Goal: Task Accomplishment & Management: Use online tool/utility

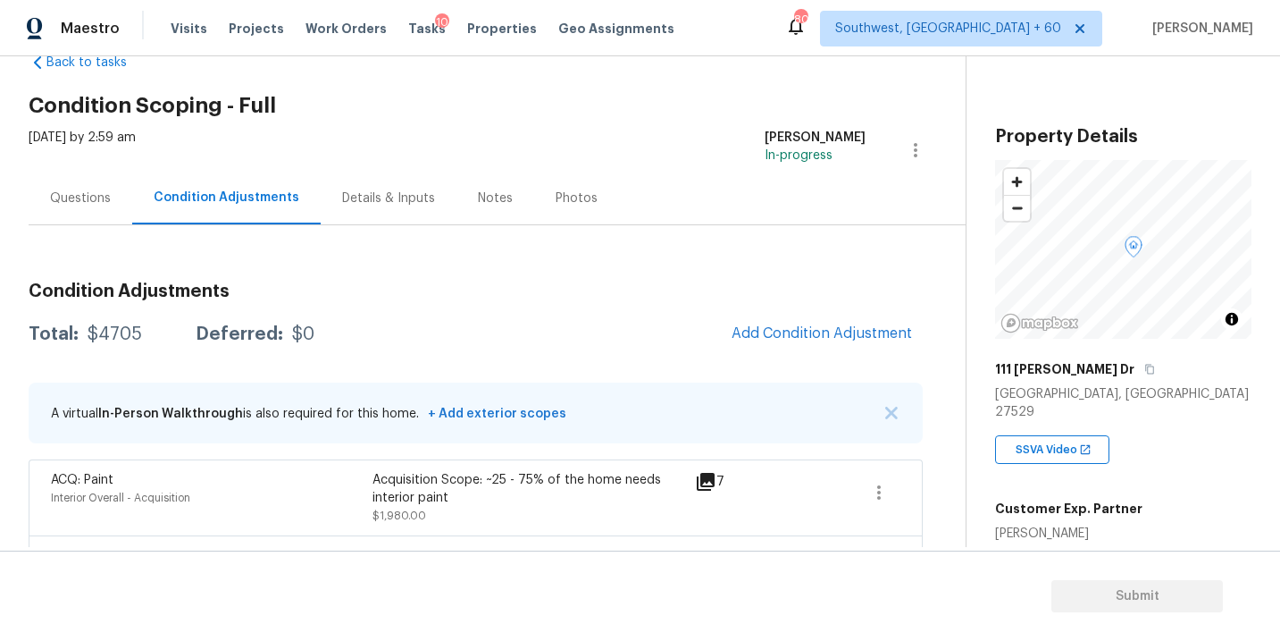
scroll to position [94, 0]
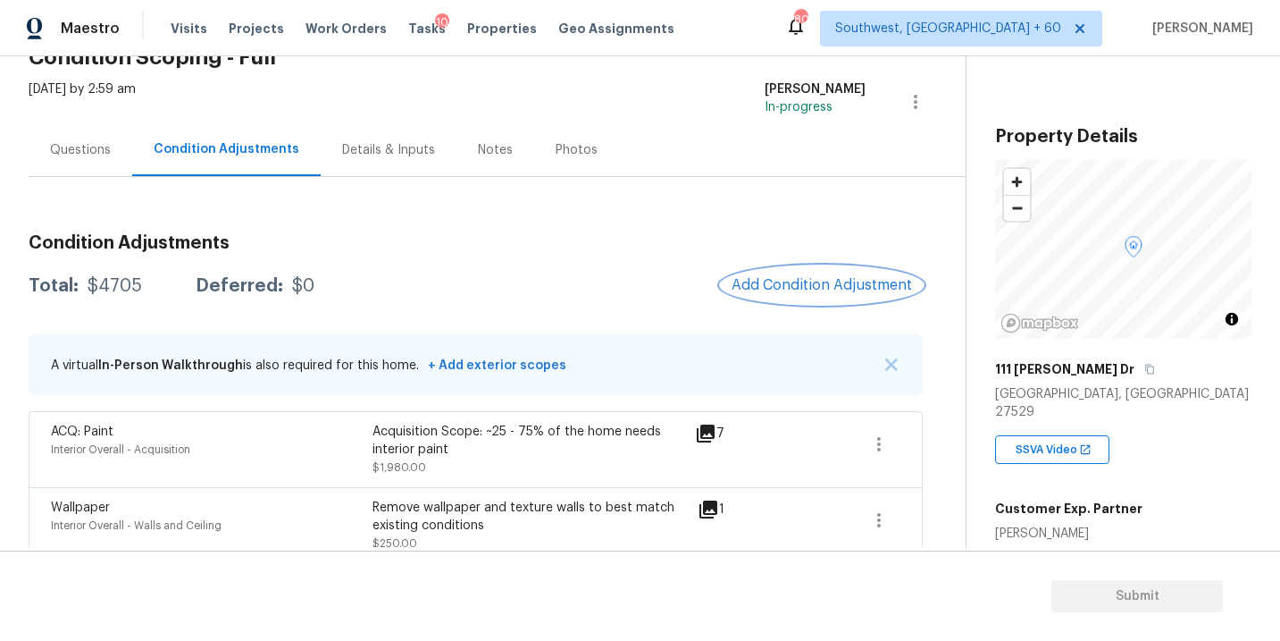
click at [780, 286] on span "Add Condition Adjustment" at bounding box center [822, 285] width 180 height 16
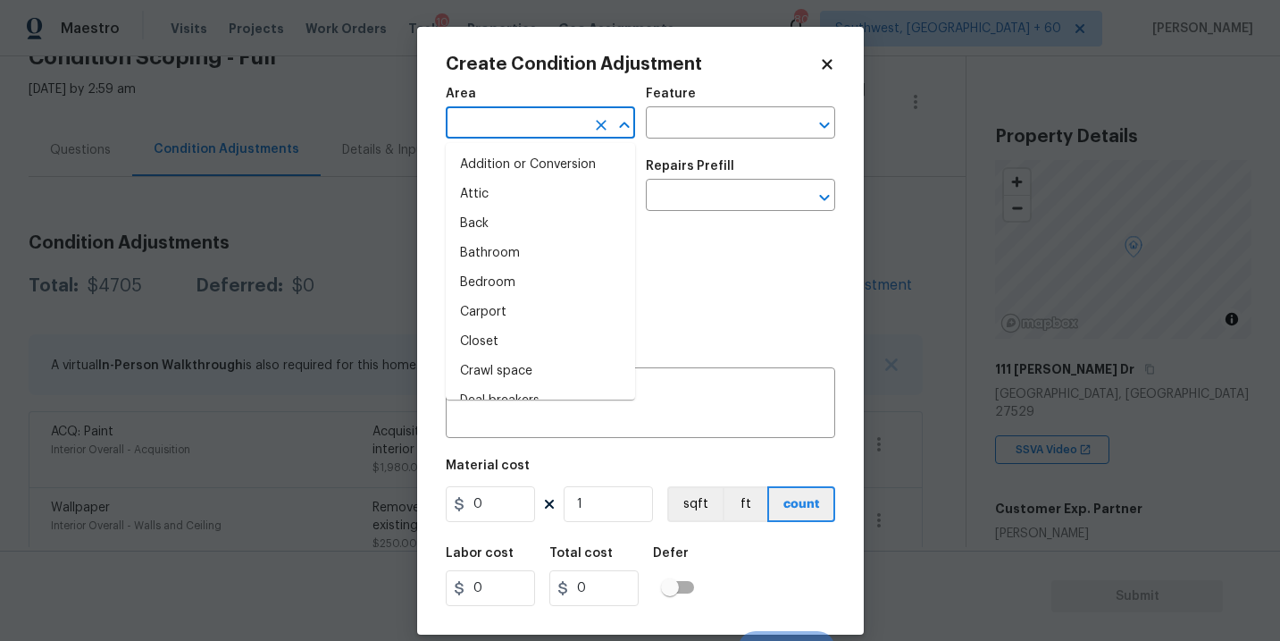
click at [518, 128] on input "text" at bounding box center [515, 125] width 139 height 28
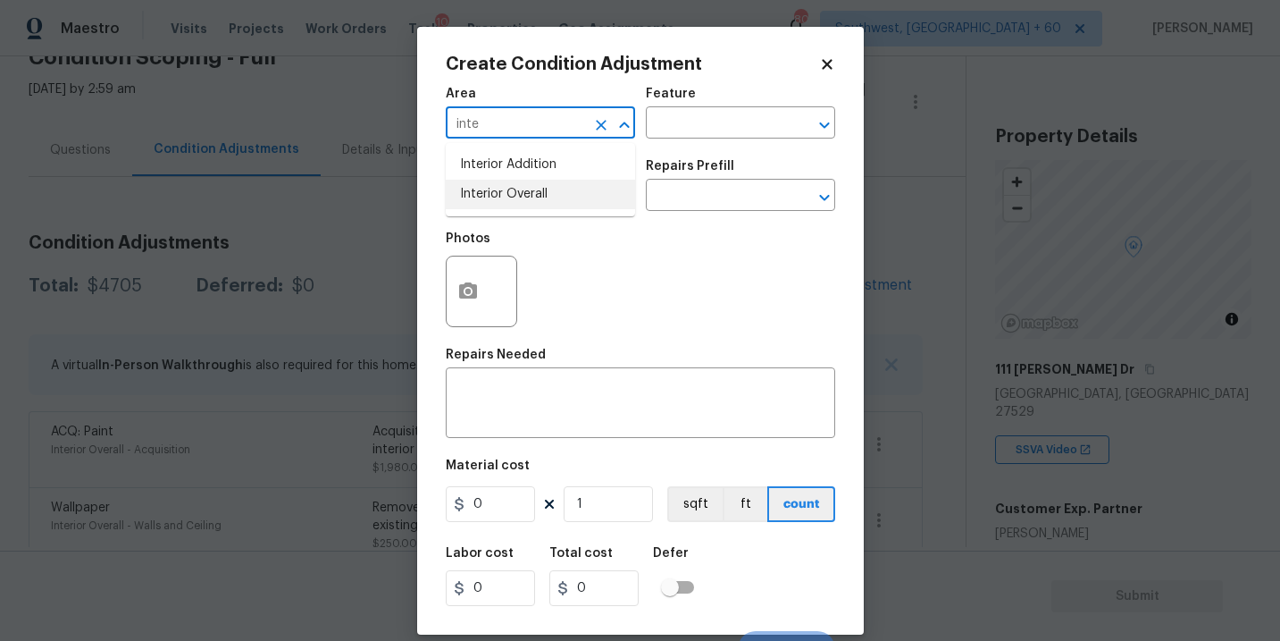
click at [544, 188] on li "Interior Overall" at bounding box center [540, 194] width 189 height 29
type input "Interior Overall"
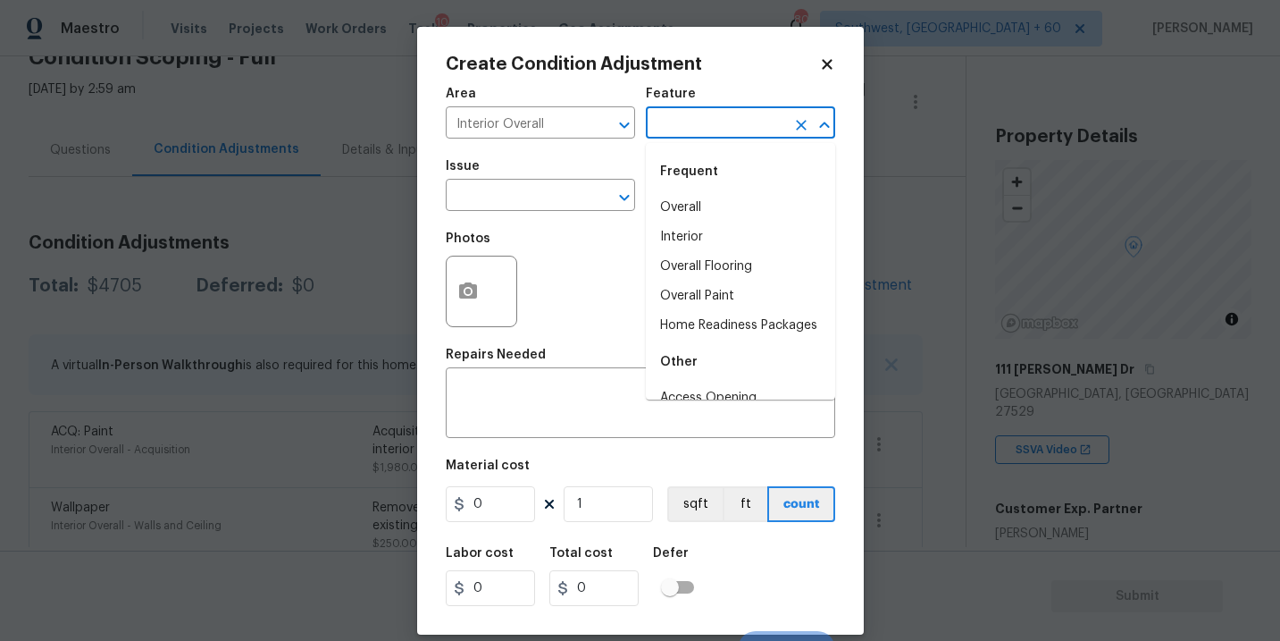
click at [722, 124] on input "text" at bounding box center [715, 125] width 139 height 28
click at [741, 272] on li "Overall Flooring" at bounding box center [740, 266] width 189 height 29
type input "Overall Flooring"
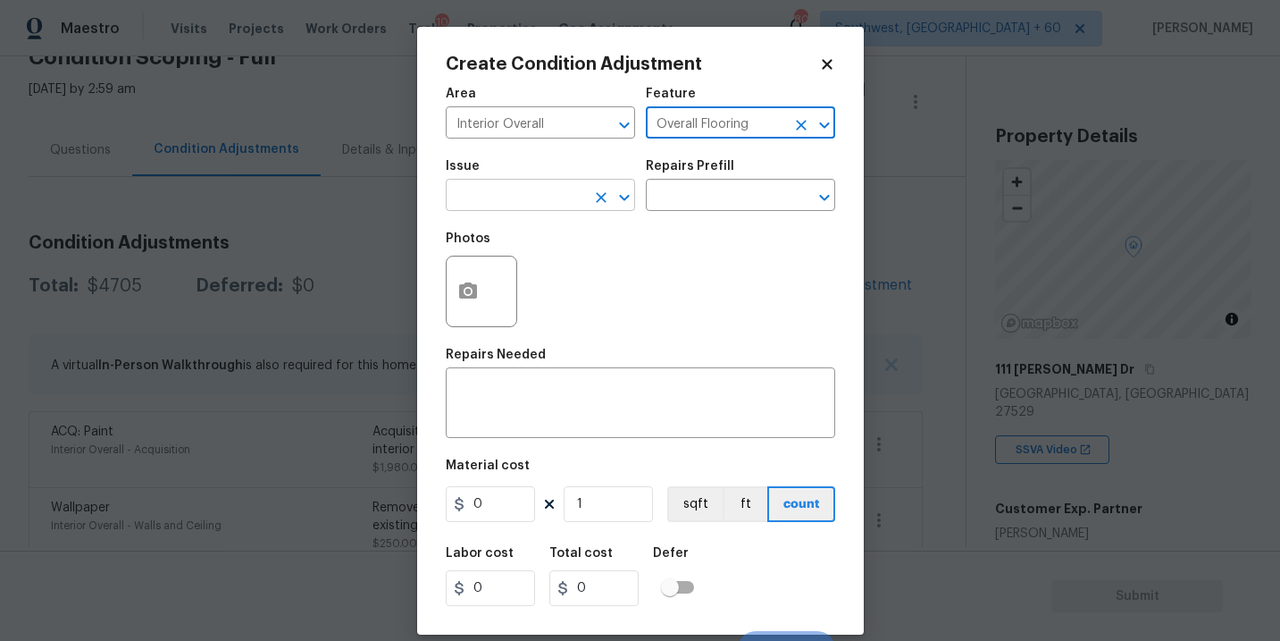
click at [517, 188] on input "text" at bounding box center [515, 197] width 139 height 28
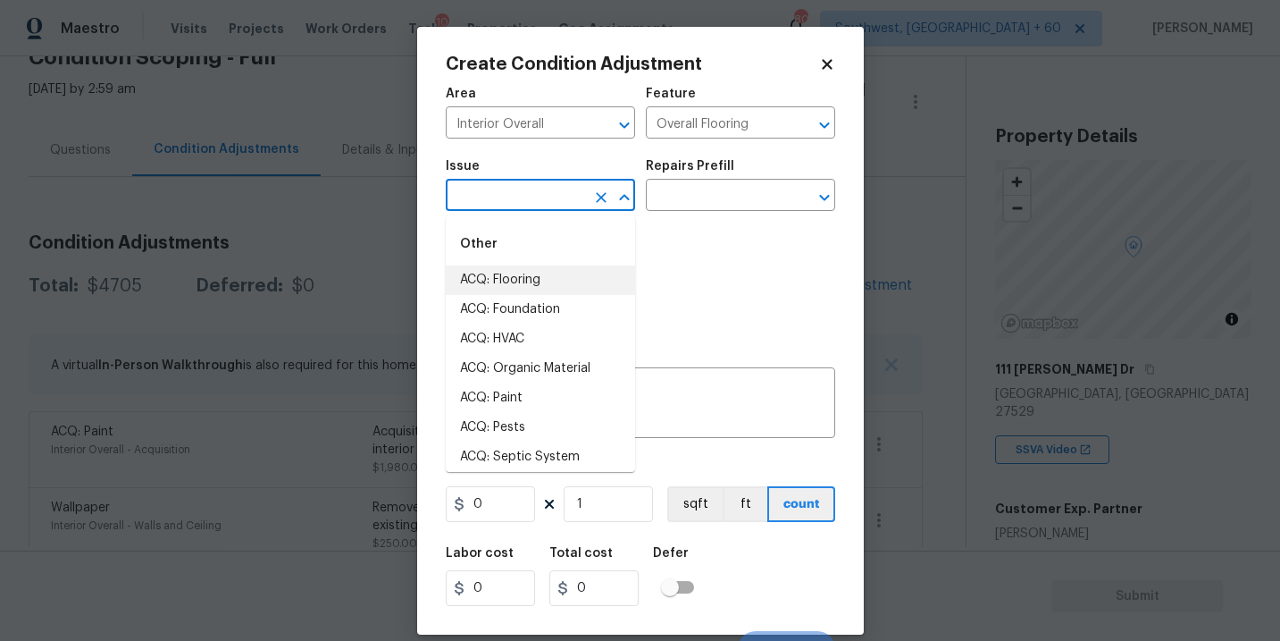
click at [563, 284] on li "ACQ: Flooring" at bounding box center [540, 279] width 189 height 29
type input "ACQ: Flooring"
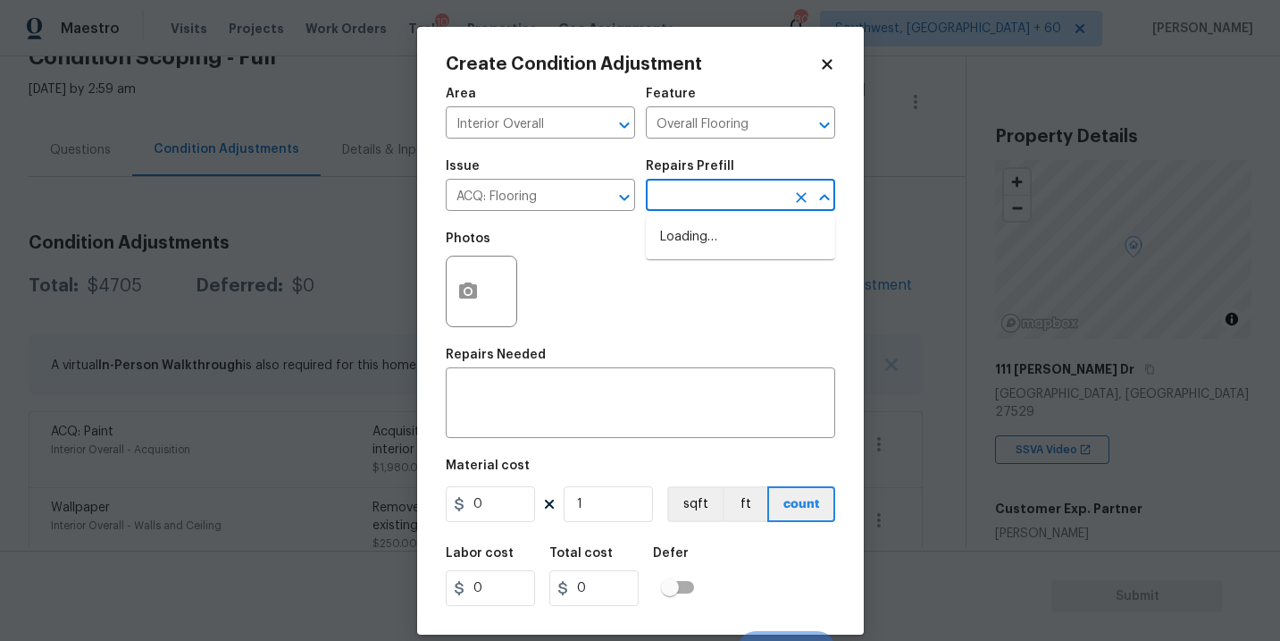
click at [687, 189] on input "text" at bounding box center [715, 197] width 139 height 28
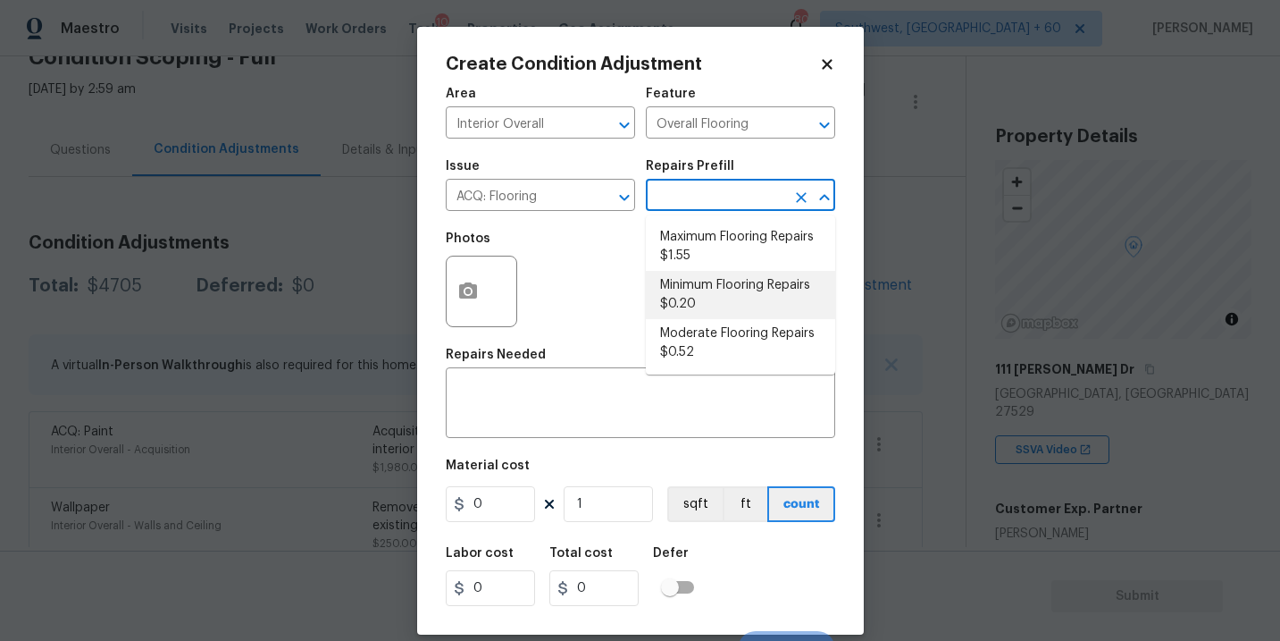
click at [705, 234] on li "Maximum Flooring Repairs $1.55" at bounding box center [740, 246] width 189 height 48
type input "Acquisition"
type textarea "Acquisition Scope: Maximum flooring repairs"
type input "1.55"
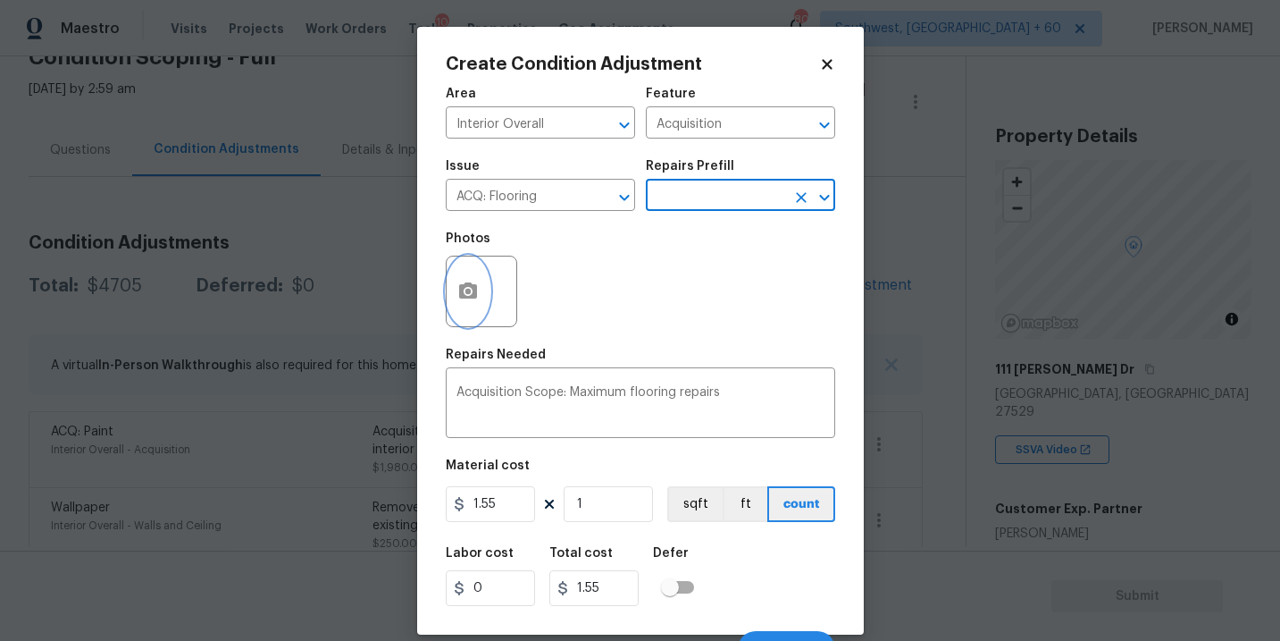
click at [479, 302] on button "button" at bounding box center [468, 291] width 43 height 70
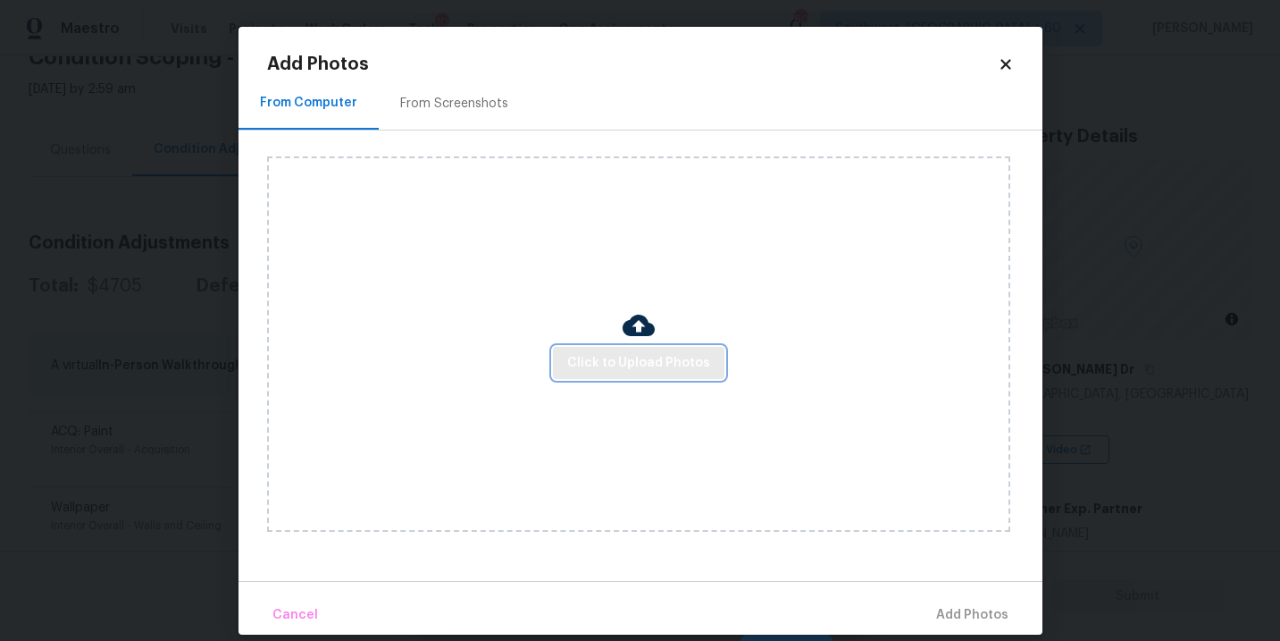
click at [639, 356] on span "Click to Upload Photos" at bounding box center [638, 363] width 143 height 22
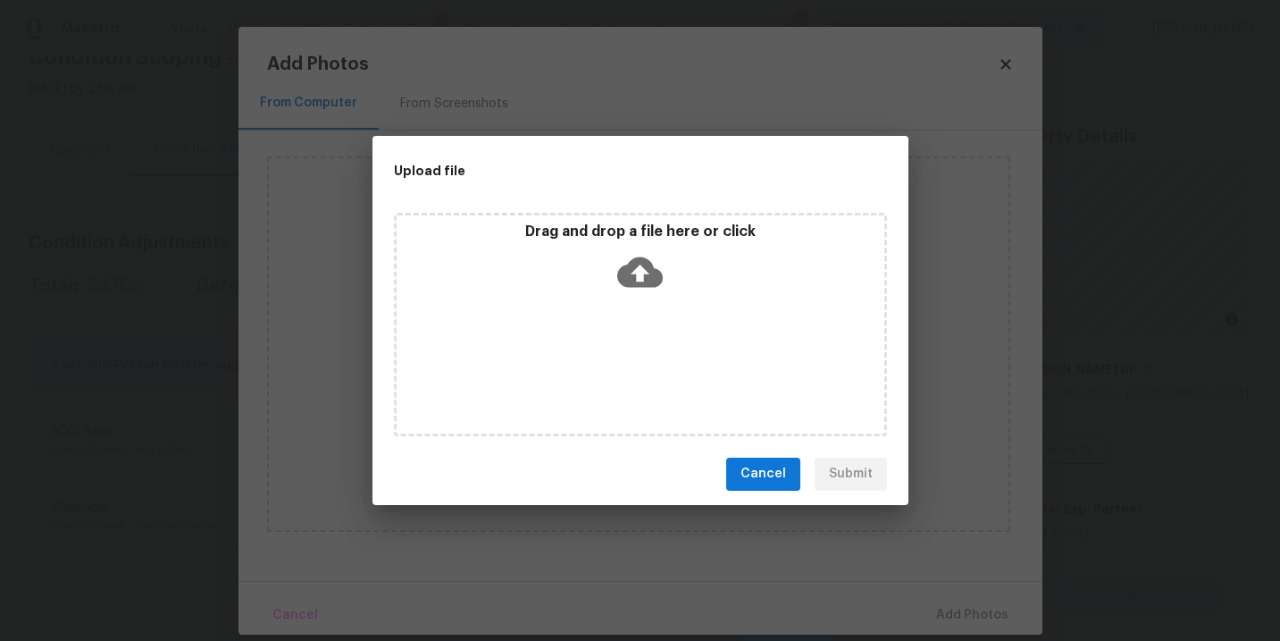
click at [648, 300] on div "Drag and drop a file here or click" at bounding box center [640, 324] width 493 height 223
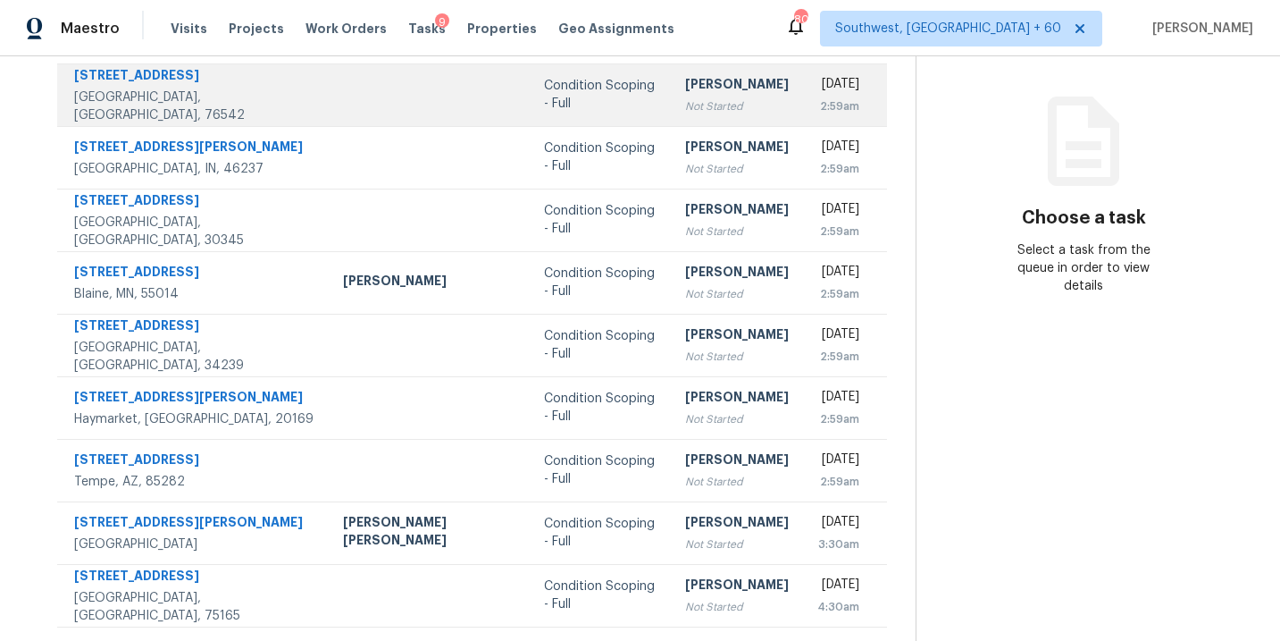
scroll to position [91, 0]
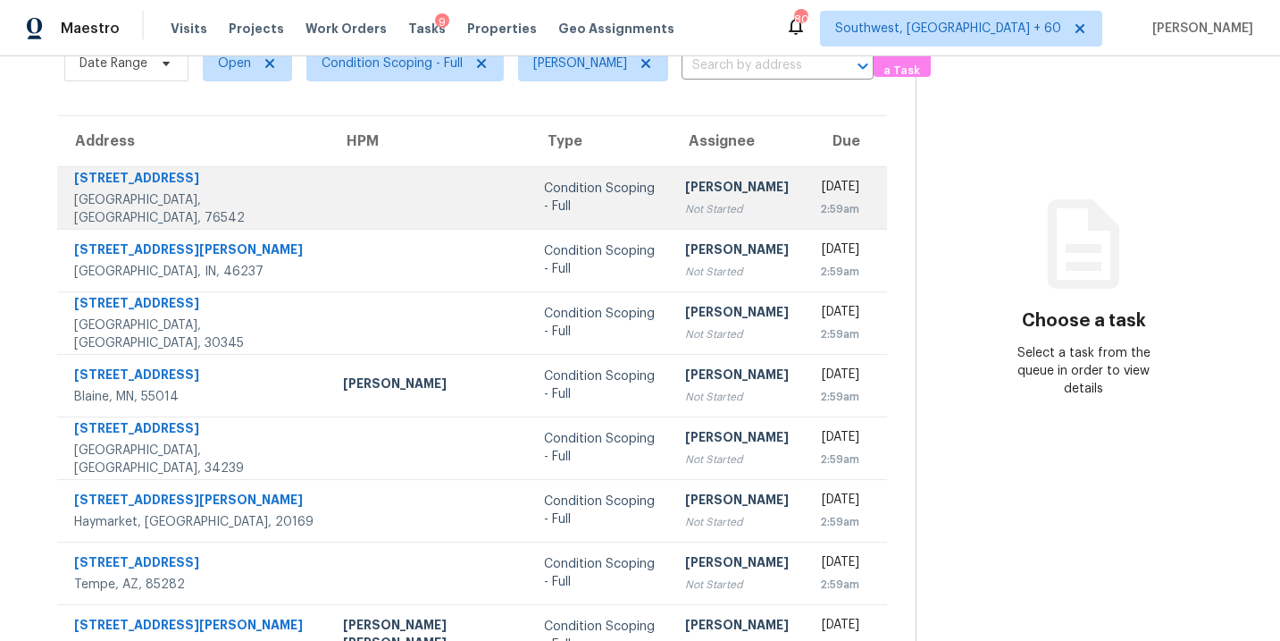
click at [544, 211] on div "Condition Scoping - Full" at bounding box center [600, 198] width 113 height 36
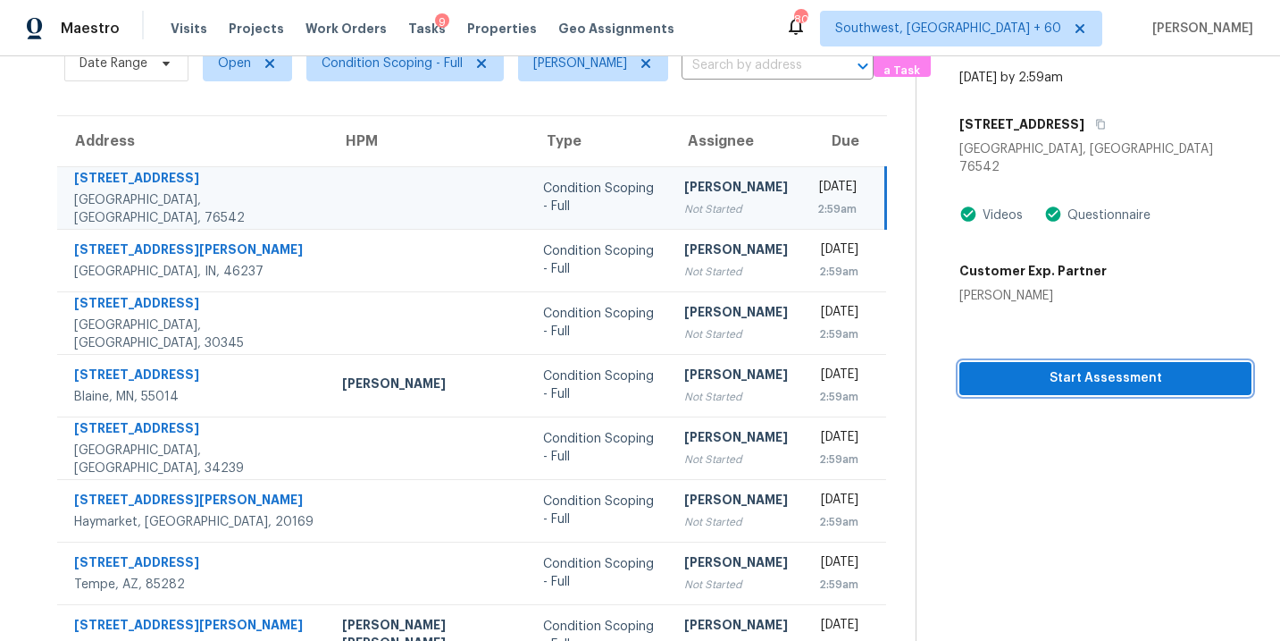
click at [1009, 367] on span "Start Assessment" at bounding box center [1106, 378] width 264 height 22
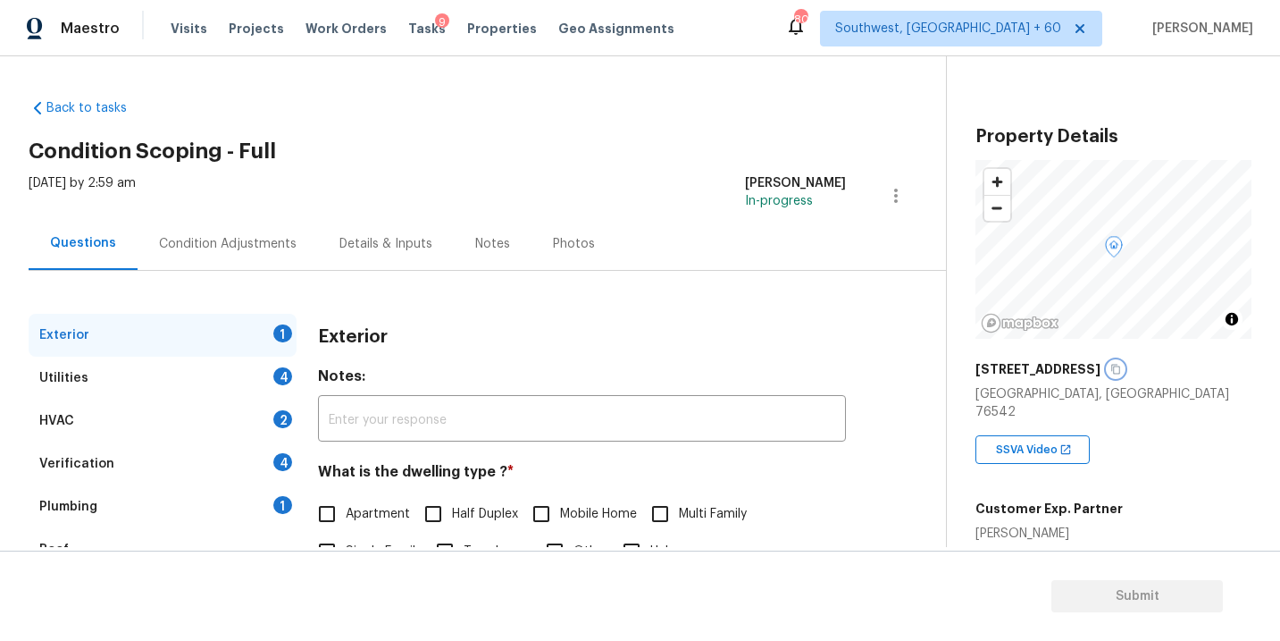
click at [1116, 369] on icon "button" at bounding box center [1115, 369] width 11 height 11
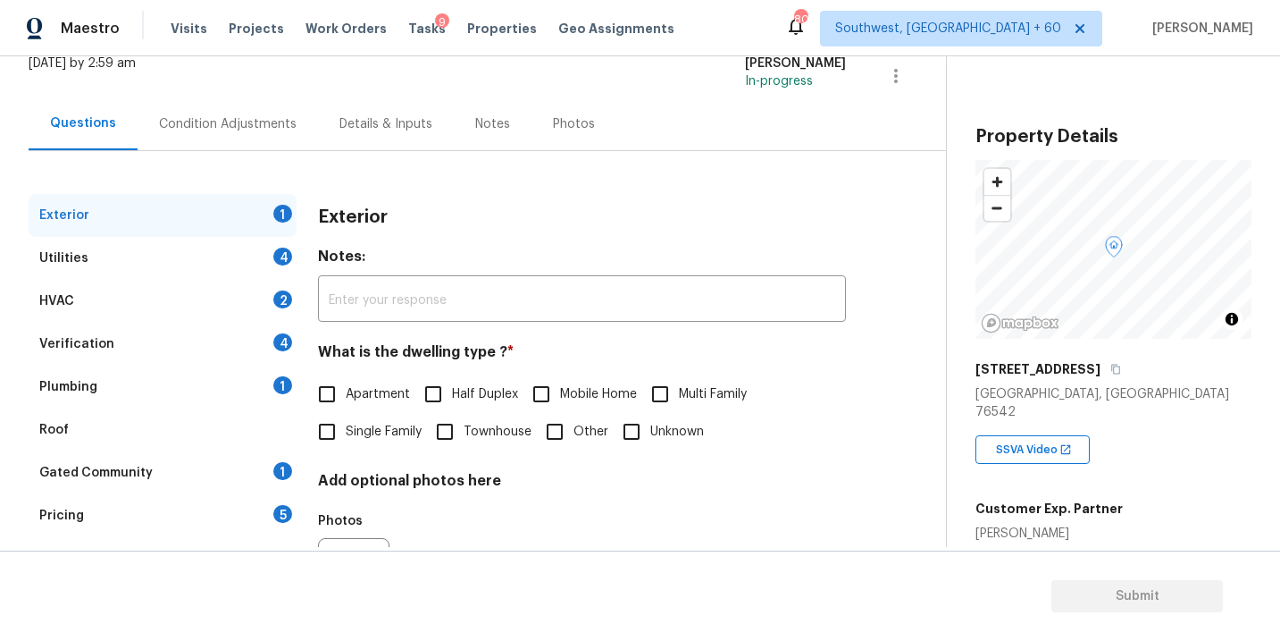
click at [390, 442] on label "Single Family" at bounding box center [364, 432] width 113 height 38
click at [346, 442] on input "Single Family" at bounding box center [327, 432] width 38 height 38
checkbox input "true"
click at [225, 267] on div "Utilities 4" at bounding box center [163, 258] width 268 height 43
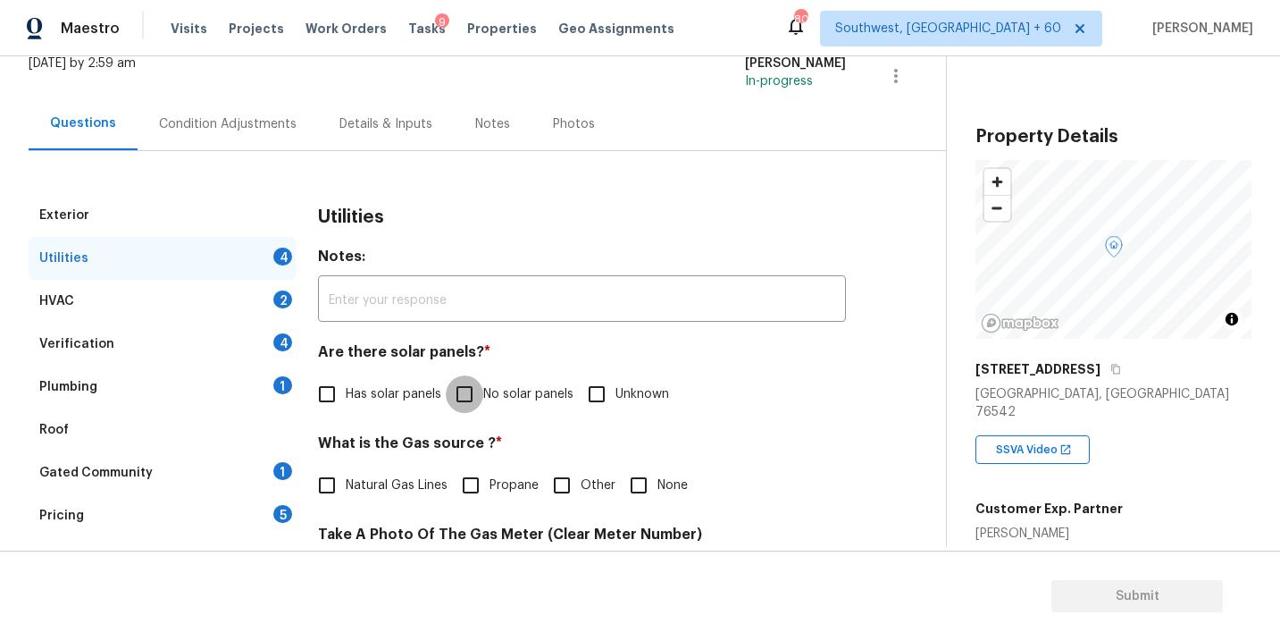
click at [463, 388] on input "No solar panels" at bounding box center [465, 394] width 38 height 38
checkbox input "true"
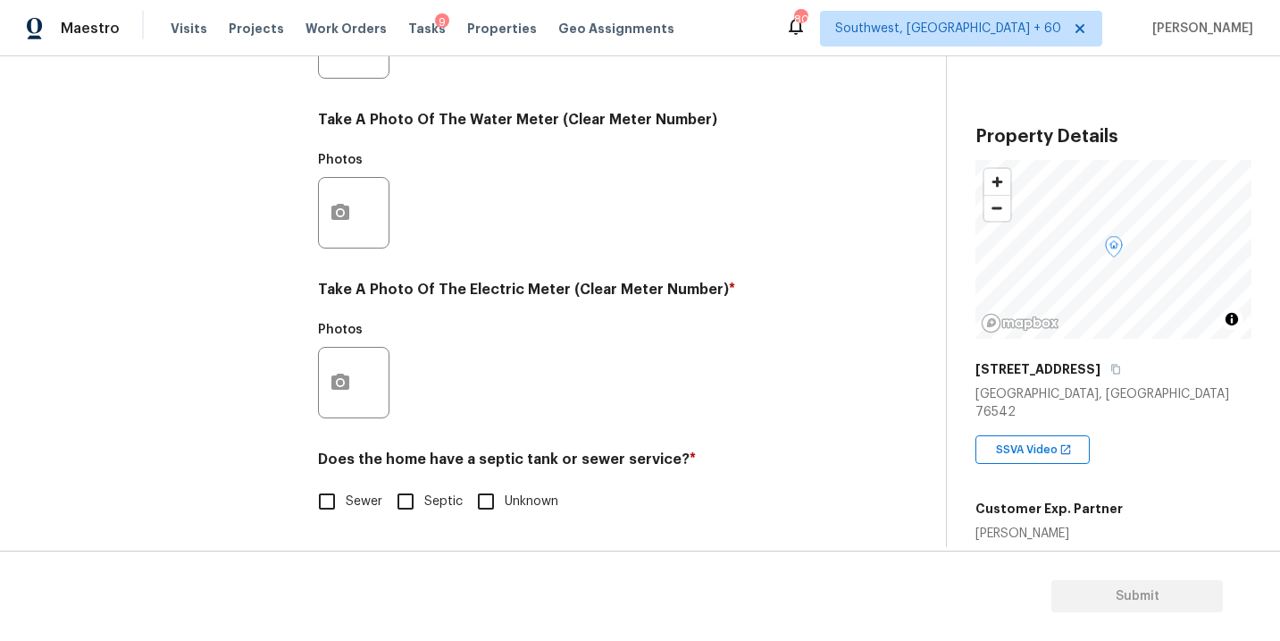
click at [342, 506] on input "Sewer" at bounding box center [327, 501] width 38 height 38
checkbox input "true"
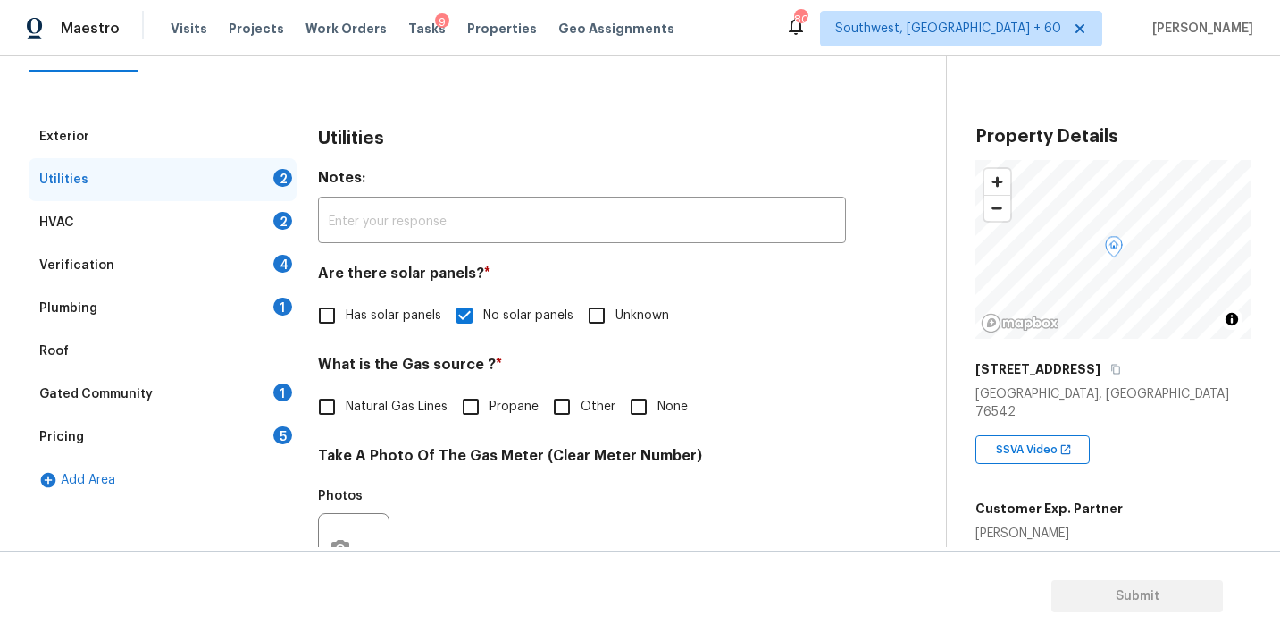
click at [255, 299] on div "Plumbing 1" at bounding box center [163, 308] width 268 height 43
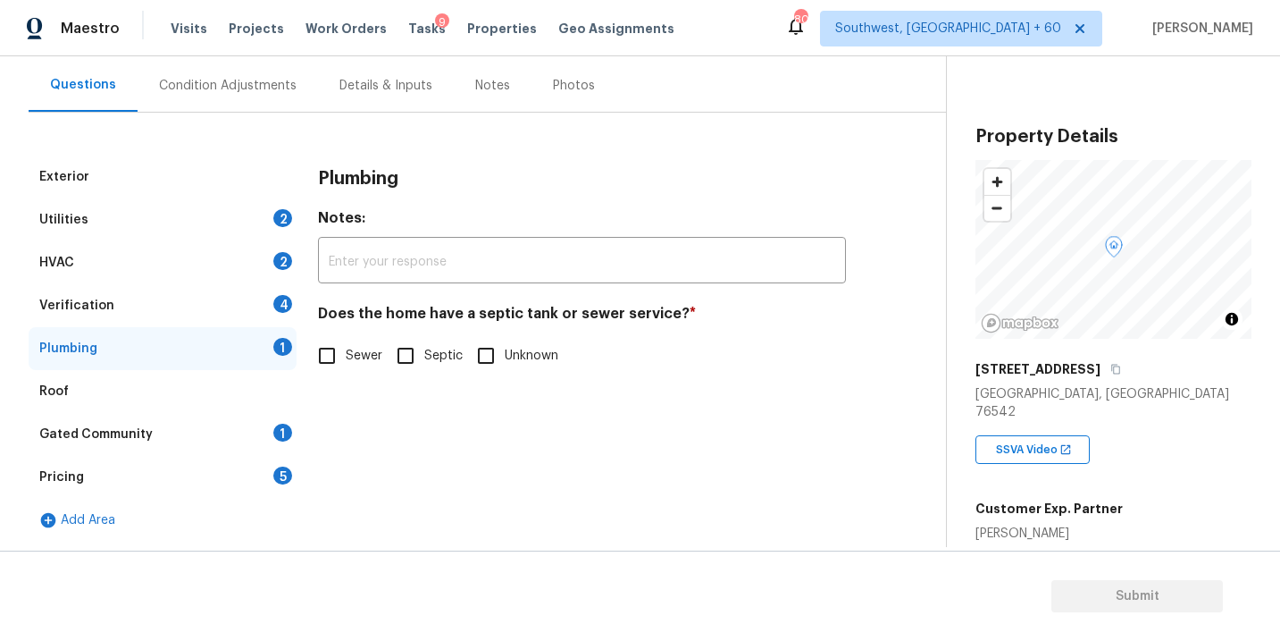
click at [357, 351] on span "Sewer" at bounding box center [364, 356] width 37 height 19
click at [346, 351] on input "Sewer" at bounding box center [327, 356] width 38 height 38
checkbox input "true"
click at [261, 432] on div "Gated Community 1" at bounding box center [163, 434] width 268 height 43
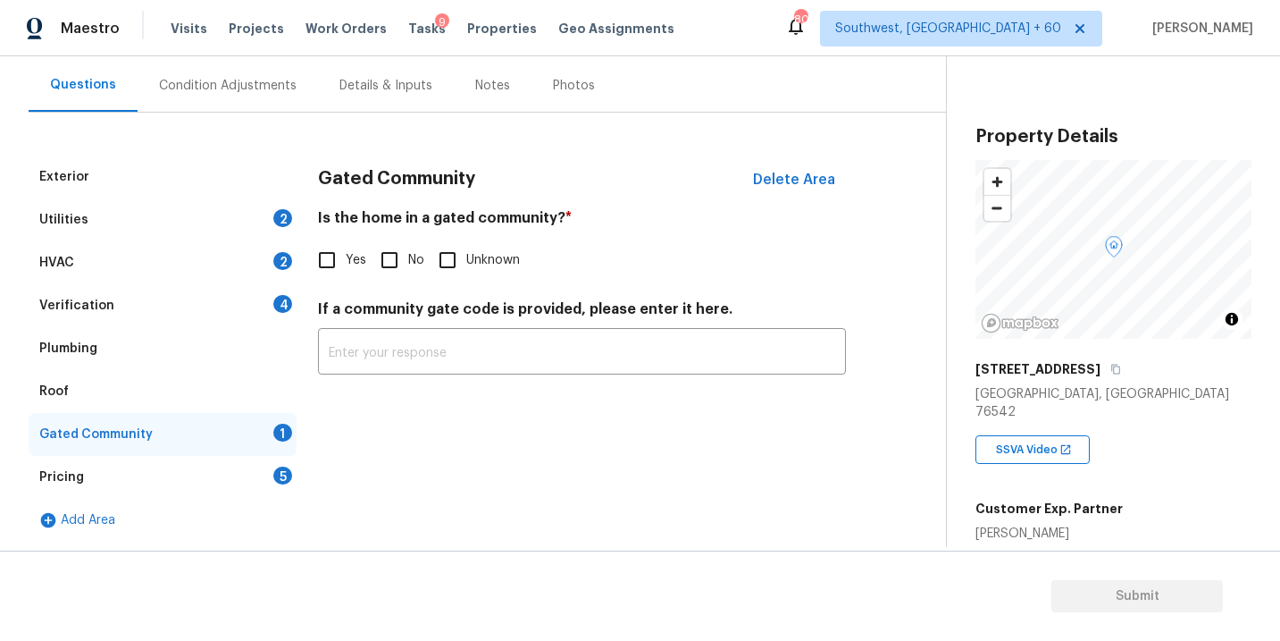
click at [404, 268] on input "No" at bounding box center [390, 260] width 38 height 38
checkbox input "true"
click at [277, 111] on div "Condition Adjustments" at bounding box center [228, 85] width 180 height 53
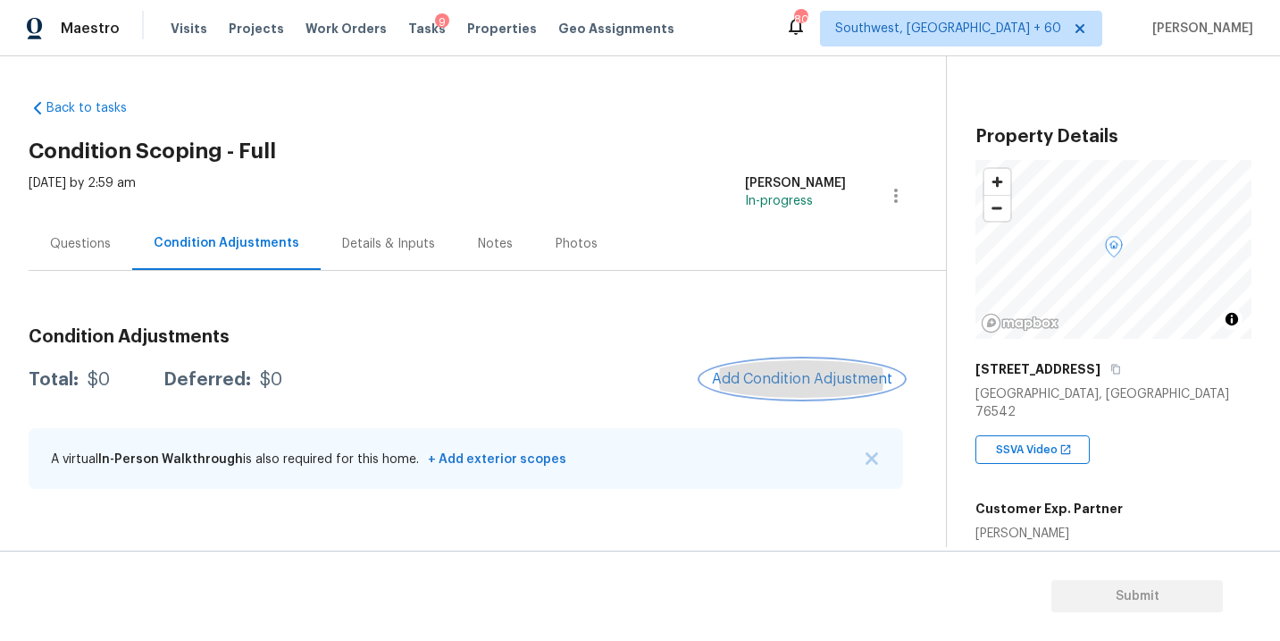
click at [789, 389] on button "Add Condition Adjustment" at bounding box center [802, 379] width 202 height 38
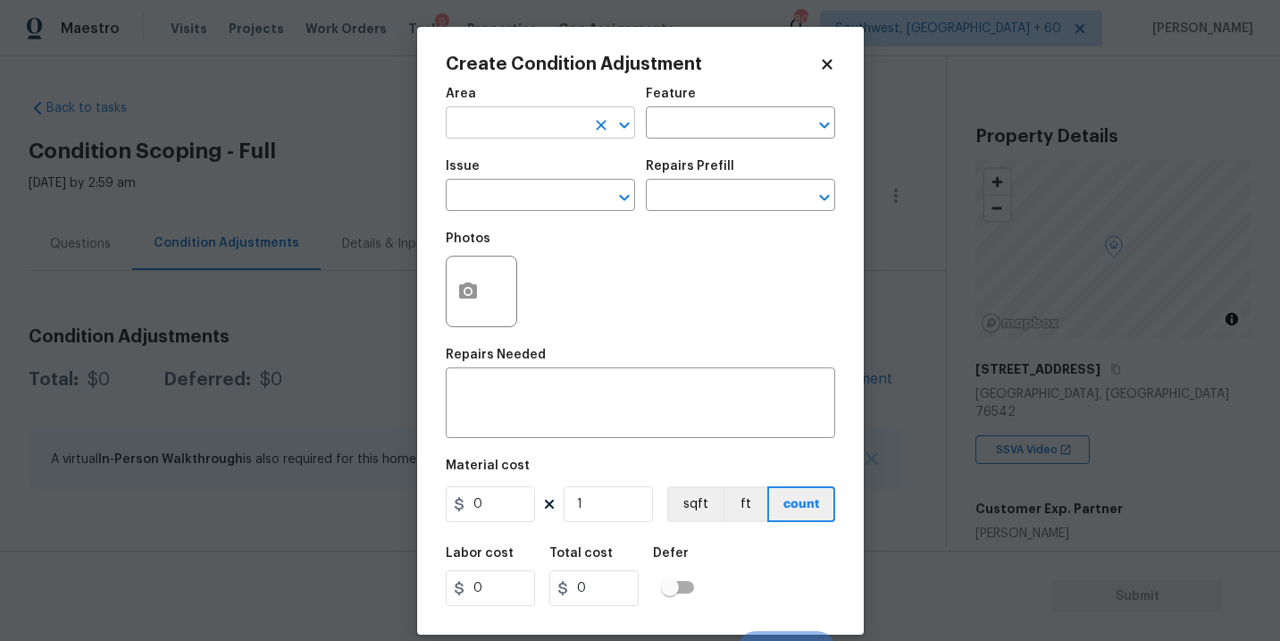
click at [490, 121] on input "text" at bounding box center [515, 125] width 139 height 28
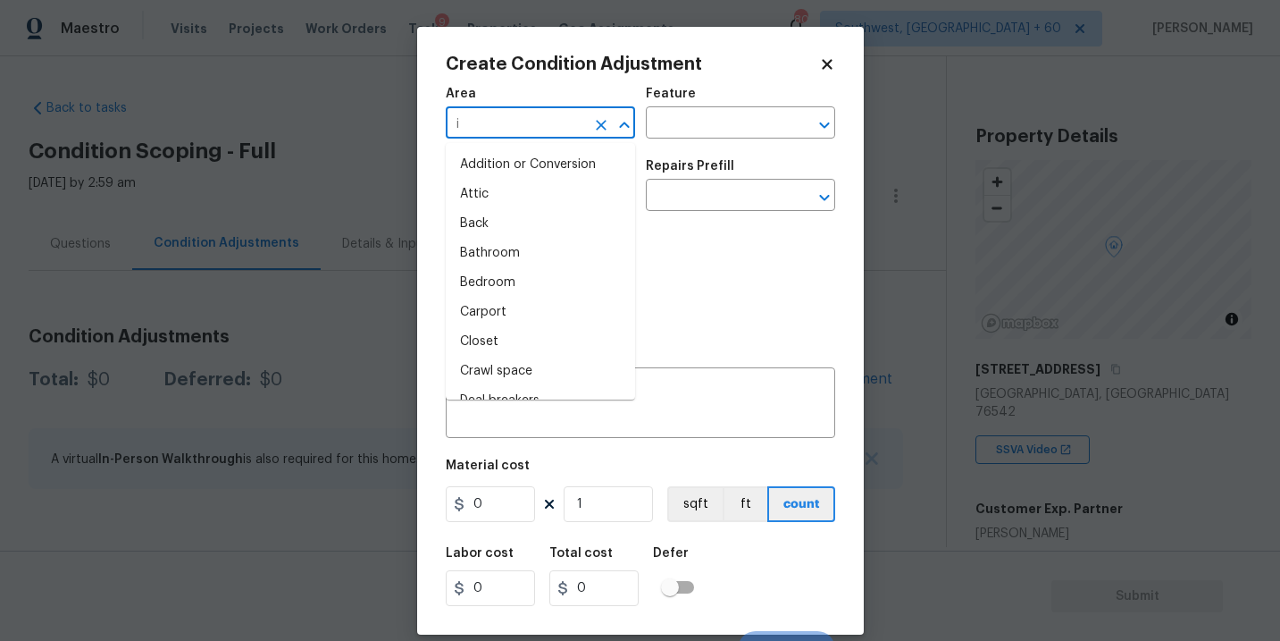
type input "in"
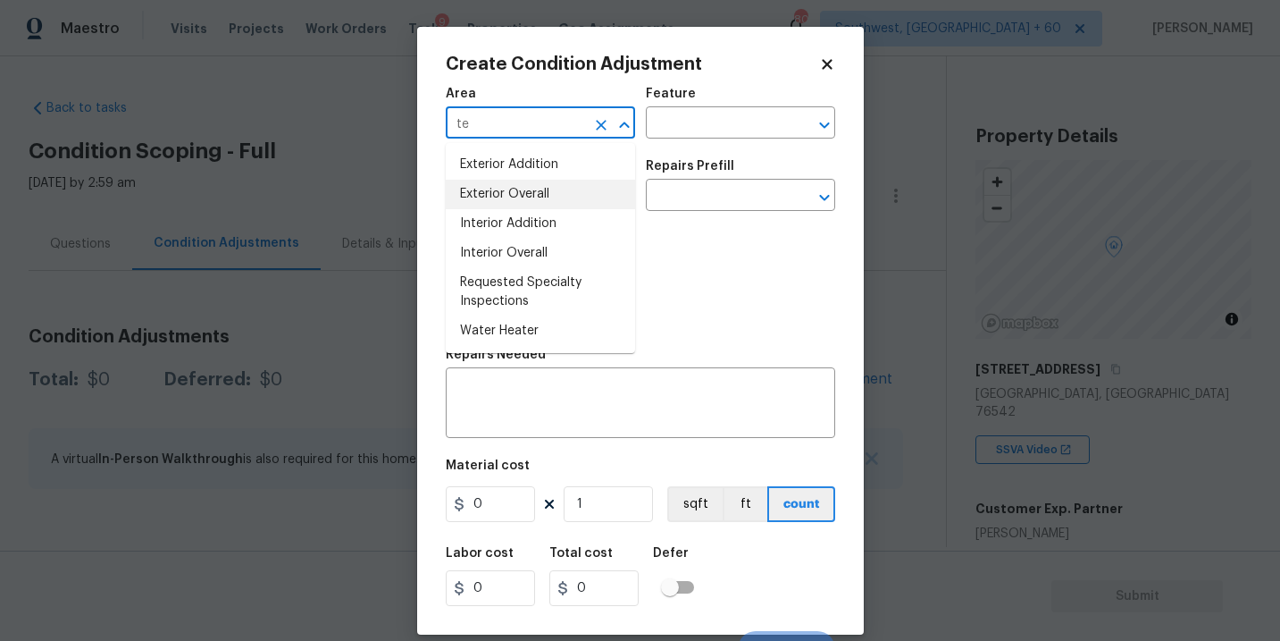
type input "t"
click at [520, 203] on li "Interior Overall" at bounding box center [540, 194] width 189 height 29
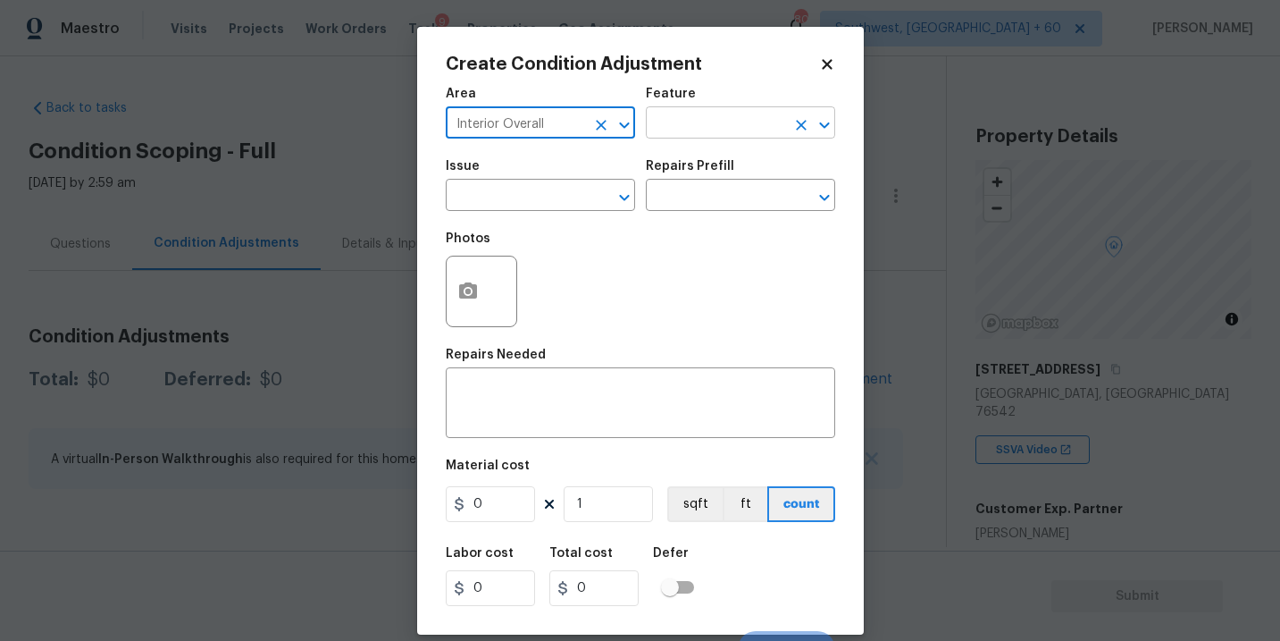
type input "Interior Overall"
click at [697, 130] on input "text" at bounding box center [715, 125] width 139 height 28
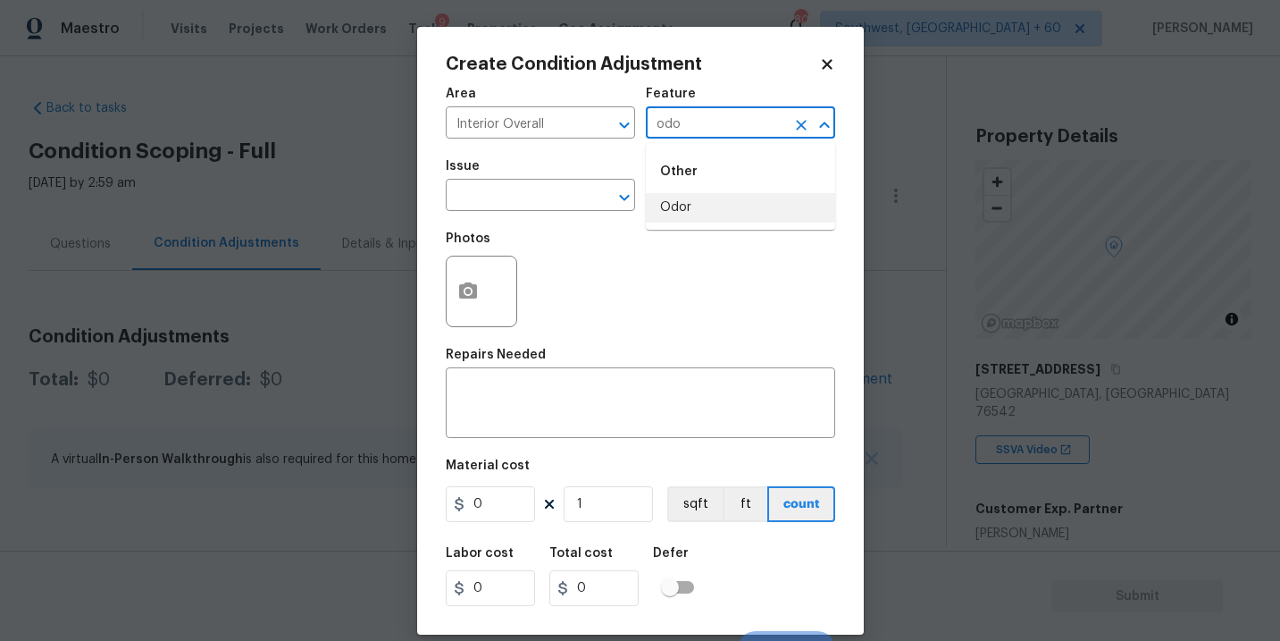
click at [687, 216] on li "Odor" at bounding box center [740, 207] width 189 height 29
type input "Odor"
click at [539, 209] on input "text" at bounding box center [515, 197] width 139 height 28
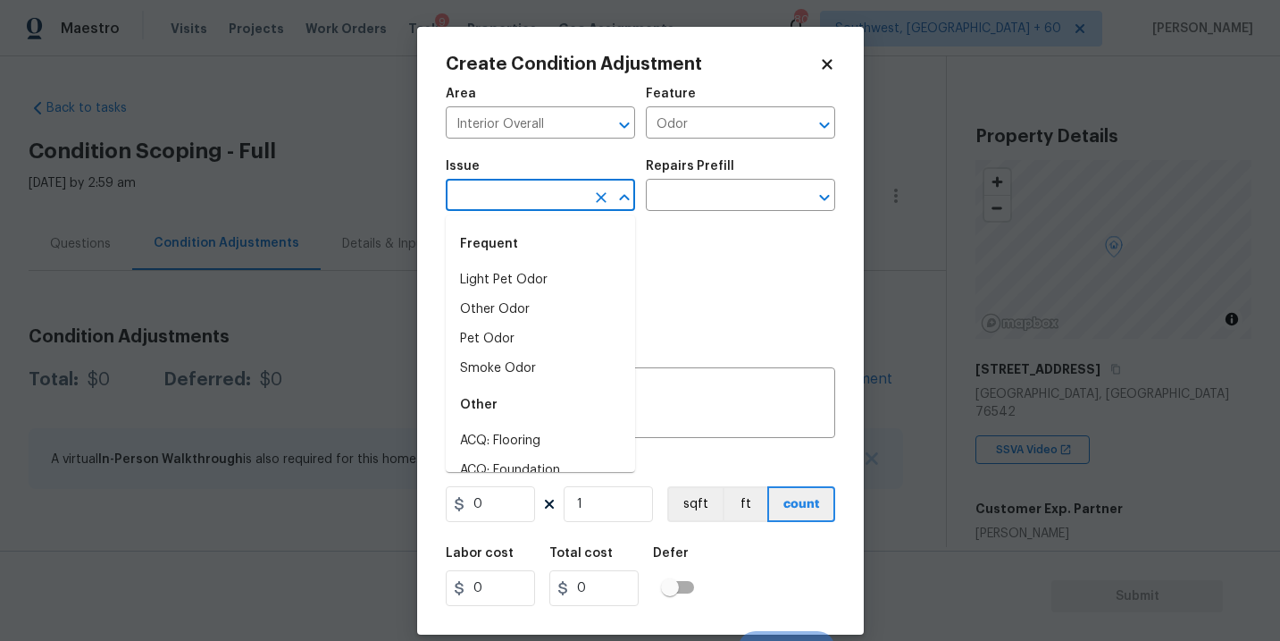
click at [537, 259] on div "Frequent" at bounding box center [540, 243] width 189 height 43
click at [537, 272] on li "Light Pet Odor" at bounding box center [540, 279] width 189 height 29
type input "Light Pet Odor"
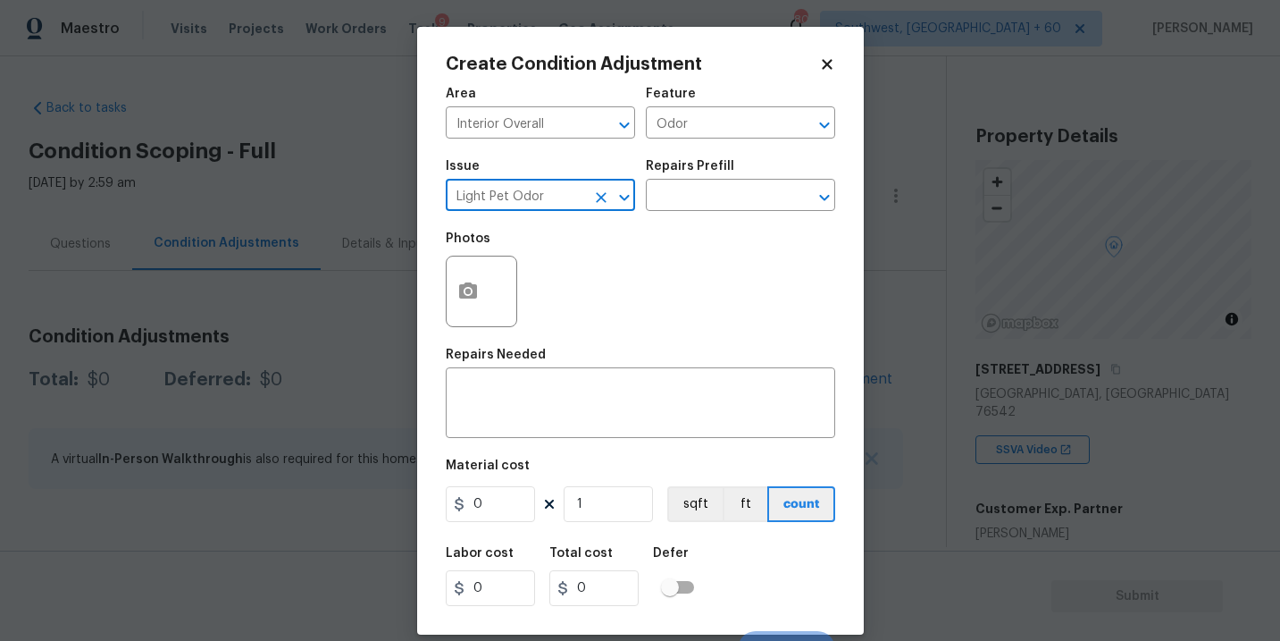
click at [648, 217] on div "Issue Light Pet Odor ​ Repairs Prefill ​" at bounding box center [640, 185] width 389 height 72
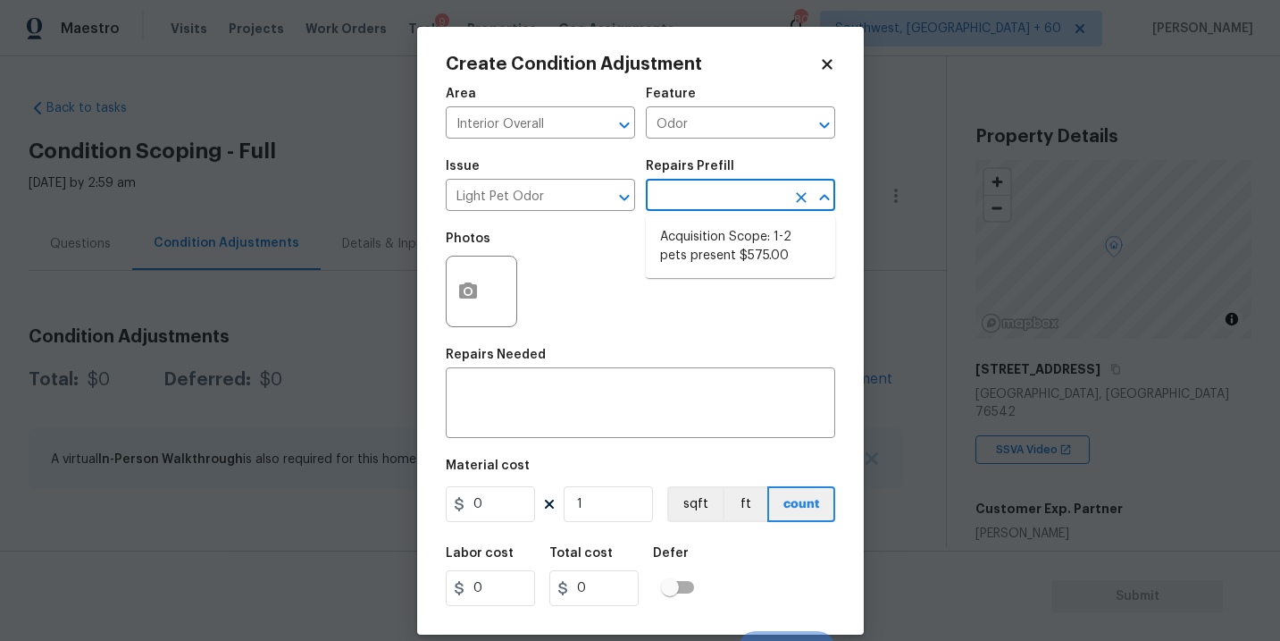
click at [691, 205] on input "text" at bounding box center [715, 197] width 139 height 28
click at [691, 238] on li "Acquisition Scope: 1-2 pets present $575.00" at bounding box center [740, 246] width 189 height 48
type textarea "Acquisition Scope: 1-2 pets present"
type input "575"
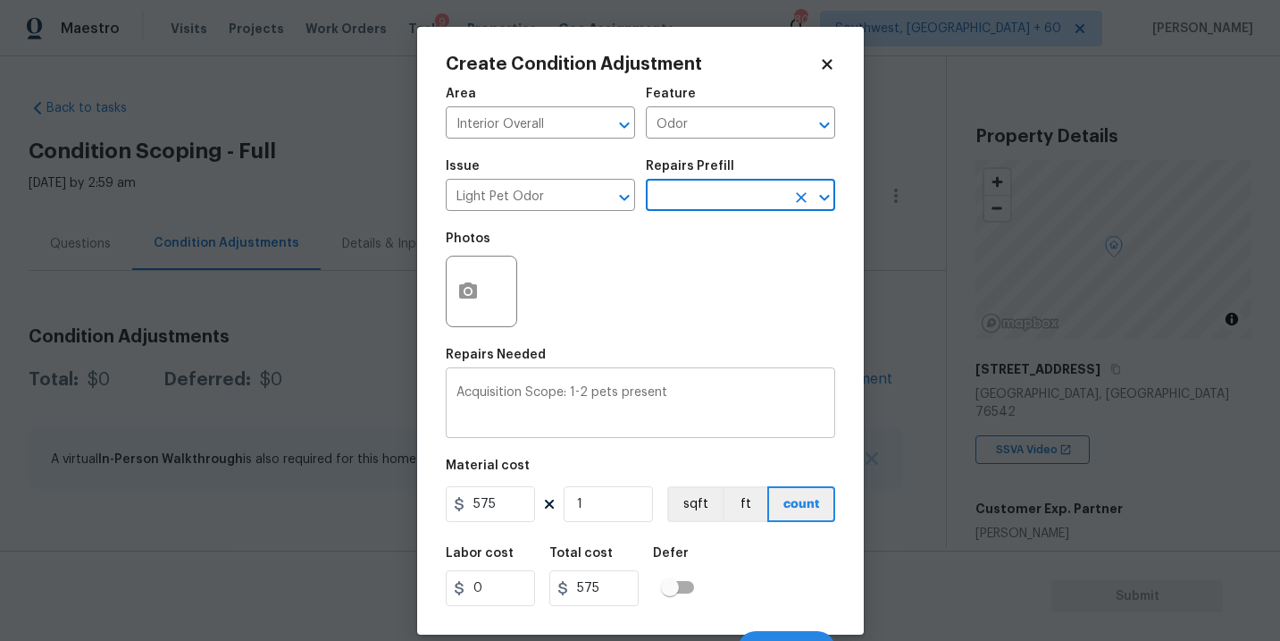
scroll to position [27, 0]
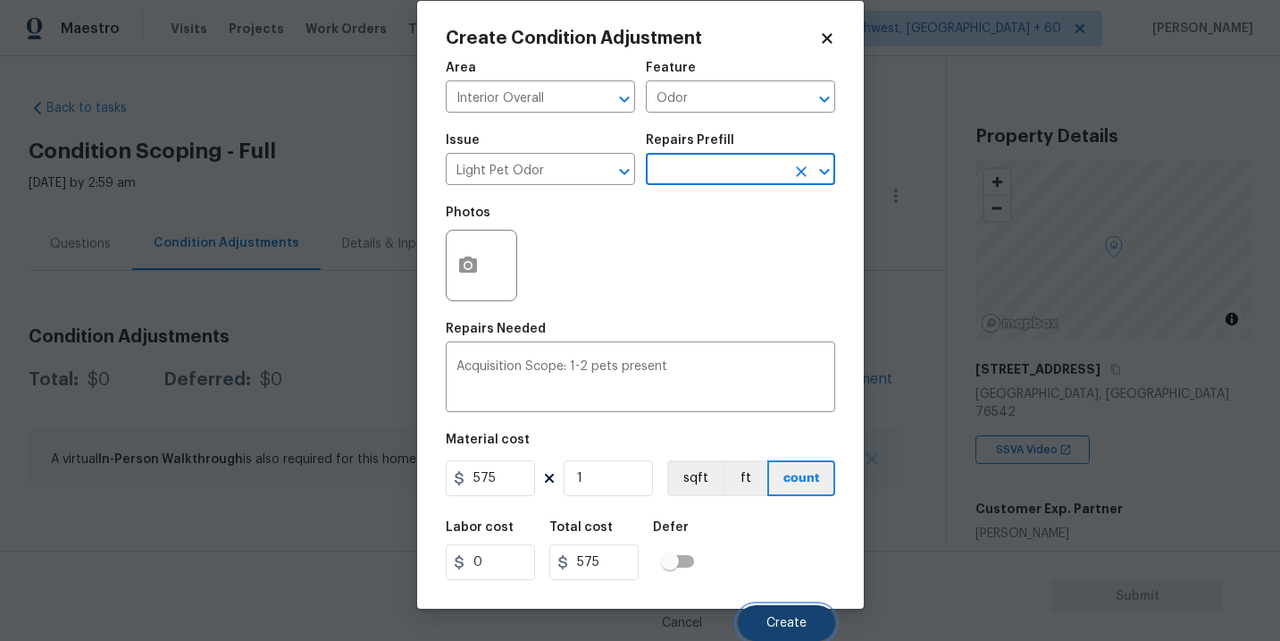
click at [780, 605] on button "Create" at bounding box center [786, 623] width 97 height 36
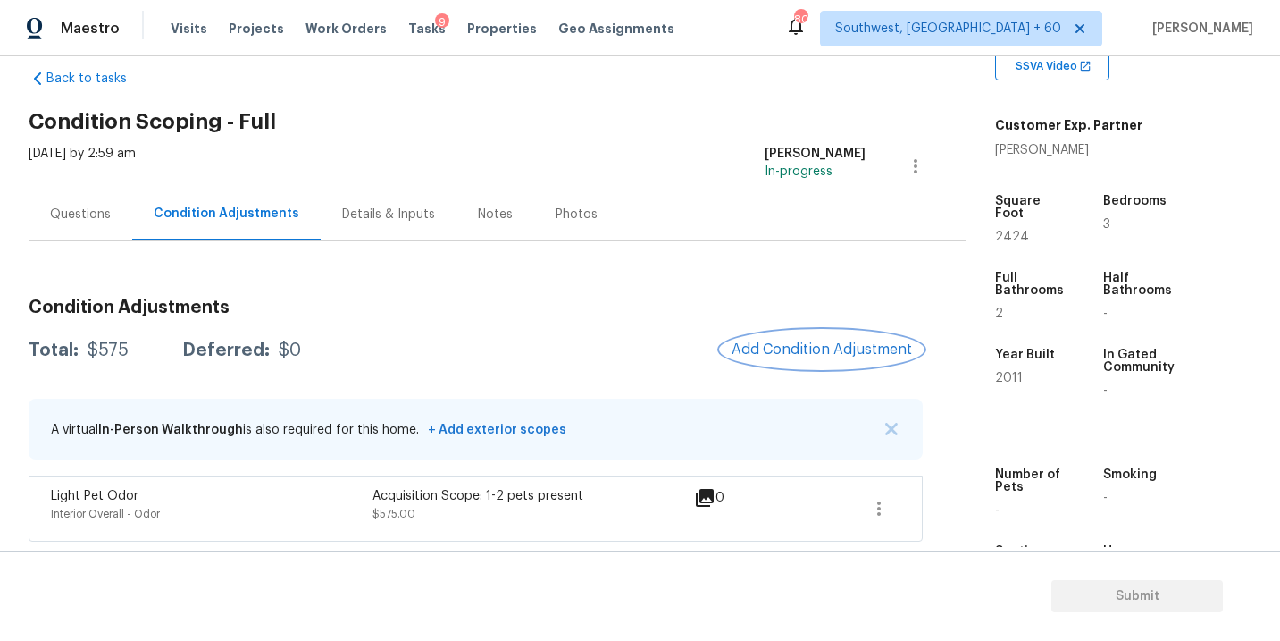
scroll to position [337, 0]
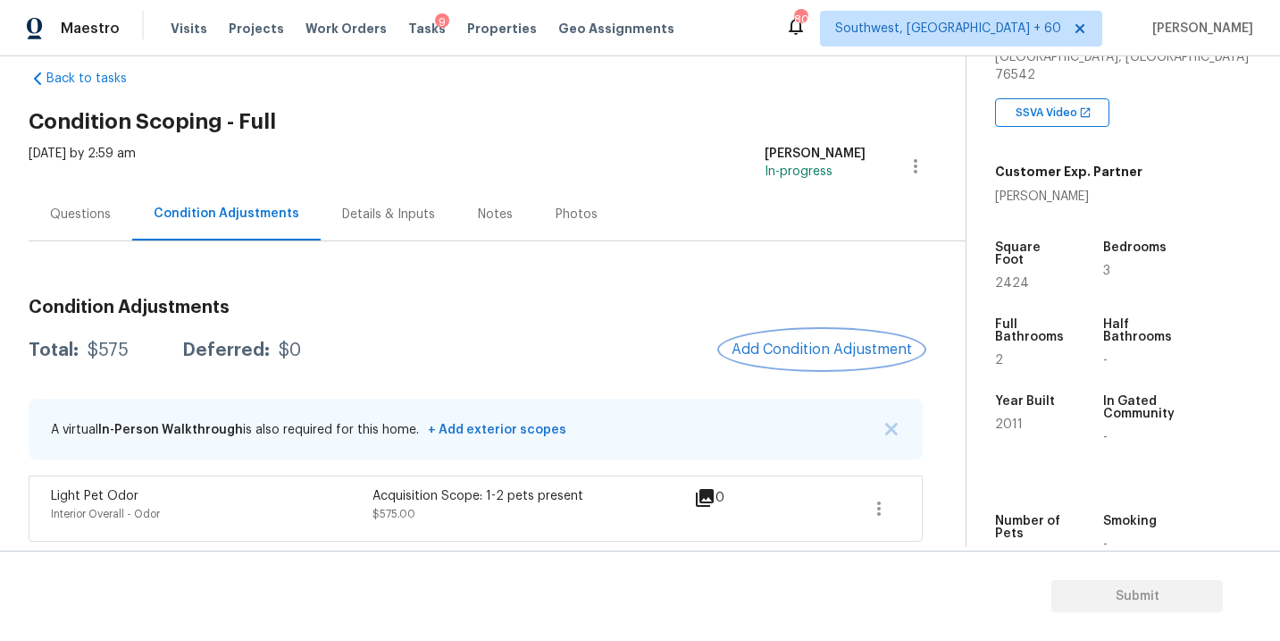
click at [853, 358] on button "Add Condition Adjustment" at bounding box center [822, 350] width 202 height 38
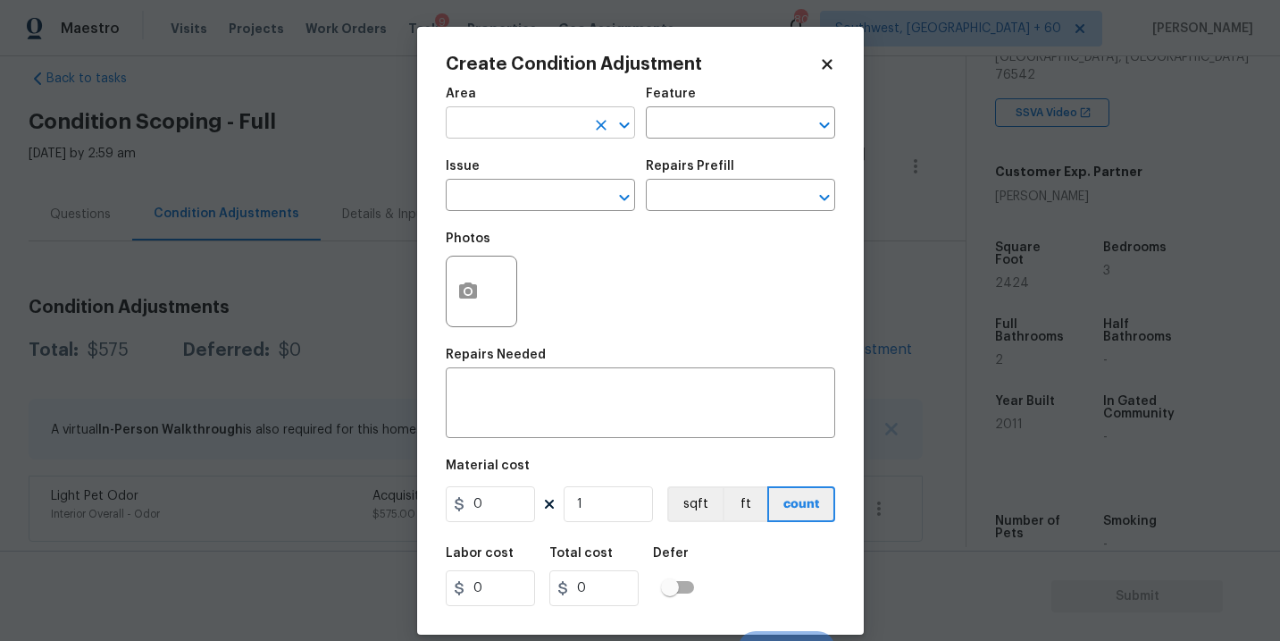
click at [448, 119] on input "text" at bounding box center [515, 125] width 139 height 28
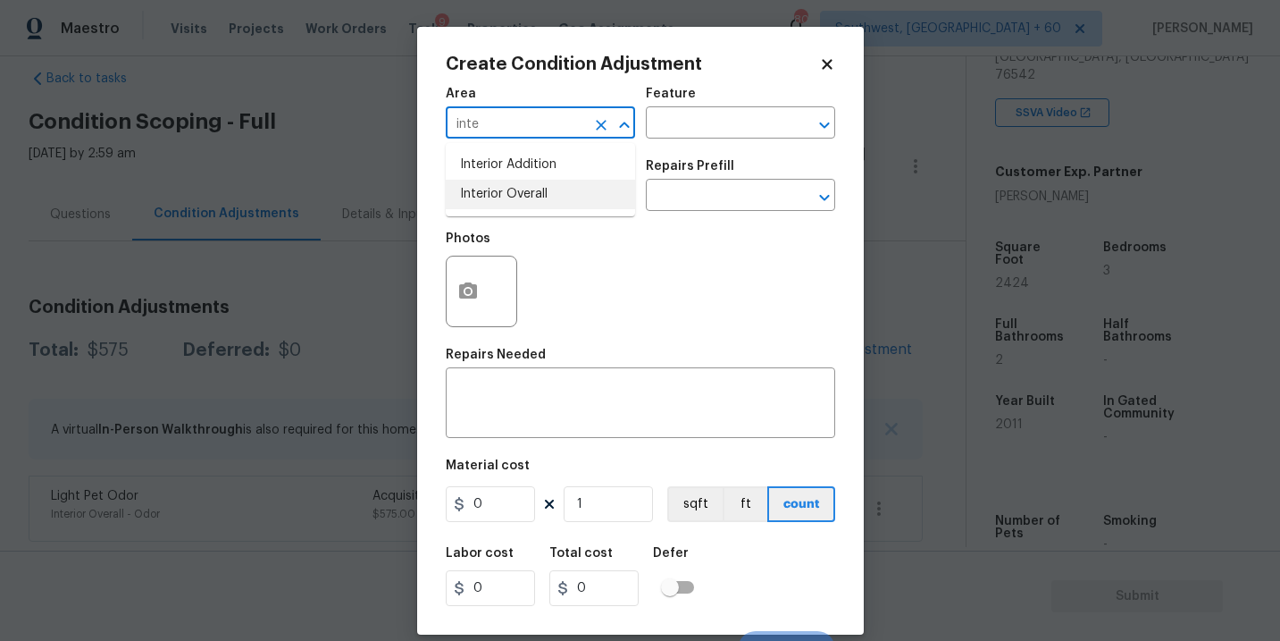
type input "inte"
click at [365, 238] on body "Maestro Visits Projects Work Orders Tasks 9 Properties Geo Assignments 803 Sout…" at bounding box center [640, 320] width 1280 height 641
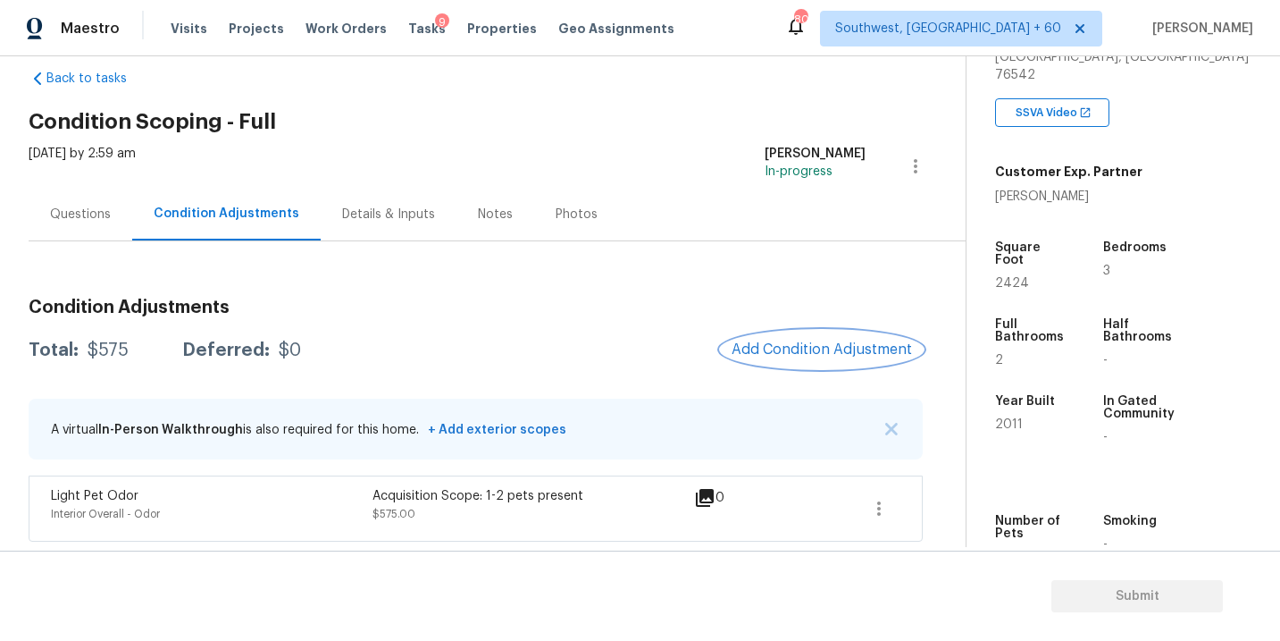
click at [801, 340] on button "Add Condition Adjustment" at bounding box center [822, 350] width 202 height 38
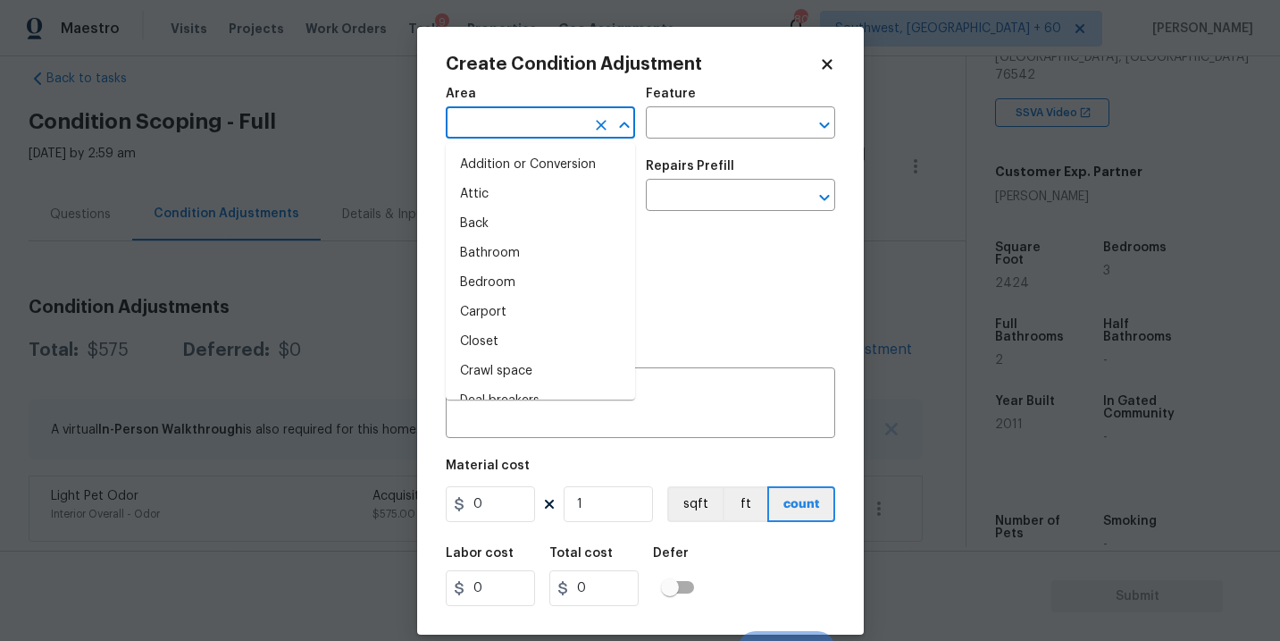
click at [521, 134] on input "text" at bounding box center [515, 125] width 139 height 28
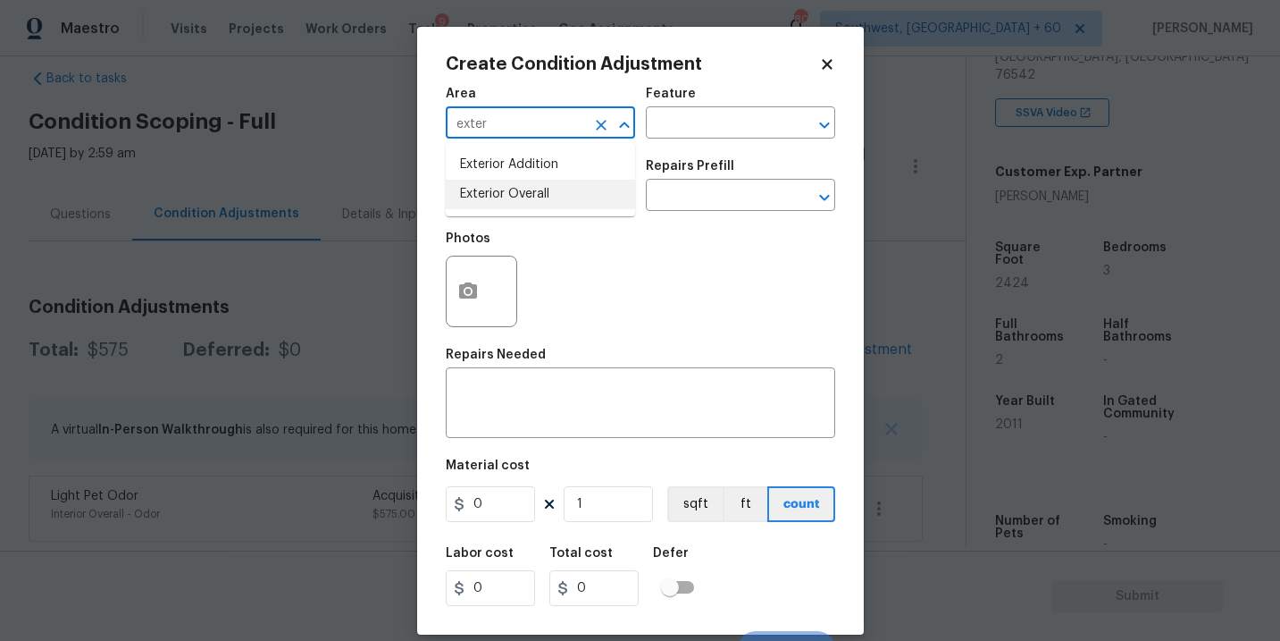
click at [560, 205] on li "Exterior Overall" at bounding box center [540, 194] width 189 height 29
type input "Exterior Overall"
click at [673, 149] on div "Issue ​ Repairs Prefill ​" at bounding box center [640, 185] width 389 height 72
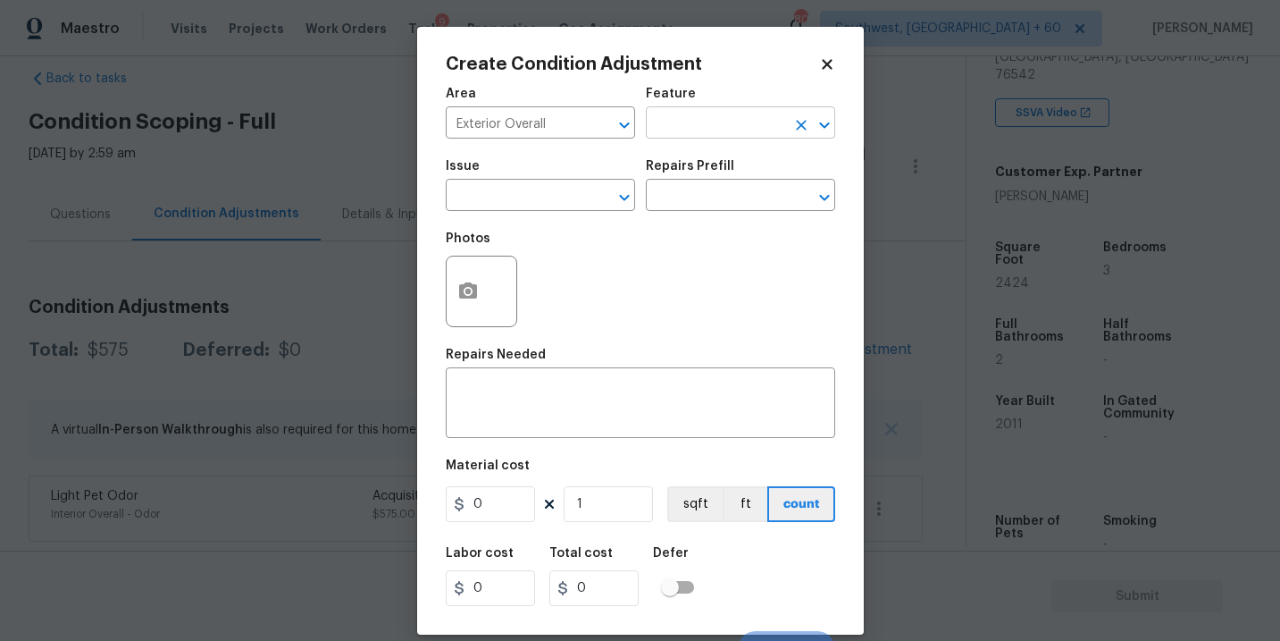
click at [699, 129] on input "text" at bounding box center [715, 125] width 139 height 28
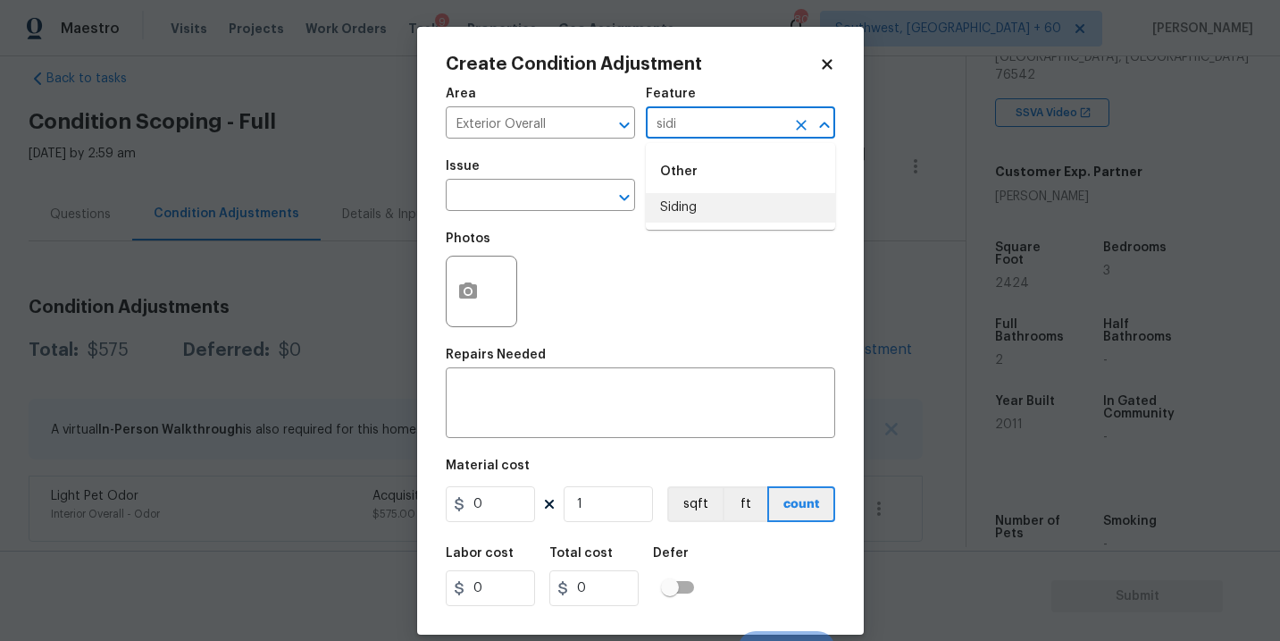
click at [699, 211] on li "Siding" at bounding box center [740, 207] width 189 height 29
type input "Siding"
click at [534, 196] on input "text" at bounding box center [515, 197] width 139 height 28
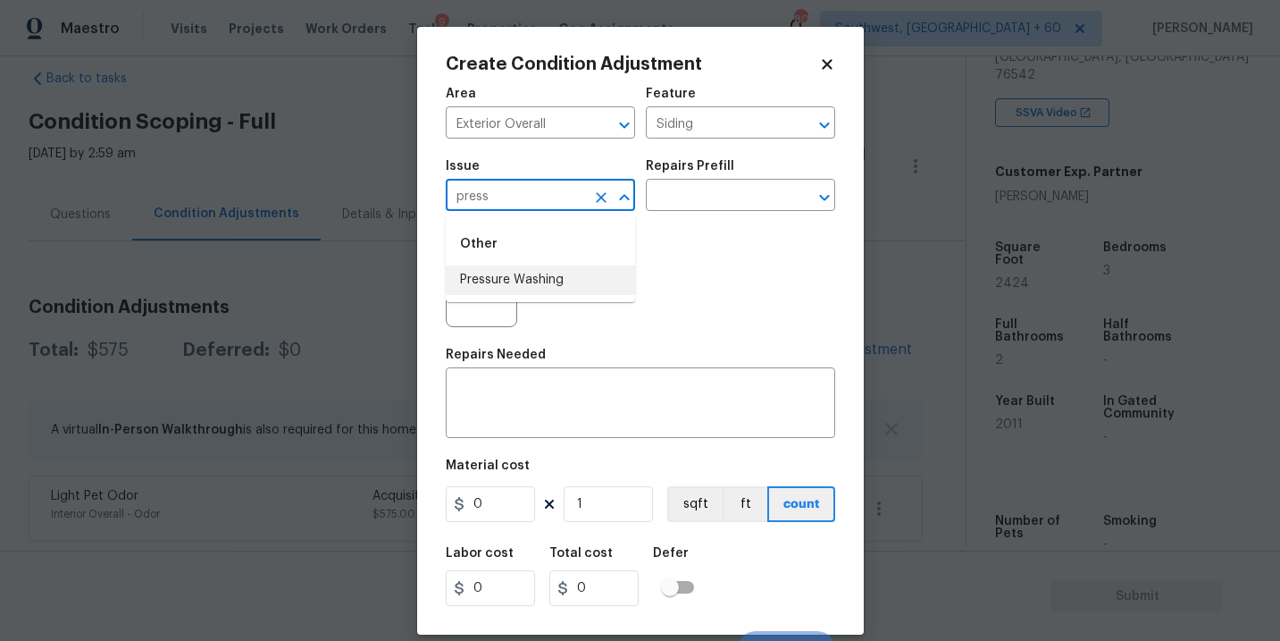
click at [533, 275] on li "Pressure Washing" at bounding box center [540, 279] width 189 height 29
type input "Pressure Washing"
click at [697, 202] on input "text" at bounding box center [715, 197] width 139 height 28
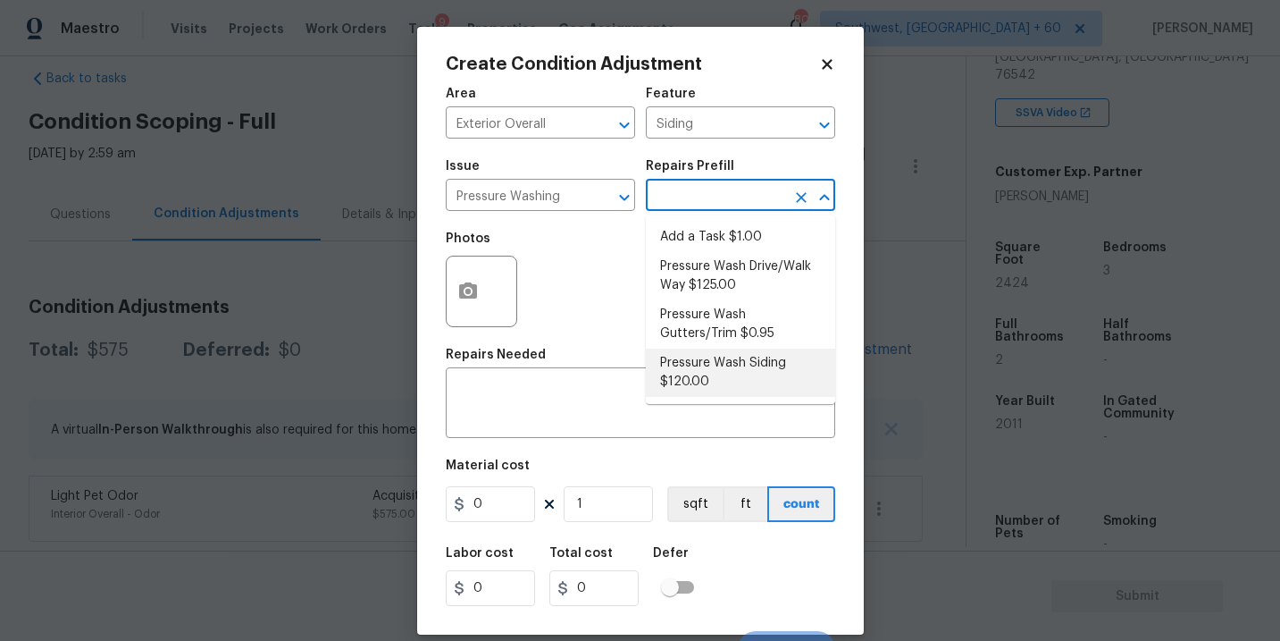
click at [682, 387] on li "Pressure Wash Siding $120.00" at bounding box center [740, 372] width 189 height 48
type textarea "Protect areas as needed for pressure washing. Pressure wash the siding on the h…"
type input "120"
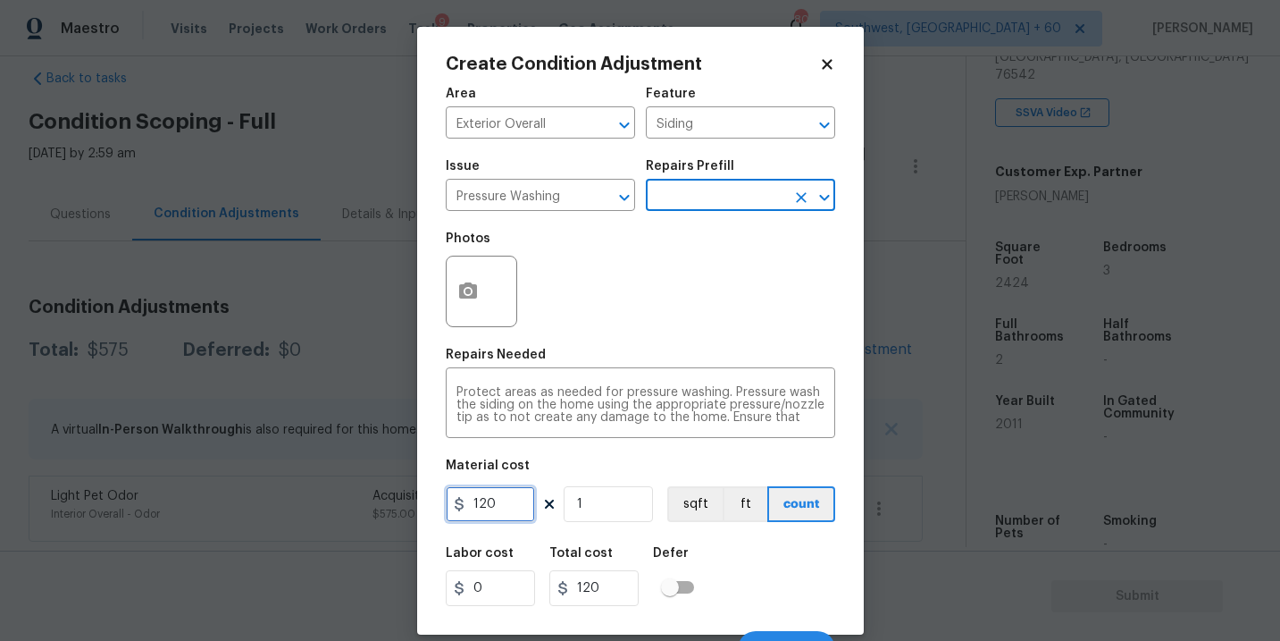
drag, startPoint x: 504, startPoint y: 501, endPoint x: 344, endPoint y: 532, distance: 162.8
click at [344, 532] on div "Create Condition Adjustment Area Exterior Overall ​ Feature Siding ​ Issue Pres…" at bounding box center [640, 320] width 1280 height 641
drag, startPoint x: 520, startPoint y: 506, endPoint x: 355, endPoint y: 506, distance: 165.3
click at [355, 506] on div "Create Condition Adjustment Area Exterior Overall ​ Feature Siding ​ Issue Pres…" at bounding box center [640, 320] width 1280 height 641
type input "200"
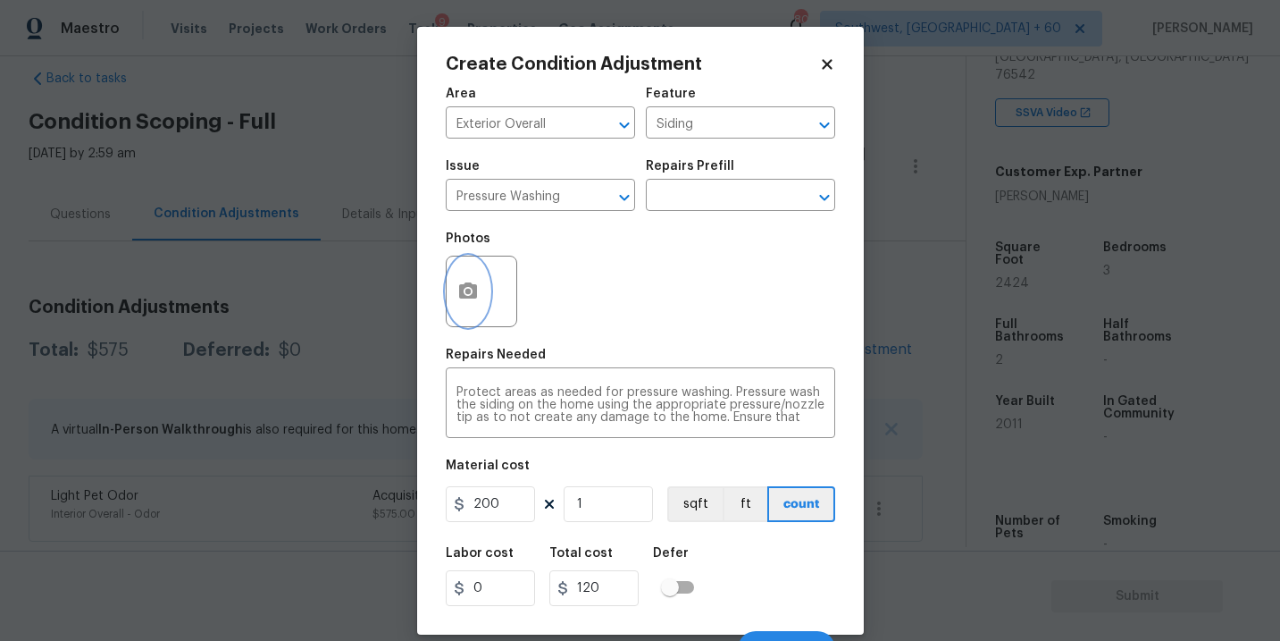
type input "200"
click at [488, 286] on button "button" at bounding box center [468, 291] width 43 height 70
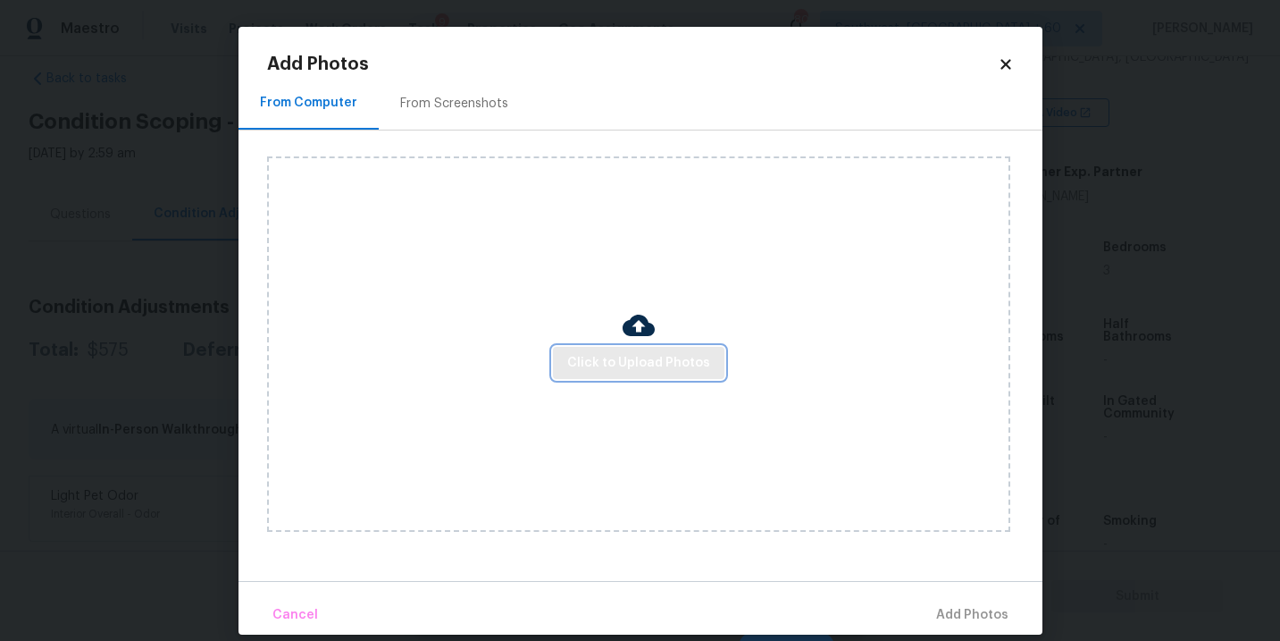
click at [601, 356] on span "Click to Upload Photos" at bounding box center [638, 363] width 143 height 22
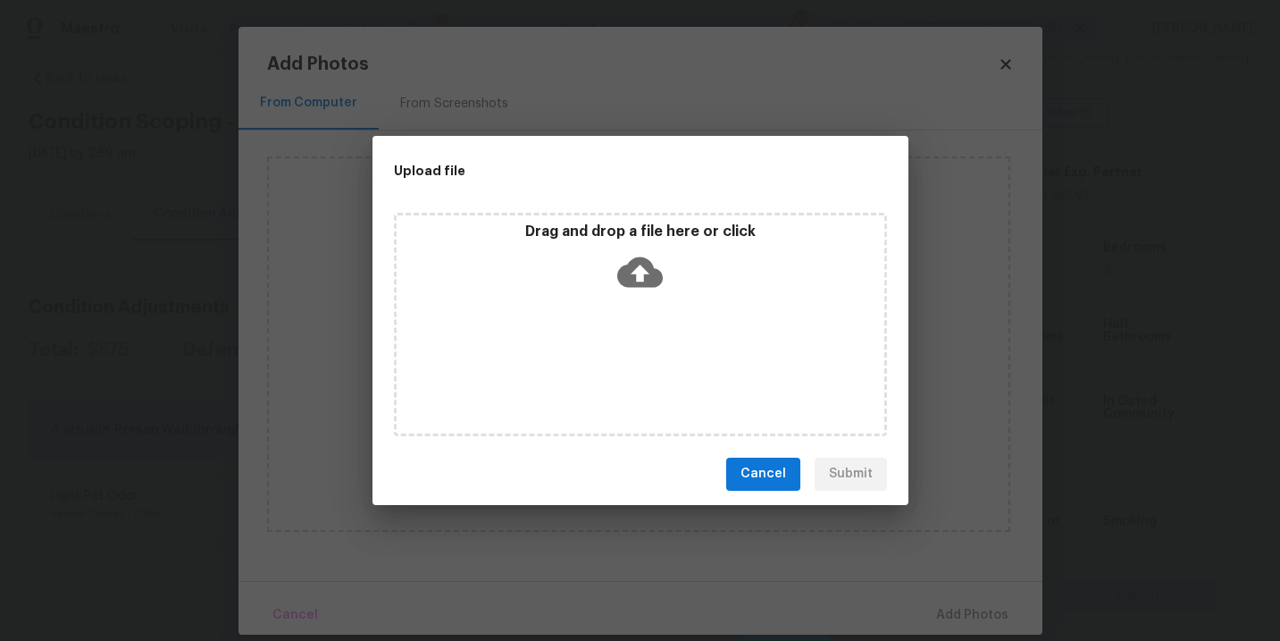
click at [631, 276] on icon at bounding box center [640, 271] width 46 height 30
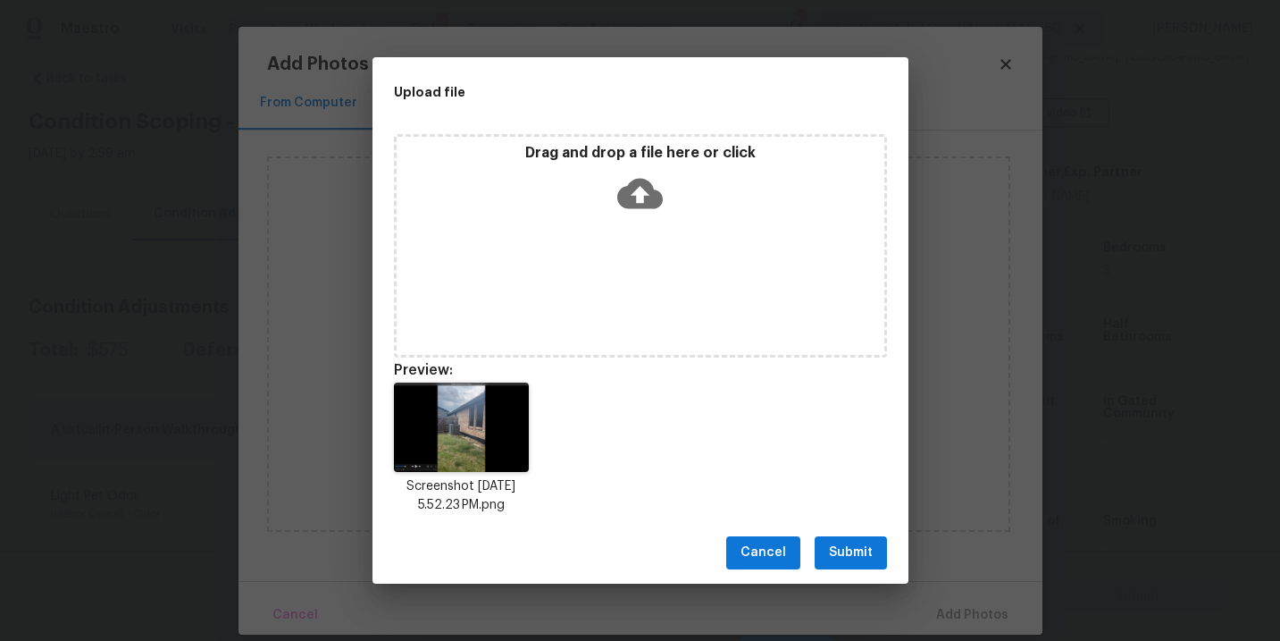
click at [850, 536] on button "Submit" at bounding box center [851, 552] width 72 height 33
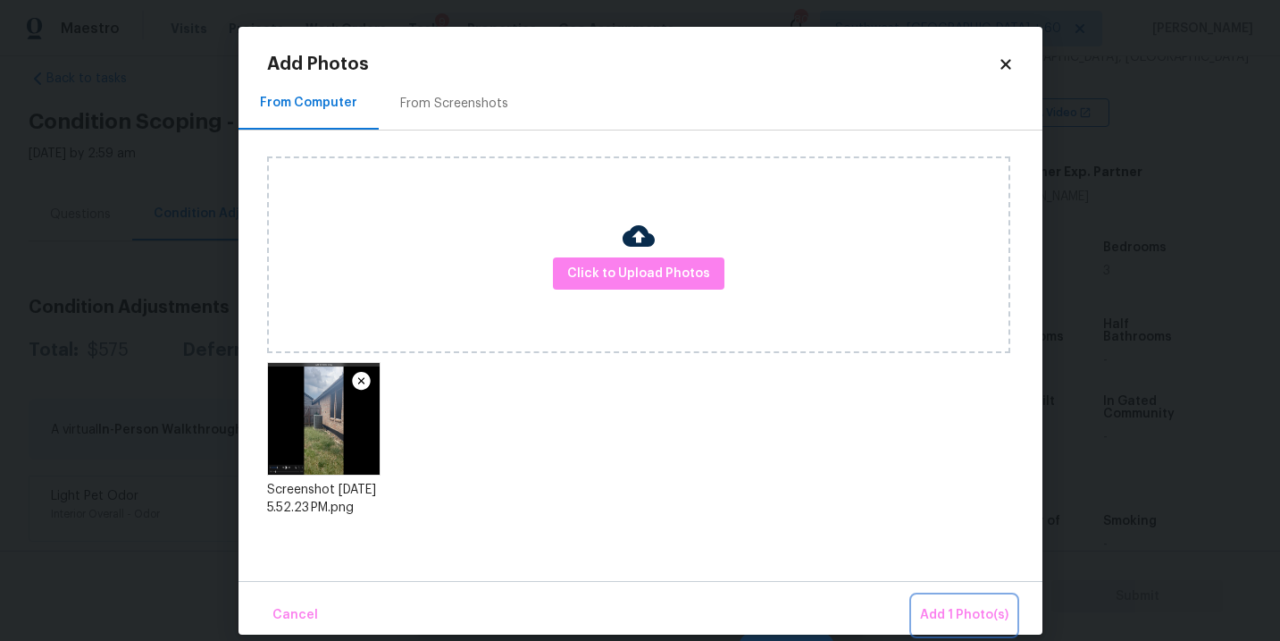
click at [951, 602] on button "Add 1 Photo(s)" at bounding box center [964, 615] width 103 height 38
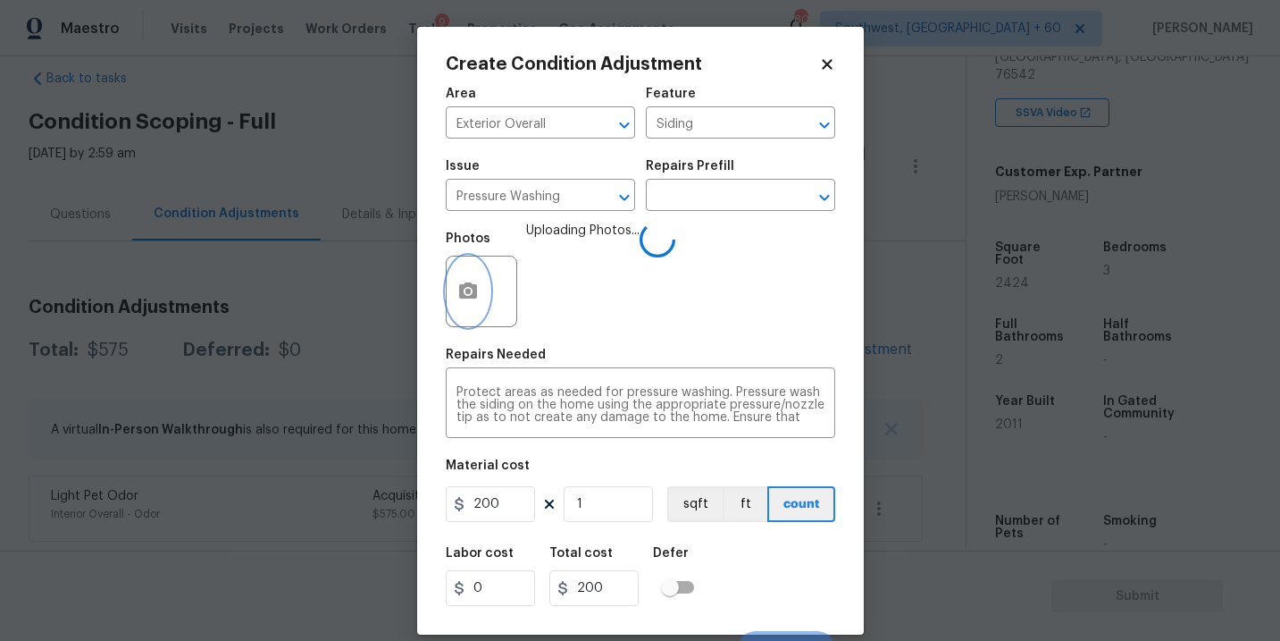
scroll to position [27, 0]
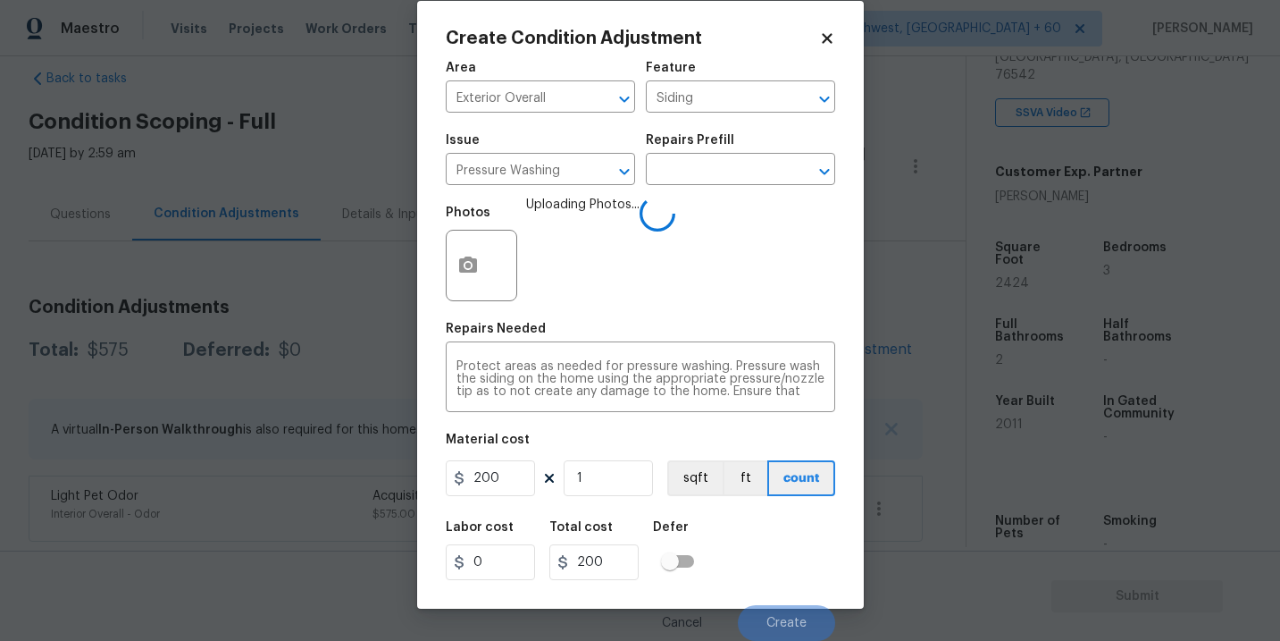
click at [762, 545] on div "Labor cost 0 Total cost 200 Defer" at bounding box center [640, 550] width 389 height 80
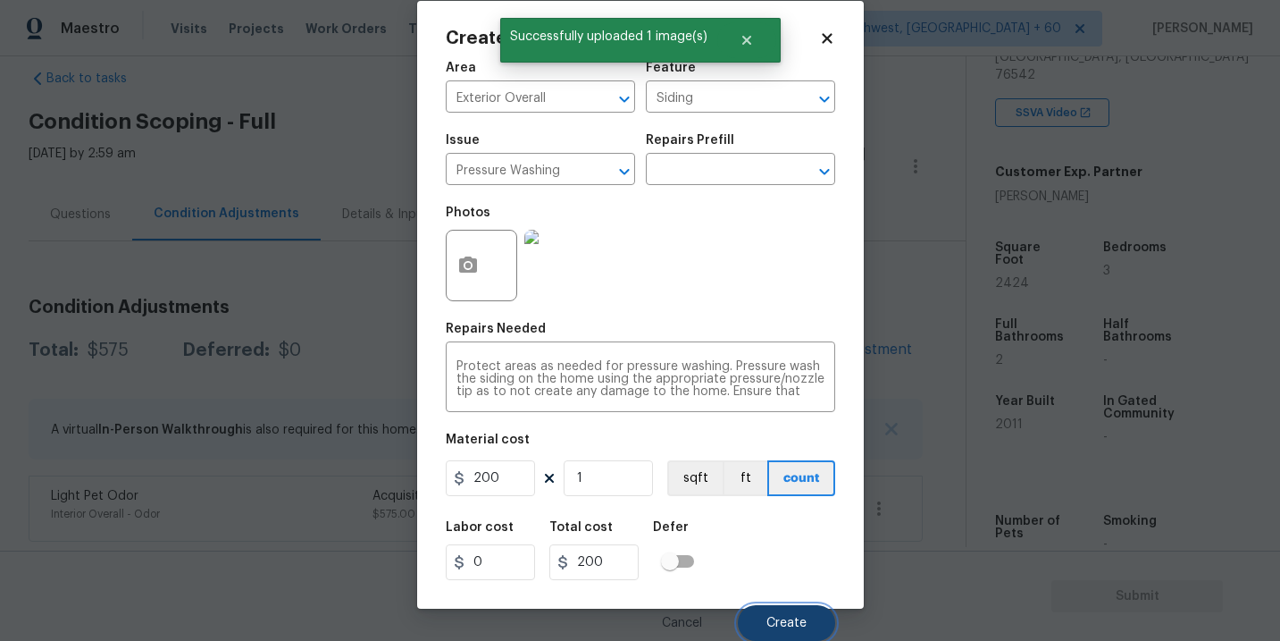
click at [772, 607] on button "Create" at bounding box center [786, 623] width 97 height 36
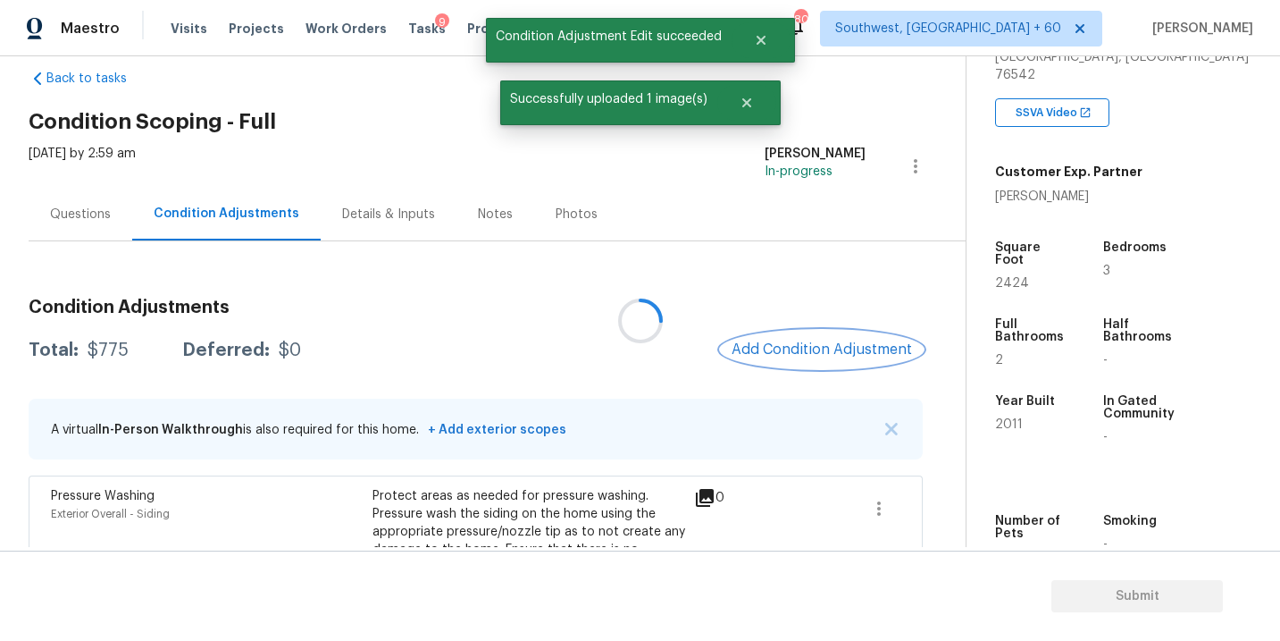
scroll to position [0, 0]
click at [826, 342] on span "Add Condition Adjustment" at bounding box center [822, 349] width 180 height 16
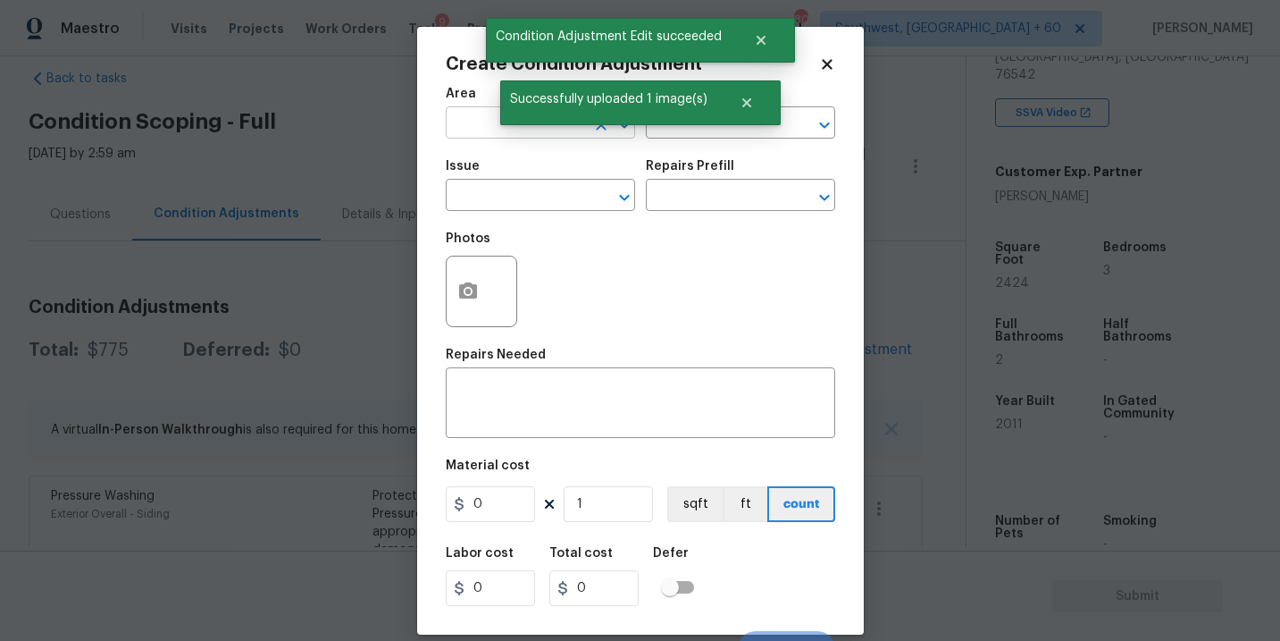
click at [476, 118] on input "text" at bounding box center [515, 125] width 139 height 28
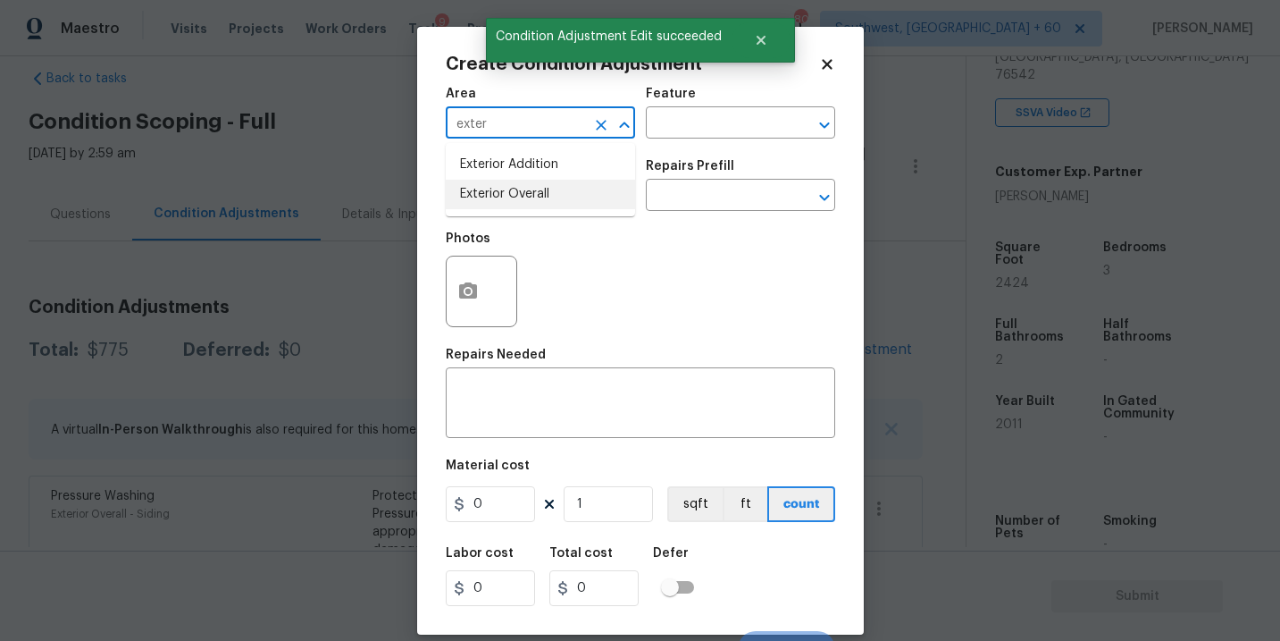
click at [504, 194] on li "Exterior Overall" at bounding box center [540, 194] width 189 height 29
type input "Exterior Overall"
click at [691, 138] on input "text" at bounding box center [715, 125] width 139 height 28
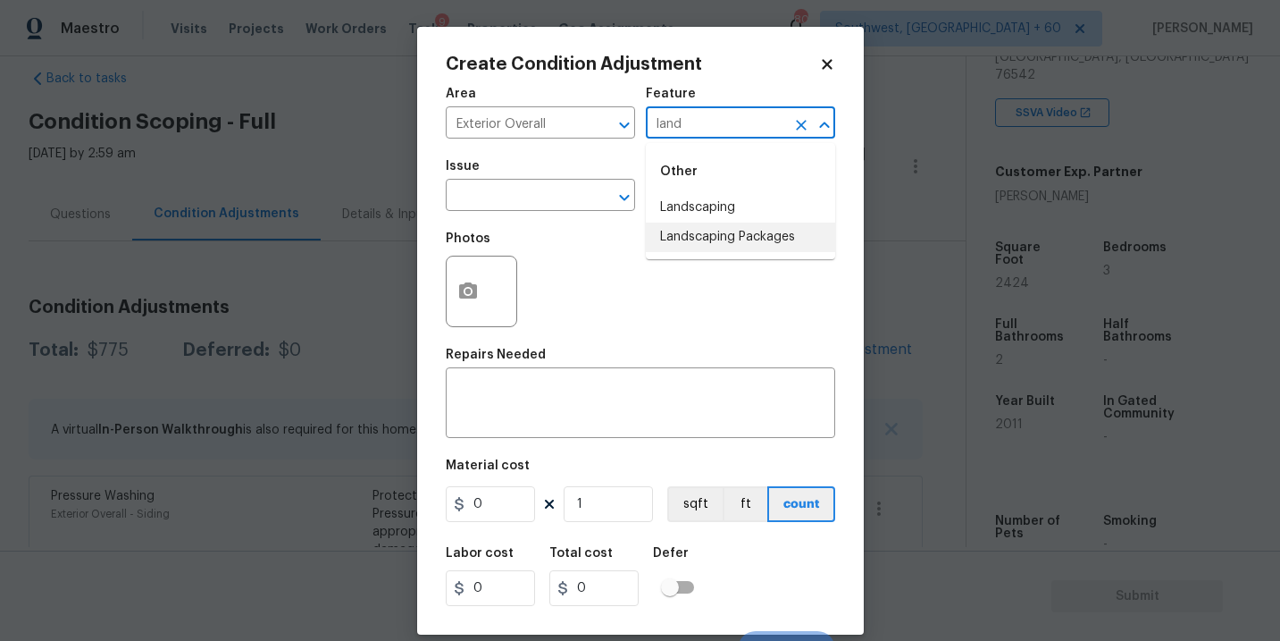
click at [716, 232] on li "Landscaping Packages" at bounding box center [740, 236] width 189 height 29
type input "Landscaping Packages"
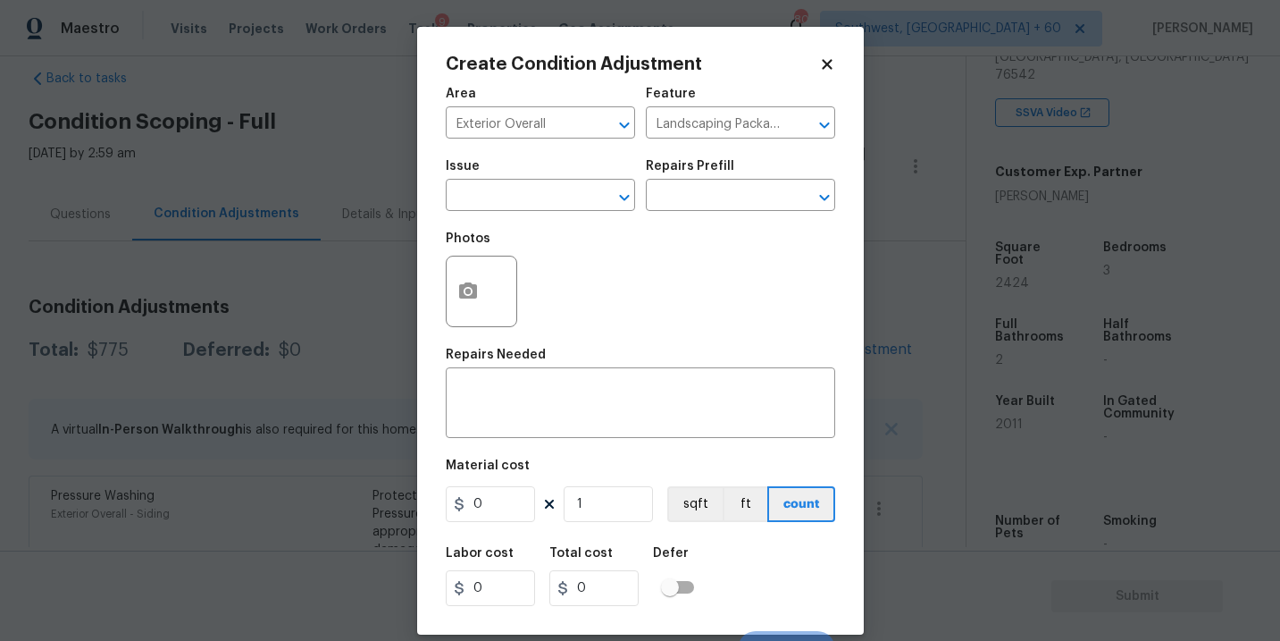
click at [570, 213] on span "Issue ​" at bounding box center [540, 185] width 189 height 72
click at [539, 194] on input "text" at bounding box center [515, 197] width 139 height 28
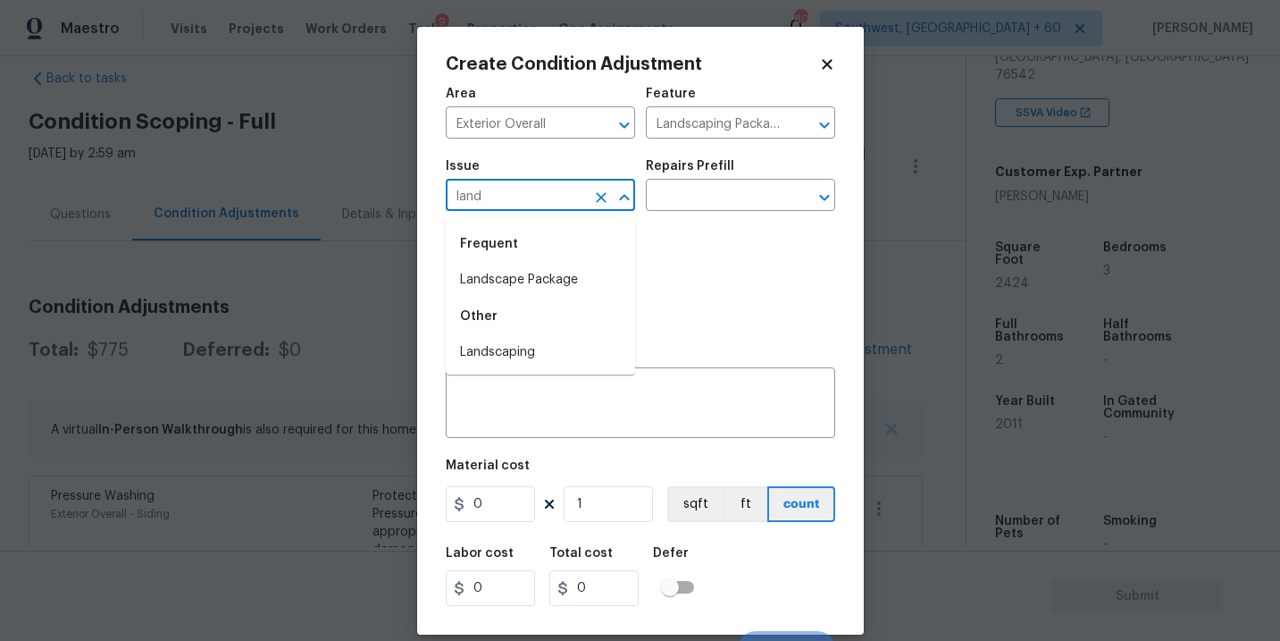
click at [543, 283] on li "Landscape Package" at bounding box center [540, 279] width 189 height 29
type input "Landscape Package"
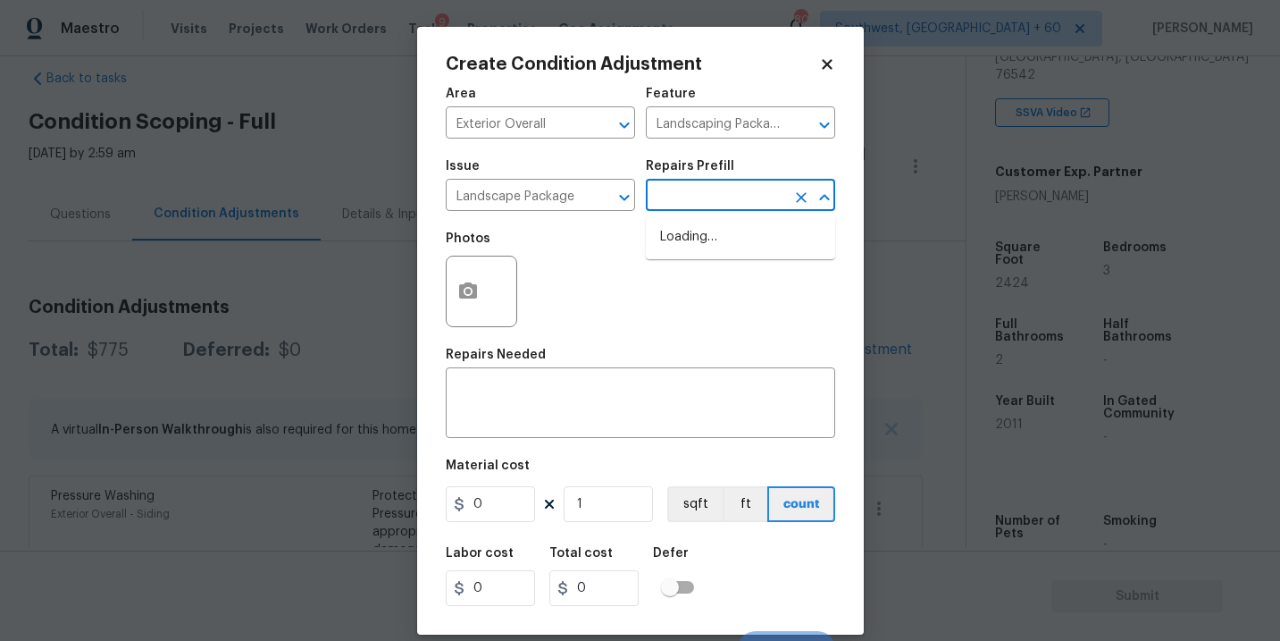
click at [679, 211] on body "Maestro Visits Projects Work Orders Tasks 9 Properties Geo Assignments 803 Sout…" at bounding box center [640, 320] width 1280 height 641
click at [701, 249] on li "Initial landscaping package $60.00" at bounding box center [740, 246] width 189 height 48
type input "Home Readiness Packages"
type textarea "Mowing of grass up to 6" in height. Mow, edge along driveways & sidewalks, trim…"
type input "60"
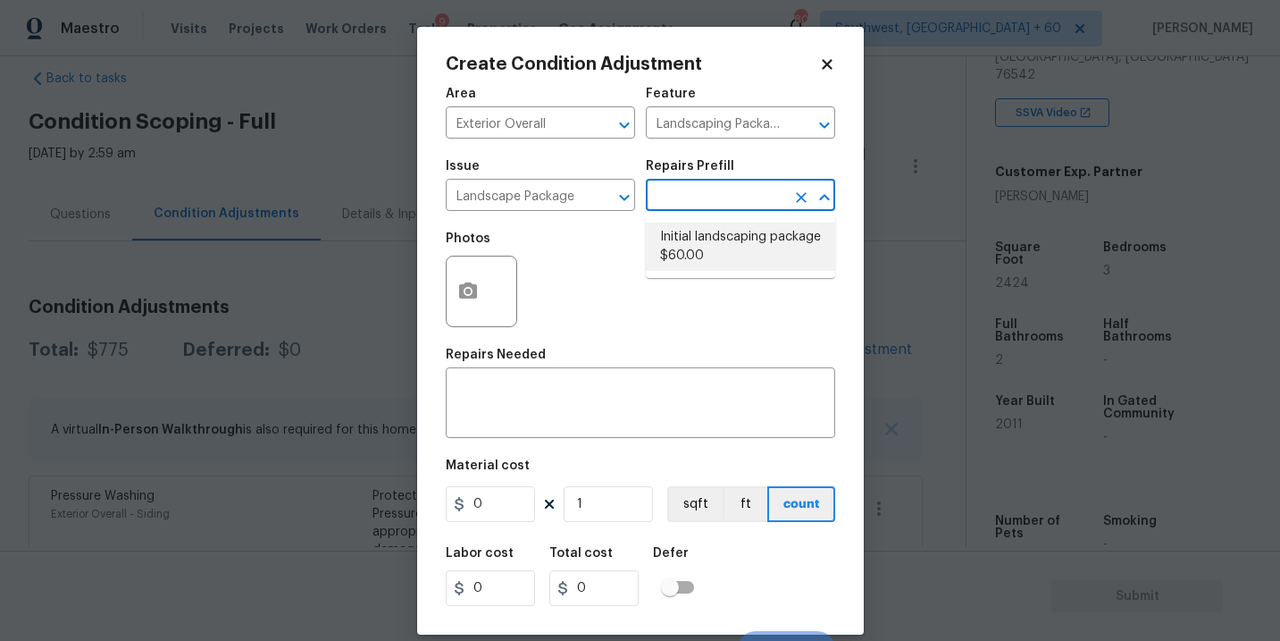
type input "60"
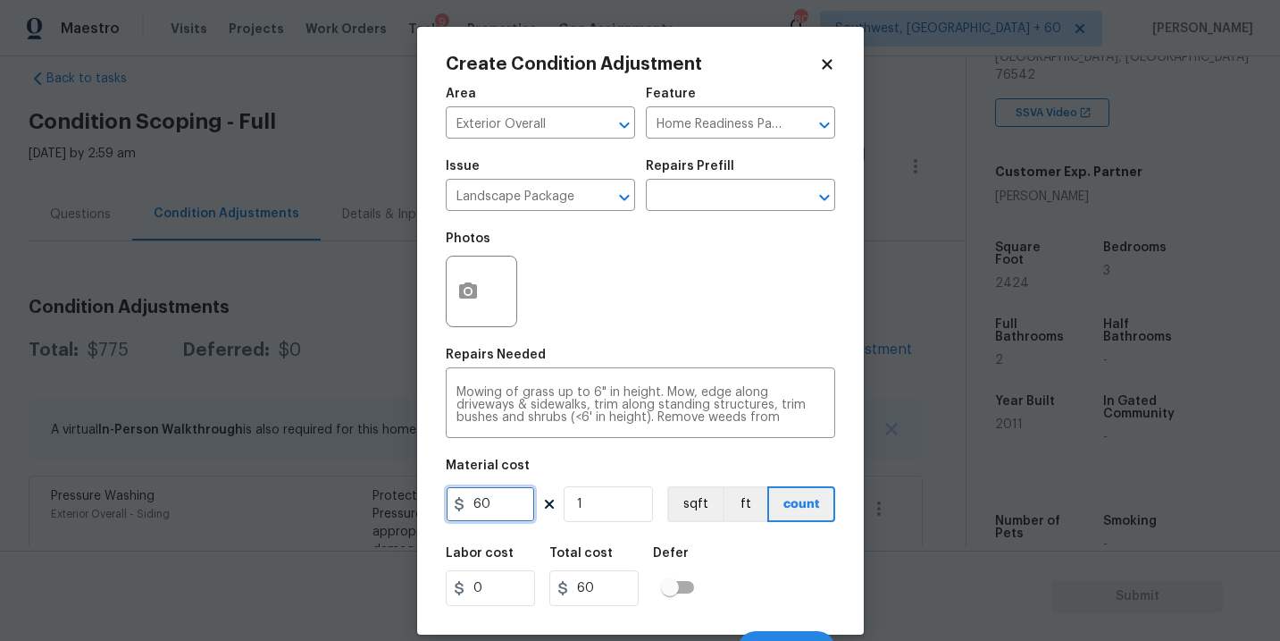
drag, startPoint x: 492, startPoint y: 502, endPoint x: 388, endPoint y: 502, distance: 104.5
click at [388, 502] on div "Create Condition Adjustment Area Exterior Overall ​ Feature Home Readiness Pack…" at bounding box center [640, 320] width 1280 height 641
type input "300"
click at [475, 305] on button "button" at bounding box center [468, 291] width 43 height 70
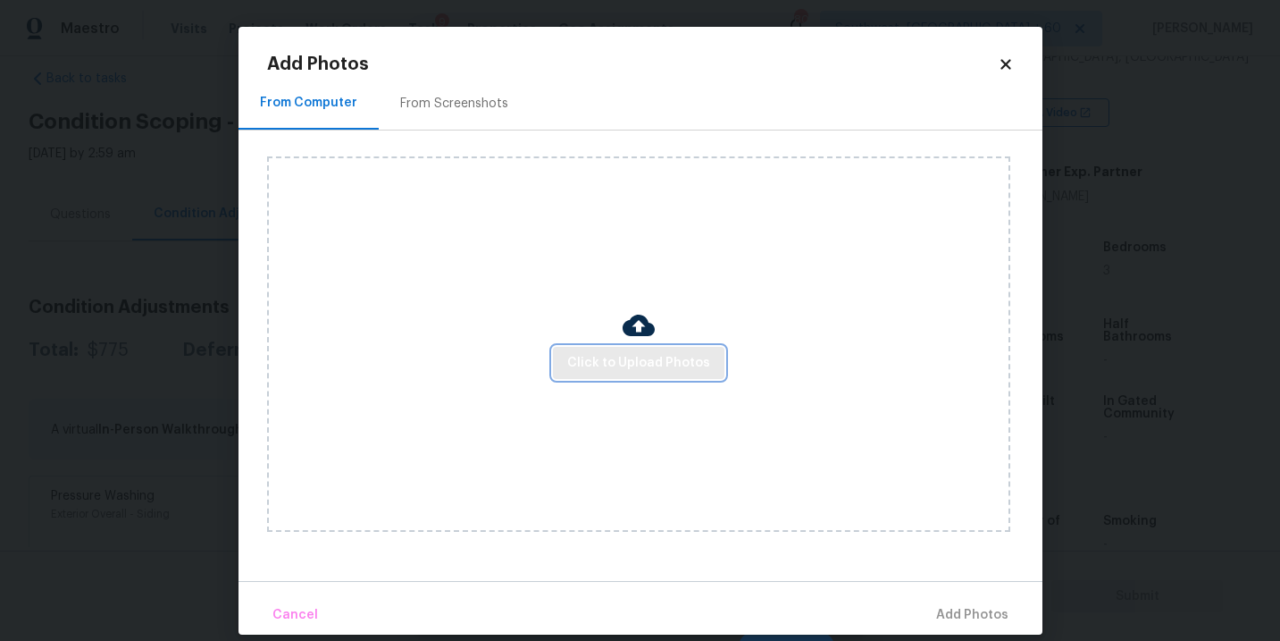
click at [593, 364] on span "Click to Upload Photos" at bounding box center [638, 363] width 143 height 22
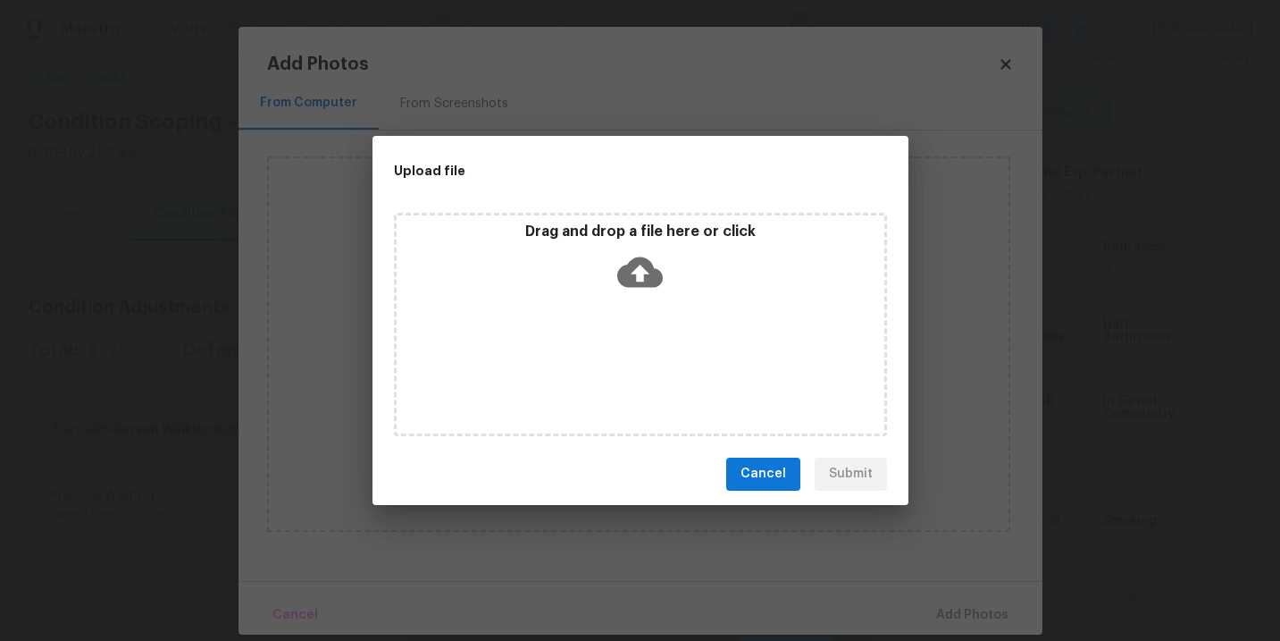
click at [612, 339] on div "Drag and drop a file here or click" at bounding box center [640, 324] width 493 height 223
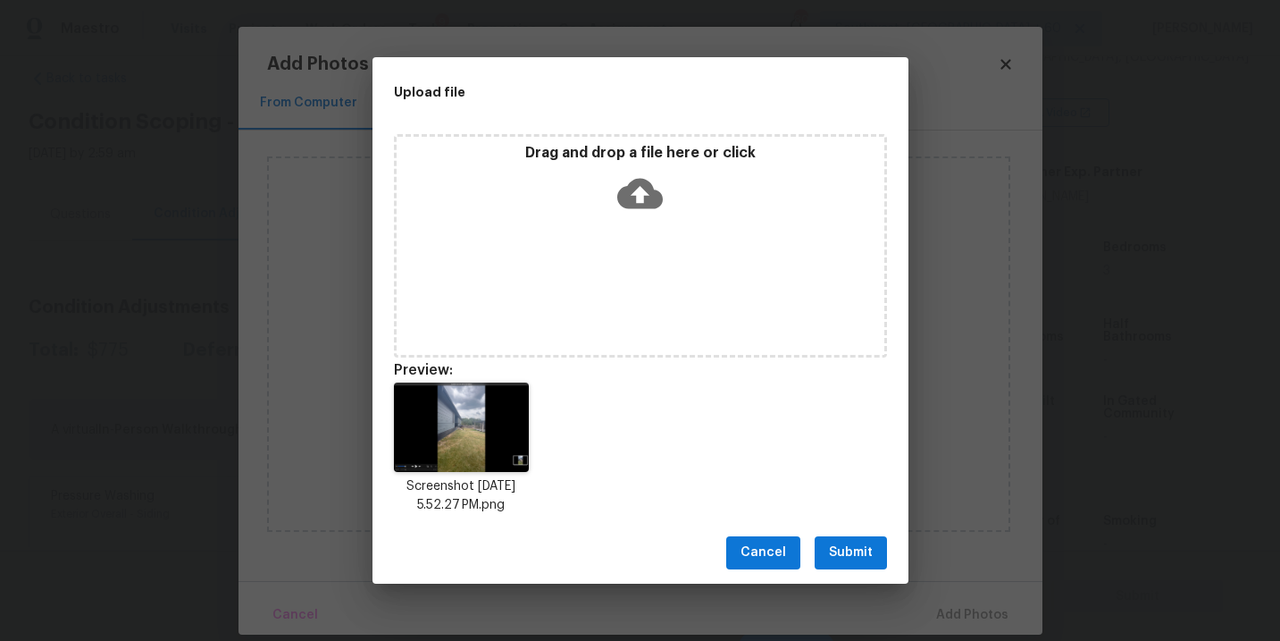
click at [850, 548] on span "Submit" at bounding box center [851, 552] width 44 height 22
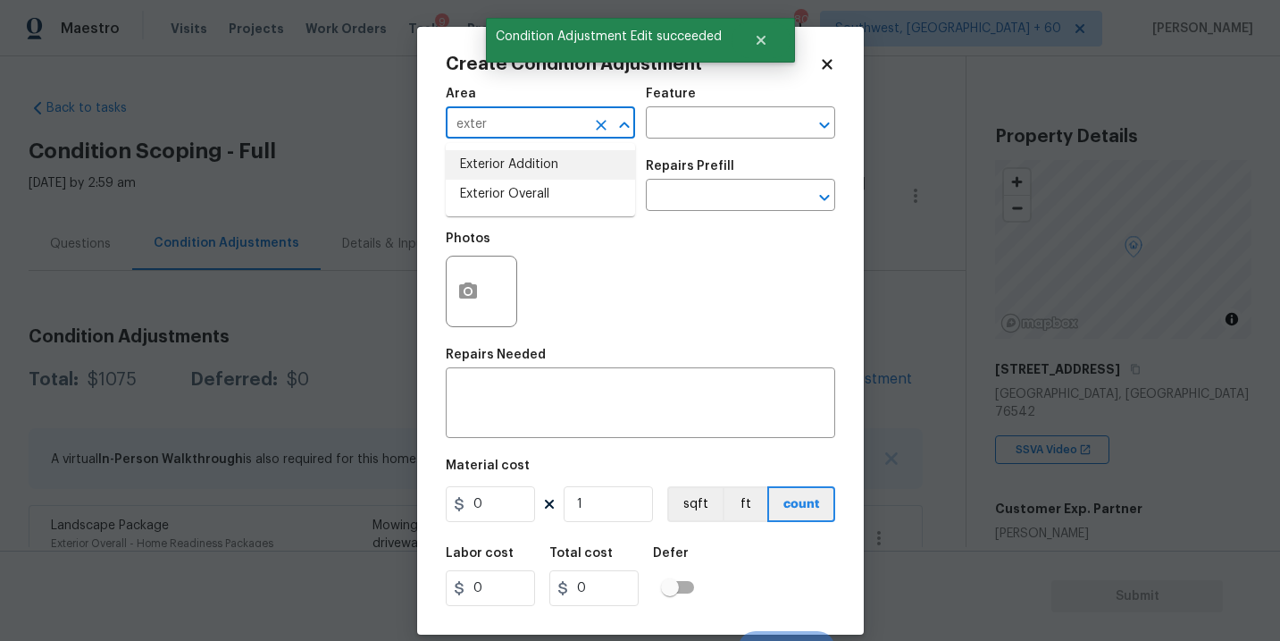
scroll to position [337, 0]
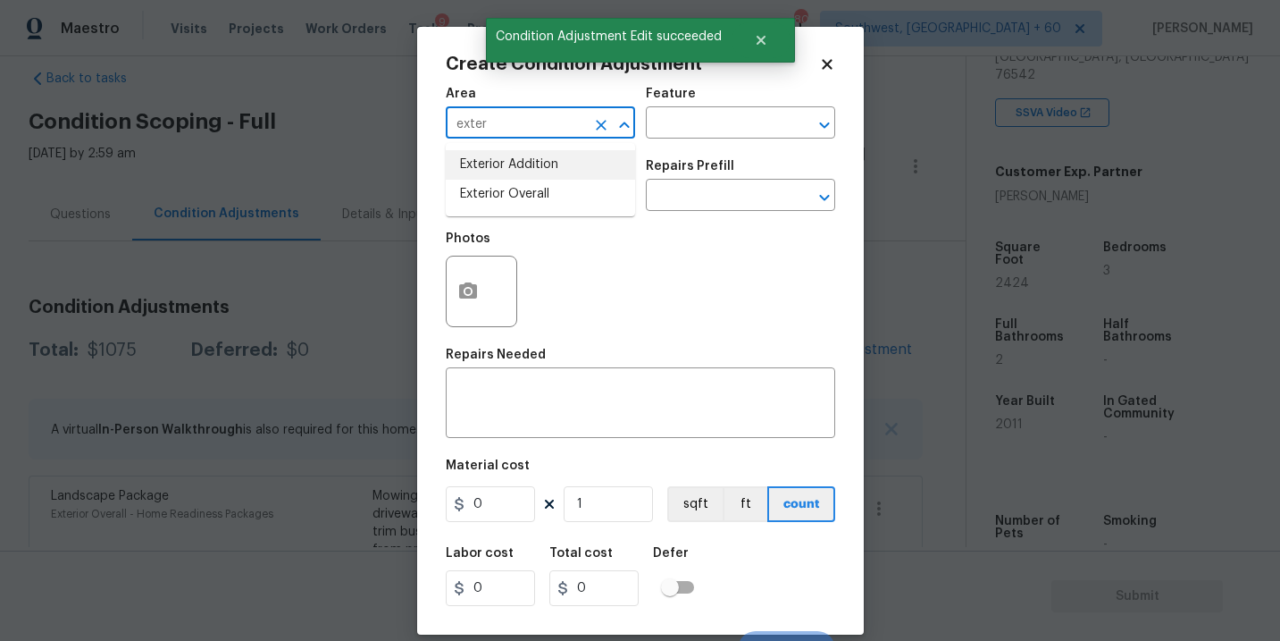
click at [498, 180] on li "Exterior Overall" at bounding box center [540, 194] width 189 height 29
type input "Exterior Overall"
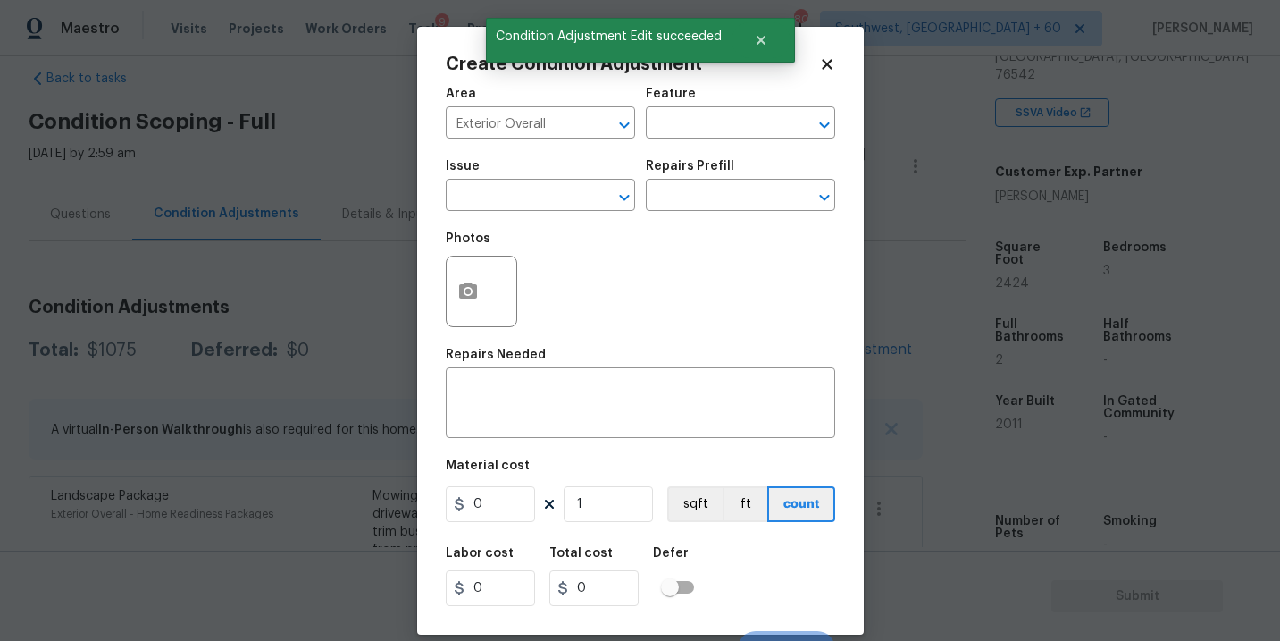
click at [498, 179] on div "Issue" at bounding box center [540, 171] width 189 height 23
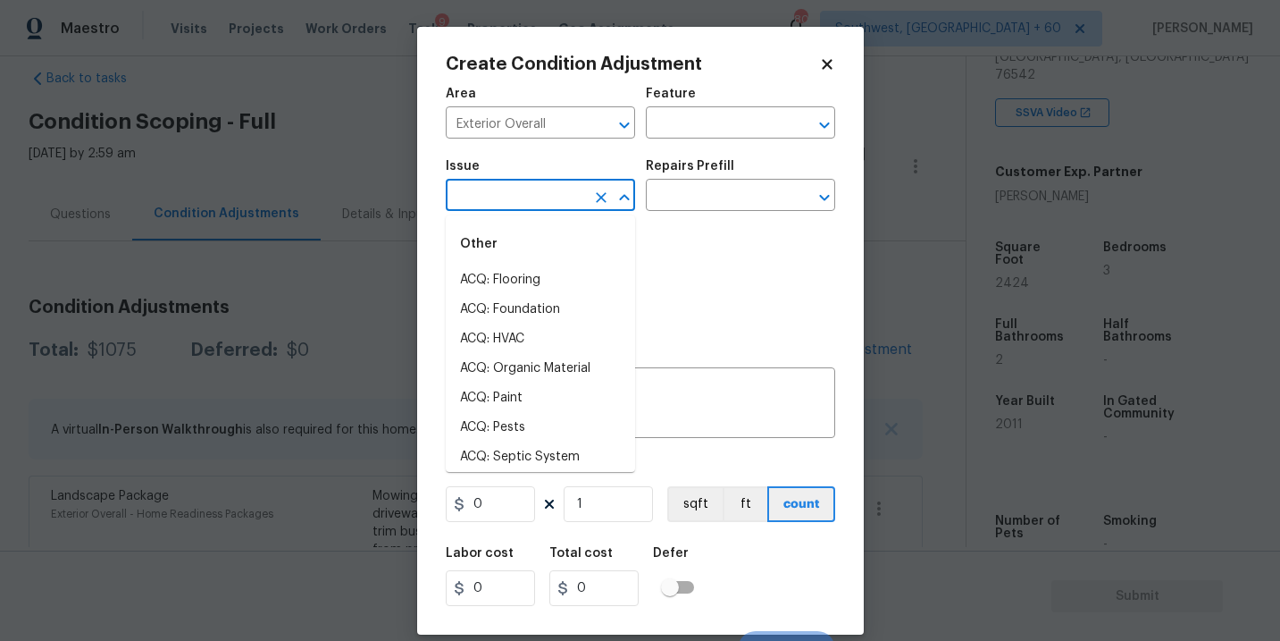
click at [498, 194] on input "text" at bounding box center [515, 197] width 139 height 28
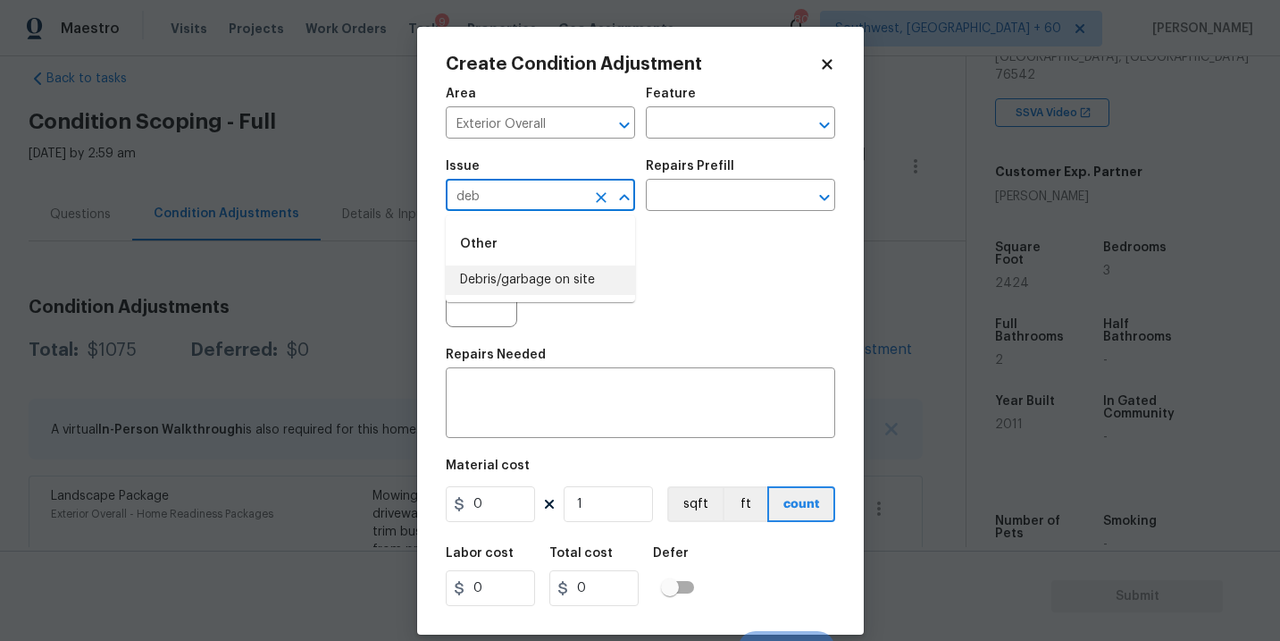
click at [518, 276] on li "Debris/garbage on site" at bounding box center [540, 279] width 189 height 29
type input "Debris/garbage on site"
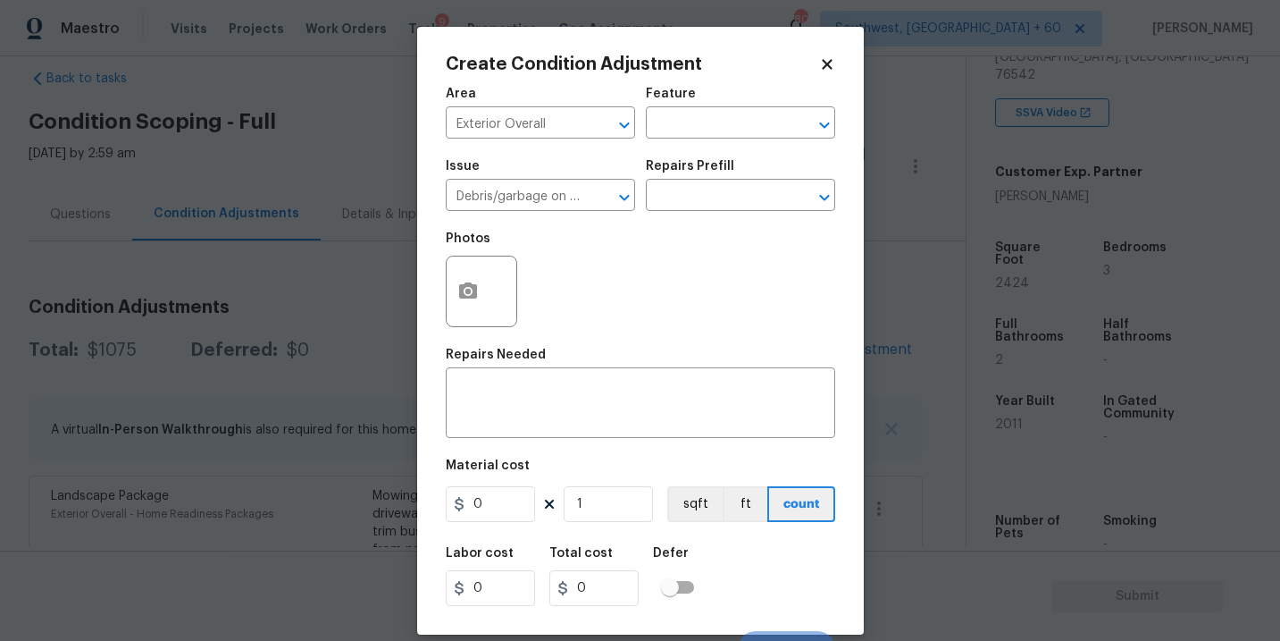
click at [692, 212] on div "Issue Debris/garbage on site ​ Repairs Prefill ​" at bounding box center [640, 185] width 389 height 72
click at [699, 208] on input "text" at bounding box center [715, 197] width 139 height 28
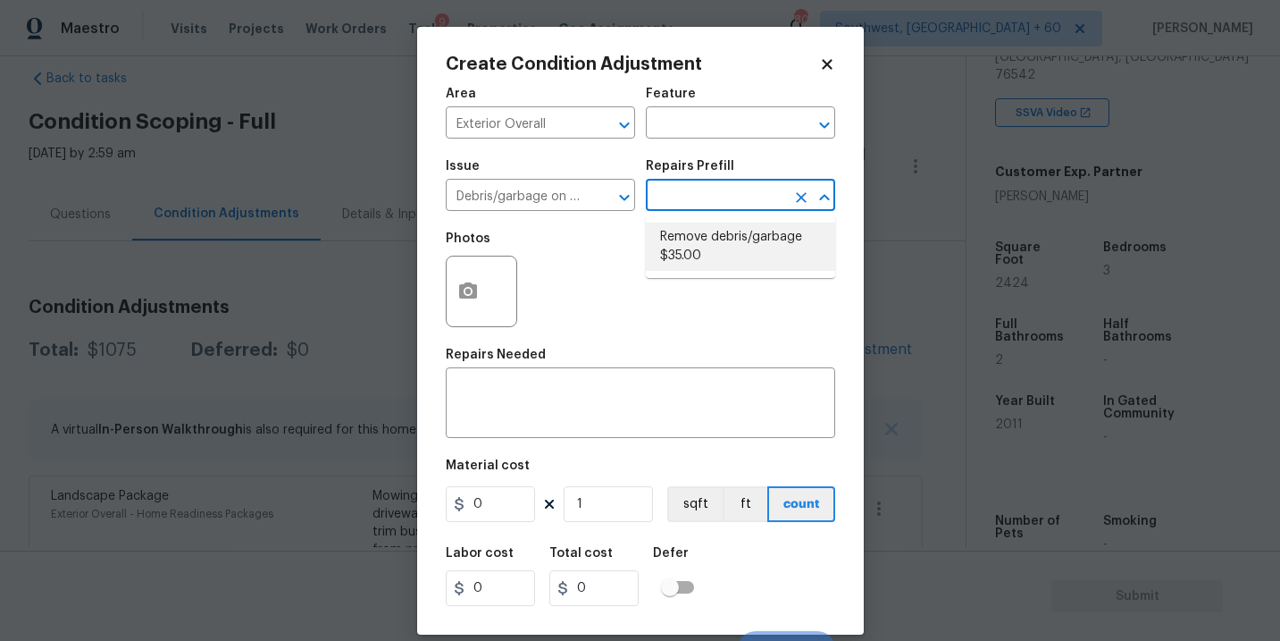
click at [699, 228] on li "Remove debris/garbage $35.00" at bounding box center [740, 246] width 189 height 48
type input "35"
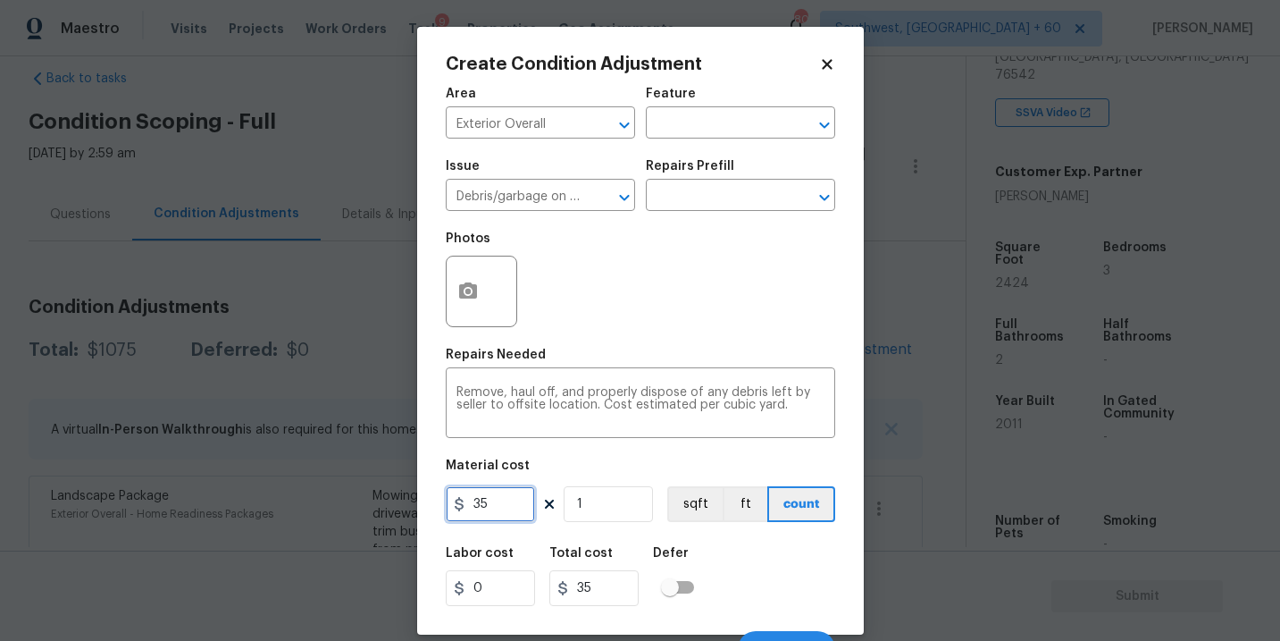
drag, startPoint x: 503, startPoint y: 505, endPoint x: 401, endPoint y: 505, distance: 101.8
click at [401, 505] on div "Create Condition Adjustment Area Exterior Overall ​ Feature ​ Issue Debris/garb…" at bounding box center [640, 320] width 1280 height 641
type input "2000"
click at [473, 306] on button "button" at bounding box center [468, 291] width 43 height 70
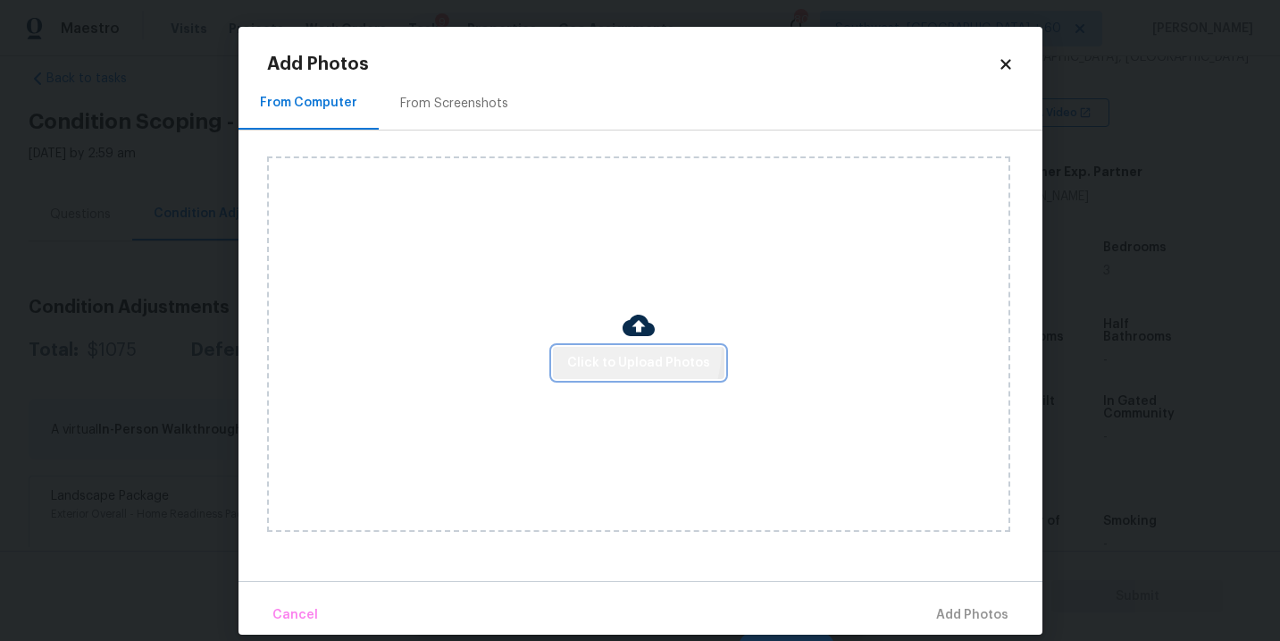
click at [599, 348] on button "Click to Upload Photos" at bounding box center [639, 363] width 172 height 33
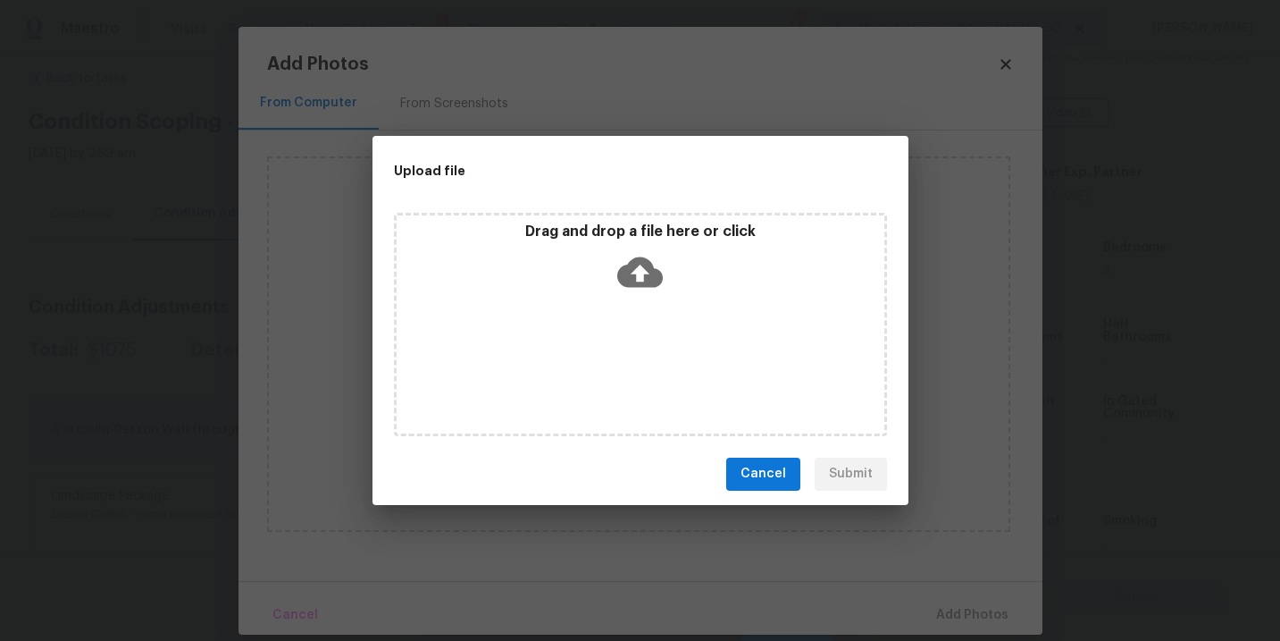
drag, startPoint x: 599, startPoint y: 348, endPoint x: 633, endPoint y: 275, distance: 80.7
click at [633, 275] on icon at bounding box center [640, 271] width 46 height 30
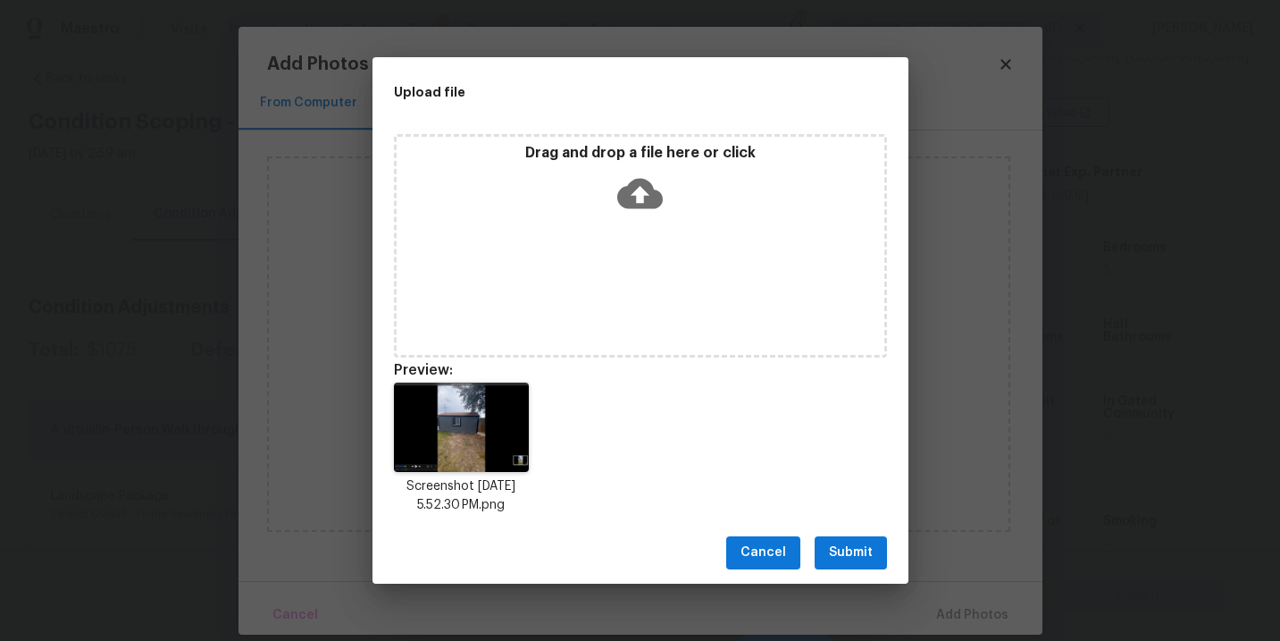
click at [863, 551] on span "Submit" at bounding box center [851, 552] width 44 height 22
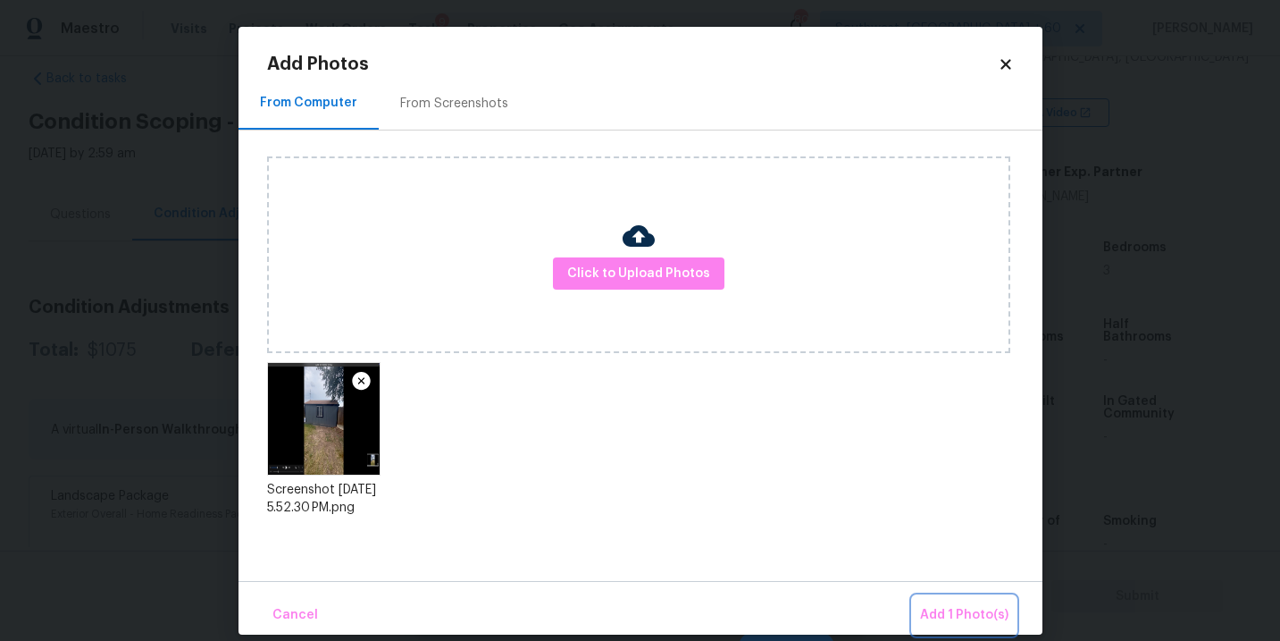
click at [956, 618] on span "Add 1 Photo(s)" at bounding box center [964, 615] width 88 height 22
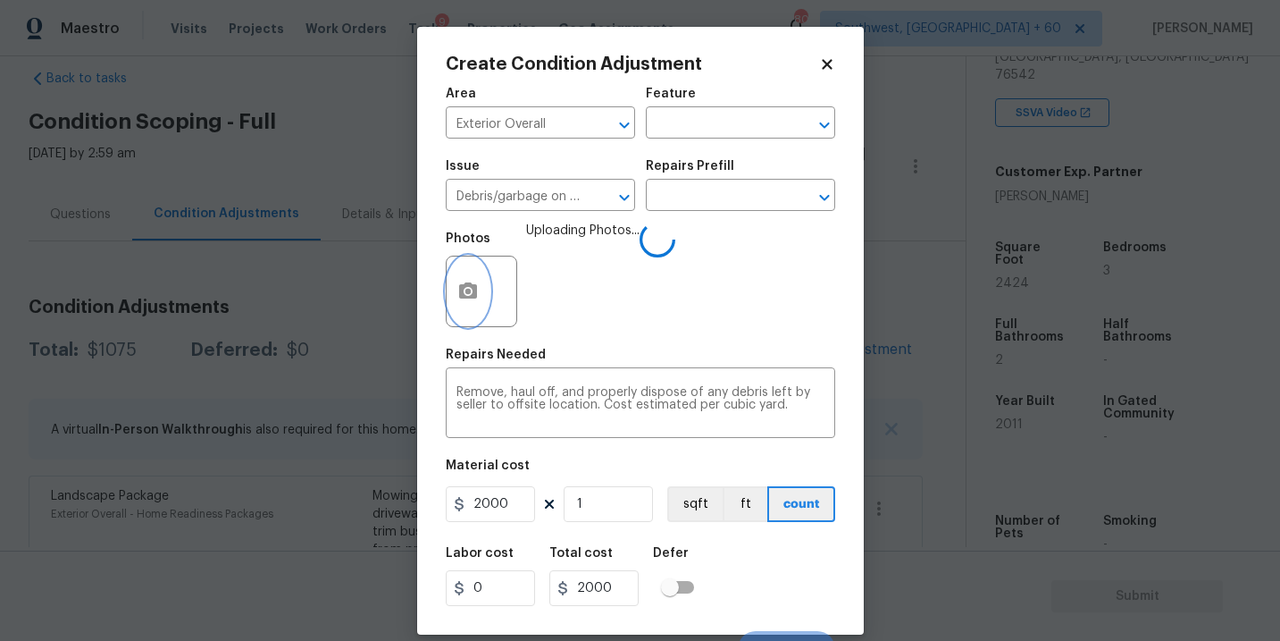
scroll to position [27, 0]
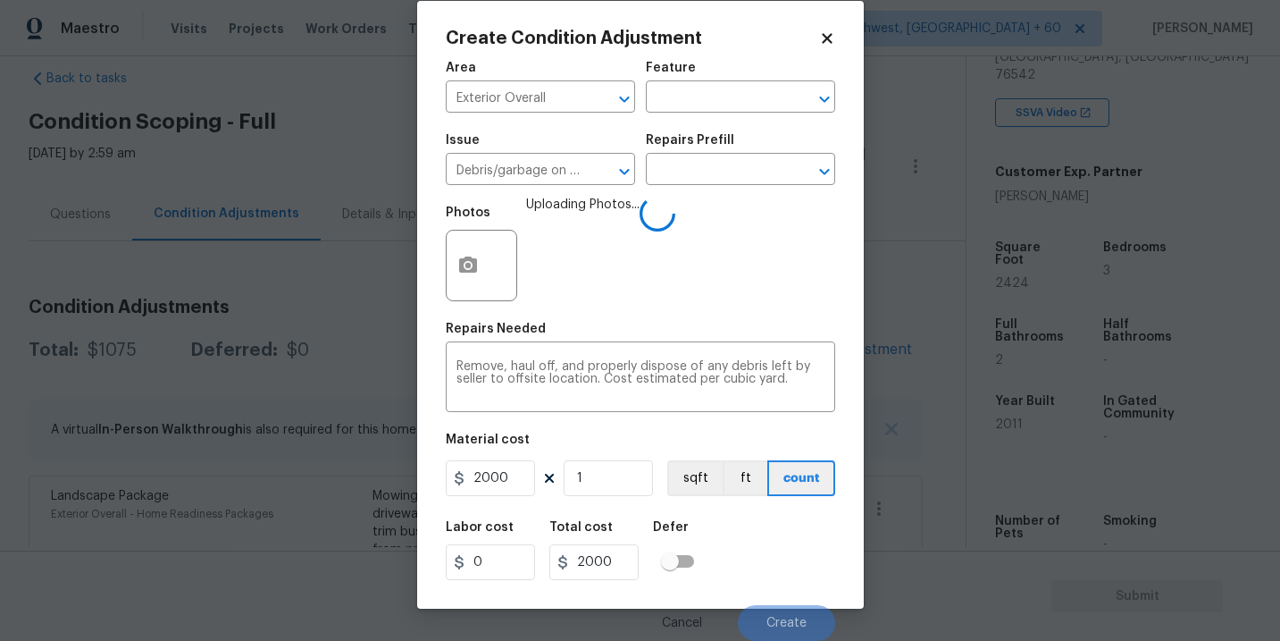
click at [742, 533] on div "Labor cost 0 Total cost 2000 Defer" at bounding box center [640, 550] width 389 height 80
click at [758, 535] on div "Labor cost 0 Total cost 2000 Defer" at bounding box center [640, 550] width 389 height 80
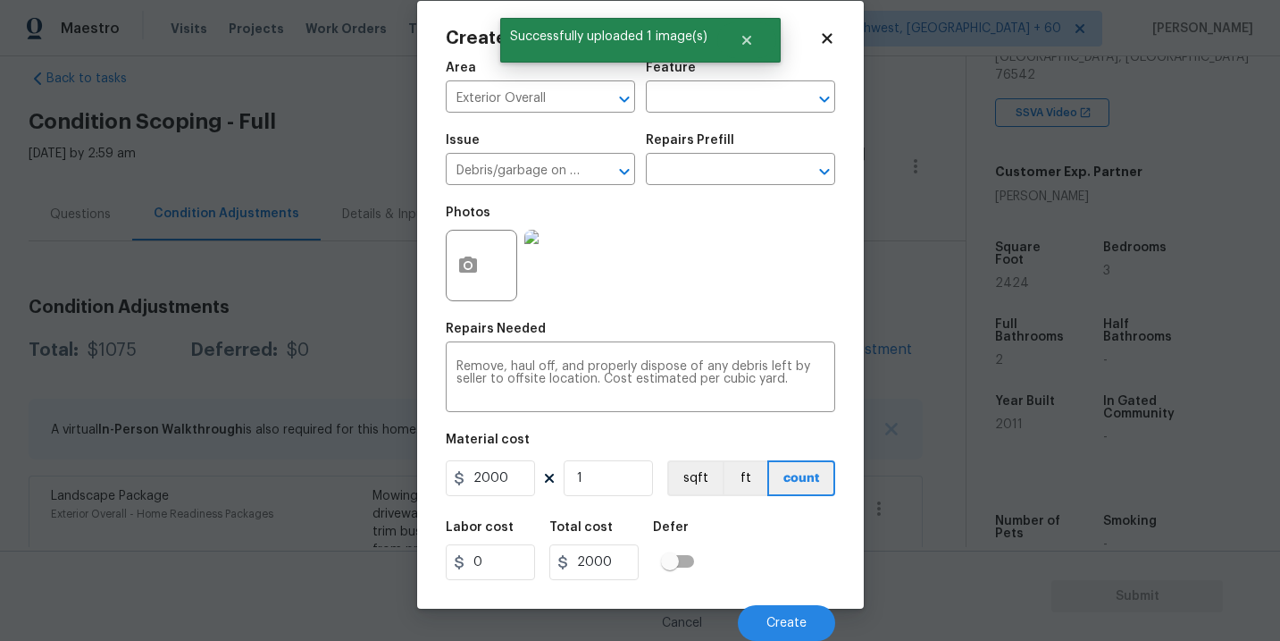
click at [758, 535] on div "Labor cost 0 Total cost 2000 Defer" at bounding box center [640, 550] width 389 height 80
click at [775, 625] on span "Create" at bounding box center [786, 622] width 40 height 13
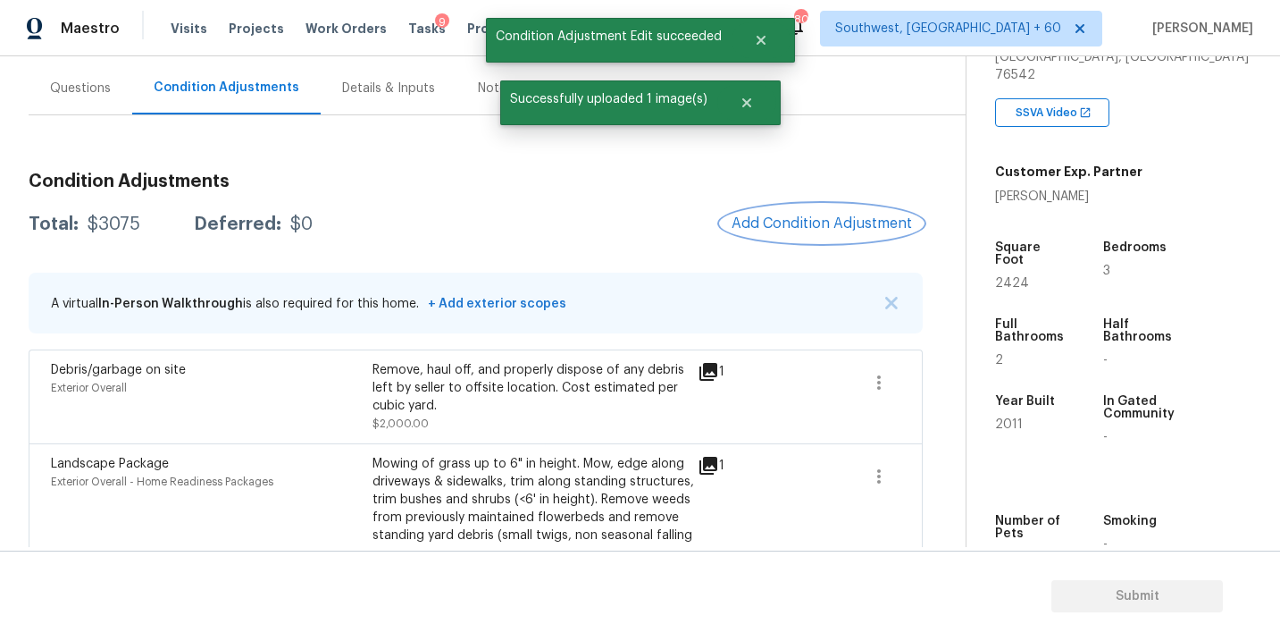
scroll to position [197, 0]
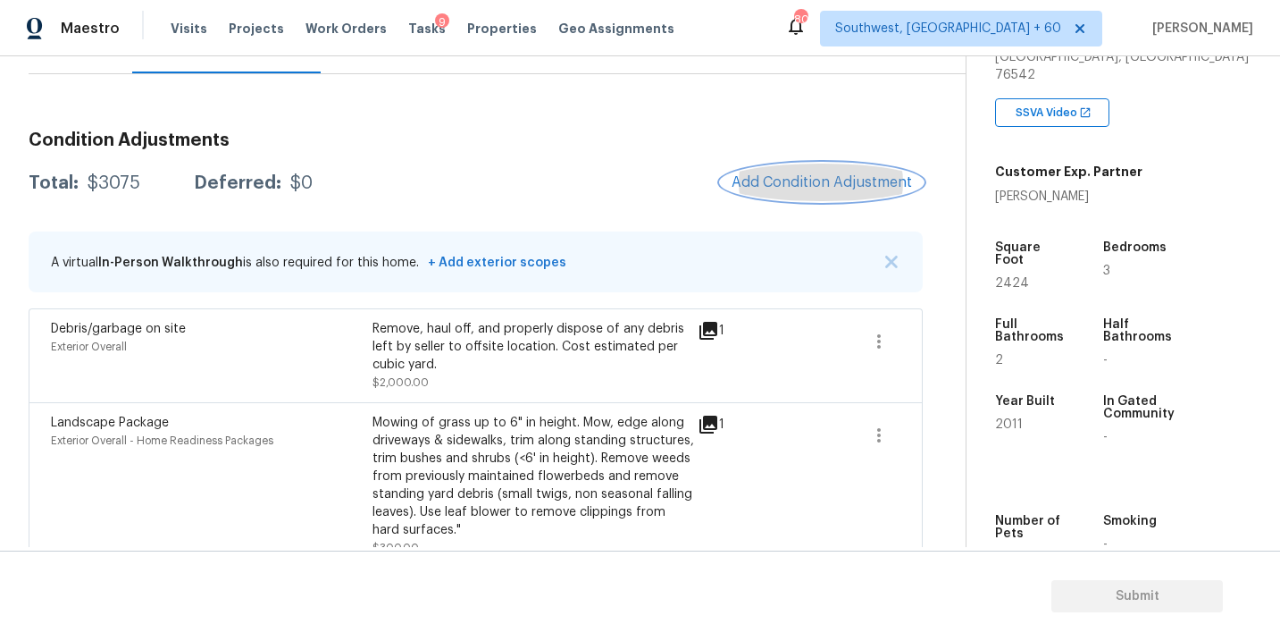
click at [791, 180] on span "Add Condition Adjustment" at bounding box center [822, 182] width 180 height 16
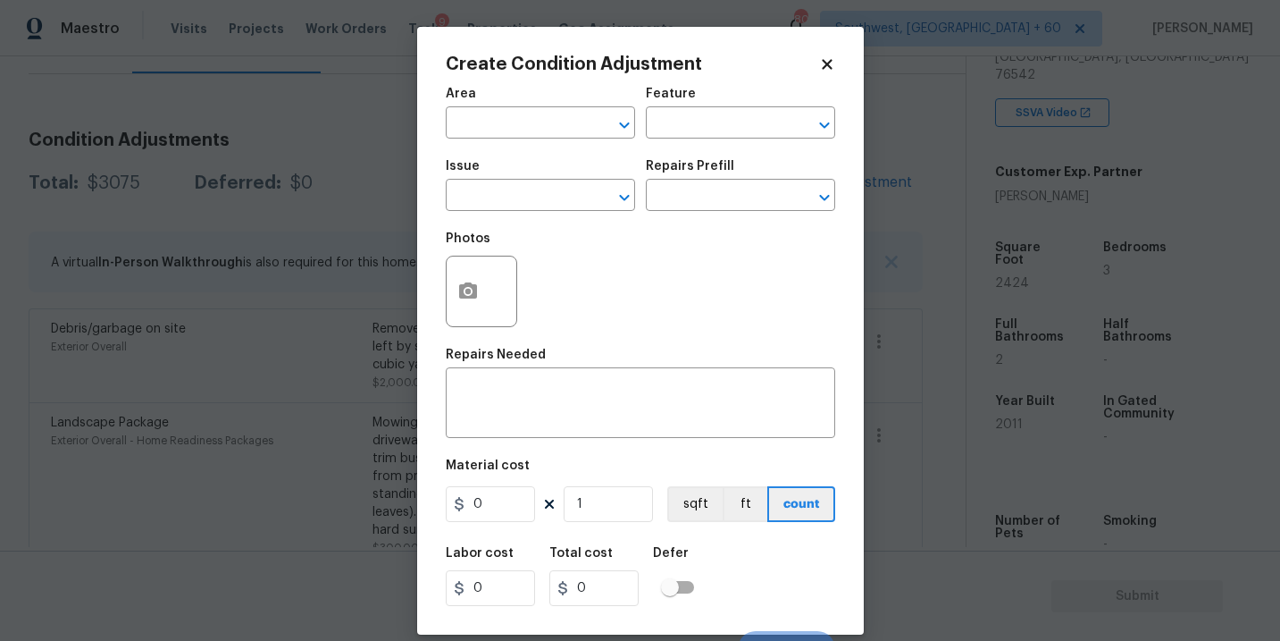
click at [487, 110] on div "Area" at bounding box center [540, 99] width 189 height 23
click at [459, 139] on span "Area ​" at bounding box center [540, 113] width 189 height 72
click at [482, 130] on input "text" at bounding box center [515, 125] width 139 height 28
click at [506, 195] on li "Interior Overall" at bounding box center [540, 194] width 189 height 29
type input "Interior Overall"
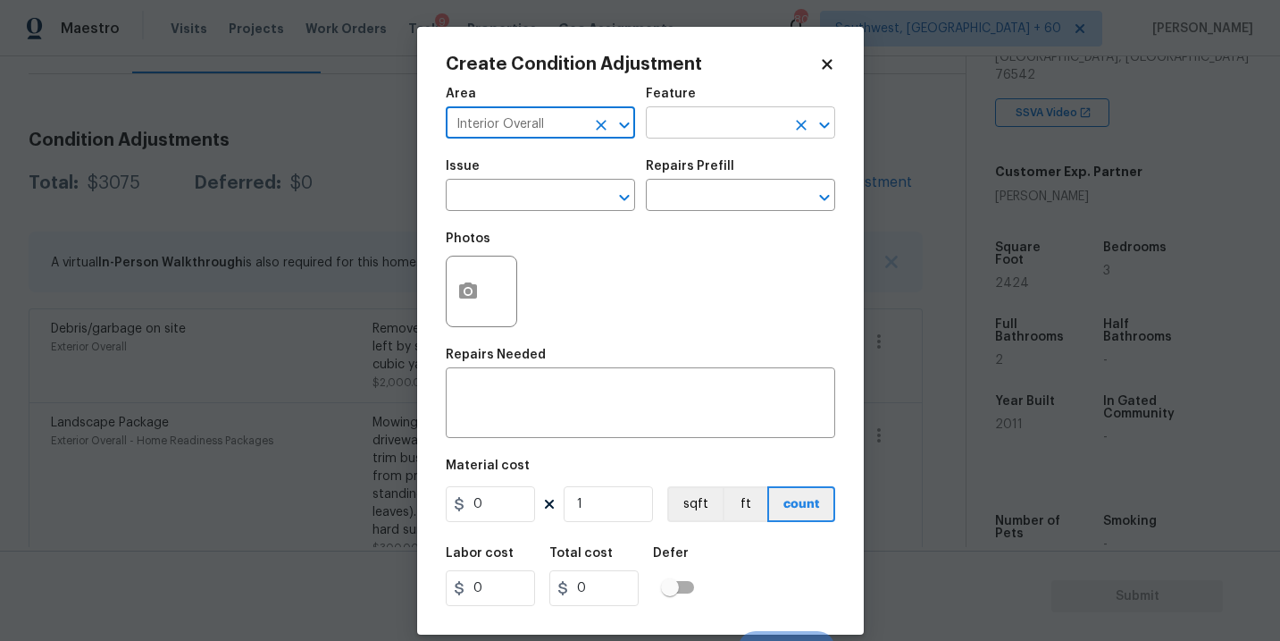
click at [719, 115] on input "text" at bounding box center [715, 125] width 139 height 28
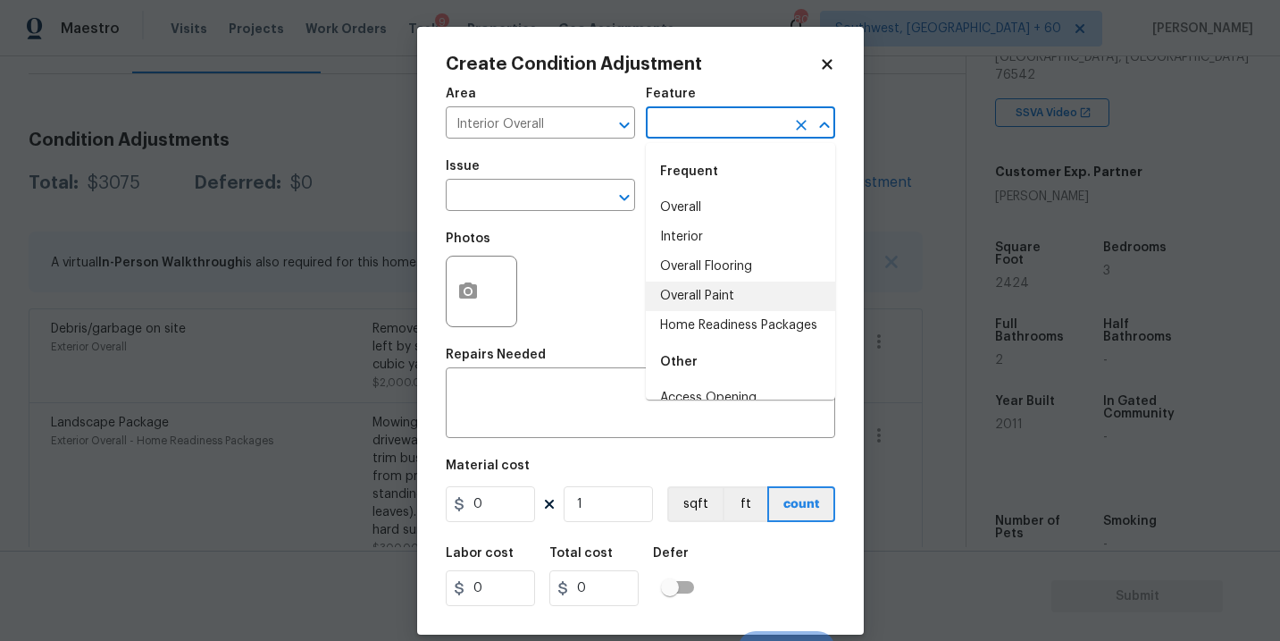
click at [711, 306] on li "Overall Paint" at bounding box center [740, 295] width 189 height 29
type input "Overall Paint"
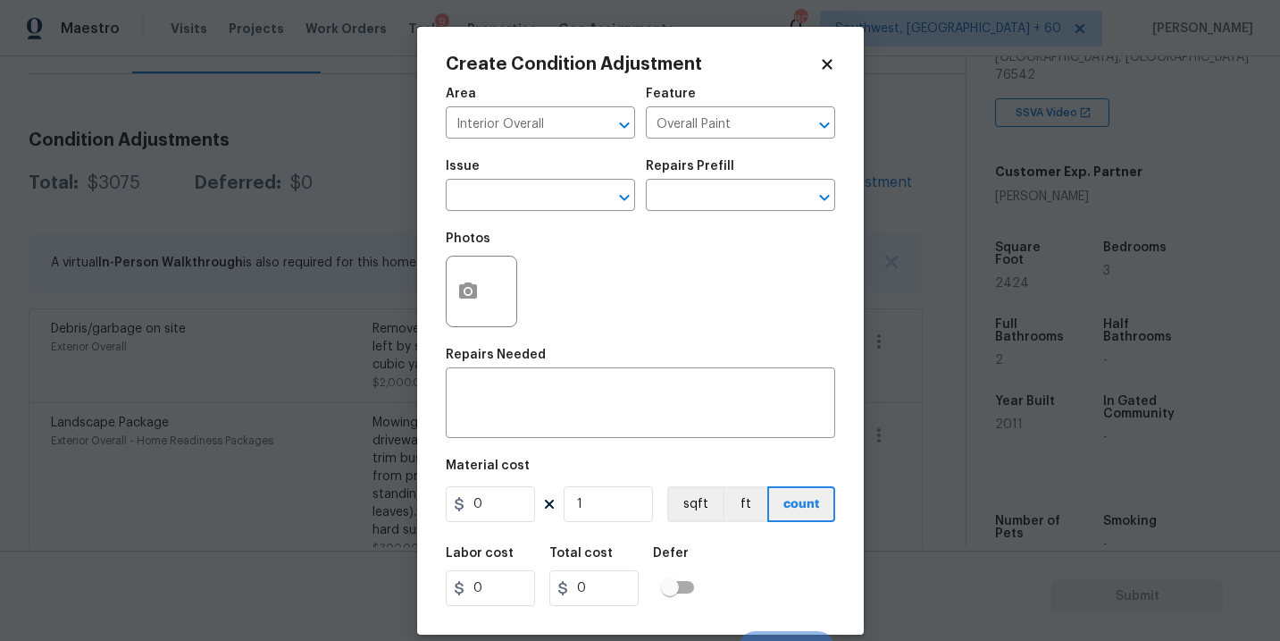
click at [570, 217] on span "Issue ​" at bounding box center [540, 185] width 189 height 72
click at [465, 198] on input "text" at bounding box center [515, 197] width 139 height 28
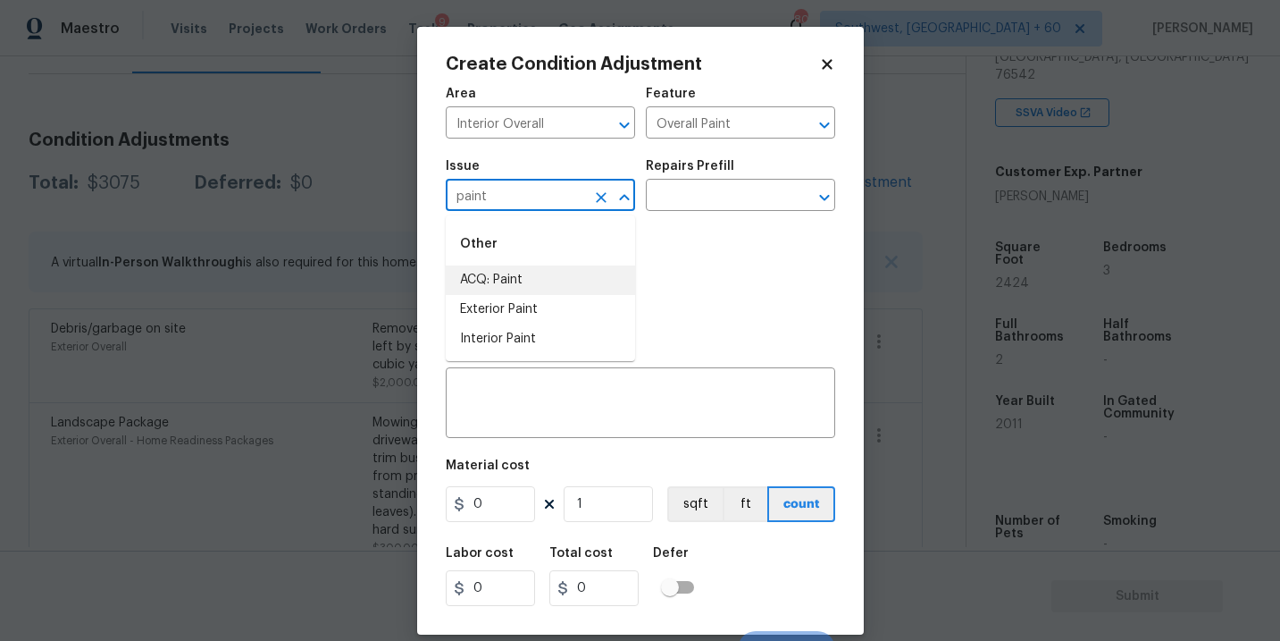
click at [472, 271] on li "ACQ: Paint" at bounding box center [540, 279] width 189 height 29
type input "ACQ: Paint"
click at [712, 184] on input "text" at bounding box center [715, 197] width 139 height 28
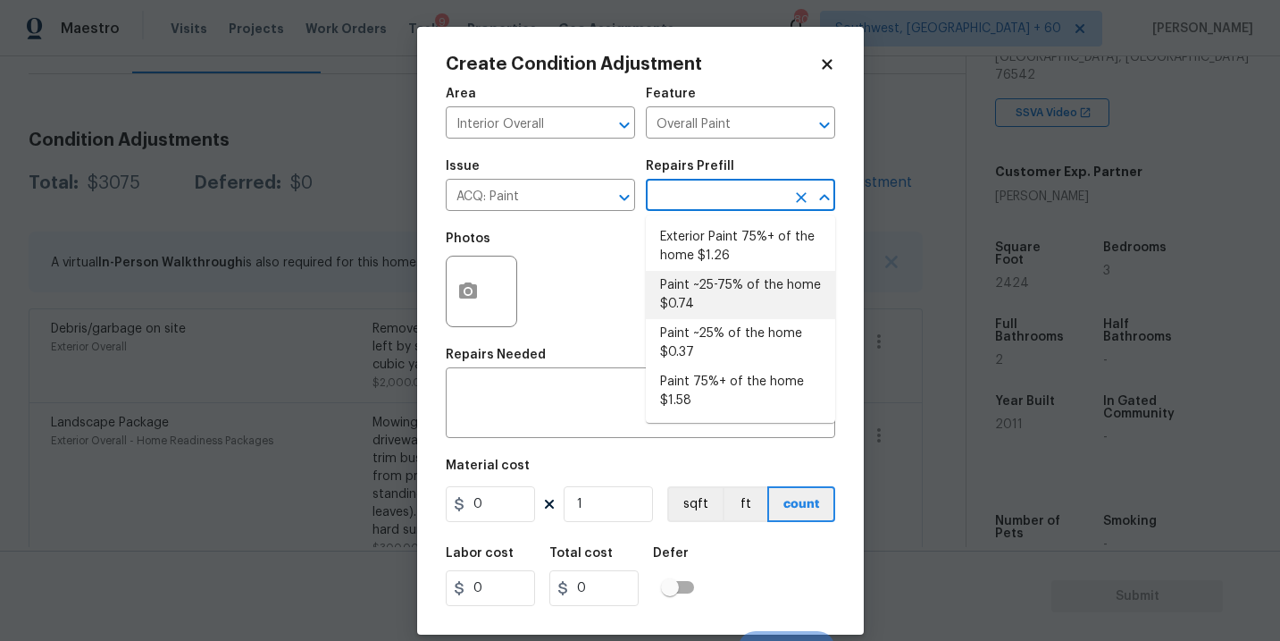
click at [716, 303] on li "Paint ~25-75% of the home $0.74" at bounding box center [740, 295] width 189 height 48
type input "Acquisition"
type textarea "Acquisition Scope: ~25 - 75% of the home needs interior paint"
type input "0.74"
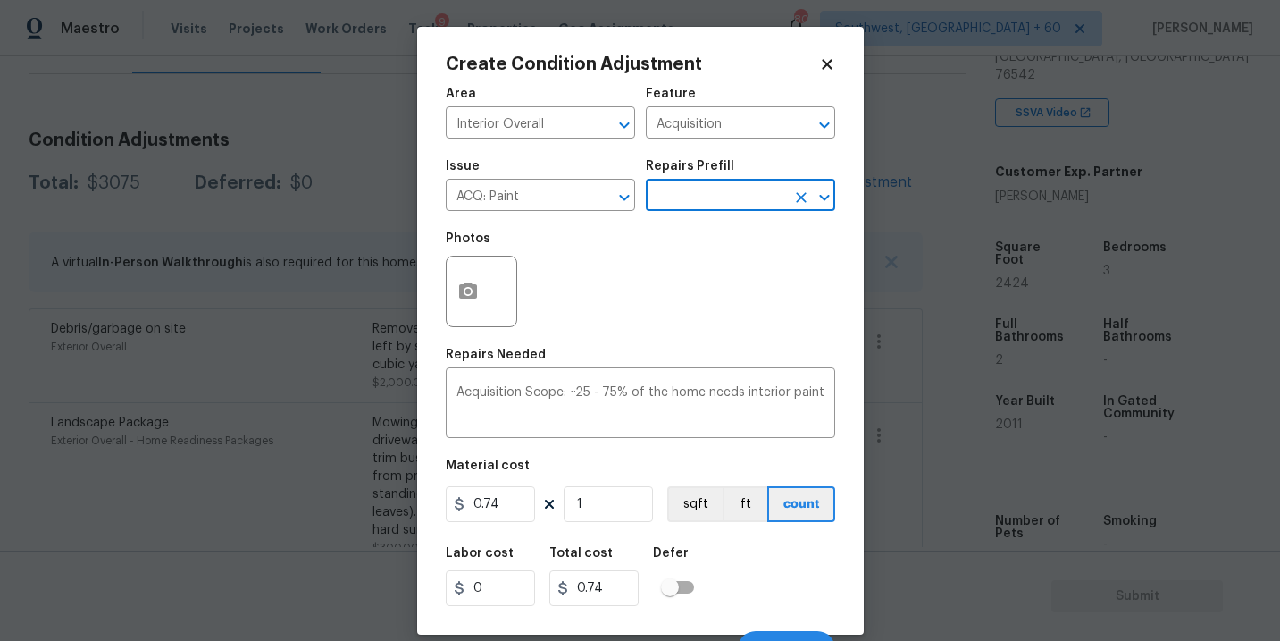
click at [726, 200] on input "text" at bounding box center [715, 197] width 139 height 28
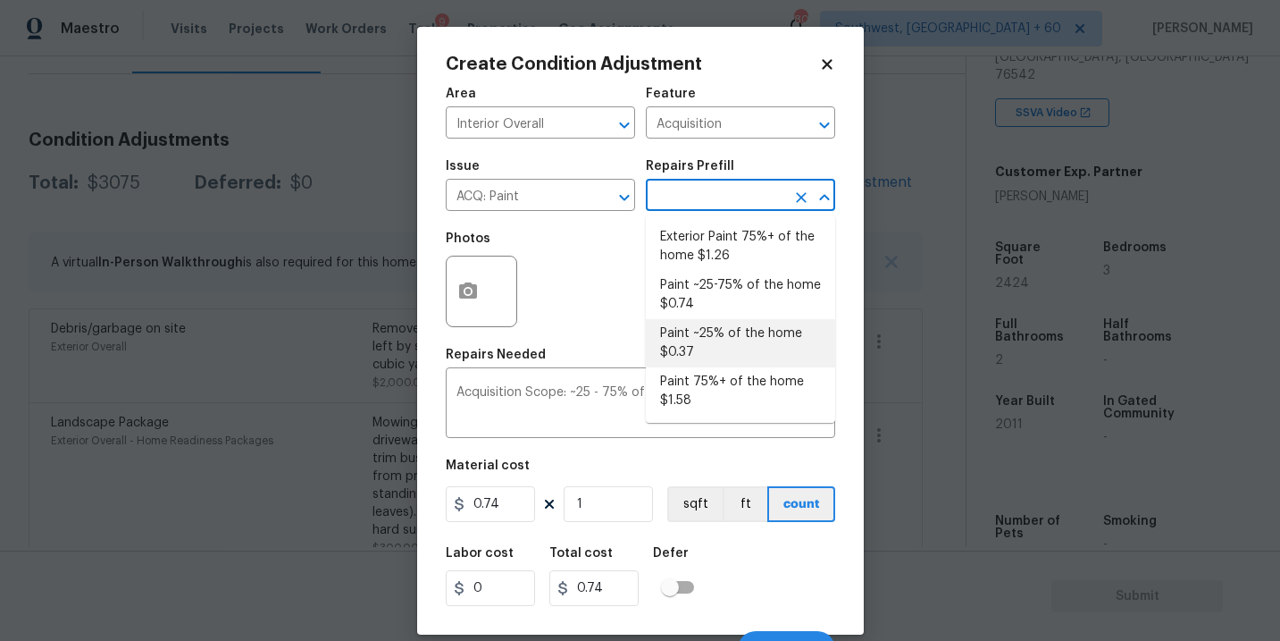
click at [720, 337] on li "Paint ~25% of the home $0.37" at bounding box center [740, 343] width 189 height 48
type textarea "Acquisition Scope: ~25% of the home needs interior paint"
type input "0.37"
click at [596, 500] on input "1" at bounding box center [608, 504] width 89 height 36
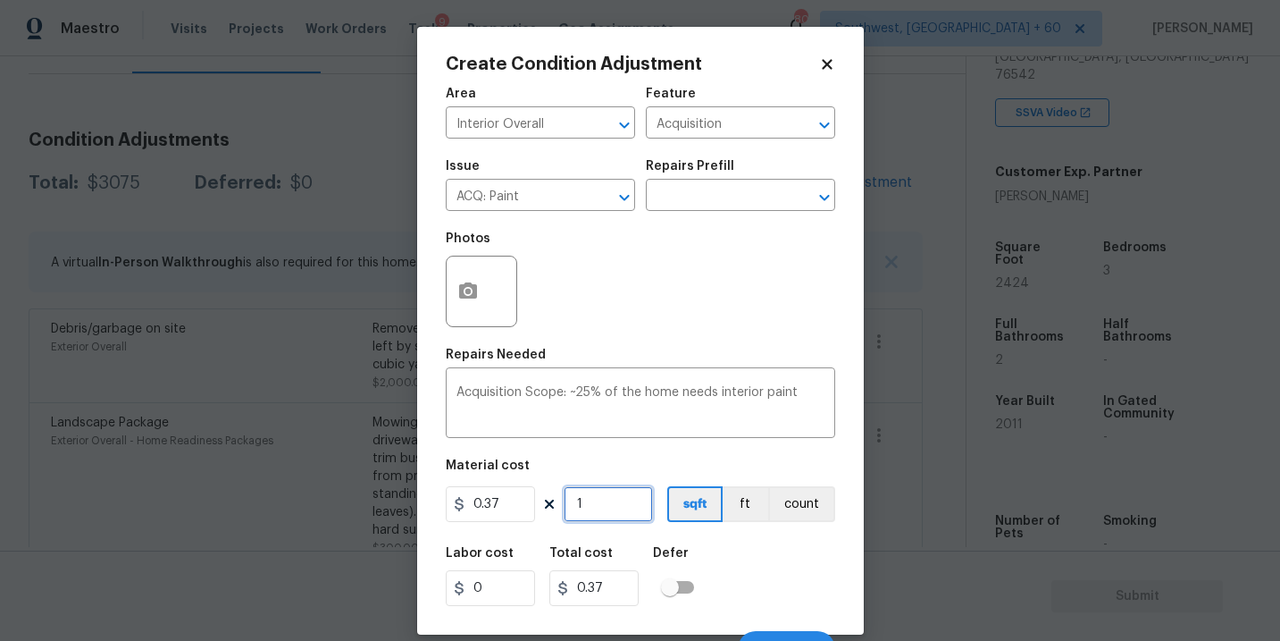
type input "0"
type input "2"
type input "0.74"
type input "24"
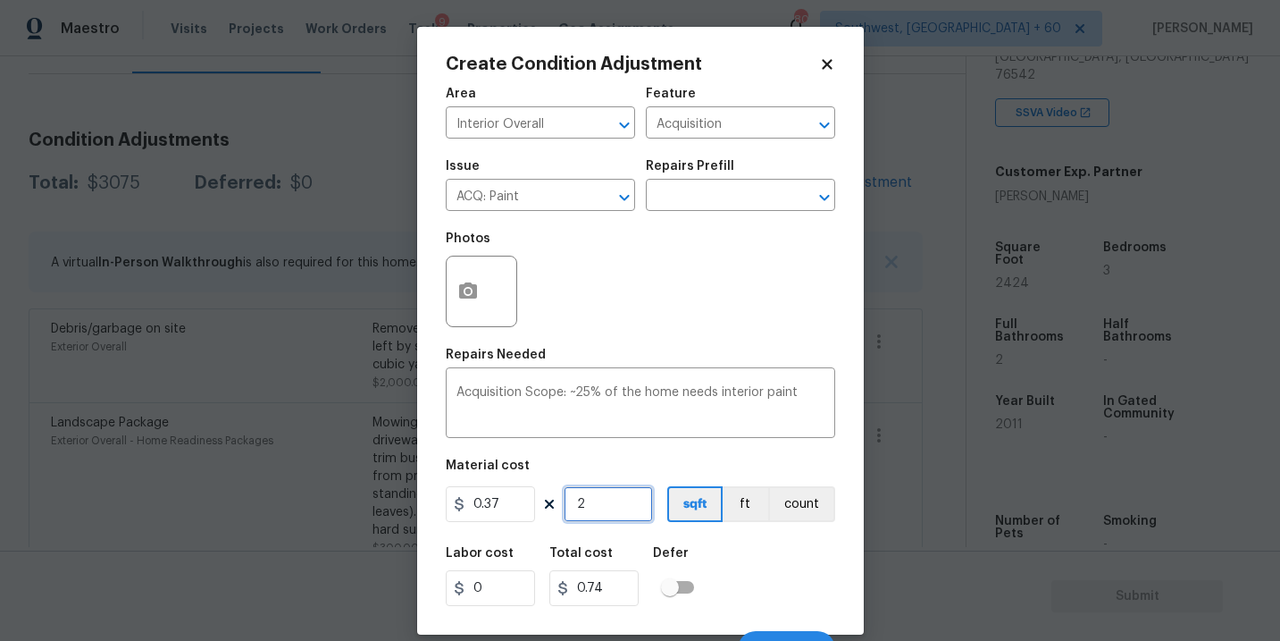
type input "8.88"
type input "242"
type input "89.54"
type input "2424"
type input "896.88"
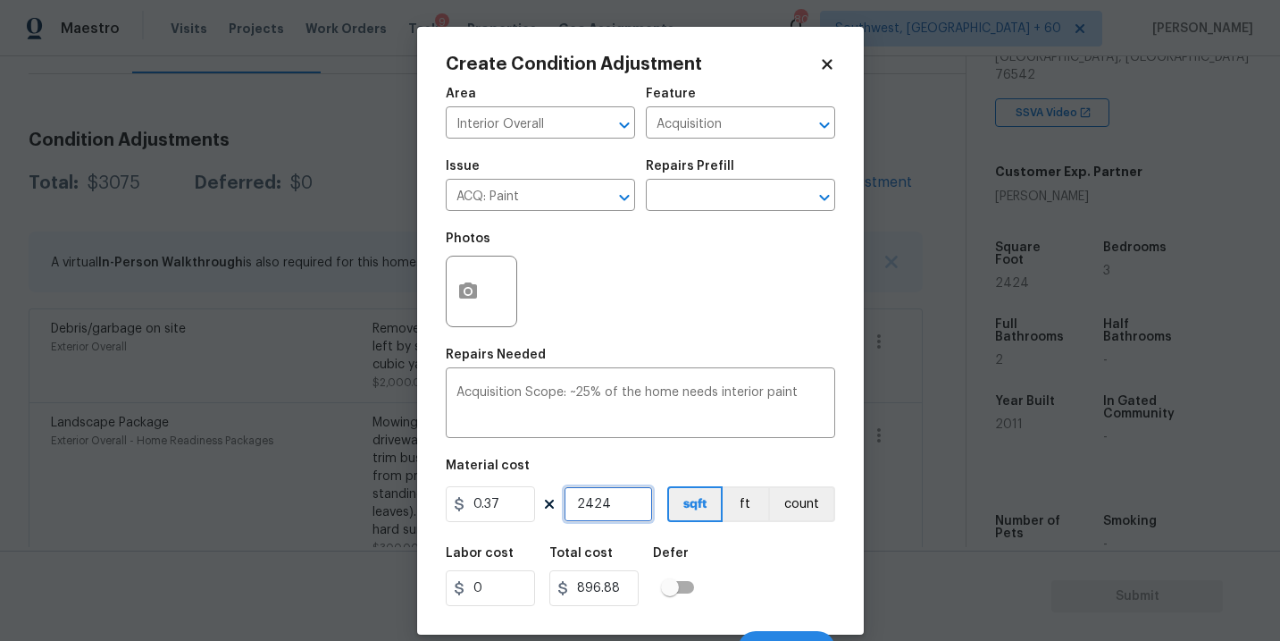
type input "2424"
click at [717, 557] on div "Labor cost 0 Total cost 896.88 Defer" at bounding box center [640, 576] width 389 height 80
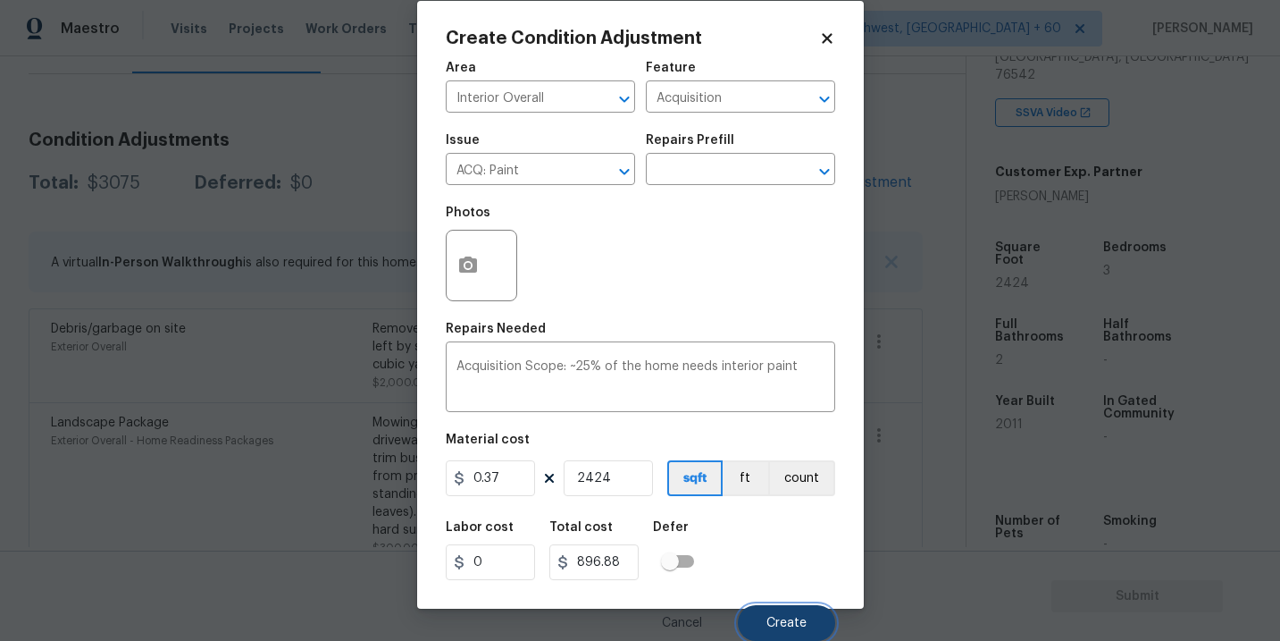
click at [775, 622] on span "Create" at bounding box center [786, 622] width 40 height 13
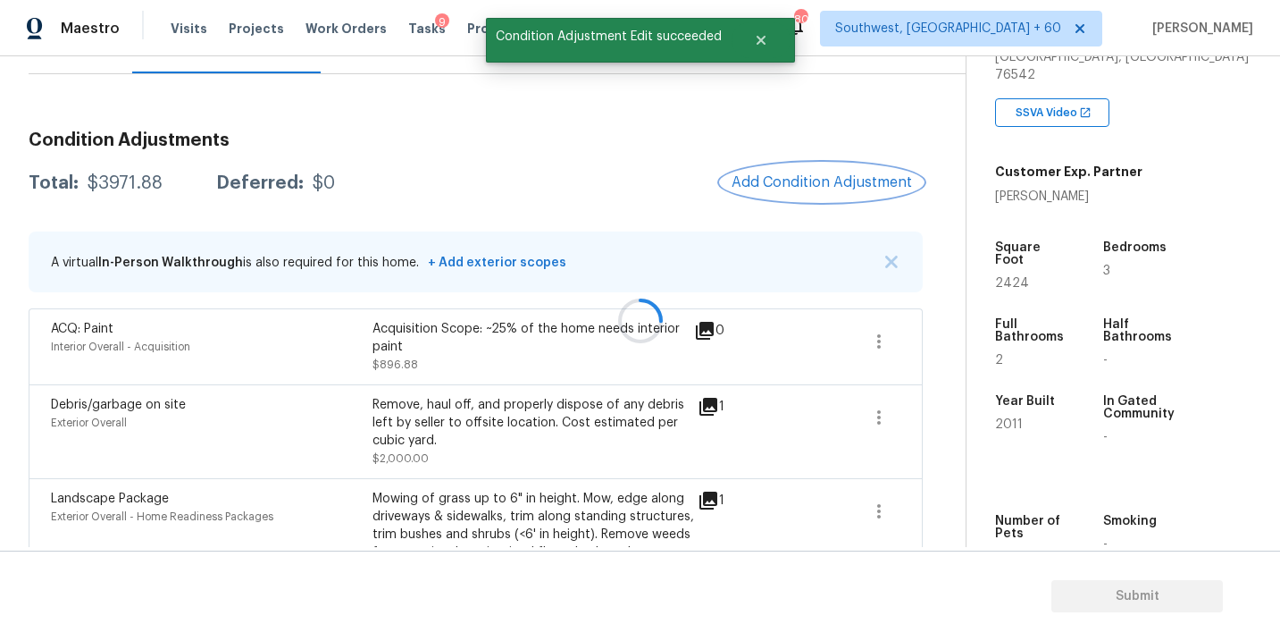
scroll to position [0, 0]
click at [805, 180] on span "Add Condition Adjustment" at bounding box center [822, 182] width 180 height 16
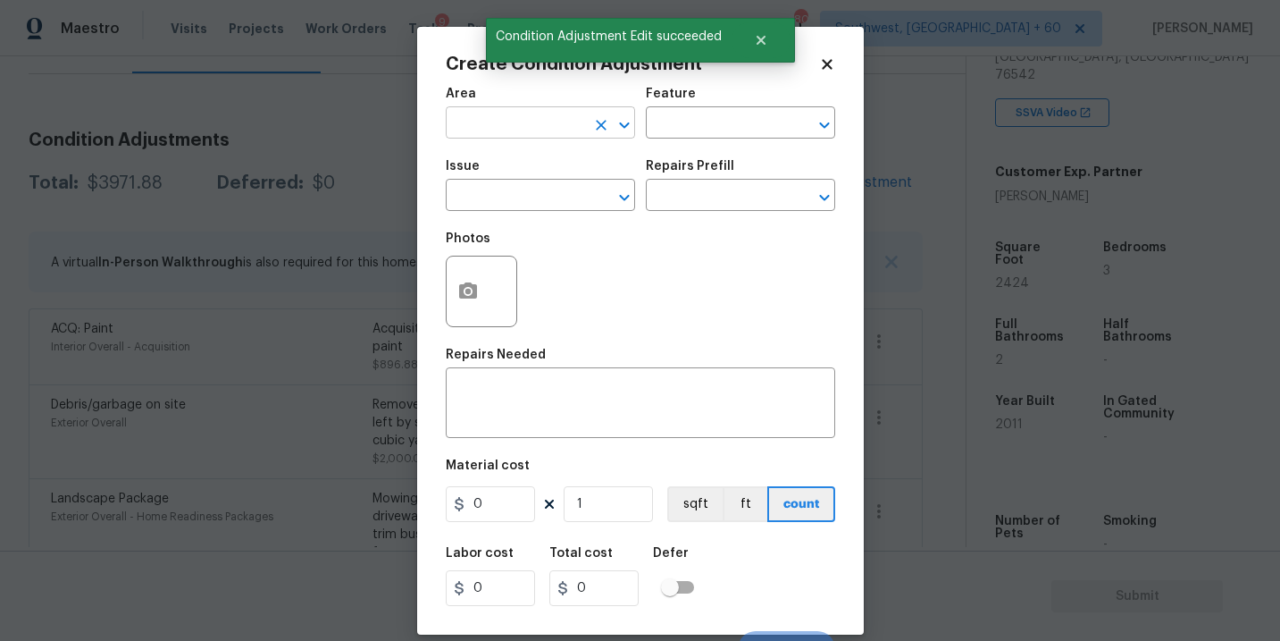
click at [553, 138] on input "text" at bounding box center [515, 125] width 139 height 28
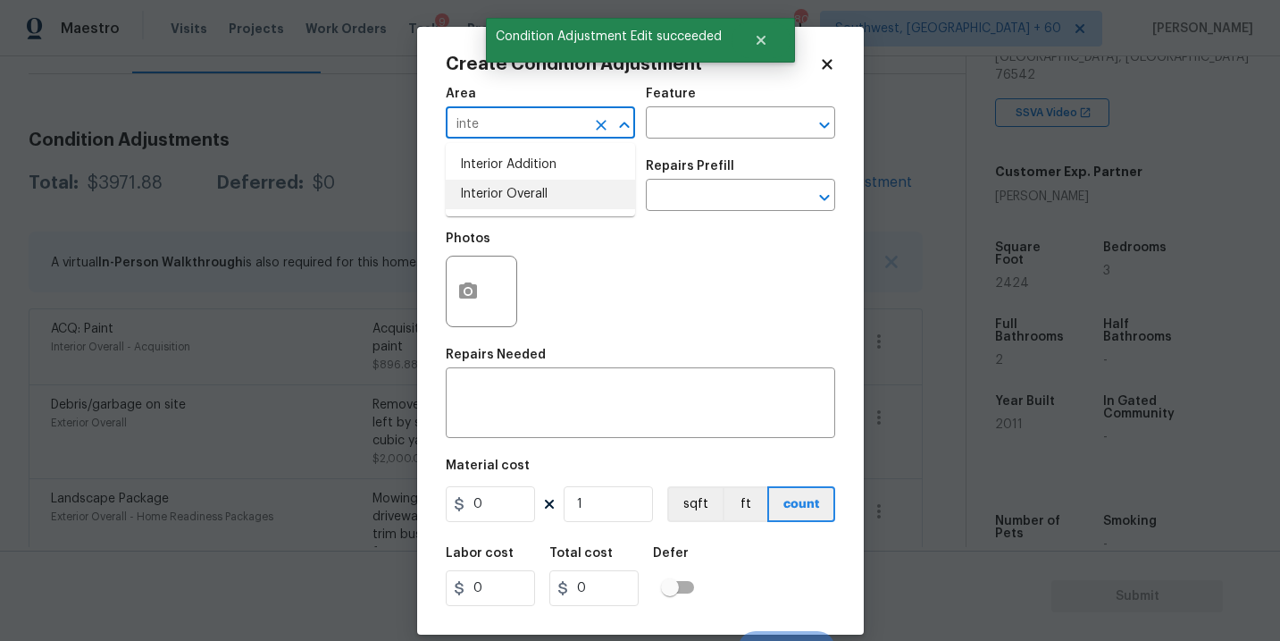
click at [555, 197] on li "Interior Overall" at bounding box center [540, 194] width 189 height 29
type input "Interior Overall"
click at [708, 123] on input "text" at bounding box center [715, 125] width 139 height 28
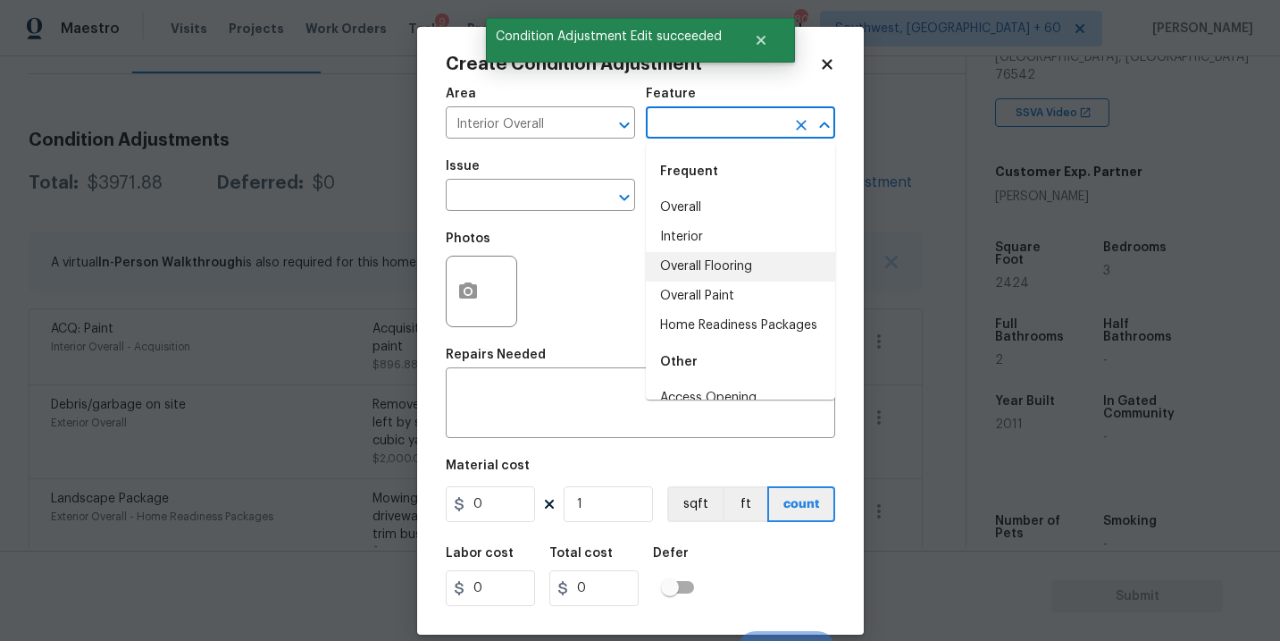
click at [745, 257] on li "Overall Flooring" at bounding box center [740, 266] width 189 height 29
type input "Overall Flooring"
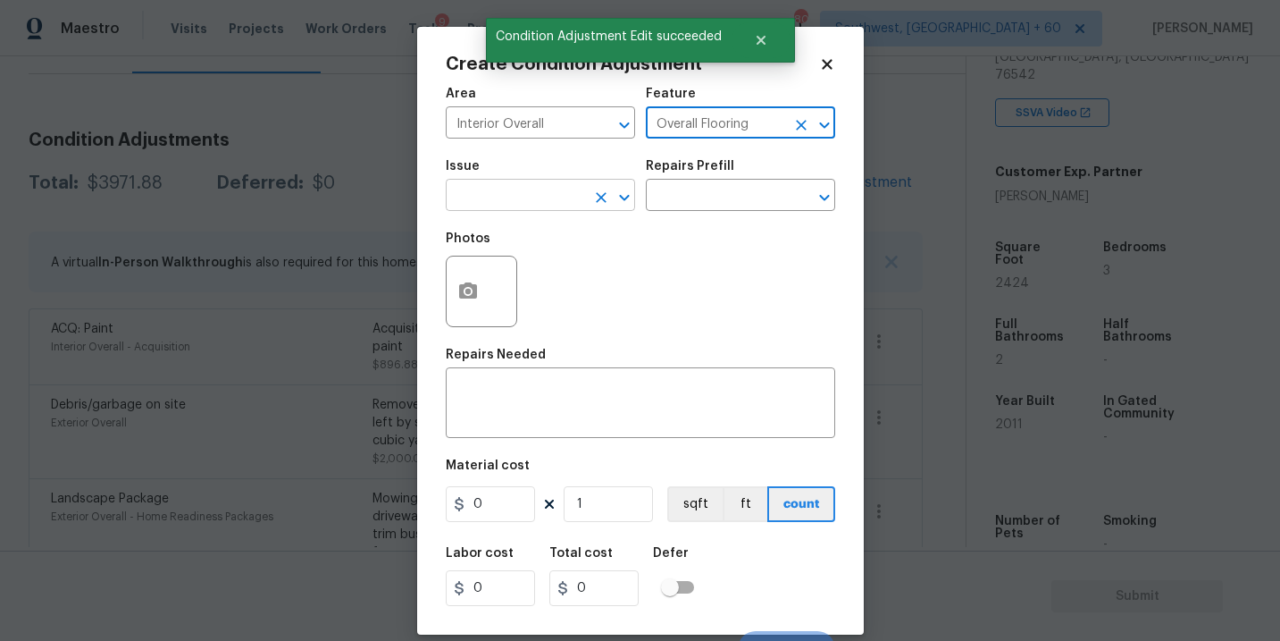
click at [559, 206] on input "text" at bounding box center [515, 197] width 139 height 28
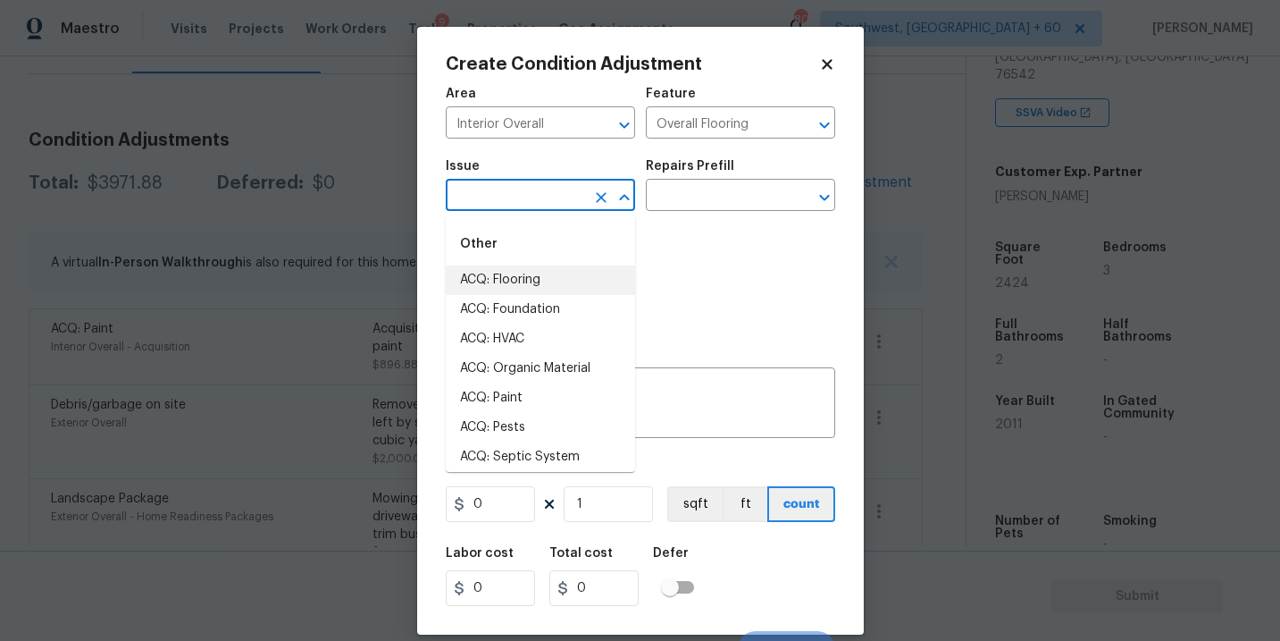
click at [557, 272] on li "ACQ: Flooring" at bounding box center [540, 279] width 189 height 29
type input "ACQ: Flooring"
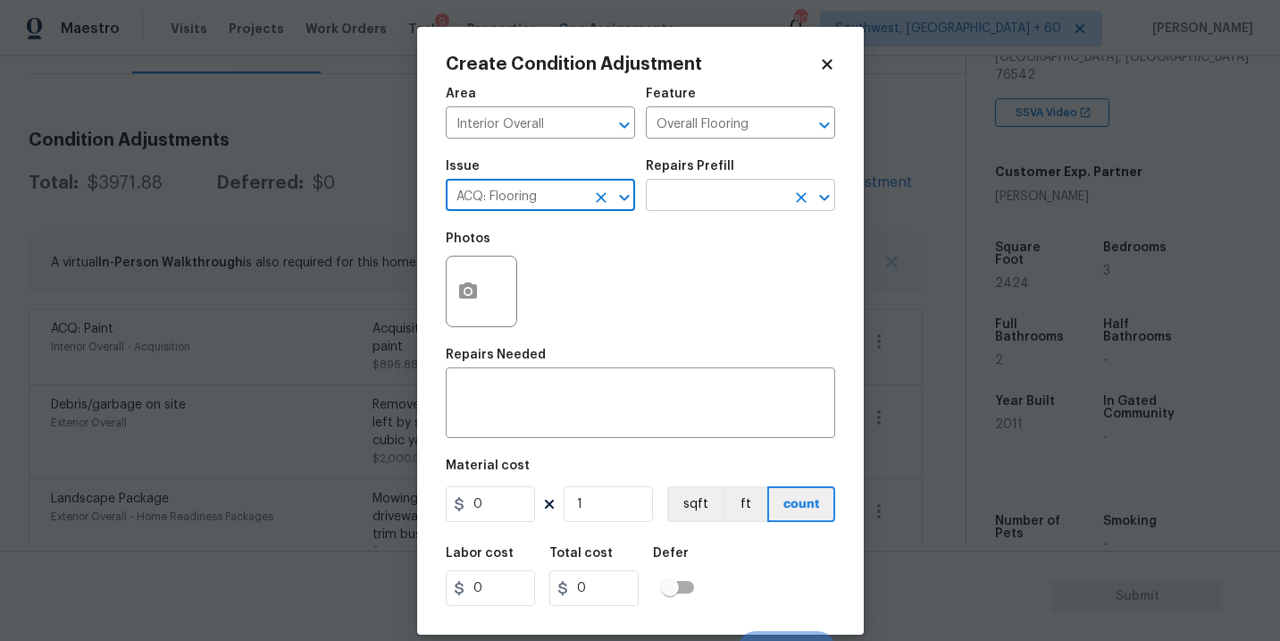
click at [662, 205] on input "text" at bounding box center [715, 197] width 139 height 28
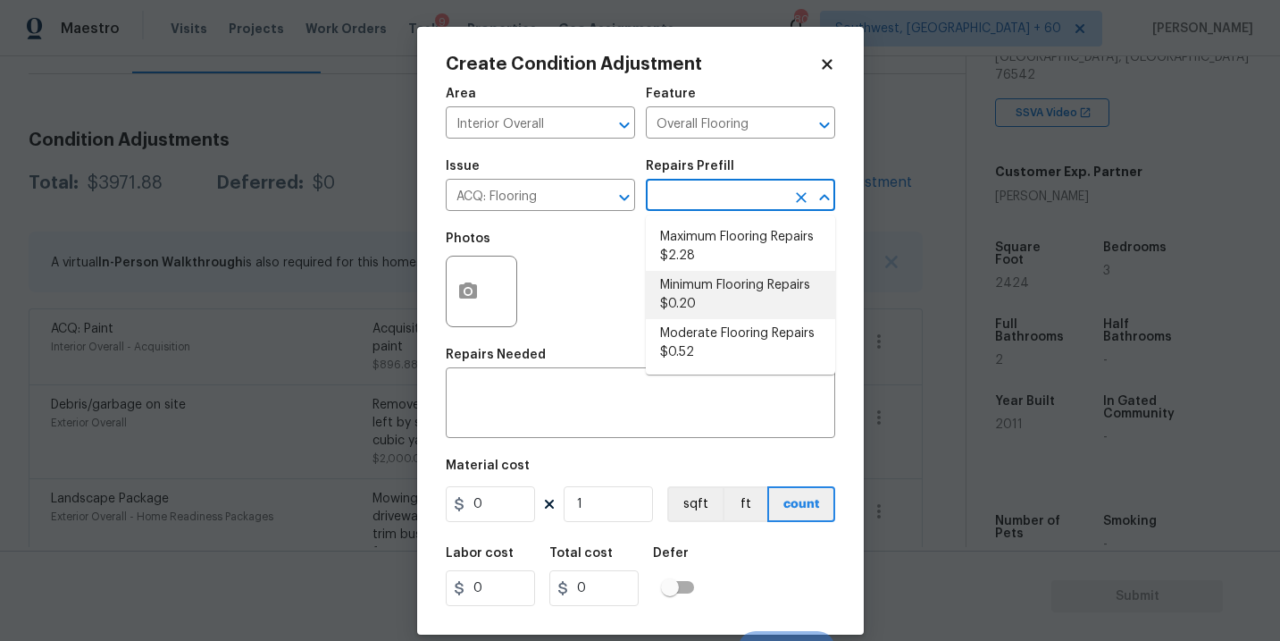
click at [699, 297] on li "Minimum Flooring Repairs $0.20" at bounding box center [740, 295] width 189 height 48
type input "Acquisition"
type textarea "Acquisition Scope: Minimum flooring repairs"
type input "0.2"
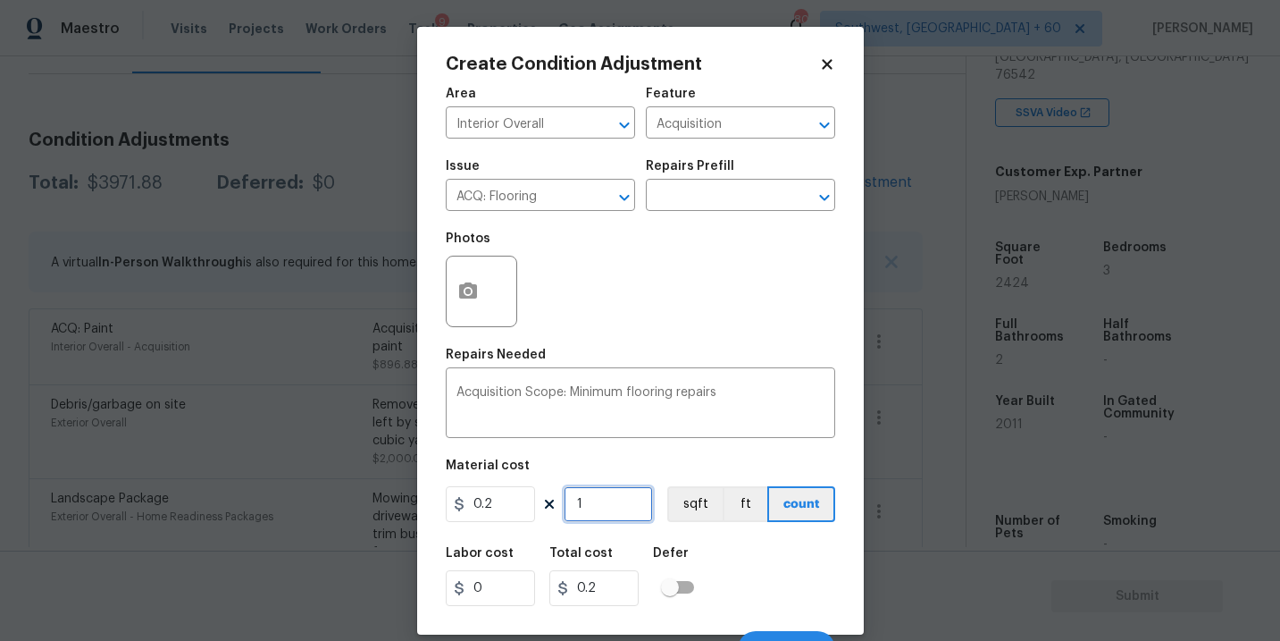
click at [618, 508] on input "1" at bounding box center [608, 504] width 89 height 36
type input "0"
type input "2"
type input "0.4"
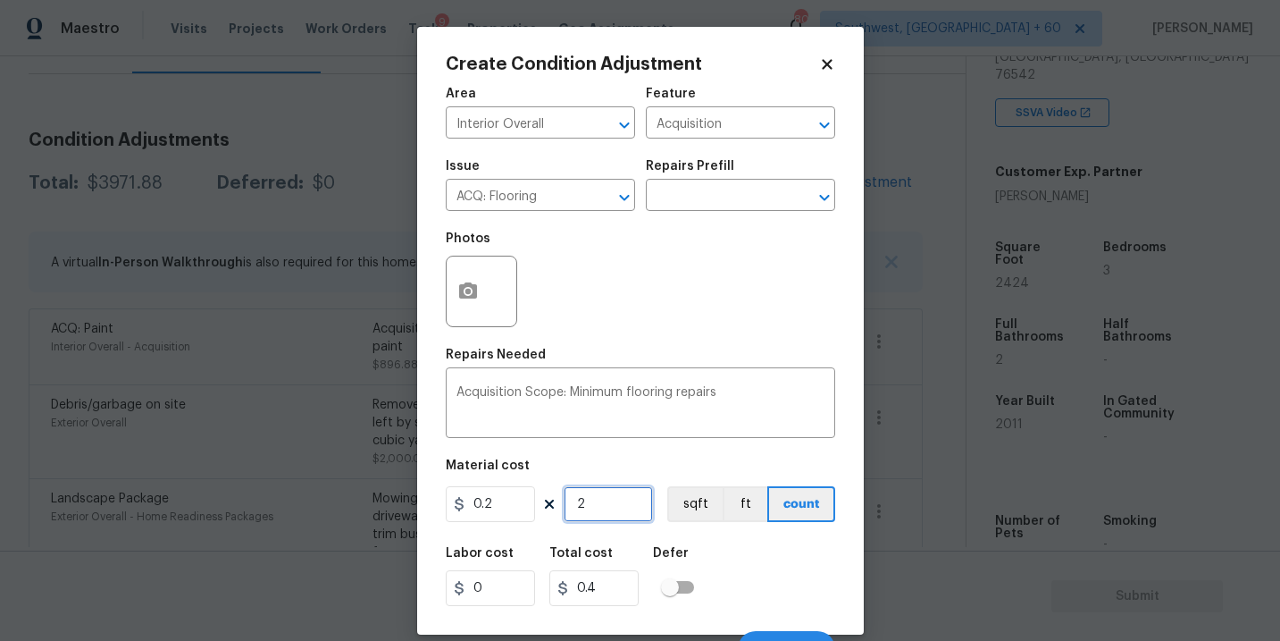
type input "24"
type input "4.8"
type input "242"
type input "48.4"
type input "2424"
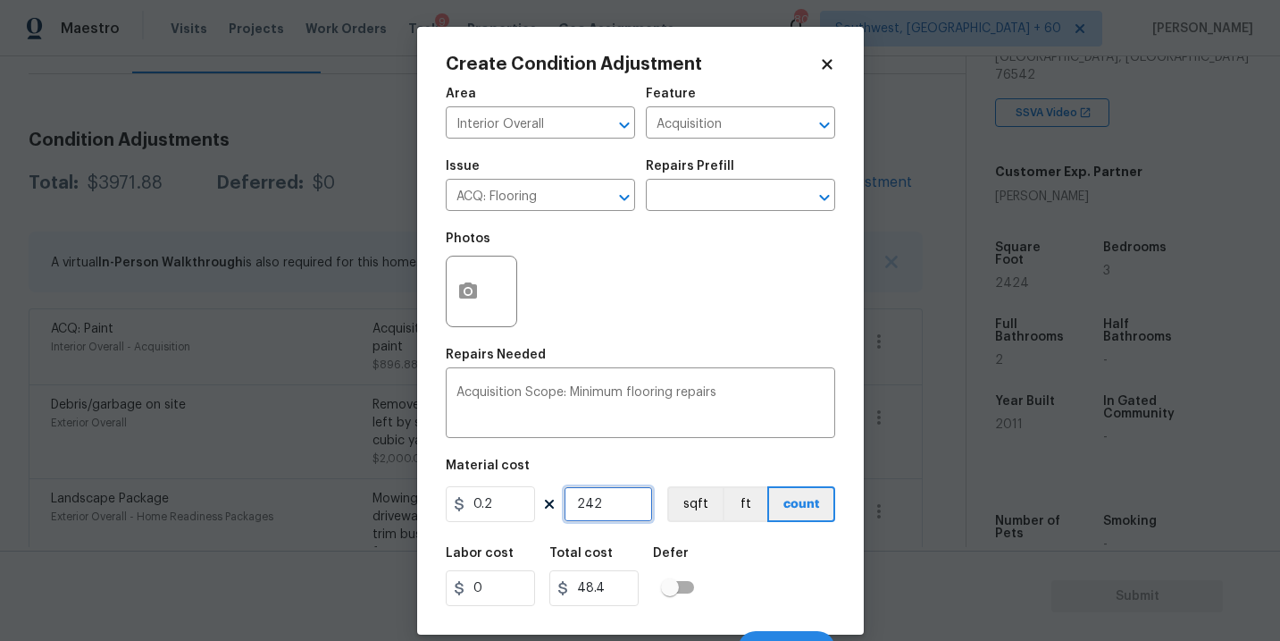
type input "484.8"
type input "2424"
click at [696, 523] on figure "Material cost 0.2 2424 sqft ft count" at bounding box center [640, 492] width 389 height 66
click at [754, 570] on div "Labor cost 0 Total cost 484.8 Defer" at bounding box center [640, 576] width 389 height 80
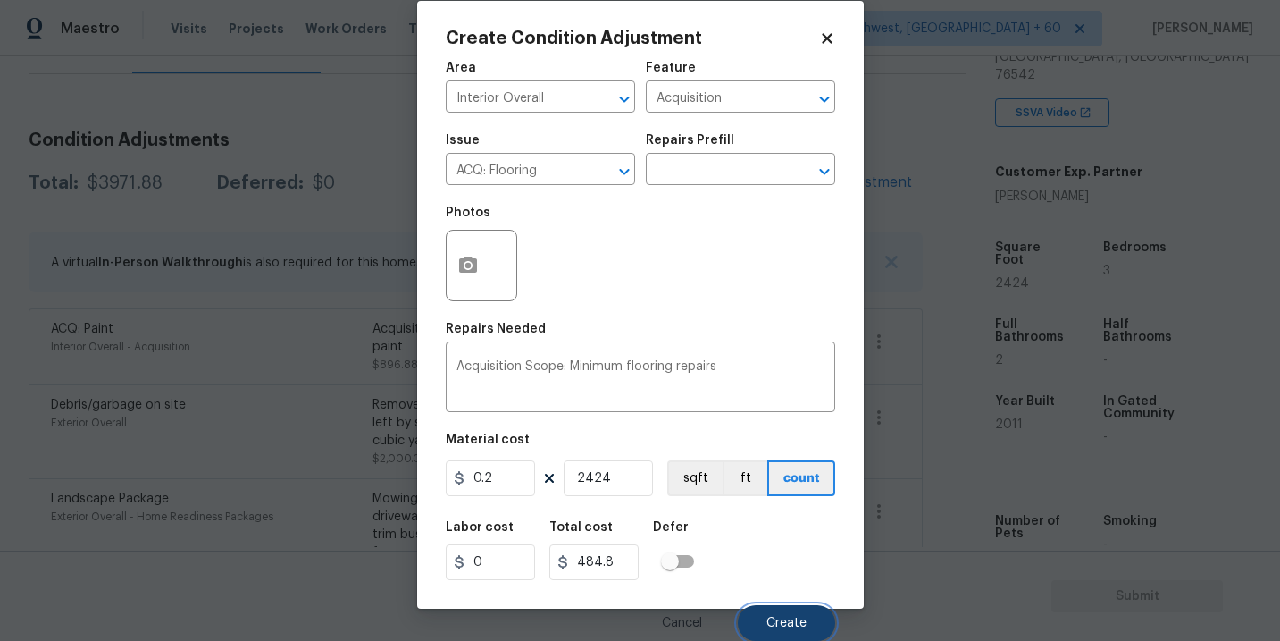
click at [773, 616] on span "Create" at bounding box center [786, 622] width 40 height 13
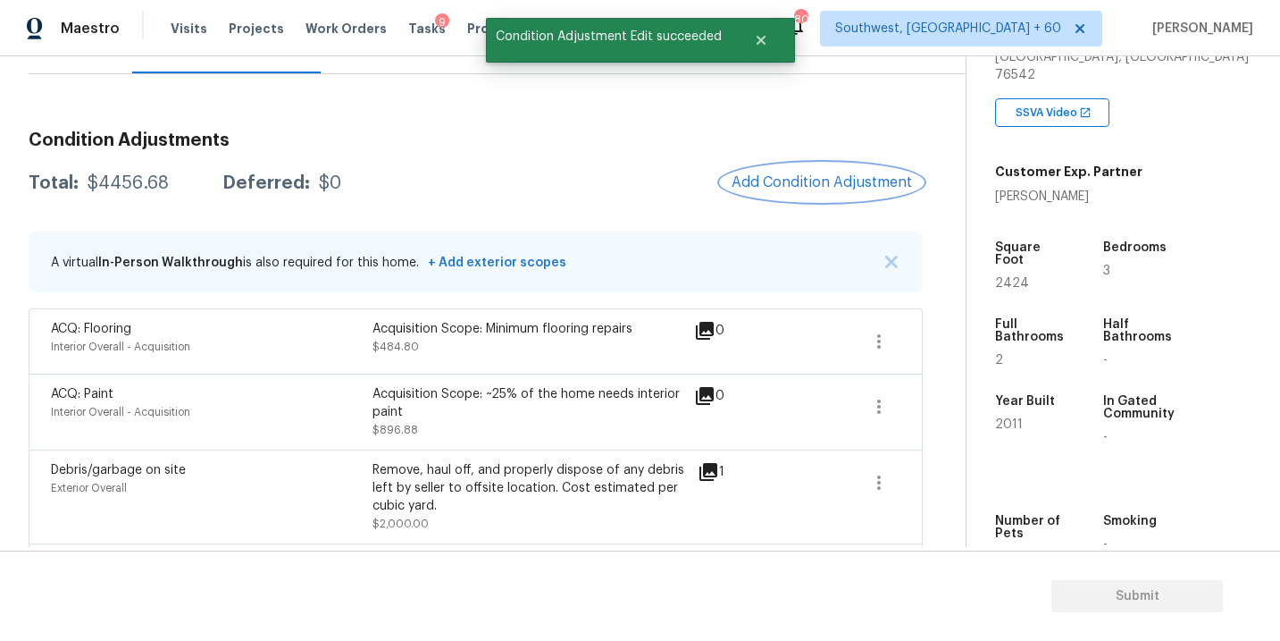
scroll to position [103, 0]
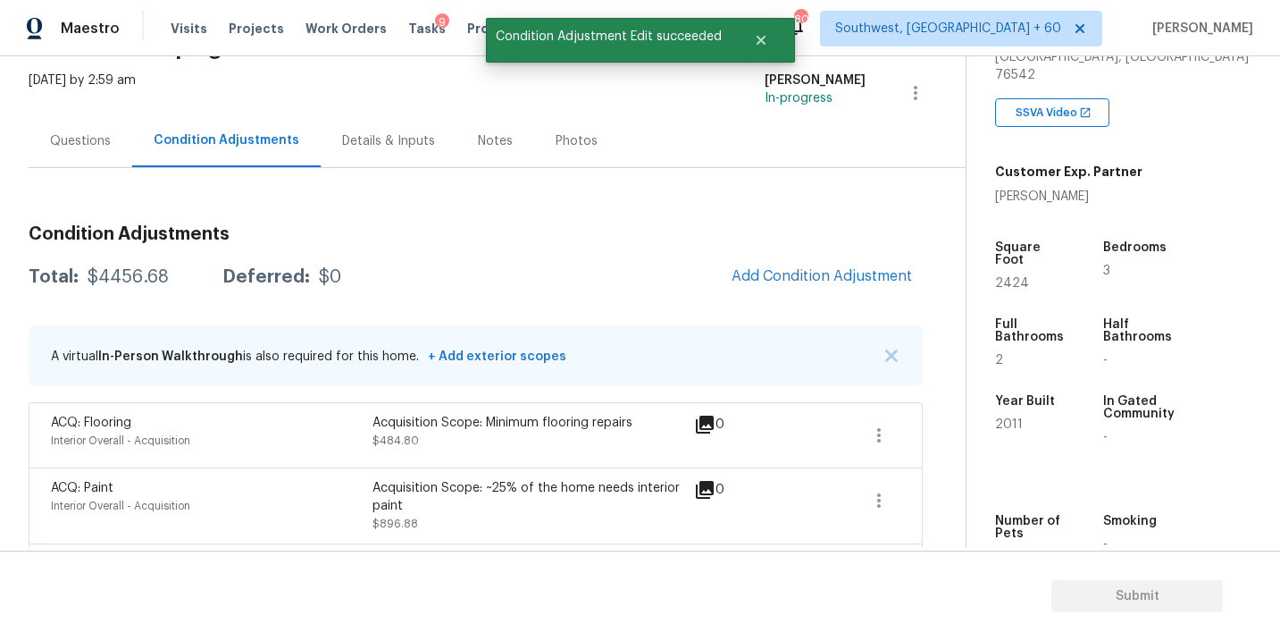
click at [99, 135] on div "Questions" at bounding box center [80, 141] width 61 height 18
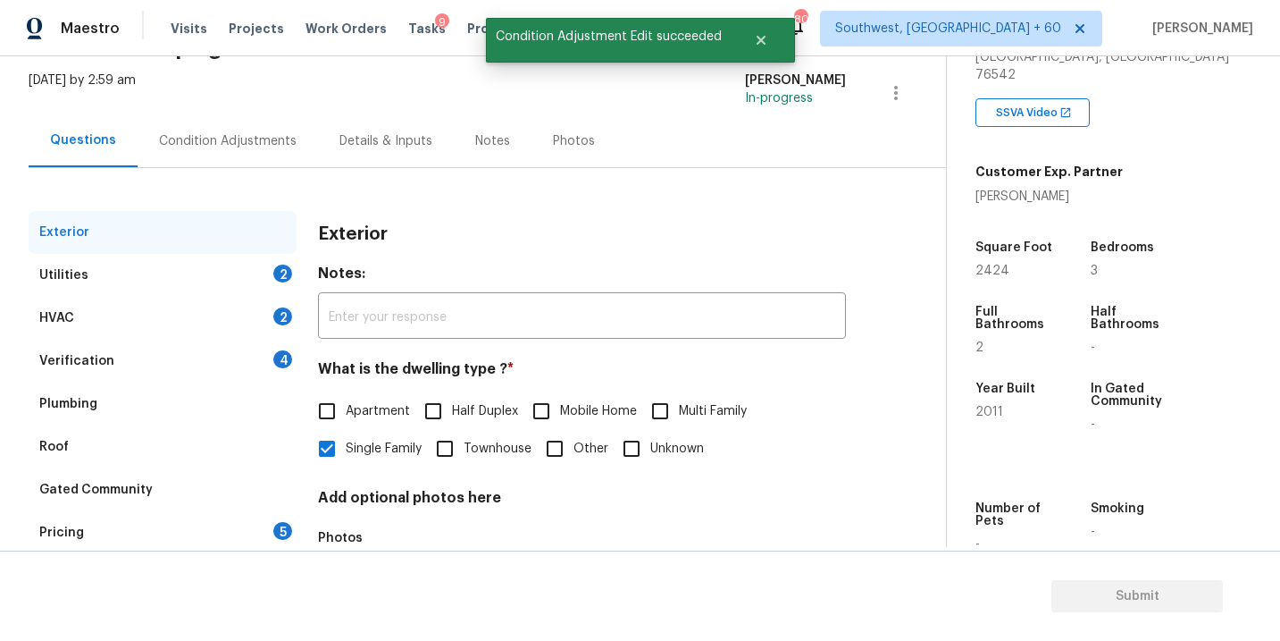
click at [237, 289] on div "Utilities 2" at bounding box center [163, 275] width 268 height 43
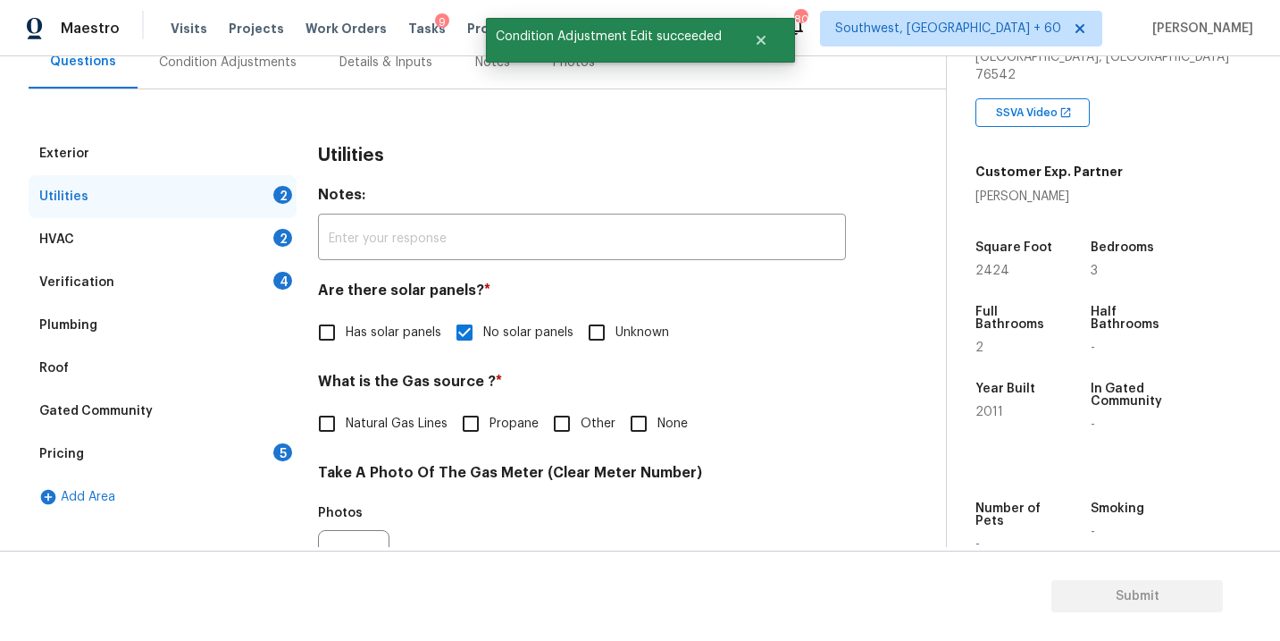
scroll to position [241, 0]
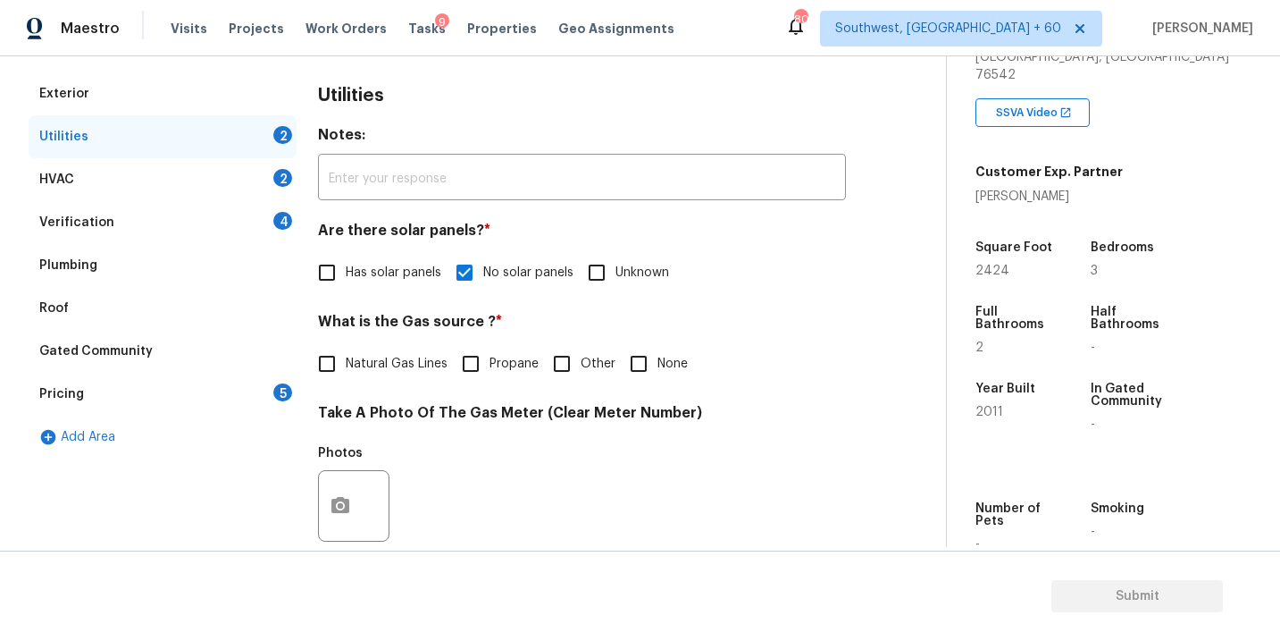
click at [632, 358] on input "None" at bounding box center [639, 364] width 38 height 38
checkbox input "true"
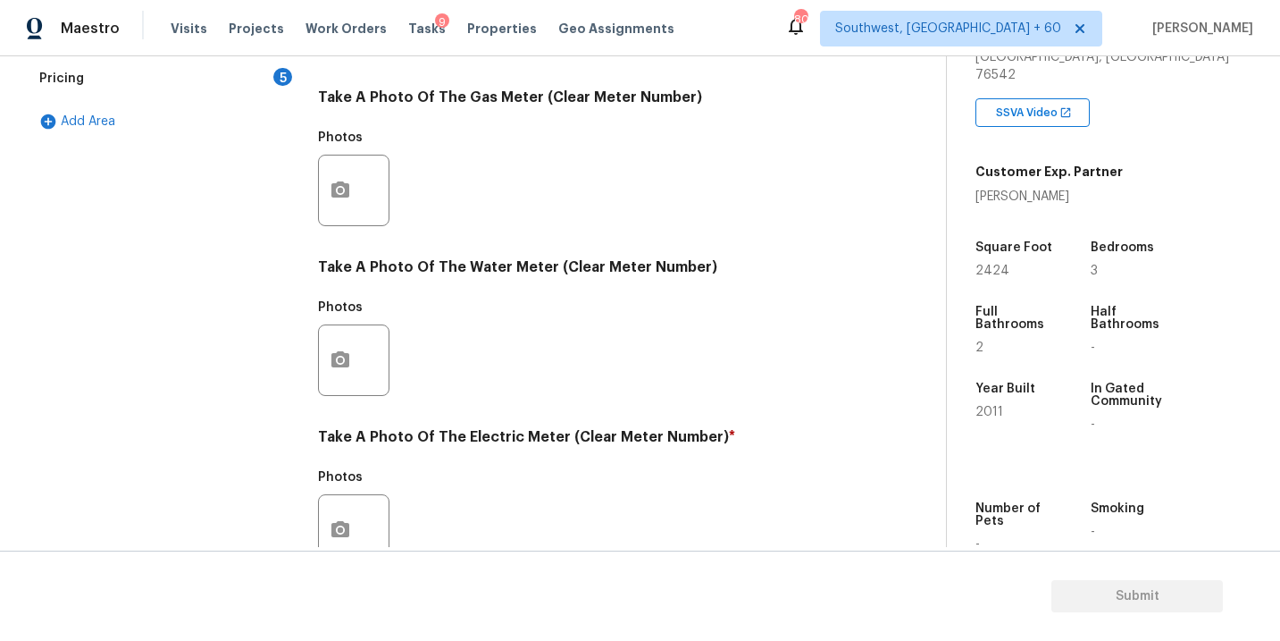
scroll to position [701, 0]
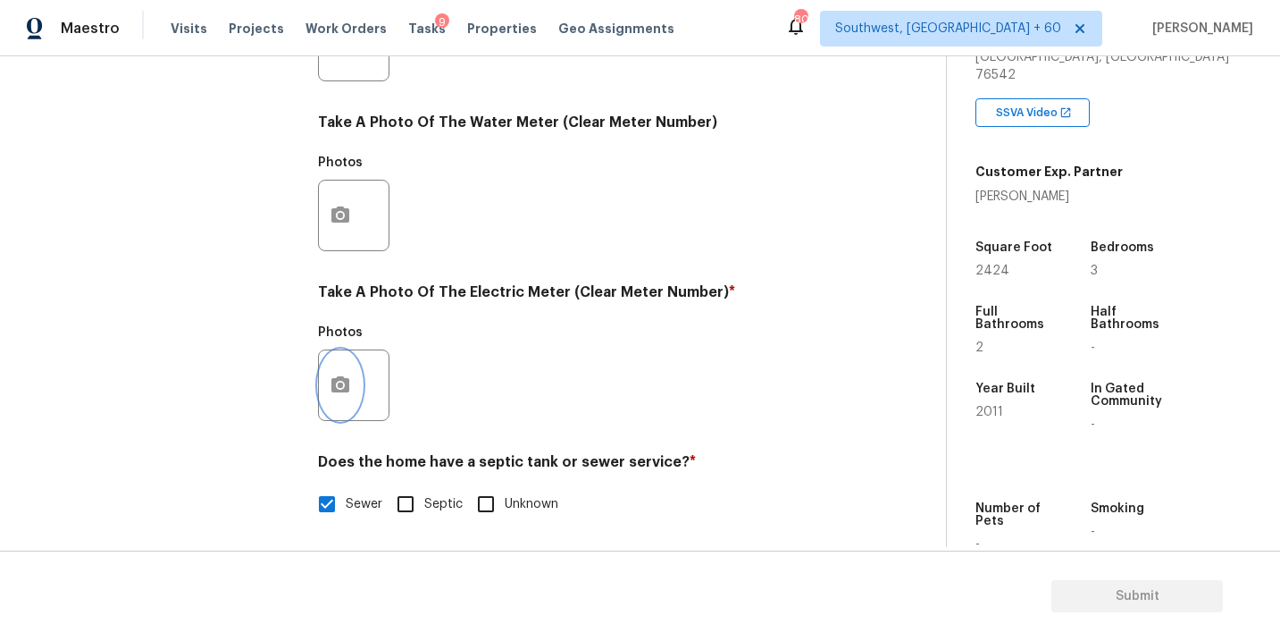
click at [345, 383] on icon "button" at bounding box center [340, 384] width 18 height 16
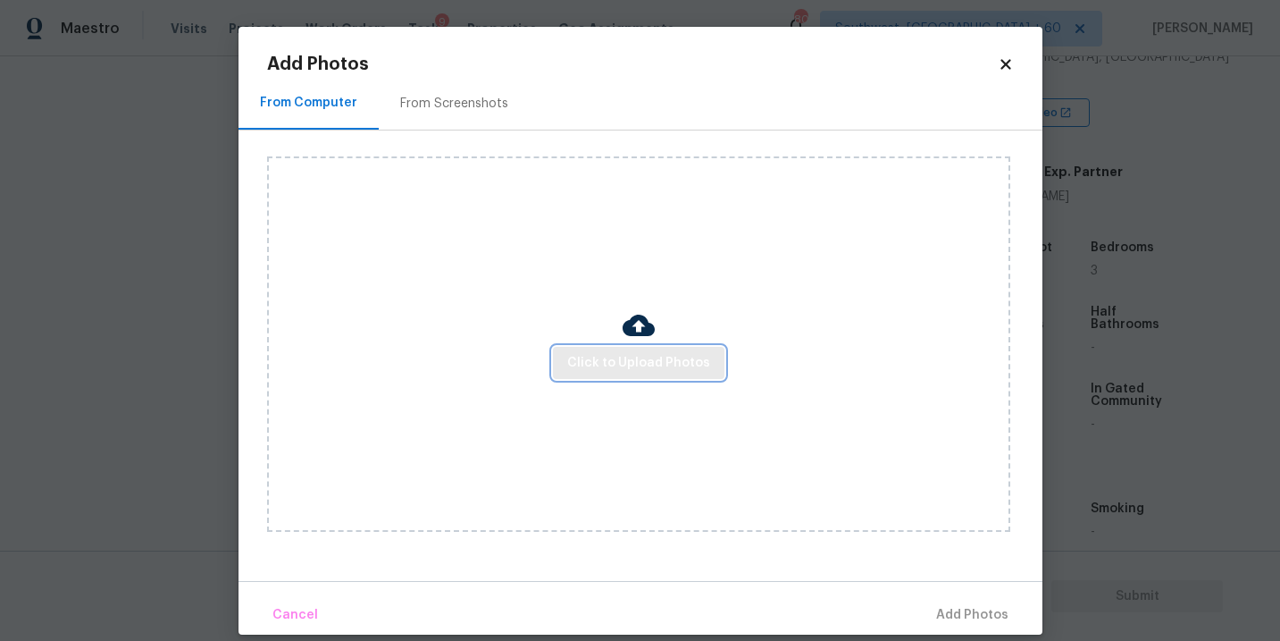
click at [592, 356] on span "Click to Upload Photos" at bounding box center [638, 363] width 143 height 22
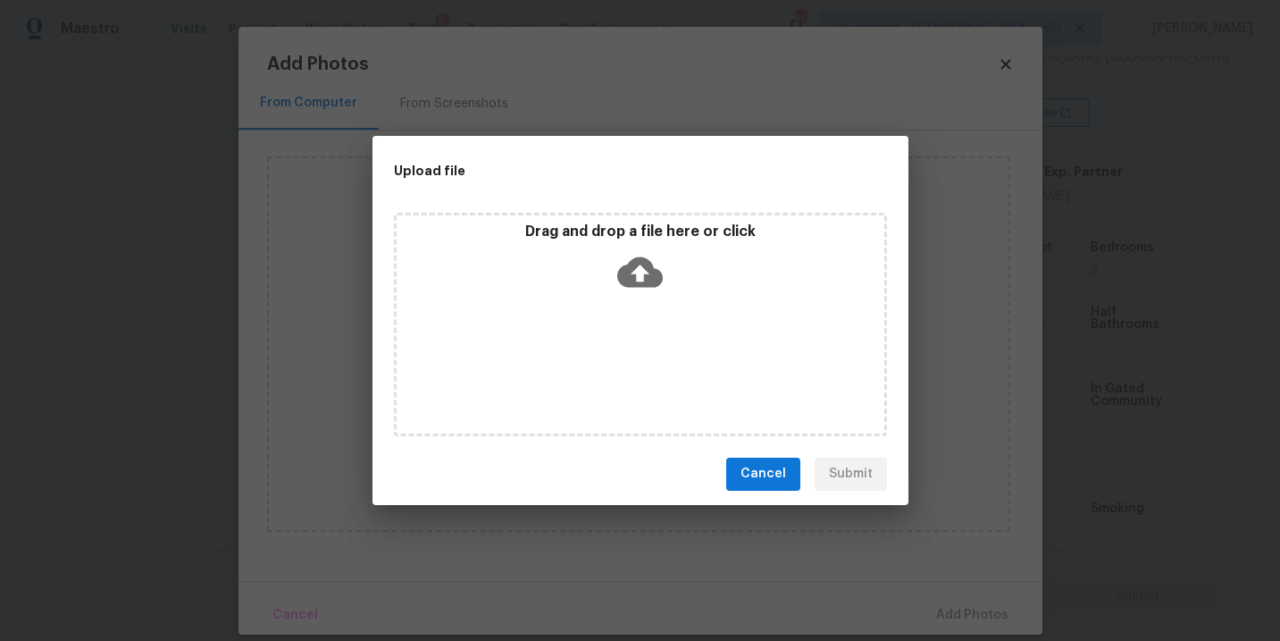
click at [632, 264] on icon at bounding box center [640, 271] width 46 height 30
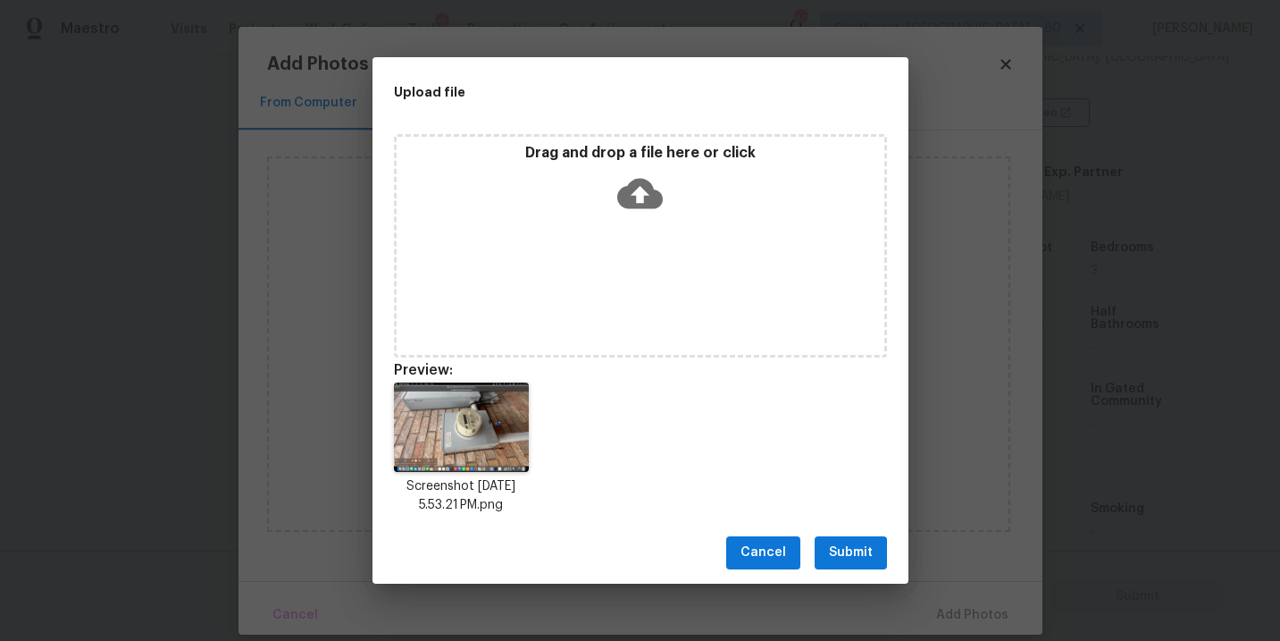
click at [857, 558] on span "Submit" at bounding box center [851, 552] width 44 height 22
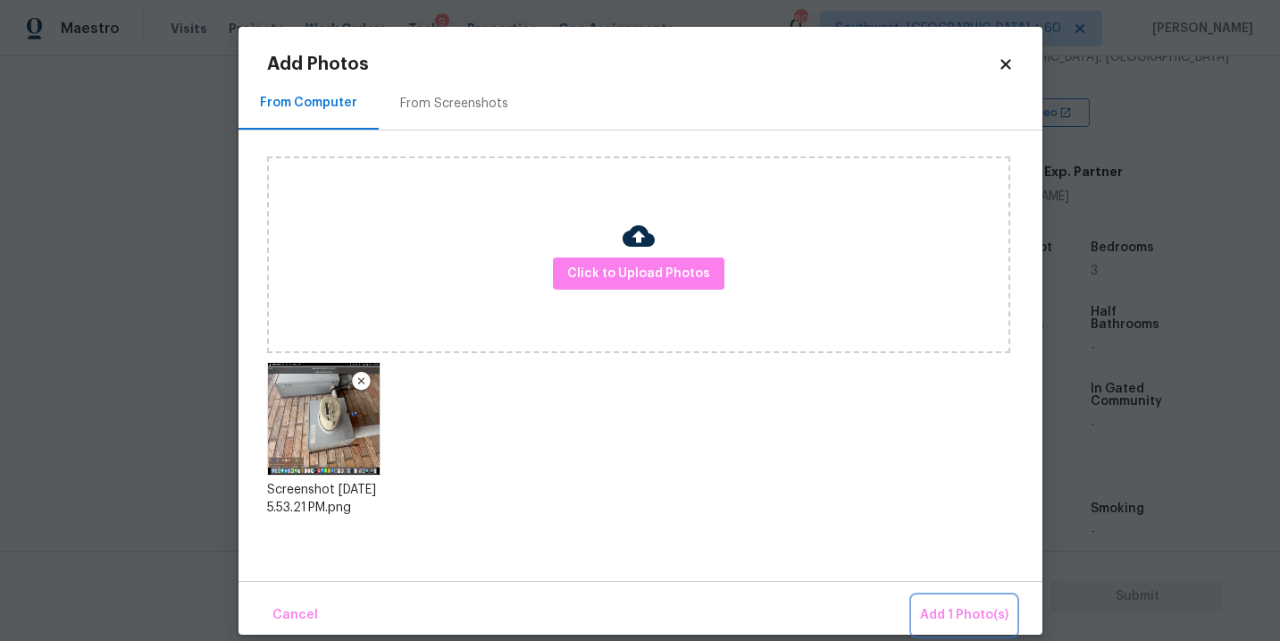
click at [938, 596] on button "Add 1 Photo(s)" at bounding box center [964, 615] width 103 height 38
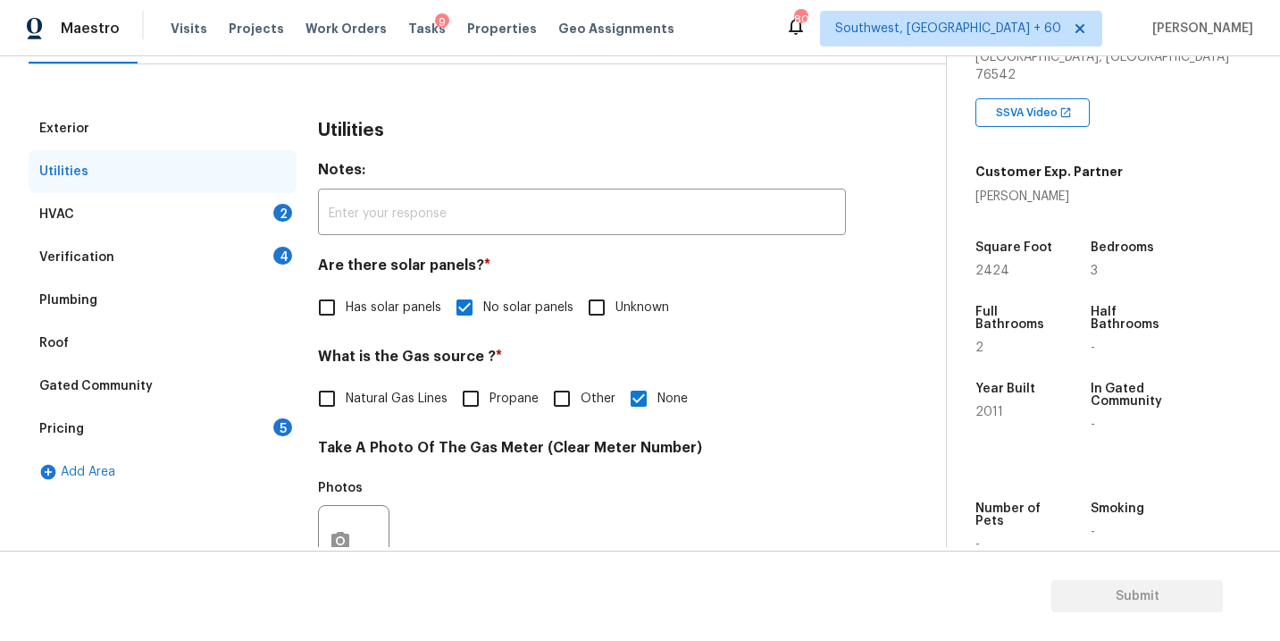
scroll to position [180, 0]
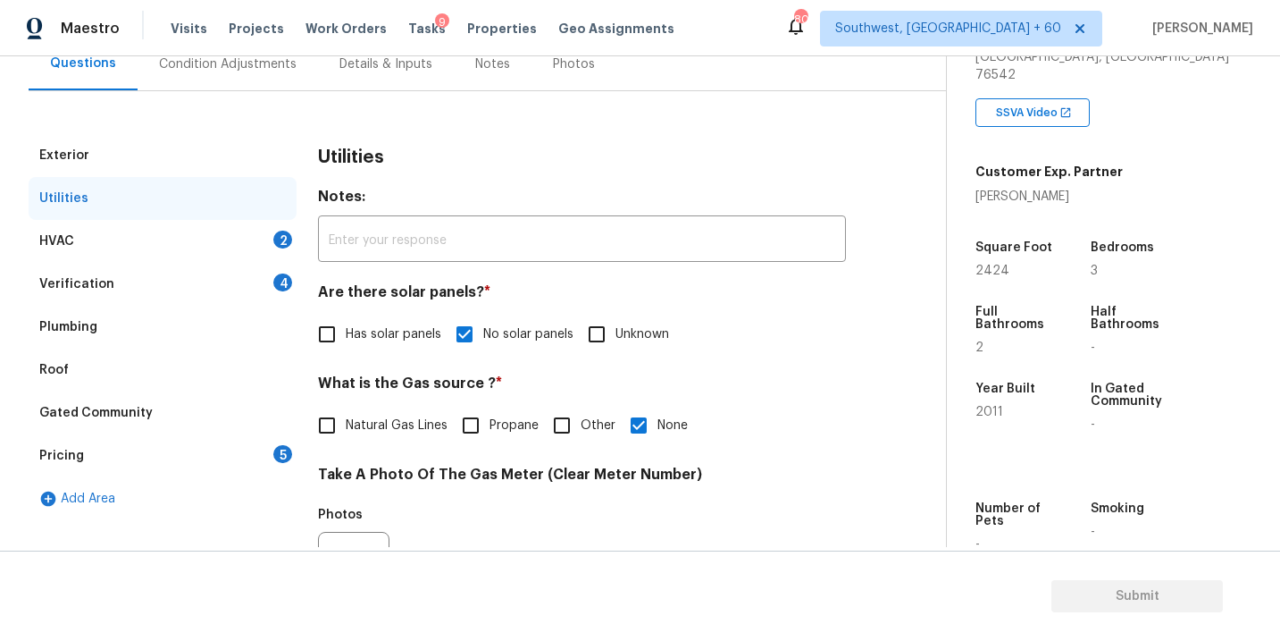
click at [205, 232] on div "HVAC 2" at bounding box center [163, 241] width 268 height 43
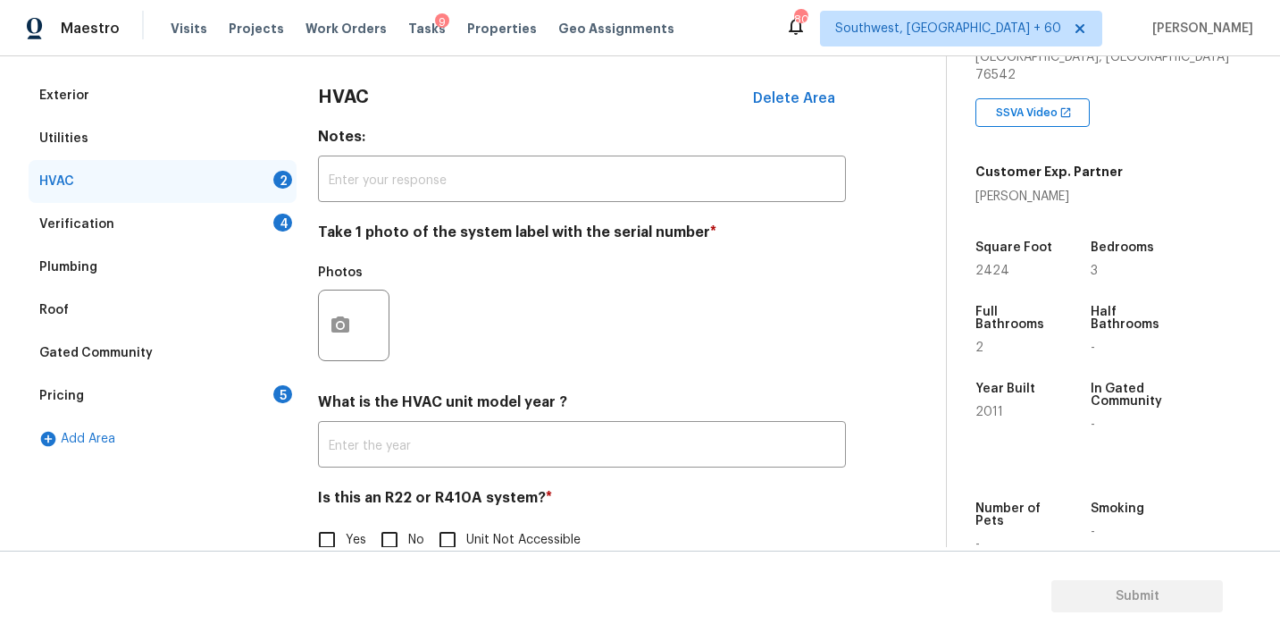
scroll to position [266, 0]
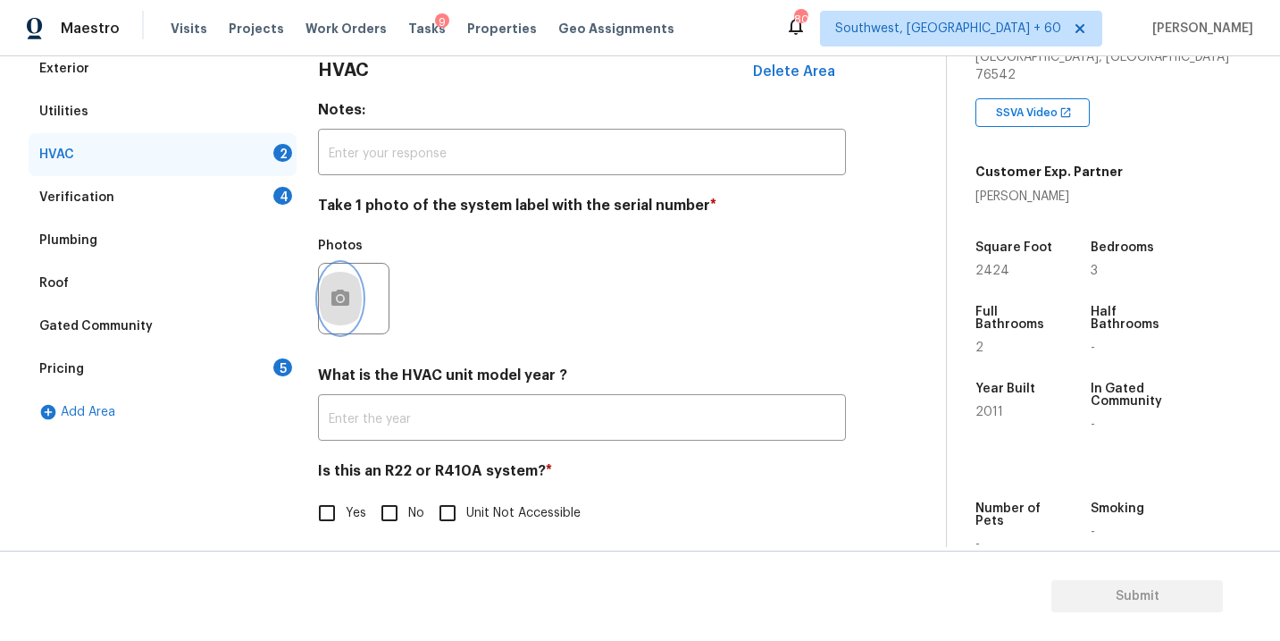
click at [339, 314] on button "button" at bounding box center [340, 299] width 43 height 70
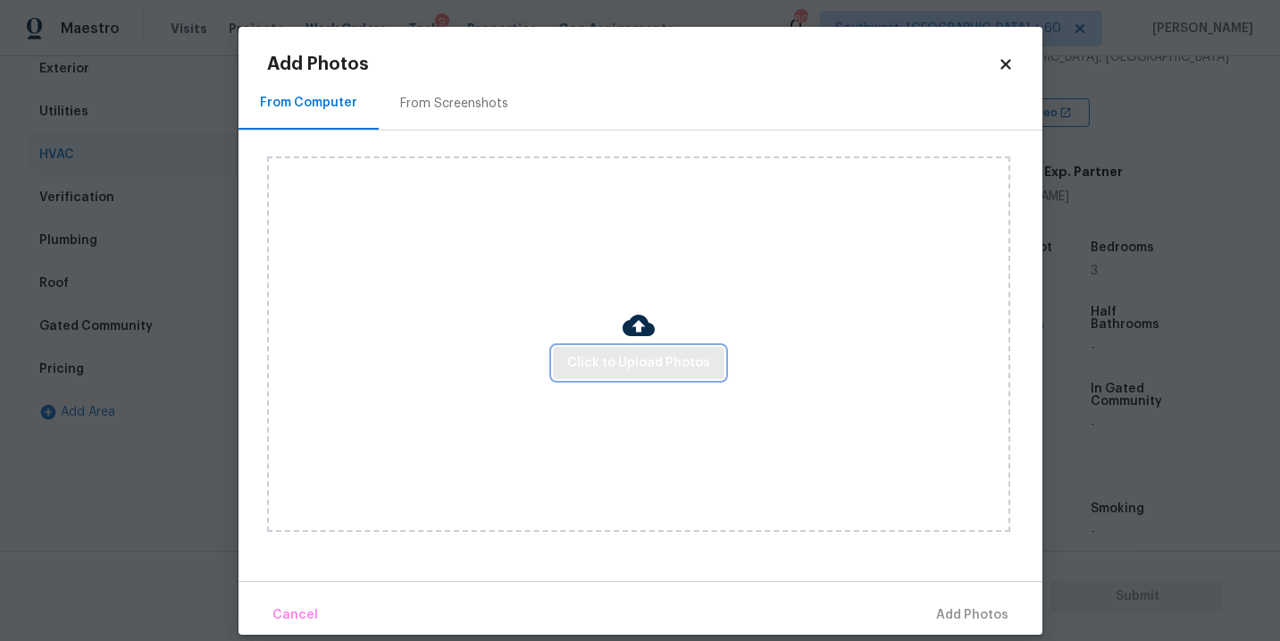
click at [642, 359] on span "Click to Upload Photos" at bounding box center [638, 363] width 143 height 22
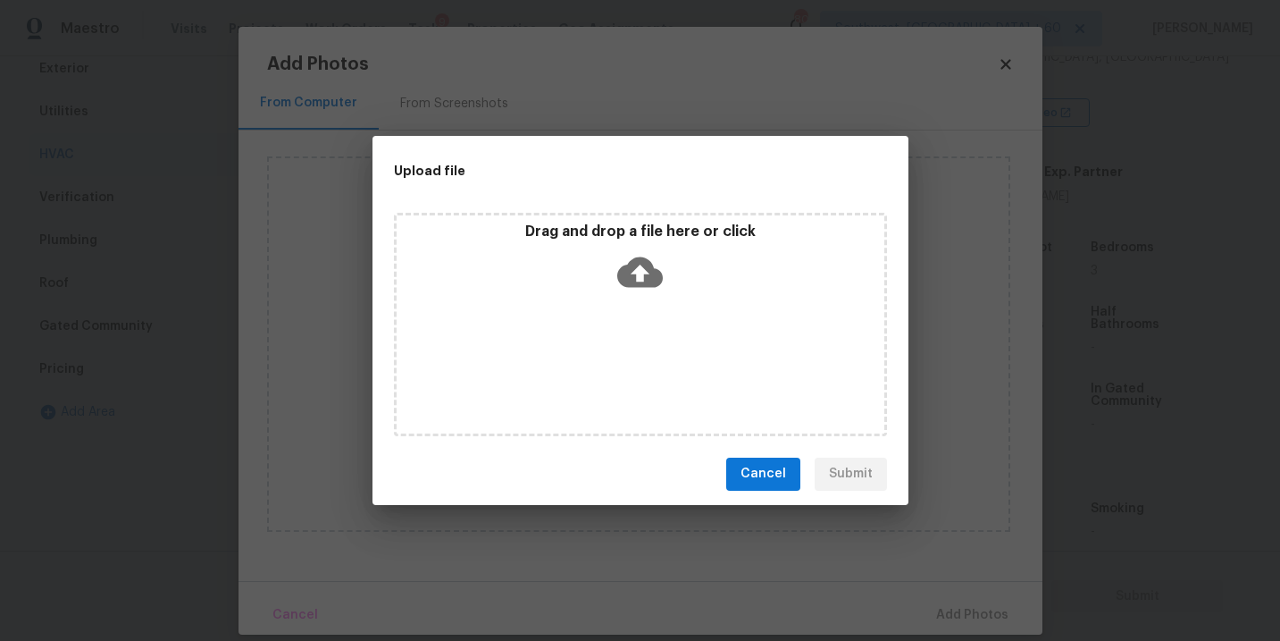
click at [638, 281] on icon at bounding box center [640, 271] width 46 height 30
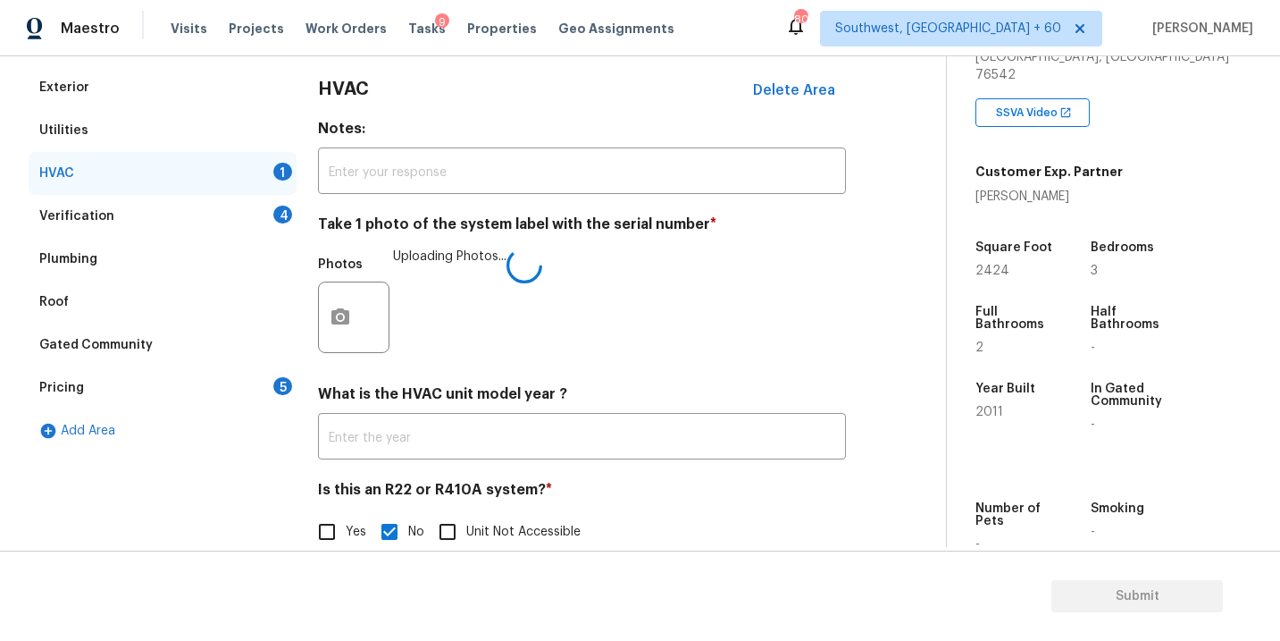
scroll to position [251, 0]
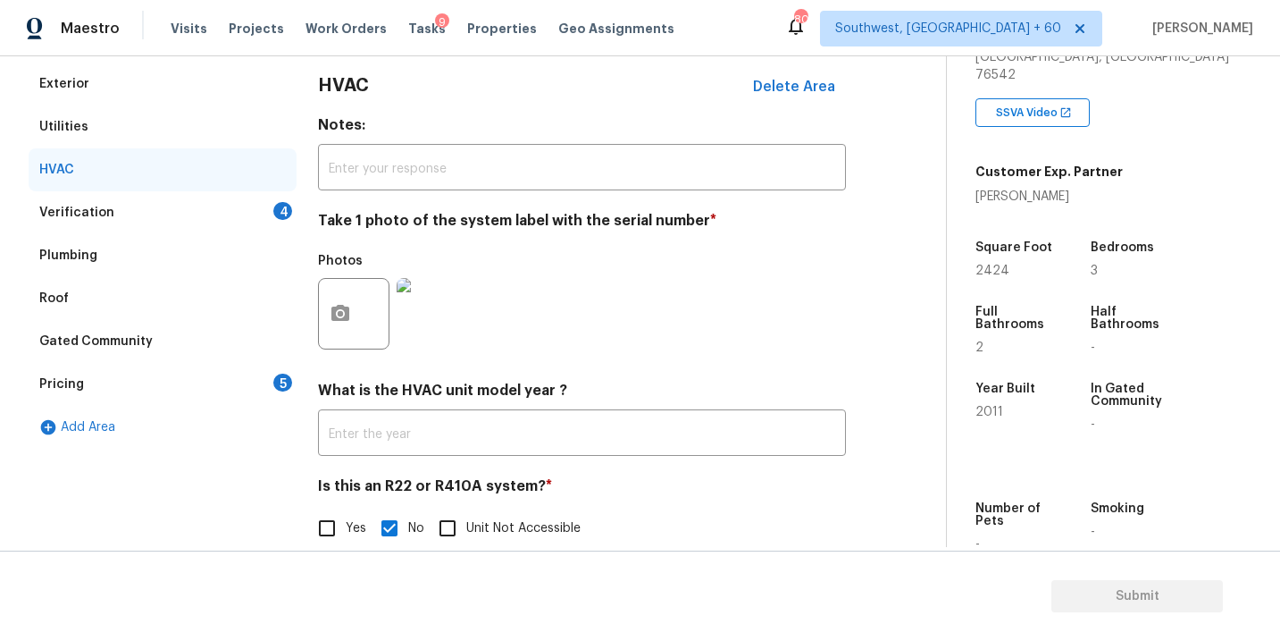
click at [230, 211] on div "Verification 4" at bounding box center [163, 212] width 268 height 43
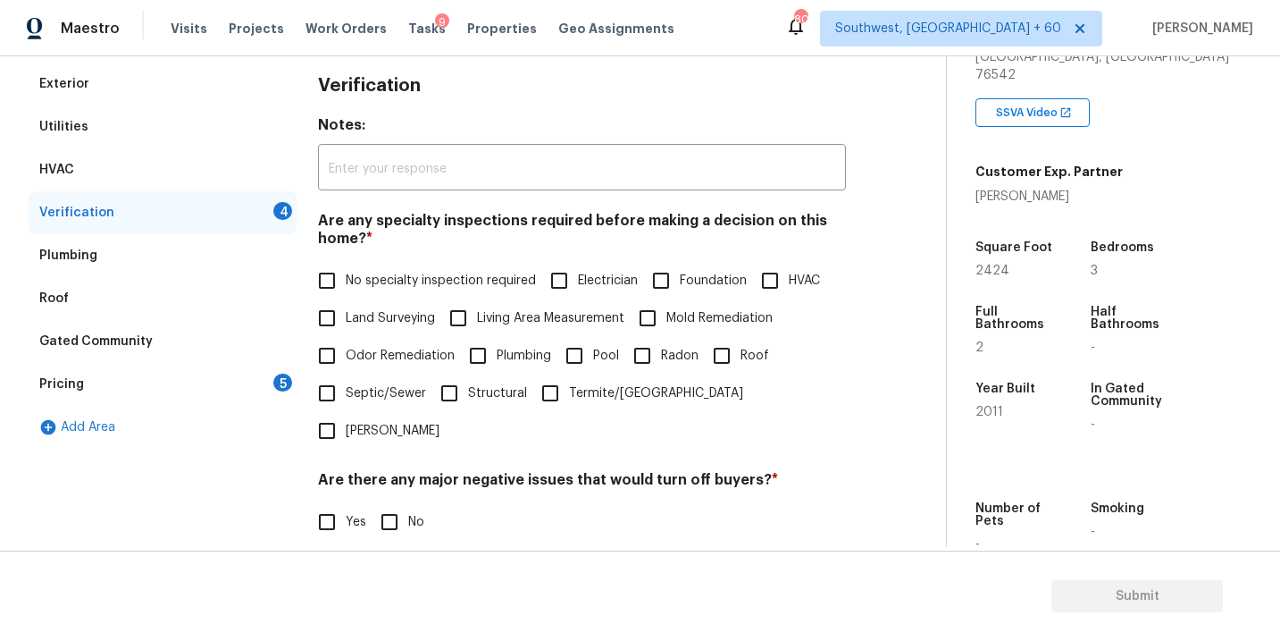
click at [409, 284] on span "No specialty inspection required" at bounding box center [441, 281] width 190 height 19
click at [346, 284] on input "No specialty inspection required" at bounding box center [327, 281] width 38 height 38
checkbox input "true"
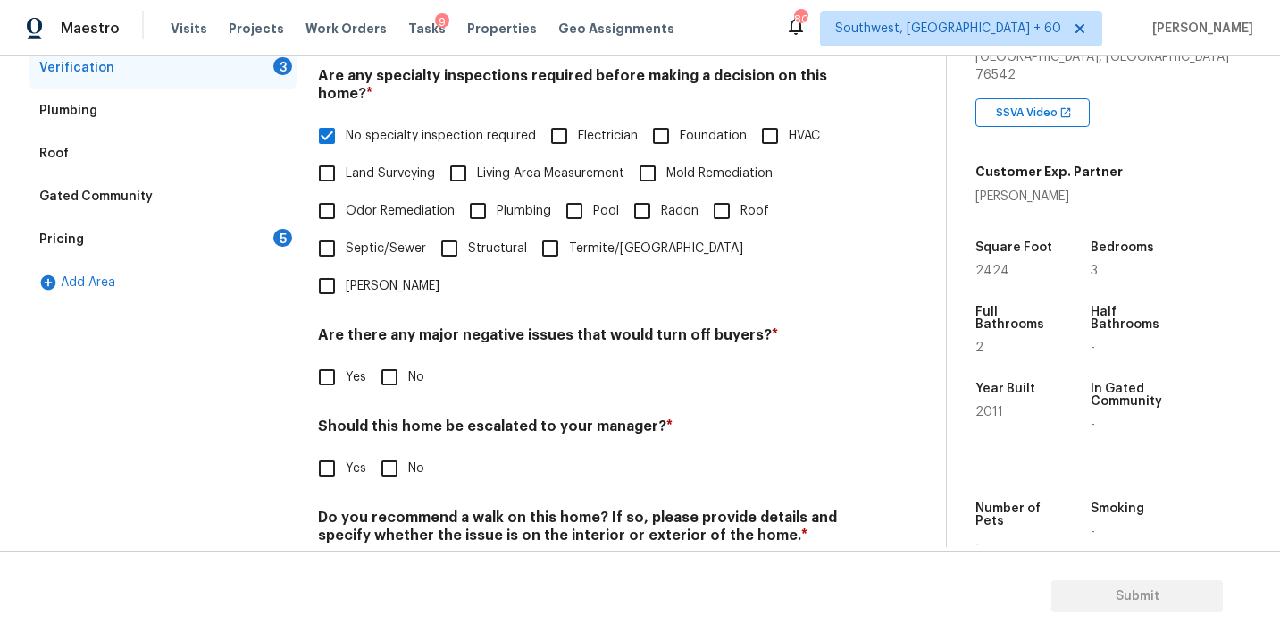
scroll to position [434, 0]
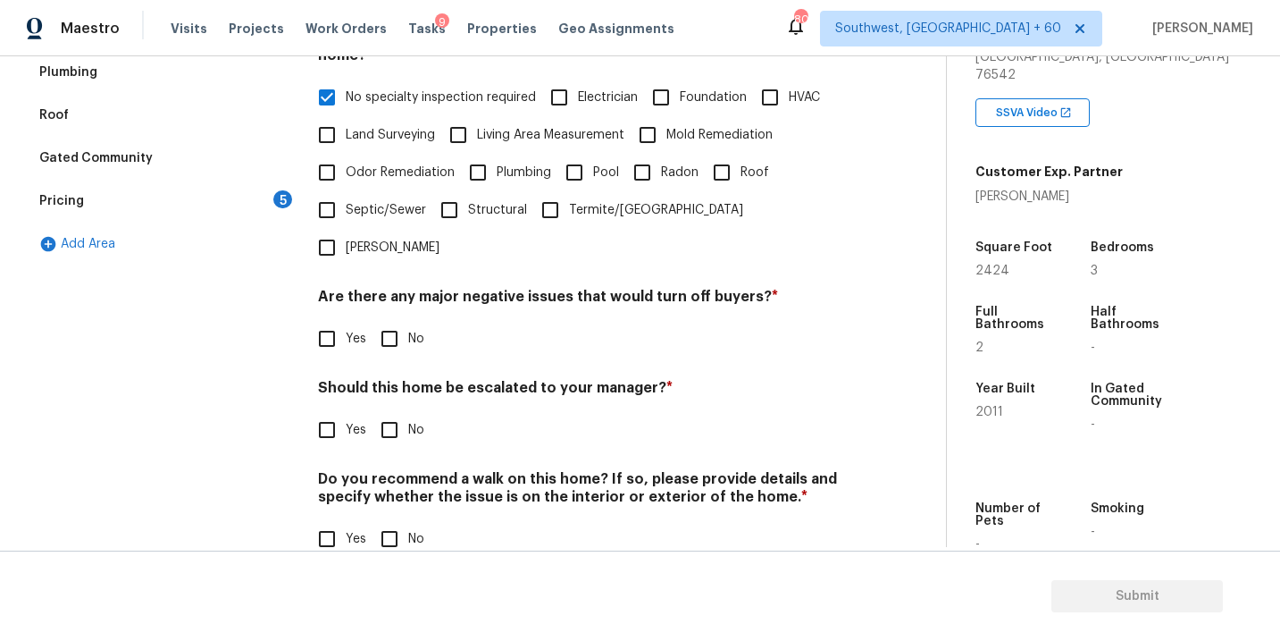
click at [389, 320] on input "No" at bounding box center [390, 339] width 38 height 38
checkbox input "true"
click at [390, 413] on div "Verification Notes: ​ Are any specialty inspections required before making a de…" at bounding box center [582, 229] width 528 height 701
click at [397, 534] on div "Verification Notes: ​ Are any specialty inspections required before making a de…" at bounding box center [582, 228] width 528 height 699
click at [393, 520] on input "No" at bounding box center [390, 539] width 38 height 38
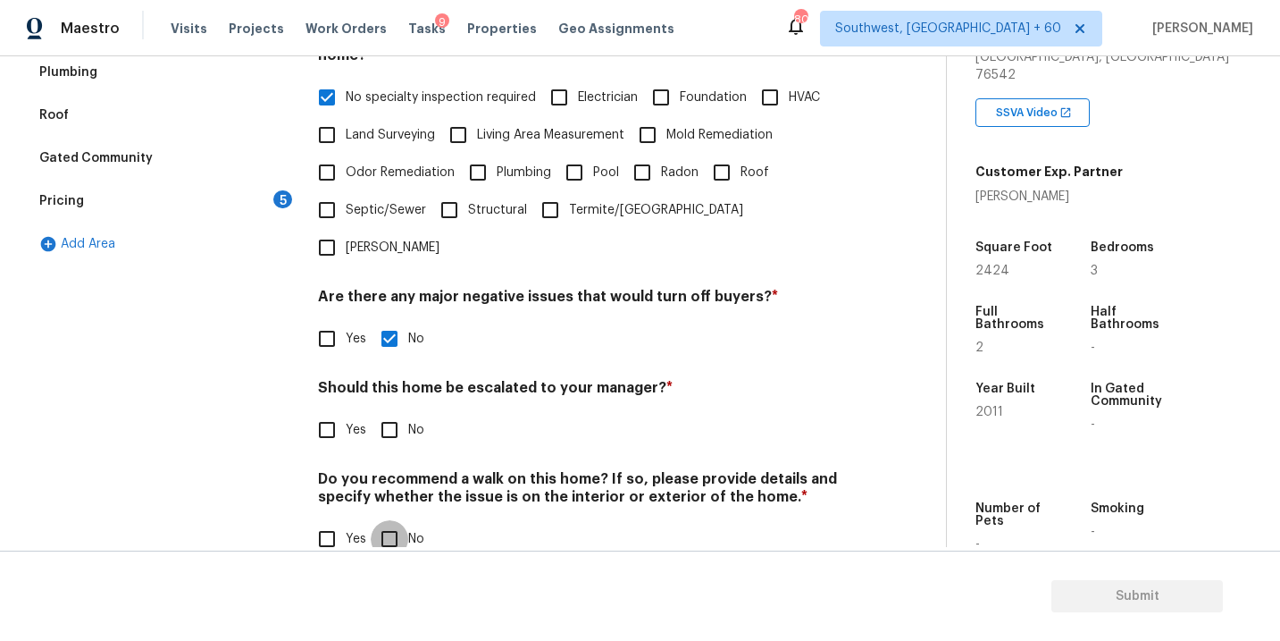
checkbox input "true"
click at [398, 411] on input "No" at bounding box center [390, 430] width 38 height 38
checkbox input "true"
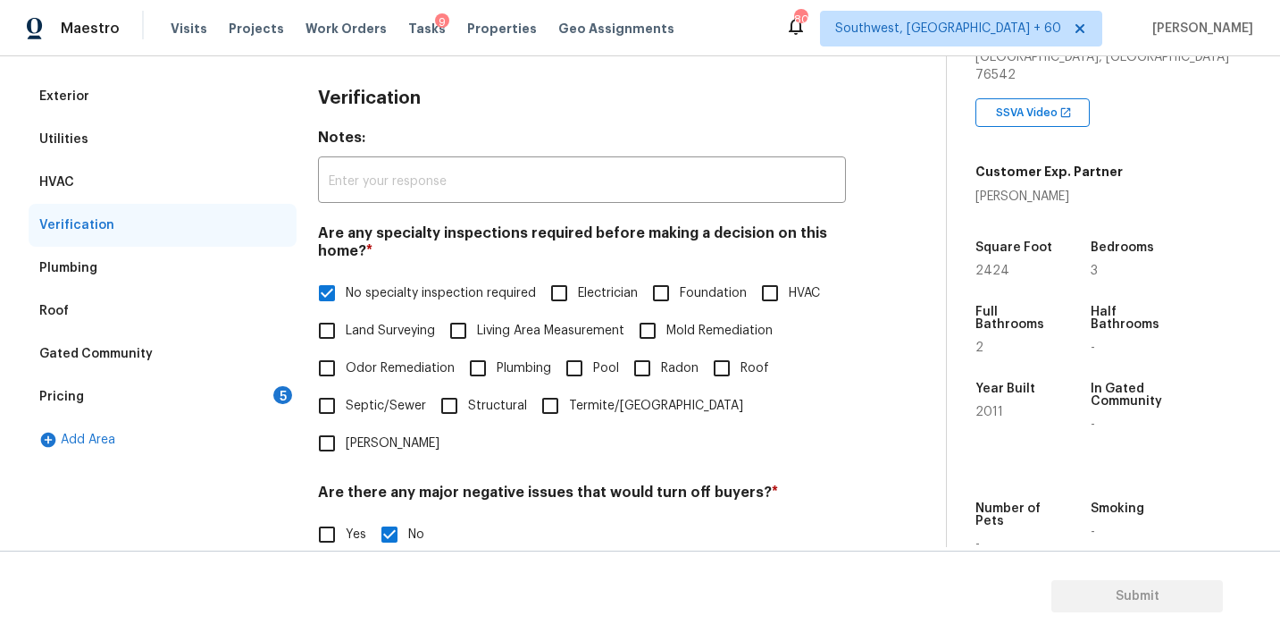
click at [259, 396] on div "Pricing 5" at bounding box center [163, 396] width 268 height 43
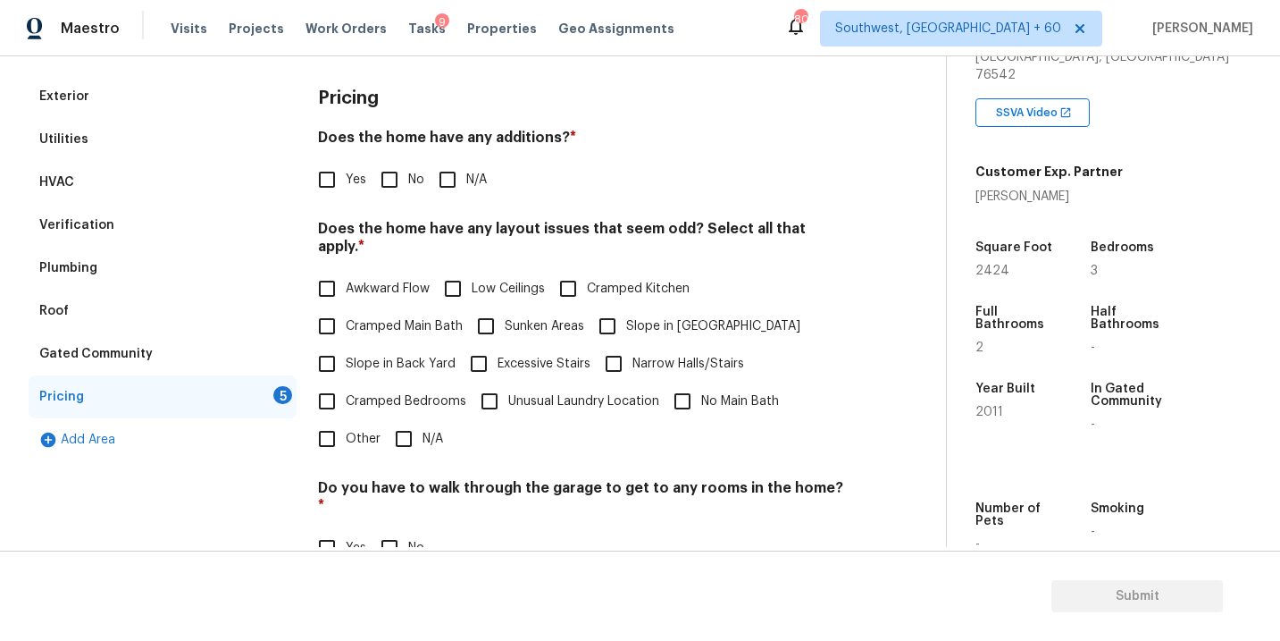
scroll to position [191, 0]
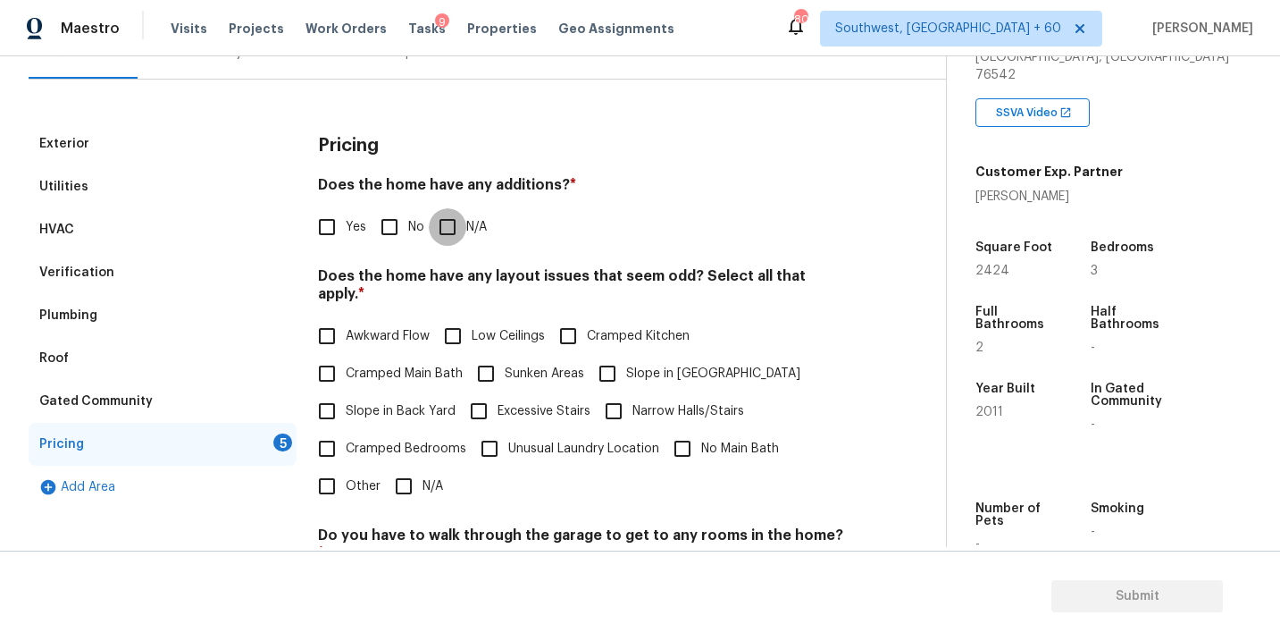
click at [448, 239] on input "N/A" at bounding box center [448, 227] width 38 height 38
checkbox input "true"
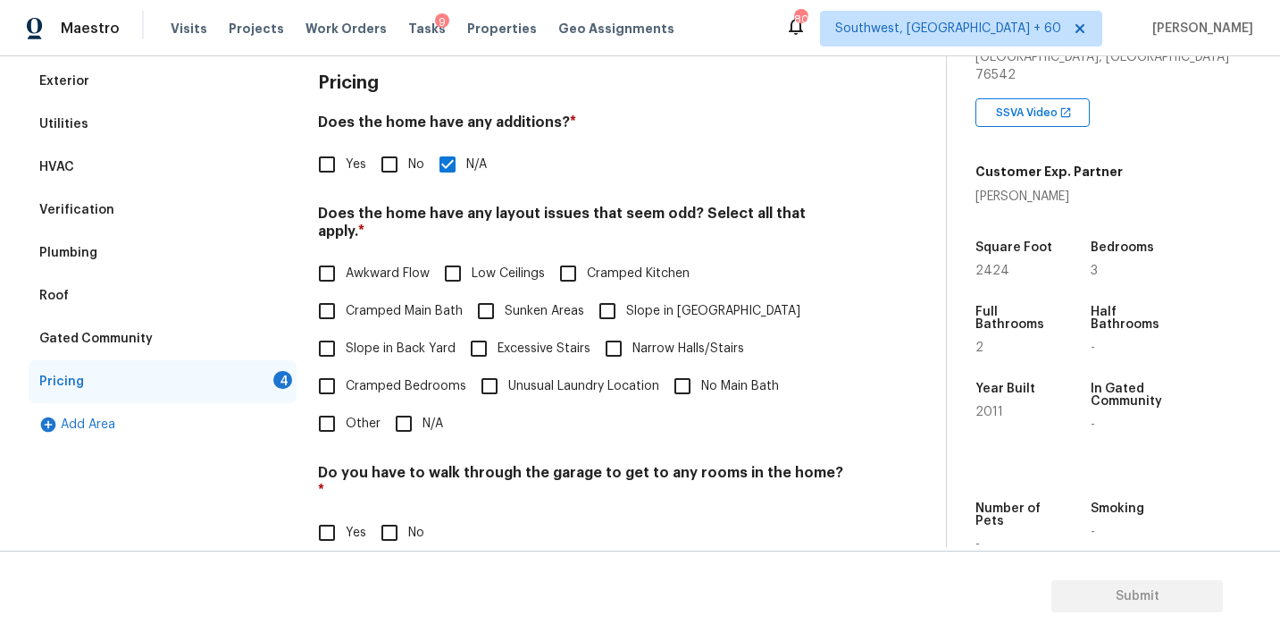
scroll to position [274, 0]
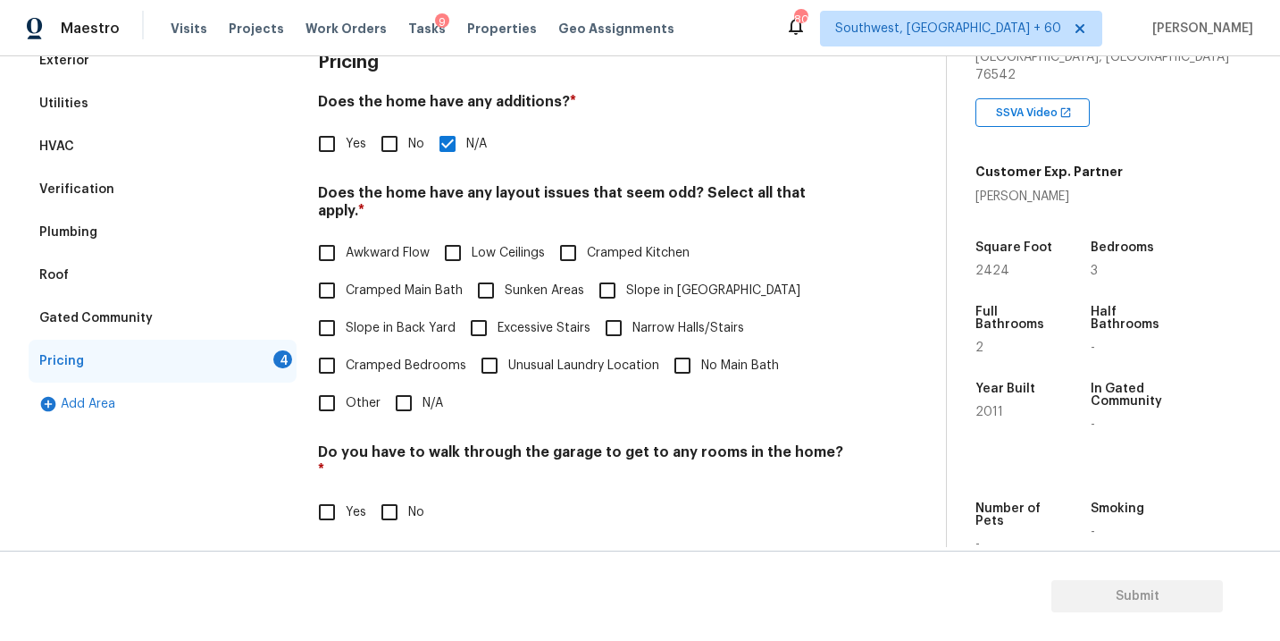
click at [594, 274] on input "Slope in Front Yard" at bounding box center [608, 291] width 38 height 38
checkbox input "true"
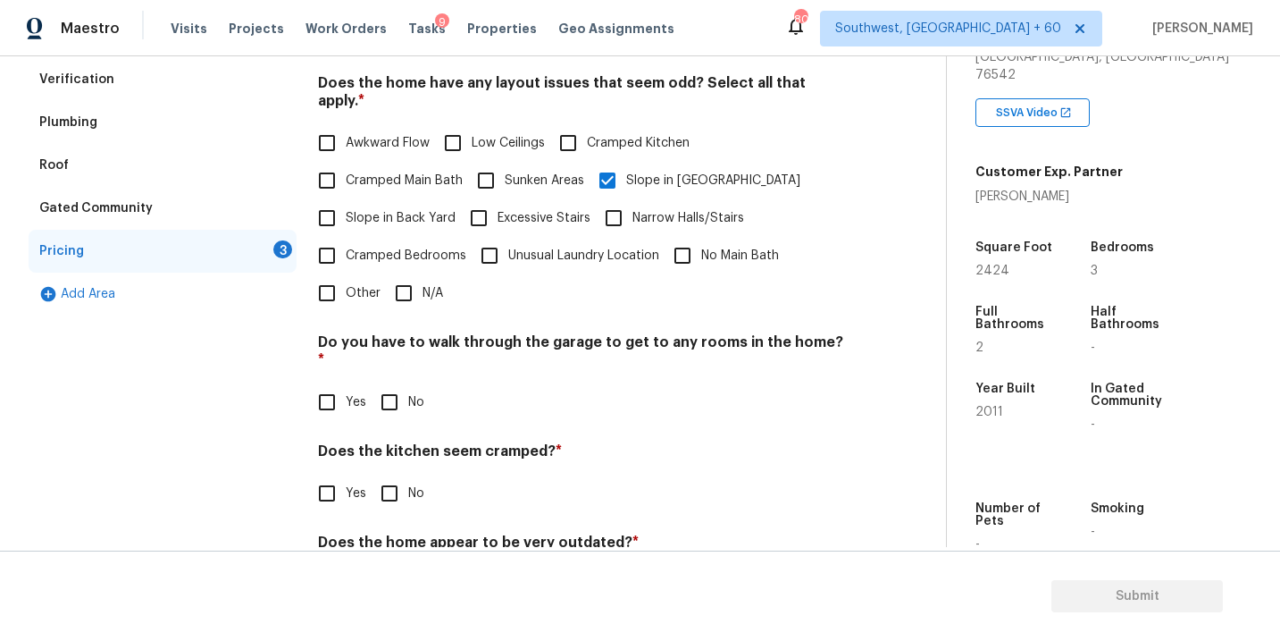
scroll to position [431, 0]
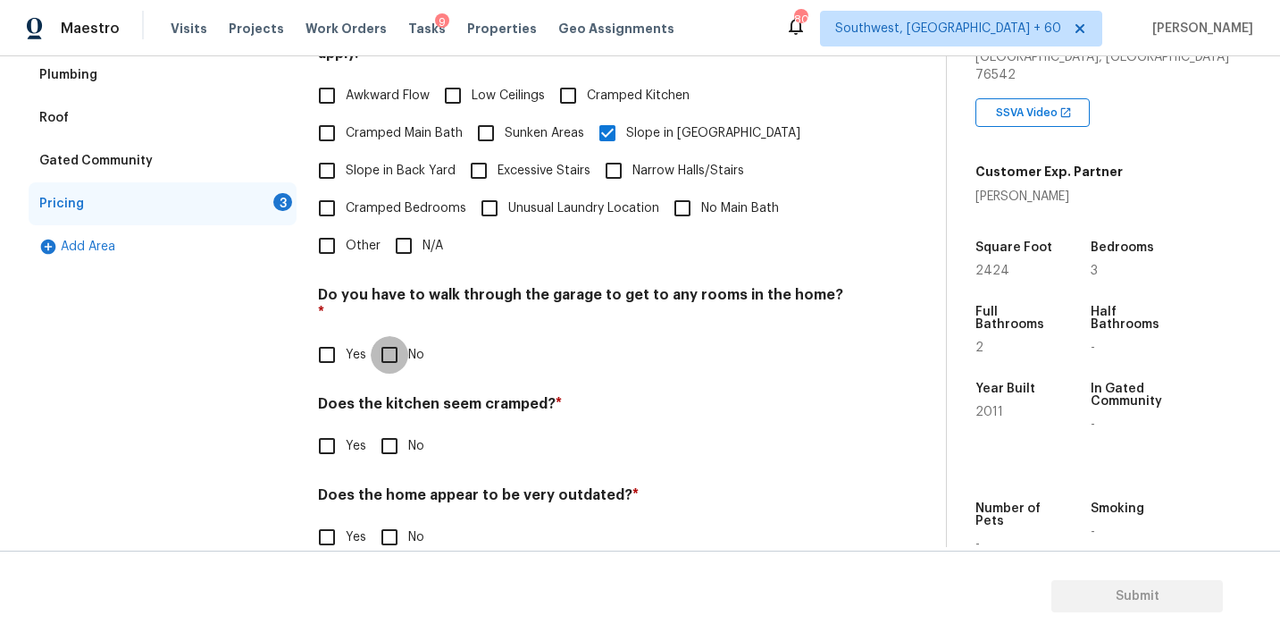
click at [399, 336] on input "No" at bounding box center [390, 355] width 38 height 38
checkbox input "true"
click at [393, 429] on input "No" at bounding box center [390, 448] width 38 height 38
checkbox input "true"
click at [393, 520] on input "No" at bounding box center [390, 539] width 38 height 38
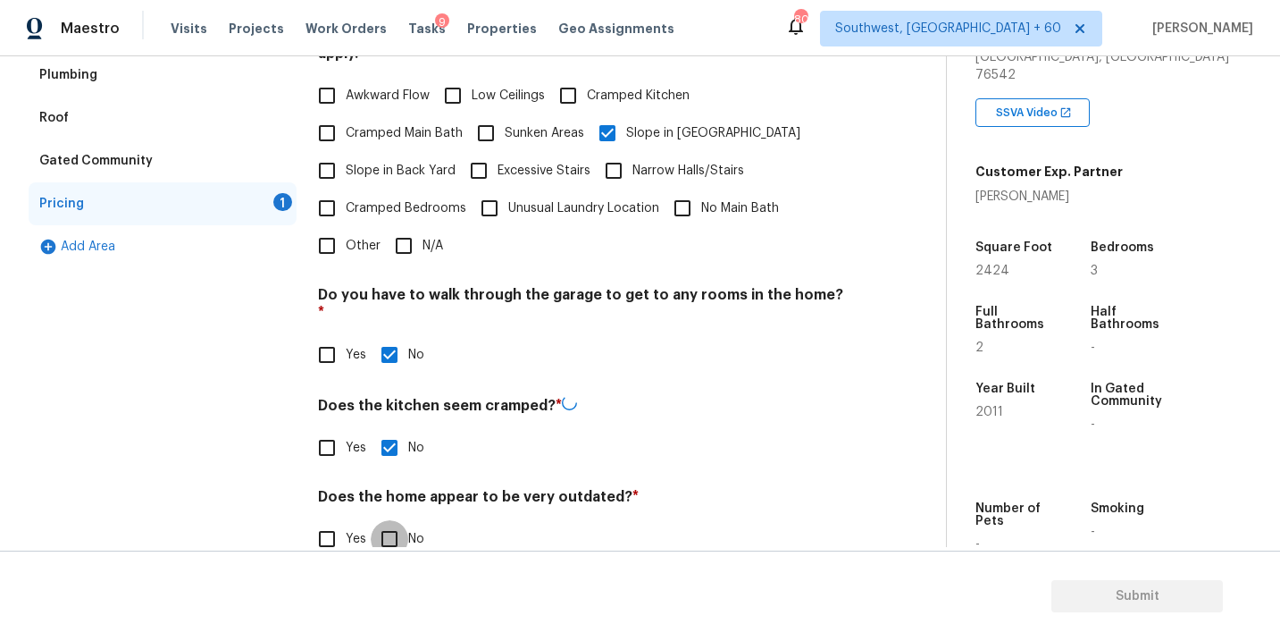
checkbox input "true"
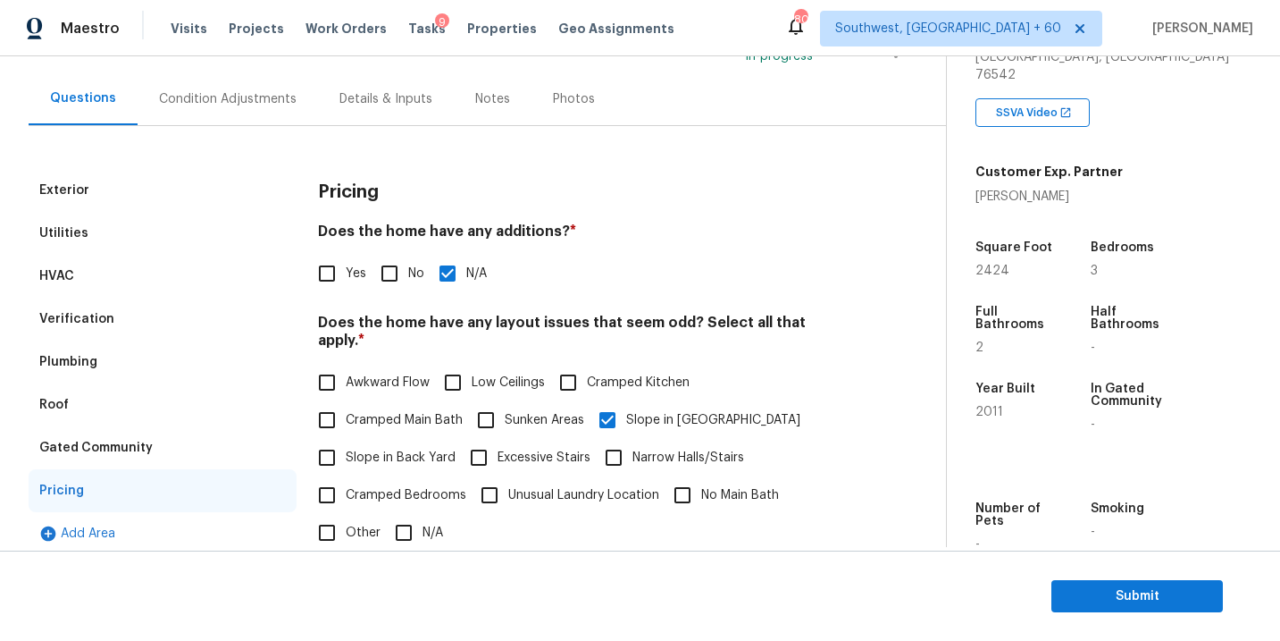
scroll to position [110, 0]
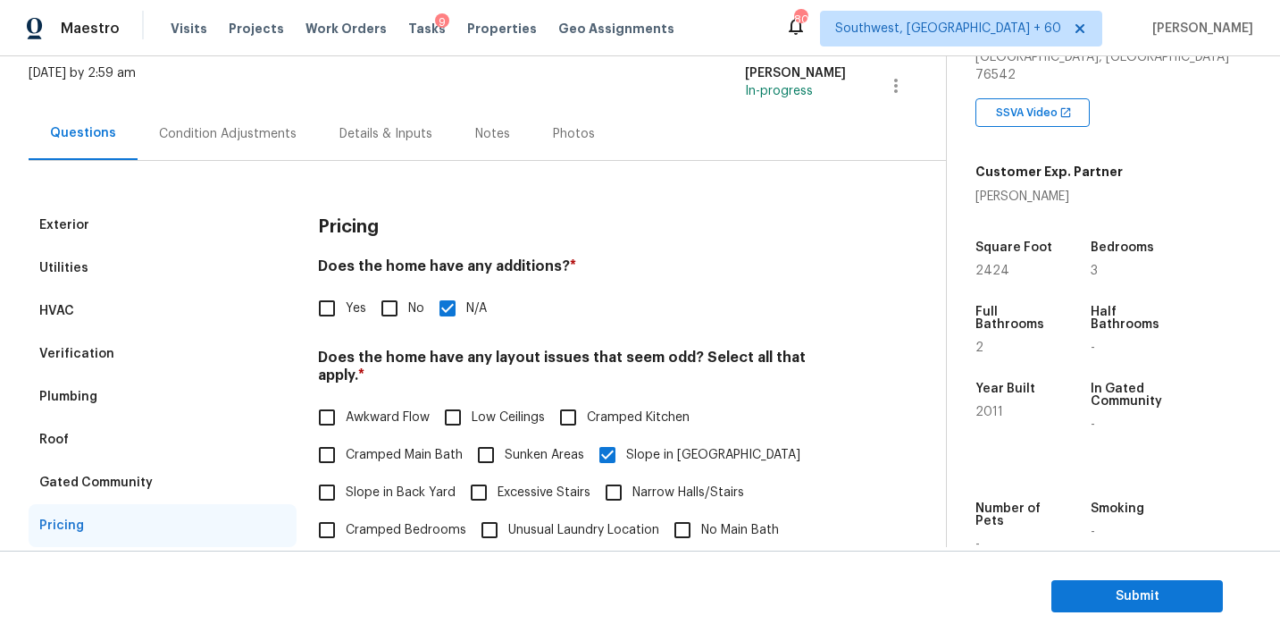
click at [245, 149] on div "Condition Adjustments" at bounding box center [228, 133] width 180 height 53
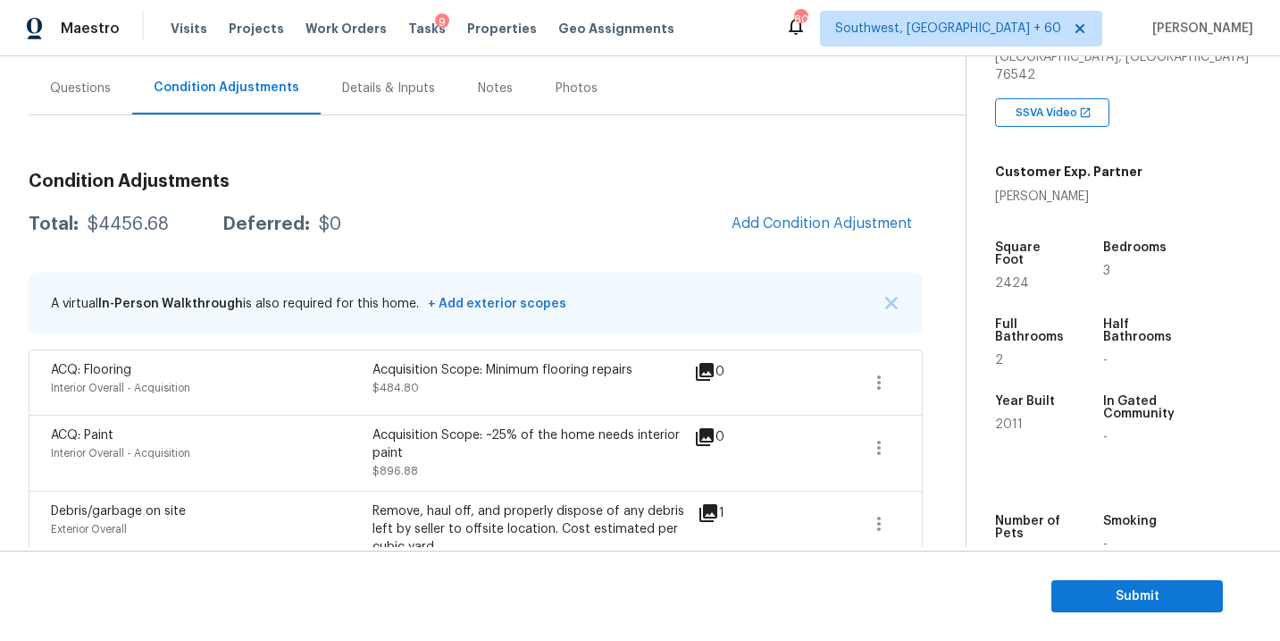
scroll to position [255, 0]
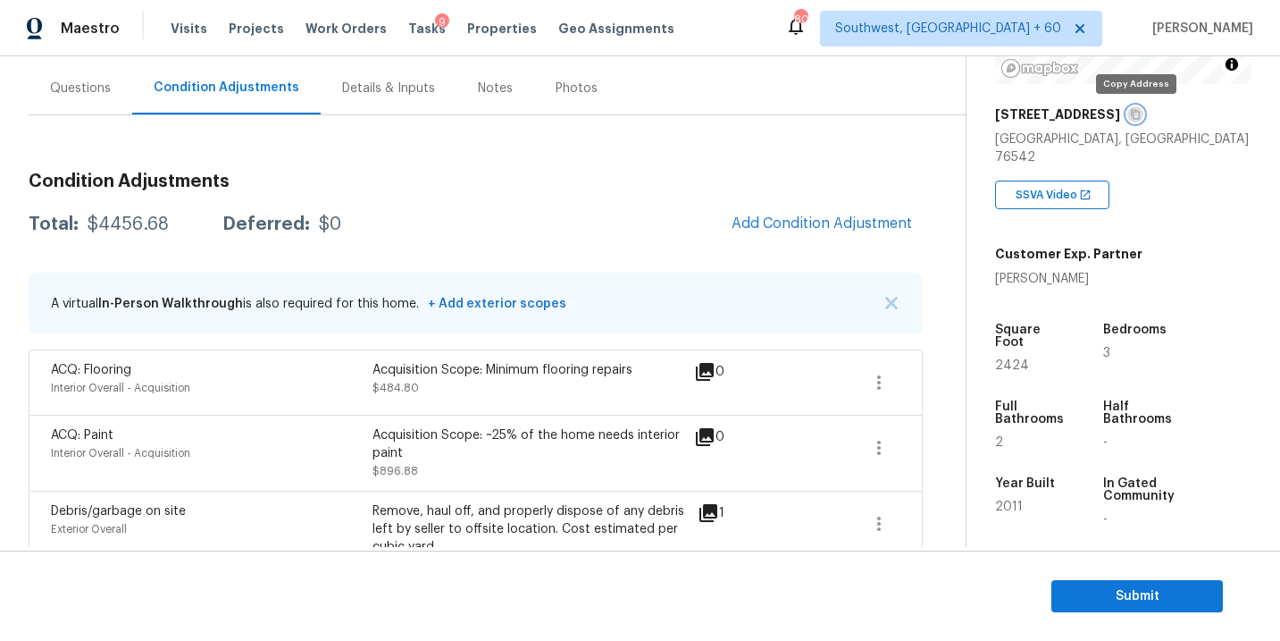
click at [1135, 119] on icon "button" at bounding box center [1135, 114] width 11 height 11
click at [422, 172] on h3 "Condition Adjustments" at bounding box center [476, 181] width 894 height 18
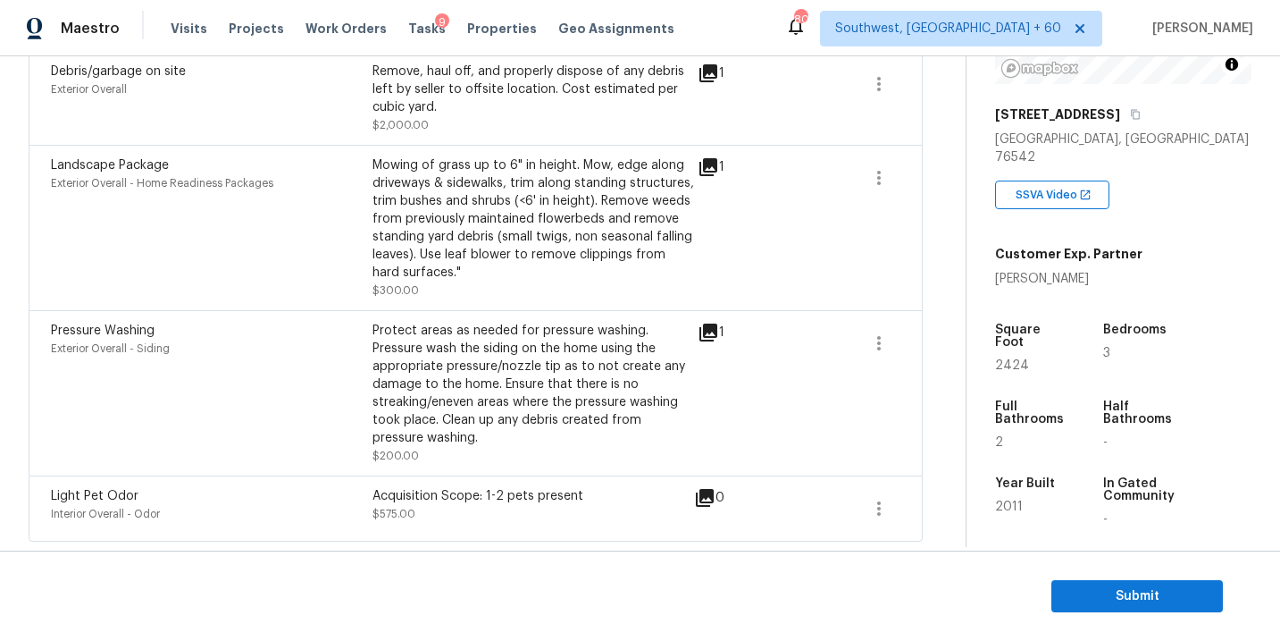
scroll to position [226, 0]
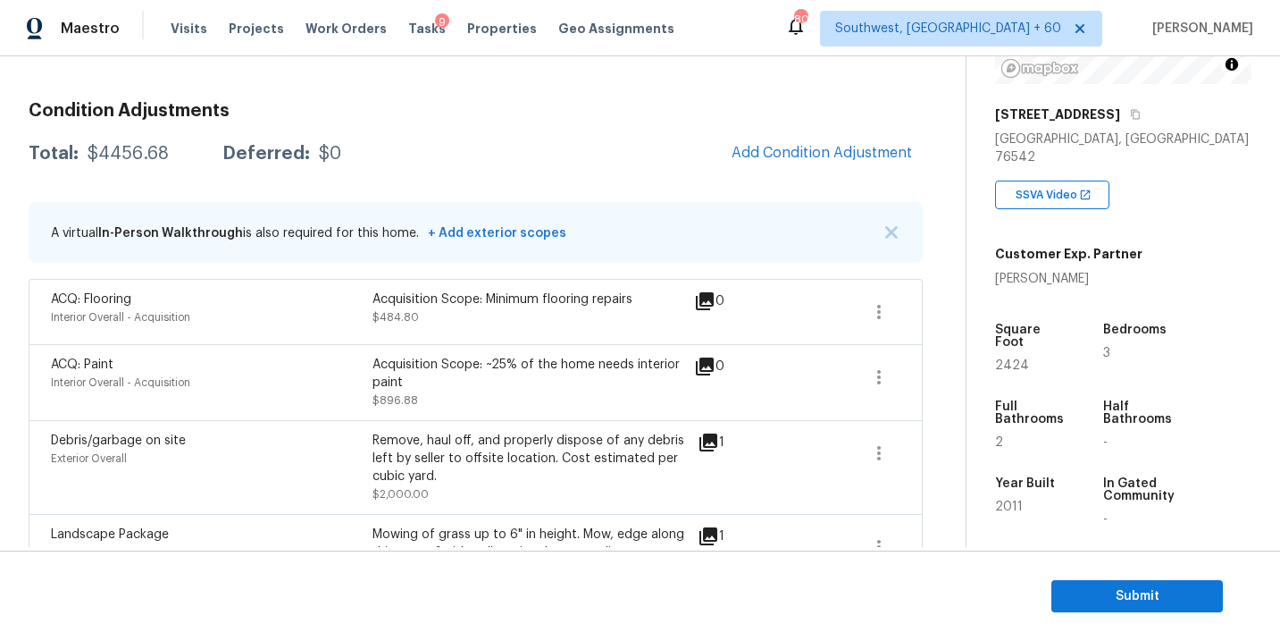
click at [131, 153] on div "$4456.68" at bounding box center [128, 154] width 81 height 18
copy div "$4456.68"
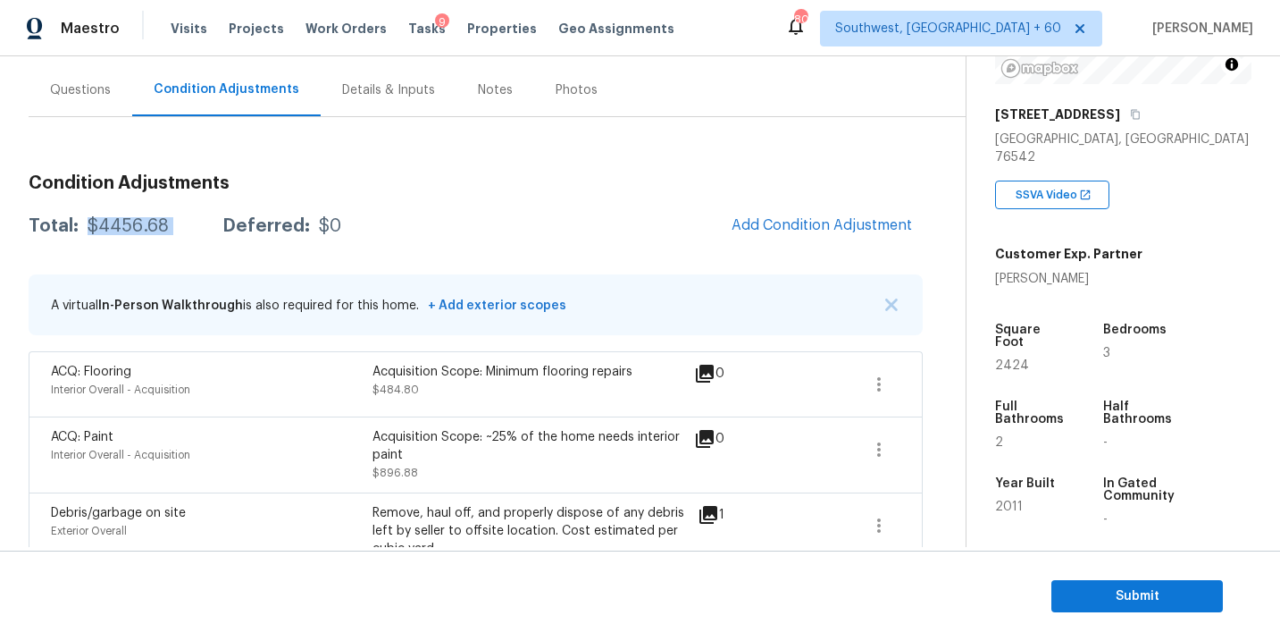
scroll to position [13, 0]
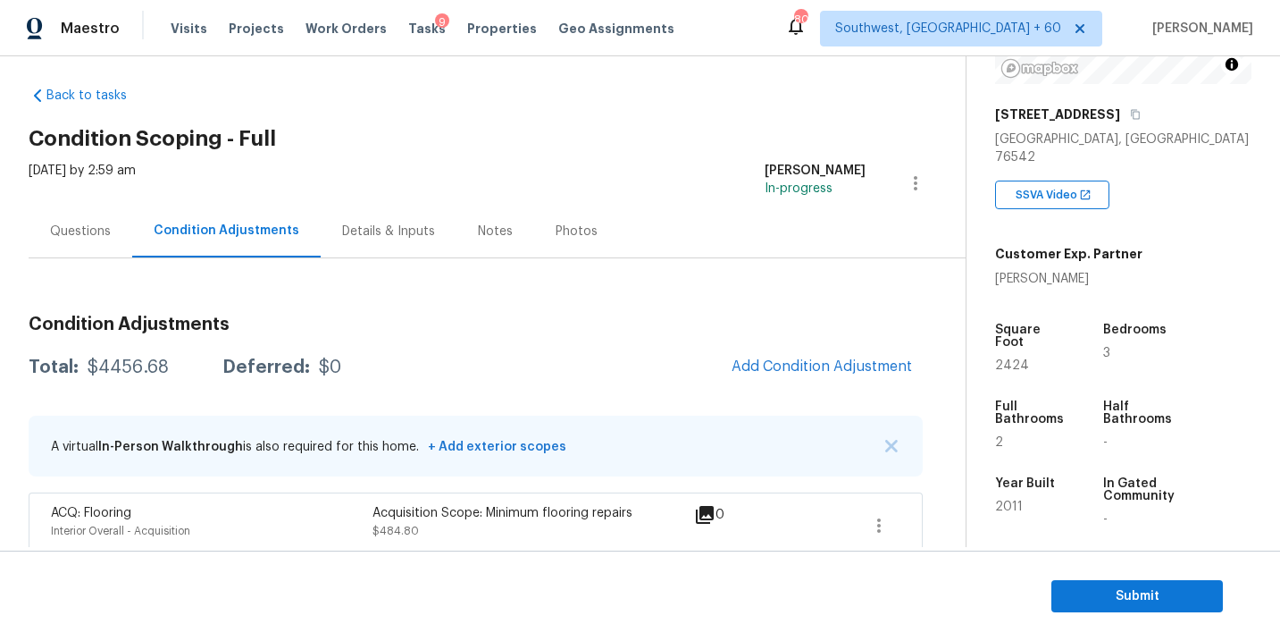
click at [56, 221] on div "Questions" at bounding box center [81, 231] width 104 height 53
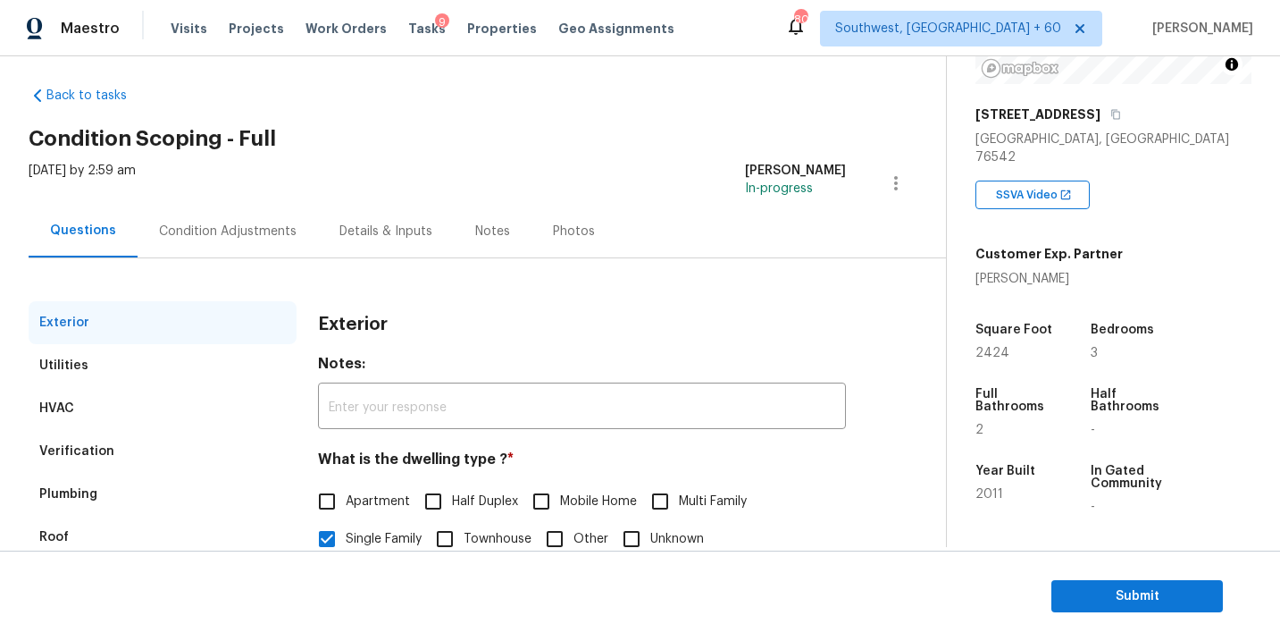
click at [218, 230] on div "Condition Adjustments" at bounding box center [228, 231] width 138 height 18
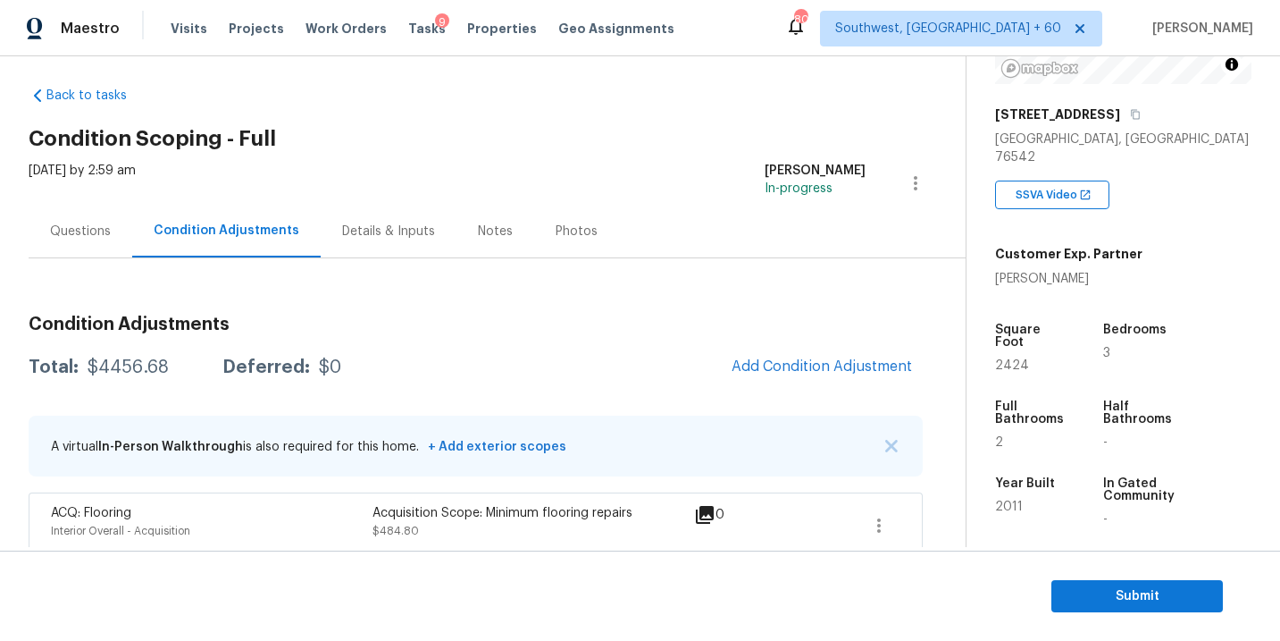
click at [638, 351] on div "Total: $4456.68 Deferred: $0 Add Condition Adjustment" at bounding box center [476, 366] width 894 height 39
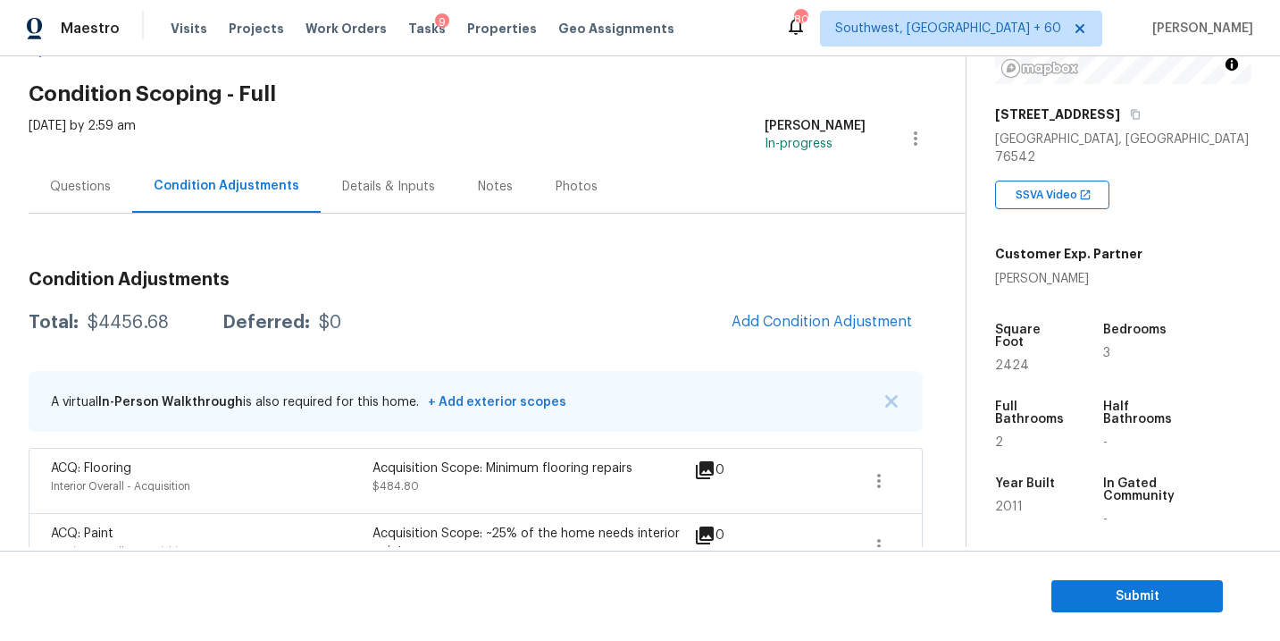
scroll to position [88, 0]
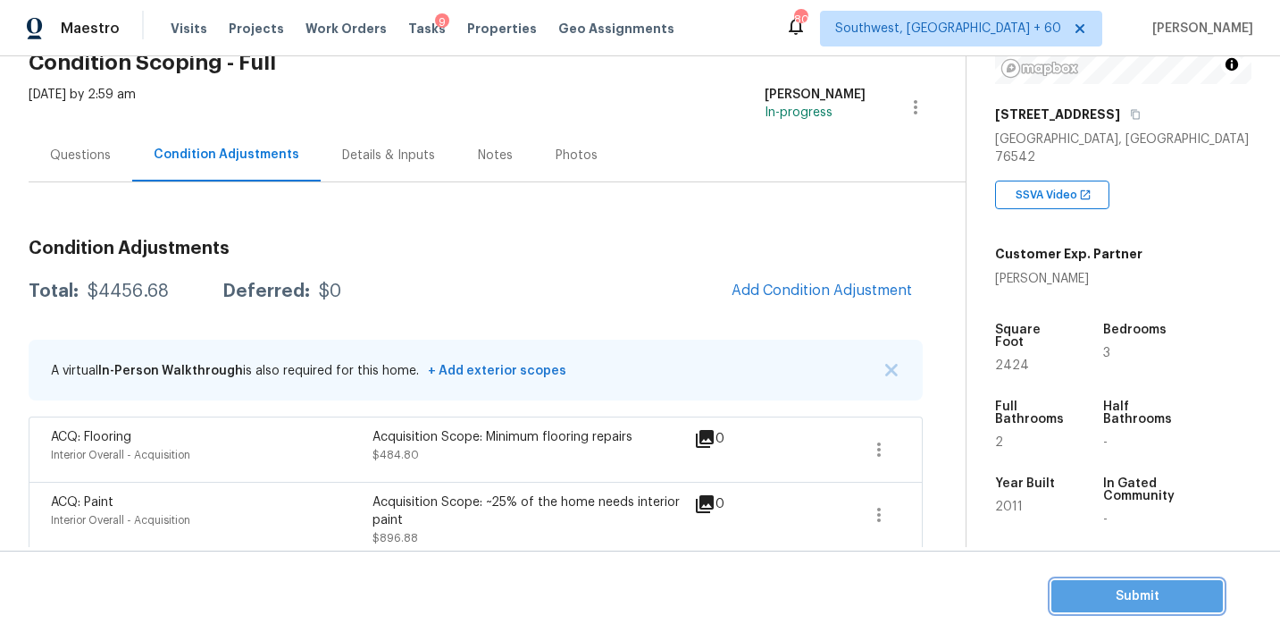
click at [1069, 588] on span "Submit" at bounding box center [1137, 596] width 143 height 22
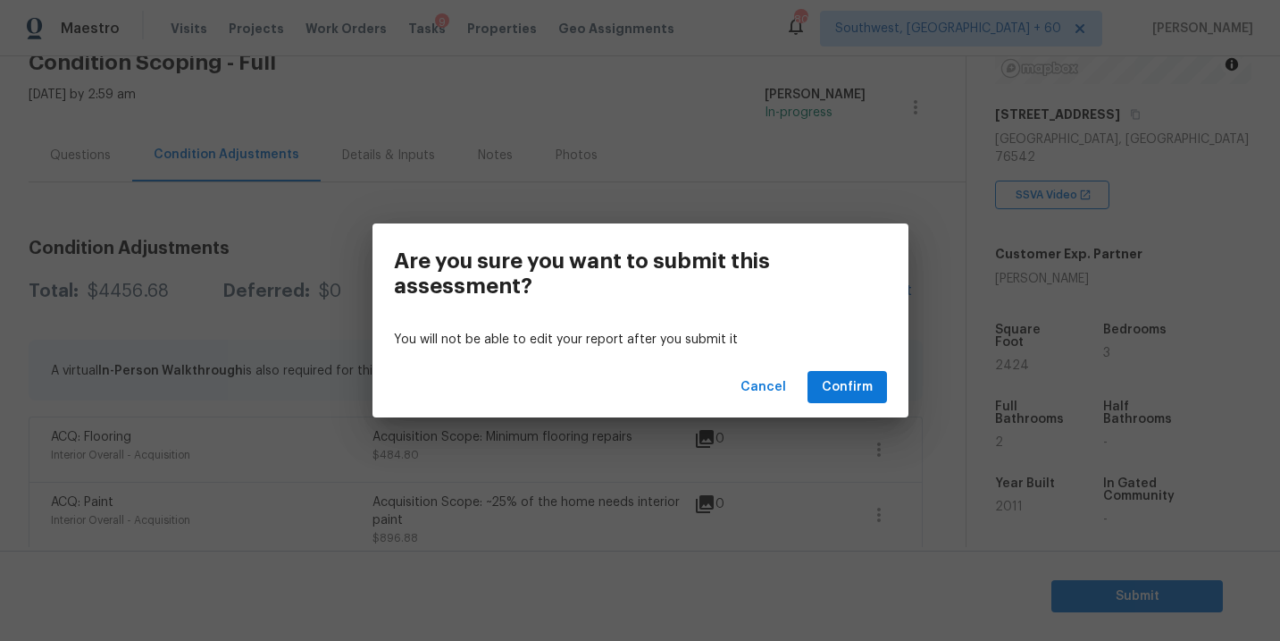
click at [850, 406] on div "Cancel Confirm" at bounding box center [641, 387] width 536 height 62
click at [836, 365] on div "Cancel Confirm" at bounding box center [641, 387] width 536 height 62
click at [833, 392] on span "Confirm" at bounding box center [847, 387] width 51 height 22
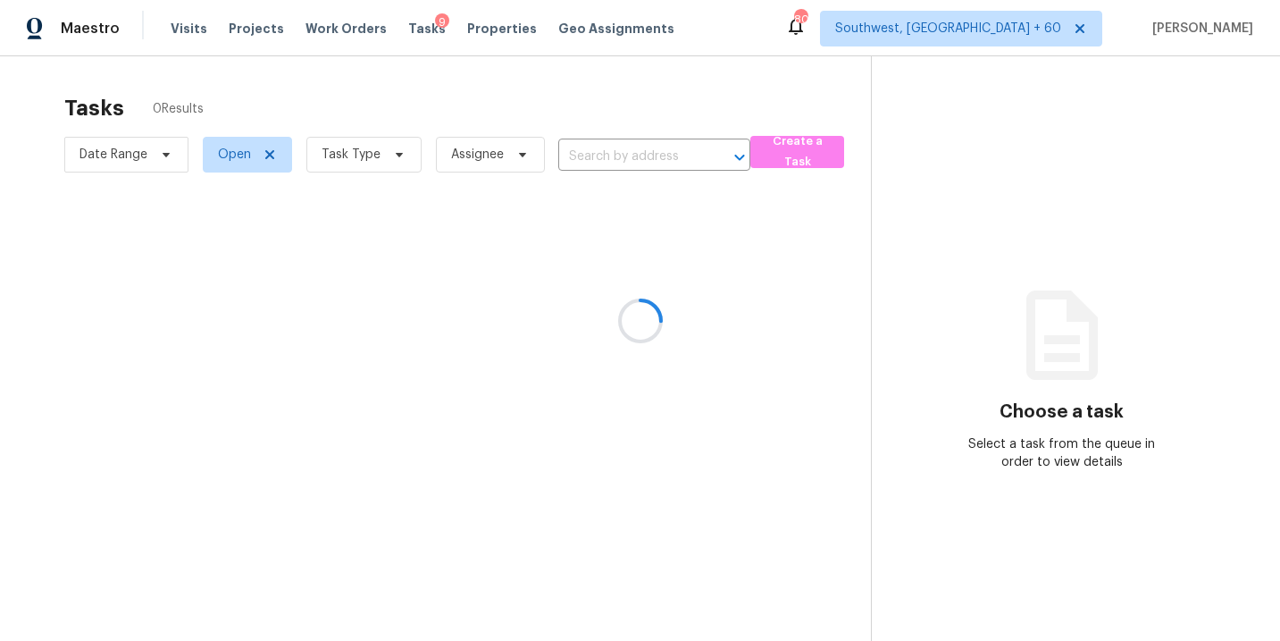
click at [375, 172] on div at bounding box center [640, 320] width 1280 height 641
click at [376, 159] on div at bounding box center [640, 320] width 1280 height 641
click at [375, 155] on div at bounding box center [640, 320] width 1280 height 641
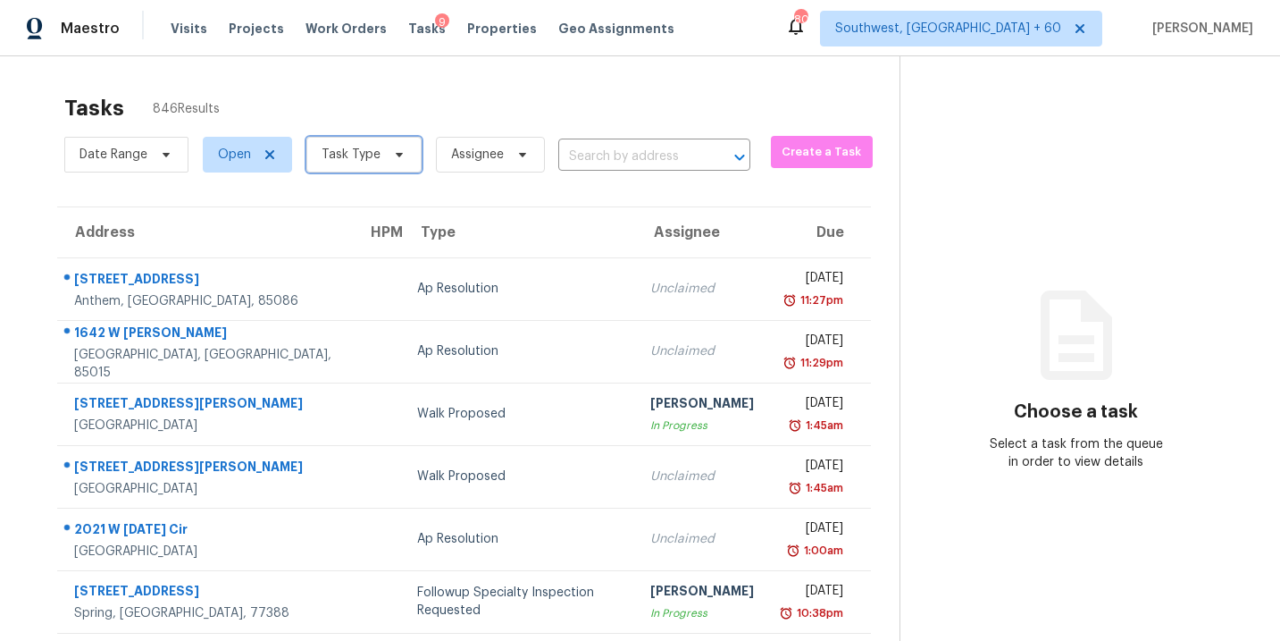
click at [375, 155] on span "Task Type" at bounding box center [351, 155] width 59 height 18
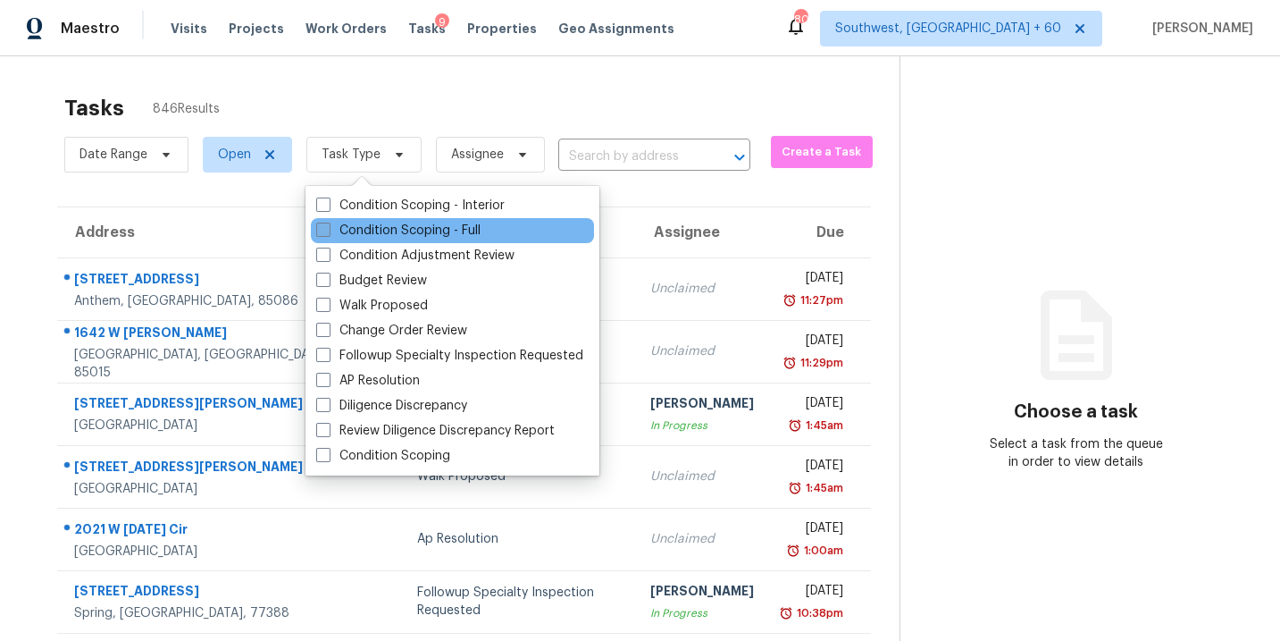
click at [398, 231] on label "Condition Scoping - Full" at bounding box center [398, 231] width 164 height 18
click at [328, 231] on input "Condition Scoping - Full" at bounding box center [322, 228] width 12 height 12
checkbox input "true"
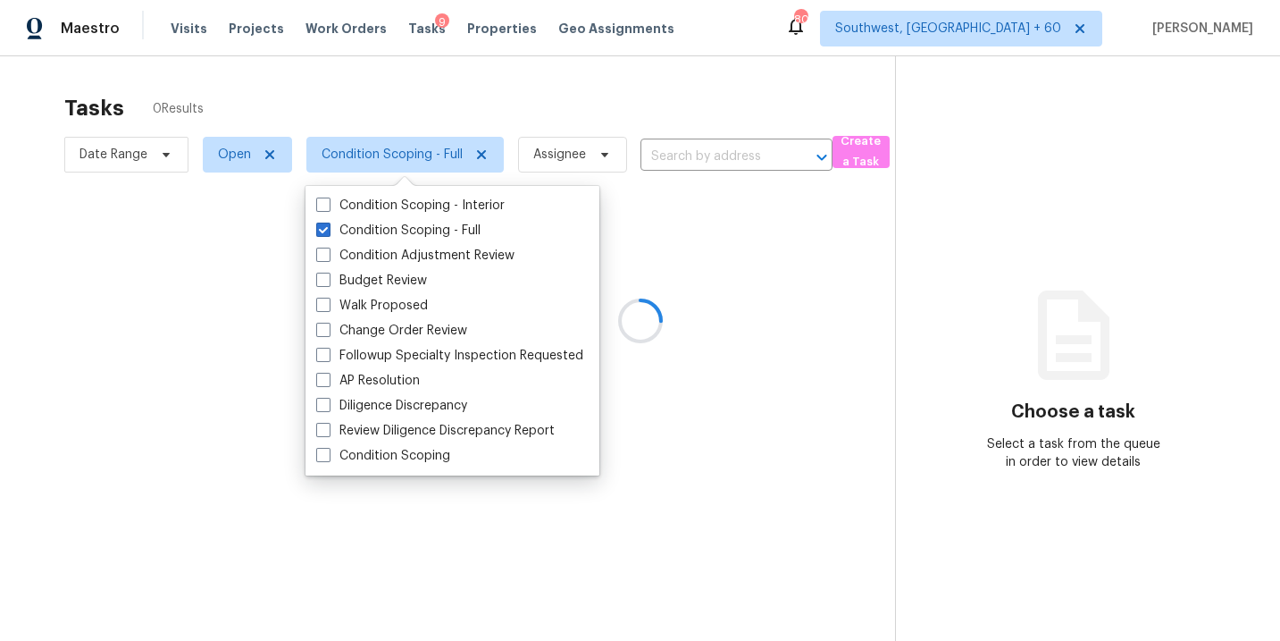
click at [583, 148] on div at bounding box center [640, 320] width 1280 height 641
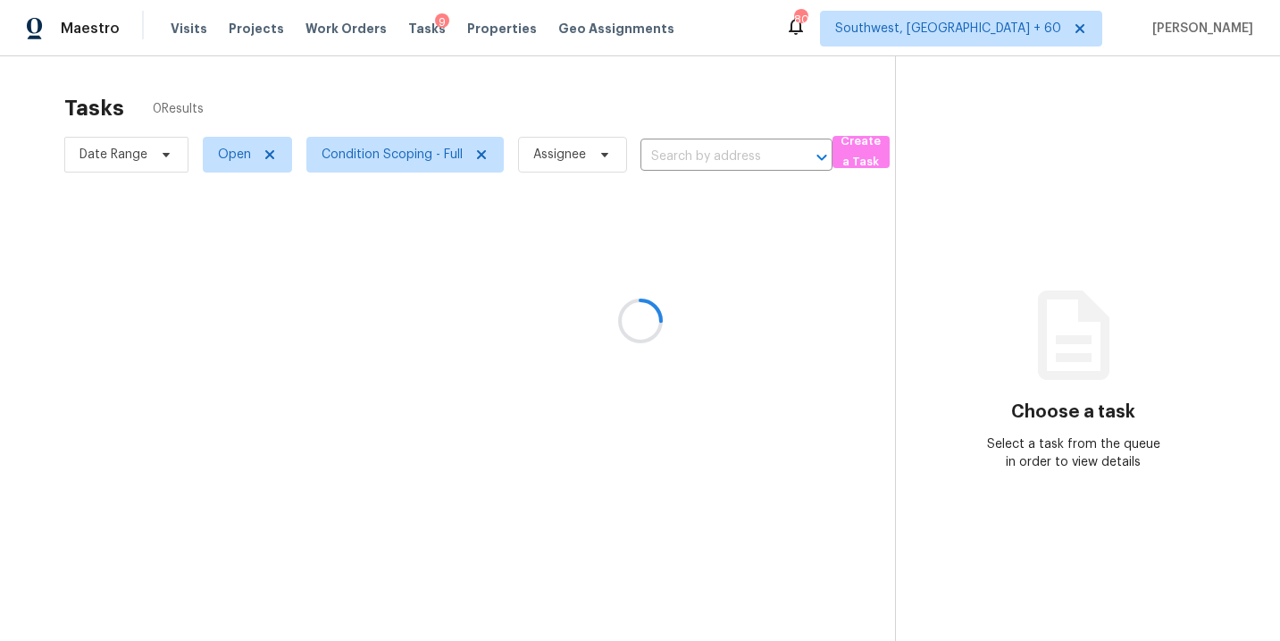
click at [583, 148] on div at bounding box center [640, 320] width 1280 height 641
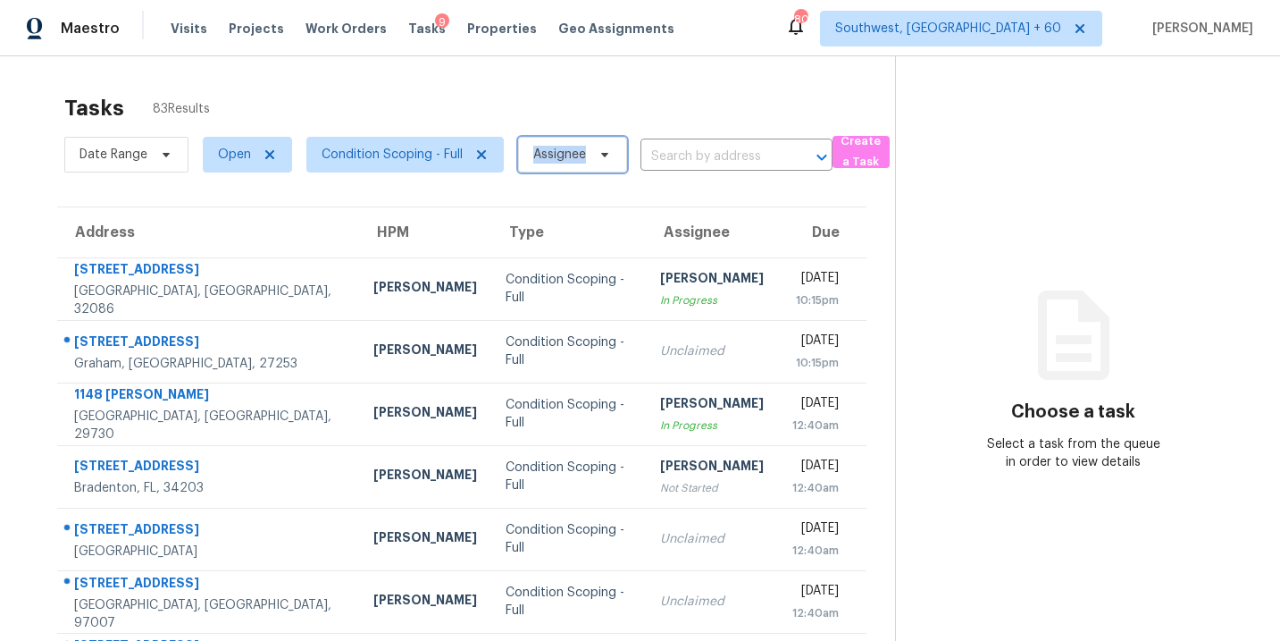
click at [581, 156] on span "Assignee" at bounding box center [559, 155] width 53 height 18
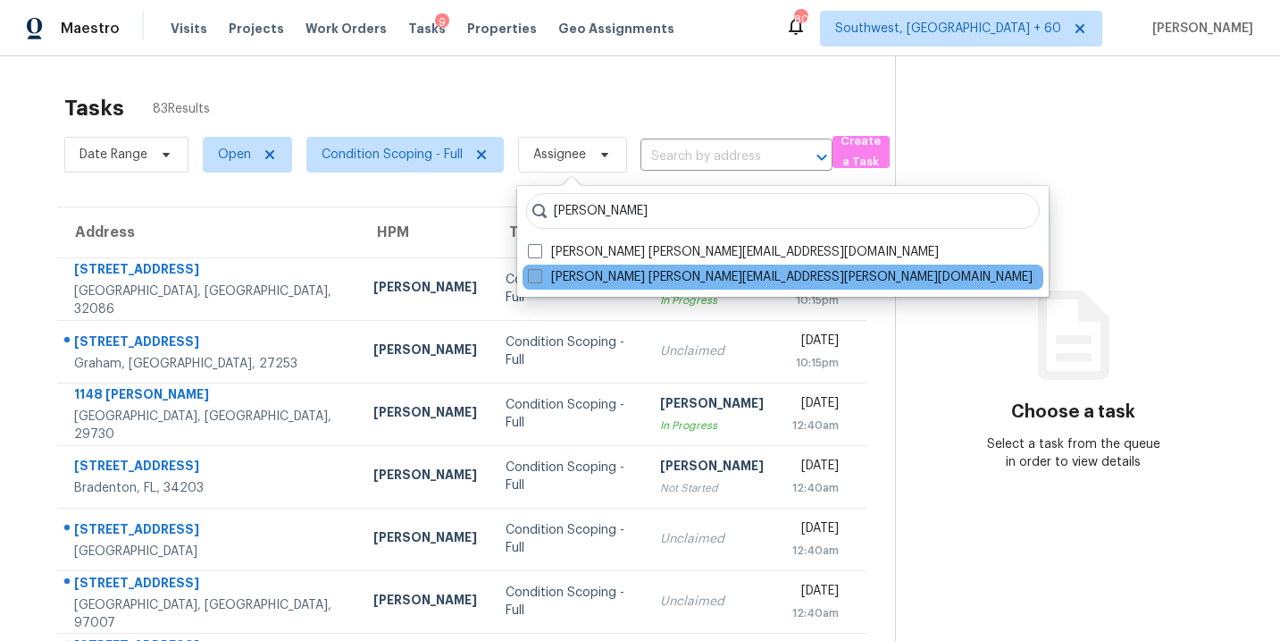
type input "sakthivel"
click at [569, 280] on label "Sakthivel Chandran sakthivel.chandran@opendoor.com" at bounding box center [780, 277] width 505 height 18
click at [540, 280] on input "Sakthivel Chandran sakthivel.chandran@opendoor.com" at bounding box center [534, 274] width 12 height 12
checkbox input "true"
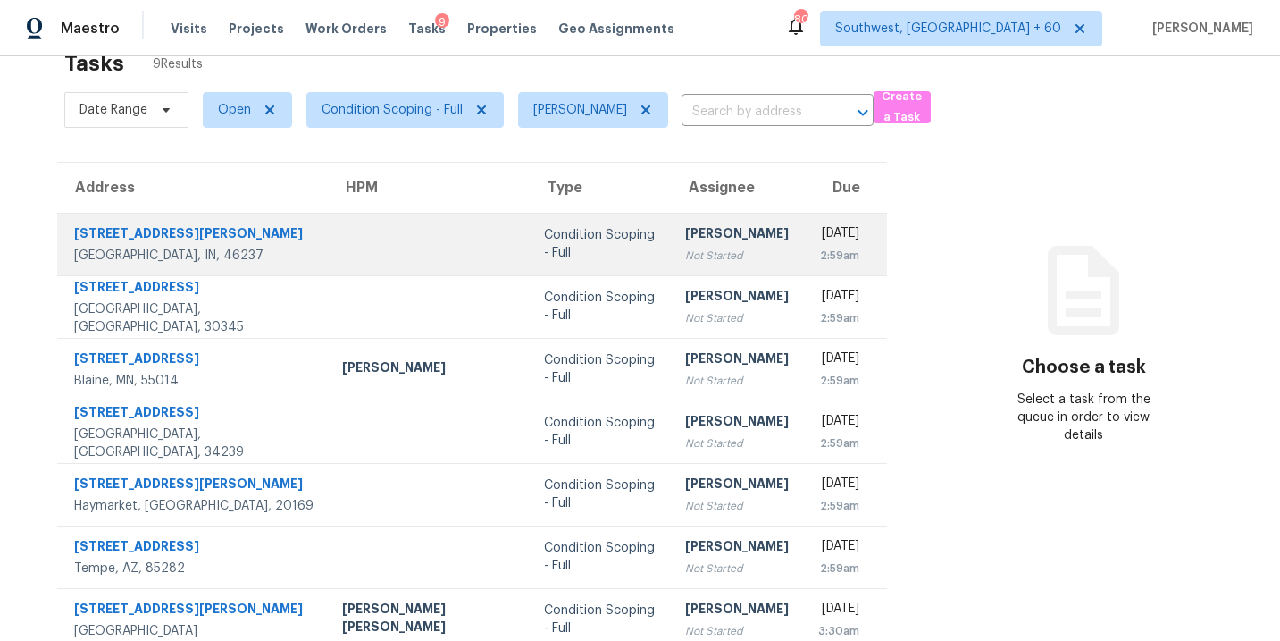
scroll to position [79, 0]
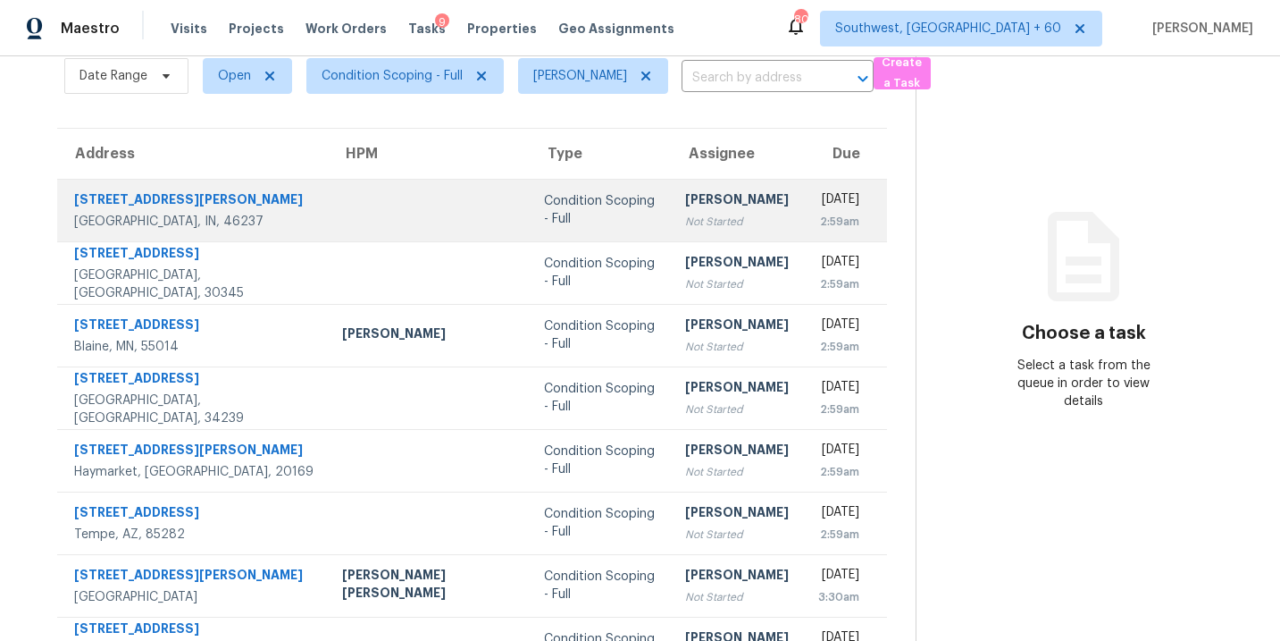
click at [575, 223] on td "Condition Scoping - Full" at bounding box center [600, 210] width 141 height 63
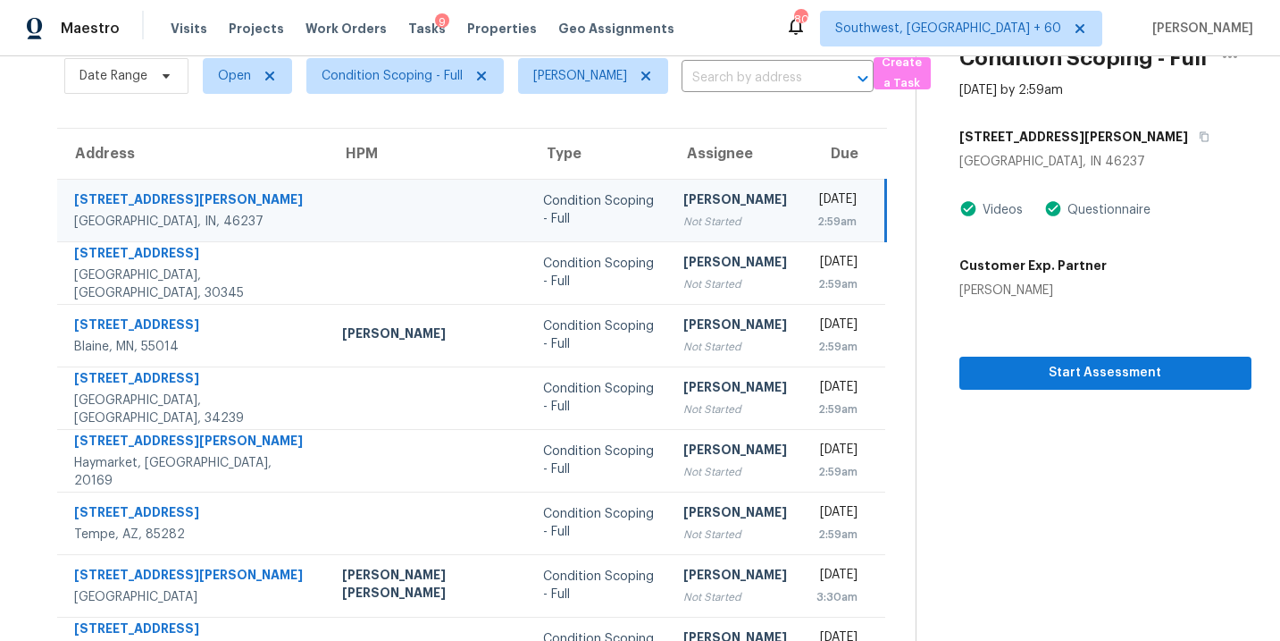
click at [801, 217] on td "Sat, Aug 30th 2025 2:59am" at bounding box center [843, 210] width 84 height 63
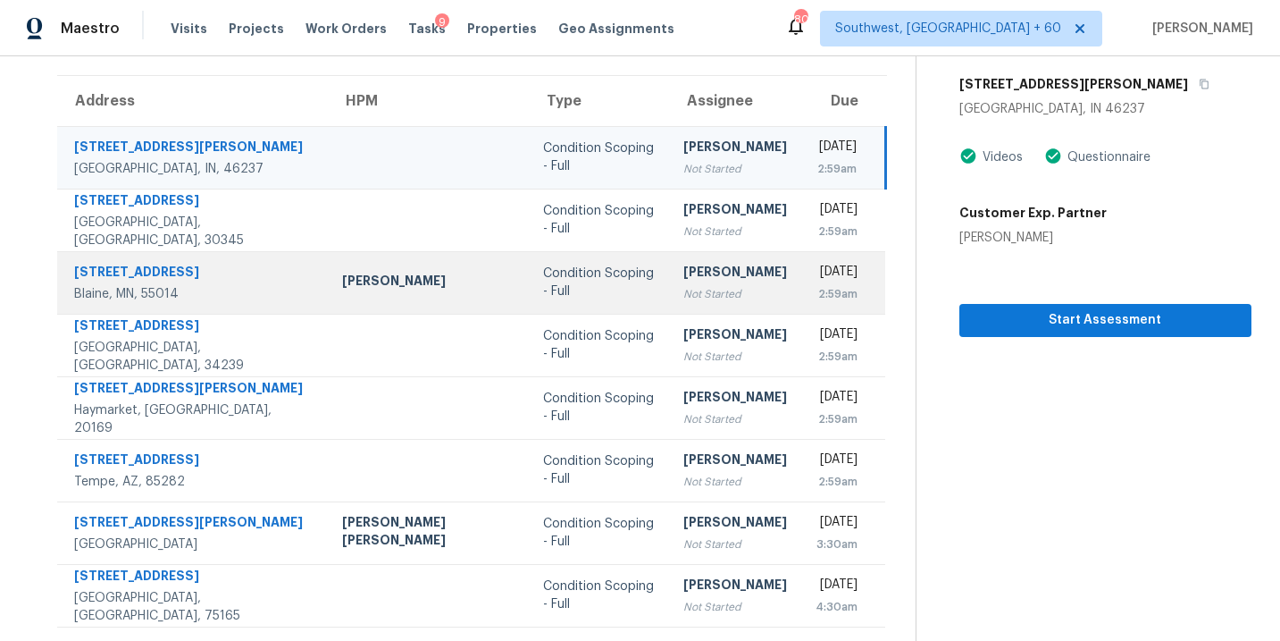
scroll to position [0, 0]
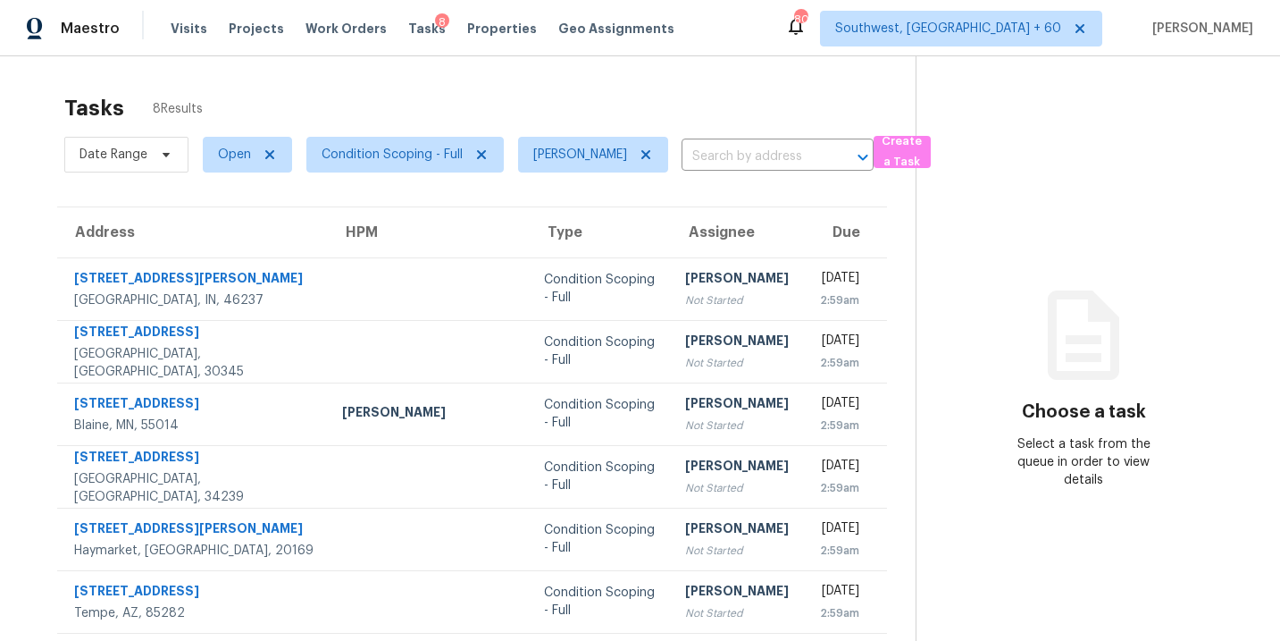
scroll to position [131, 0]
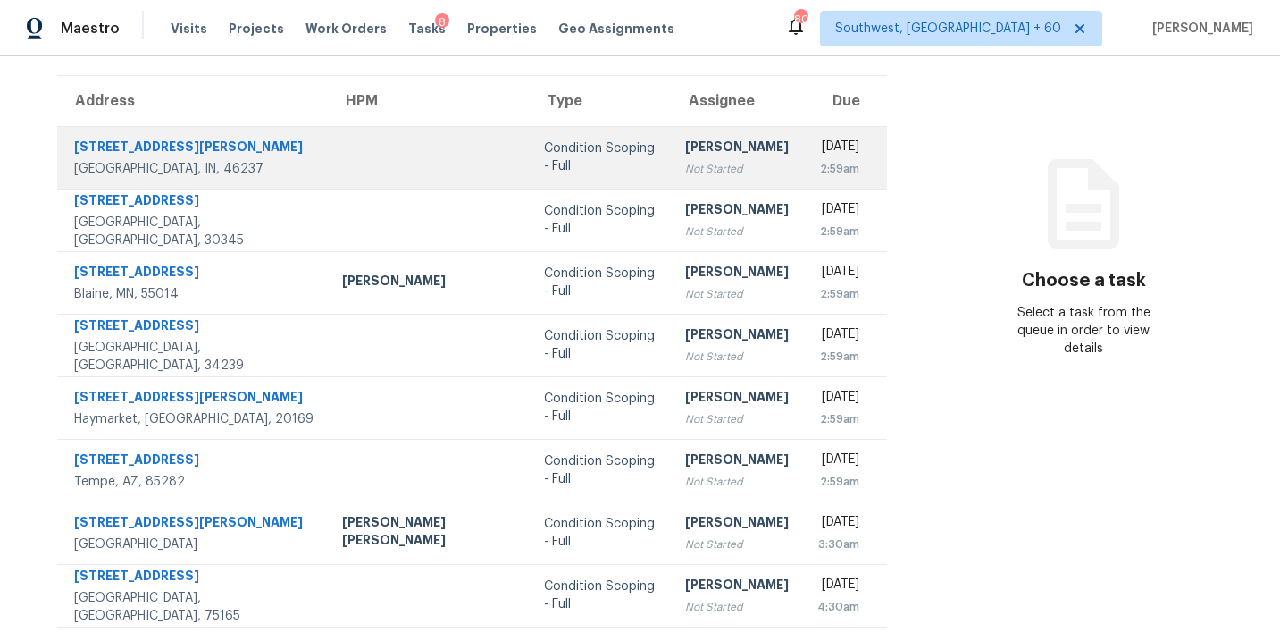
click at [544, 142] on div "Condition Scoping - Full" at bounding box center [600, 157] width 113 height 36
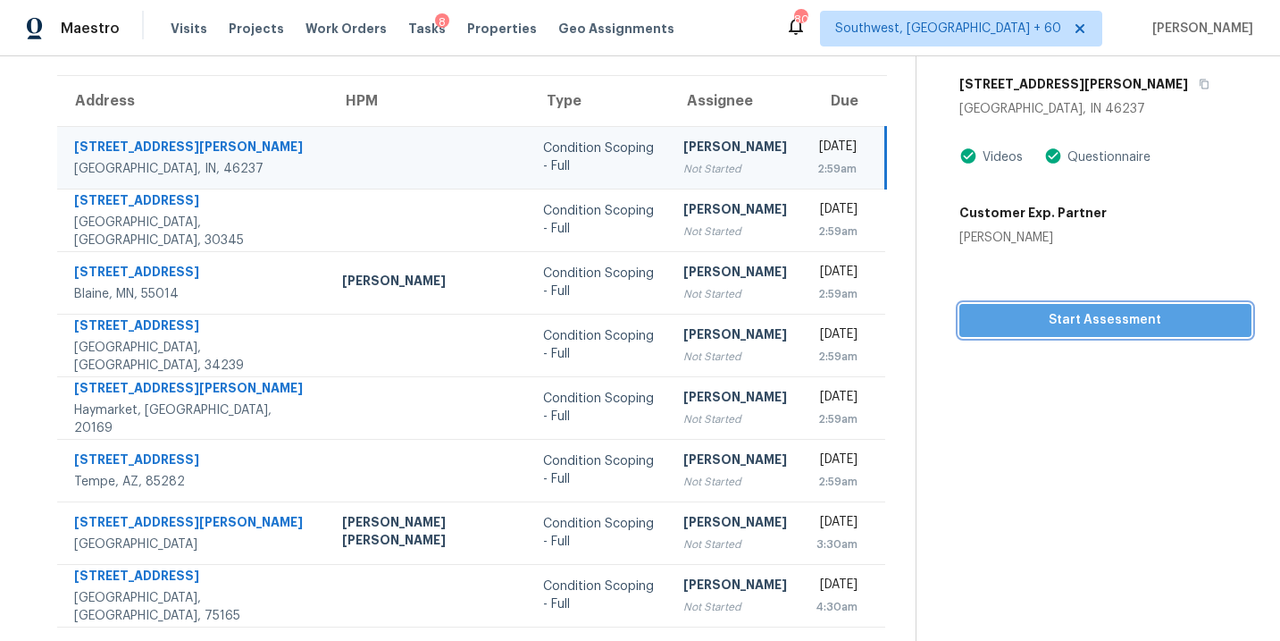
click at [1058, 329] on span "Start Assessment" at bounding box center [1106, 320] width 264 height 22
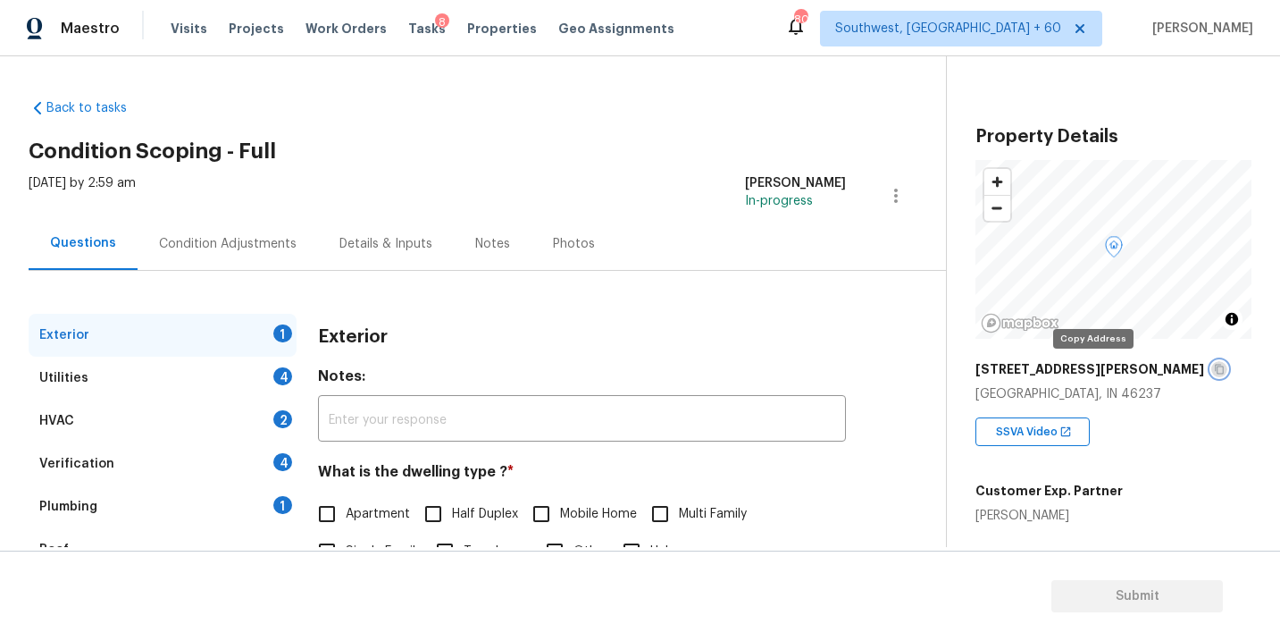
click at [1214, 364] on icon "button" at bounding box center [1219, 369] width 11 height 11
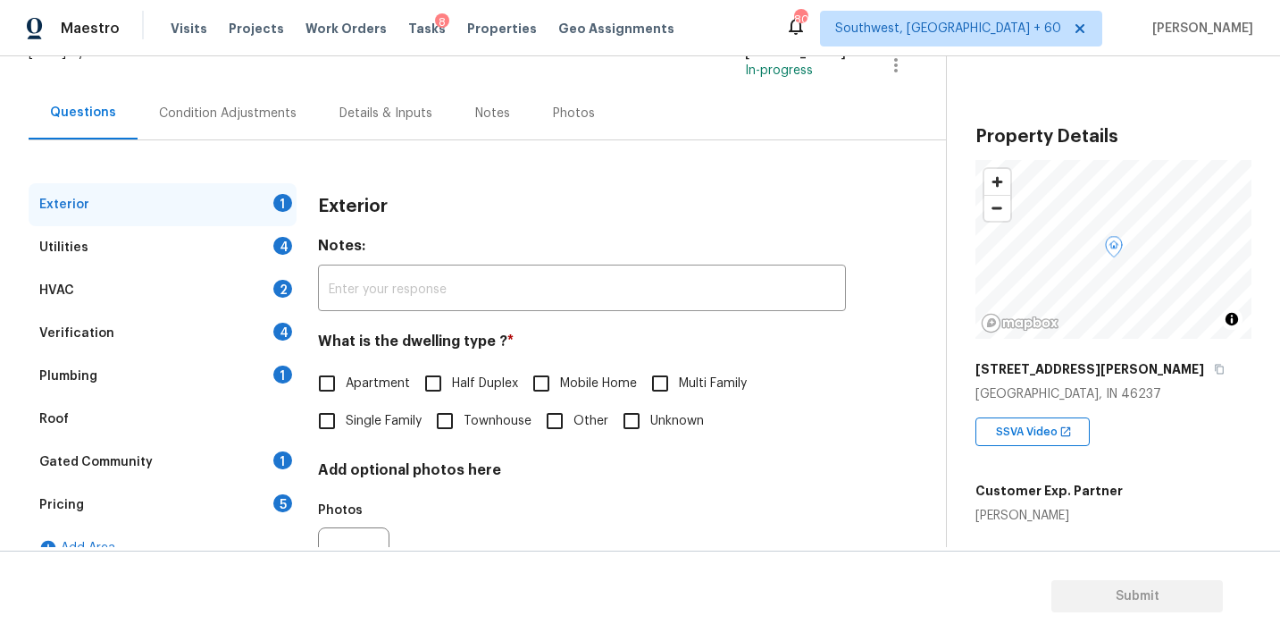
click at [368, 426] on span "Single Family" at bounding box center [384, 421] width 76 height 19
click at [346, 426] on input "Single Family" at bounding box center [327, 421] width 38 height 38
checkbox input "true"
click at [230, 248] on div "Utilities 4" at bounding box center [163, 247] width 268 height 43
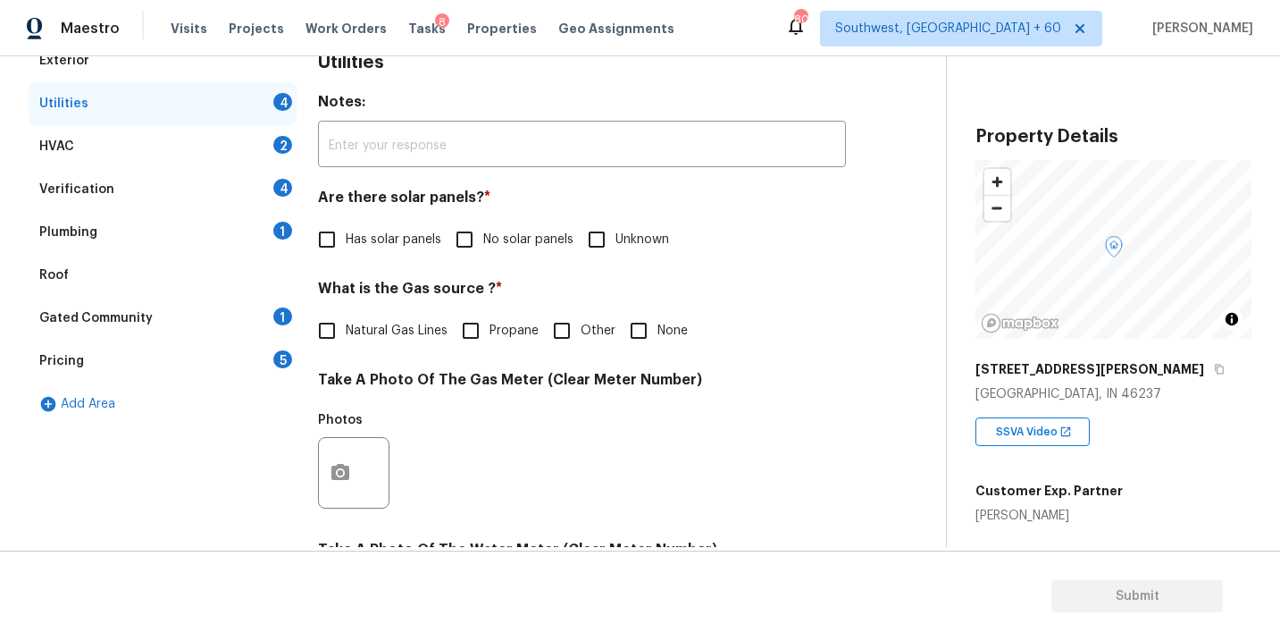
click at [490, 246] on span "No solar panels" at bounding box center [528, 239] width 90 height 19
click at [483, 246] on input "No solar panels" at bounding box center [465, 240] width 38 height 38
checkbox input "true"
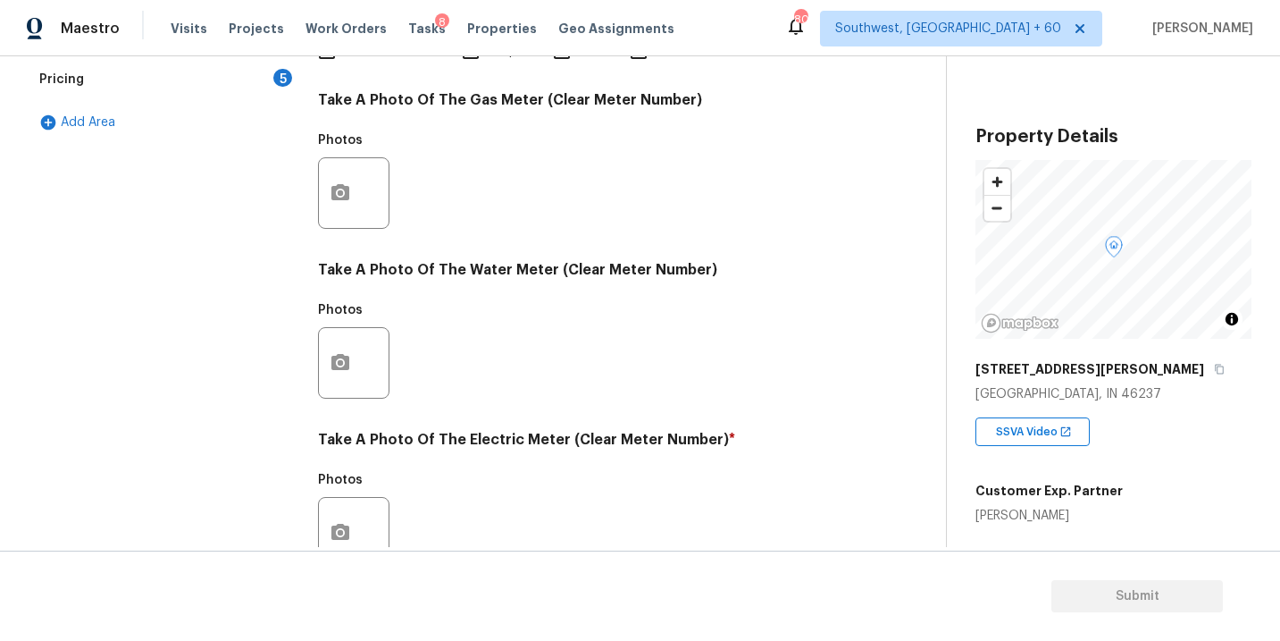
scroll to position [706, 0]
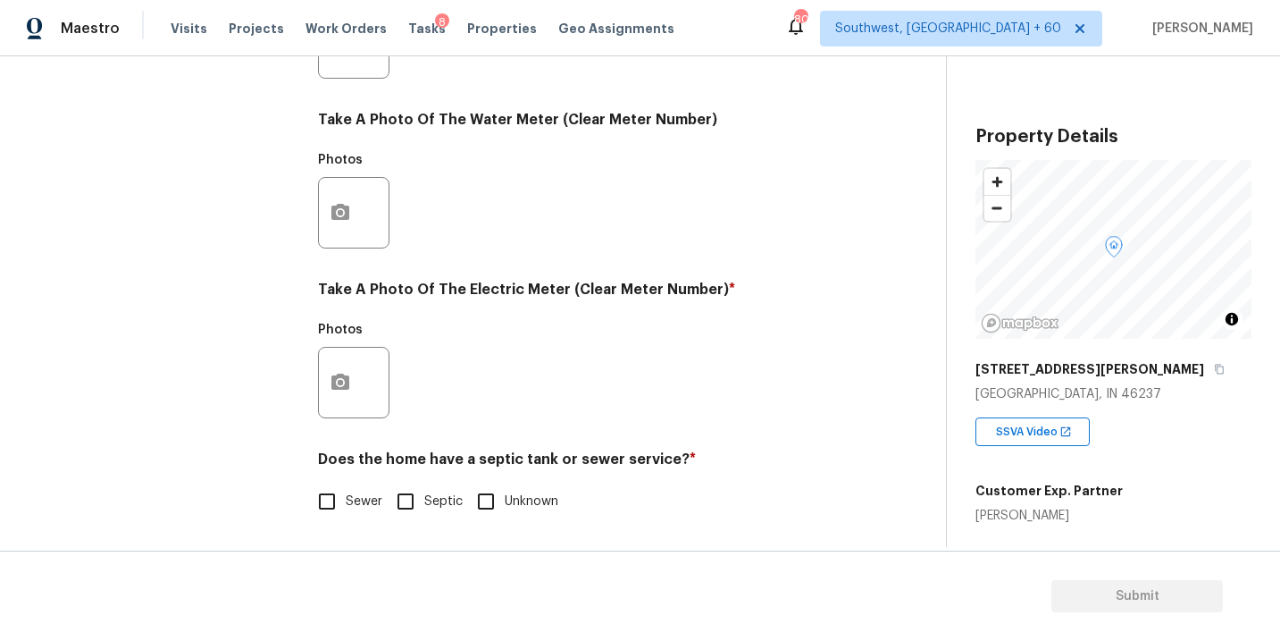
click at [363, 503] on span "Sewer" at bounding box center [364, 501] width 37 height 19
click at [346, 503] on input "Sewer" at bounding box center [327, 501] width 38 height 38
checkbox input "true"
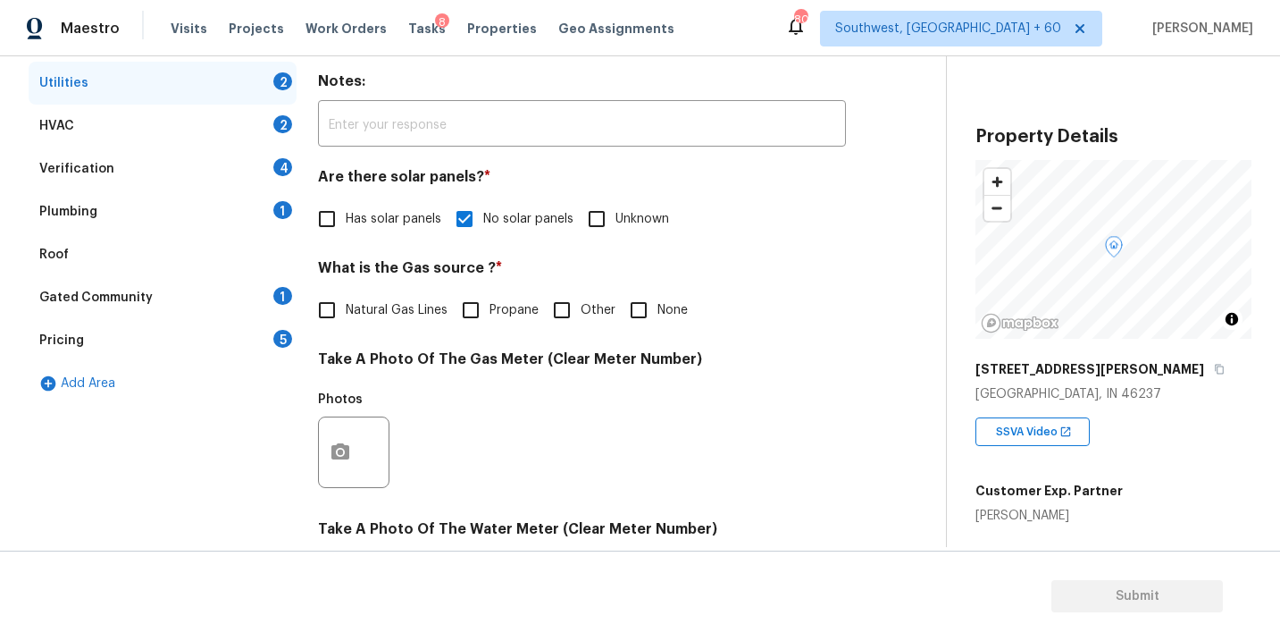
click at [166, 222] on div "Plumbing 1" at bounding box center [163, 211] width 268 height 43
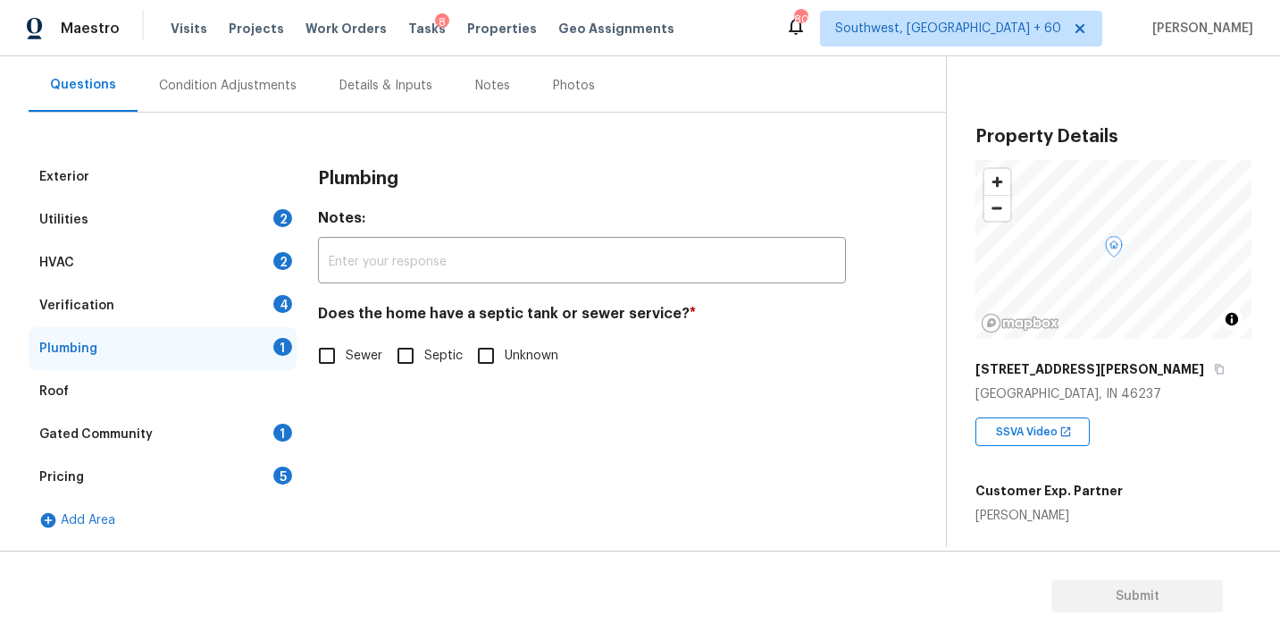
click at [366, 363] on span "Sewer" at bounding box center [364, 356] width 37 height 19
click at [346, 363] on input "Sewer" at bounding box center [327, 356] width 38 height 38
checkbox input "true"
click at [174, 423] on div "Gated Community 1" at bounding box center [163, 434] width 268 height 43
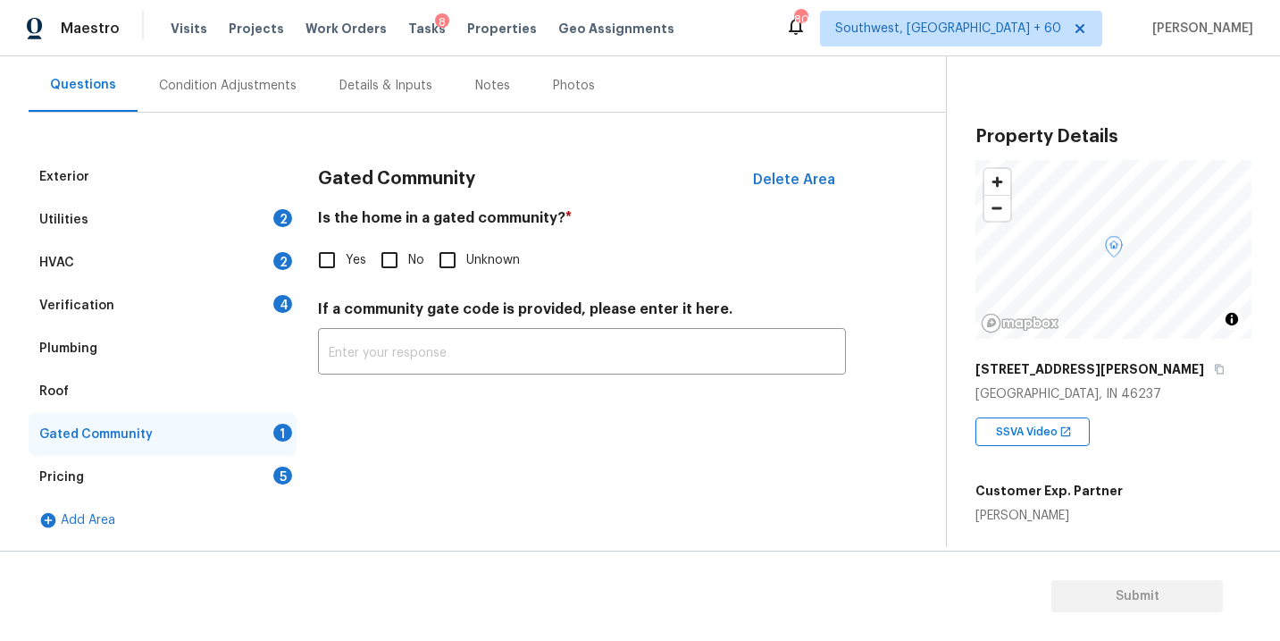
click at [391, 263] on input "No" at bounding box center [390, 260] width 38 height 38
checkbox input "true"
click at [260, 82] on div "Condition Adjustments" at bounding box center [228, 86] width 138 height 18
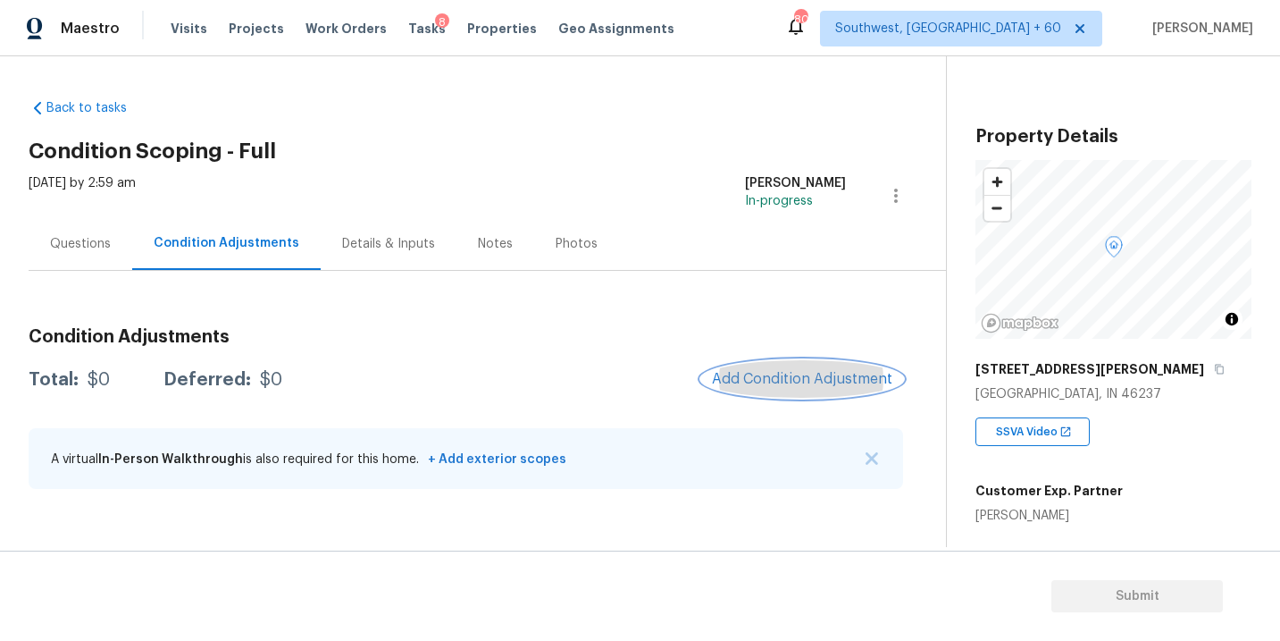
click at [768, 365] on button "Add Condition Adjustment" at bounding box center [802, 379] width 202 height 38
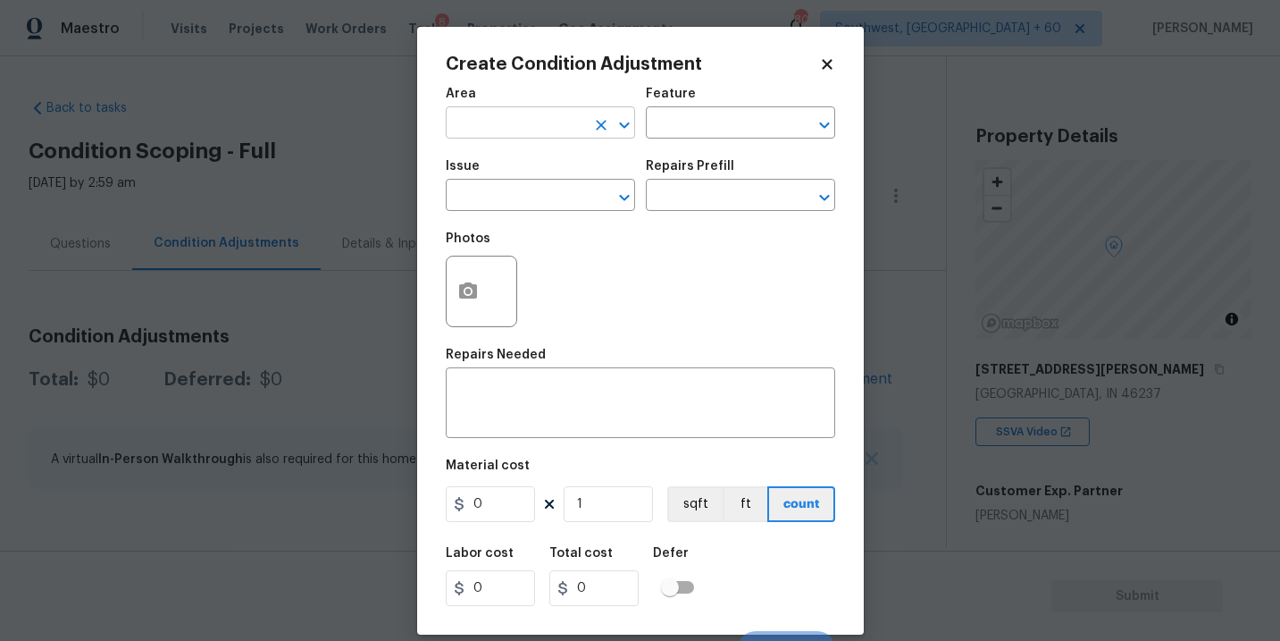
click at [514, 111] on input "text" at bounding box center [515, 125] width 139 height 28
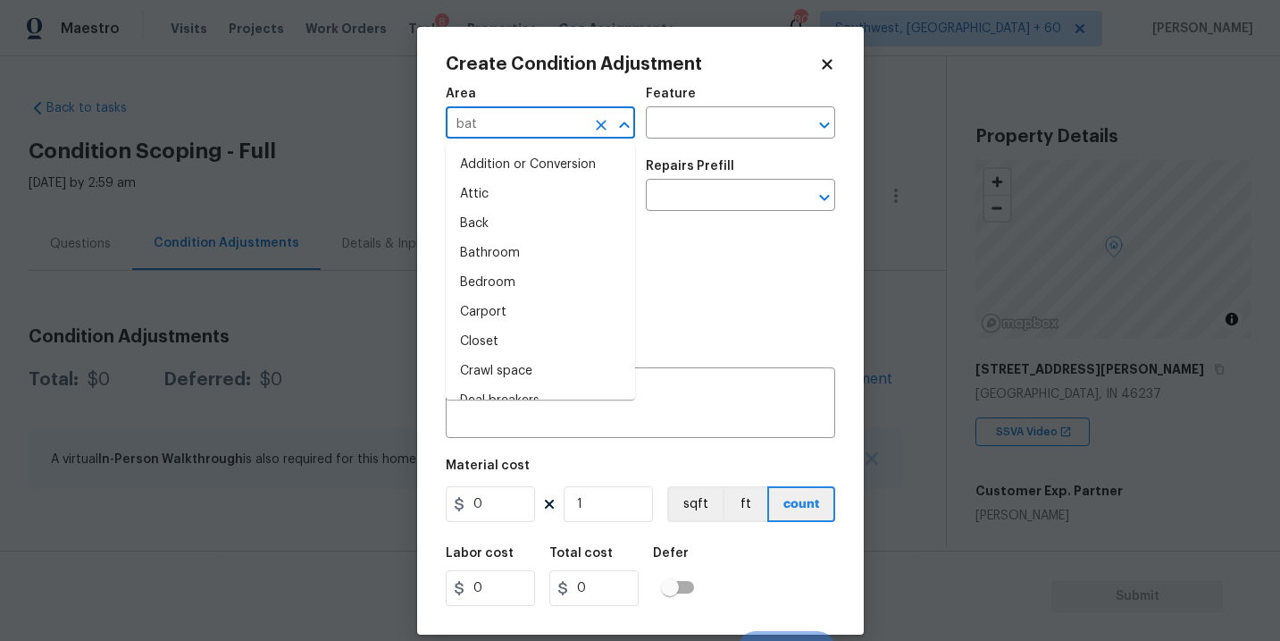
type input "bath"
click at [523, 155] on li "Addition or Conversion" at bounding box center [540, 164] width 189 height 29
type input "Addition or Conversion"
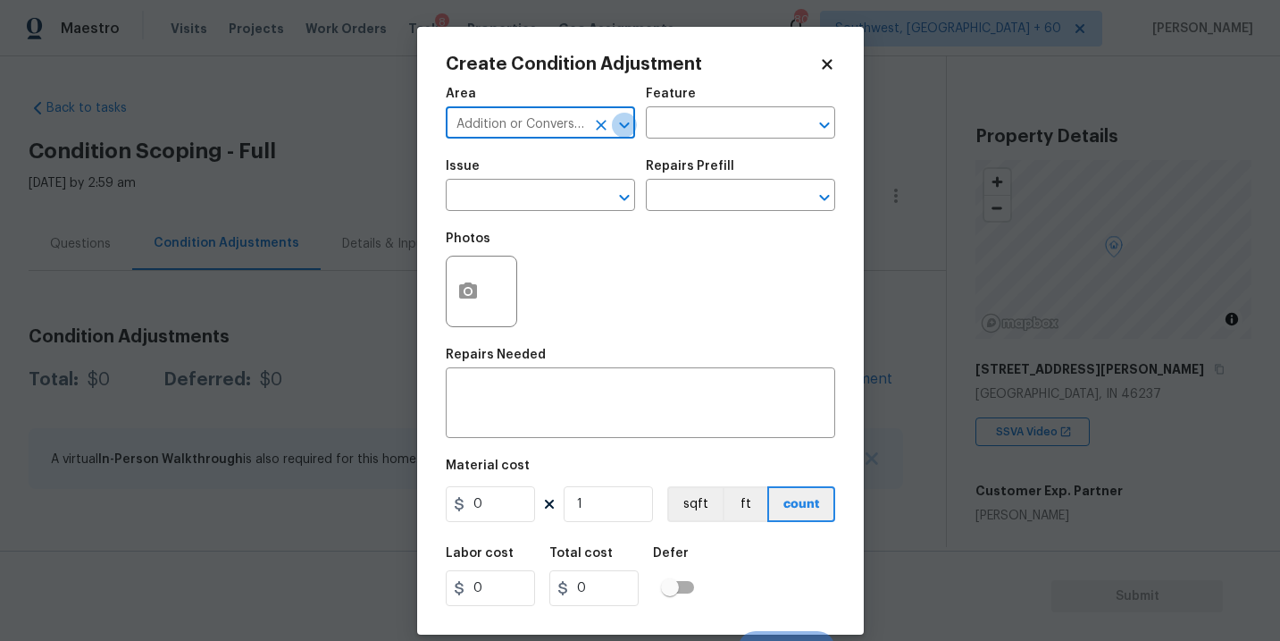
click at [614, 130] on icon "Open" at bounding box center [624, 124] width 21 height 21
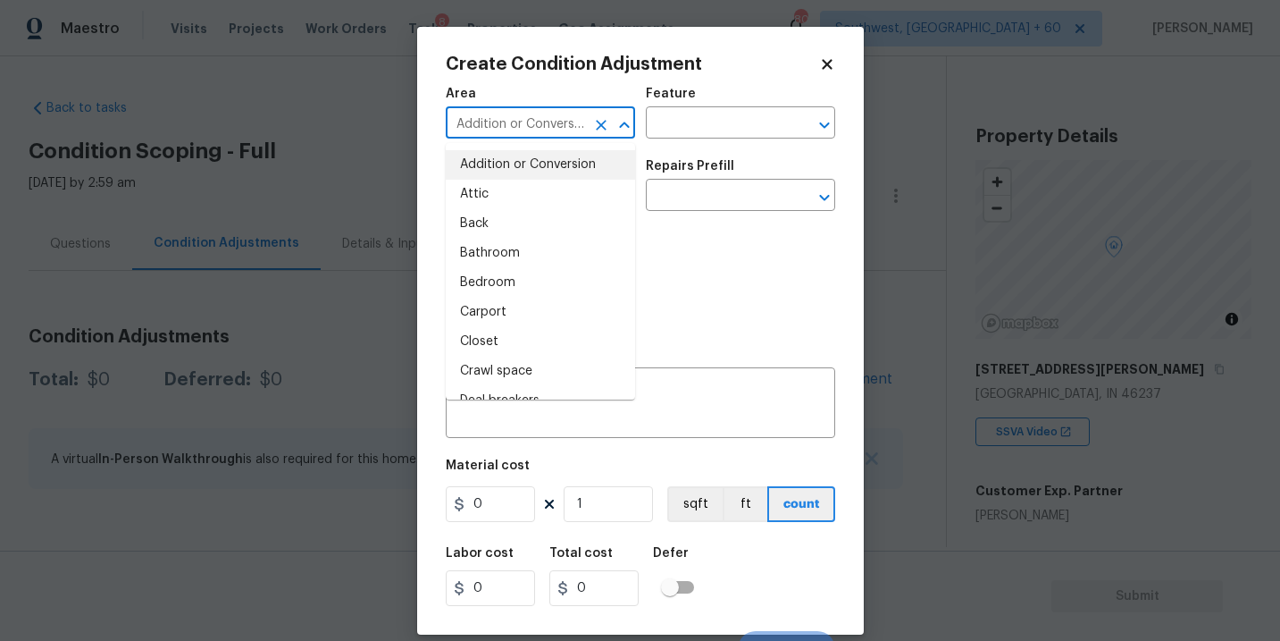
click at [607, 130] on icon "Clear" at bounding box center [601, 125] width 18 height 18
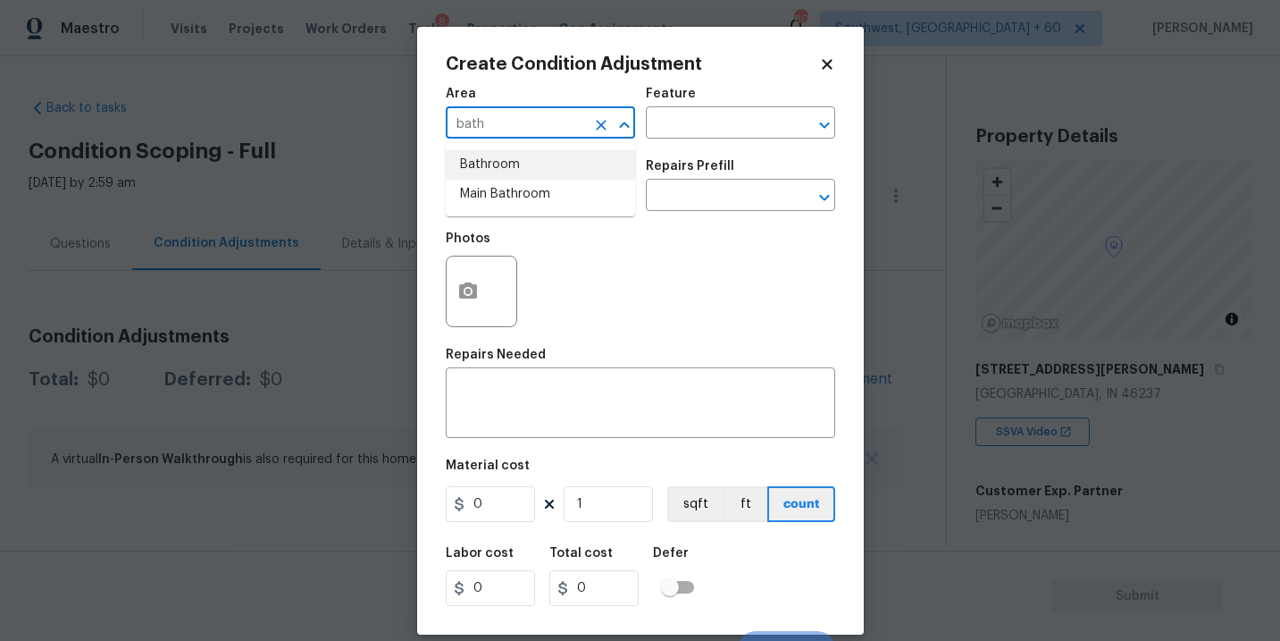
click at [541, 168] on li "Bathroom" at bounding box center [540, 164] width 189 height 29
type input "Bathroom"
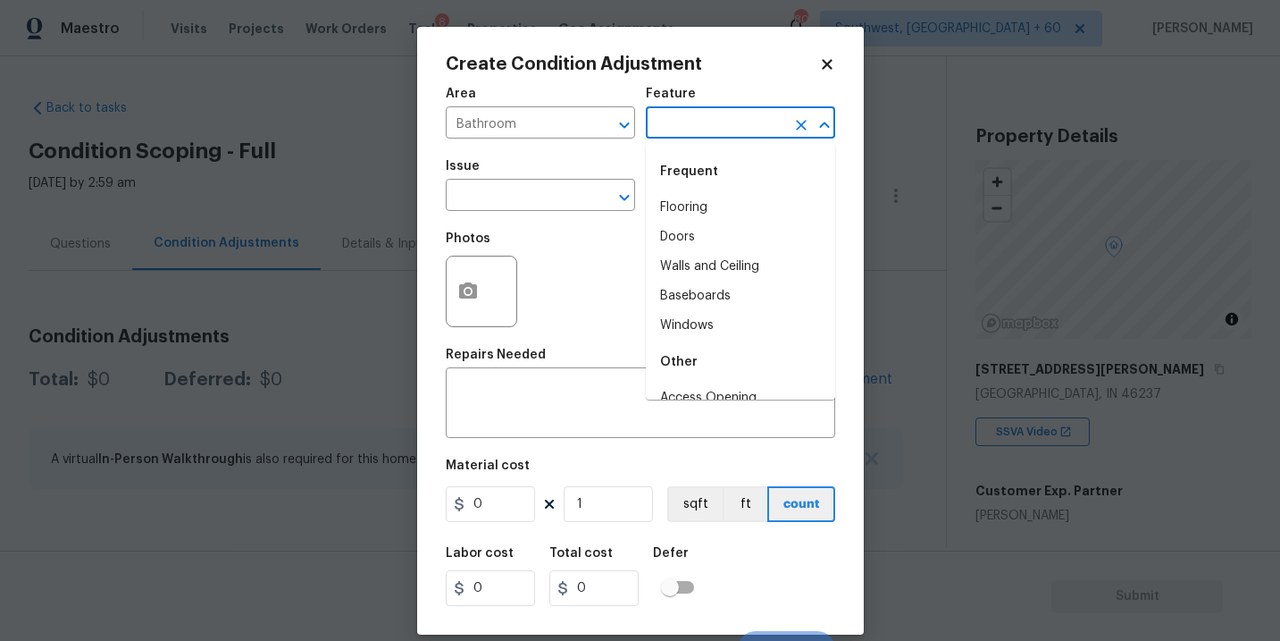
click at [711, 125] on input "text" at bounding box center [715, 125] width 139 height 28
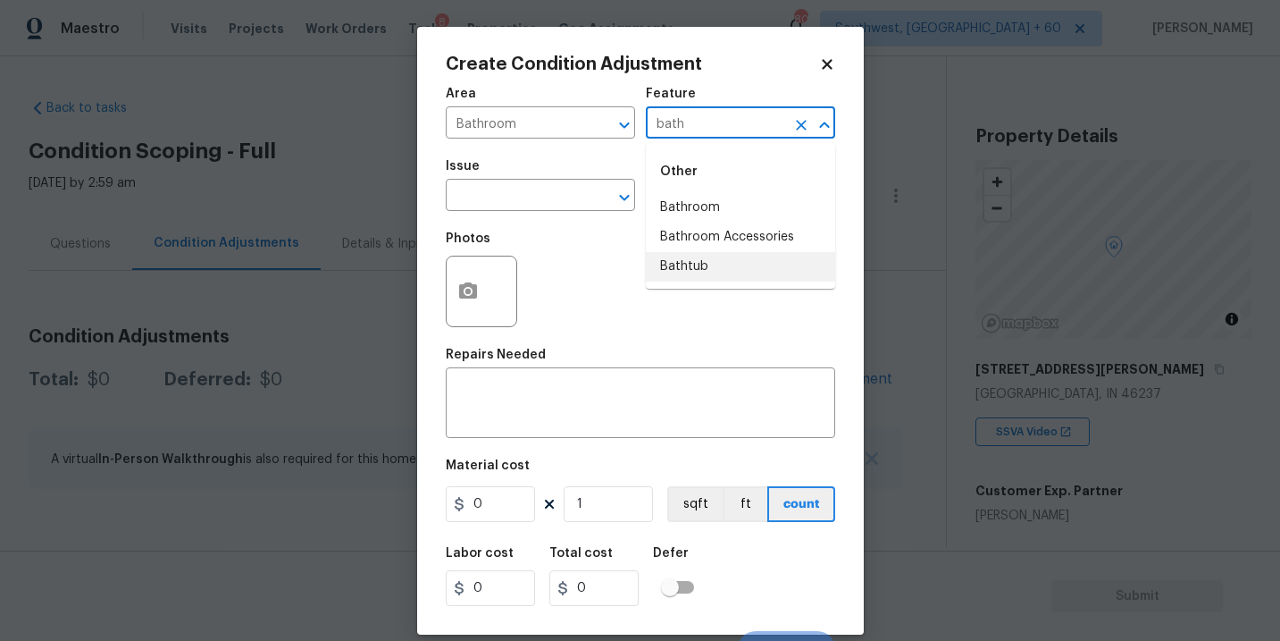
click at [714, 255] on li "Bathtub" at bounding box center [740, 266] width 189 height 29
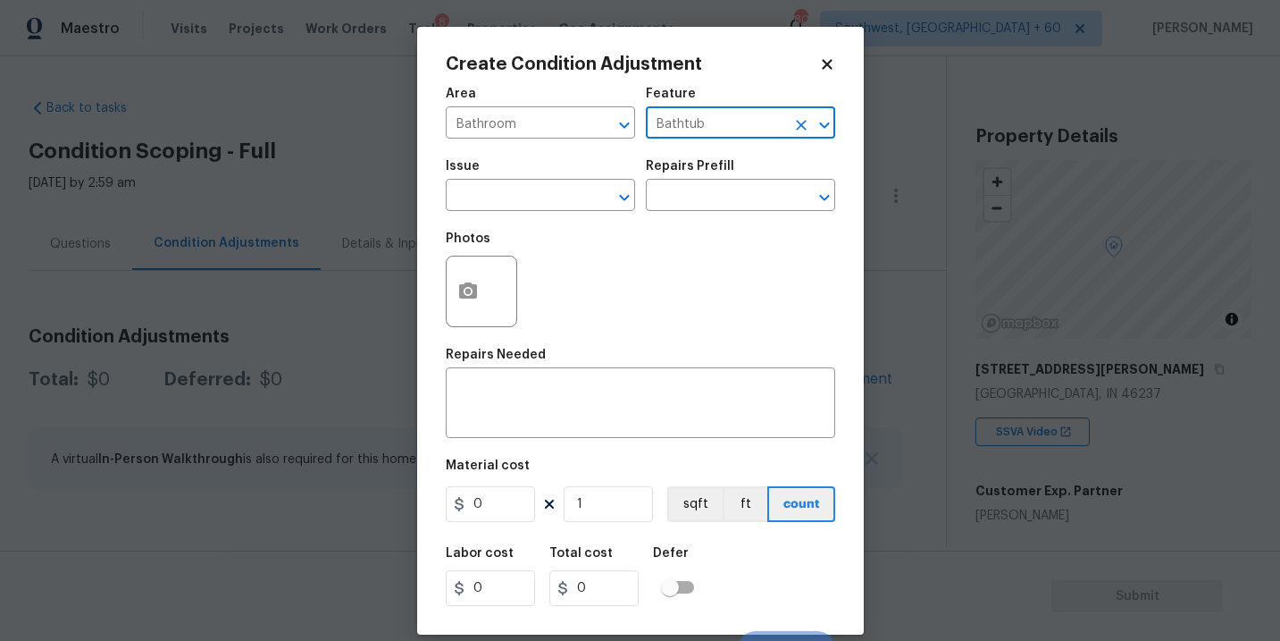
type input "Bathtub"
click at [584, 222] on div "Photos" at bounding box center [640, 280] width 389 height 116
click at [558, 201] on input "text" at bounding box center [515, 197] width 139 height 28
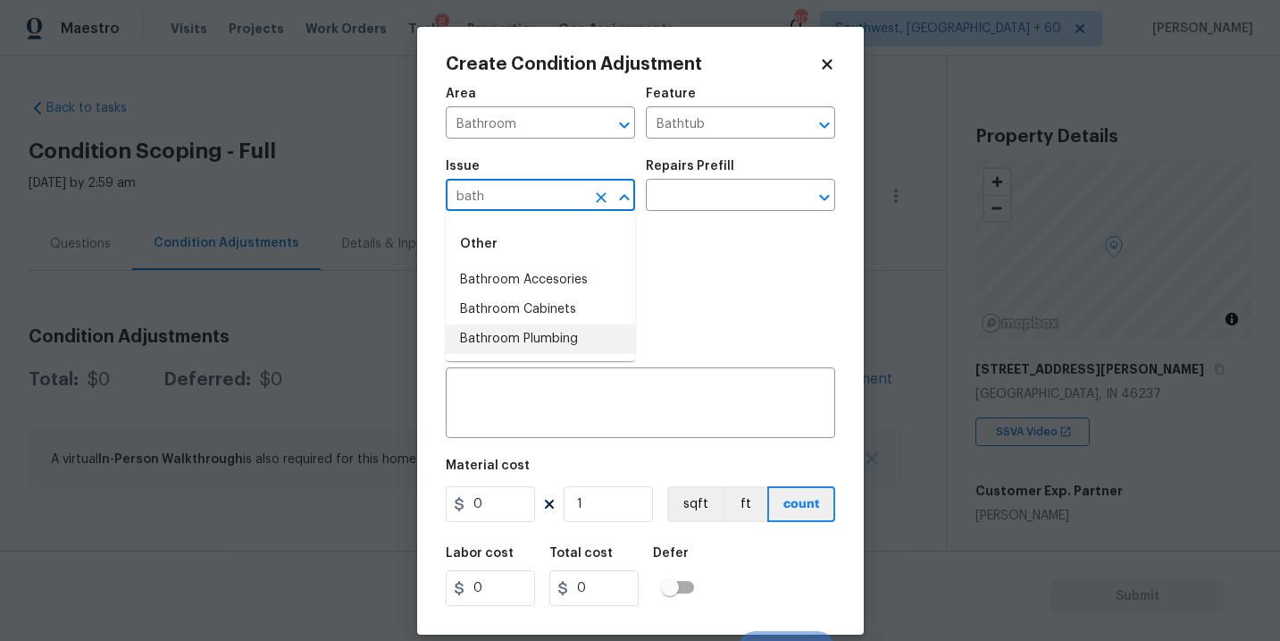
click at [565, 338] on li "Bathroom Plumbing" at bounding box center [540, 338] width 189 height 29
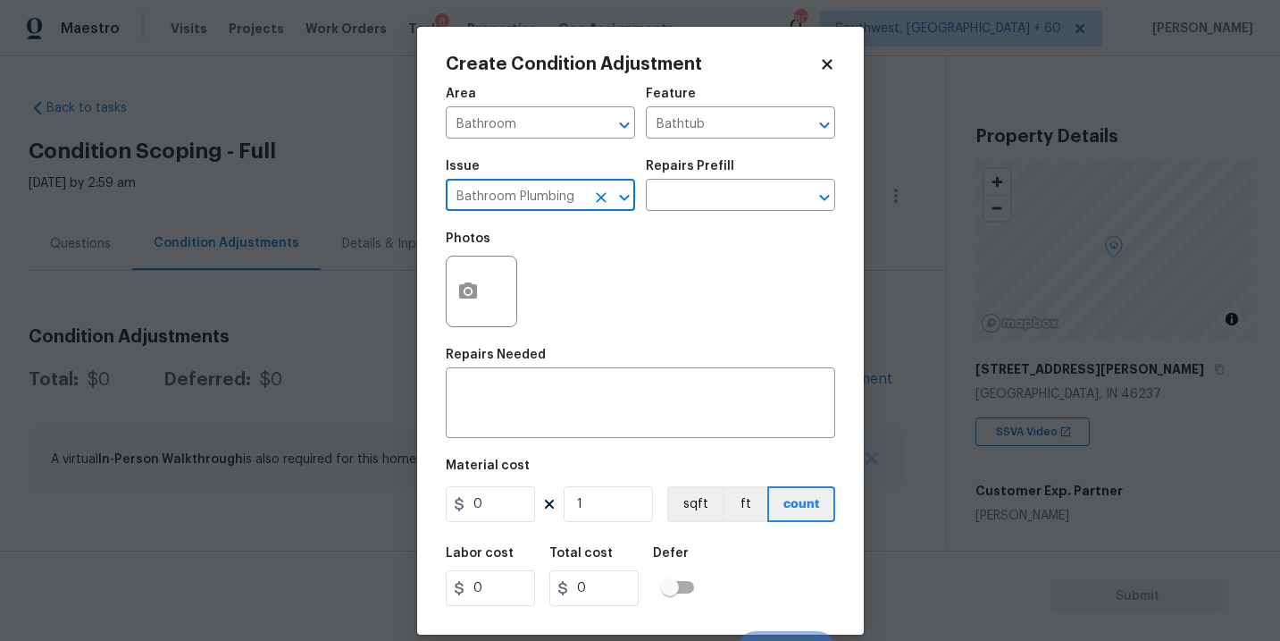
type input "Bathroom Plumbing"
click at [710, 232] on div "Photos" at bounding box center [640, 280] width 389 height 116
click at [728, 206] on input "text" at bounding box center [715, 197] width 139 height 28
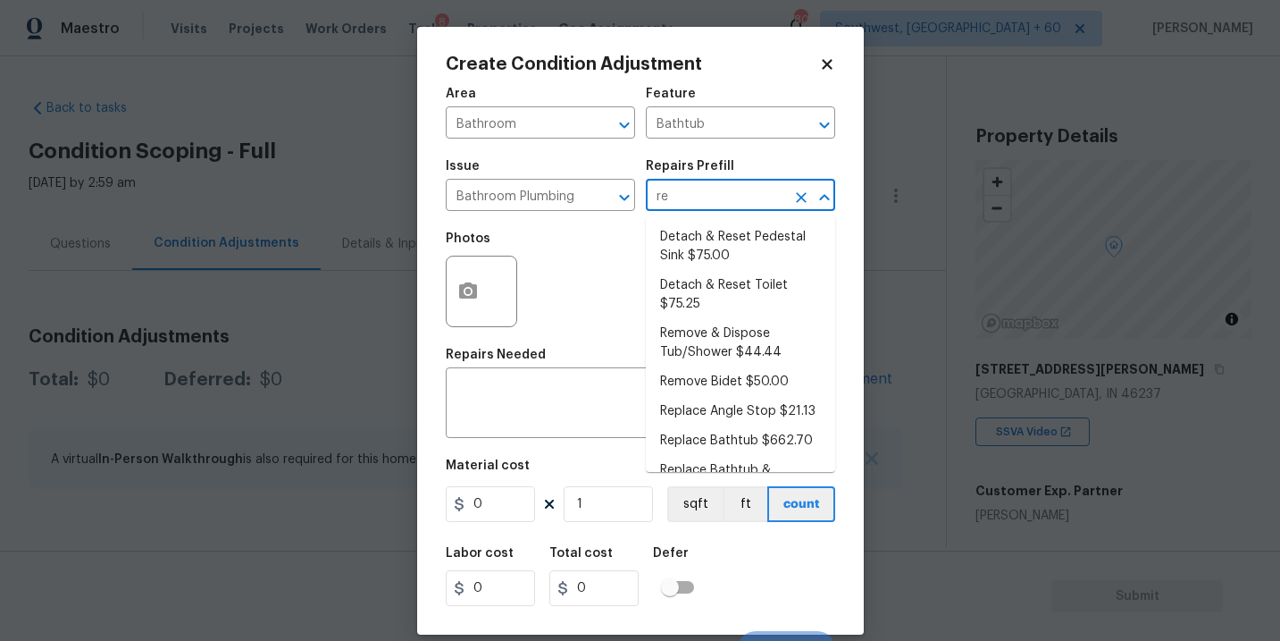
type input "ref"
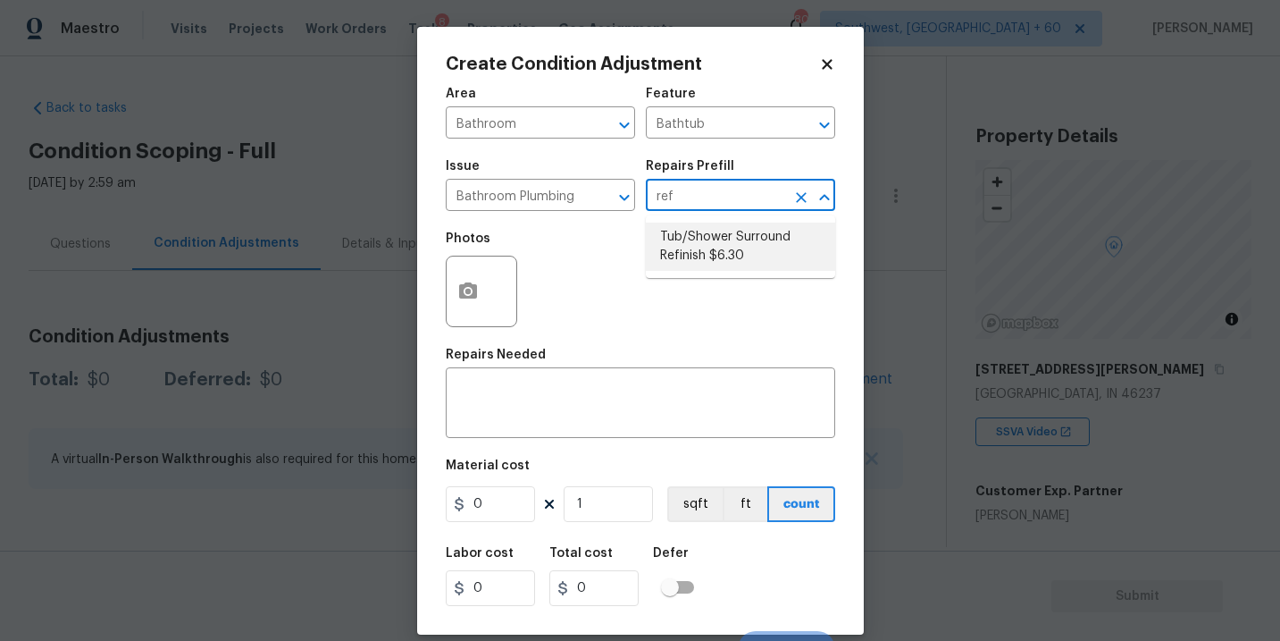
click at [746, 253] on li "Tub/Shower Surround Refinish $6.30" at bounding box center [740, 246] width 189 height 48
type input "Plumbing"
type textarea "Prep, mask, clean and refinish the tub/shower tile surround both all sides ensu…"
type input "6.3"
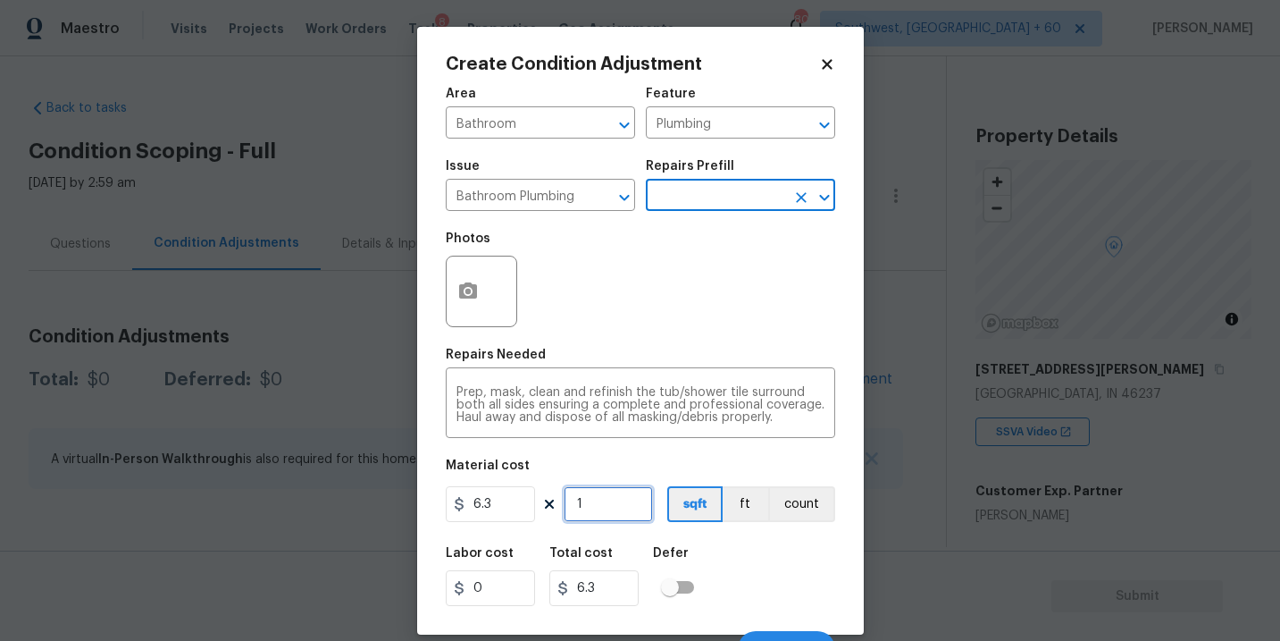
click at [620, 510] on input "1" at bounding box center [608, 504] width 89 height 36
type input "0"
type input "5"
type input "31.5"
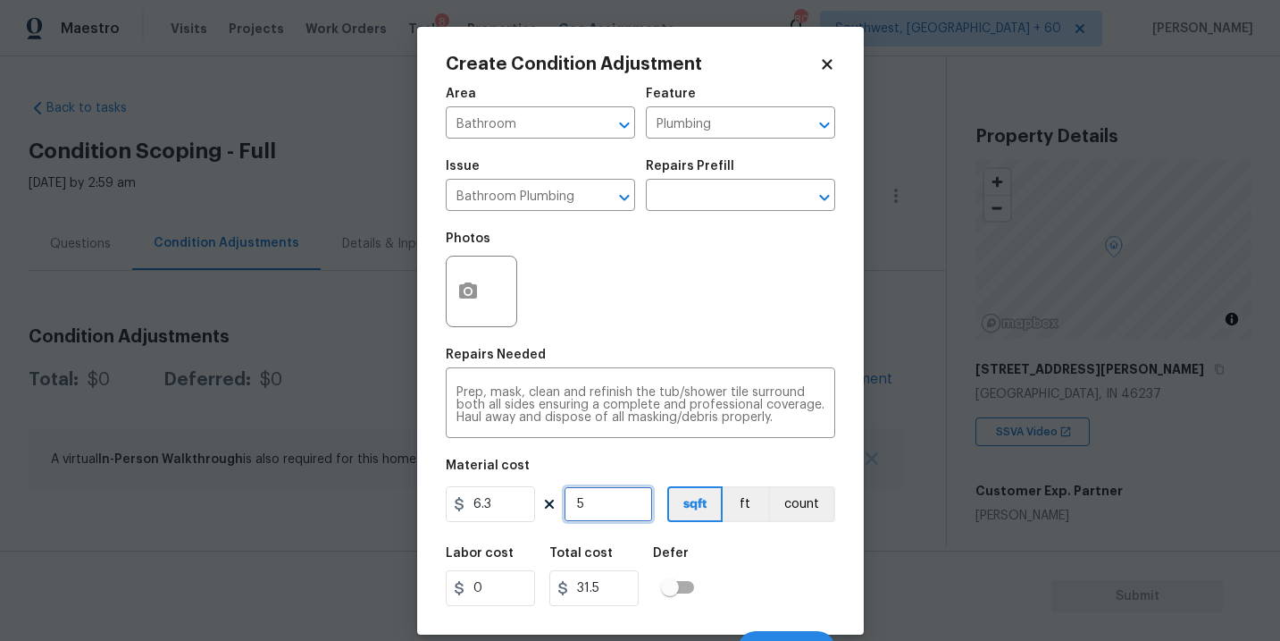
type input "55"
type input "346.5"
type input "5"
type input "31.5"
type input "56"
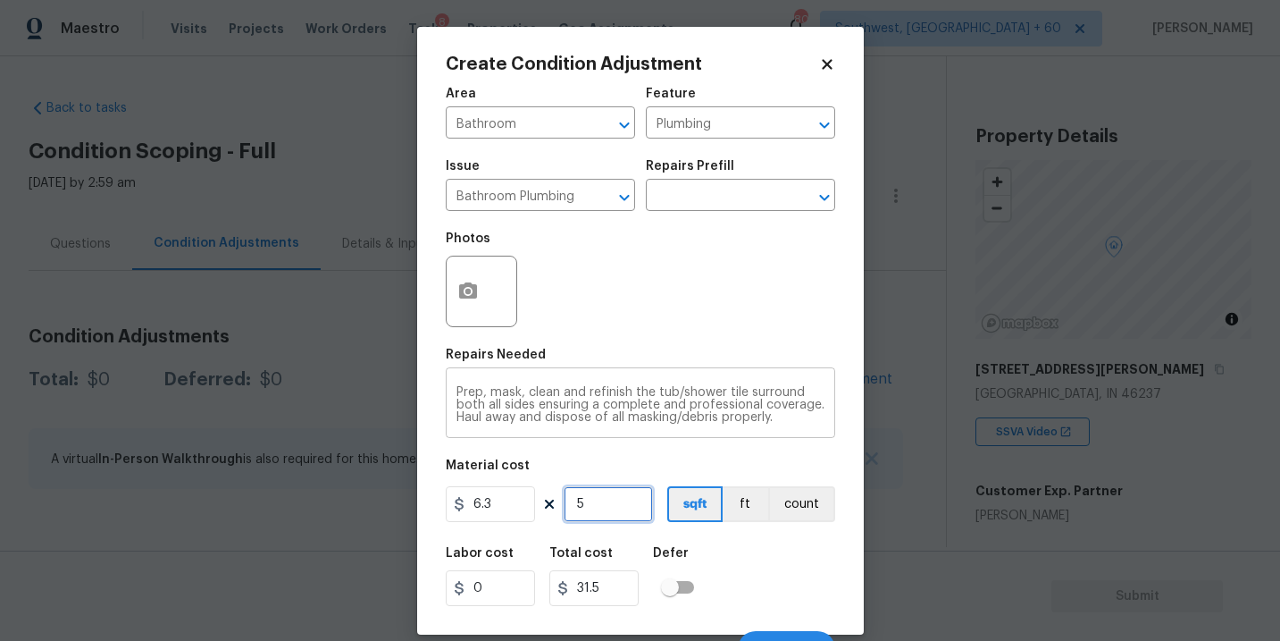
type input "352.8"
type input "56"
click at [473, 301] on icon "button" at bounding box center [467, 290] width 21 height 21
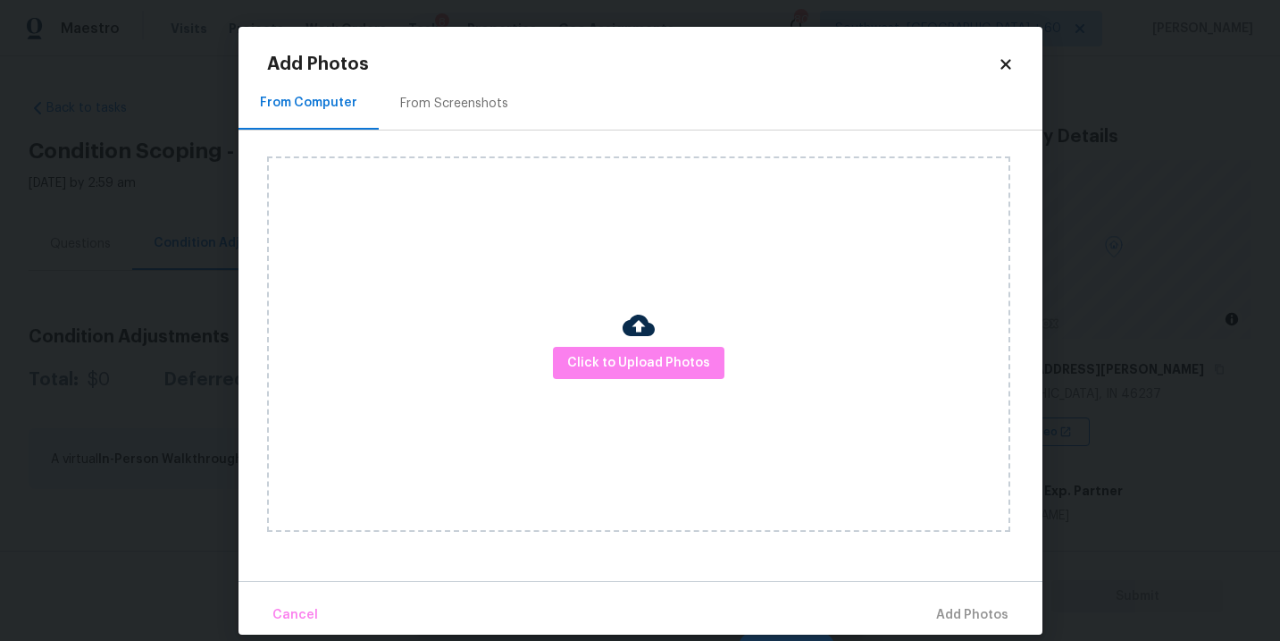
click at [695, 399] on div "Click to Upload Photos" at bounding box center [638, 343] width 743 height 375
click at [695, 383] on div "Click to Upload Photos" at bounding box center [638, 343] width 743 height 375
click at [694, 368] on span "Click to Upload Photos" at bounding box center [638, 363] width 143 height 22
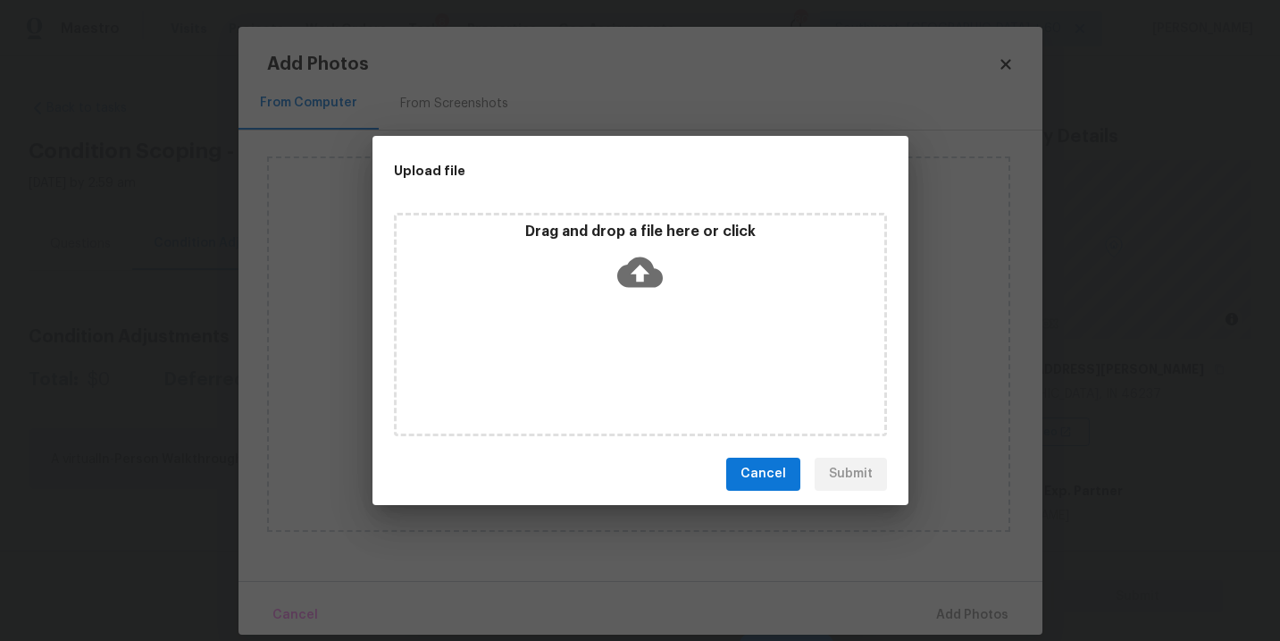
click at [674, 311] on div "Drag and drop a file here or click" at bounding box center [640, 324] width 493 height 223
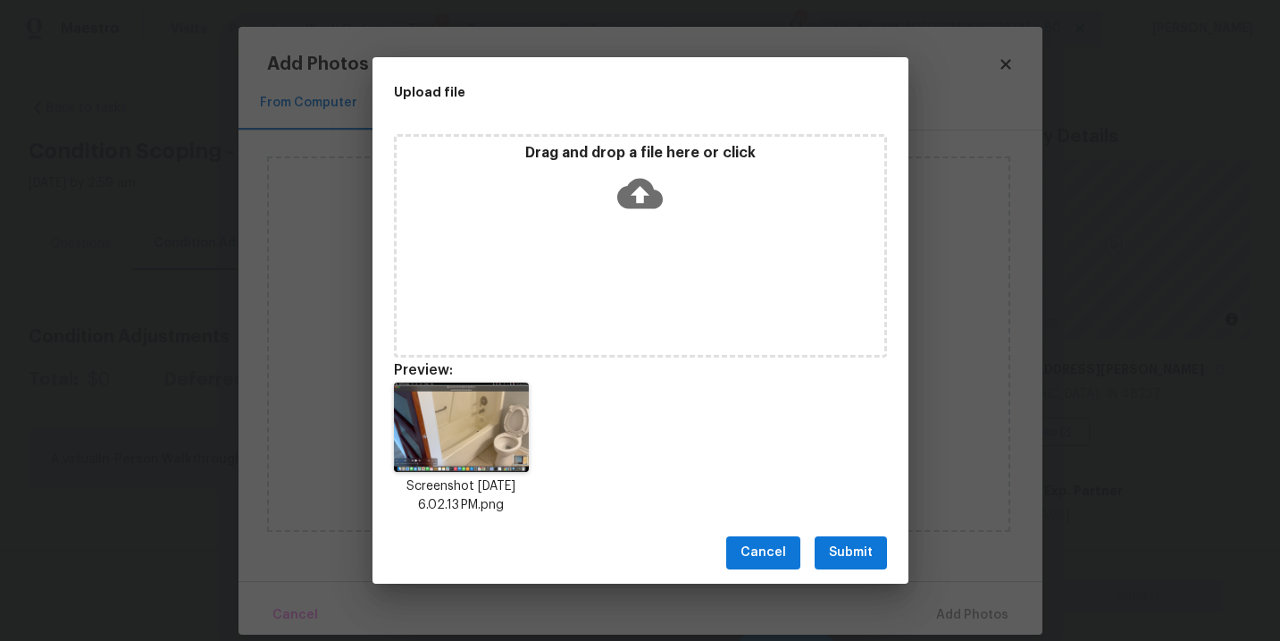
click at [870, 548] on span "Submit" at bounding box center [851, 552] width 44 height 22
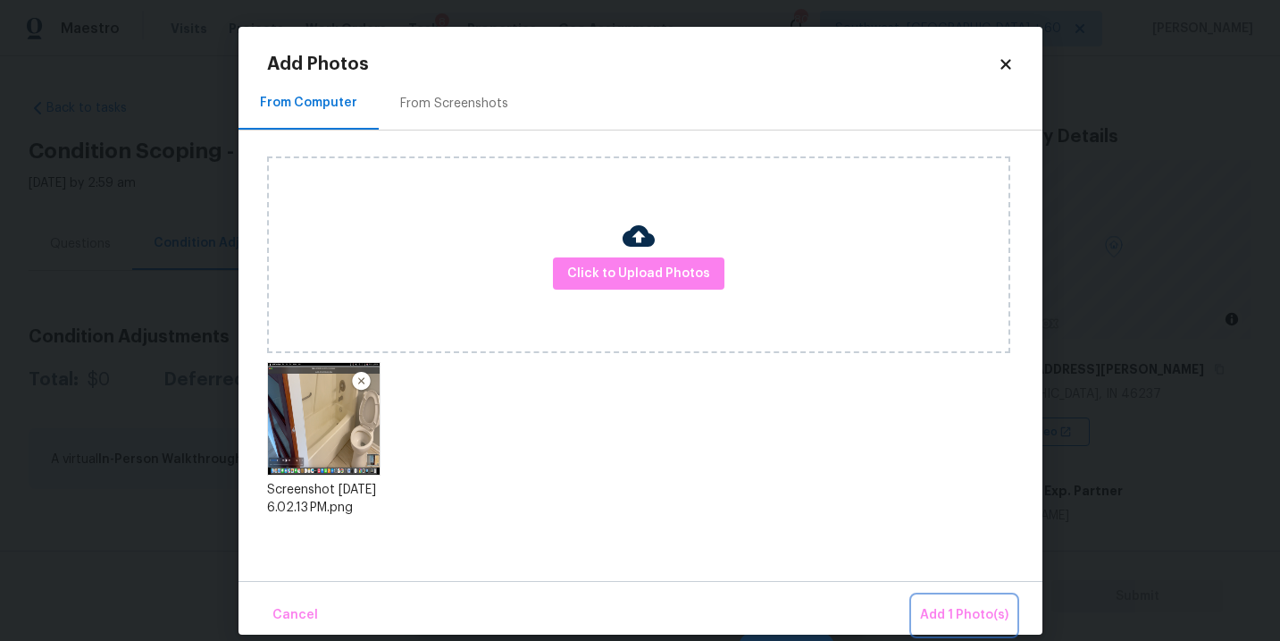
click at [958, 618] on span "Add 1 Photo(s)" at bounding box center [964, 615] width 88 height 22
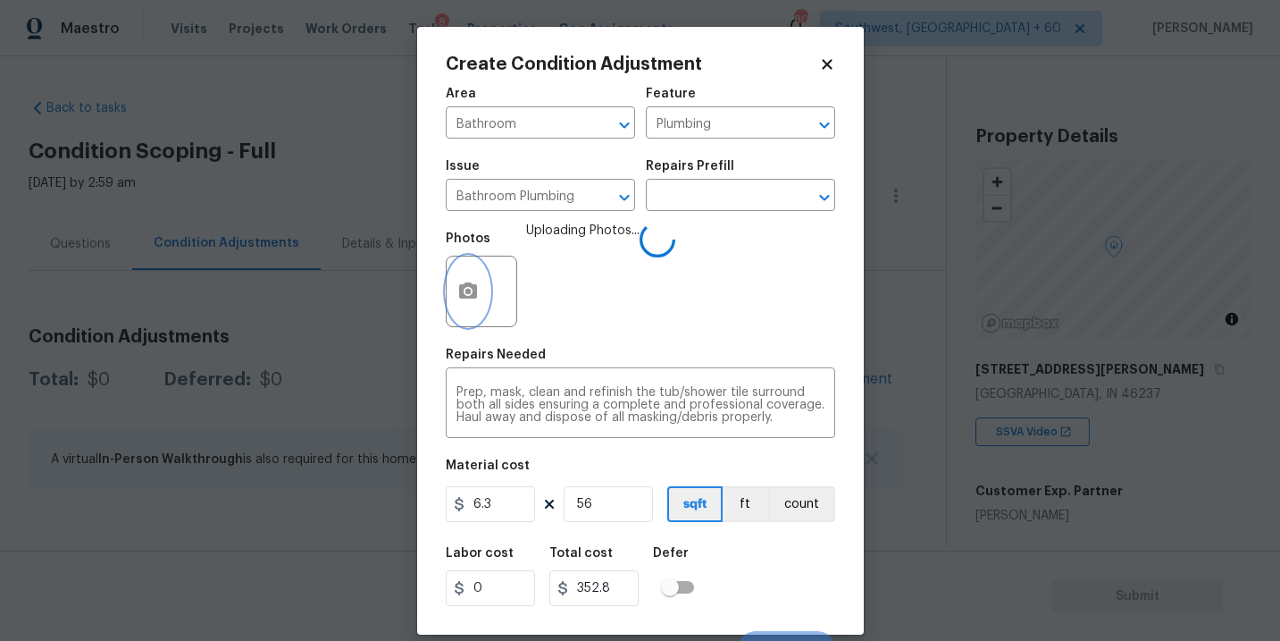
scroll to position [27, 0]
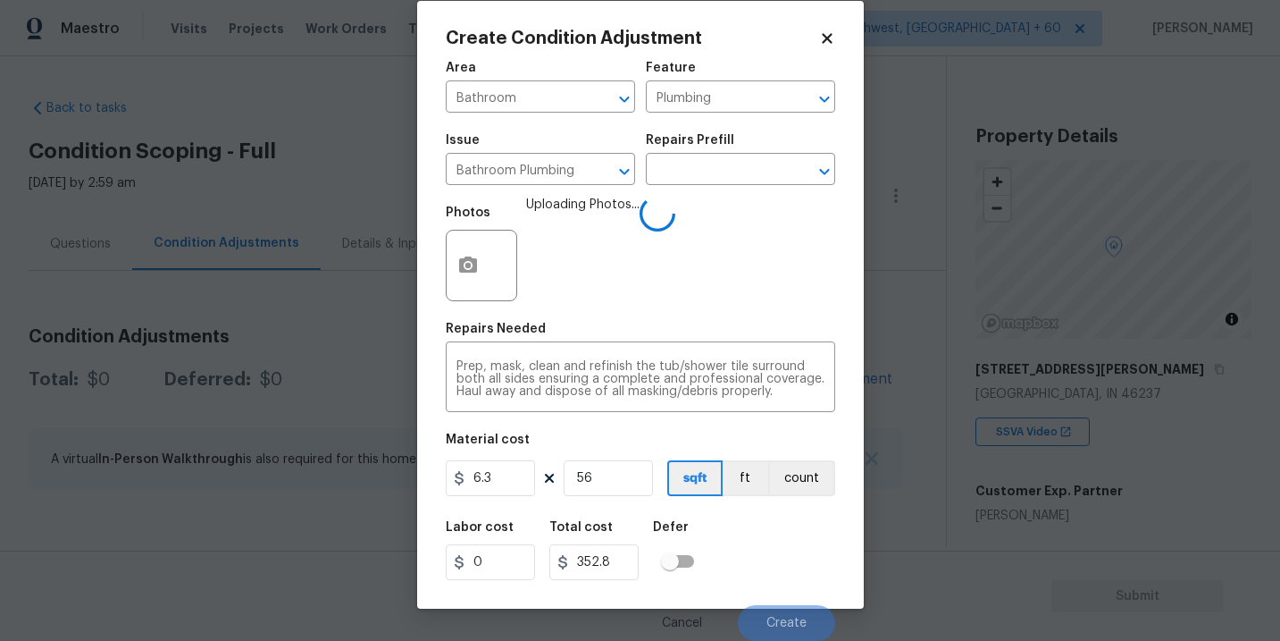
click at [802, 536] on div "Labor cost 0 Total cost 352.8 Defer" at bounding box center [640, 550] width 389 height 80
click at [796, 628] on span "Create" at bounding box center [786, 622] width 40 height 13
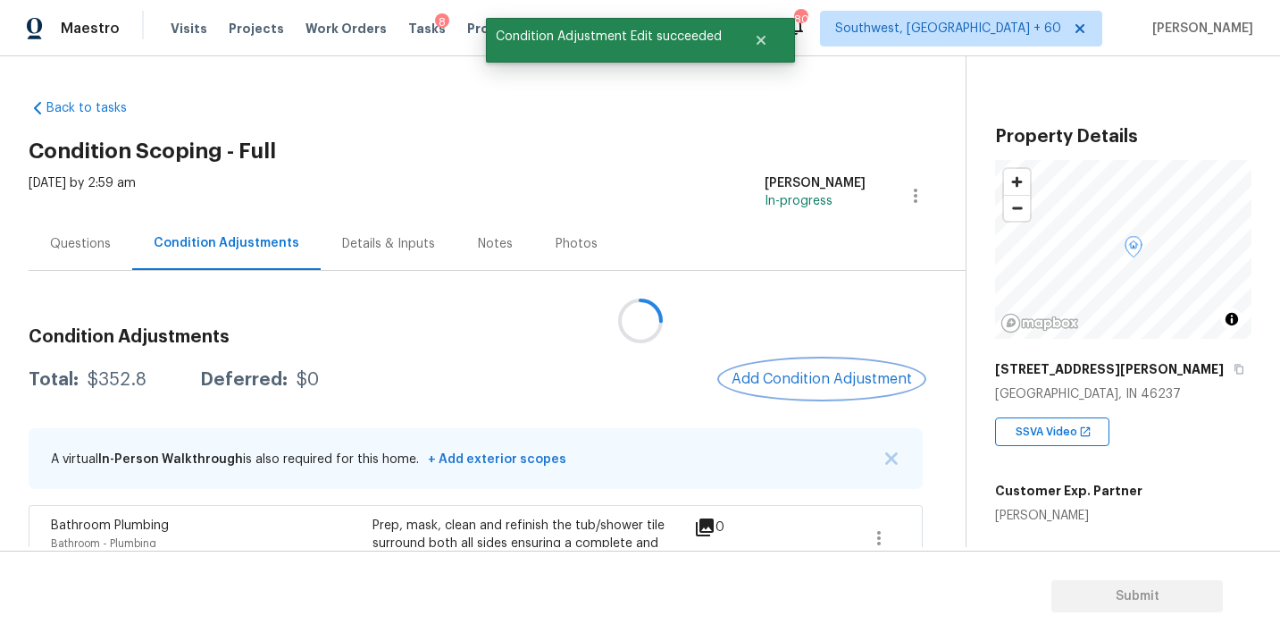
scroll to position [0, 0]
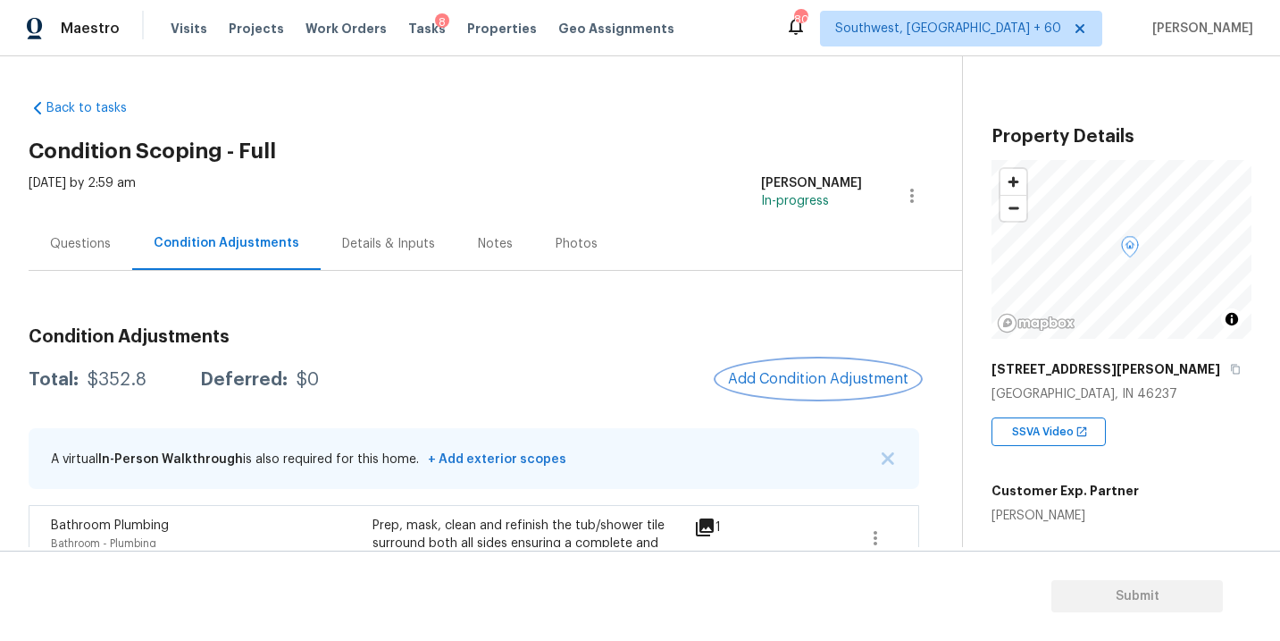
click at [771, 365] on button "Add Condition Adjustment" at bounding box center [818, 379] width 202 height 38
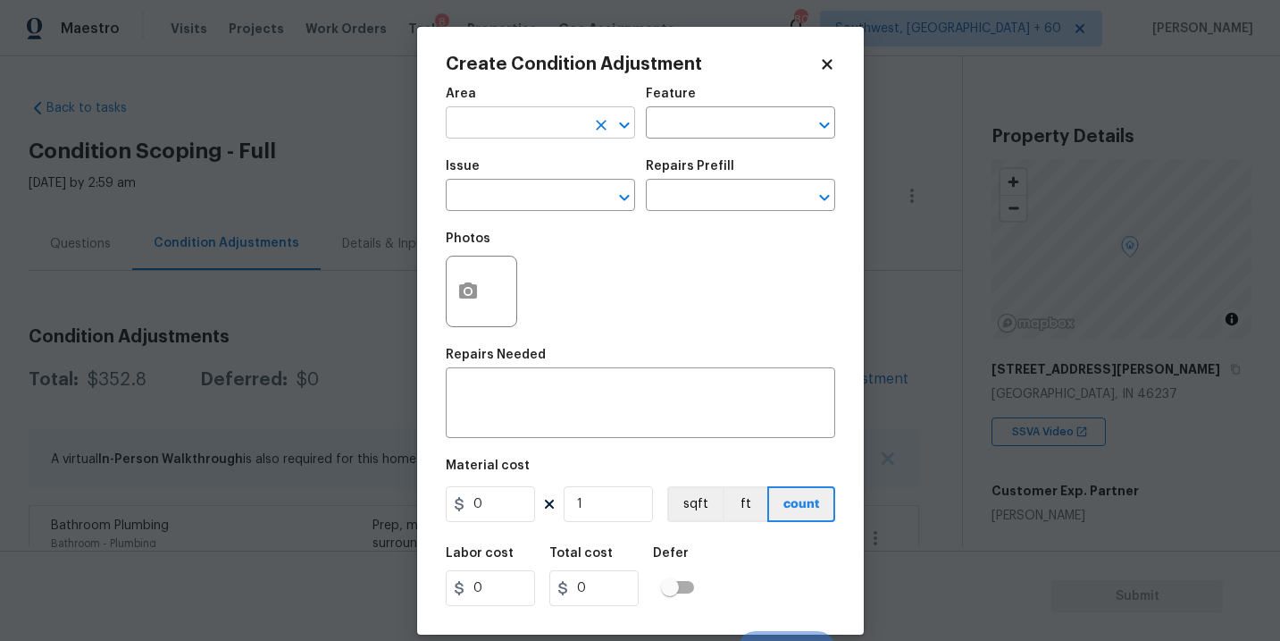
click at [522, 138] on input "text" at bounding box center [515, 125] width 139 height 28
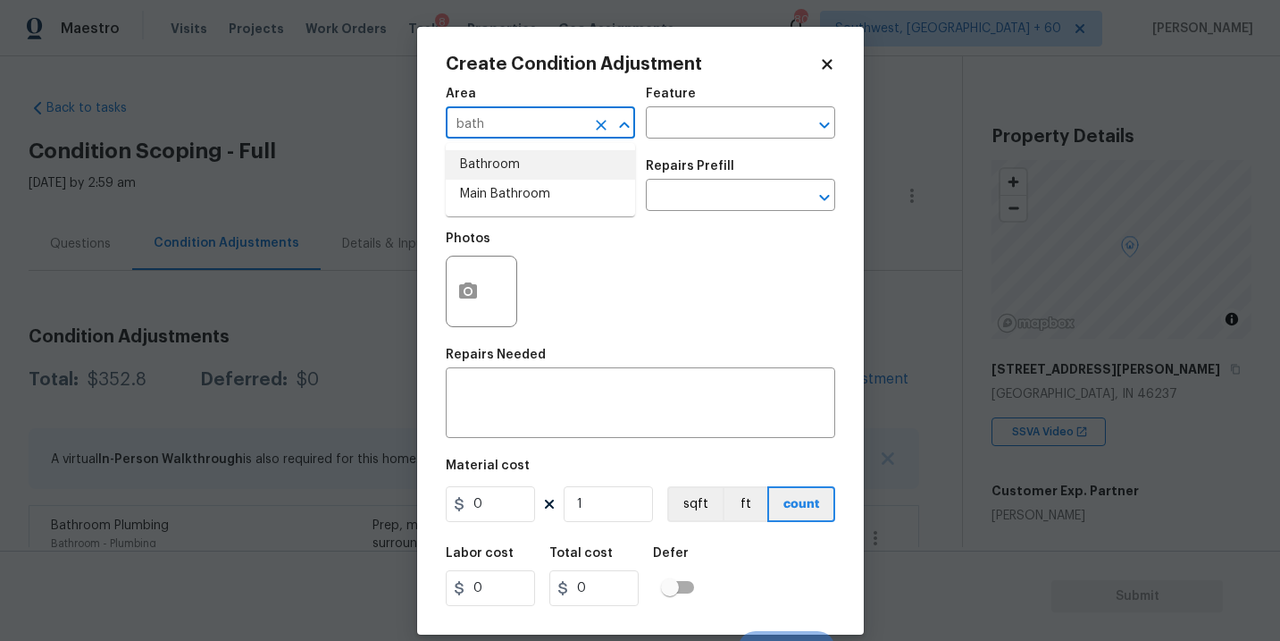
click at [525, 162] on li "Bathroom" at bounding box center [540, 164] width 189 height 29
type input "Bathroom"
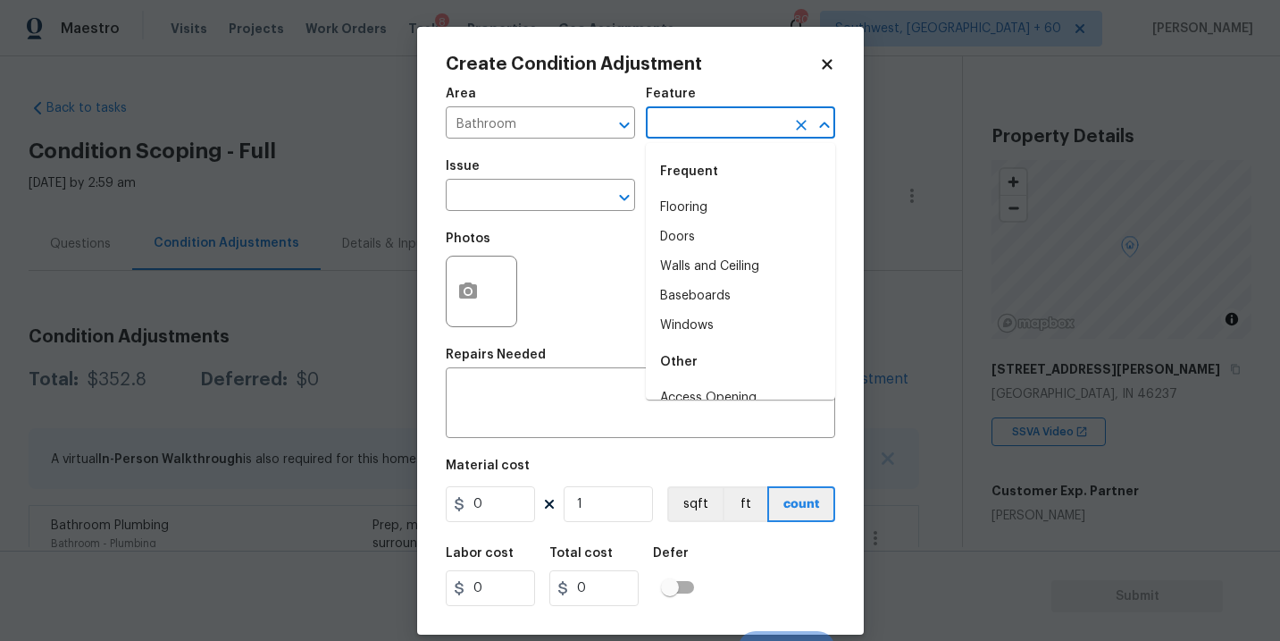
click at [692, 136] on input "text" at bounding box center [715, 125] width 139 height 28
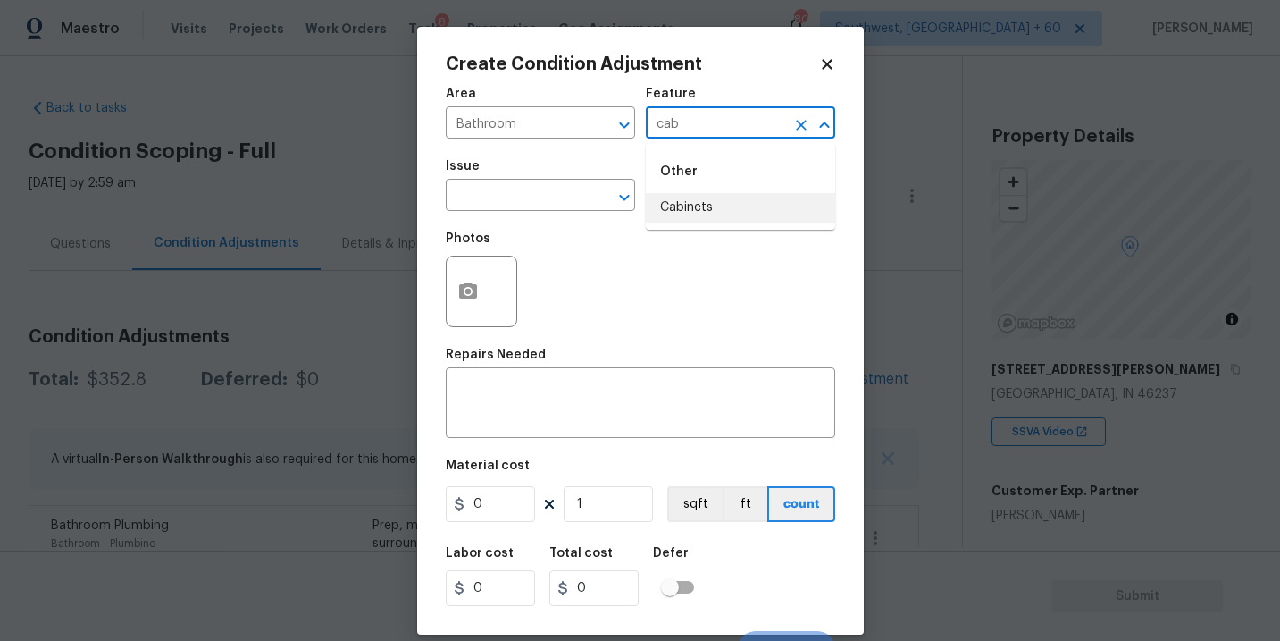
click at [708, 218] on li "Cabinets" at bounding box center [740, 207] width 189 height 29
type input "Cabinets"
click at [604, 215] on span "Issue ​" at bounding box center [540, 185] width 189 height 72
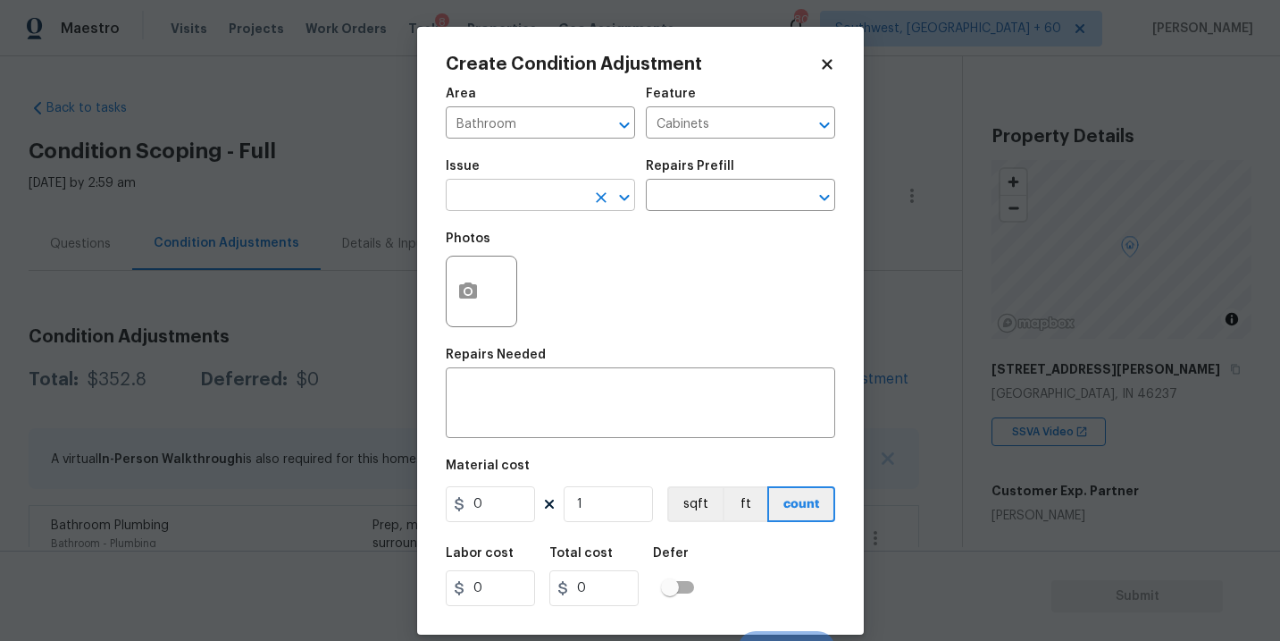
click at [549, 205] on input "text" at bounding box center [515, 197] width 139 height 28
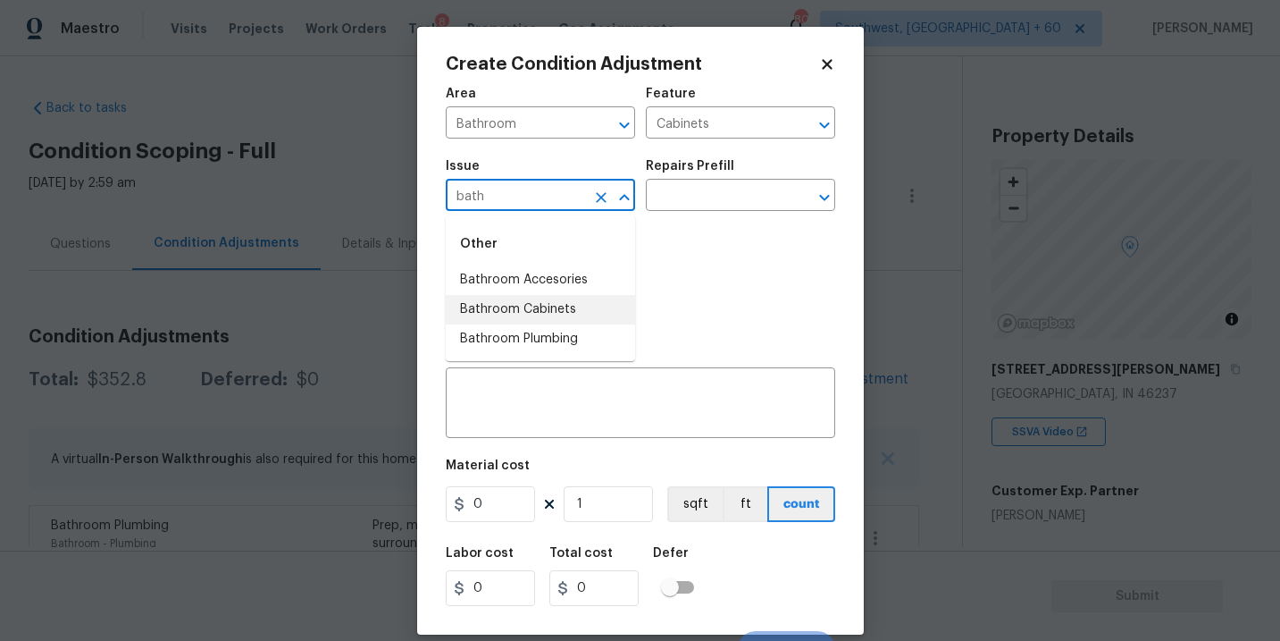
click at [527, 296] on li "Bathroom Cabinets" at bounding box center [540, 309] width 189 height 29
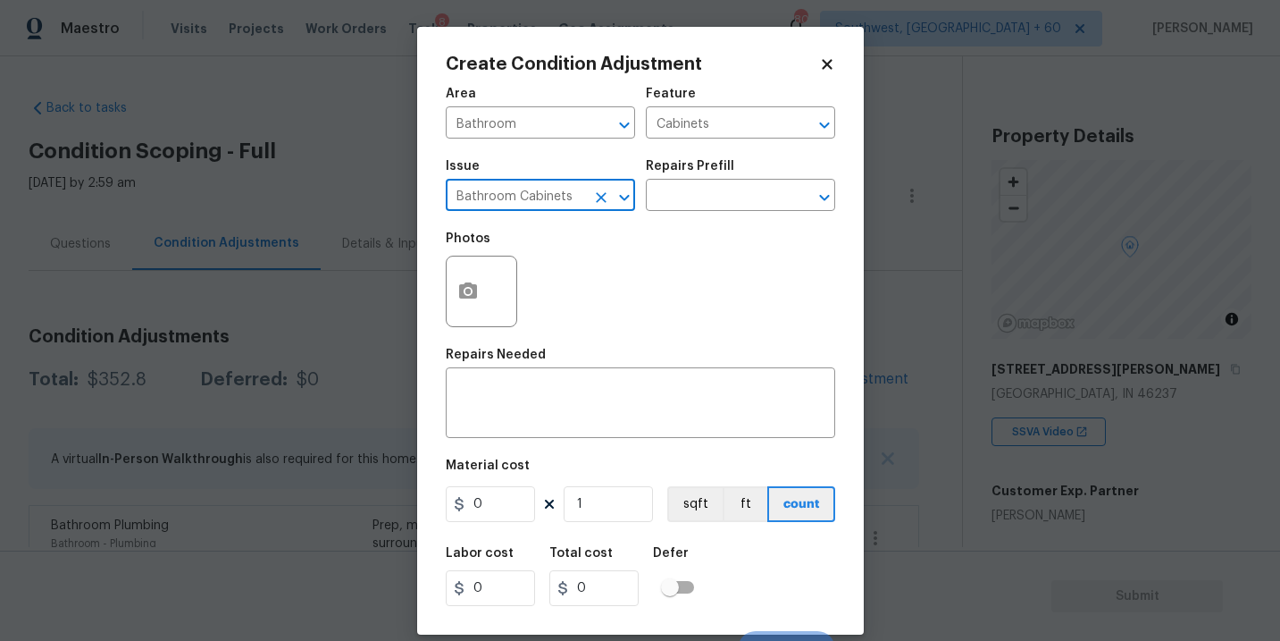
type input "Bathroom Cabinets"
click at [671, 218] on div "Issue Bathroom Cabinets ​ Repairs Prefill ​" at bounding box center [640, 185] width 389 height 72
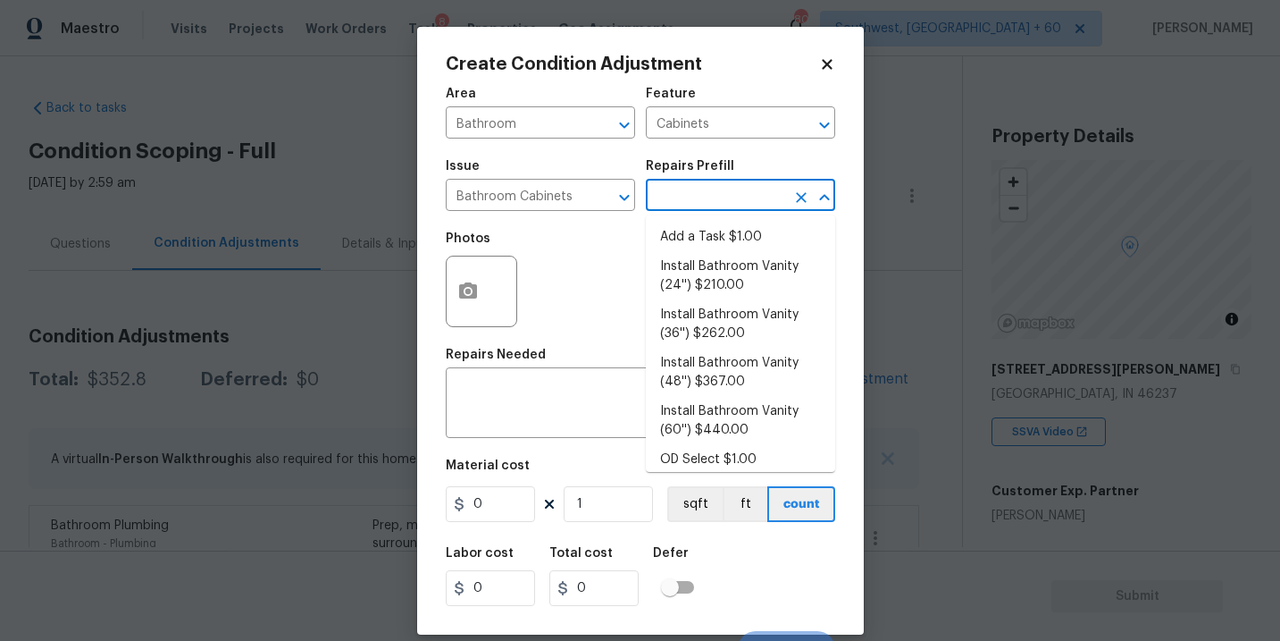
click at [699, 198] on input "text" at bounding box center [715, 197] width 139 height 28
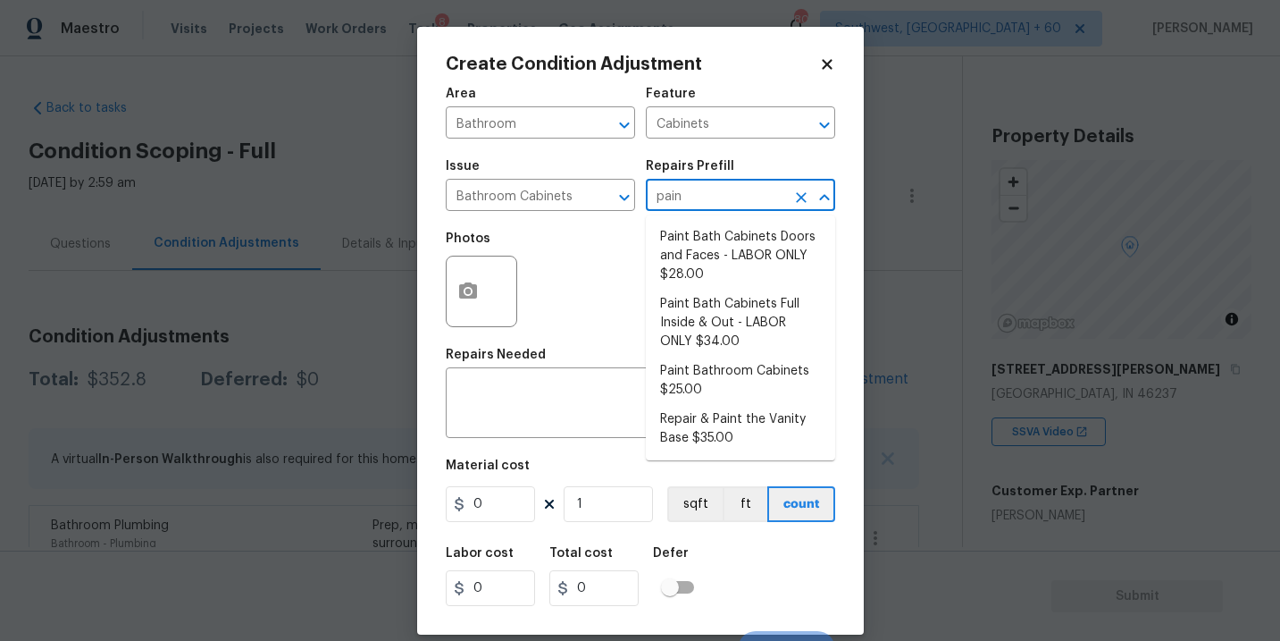
type input "paint"
click at [732, 386] on li "Paint Bathroom Cabinets $25.00" at bounding box center [740, 380] width 189 height 48
type textarea "Prep, sand, mask and apply 2 coats of paint to the bathroom cabinet doors, inte…"
type input "25"
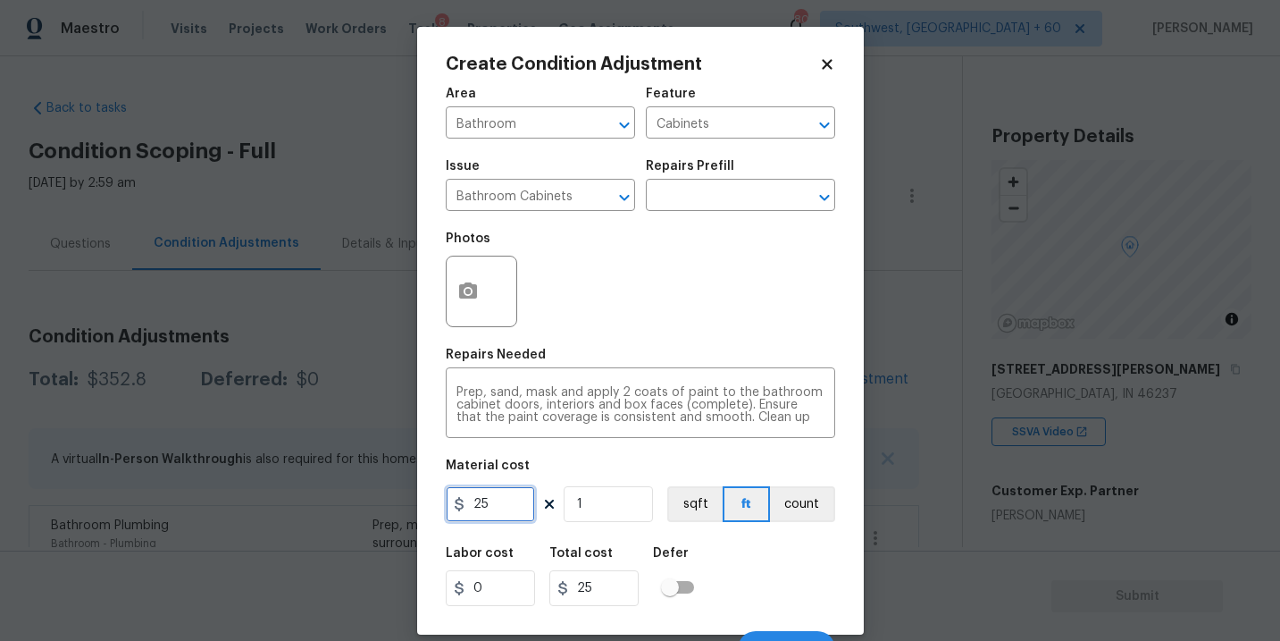
drag, startPoint x: 515, startPoint y: 509, endPoint x: 398, endPoint y: 509, distance: 116.1
click at [398, 509] on div "Create Condition Adjustment Area Bathroom ​ Feature Cabinets ​ Issue Bathroom C…" at bounding box center [640, 320] width 1280 height 641
type input "1100"
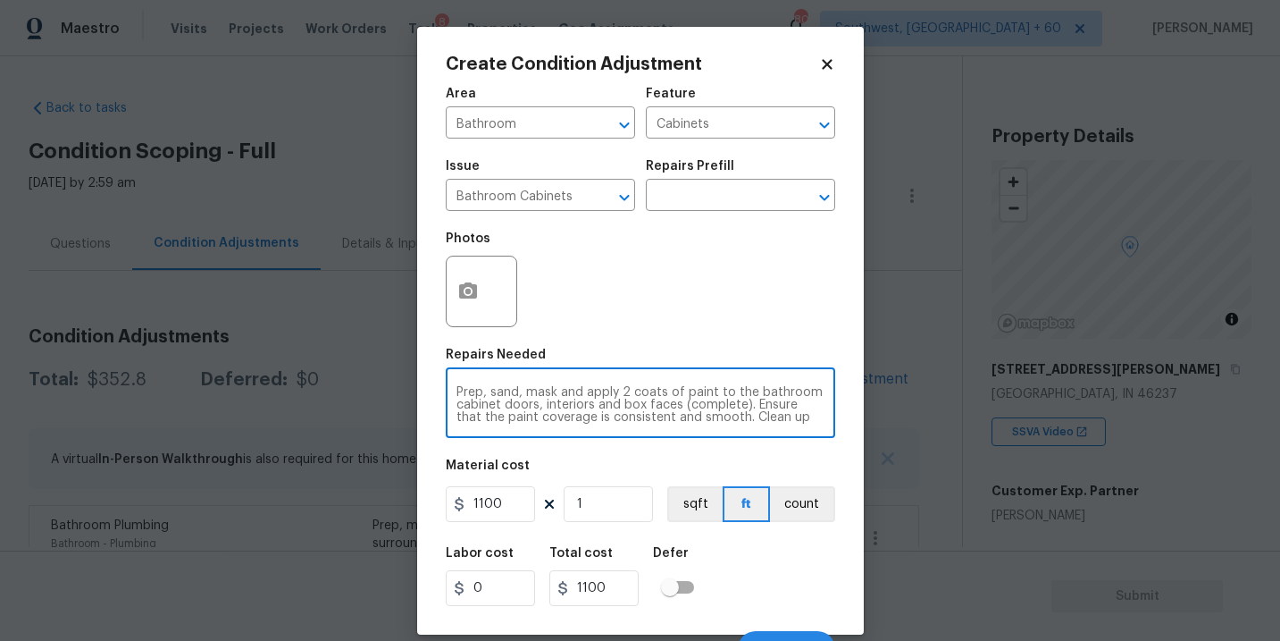
scroll to position [13, 0]
drag, startPoint x: 457, startPoint y: 391, endPoint x: 809, endPoint y: 436, distance: 354.8
click at [809, 440] on div "Area Bathroom ​ Feature Cabinets ​ Issue Bathroom Cabinets ​ Repairs Prefill ​ …" at bounding box center [640, 372] width 389 height 590
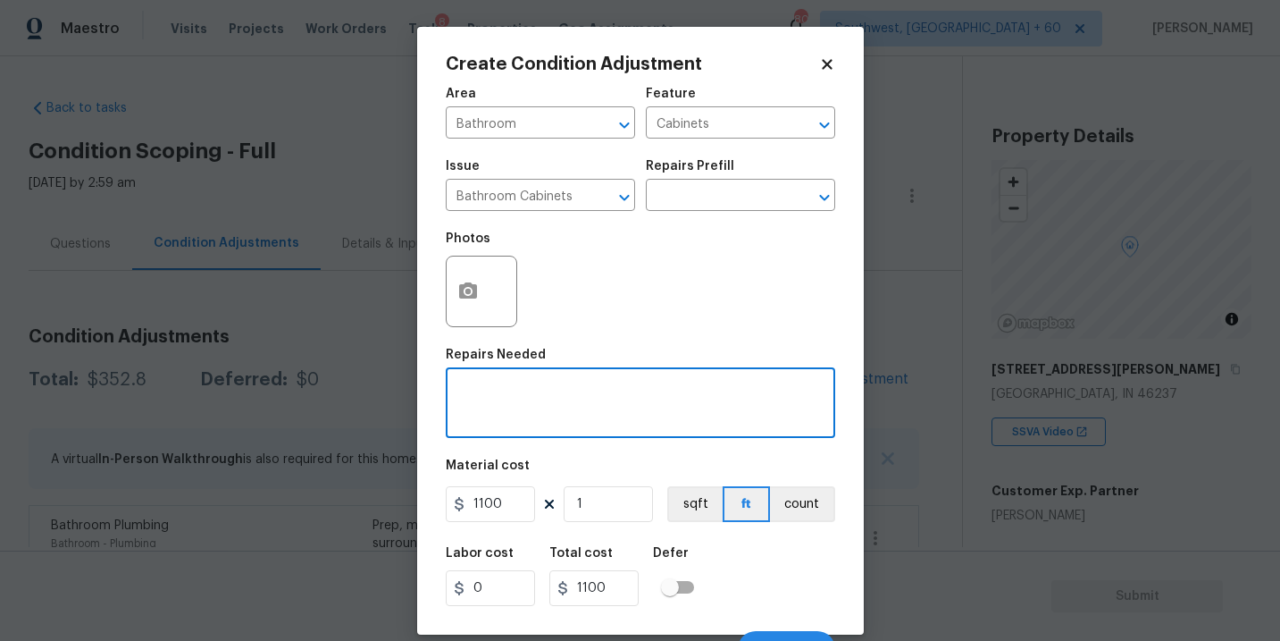
scroll to position [0, 0]
type textarea "Bathroom cabinets repair and repaint"
click at [472, 298] on icon "button" at bounding box center [468, 290] width 18 height 16
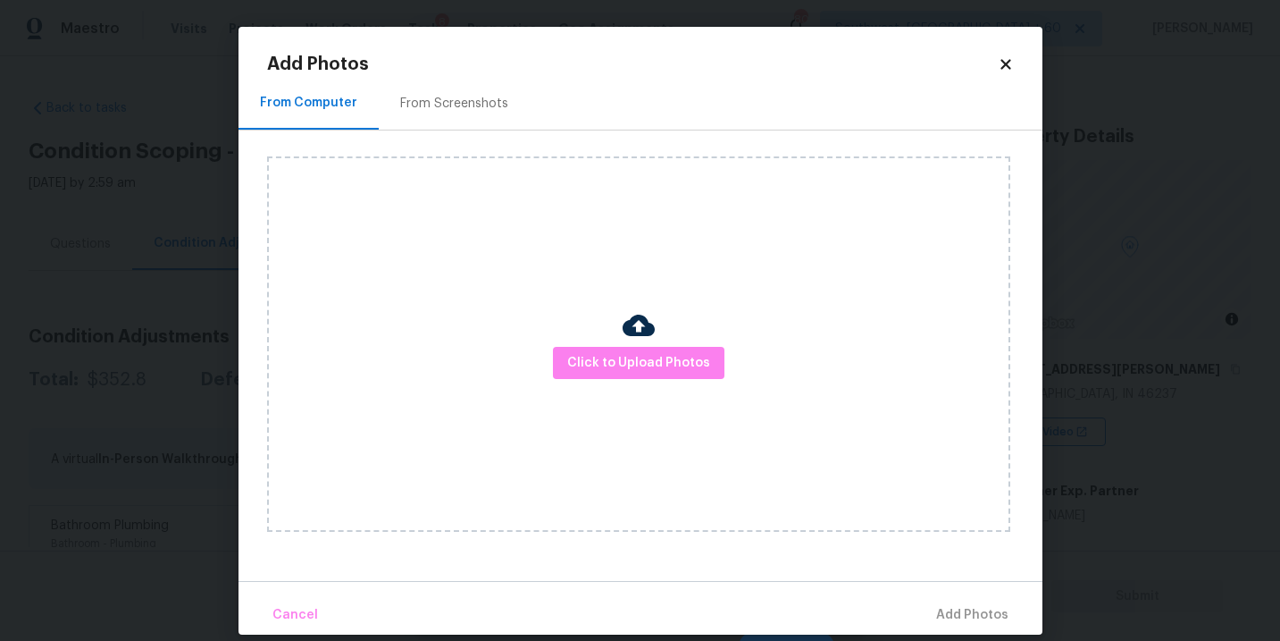
click at [715, 395] on div "Click to Upload Photos" at bounding box center [638, 343] width 743 height 375
click at [708, 357] on button "Click to Upload Photos" at bounding box center [639, 363] width 172 height 33
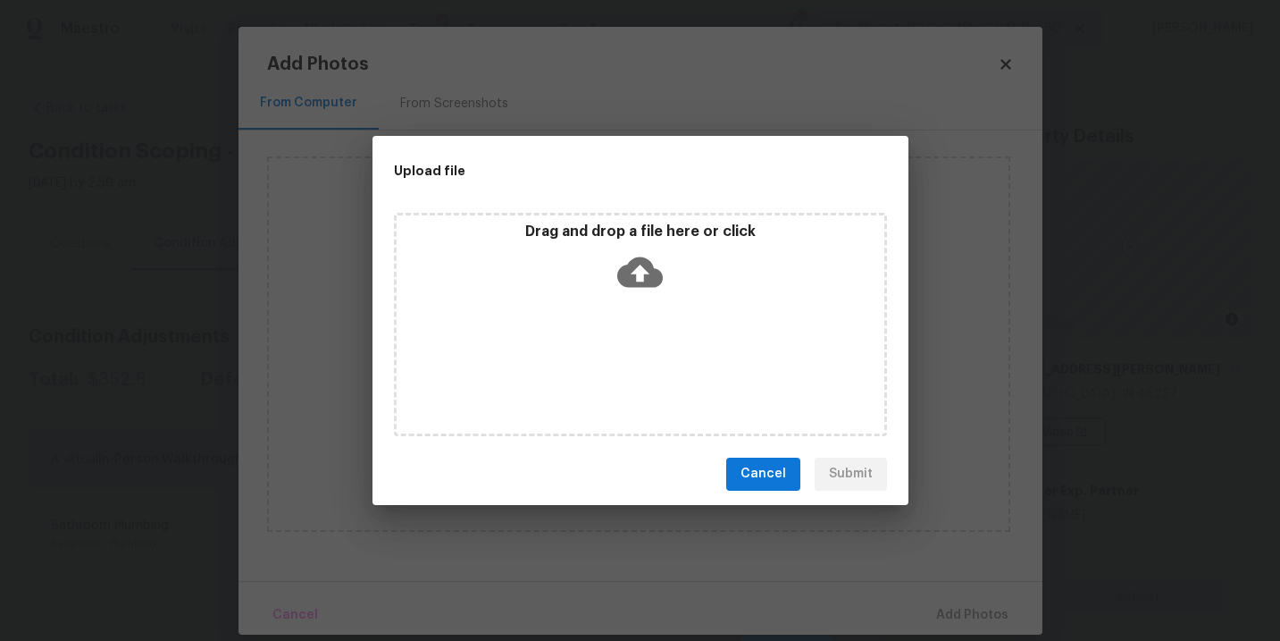
click at [639, 289] on icon at bounding box center [640, 272] width 46 height 46
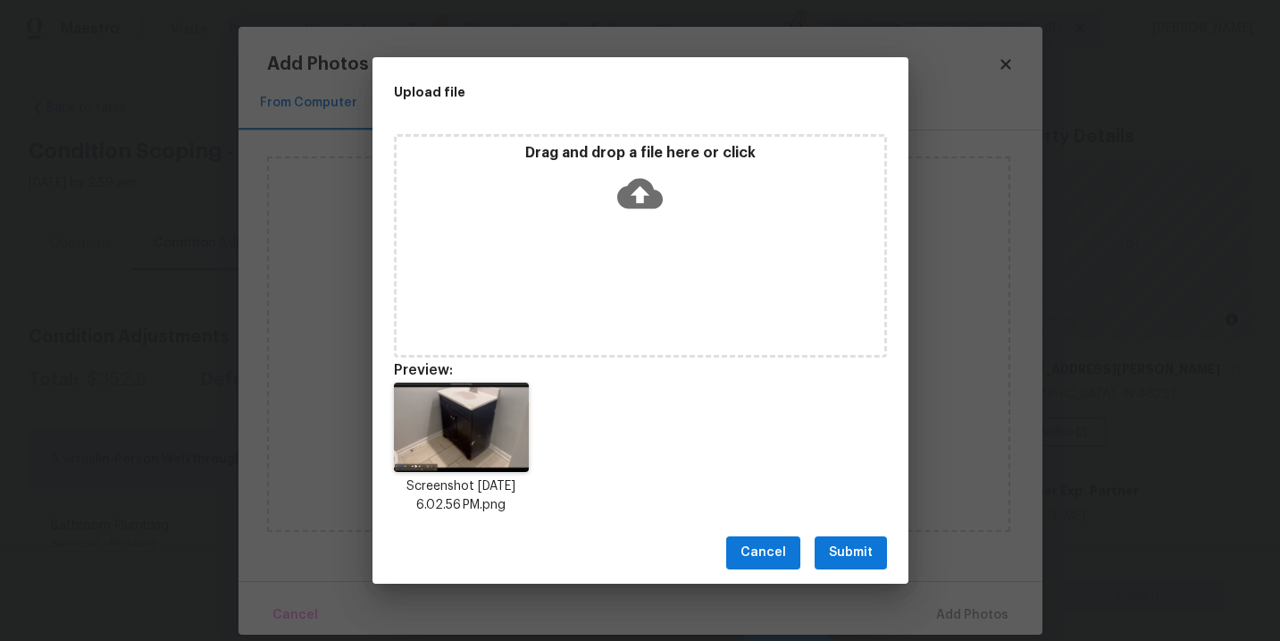
click at [853, 546] on span "Submit" at bounding box center [851, 552] width 44 height 22
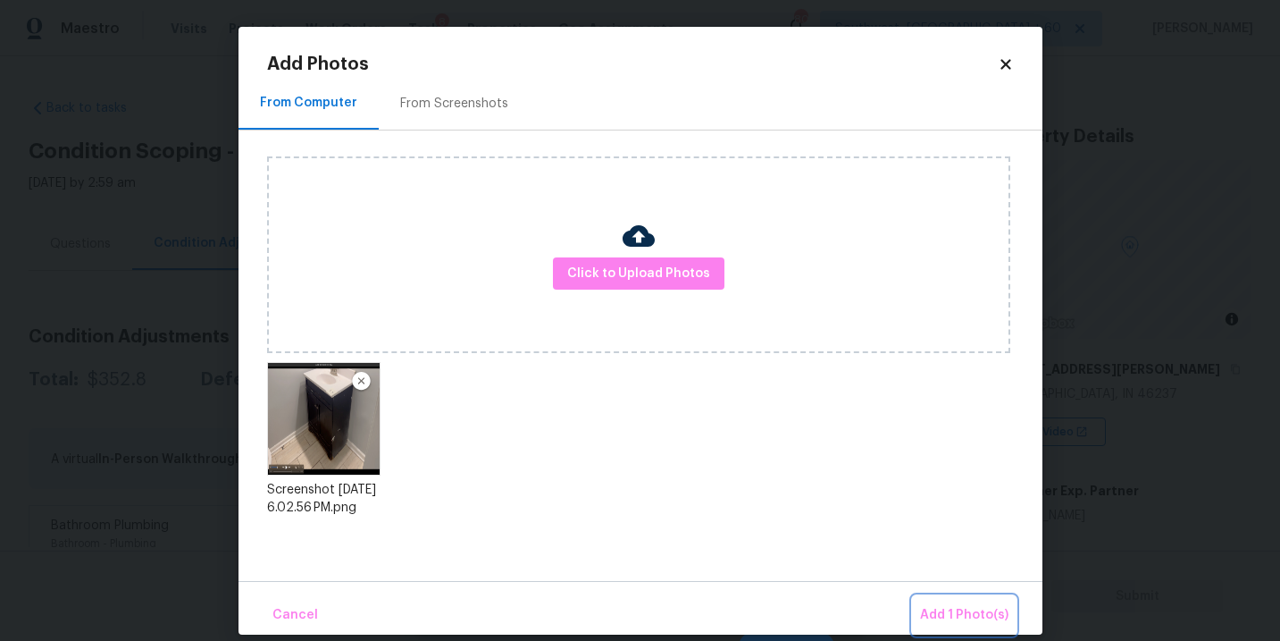
click at [933, 604] on span "Add 1 Photo(s)" at bounding box center [964, 615] width 88 height 22
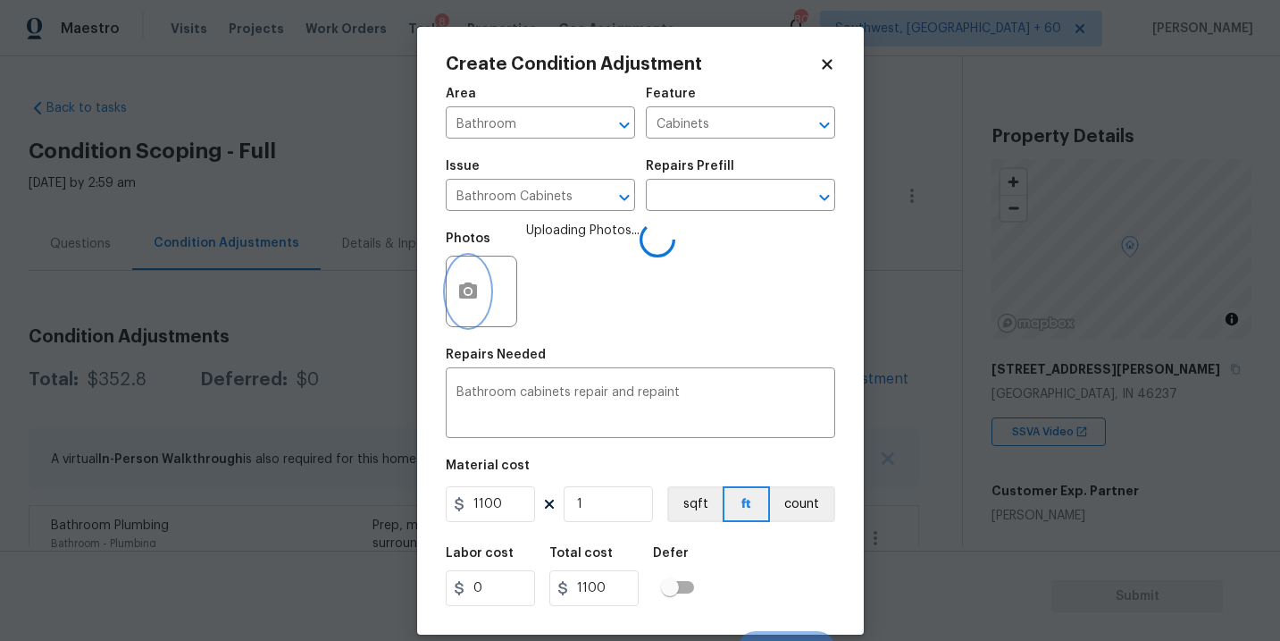
scroll to position [27, 0]
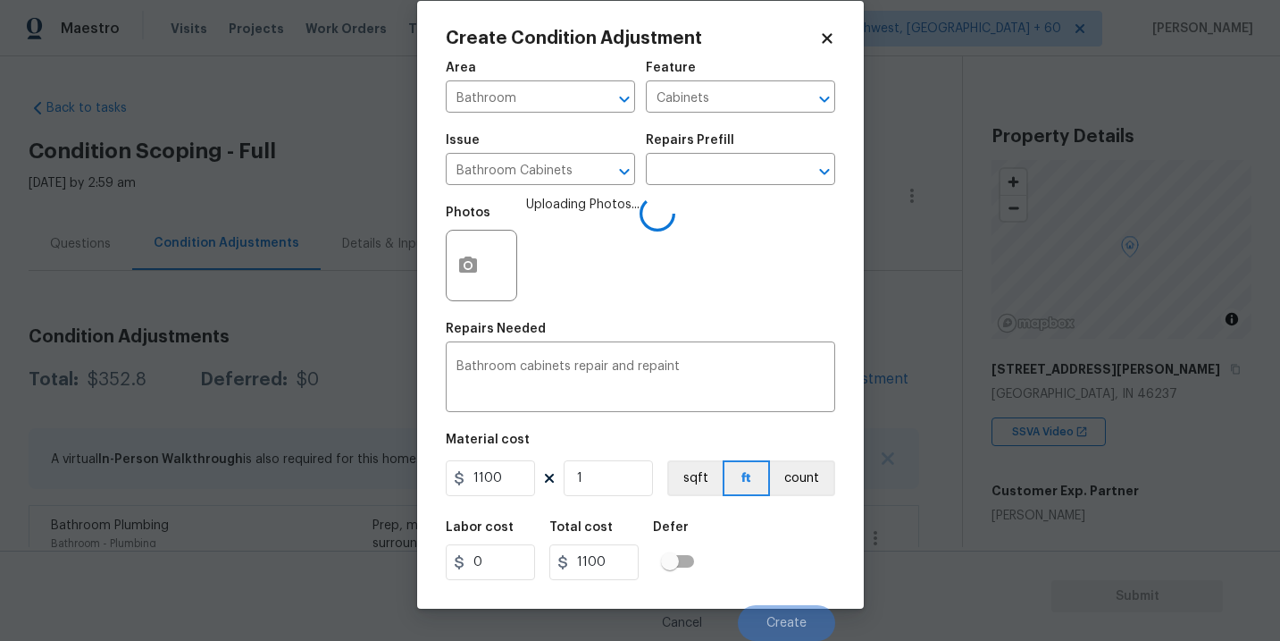
click at [838, 555] on div "Create Condition Adjustment Area Bathroom ​ Feature Cabinets ​ Issue Bathroom C…" at bounding box center [640, 304] width 447 height 607
click at [813, 484] on button "count" at bounding box center [802, 478] width 65 height 36
click at [813, 554] on div "Labor cost 0 Total cost 1100 Defer" at bounding box center [640, 550] width 389 height 80
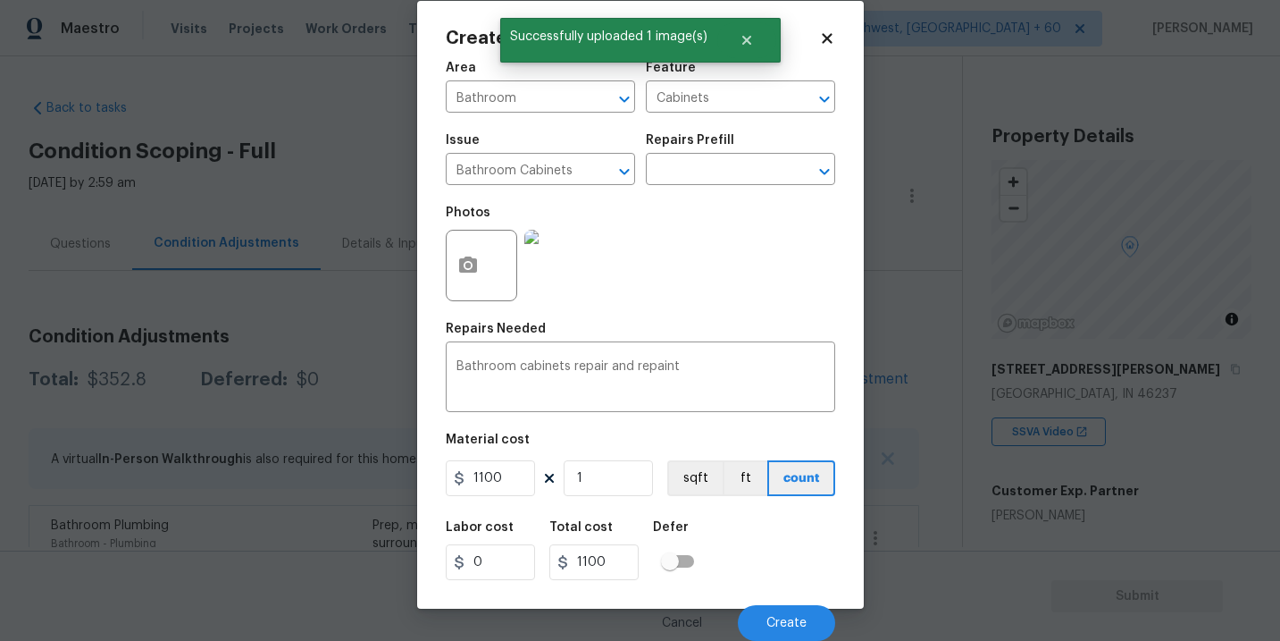
click at [813, 554] on div "Labor cost 0 Total cost 1100 Defer" at bounding box center [640, 550] width 389 height 80
click at [791, 610] on button "Create" at bounding box center [786, 623] width 97 height 36
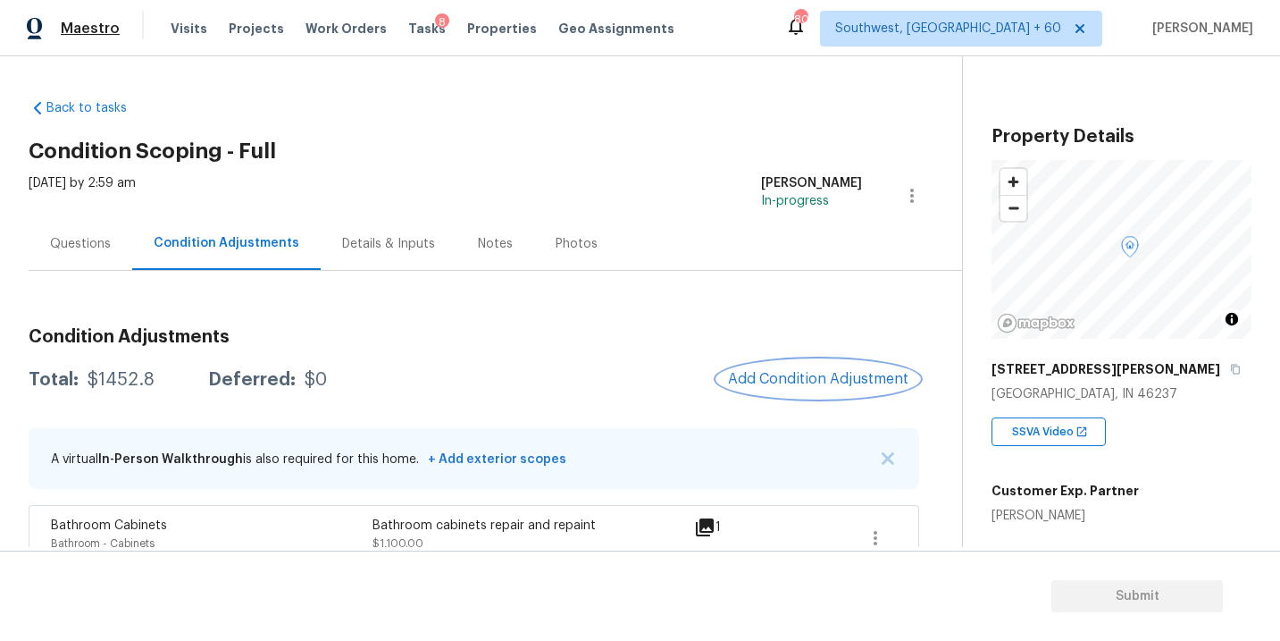
scroll to position [141, 0]
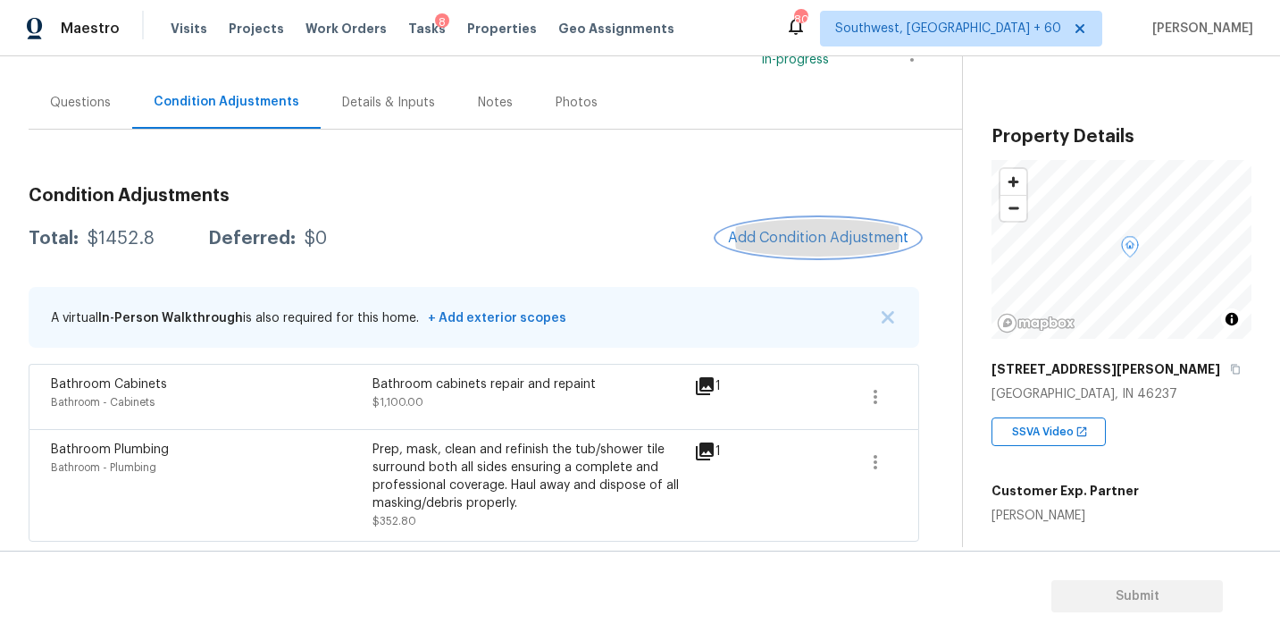
click at [797, 232] on span "Add Condition Adjustment" at bounding box center [818, 238] width 180 height 16
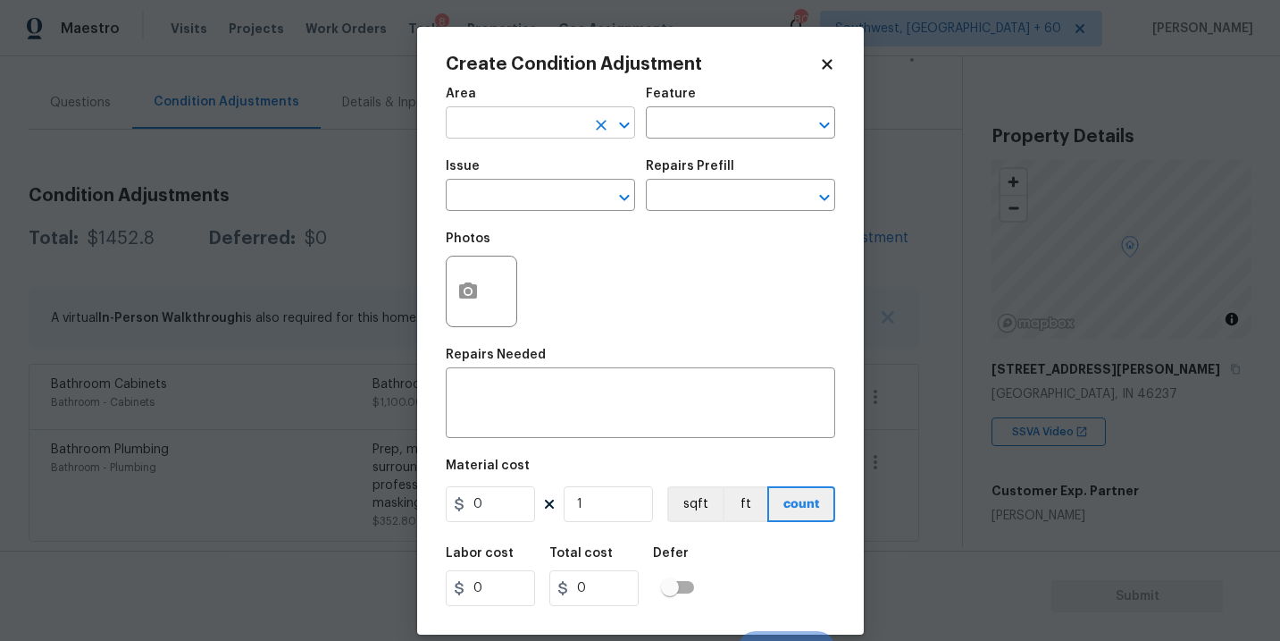
click at [498, 127] on input "text" at bounding box center [515, 125] width 139 height 28
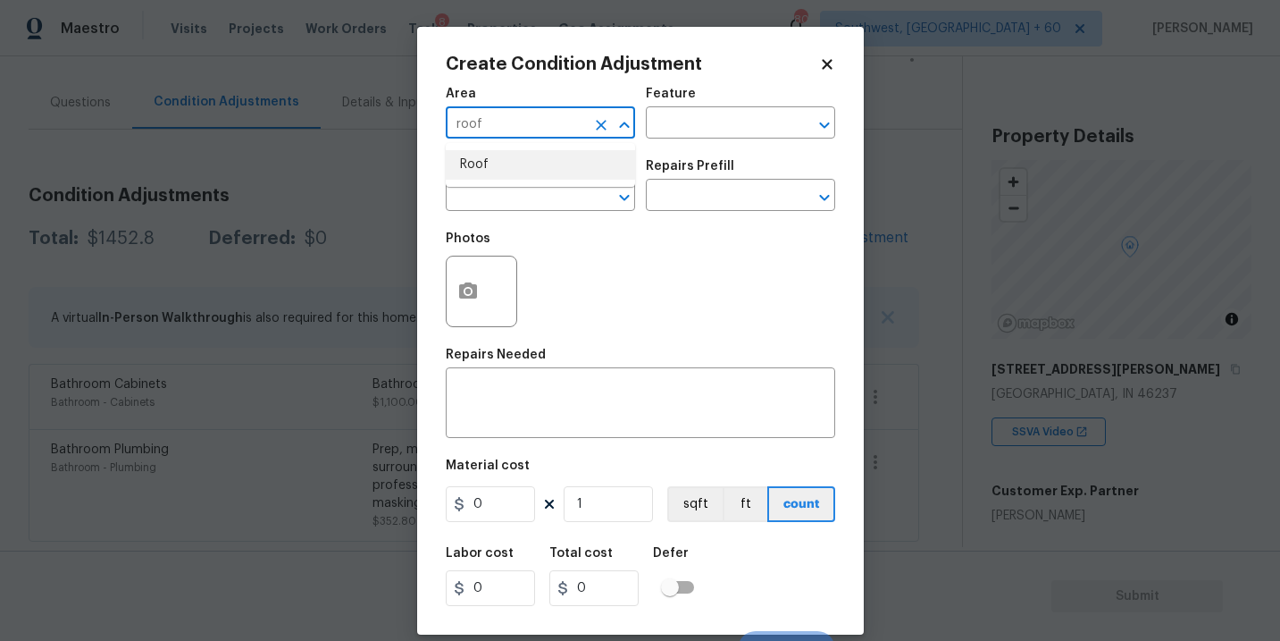
click at [513, 172] on li "Roof" at bounding box center [540, 164] width 189 height 29
type input "Roof"
click at [668, 127] on input "text" at bounding box center [715, 125] width 139 height 28
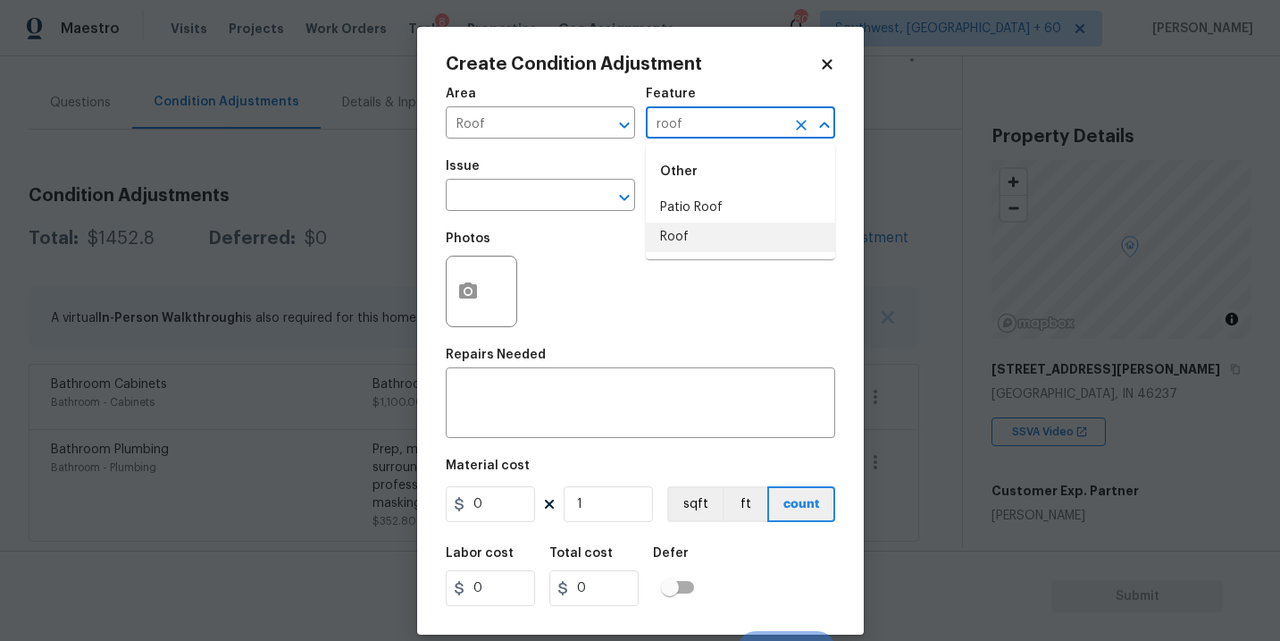
click at [691, 235] on li "Roof" at bounding box center [740, 236] width 189 height 29
type input "Roof"
click at [571, 199] on input "text" at bounding box center [515, 197] width 139 height 28
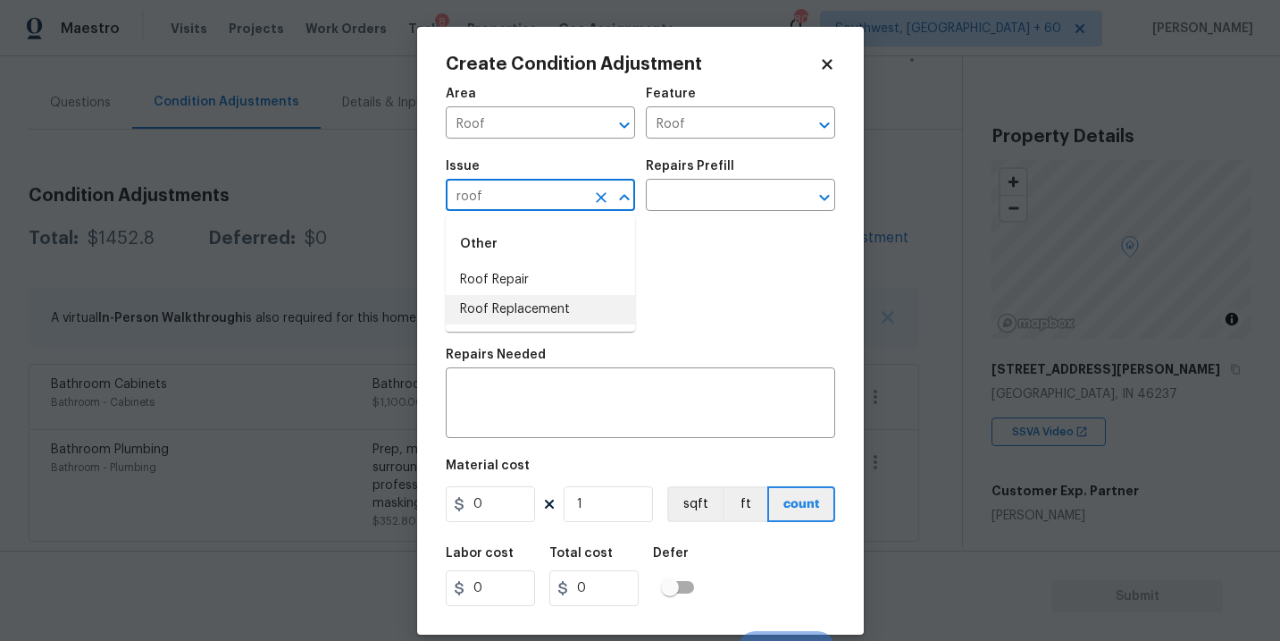
click at [570, 301] on li "Roof Replacement" at bounding box center [540, 309] width 189 height 29
type input "Roof Replacement"
click at [661, 222] on div "Photos" at bounding box center [640, 280] width 389 height 116
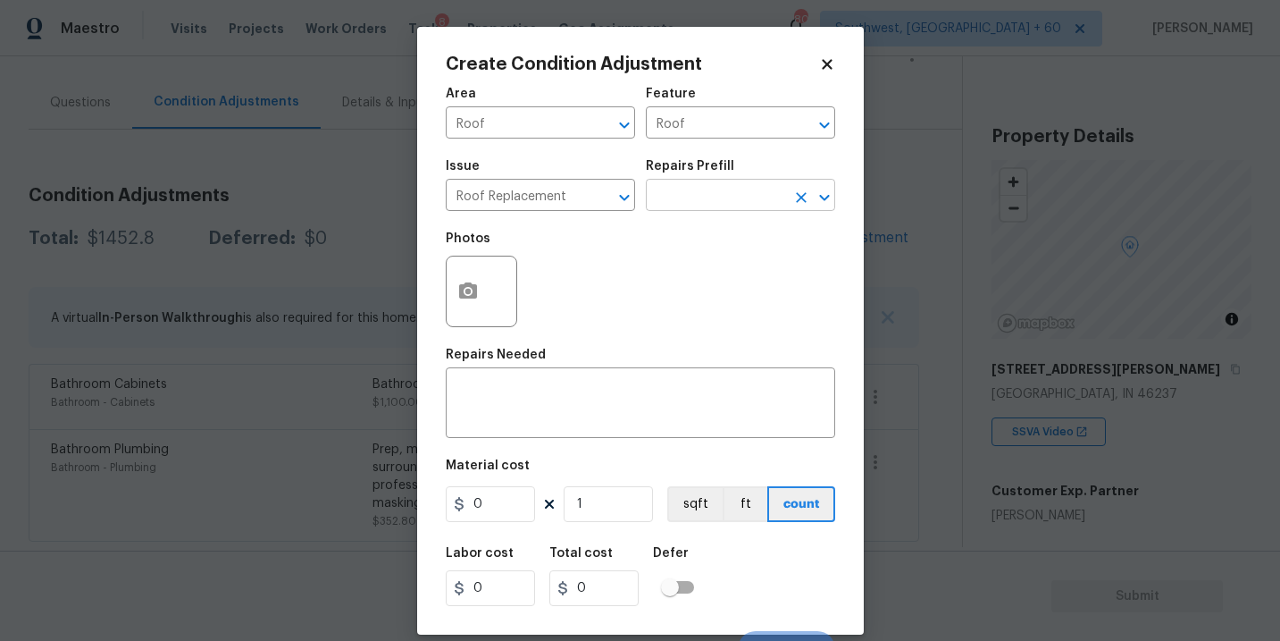
click at [686, 210] on input "text" at bounding box center [715, 197] width 139 height 28
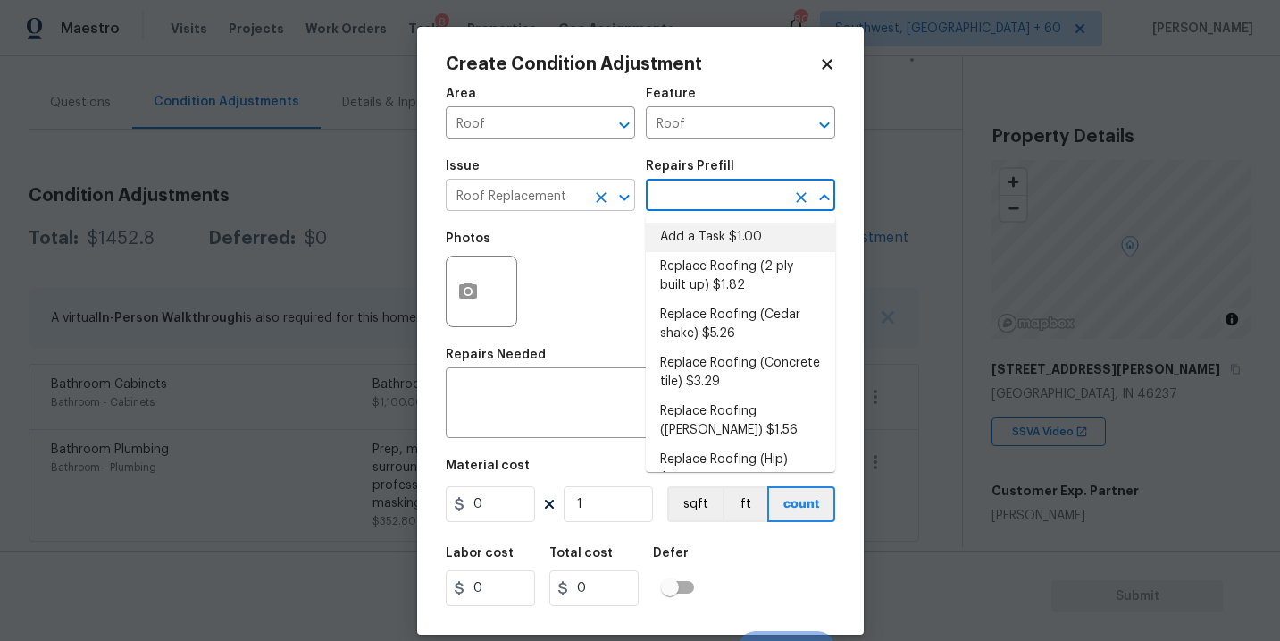
click at [607, 206] on button "Clear" at bounding box center [601, 197] width 25 height 25
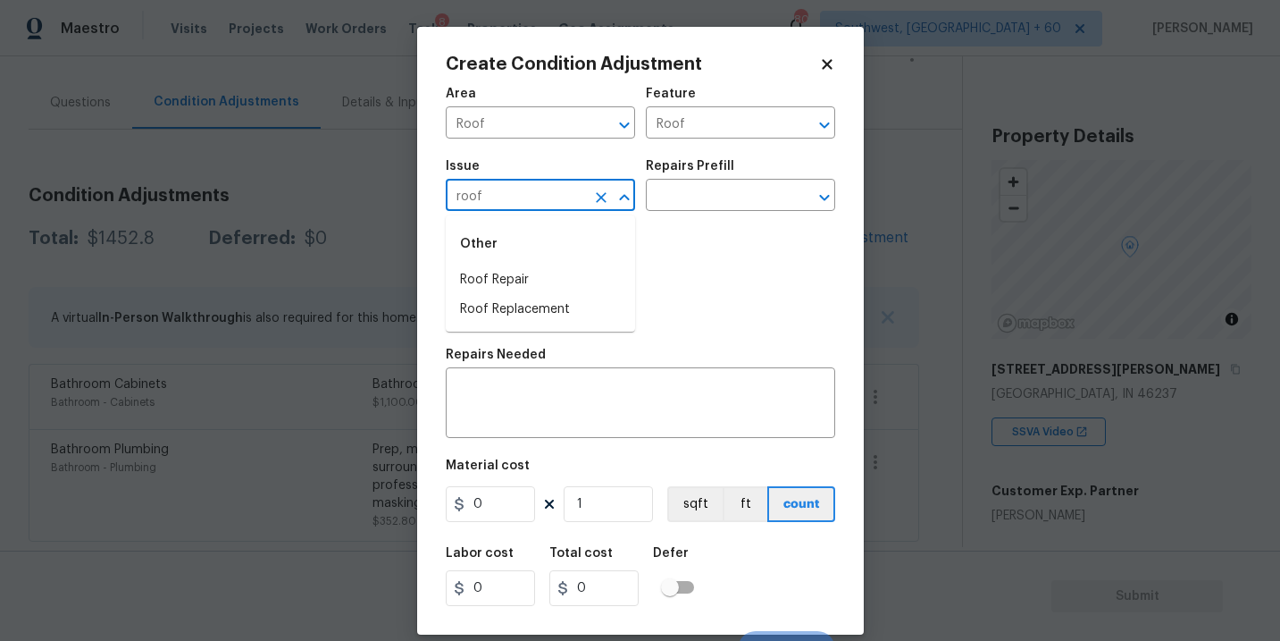
click at [545, 280] on li "Roof Repair" at bounding box center [540, 279] width 189 height 29
type input "Roof Repair"
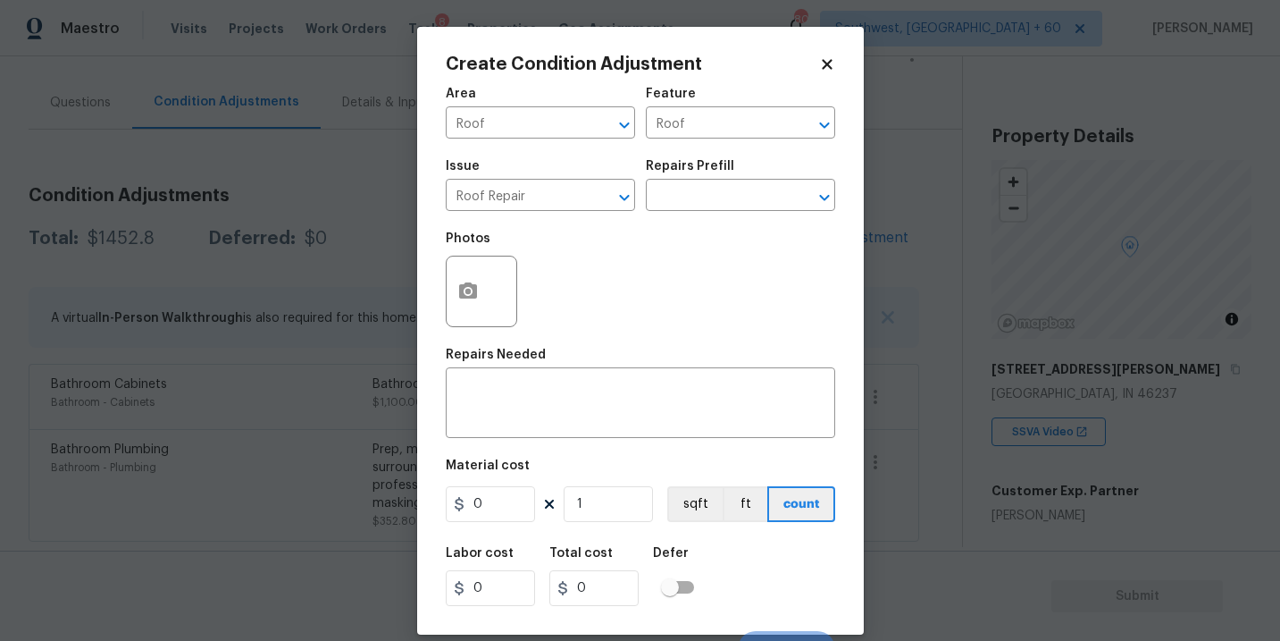
click at [719, 180] on div "Repairs Prefill" at bounding box center [740, 171] width 189 height 23
click at [715, 203] on input "text" at bounding box center [715, 197] width 139 height 28
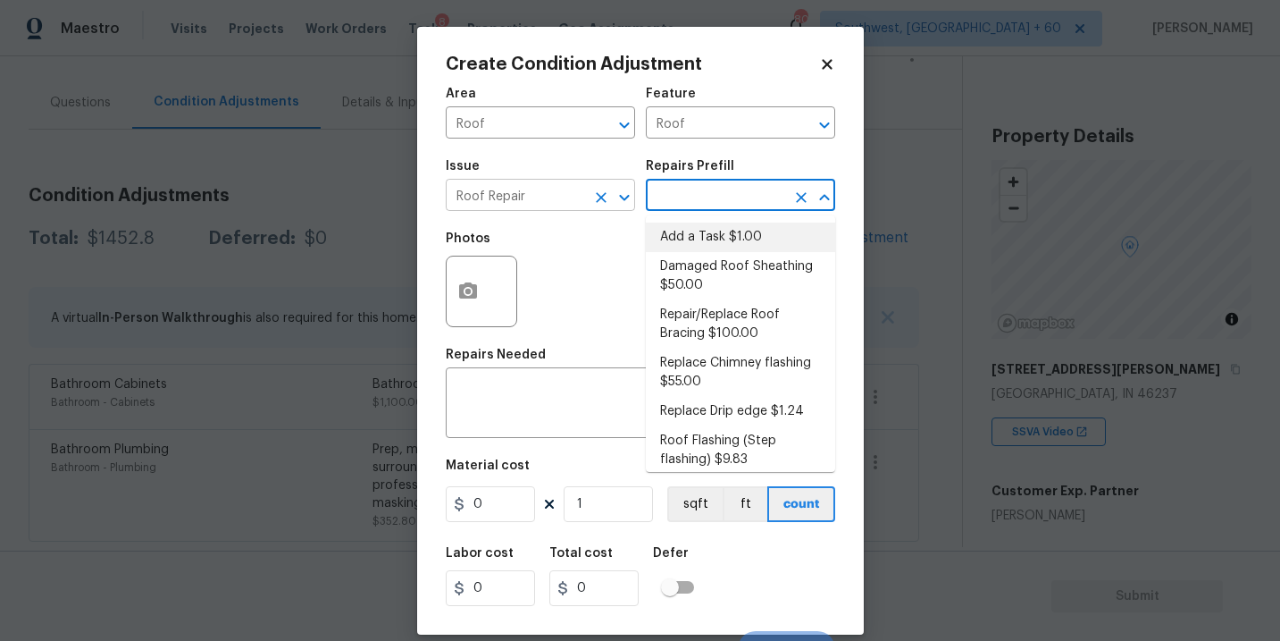
click at [599, 199] on icon "Clear" at bounding box center [601, 197] width 11 height 11
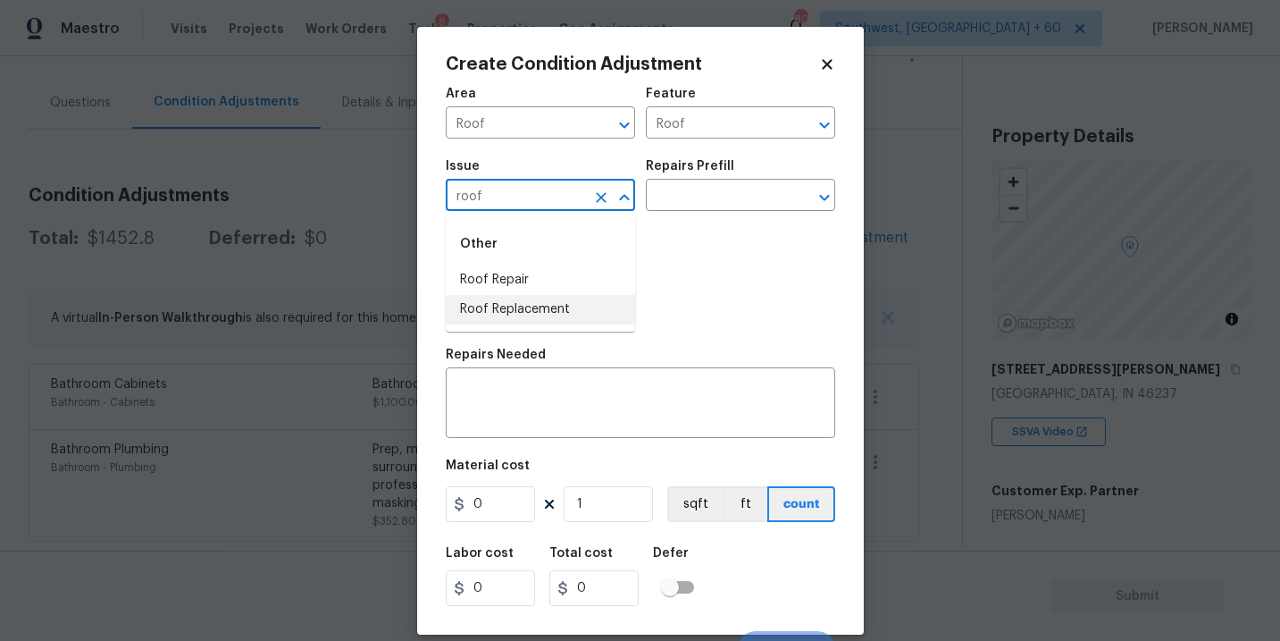
click at [548, 306] on li "Roof Replacement" at bounding box center [540, 309] width 189 height 29
type input "Roof Replacement"
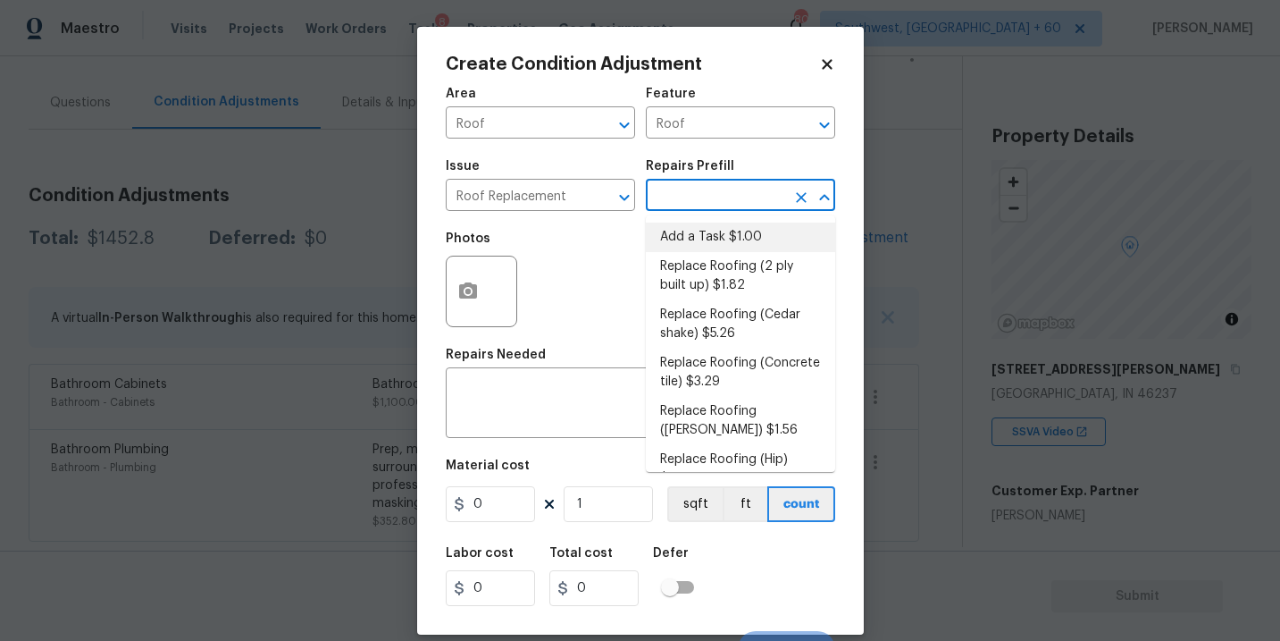
click at [718, 194] on input "text" at bounding box center [715, 197] width 139 height 28
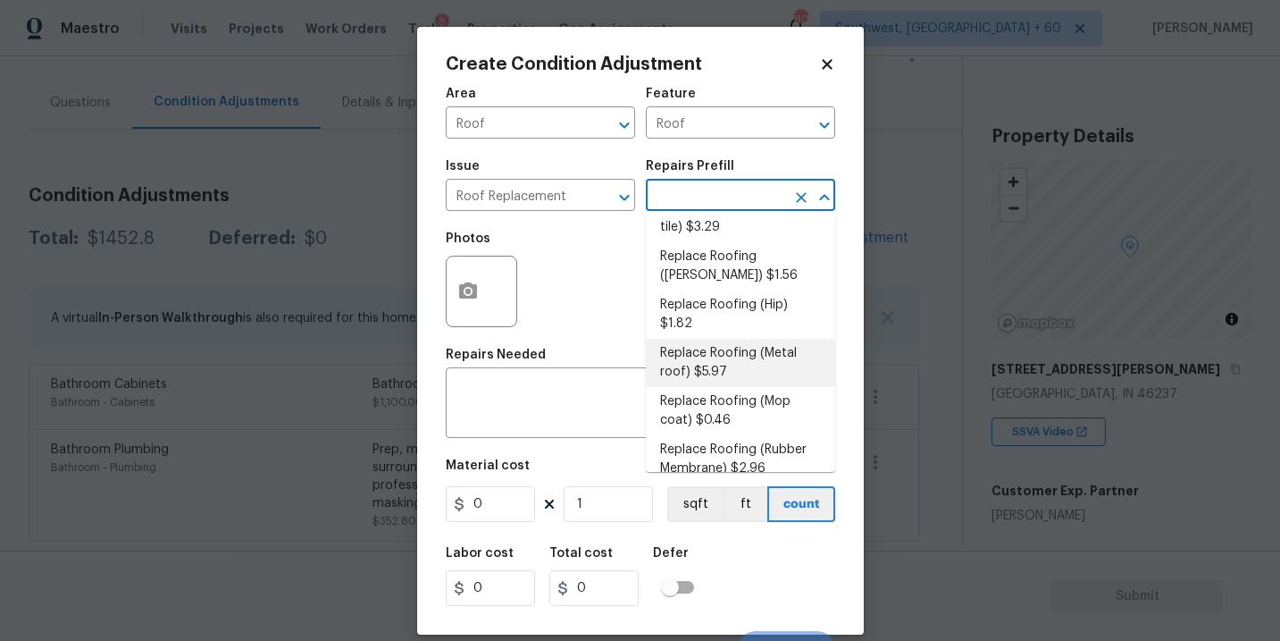
scroll to position [0, 0]
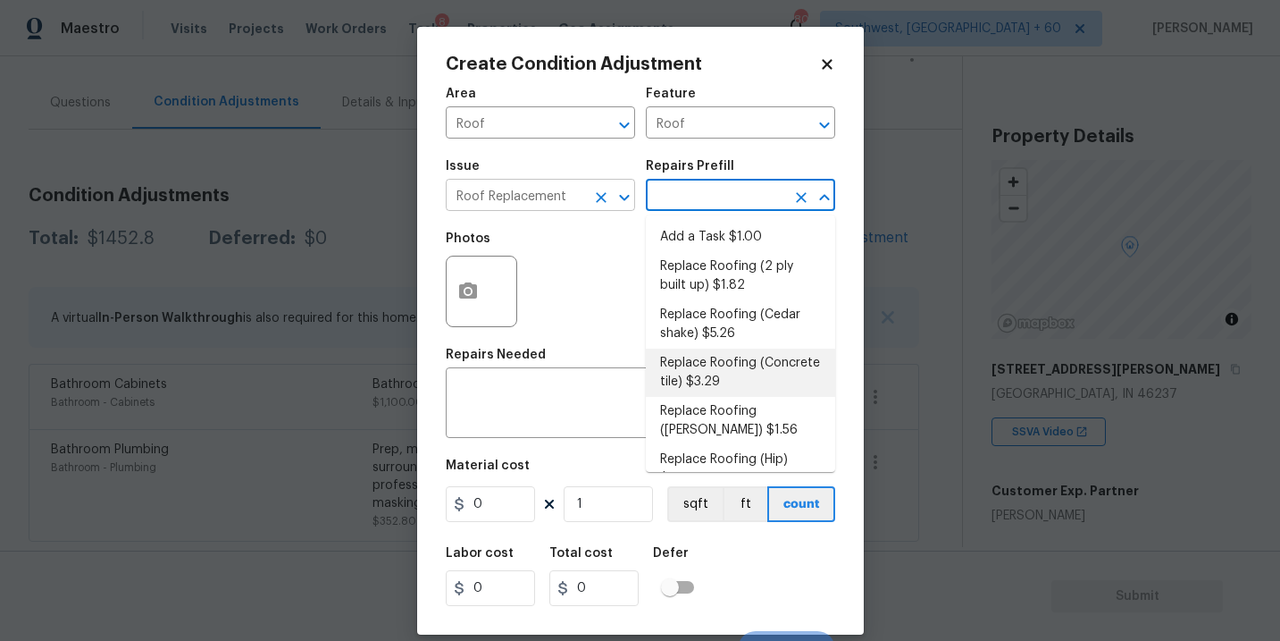
click at [600, 198] on icon "Clear" at bounding box center [601, 197] width 11 height 11
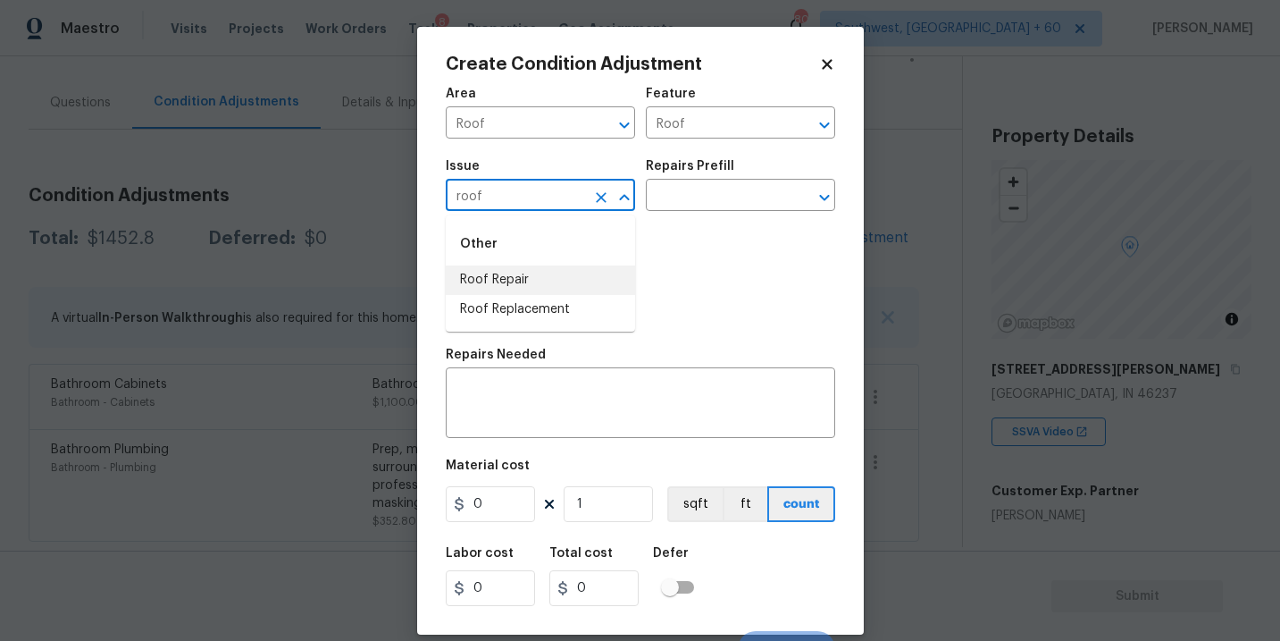
click at [583, 270] on li "Roof Repair" at bounding box center [540, 279] width 189 height 29
type input "Roof Repair"
click at [720, 189] on input "text" at bounding box center [715, 197] width 139 height 28
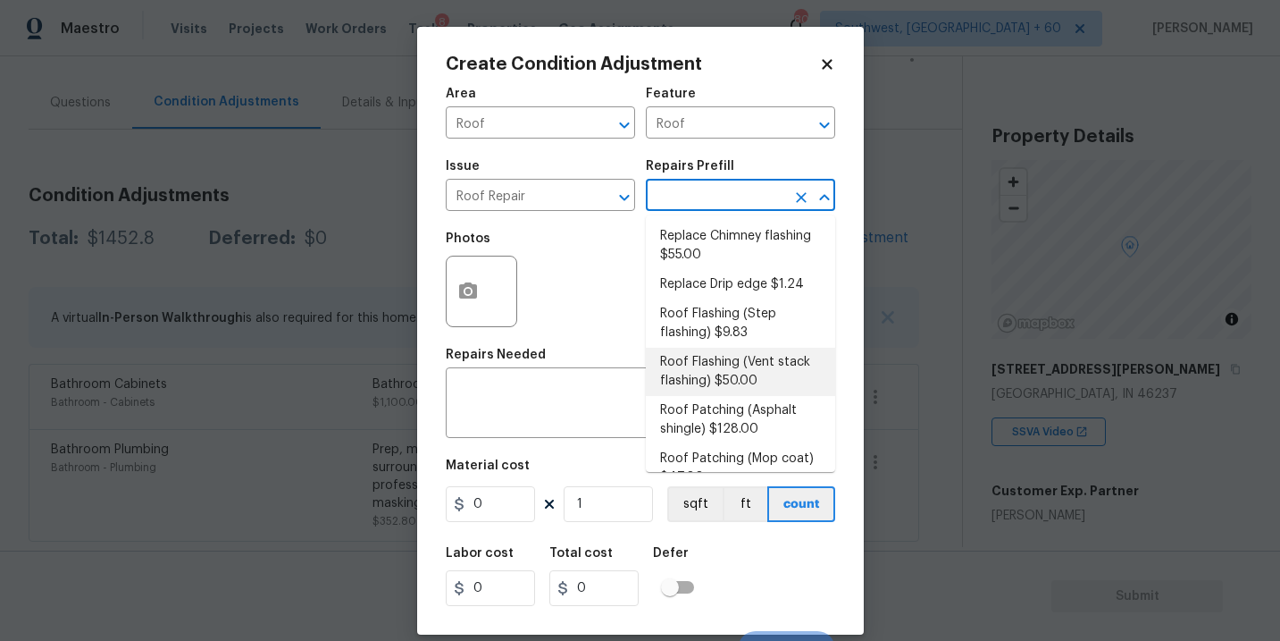
scroll to position [251, 0]
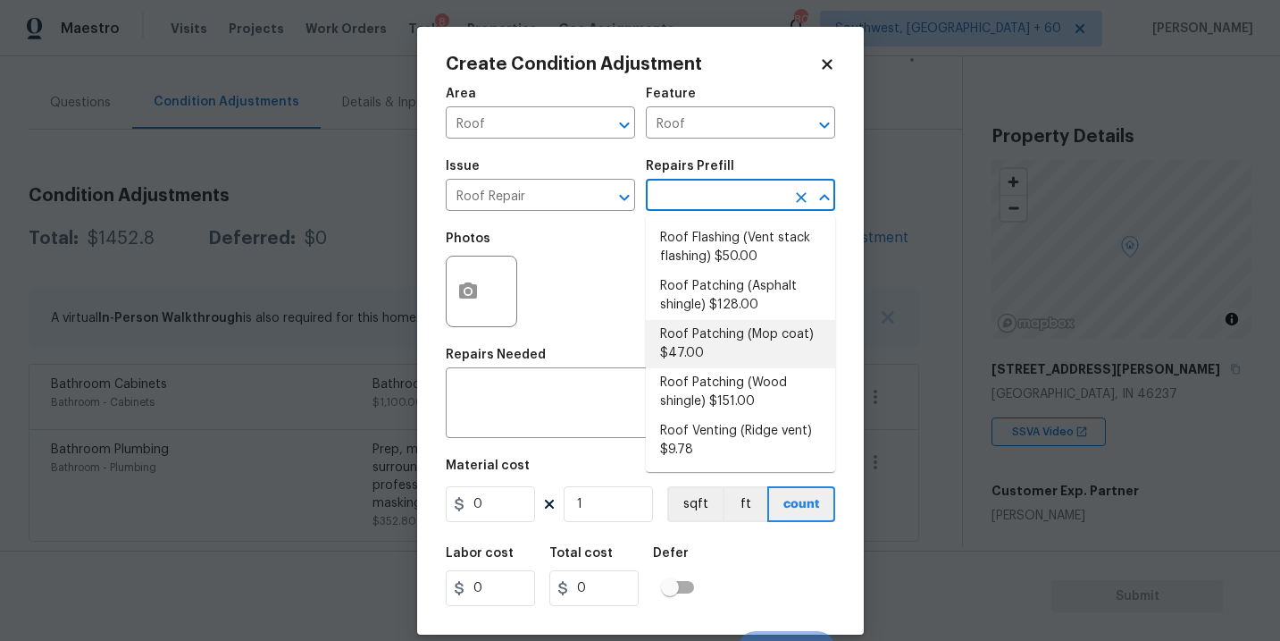
click at [610, 301] on div "Photos" at bounding box center [640, 280] width 389 height 116
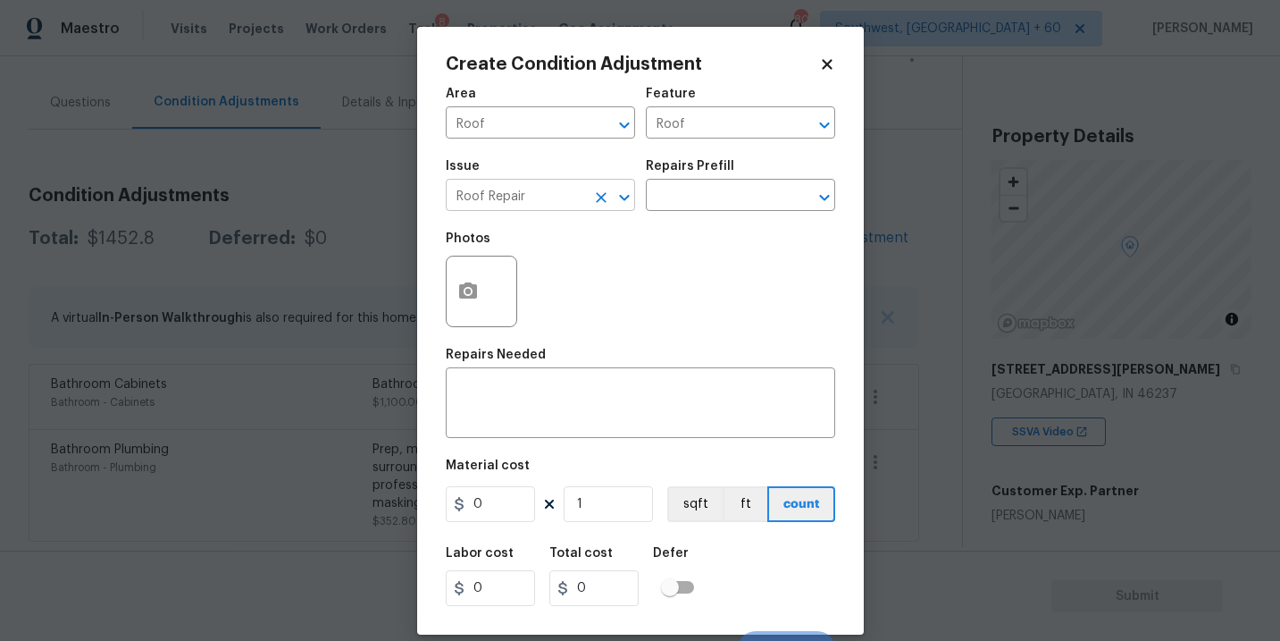
click at [598, 199] on icon "Clear" at bounding box center [601, 197] width 11 height 11
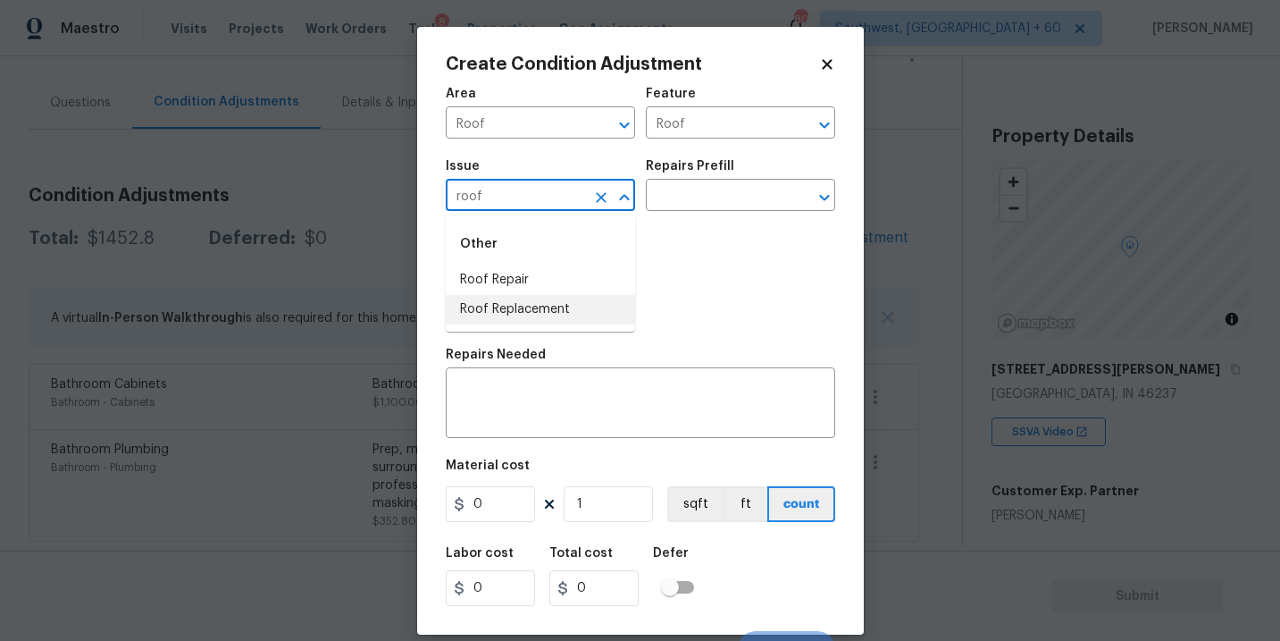
click at [548, 311] on li "Roof Replacement" at bounding box center [540, 309] width 189 height 29
type input "Roof Replacement"
click at [542, 389] on textarea at bounding box center [640, 405] width 368 height 38
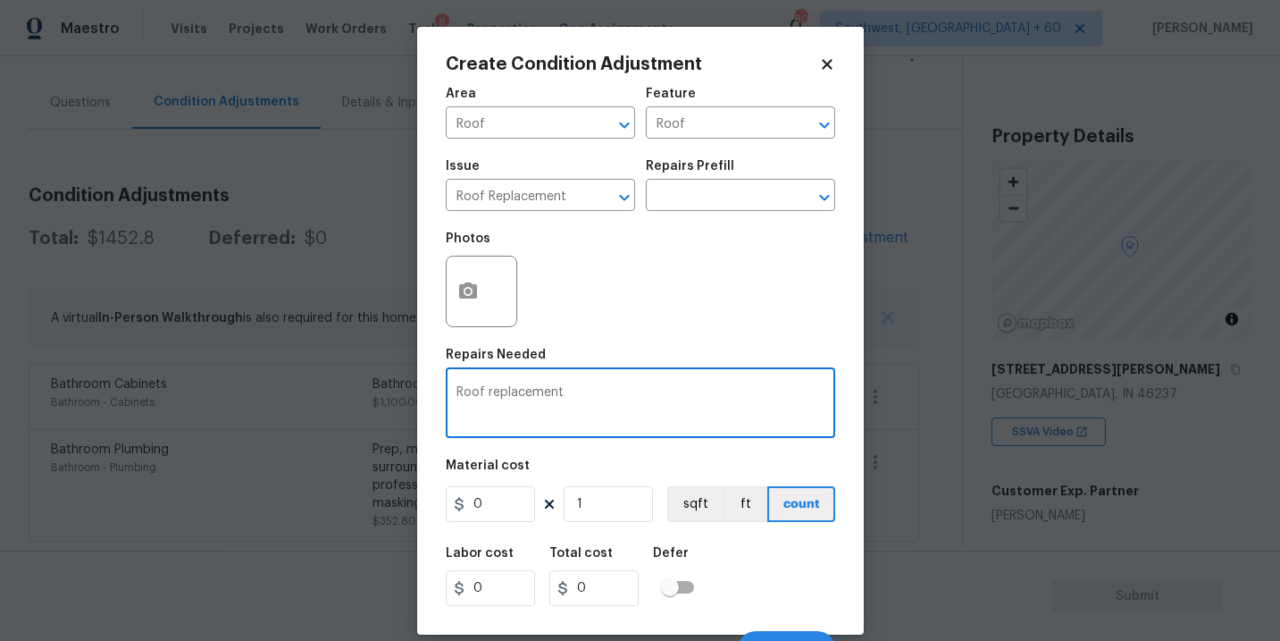
type textarea "Roof replacement"
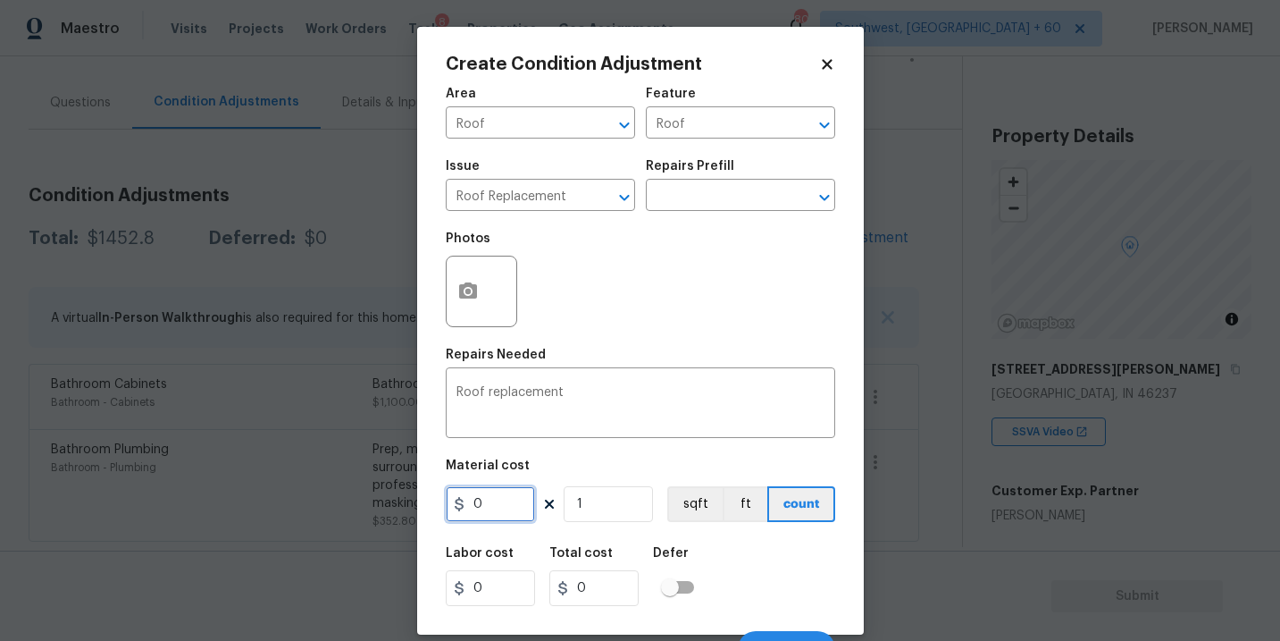
drag, startPoint x: 499, startPoint y: 514, endPoint x: 423, endPoint y: 513, distance: 75.9
click at [424, 514] on div "Create Condition Adjustment Area Roof ​ Feature Roof ​ Issue Roof Replacement ​…" at bounding box center [640, 330] width 447 height 607
type input "8280"
click at [734, 562] on div "Labor cost 0 Total cost 8280 Defer" at bounding box center [640, 576] width 389 height 80
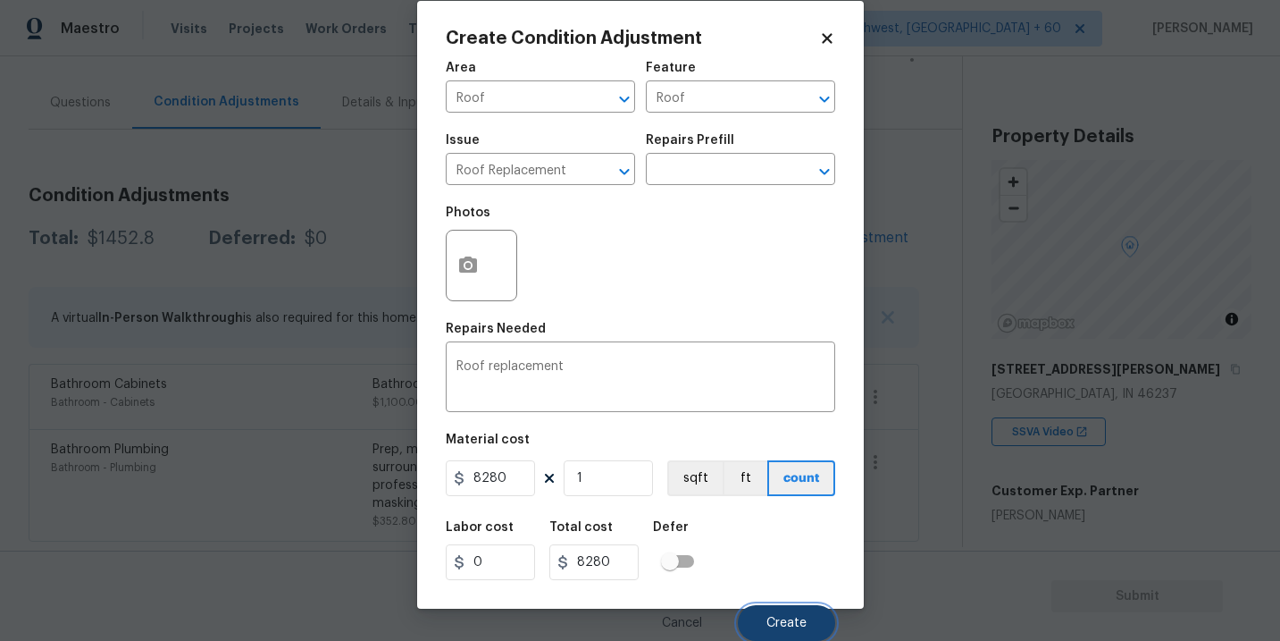
click at [774, 616] on span "Create" at bounding box center [786, 622] width 40 height 13
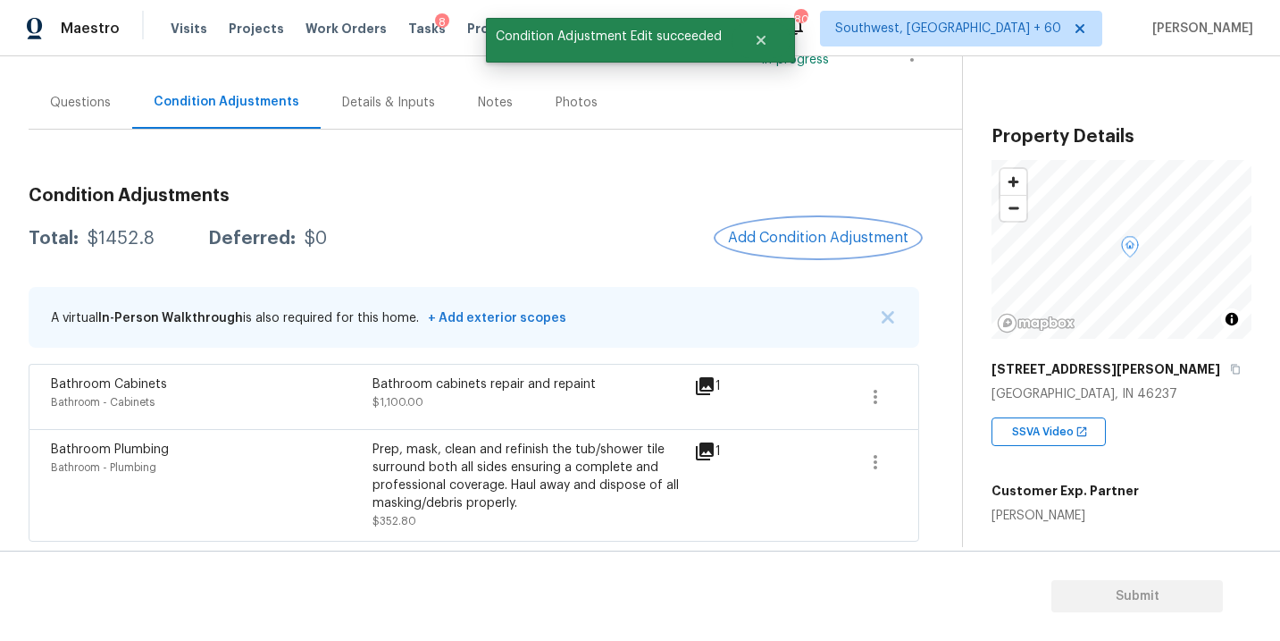
scroll to position [0, 0]
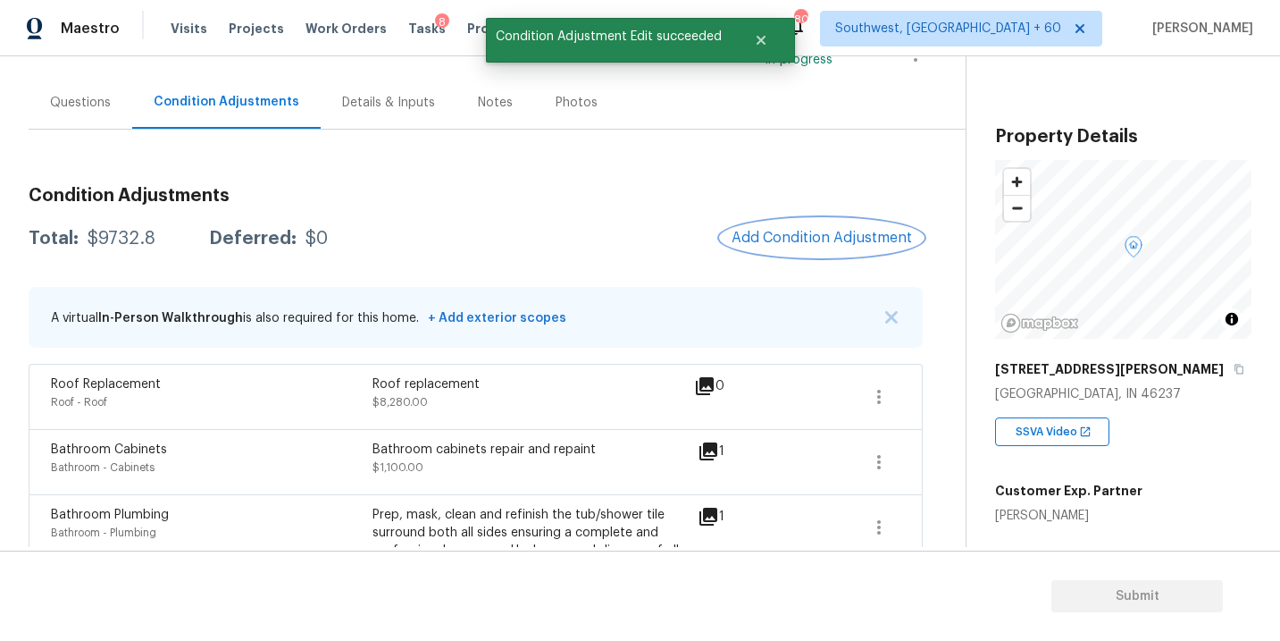
click at [811, 238] on span "Add Condition Adjustment" at bounding box center [822, 238] width 180 height 16
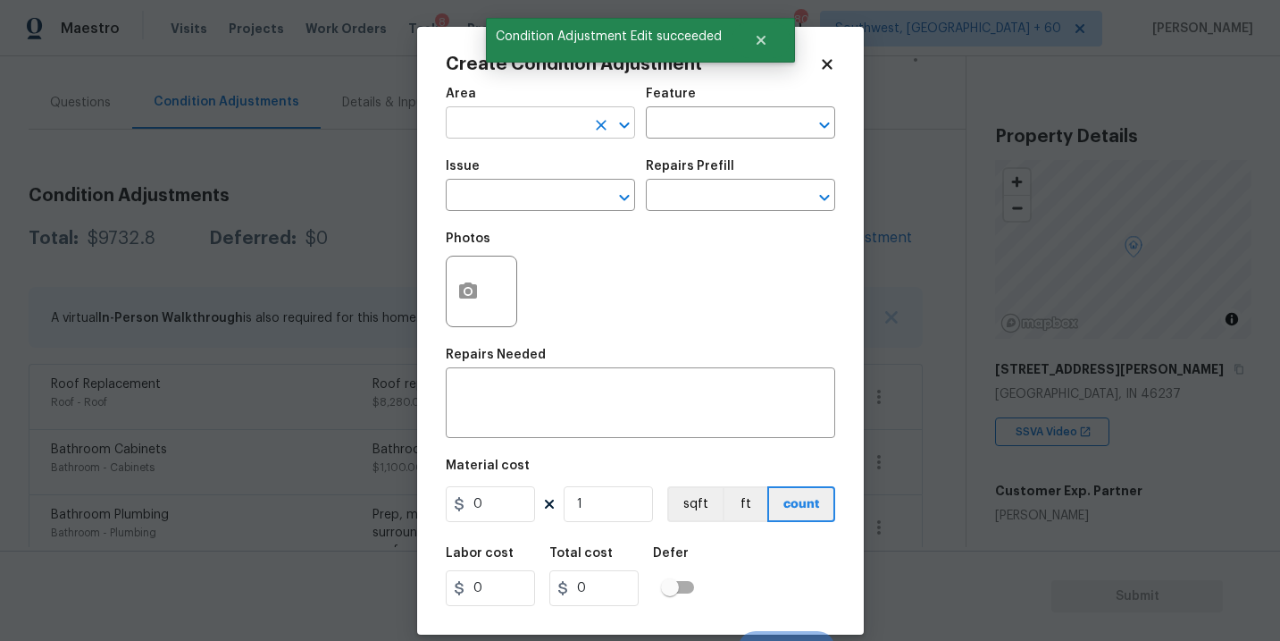
click at [523, 131] on input "text" at bounding box center [515, 125] width 139 height 28
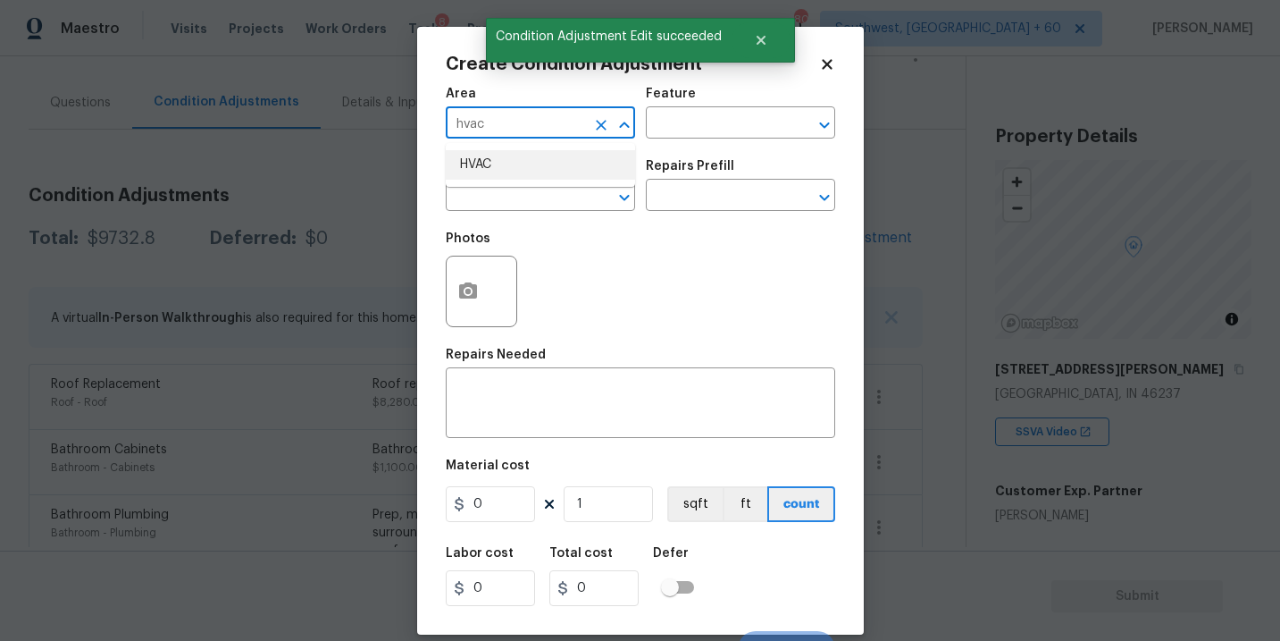
click at [519, 170] on li "HVAC" at bounding box center [540, 164] width 189 height 29
type input "HVAC"
click at [675, 137] on input "text" at bounding box center [715, 125] width 139 height 28
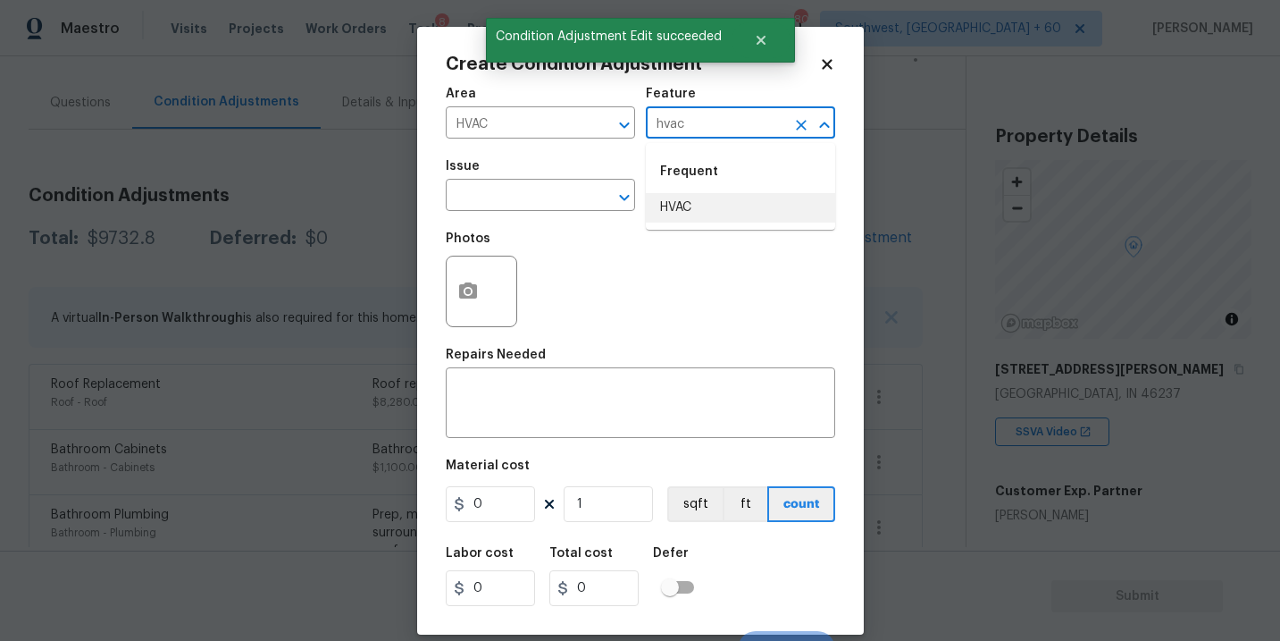
click at [664, 202] on li "HVAC" at bounding box center [740, 207] width 189 height 29
type input "HVAC"
click at [530, 194] on input "text" at bounding box center [515, 197] width 139 height 28
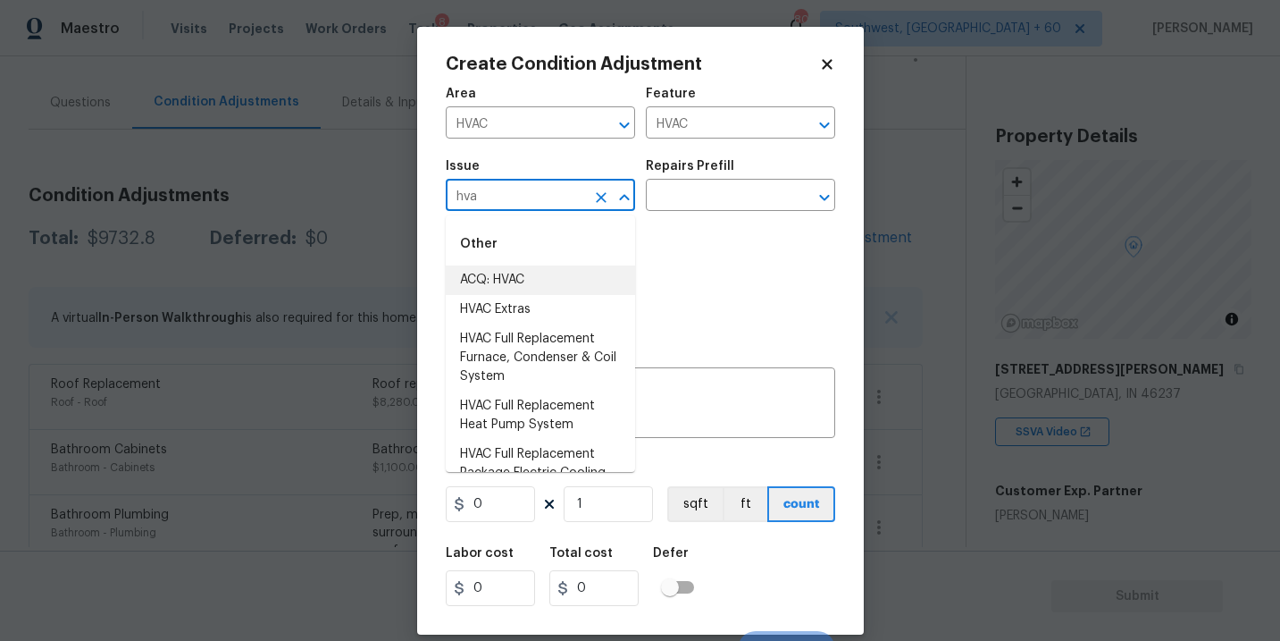
click at [519, 269] on li "ACQ: HVAC" at bounding box center [540, 279] width 189 height 29
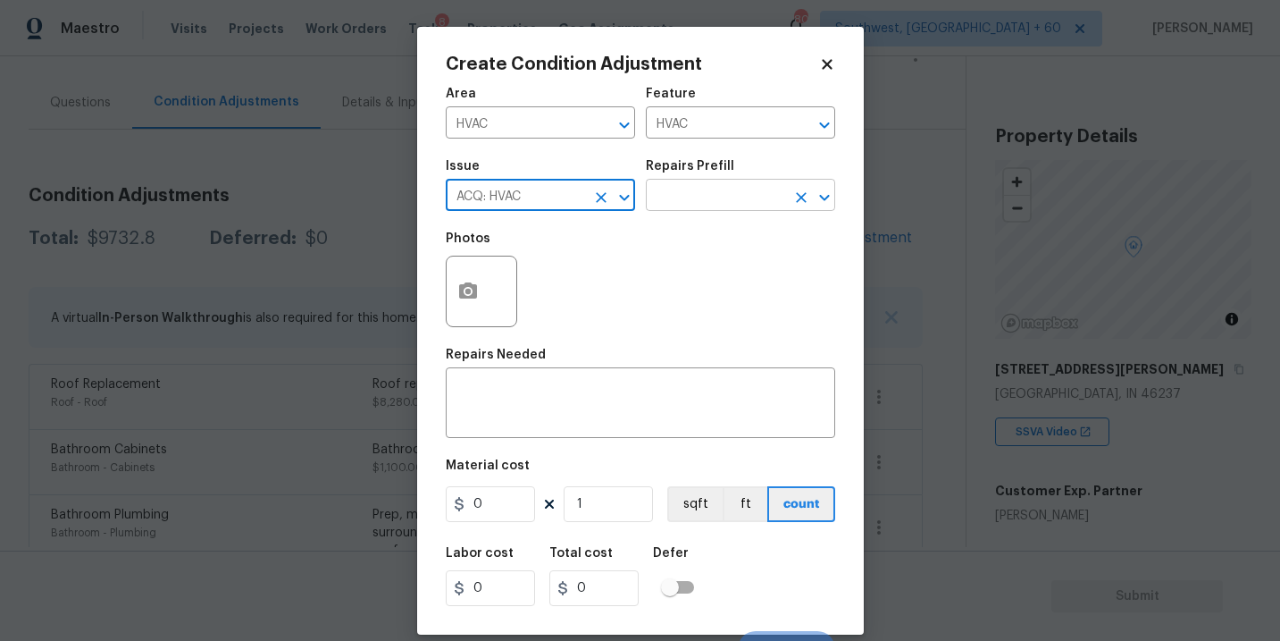
type input "ACQ: HVAC"
click at [720, 198] on input "text" at bounding box center [715, 197] width 139 height 28
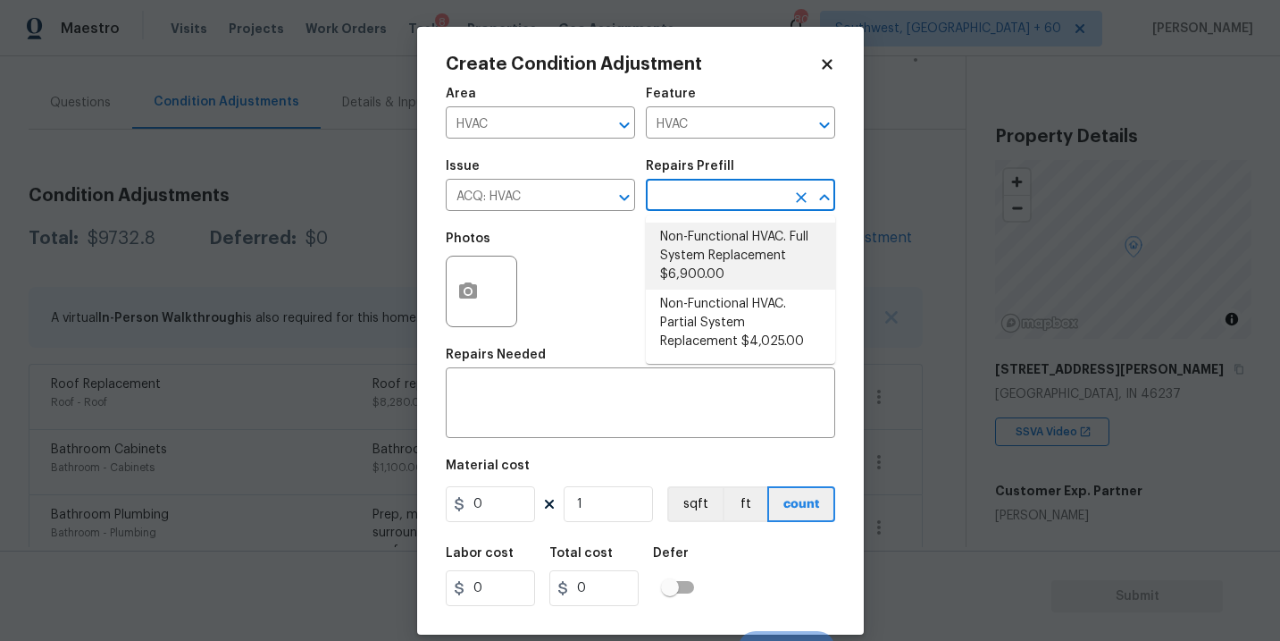
click at [722, 237] on li "Non-Functional HVAC. Full System Replacement $6,900.00" at bounding box center [740, 255] width 189 height 67
type input "Acquisition"
type textarea "Acquisition Scope: Full System Replacement"
type input "6900"
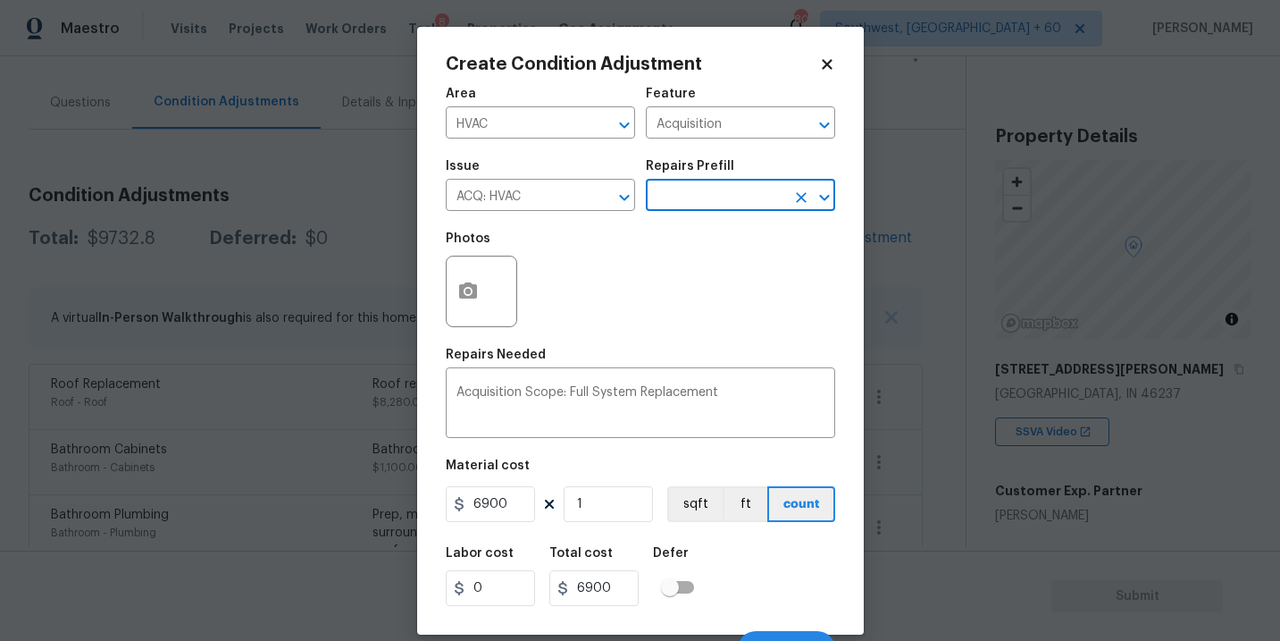
scroll to position [27, 0]
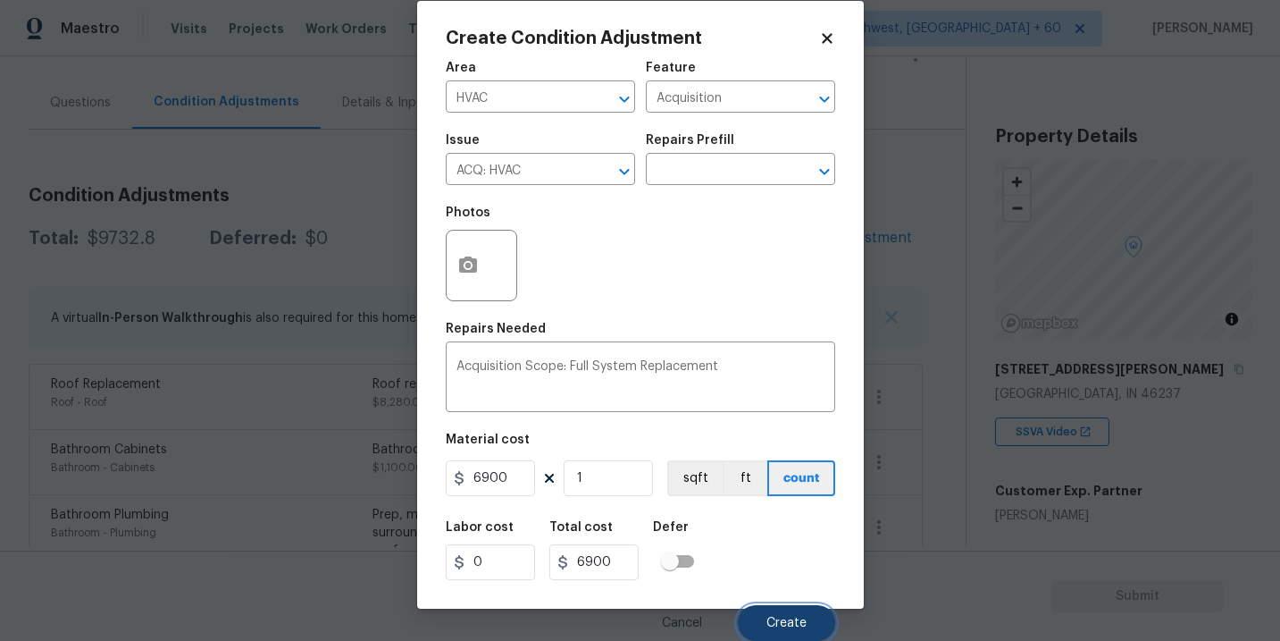
click at [803, 607] on button "Create" at bounding box center [786, 623] width 97 height 36
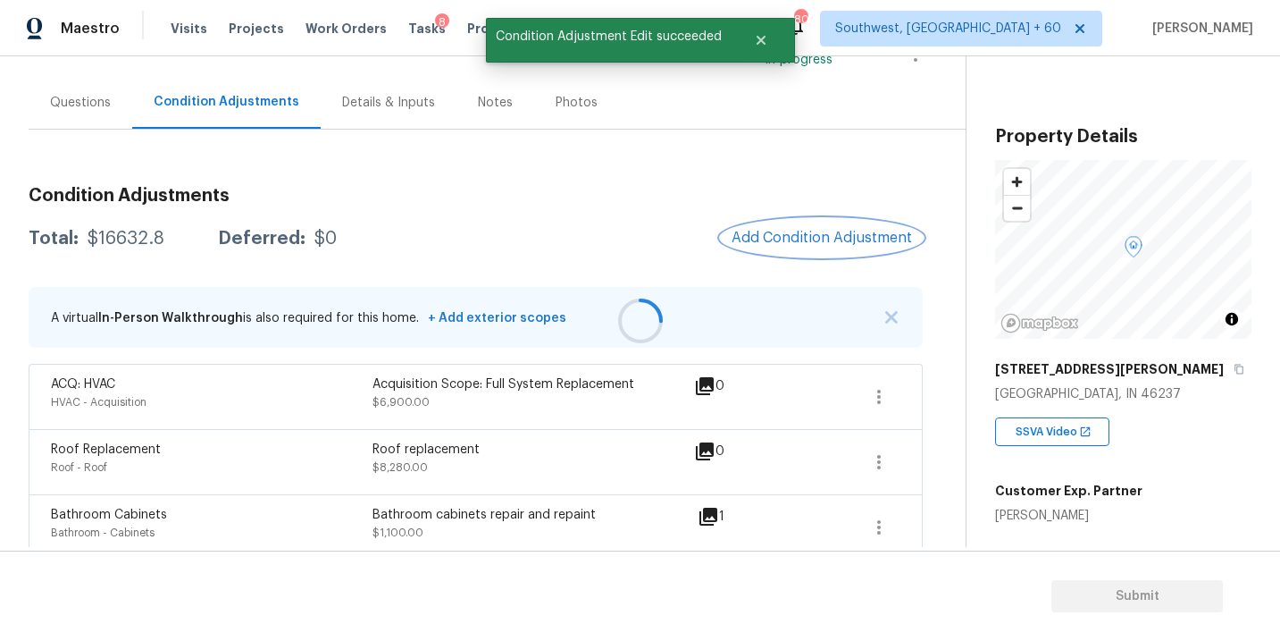
scroll to position [0, 0]
click at [778, 248] on button "Add Condition Adjustment" at bounding box center [822, 238] width 202 height 38
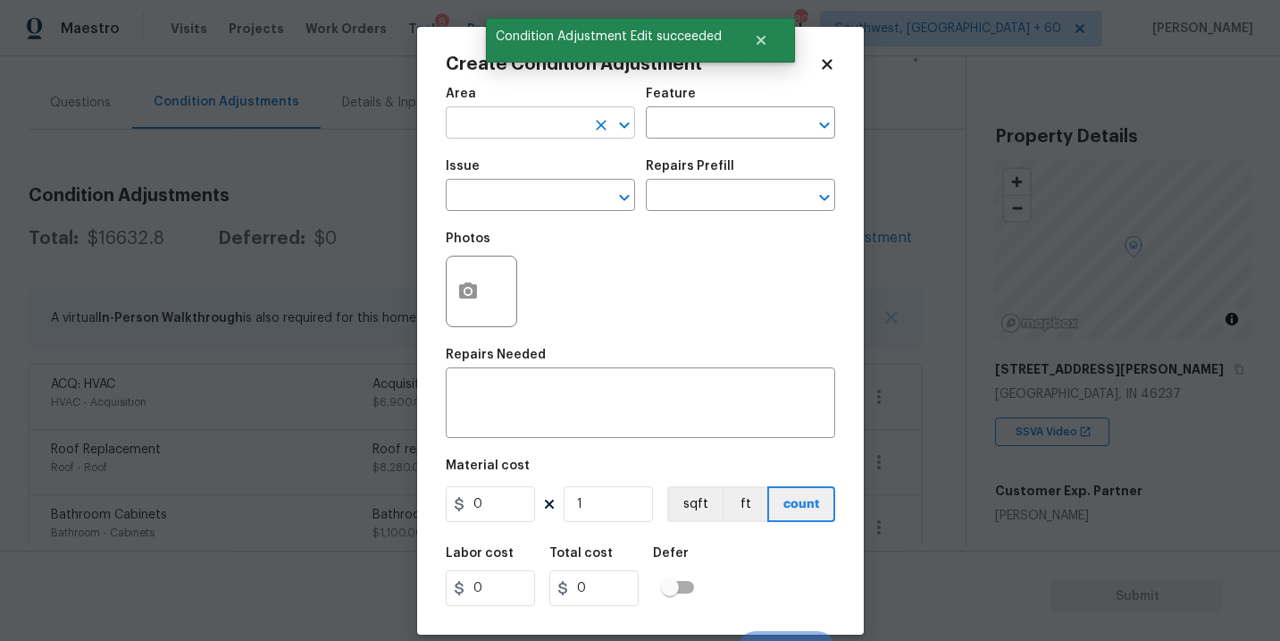
click at [490, 129] on input "text" at bounding box center [515, 125] width 139 height 28
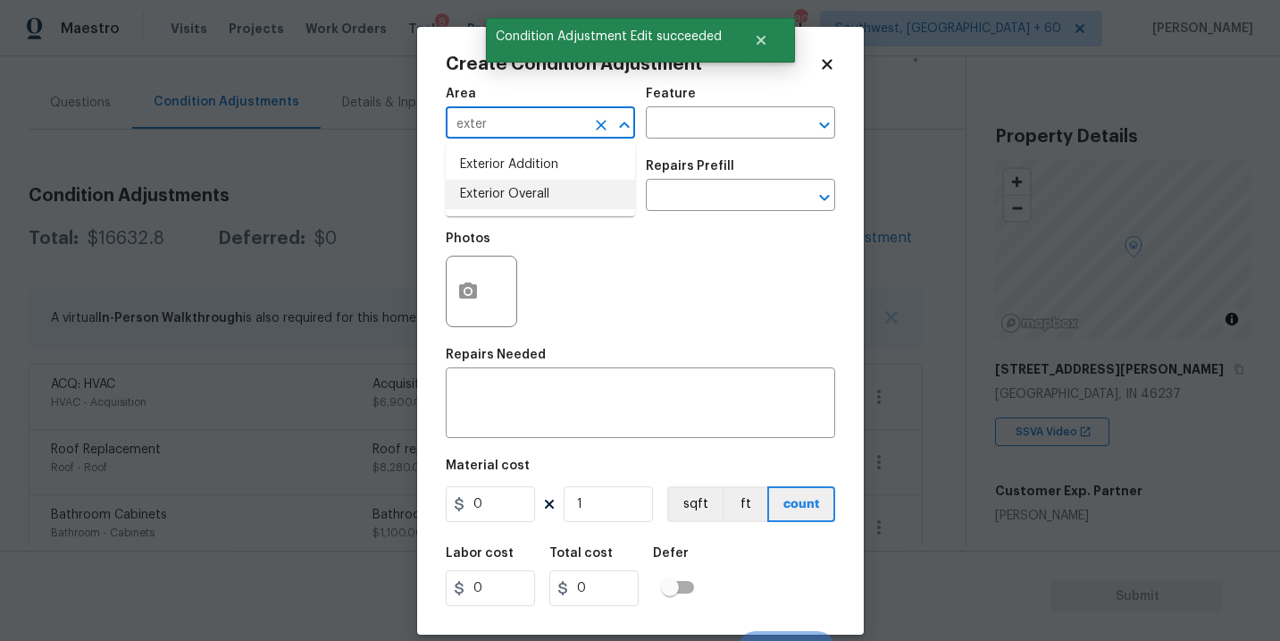
click at [540, 198] on li "Exterior Overall" at bounding box center [540, 194] width 189 height 29
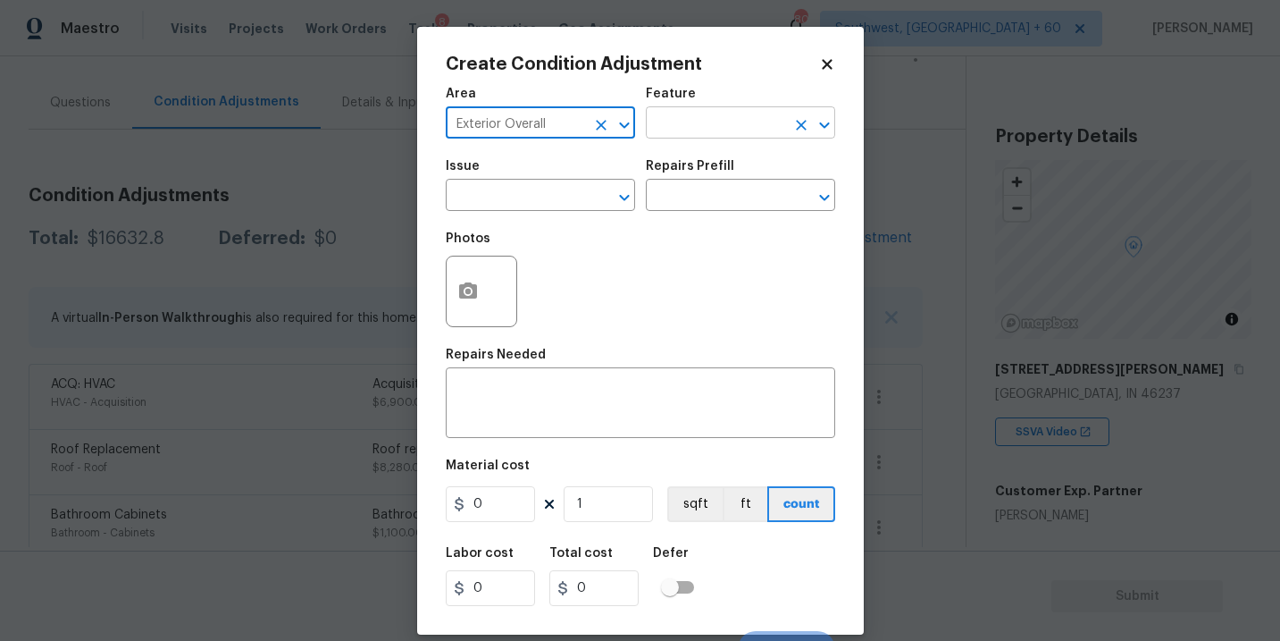
type input "Exterior Overall"
click at [690, 129] on input "text" at bounding box center [715, 125] width 139 height 28
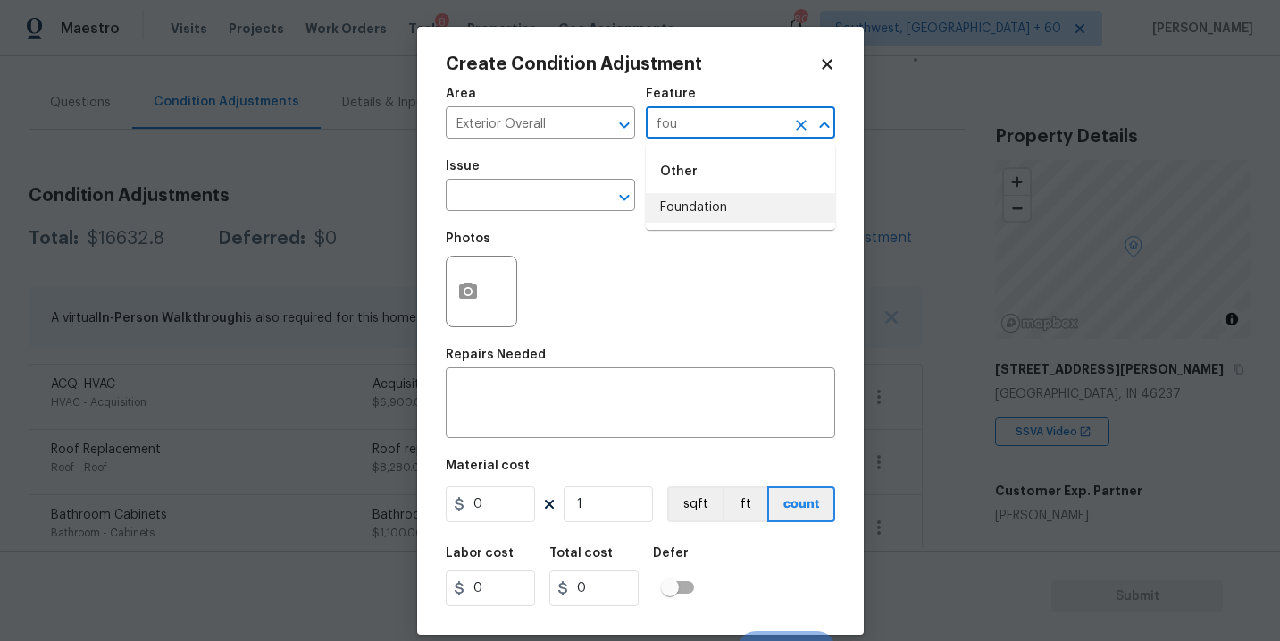
click at [694, 208] on li "Foundation" at bounding box center [740, 207] width 189 height 29
type input "Foundation"
click at [543, 207] on input "text" at bounding box center [515, 197] width 139 height 28
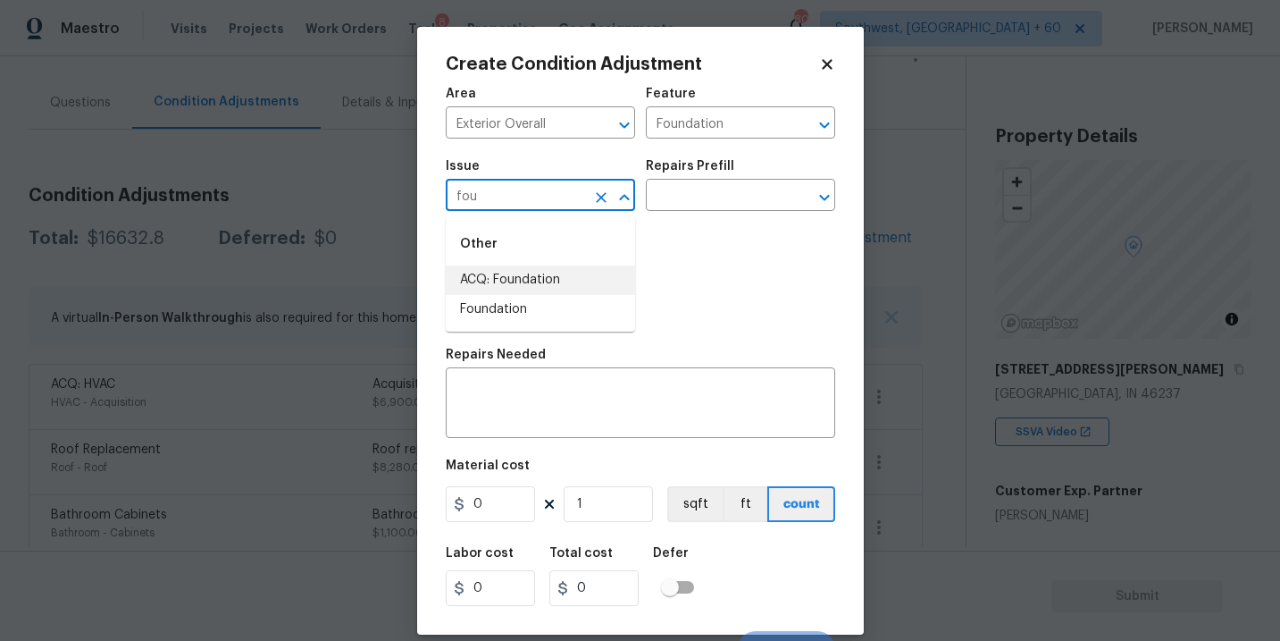
click at [557, 284] on li "ACQ: Foundation" at bounding box center [540, 279] width 189 height 29
type input "ACQ: Foundation"
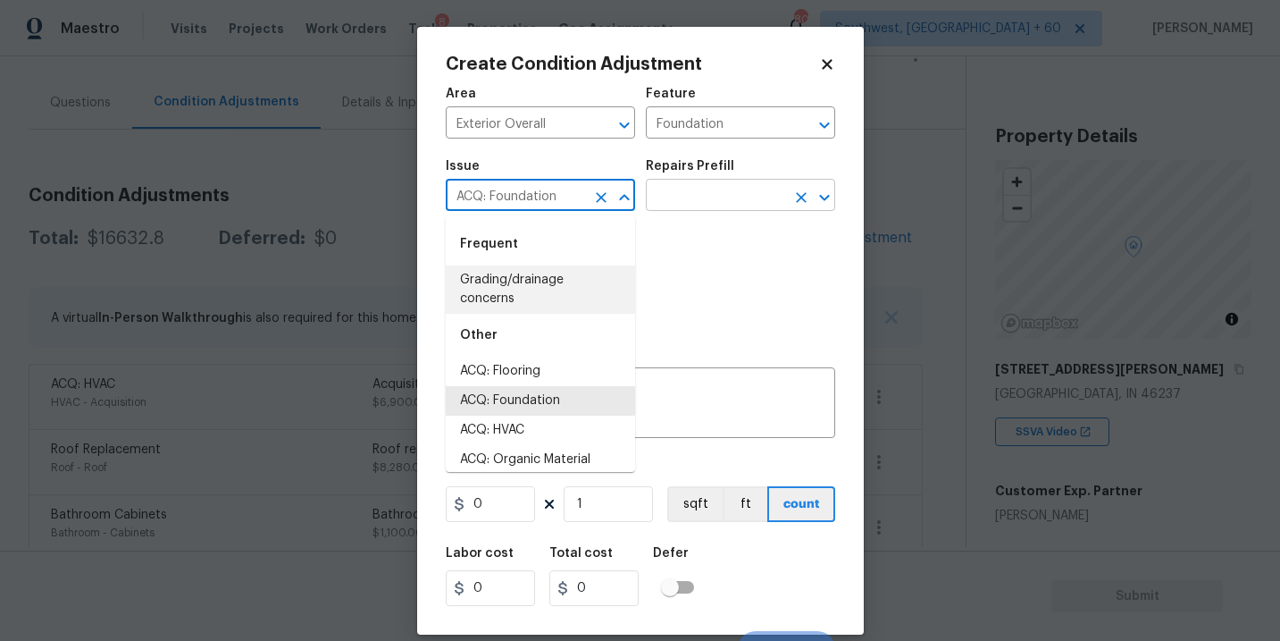
click at [692, 210] on input "text" at bounding box center [715, 197] width 139 height 28
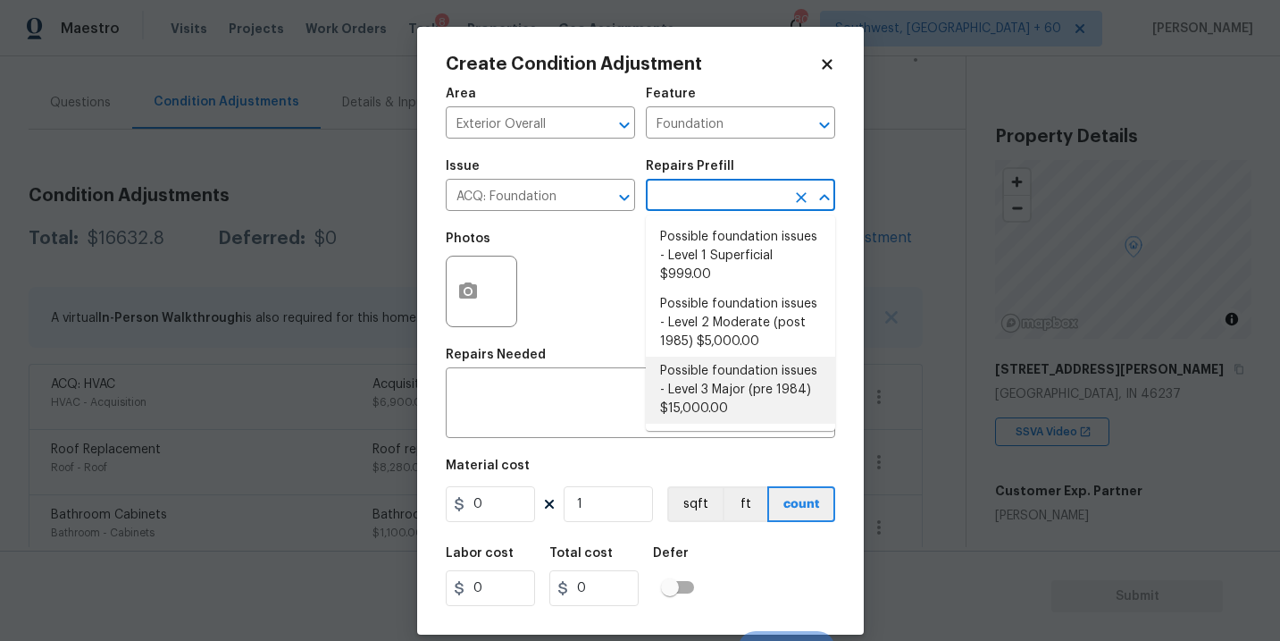
click at [702, 401] on li "Possible foundation issues - Level 3 Major (pre 1984) $15,000.00" at bounding box center [740, 389] width 189 height 67
type input "Acquisition"
type textarea "Possible foundation issues - Level 3 Major: Disclaimer: This is NOT a technical…"
type input "15000"
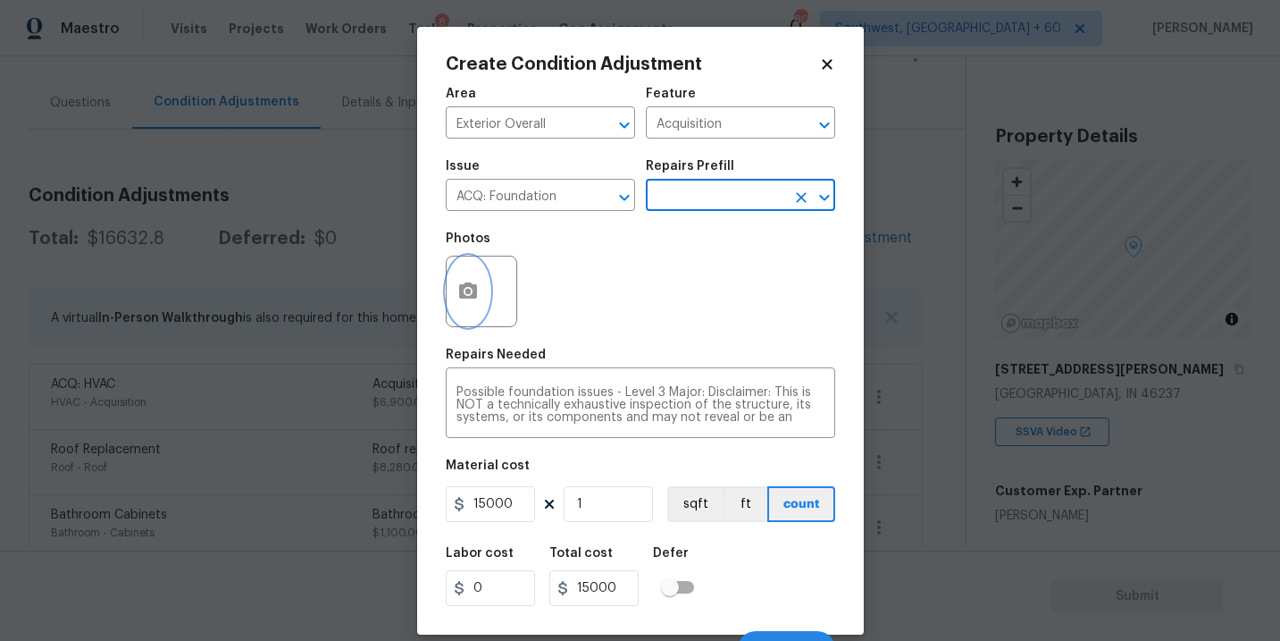
click at [476, 292] on icon "button" at bounding box center [468, 290] width 18 height 16
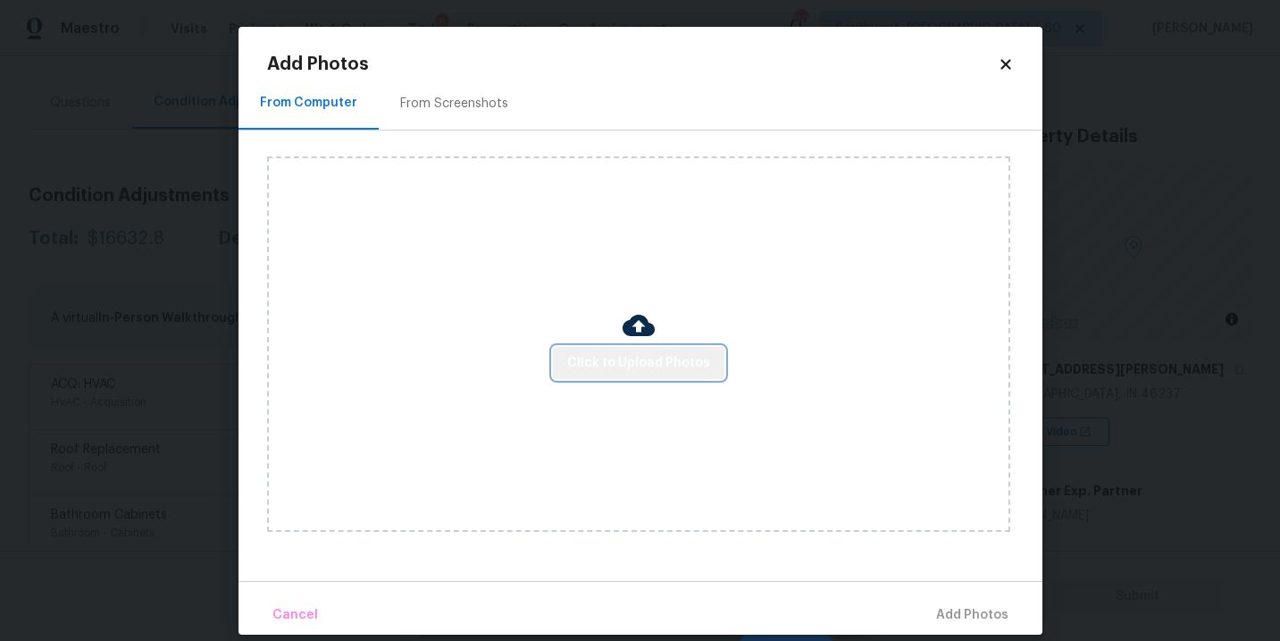
click at [654, 364] on span "Click to Upload Photos" at bounding box center [638, 363] width 143 height 22
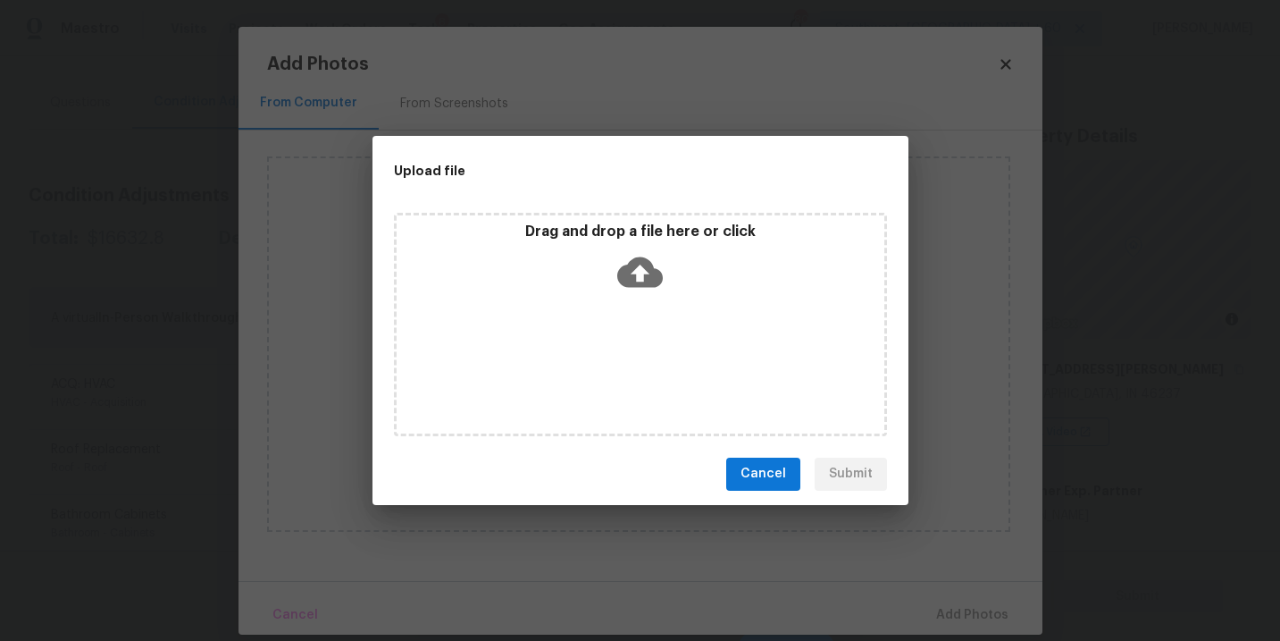
click at [638, 292] on icon at bounding box center [640, 272] width 46 height 46
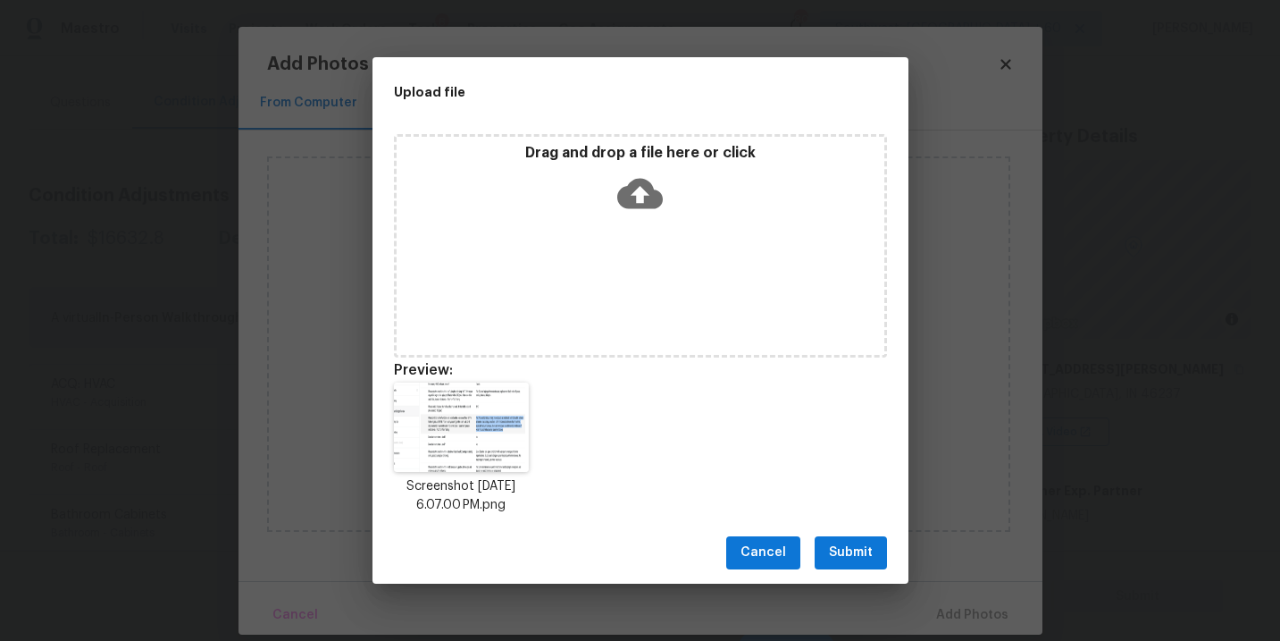
click at [850, 562] on span "Submit" at bounding box center [851, 552] width 44 height 22
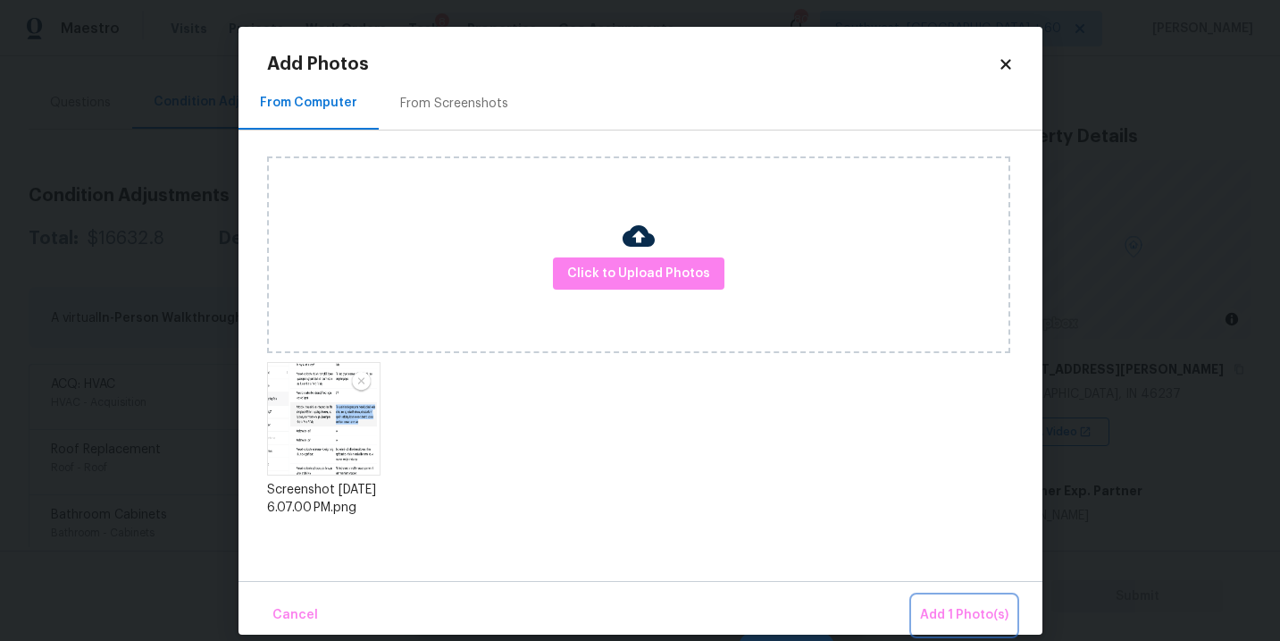
click at [932, 602] on button "Add 1 Photo(s)" at bounding box center [964, 615] width 103 height 38
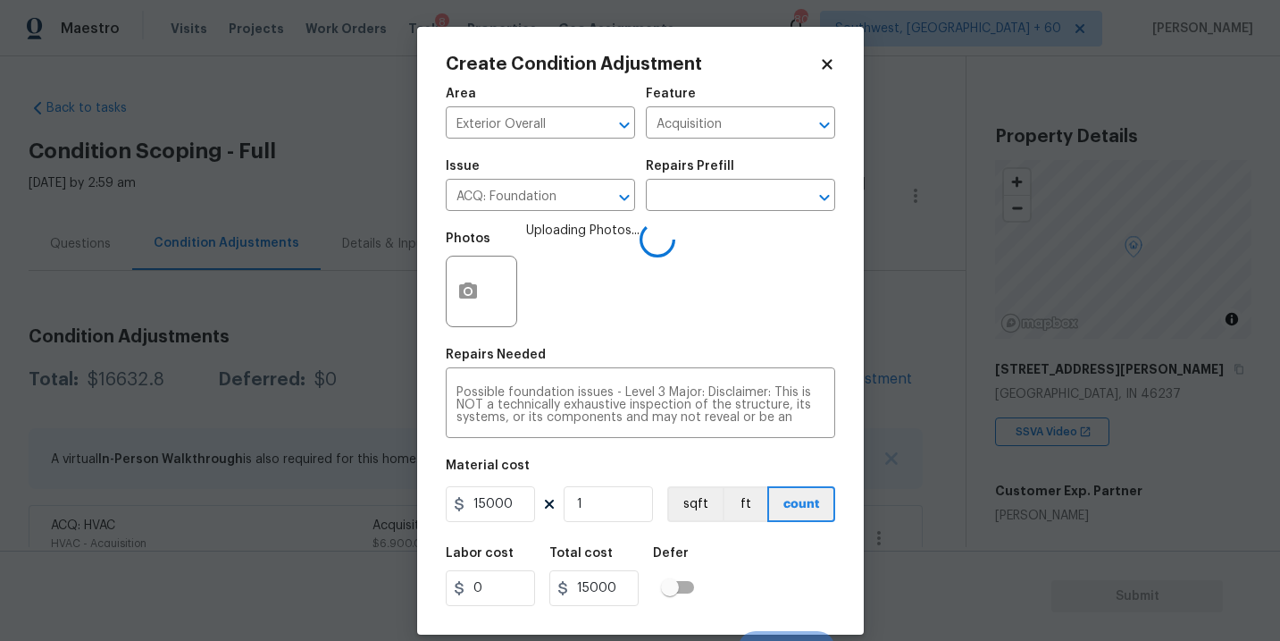
scroll to position [27, 0]
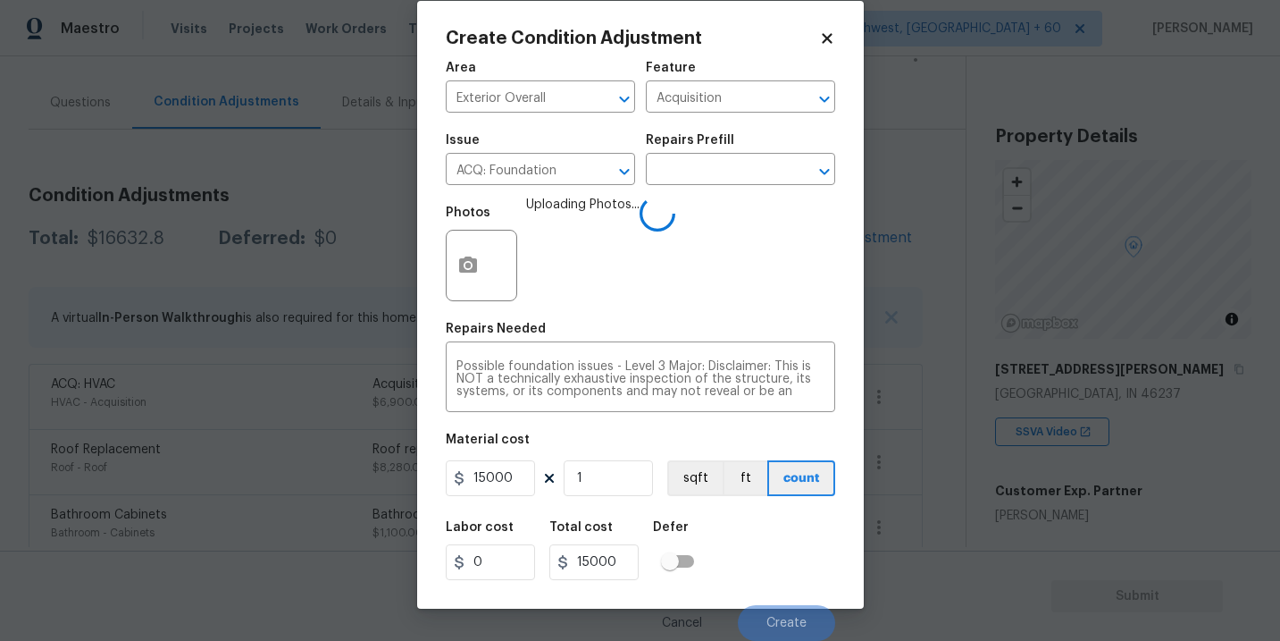
click at [736, 555] on div "Labor cost 0 Total cost 15000 Defer" at bounding box center [640, 550] width 389 height 80
click at [756, 555] on div "Labor cost 0 Total cost 15000 Defer" at bounding box center [640, 550] width 389 height 80
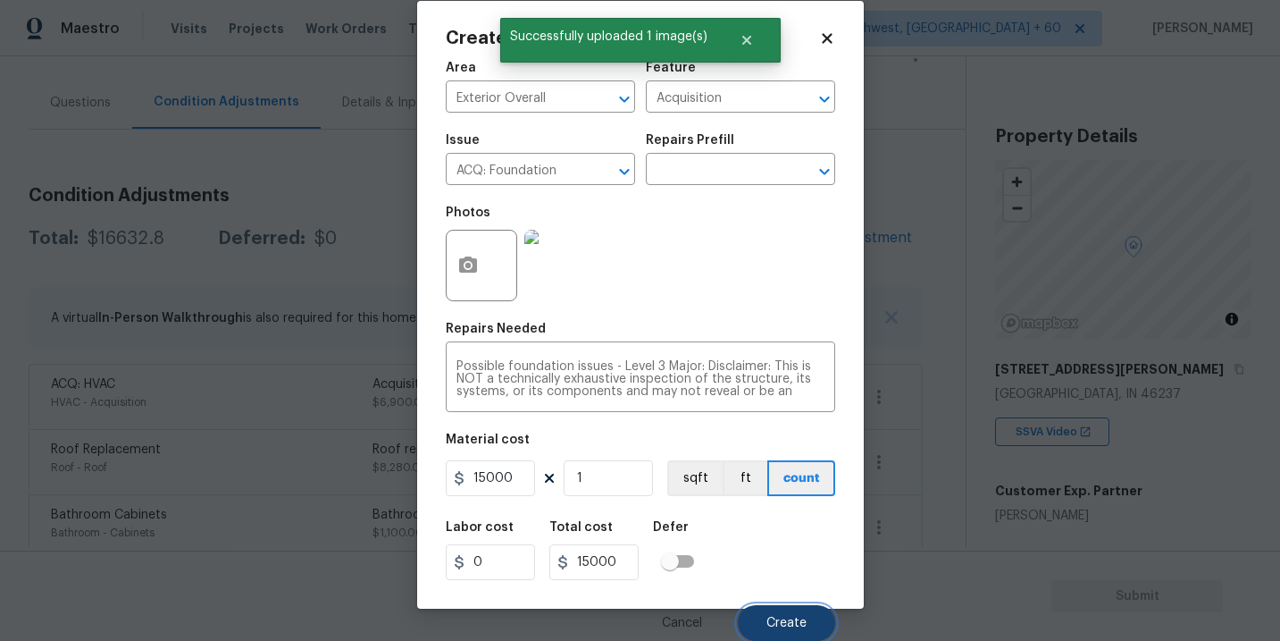
click at [773, 625] on span "Create" at bounding box center [786, 622] width 40 height 13
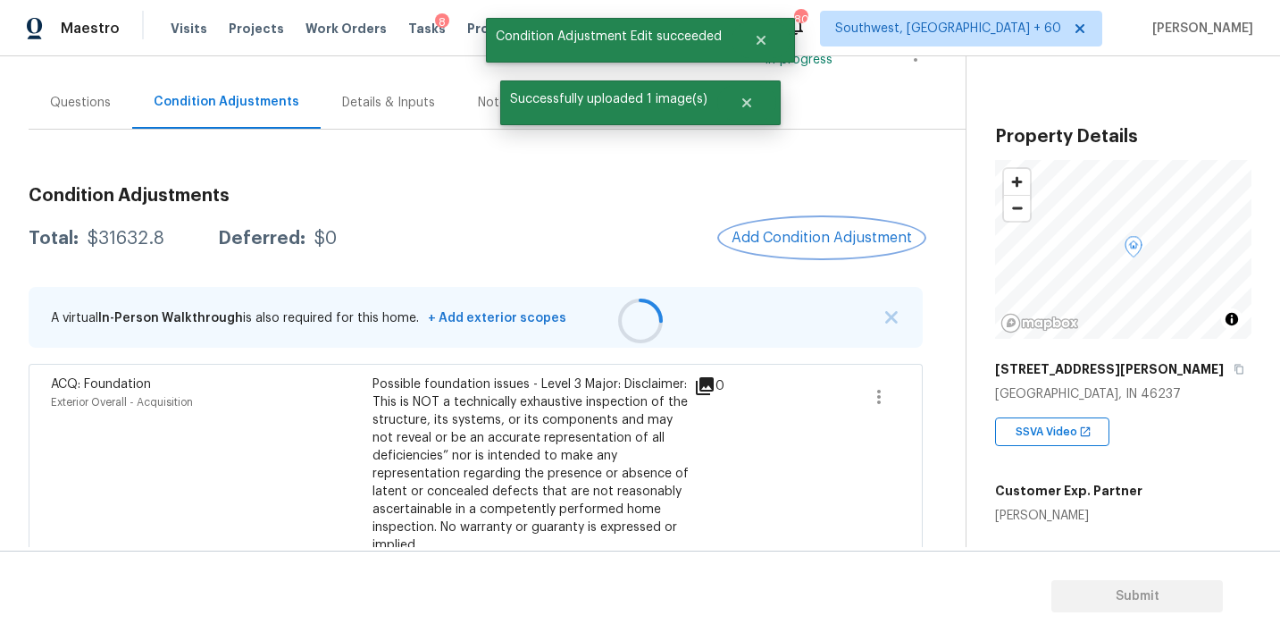
scroll to position [0, 0]
click at [93, 117] on div "Questions" at bounding box center [81, 102] width 104 height 53
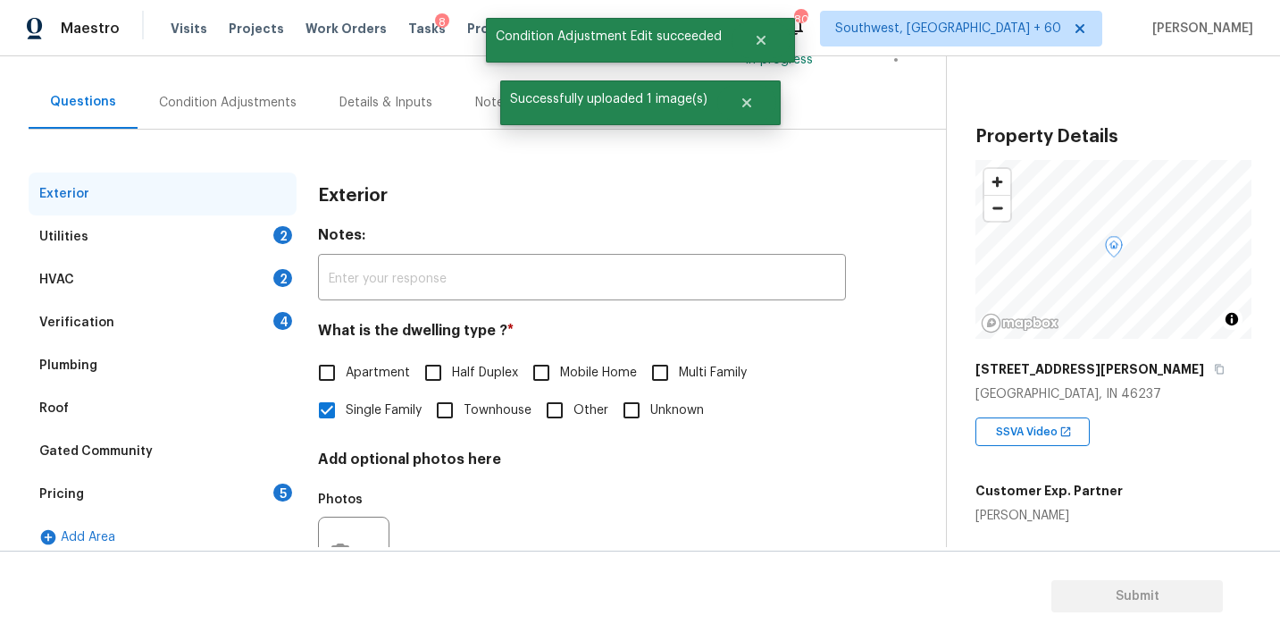
click at [105, 325] on div "Verification" at bounding box center [76, 323] width 75 height 18
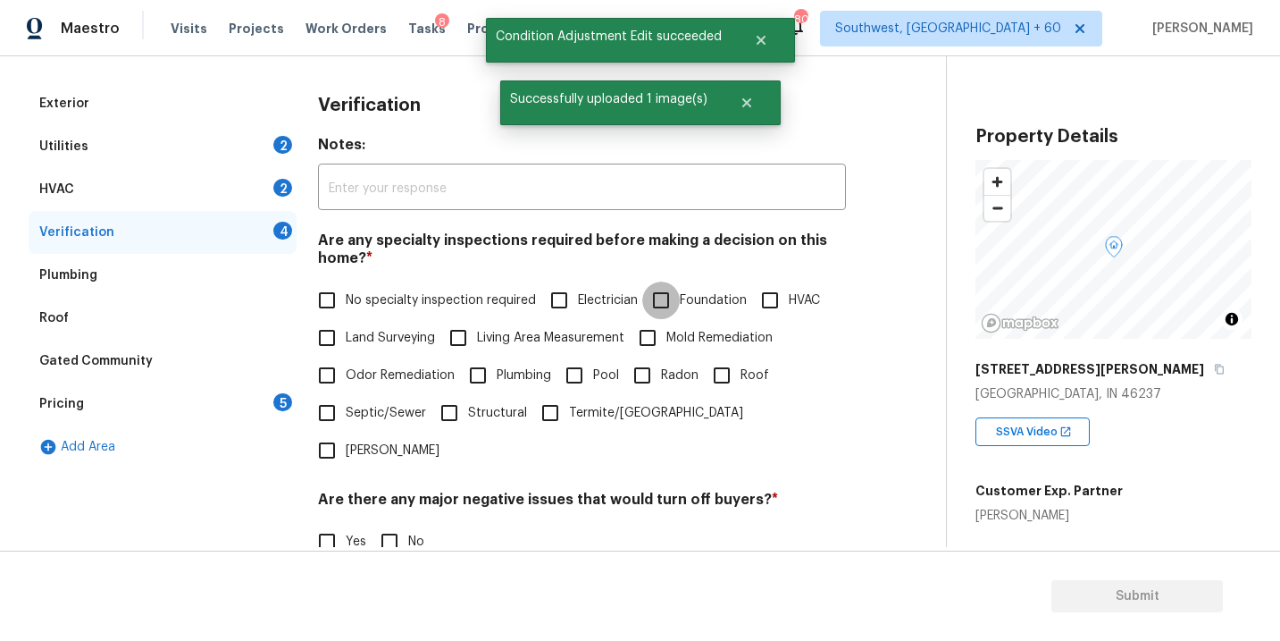
click at [671, 295] on input "Foundation" at bounding box center [661, 300] width 38 height 38
checkbox input "true"
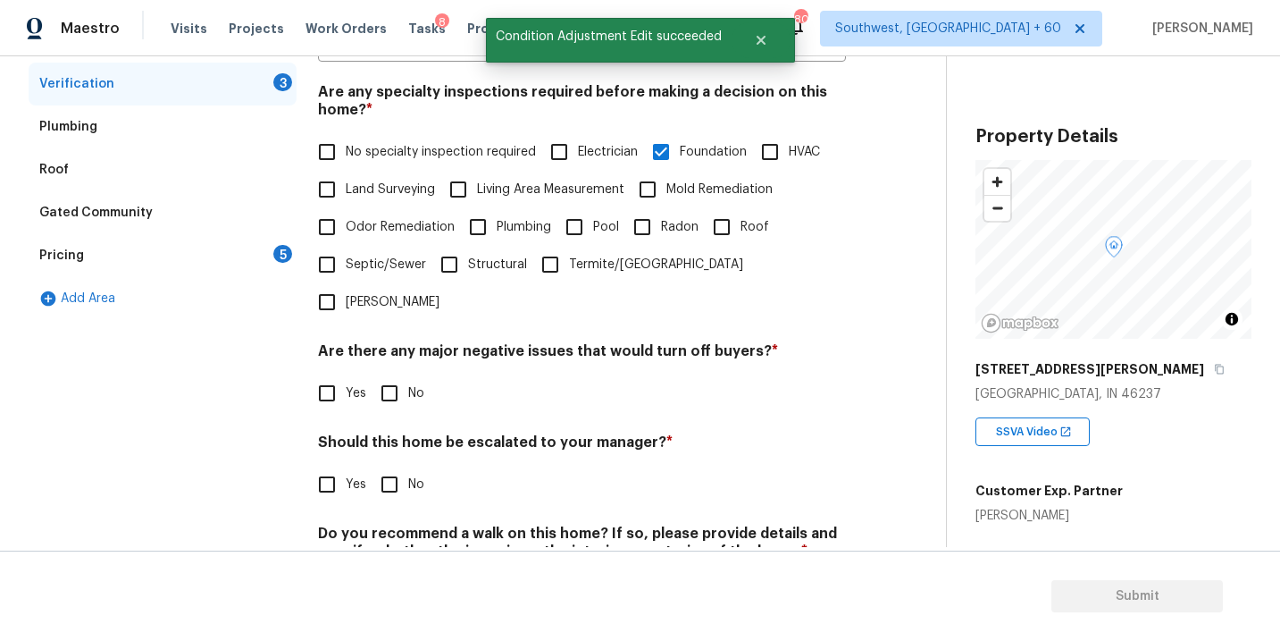
scroll to position [434, 0]
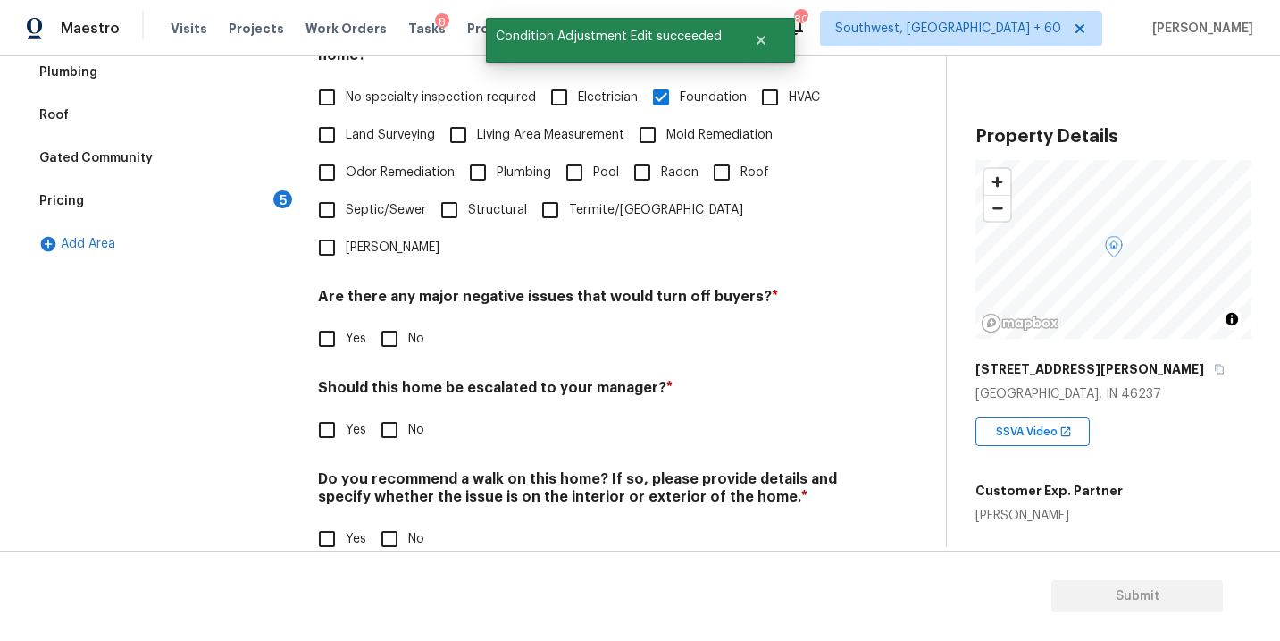
click at [414, 330] on span "No" at bounding box center [416, 339] width 16 height 19
click at [408, 320] on input "No" at bounding box center [390, 339] width 38 height 38
checkbox input "true"
click at [393, 520] on input "No" at bounding box center [390, 539] width 38 height 38
checkbox input "true"
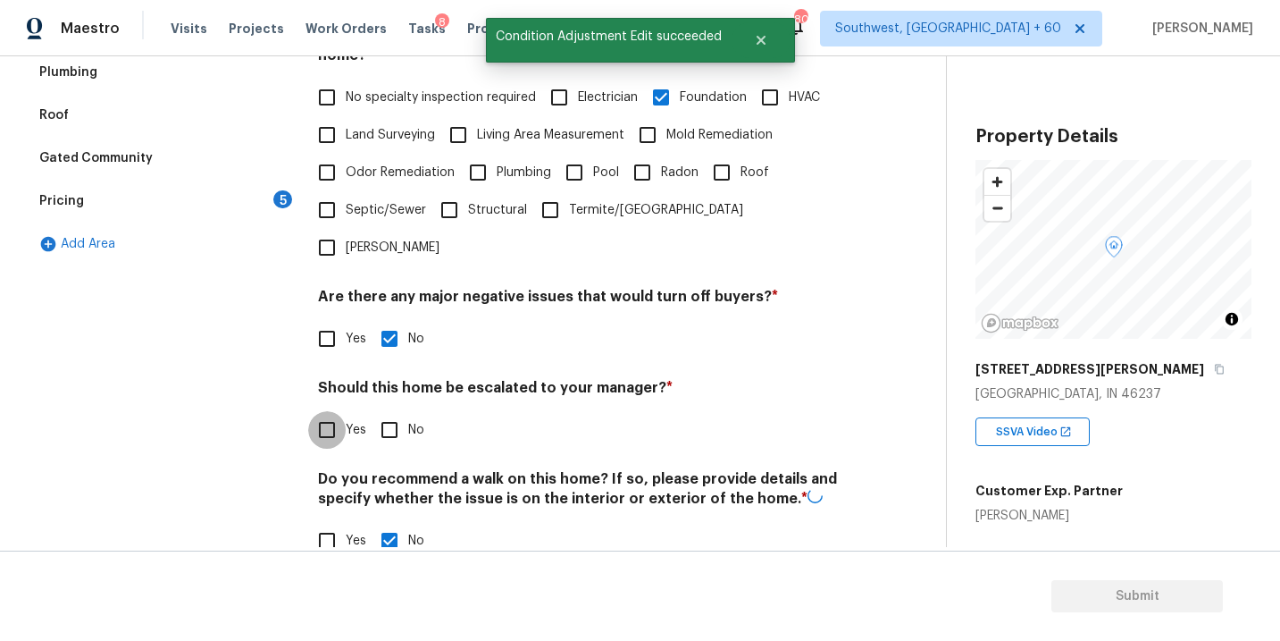
click at [335, 411] on input "Yes" at bounding box center [327, 430] width 38 height 38
checkbox input "true"
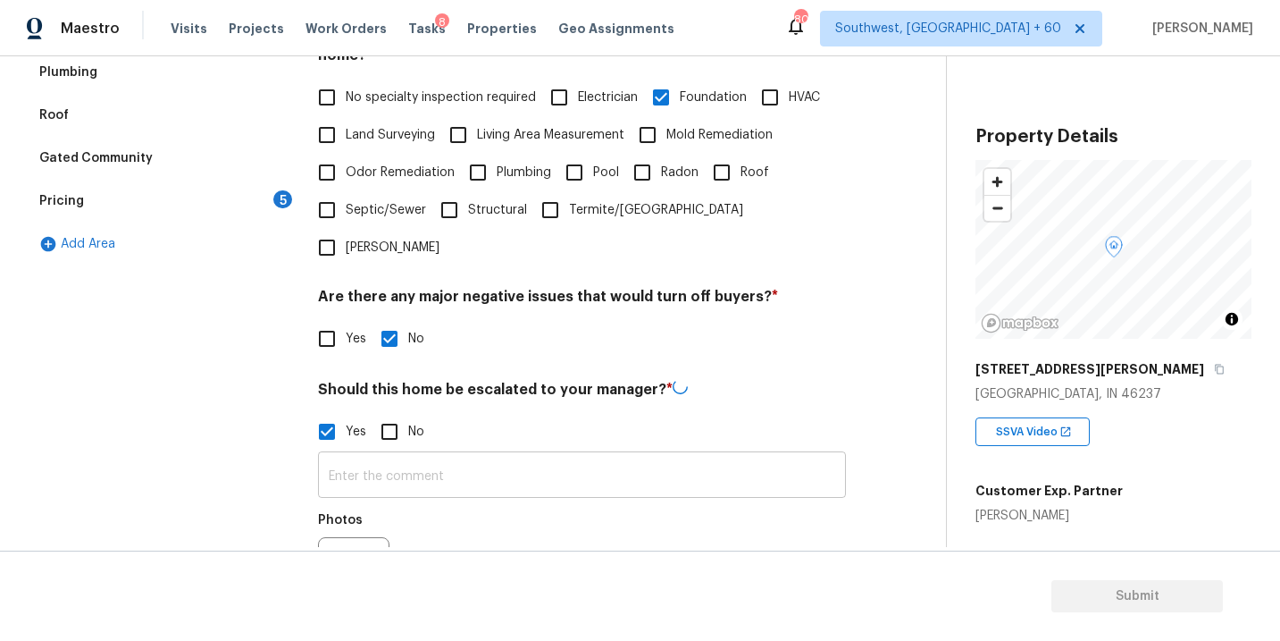
click at [389, 456] on input "text" at bounding box center [582, 477] width 528 height 42
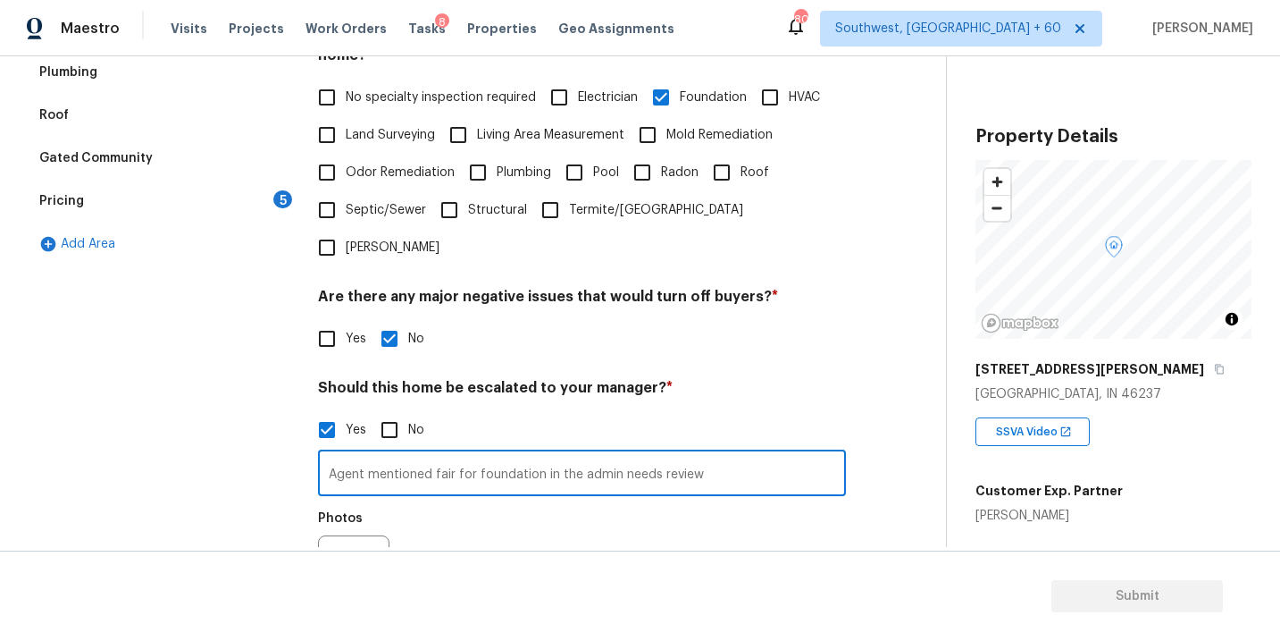
type input "Agent mentioned fair for foundation in the admin needs review"
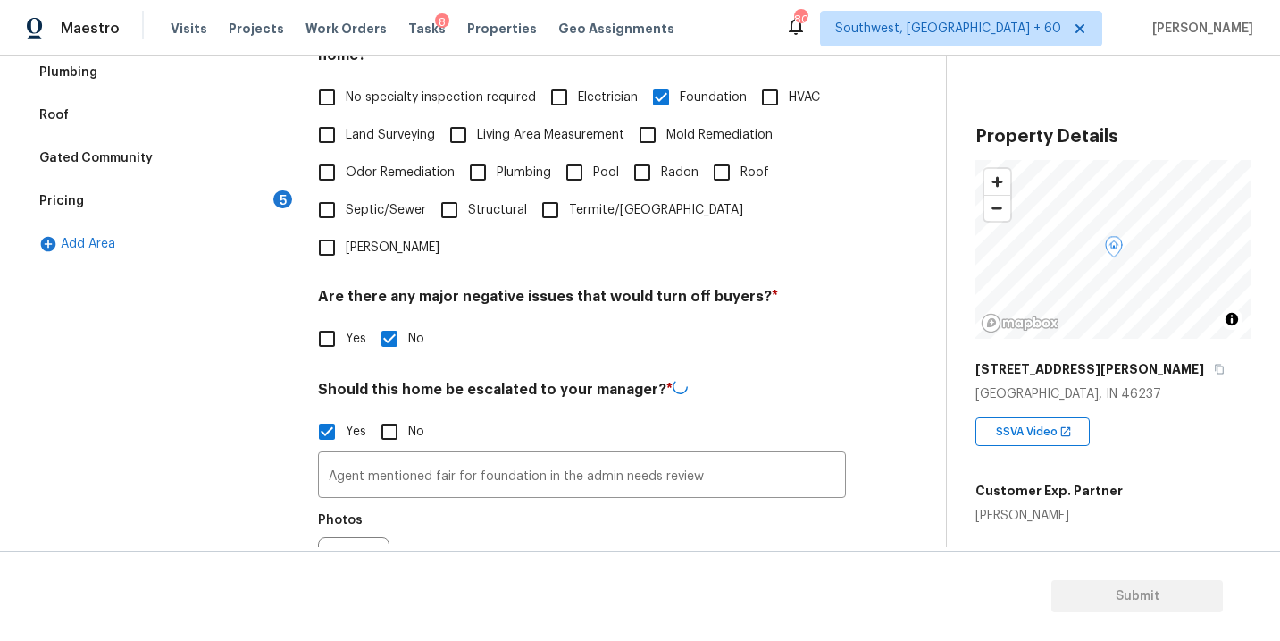
click at [427, 535] on div "Photos" at bounding box center [582, 561] width 528 height 116
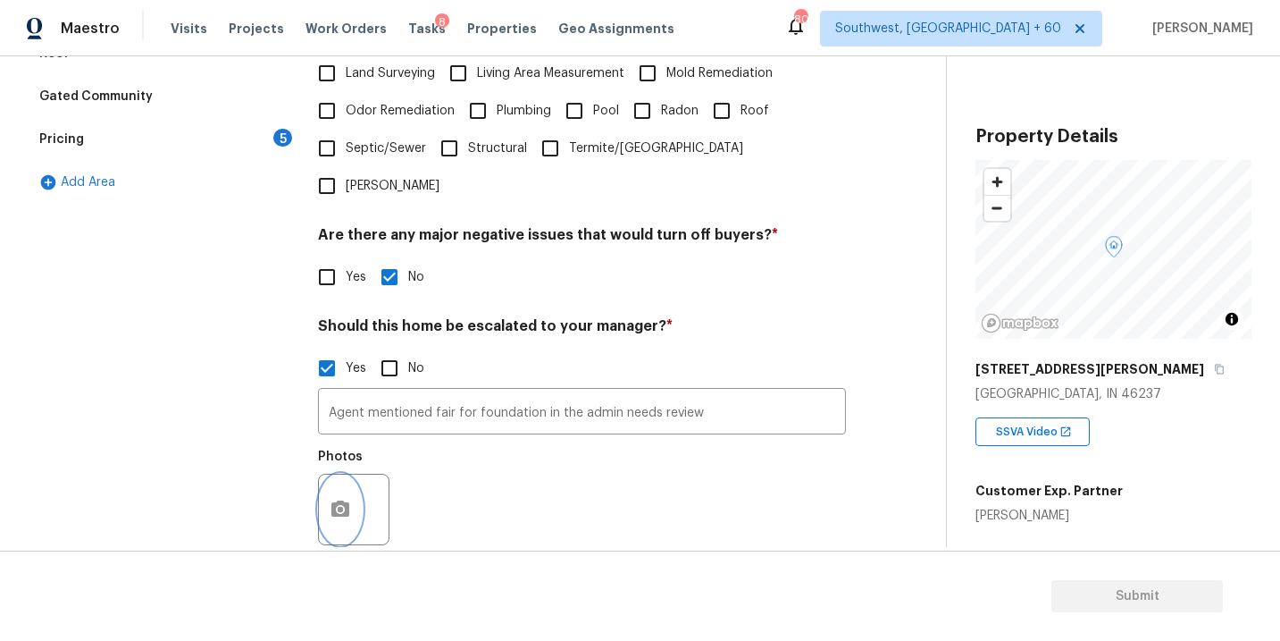
click at [338, 498] on button "button" at bounding box center [340, 509] width 43 height 70
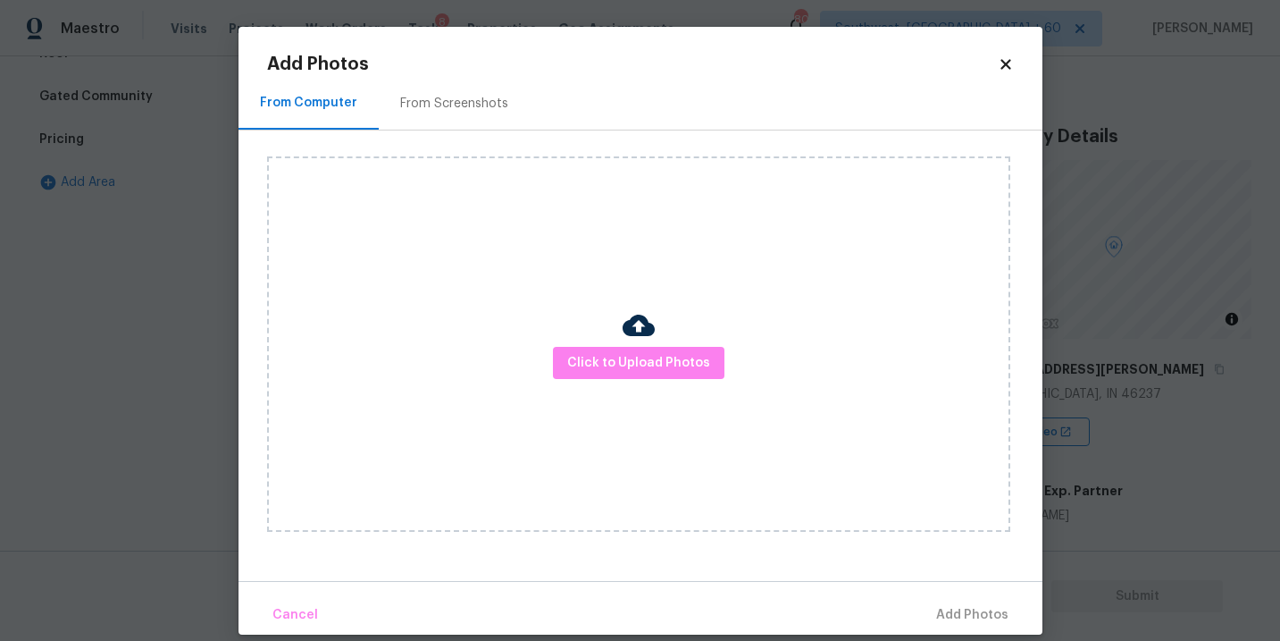
click at [616, 381] on div "Click to Upload Photos" at bounding box center [638, 343] width 743 height 375
click at [624, 361] on span "Click to Upload Photos" at bounding box center [638, 363] width 143 height 22
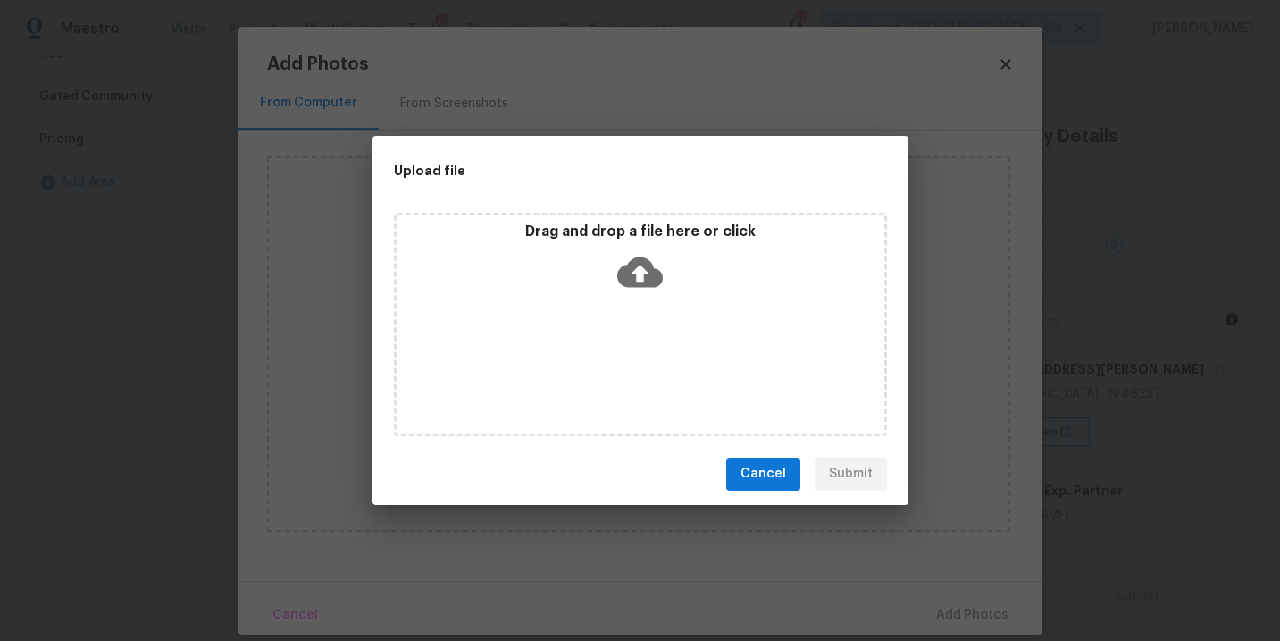
click at [627, 272] on icon at bounding box center [640, 271] width 46 height 30
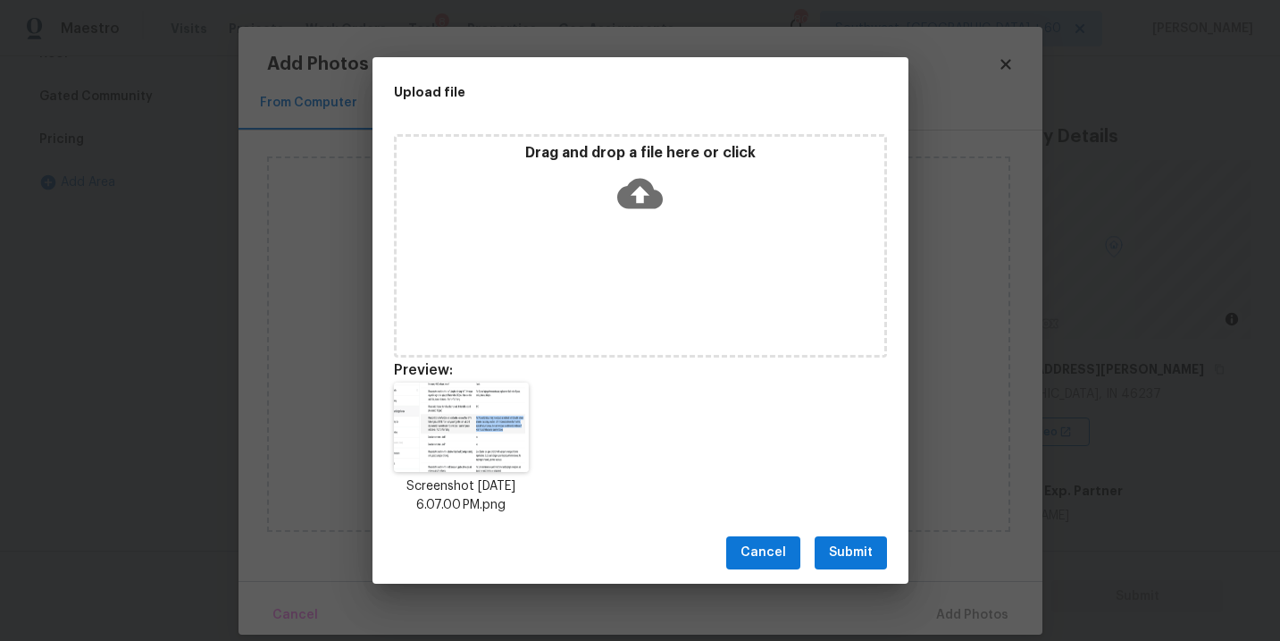
click at [854, 560] on span "Submit" at bounding box center [851, 552] width 44 height 22
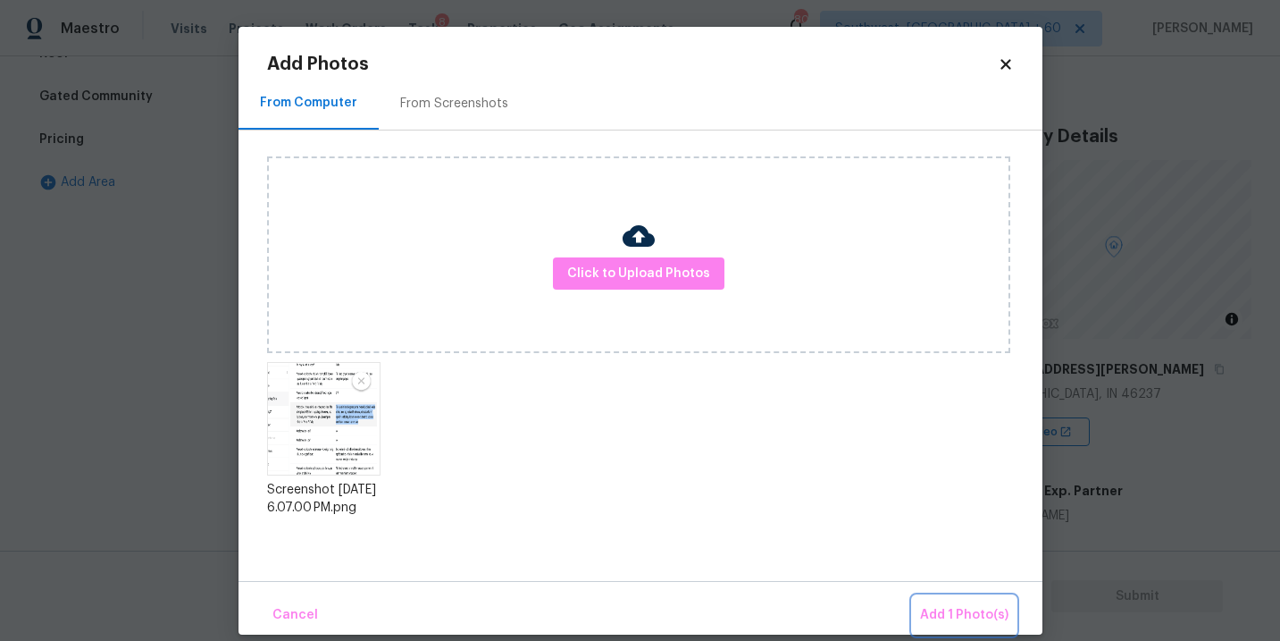
click at [931, 607] on span "Add 1 Photo(s)" at bounding box center [964, 615] width 88 height 22
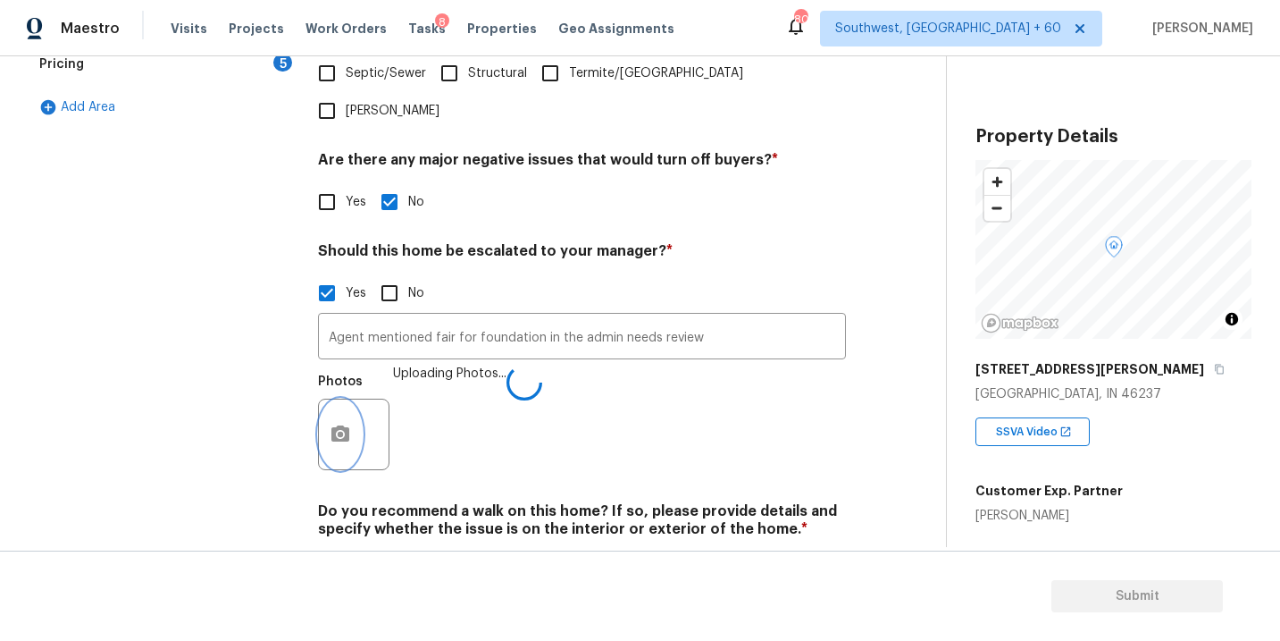
scroll to position [604, 0]
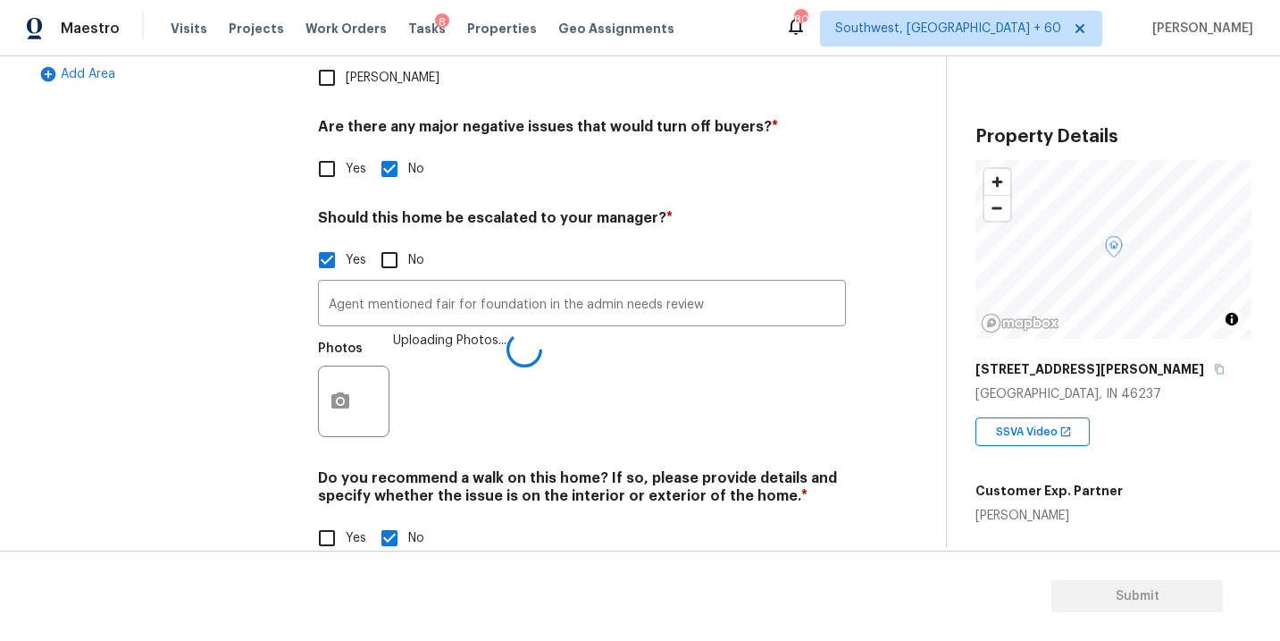
click at [703, 406] on div "Photos Uploading Photos..." at bounding box center [582, 389] width 528 height 116
click at [700, 395] on div "Photos Uploading Photos..." at bounding box center [582, 389] width 528 height 116
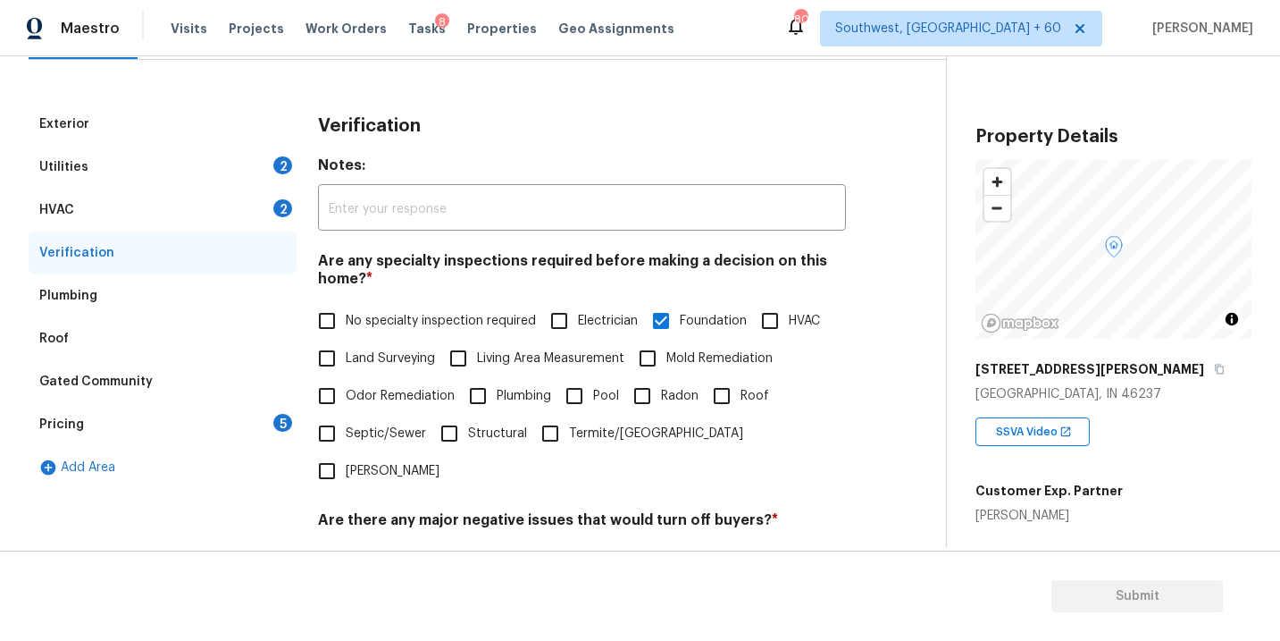
scroll to position [121, 0]
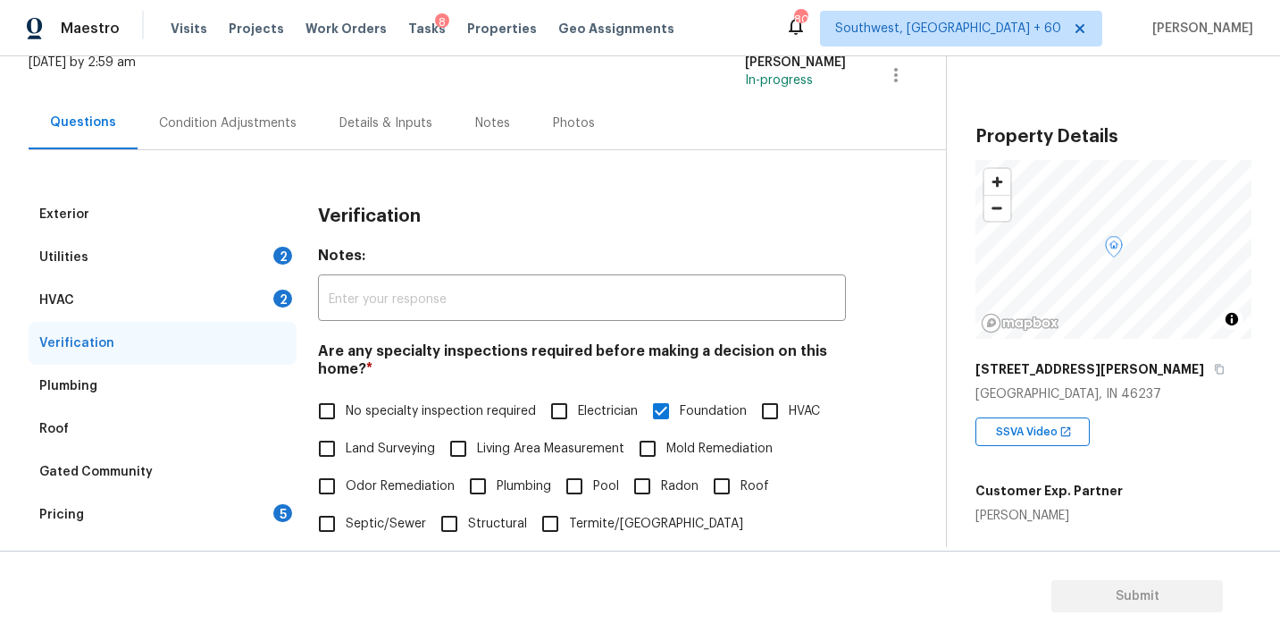
click at [264, 138] on div "Condition Adjustments" at bounding box center [228, 122] width 180 height 53
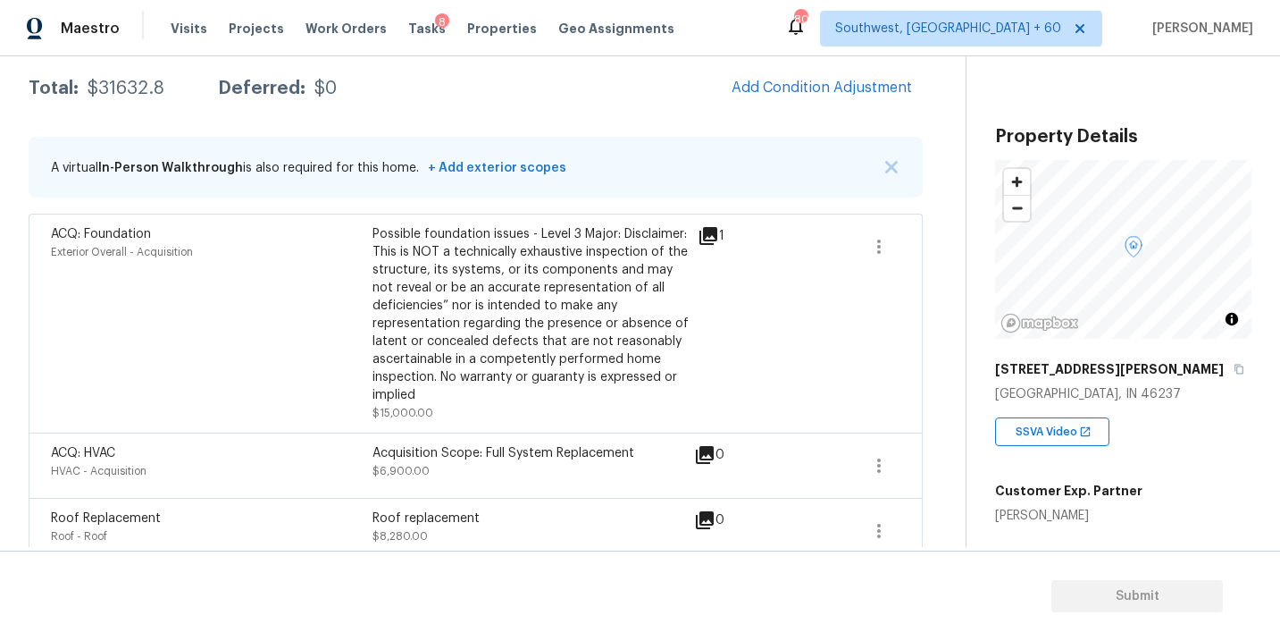
scroll to position [239, 0]
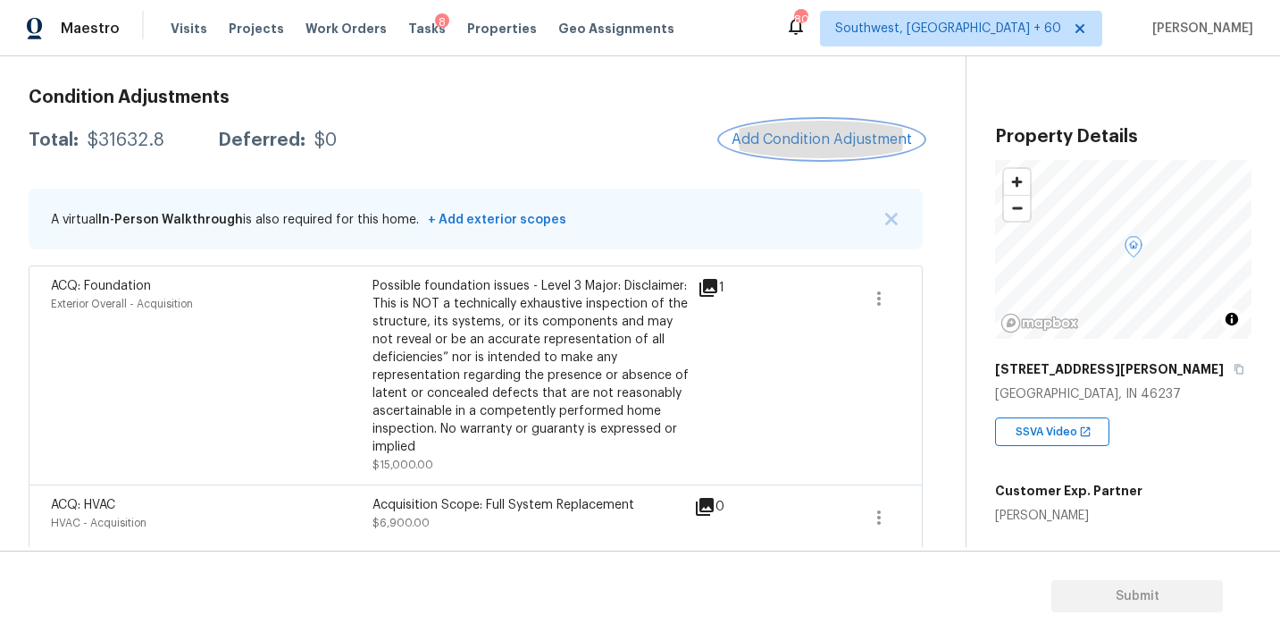
click at [800, 137] on span "Add Condition Adjustment" at bounding box center [822, 139] width 180 height 16
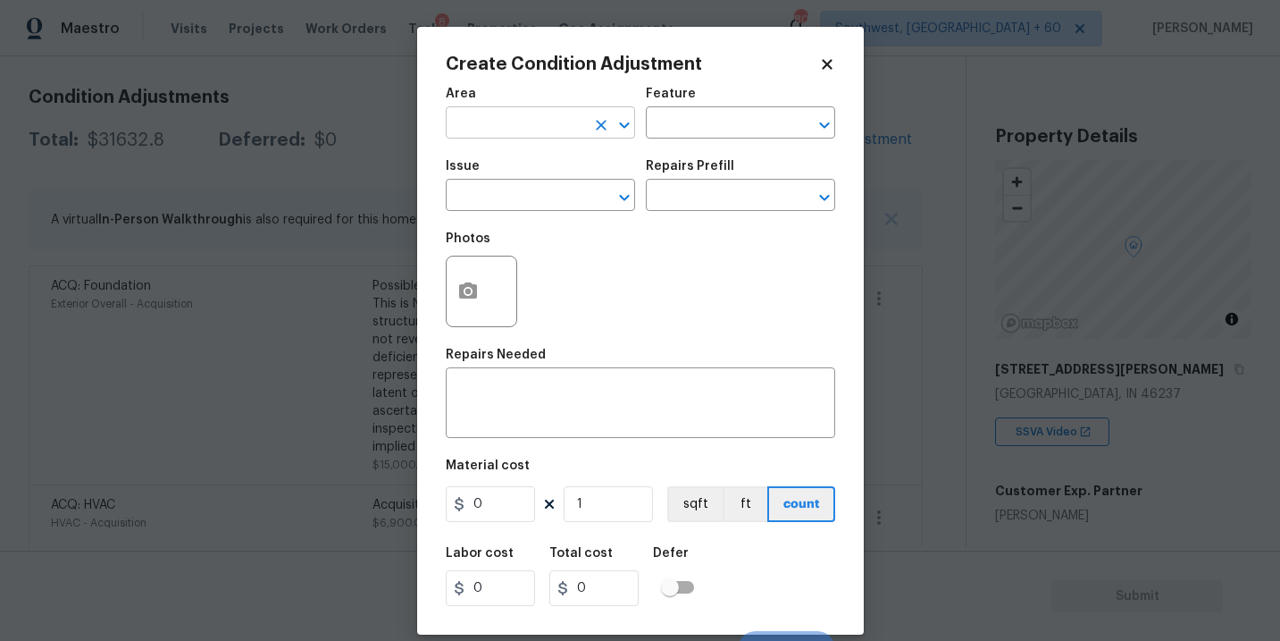
click at [485, 126] on input "text" at bounding box center [515, 125] width 139 height 28
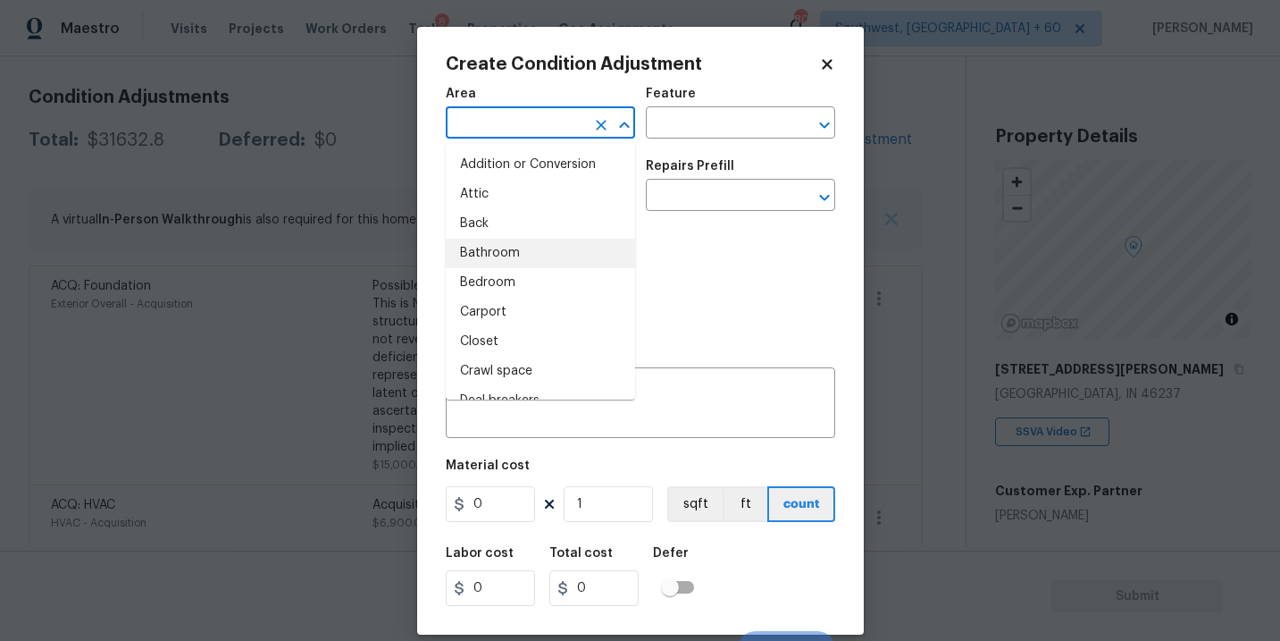
click at [339, 356] on body "Maestro Visits Projects Work Orders Tasks 8 Properties Geo Assignments 806 Sout…" at bounding box center [640, 320] width 1280 height 641
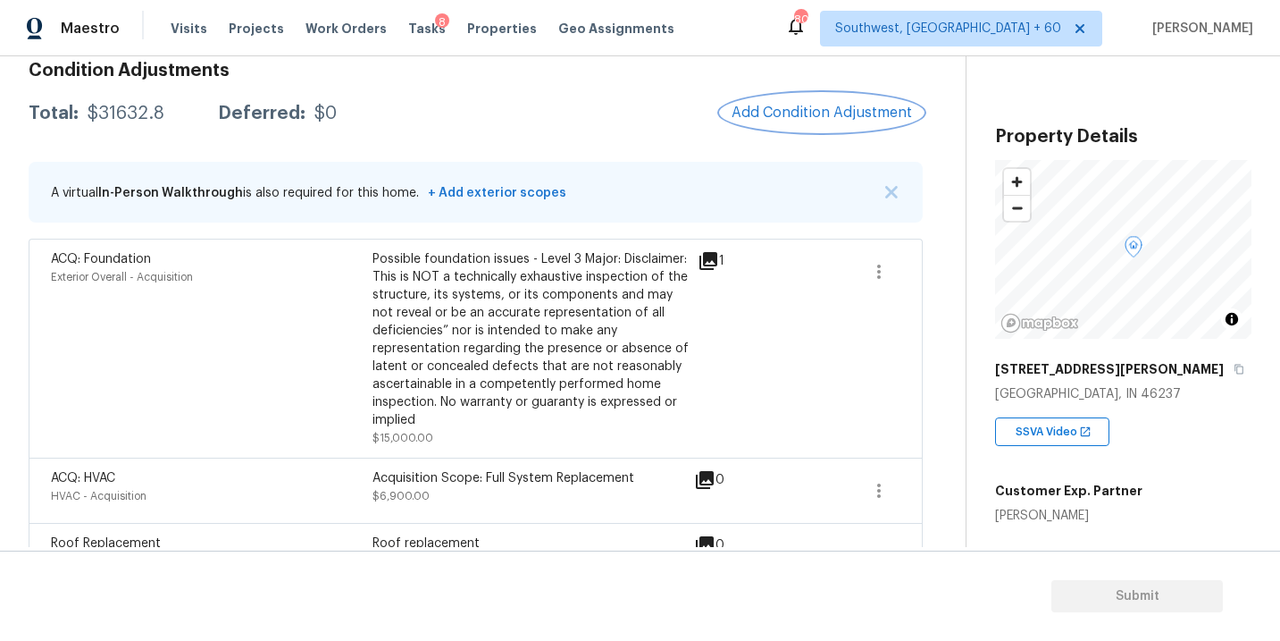
scroll to position [120, 0]
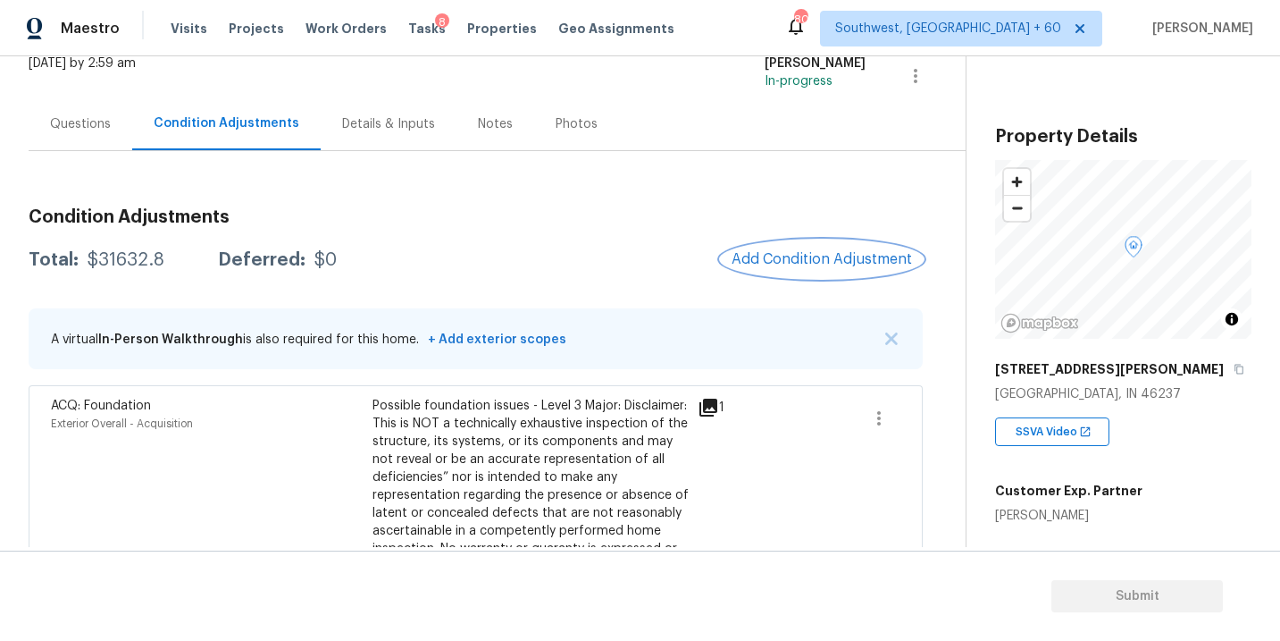
click at [749, 259] on span "Add Condition Adjustment" at bounding box center [822, 259] width 180 height 16
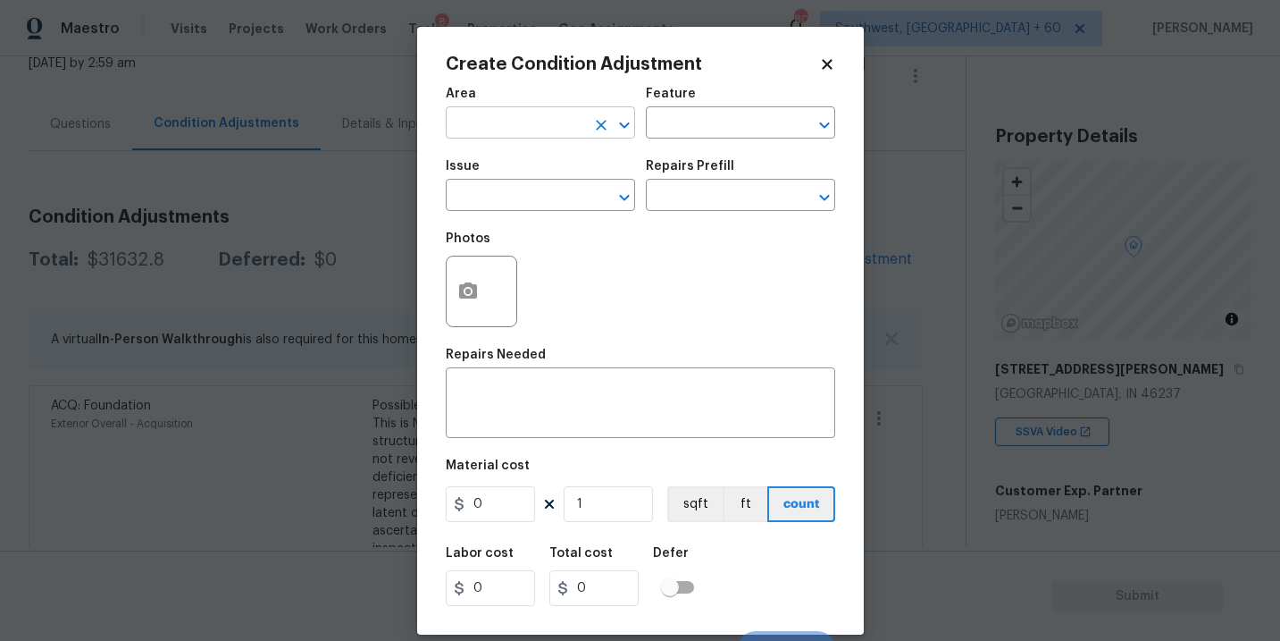
click at [489, 130] on input "text" at bounding box center [515, 125] width 139 height 28
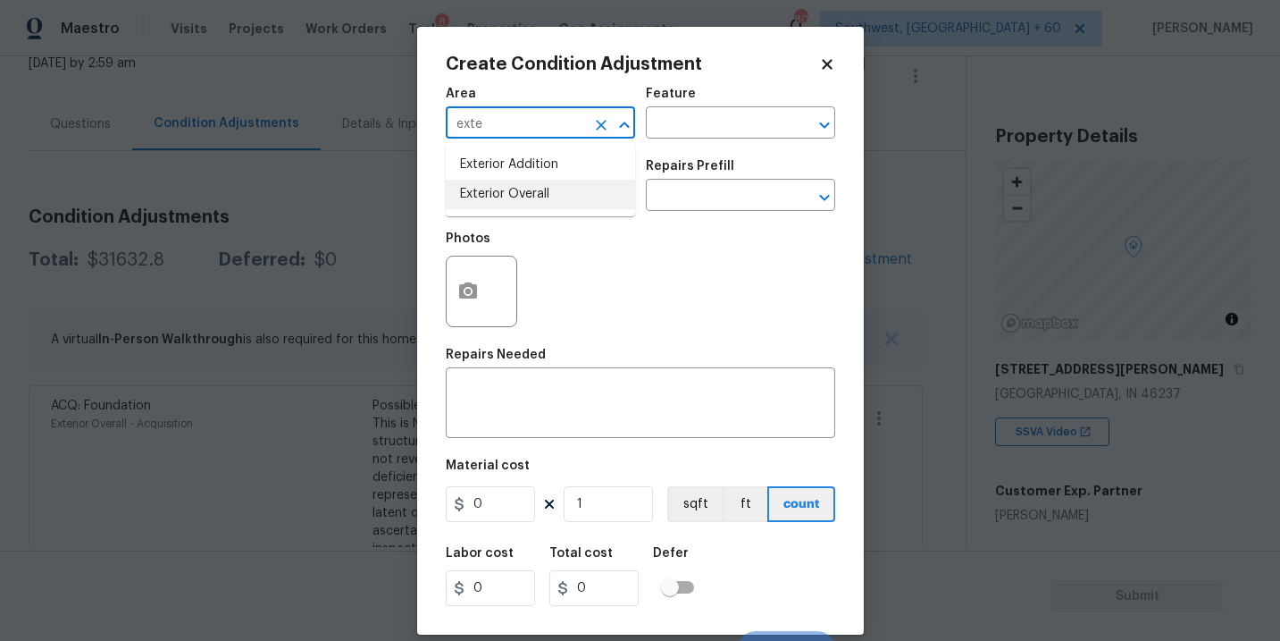
click at [519, 182] on li "Exterior Overall" at bounding box center [540, 194] width 189 height 29
type input "Exterior Overall"
click at [672, 147] on div "Area Exterior Overall ​ Feature ​" at bounding box center [640, 113] width 389 height 72
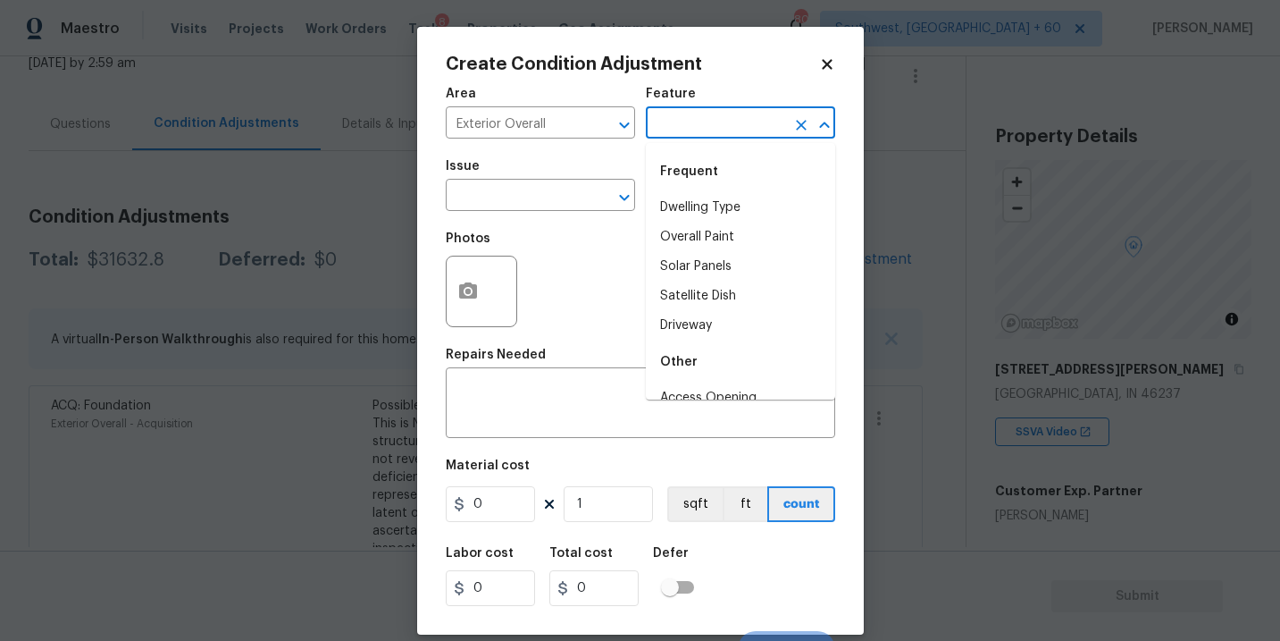
click at [706, 120] on input "text" at bounding box center [715, 125] width 139 height 28
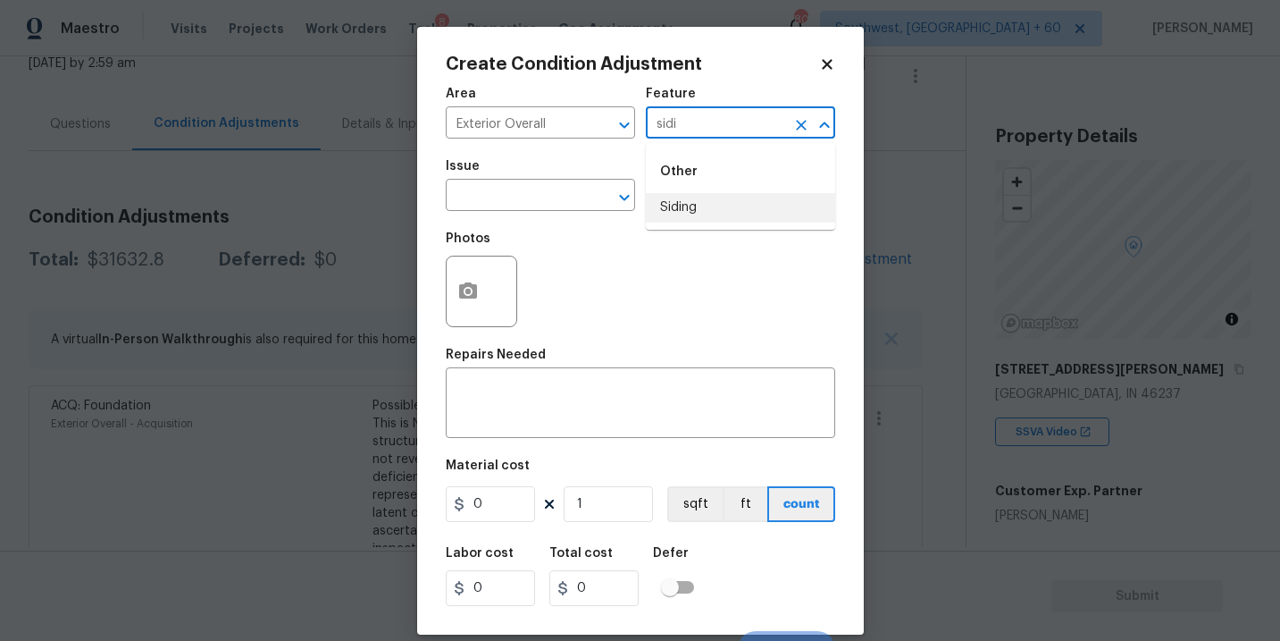
click at [699, 217] on li "Siding" at bounding box center [740, 207] width 189 height 29
type input "Siding"
click at [538, 200] on input "text" at bounding box center [515, 197] width 139 height 28
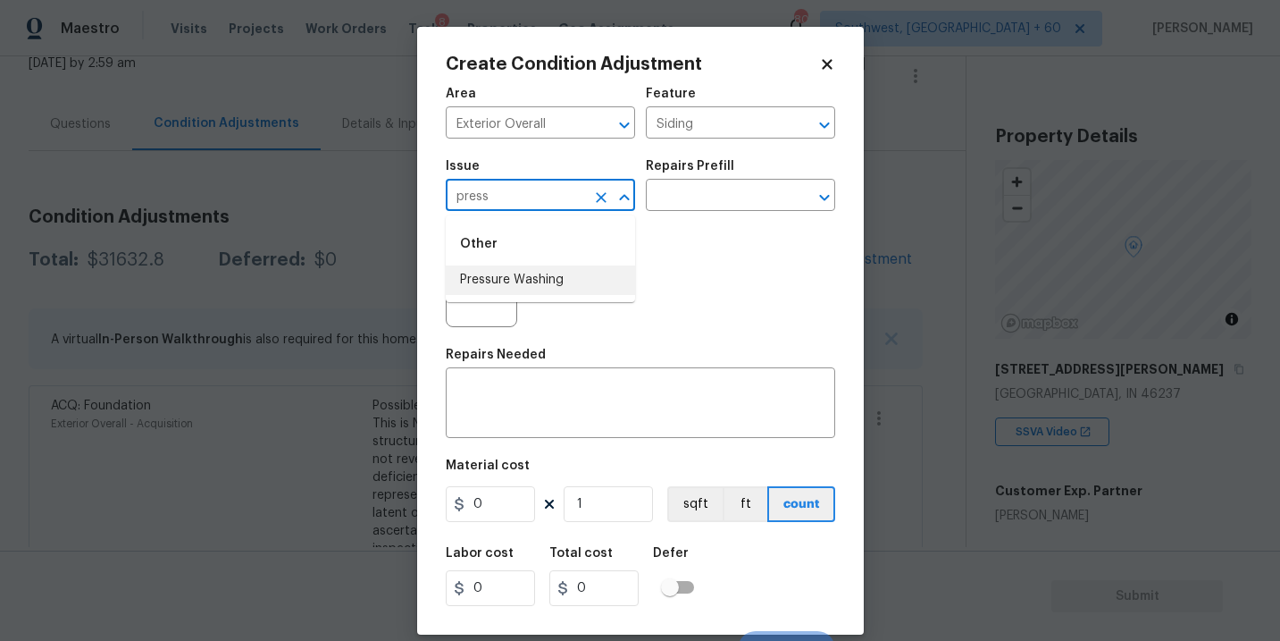
click at [538, 289] on li "Pressure Washing" at bounding box center [540, 279] width 189 height 29
type input "Pressure Washing"
click at [665, 213] on div "Issue Pressure Washing ​ Repairs Prefill ​" at bounding box center [640, 185] width 389 height 72
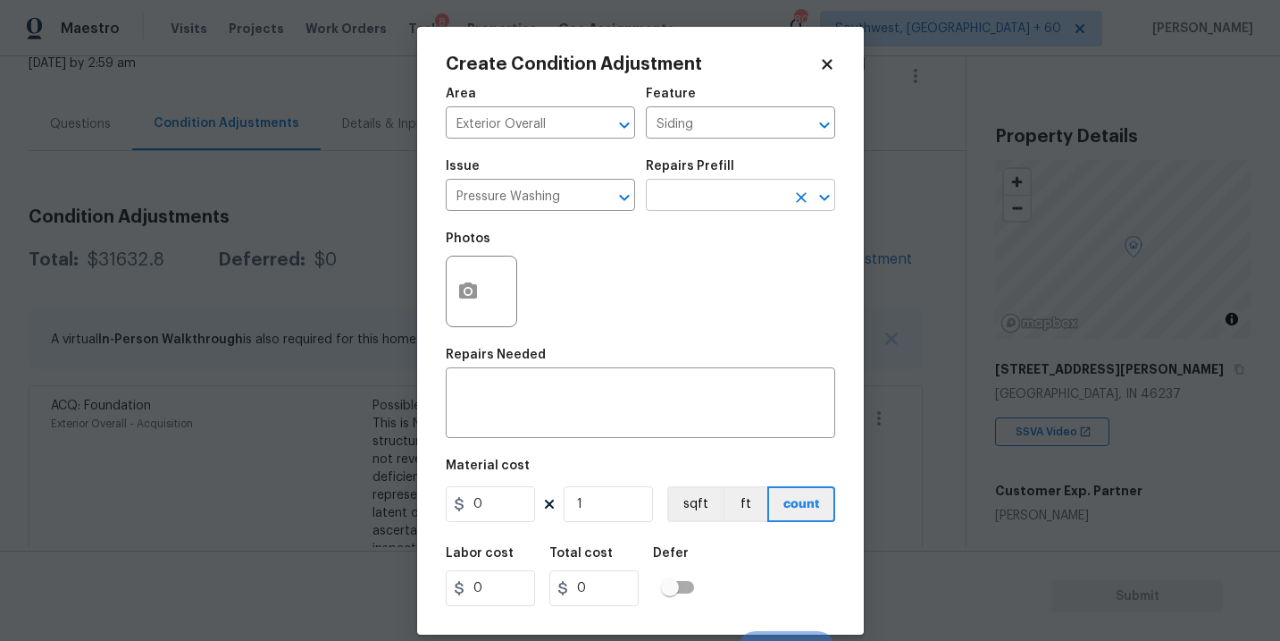
click at [699, 197] on input "text" at bounding box center [715, 197] width 139 height 28
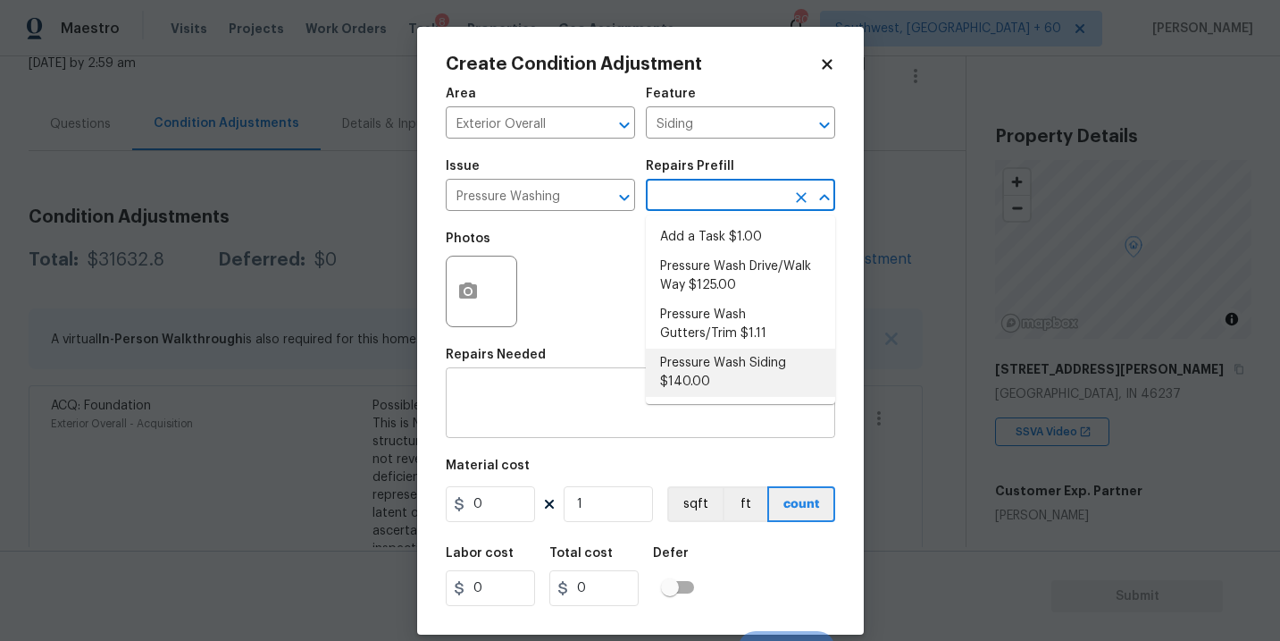
click at [702, 375] on li "Pressure Wash Siding $140.00" at bounding box center [740, 372] width 189 height 48
type textarea "Protect areas as needed for pressure washing. Pressure wash the siding on the h…"
type input "140"
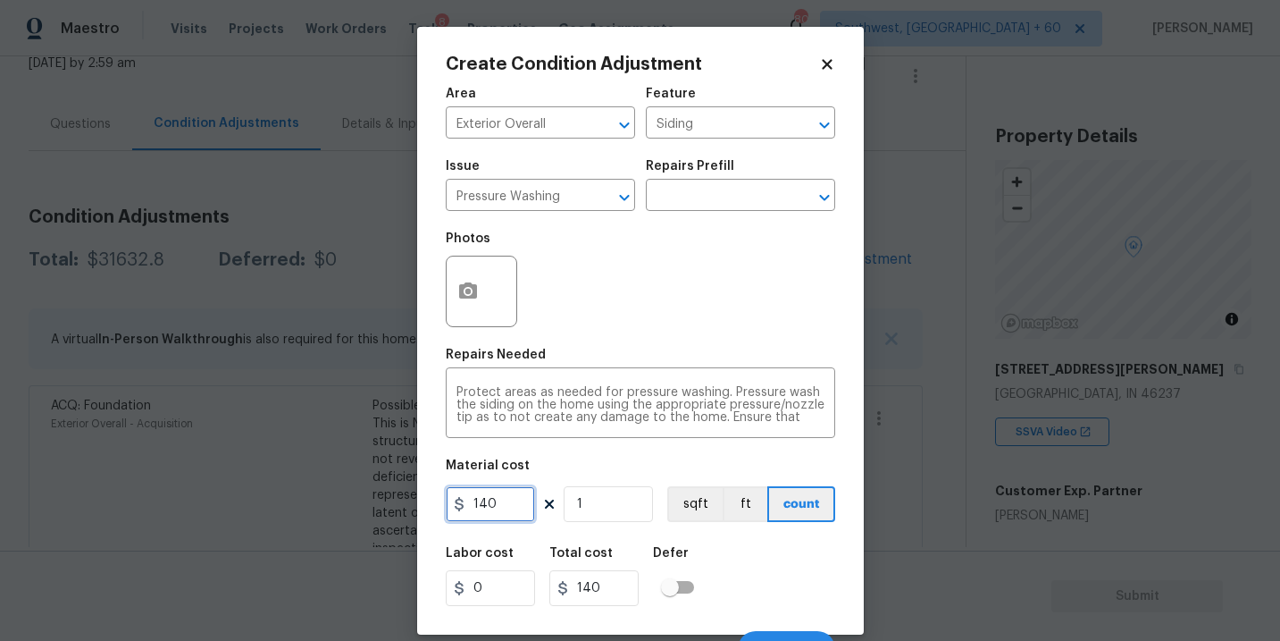
drag, startPoint x: 493, startPoint y: 501, endPoint x: 335, endPoint y: 510, distance: 158.4
click at [335, 510] on div "Create Condition Adjustment Area Exterior Overall ​ Feature Siding ​ Issue Pres…" at bounding box center [640, 320] width 1280 height 641
type input "200"
click at [477, 307] on button "button" at bounding box center [468, 291] width 43 height 70
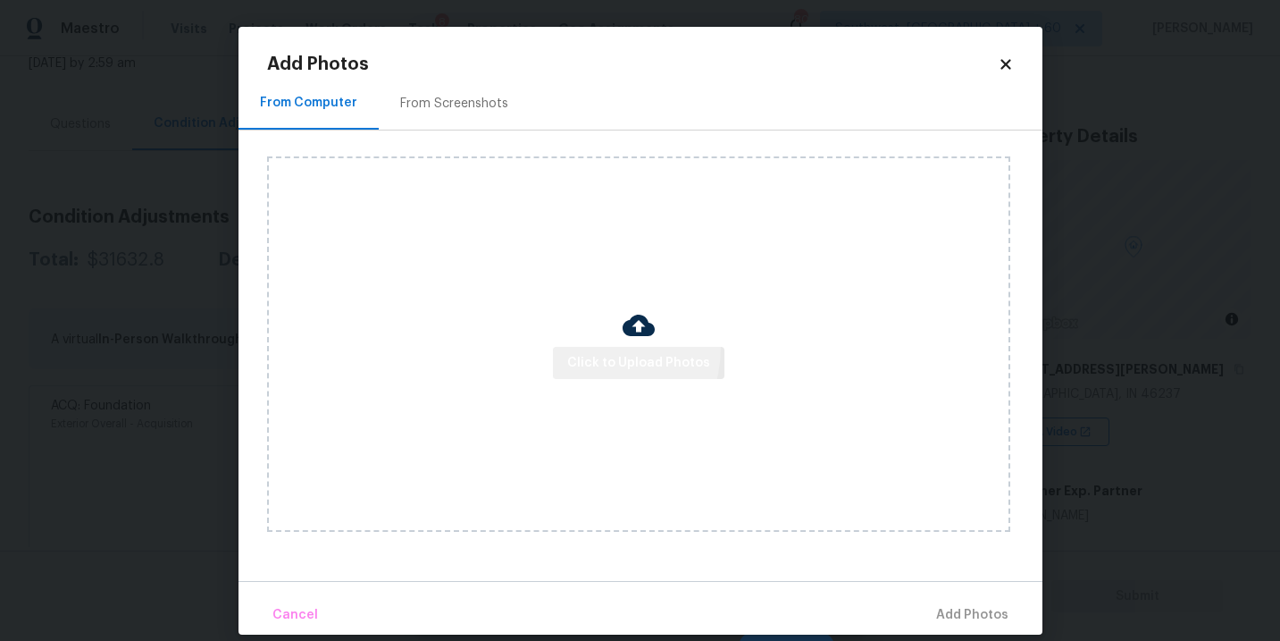
click at [588, 347] on button "Click to Upload Photos" at bounding box center [639, 363] width 172 height 33
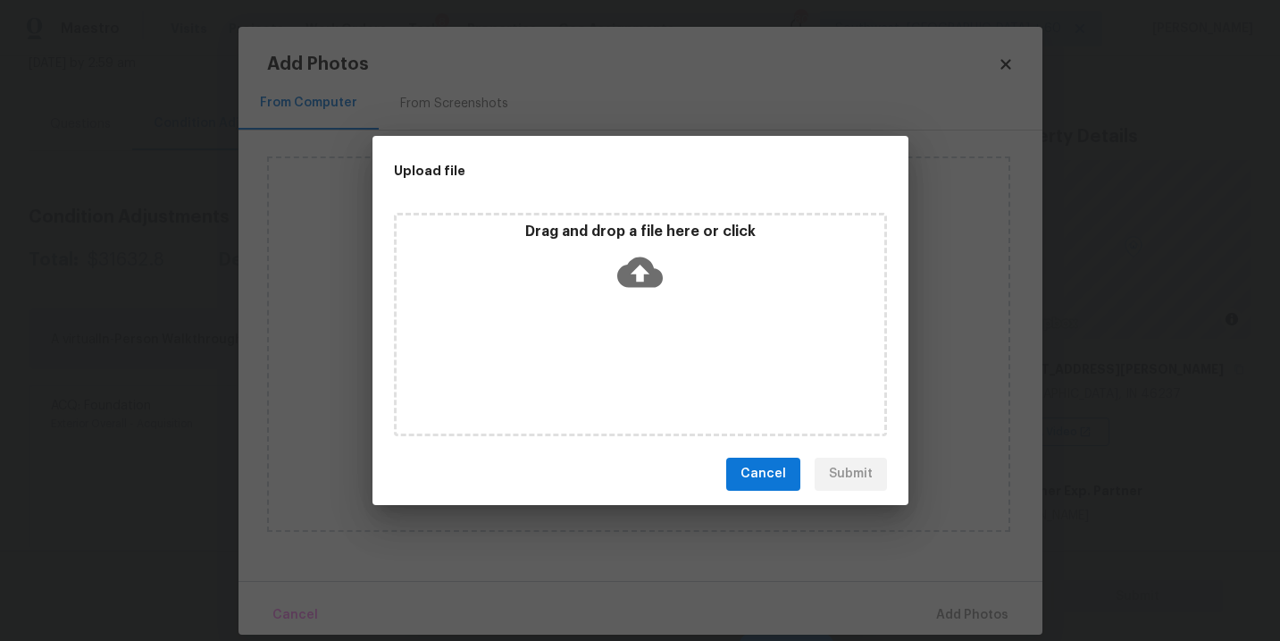
click at [620, 291] on icon at bounding box center [640, 272] width 46 height 46
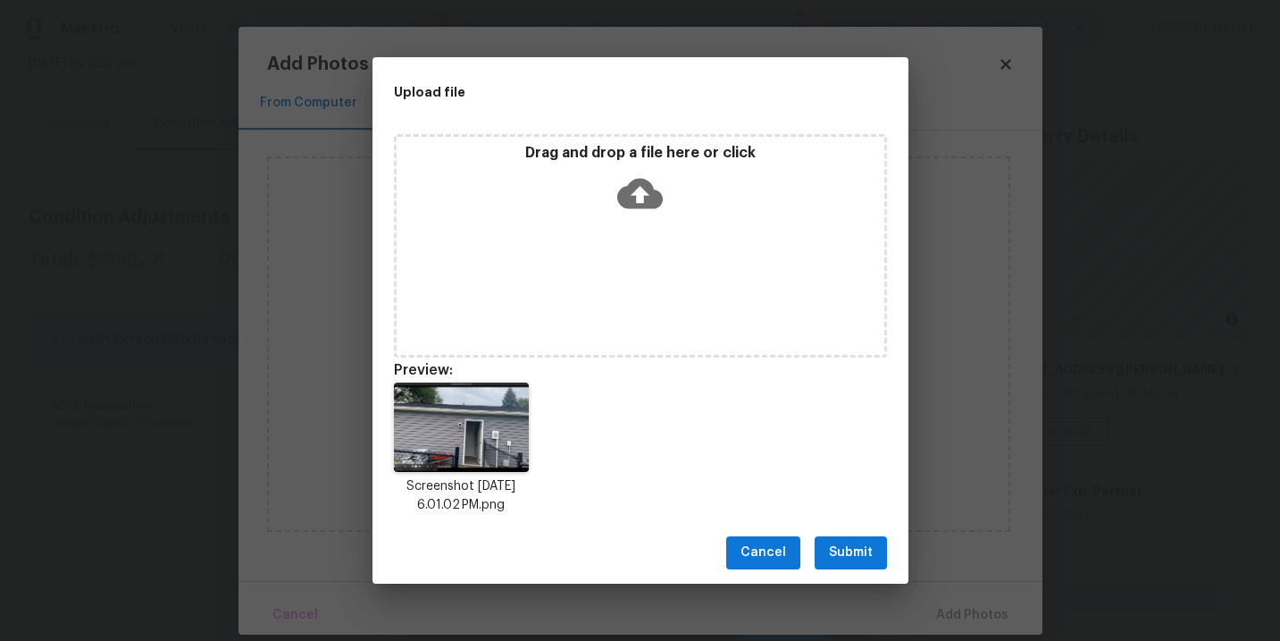
click at [851, 558] on span "Submit" at bounding box center [851, 552] width 44 height 22
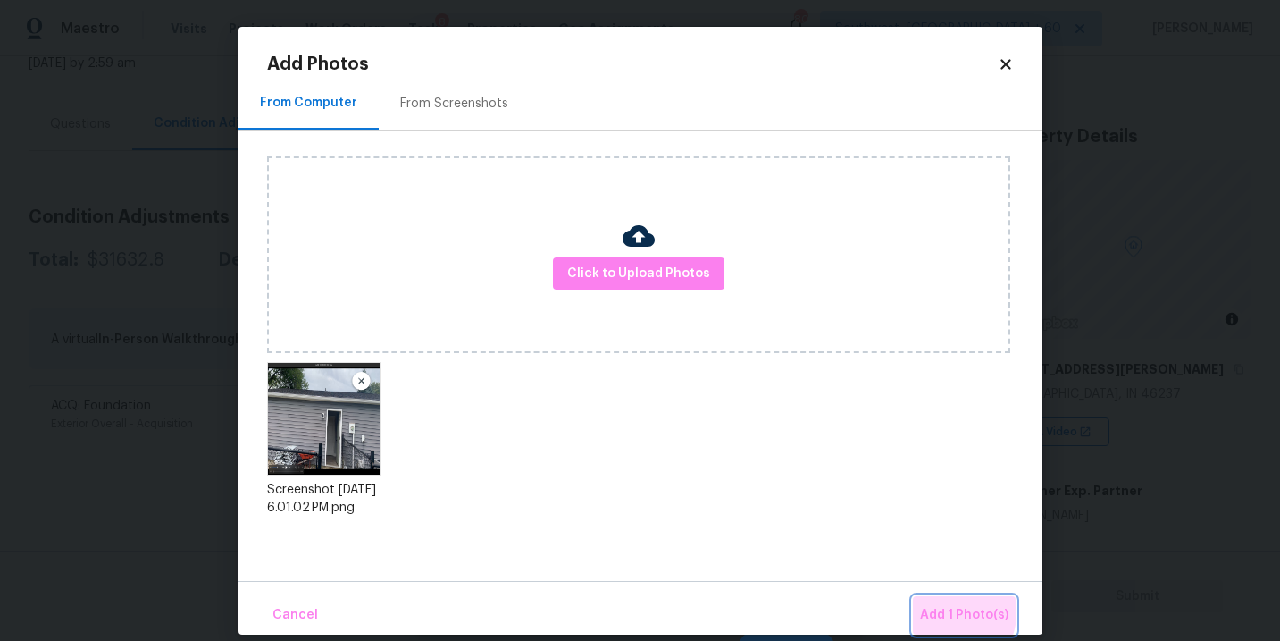
click at [922, 606] on button "Add 1 Photo(s)" at bounding box center [964, 615] width 103 height 38
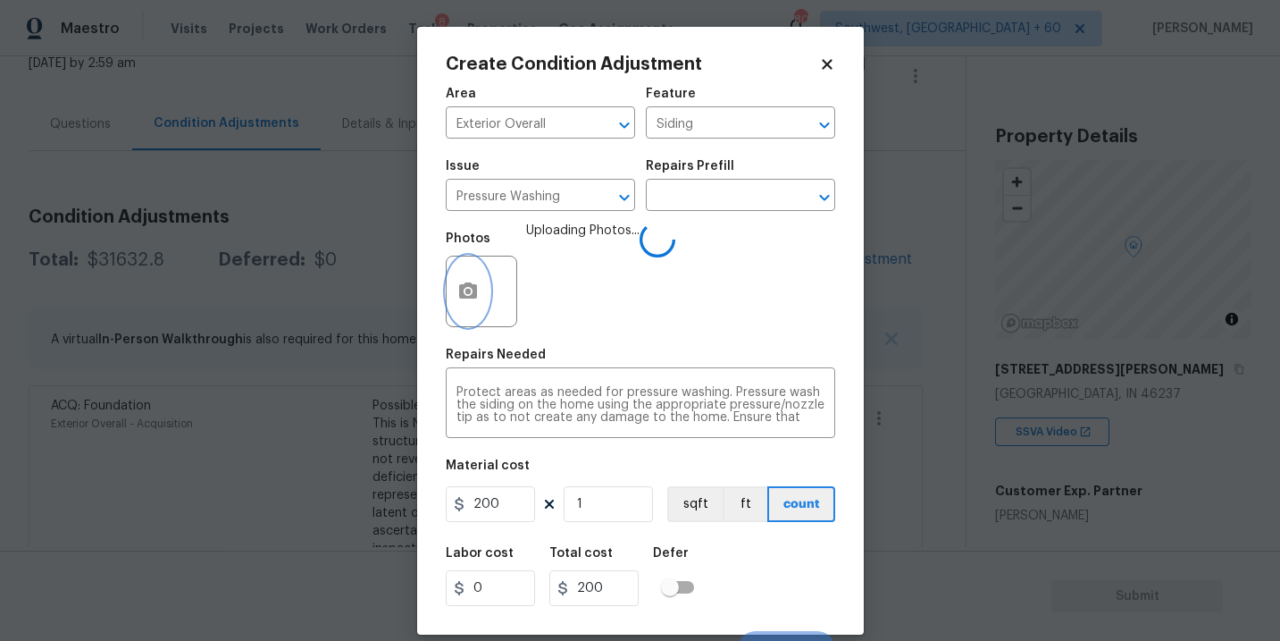
scroll to position [27, 0]
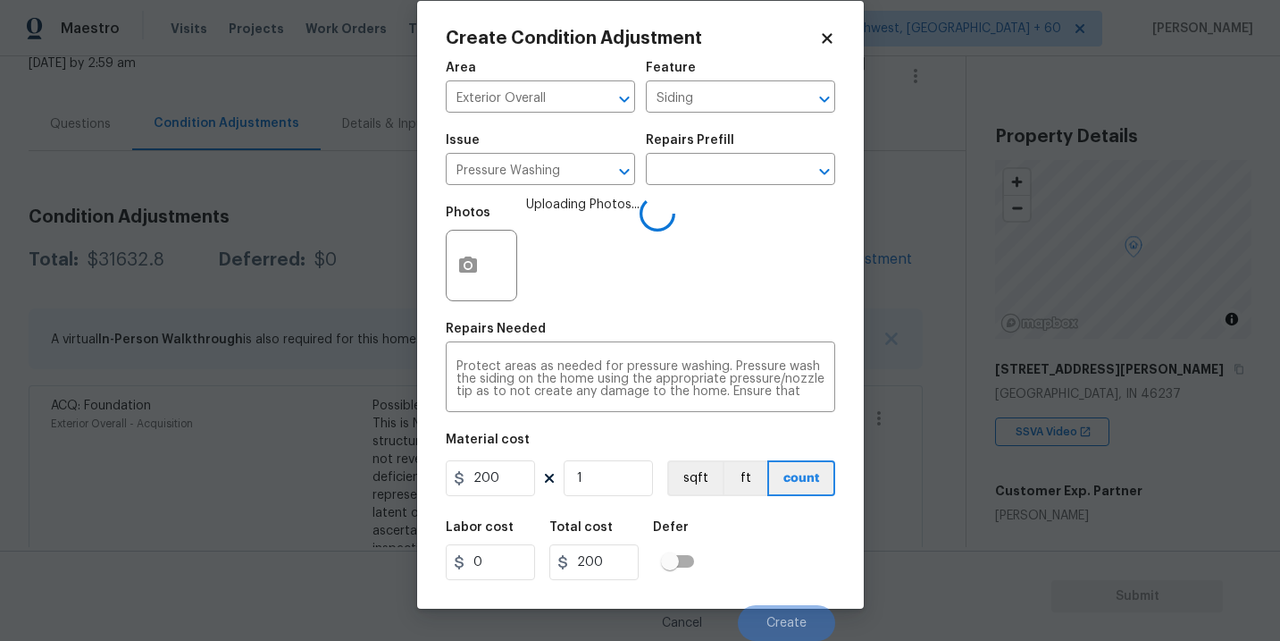
click at [767, 539] on div "Labor cost 0 Total cost 200 Defer" at bounding box center [640, 550] width 389 height 80
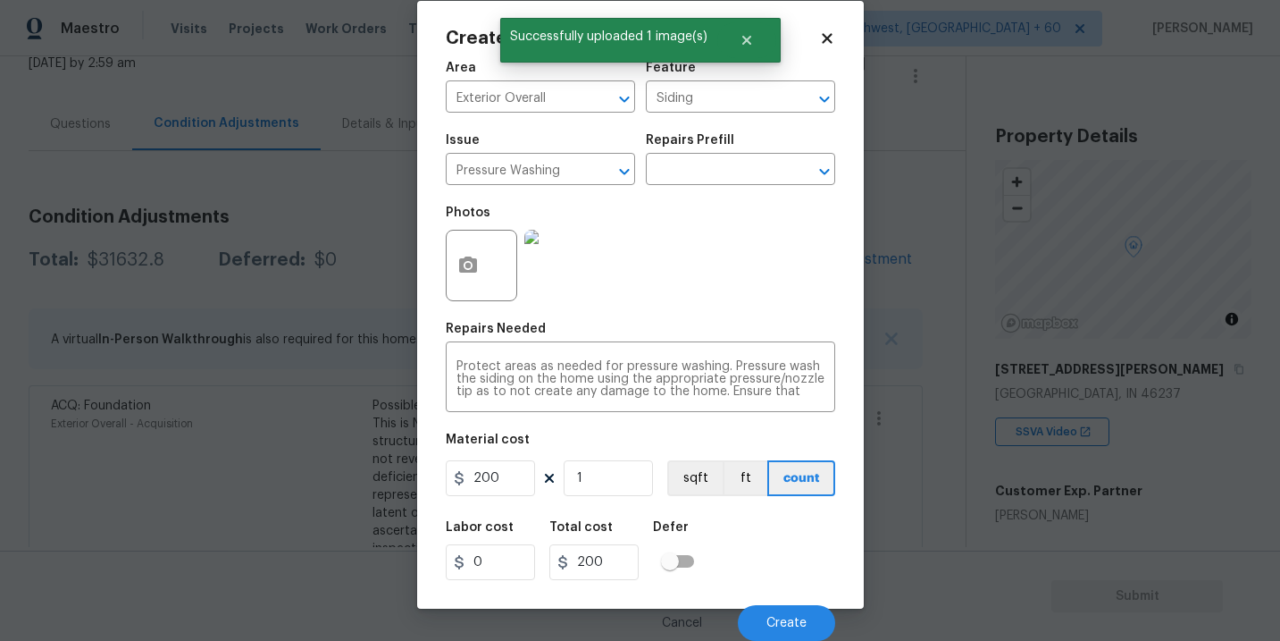
click at [772, 528] on div "Labor cost 0 Total cost 200 Defer" at bounding box center [640, 550] width 389 height 80
click at [785, 624] on span "Create" at bounding box center [786, 622] width 40 height 13
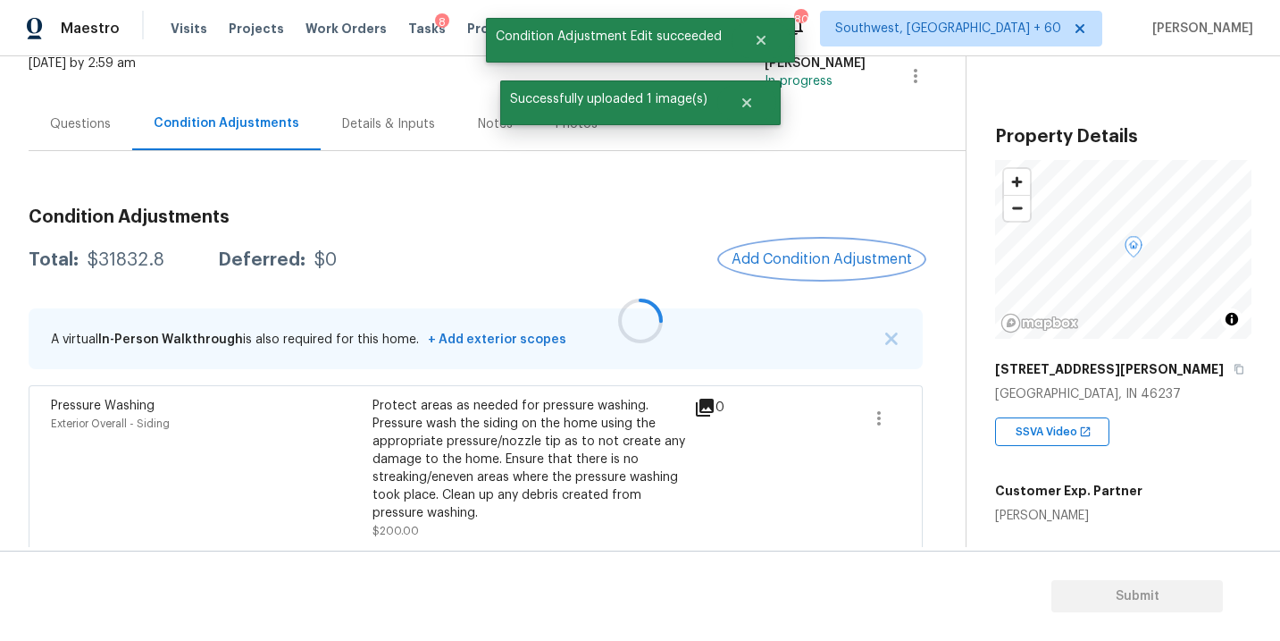
scroll to position [0, 0]
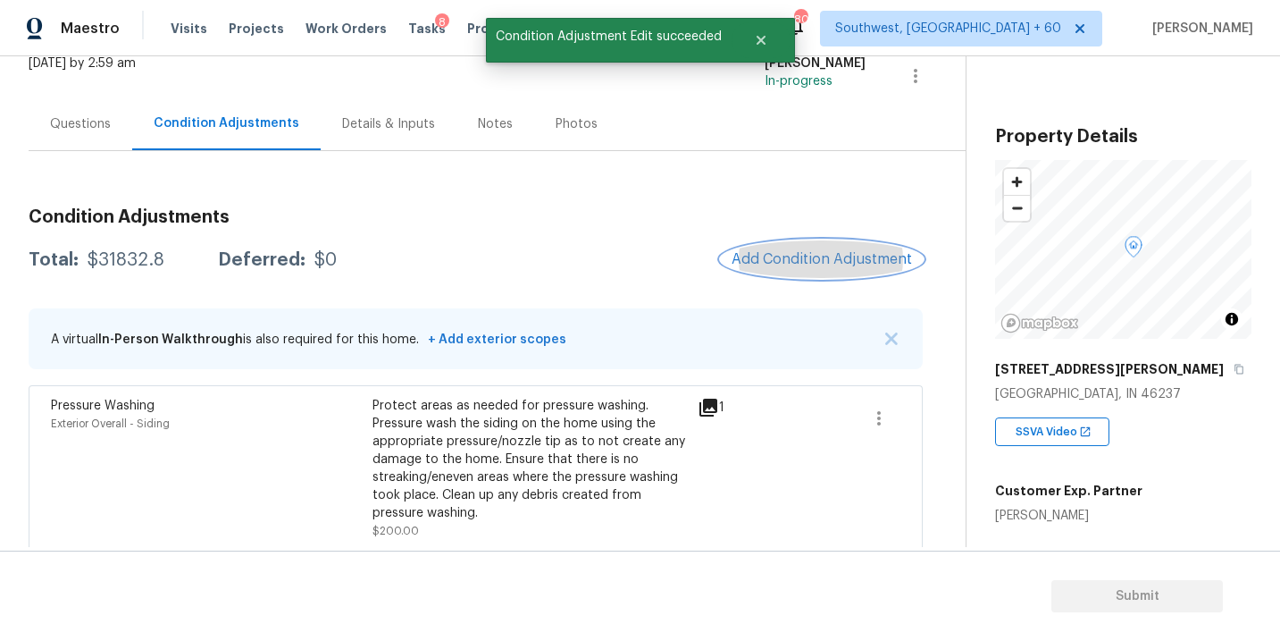
click at [805, 265] on span "Add Condition Adjustment" at bounding box center [822, 259] width 180 height 16
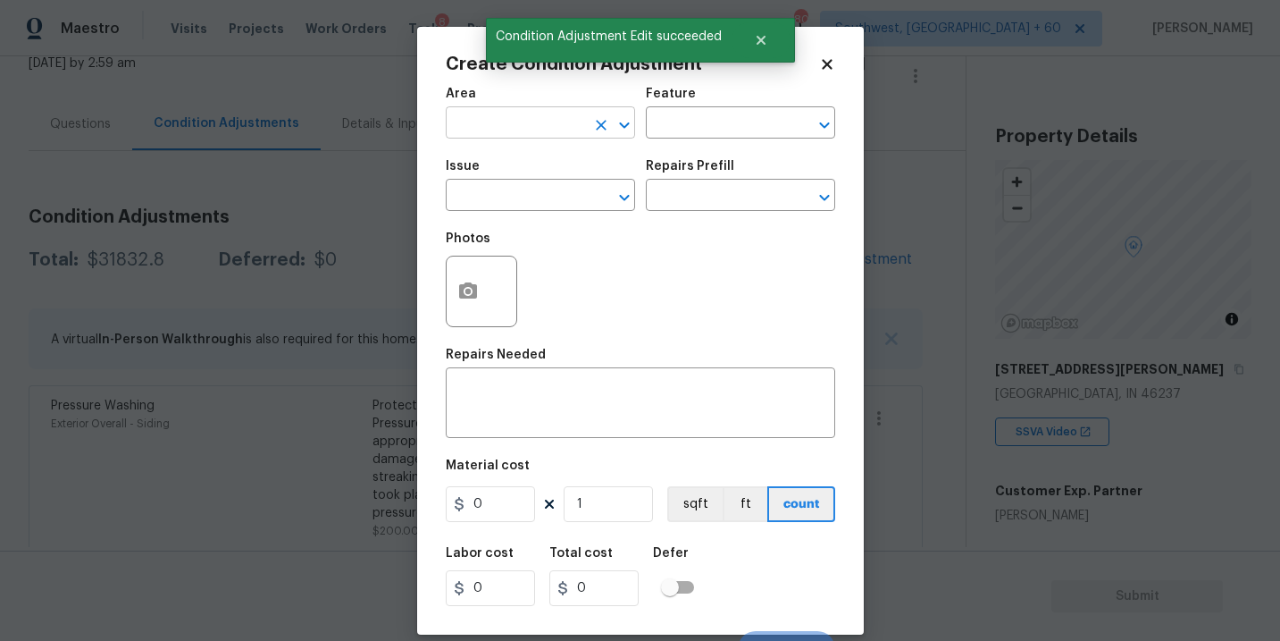
click at [508, 128] on input "text" at bounding box center [515, 125] width 139 height 28
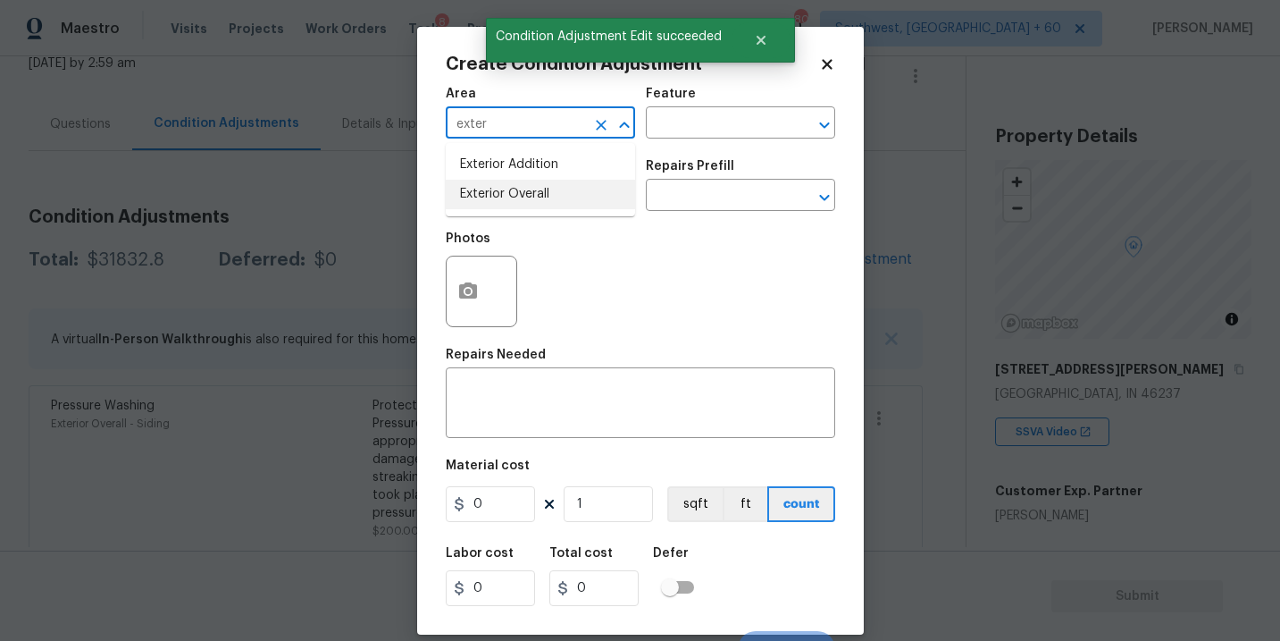
click at [532, 195] on li "Exterior Overall" at bounding box center [540, 194] width 189 height 29
type input "Exterior Overall"
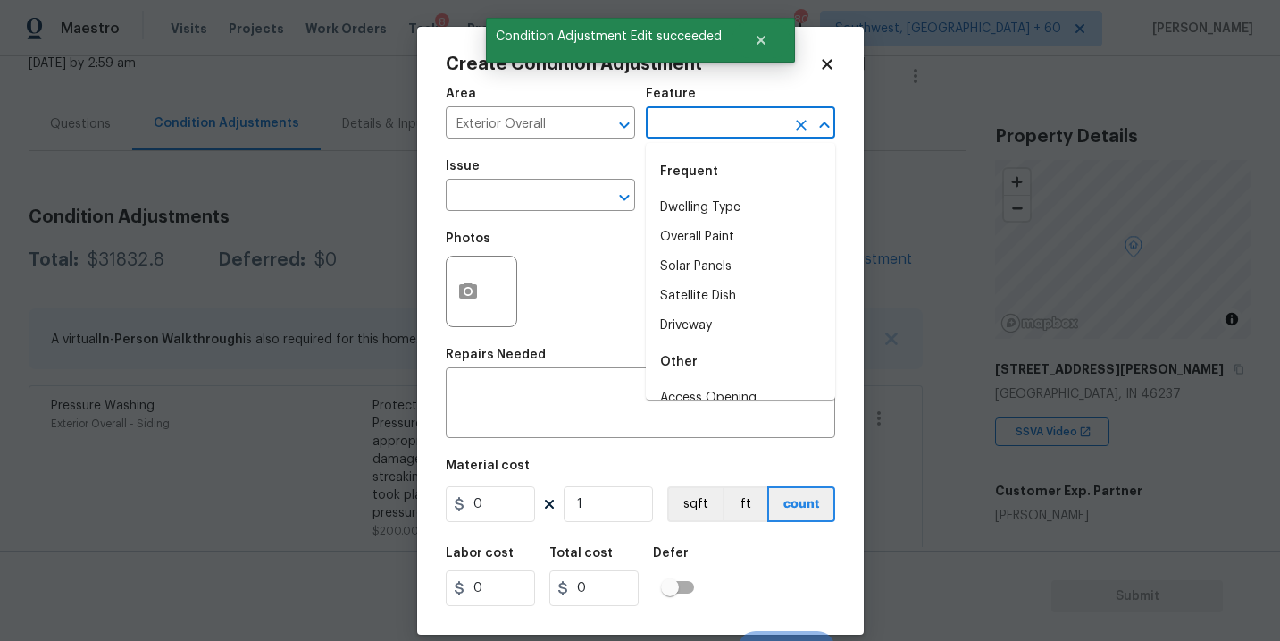
click at [696, 135] on input "text" at bounding box center [715, 125] width 139 height 28
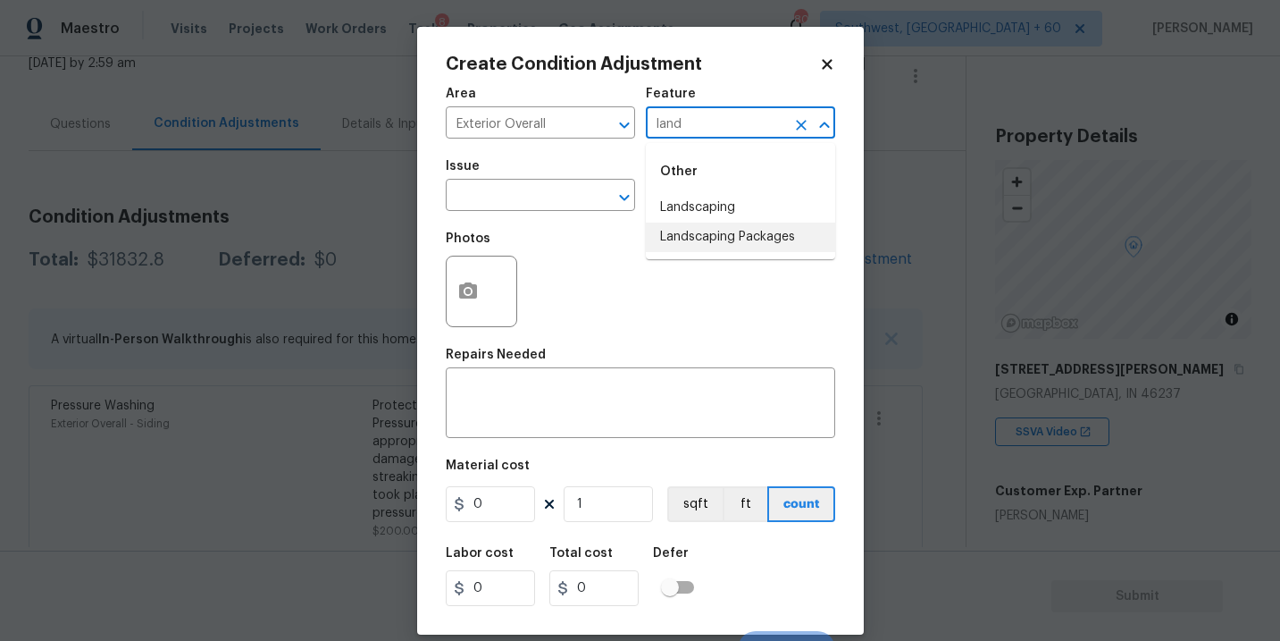
click at [735, 231] on li "Landscaping Packages" at bounding box center [740, 236] width 189 height 29
type input "Landscaping Packages"
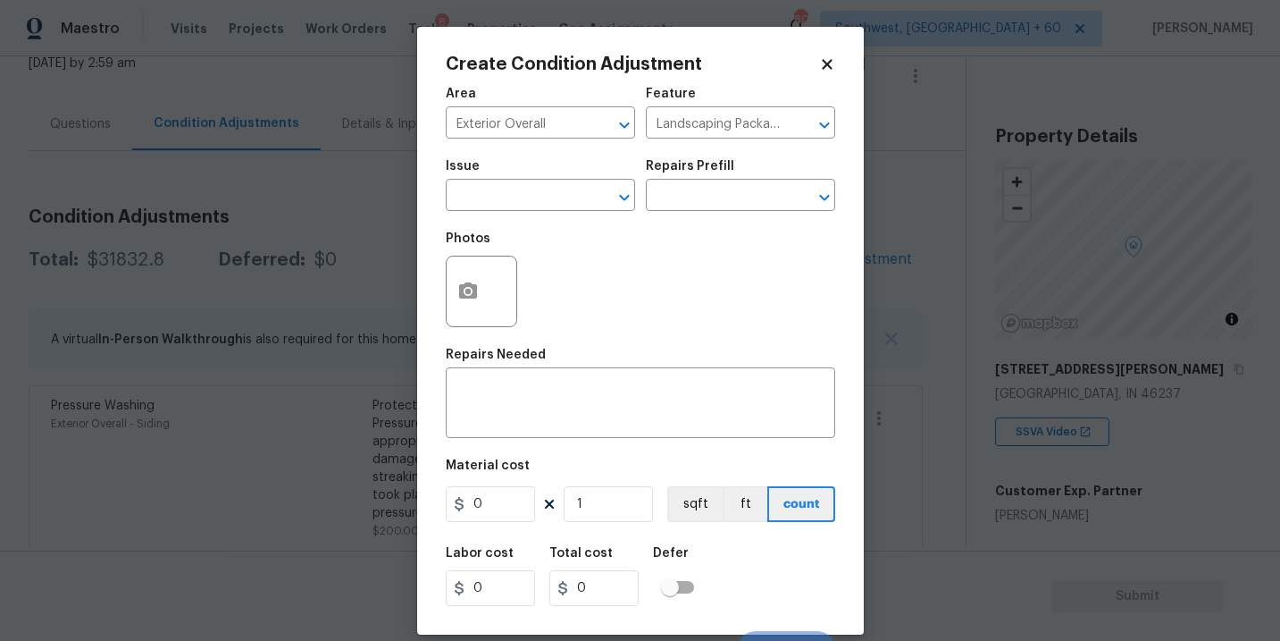
click at [589, 221] on span "Issue ​" at bounding box center [540, 185] width 189 height 72
click at [561, 208] on input "text" at bounding box center [515, 197] width 139 height 28
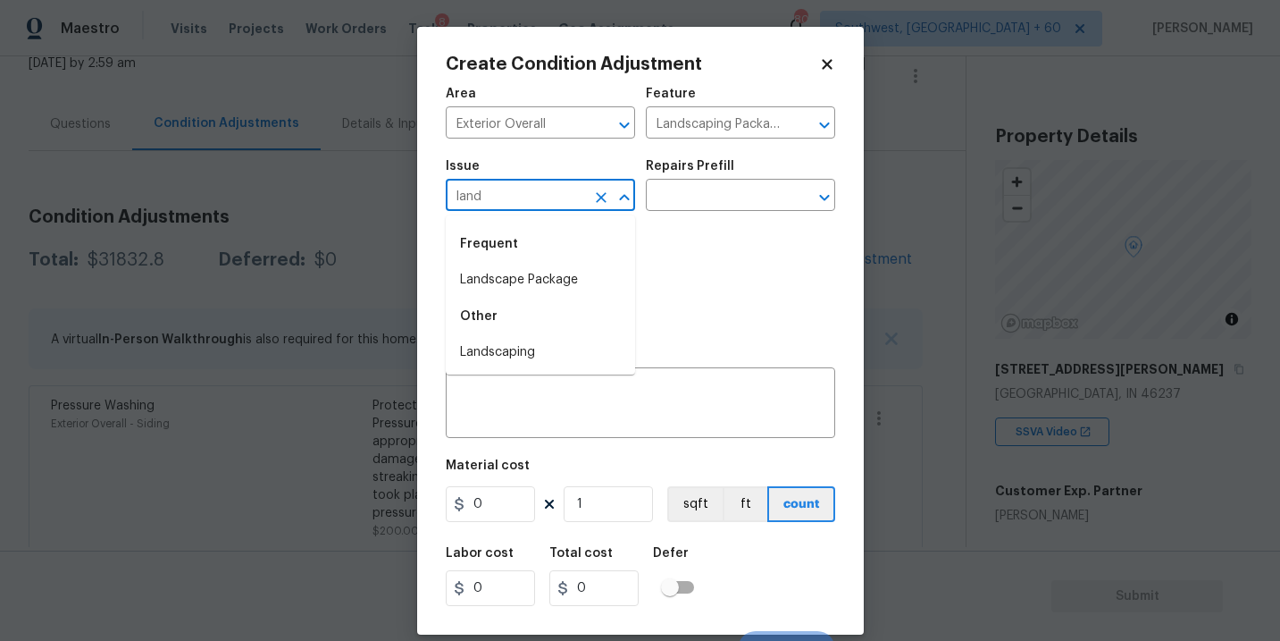
click at [569, 278] on li "Landscape Package" at bounding box center [540, 279] width 189 height 29
type input "Landscape Package"
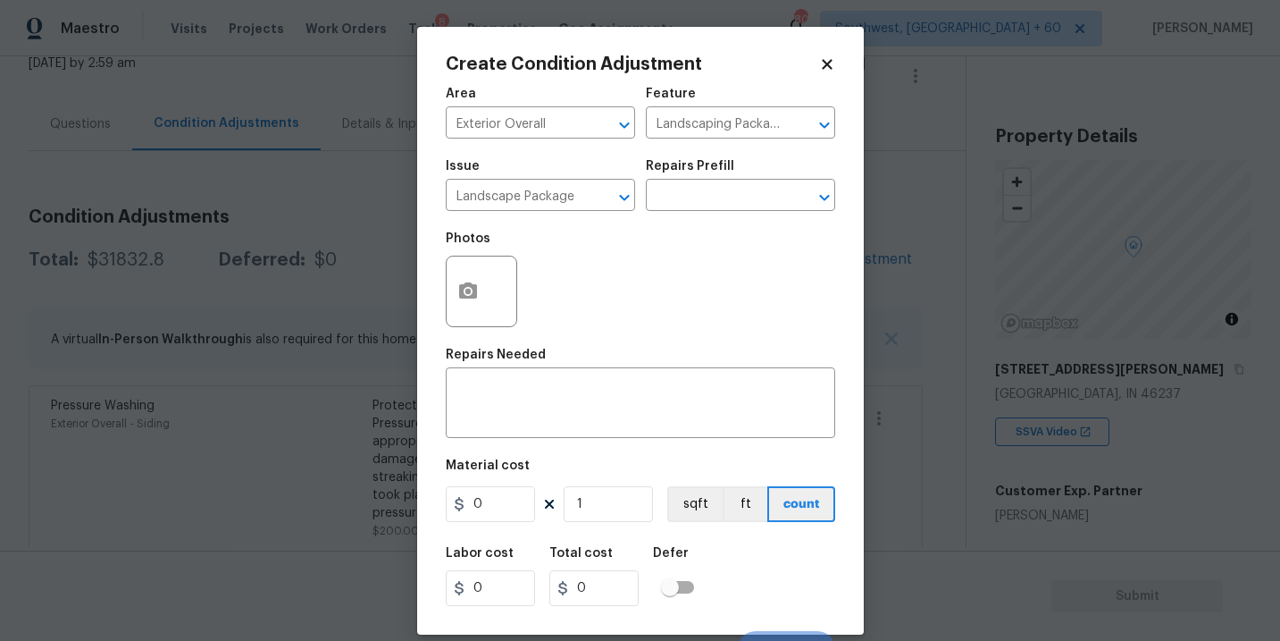
click at [720, 180] on div "Repairs Prefill" at bounding box center [740, 171] width 189 height 23
click at [716, 195] on input "text" at bounding box center [715, 197] width 139 height 28
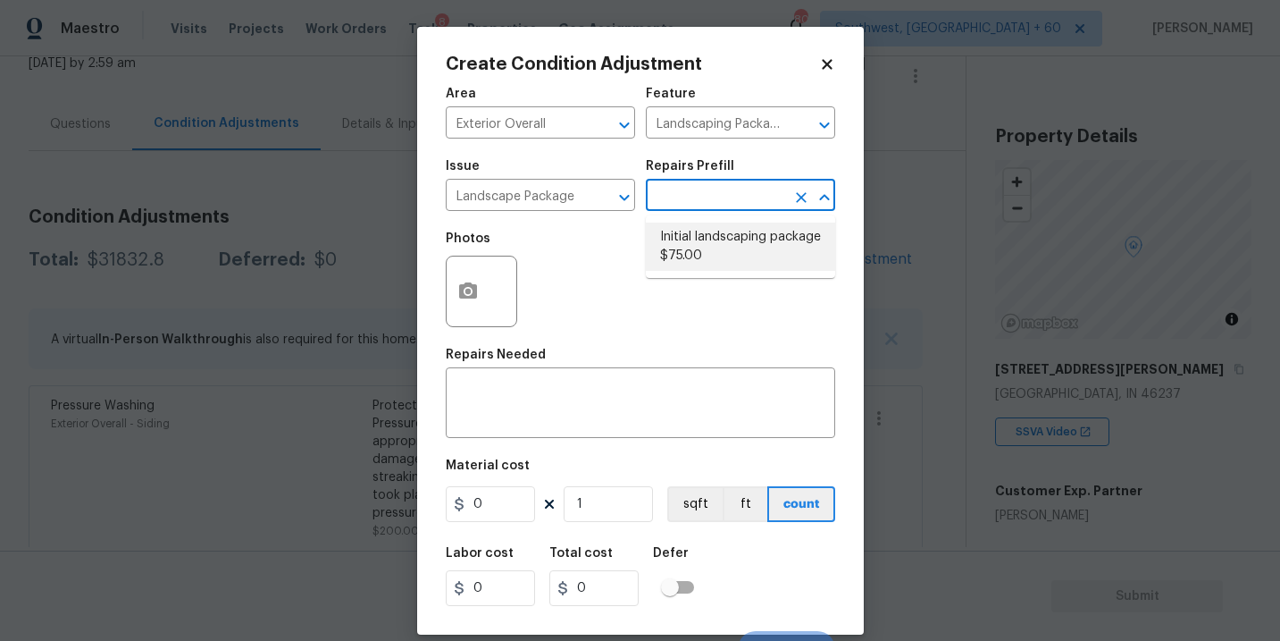
click at [708, 227] on li "Initial landscaping package $75.00" at bounding box center [740, 246] width 189 height 48
type input "Home Readiness Packages"
type textarea "Mowing of grass up to 6" in height. Mow, edge along driveways & sidewalks, trim…"
type input "75"
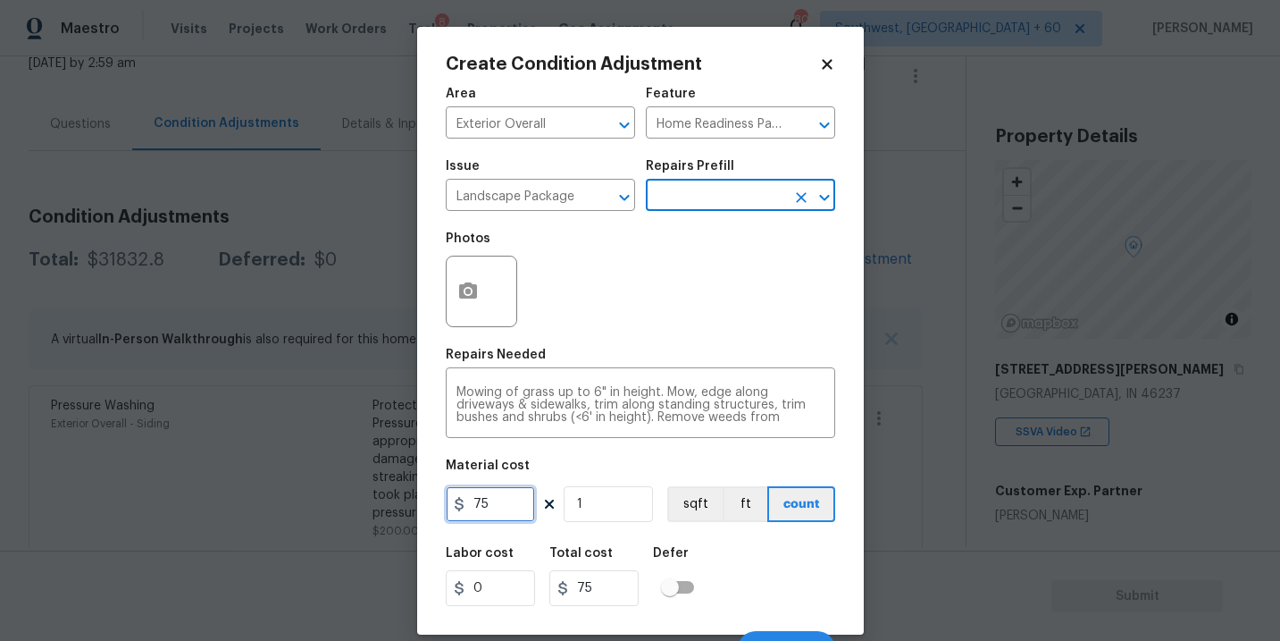
drag, startPoint x: 515, startPoint y: 499, endPoint x: 366, endPoint y: 503, distance: 148.3
click at [366, 503] on div "Create Condition Adjustment Area Exterior Overall ​ Feature Home Readiness Pack…" at bounding box center [640, 320] width 1280 height 641
type input "300"
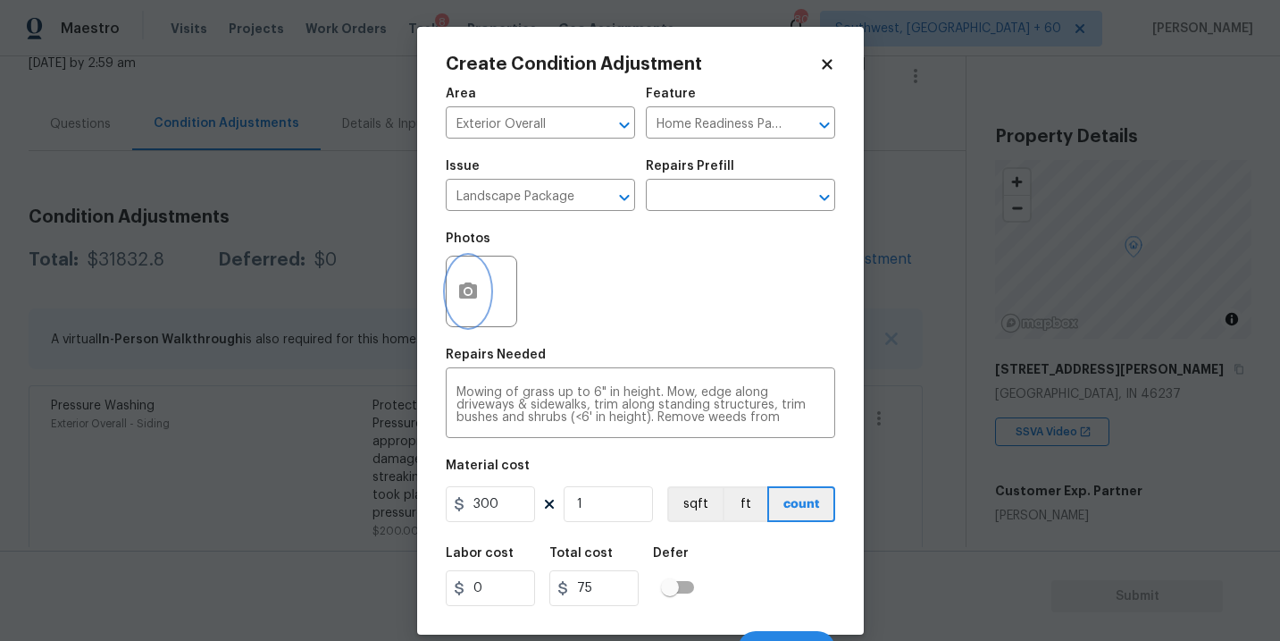
type input "300"
click at [473, 289] on icon "button" at bounding box center [468, 290] width 18 height 16
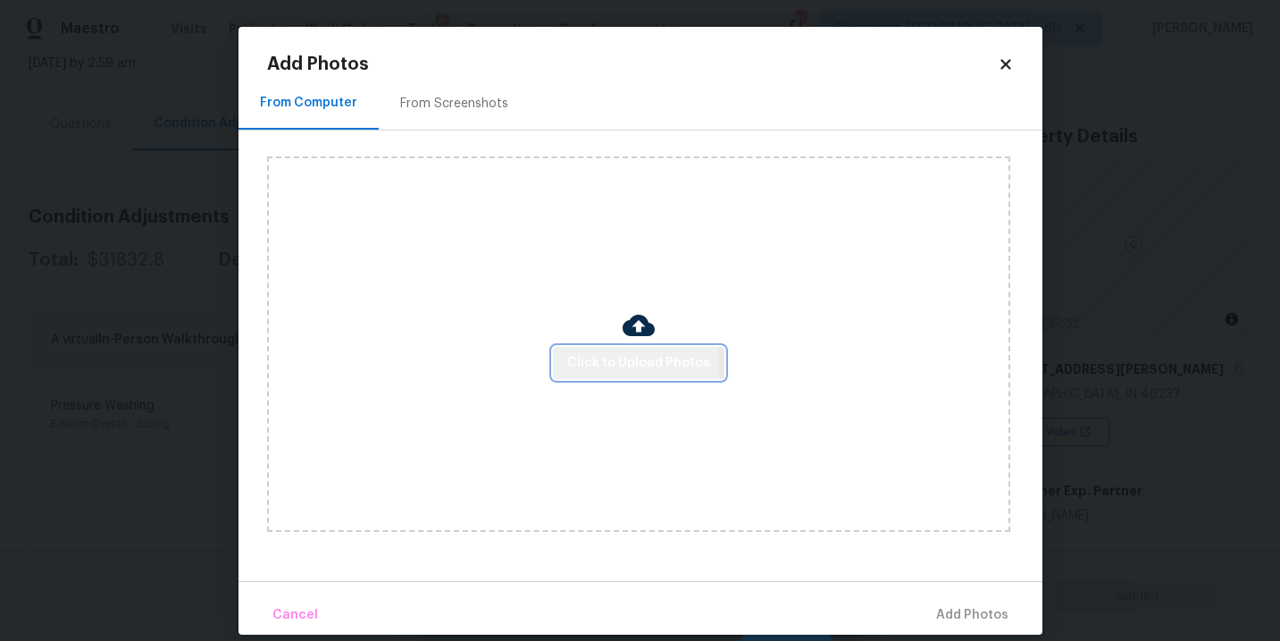
click at [605, 367] on span "Click to Upload Photos" at bounding box center [638, 363] width 143 height 22
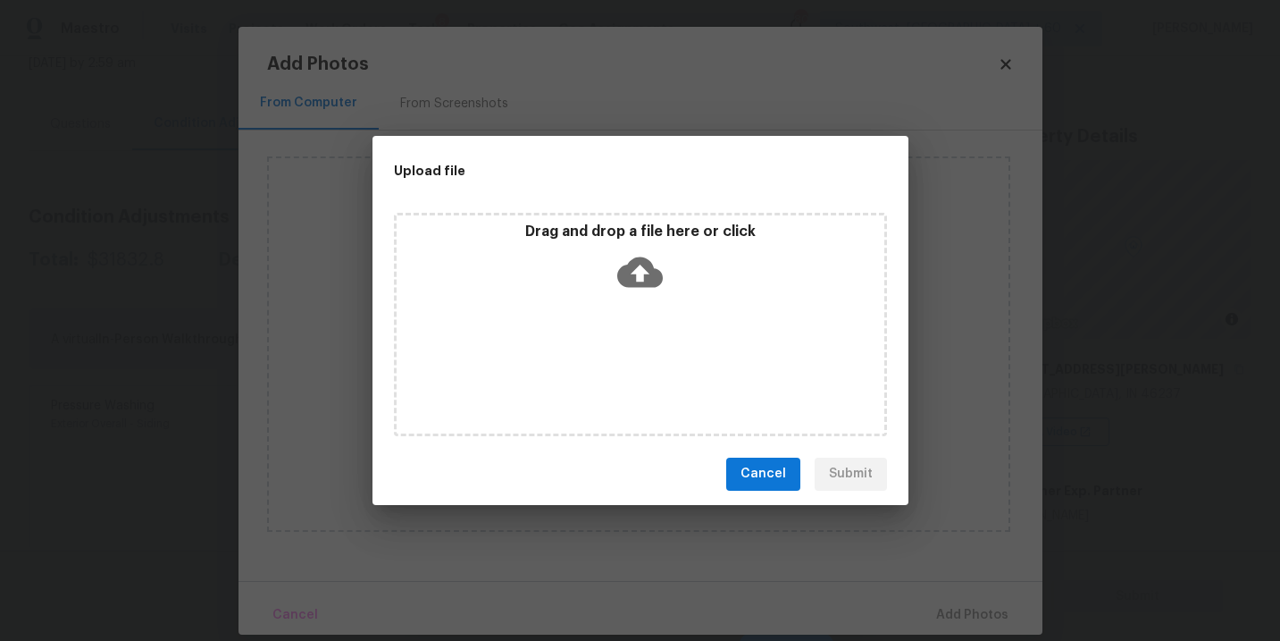
click at [639, 282] on icon at bounding box center [640, 271] width 46 height 30
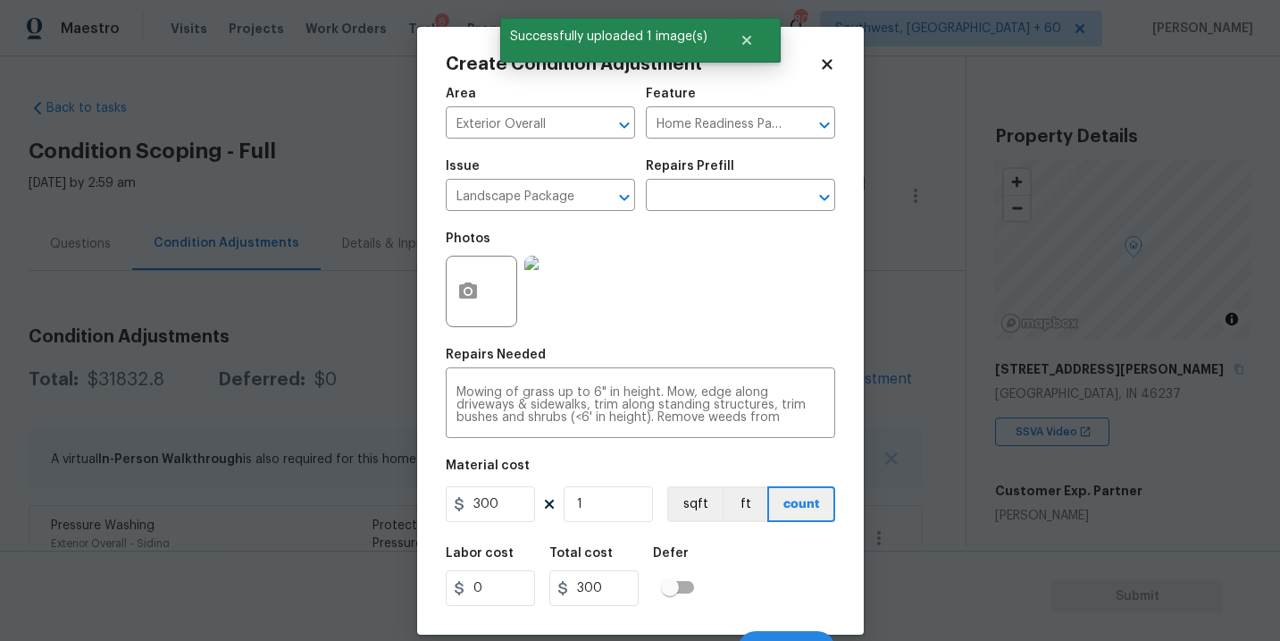
scroll to position [38, 0]
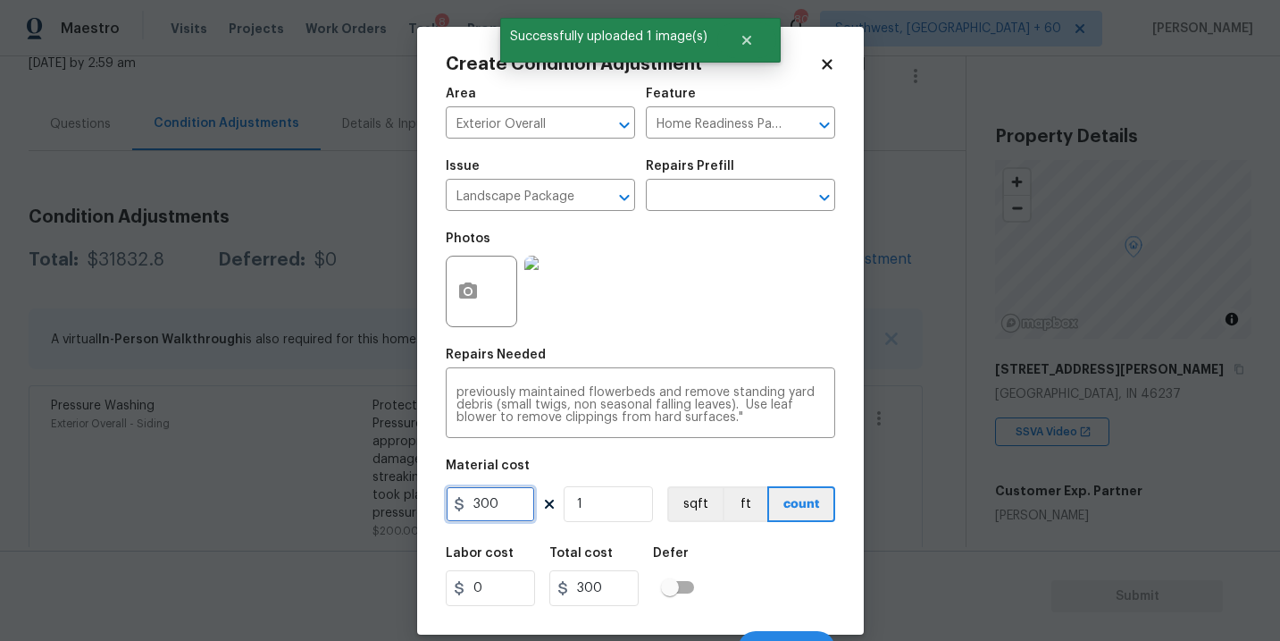
drag, startPoint x: 478, startPoint y: 512, endPoint x: 383, endPoint y: 512, distance: 94.7
click at [383, 512] on div "Create Condition Adjustment Area Exterior Overall ​ Feature Home Readiness Pack…" at bounding box center [640, 320] width 1280 height 641
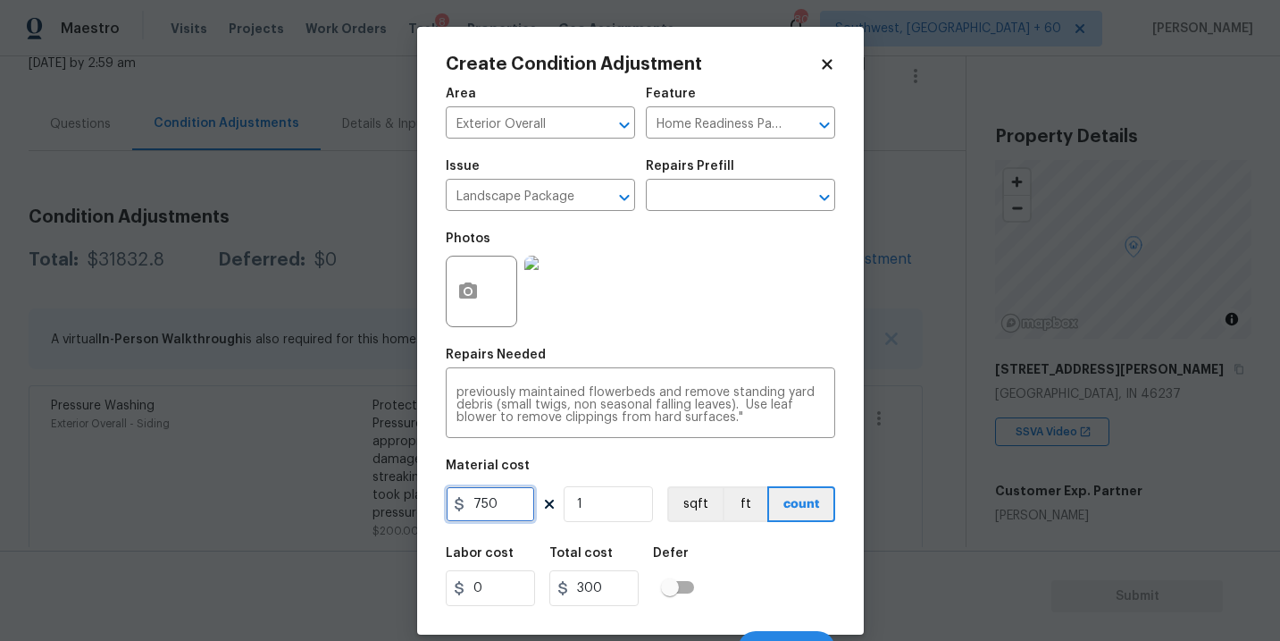
type input "750"
click at [724, 574] on div "Labor cost 0 Total cost 750 Defer" at bounding box center [640, 576] width 389 height 80
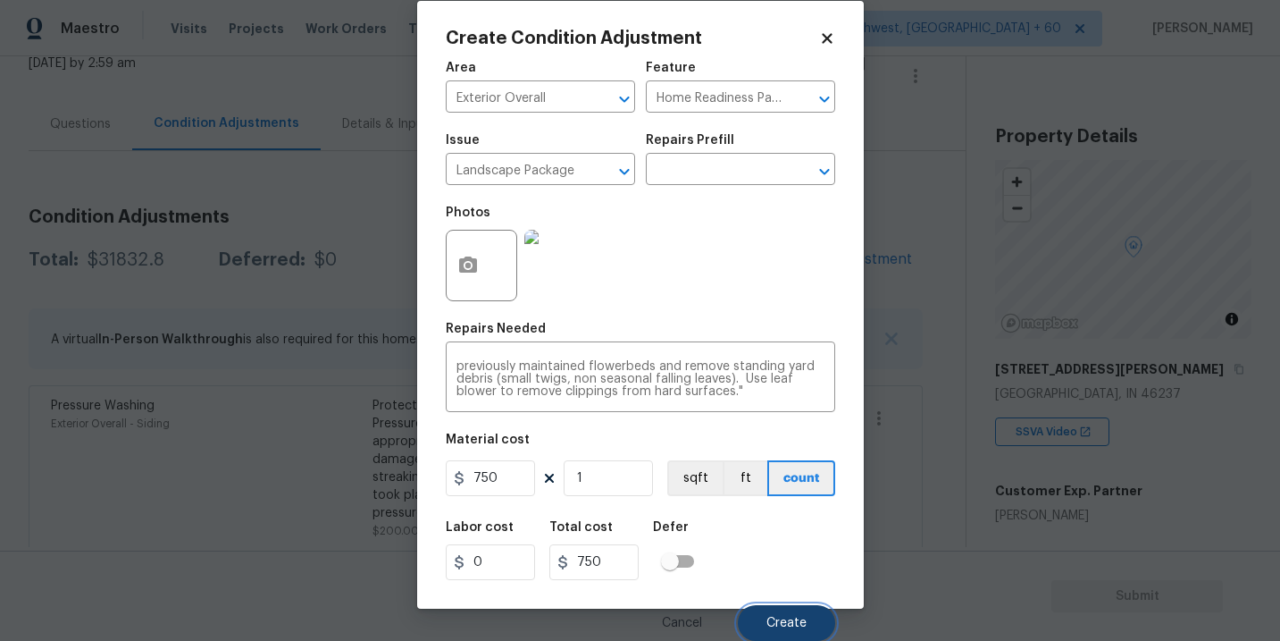
click at [807, 619] on button "Create" at bounding box center [786, 623] width 97 height 36
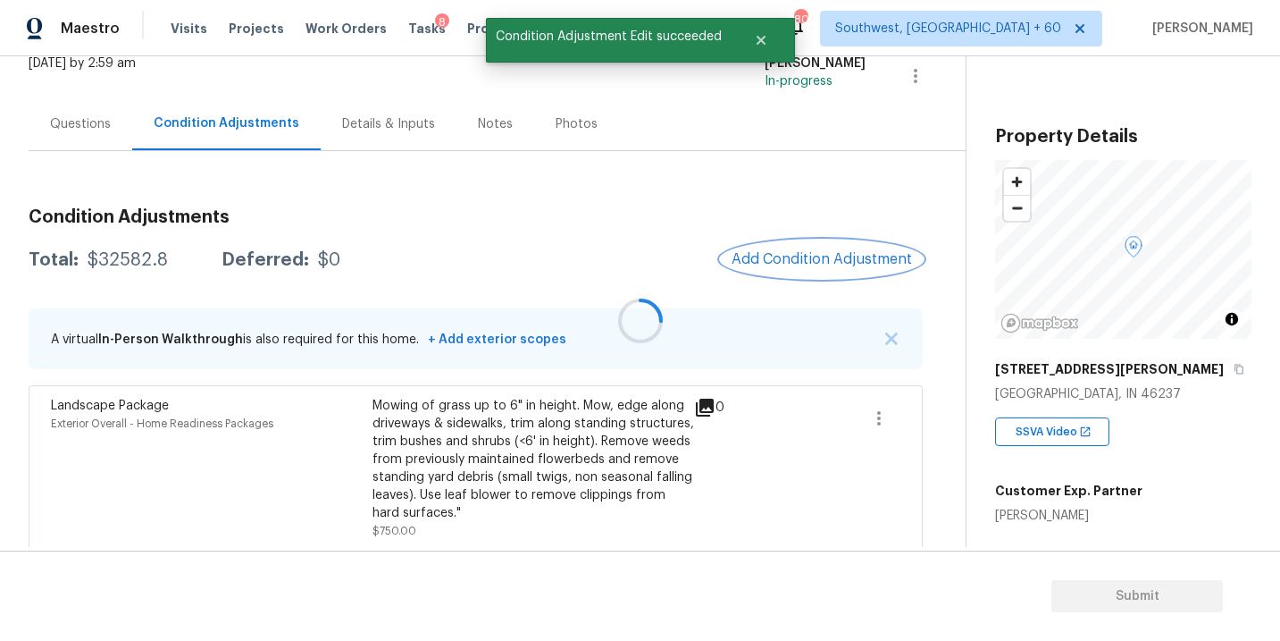
scroll to position [0, 0]
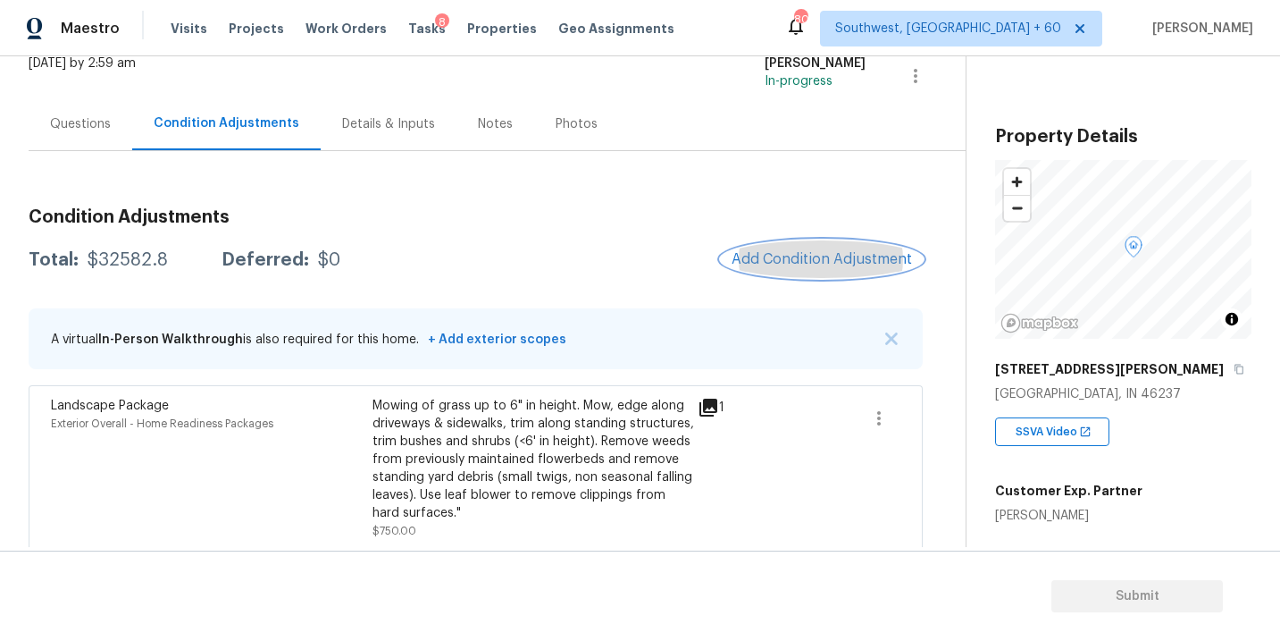
click at [808, 278] on button "Add Condition Adjustment" at bounding box center [822, 259] width 202 height 38
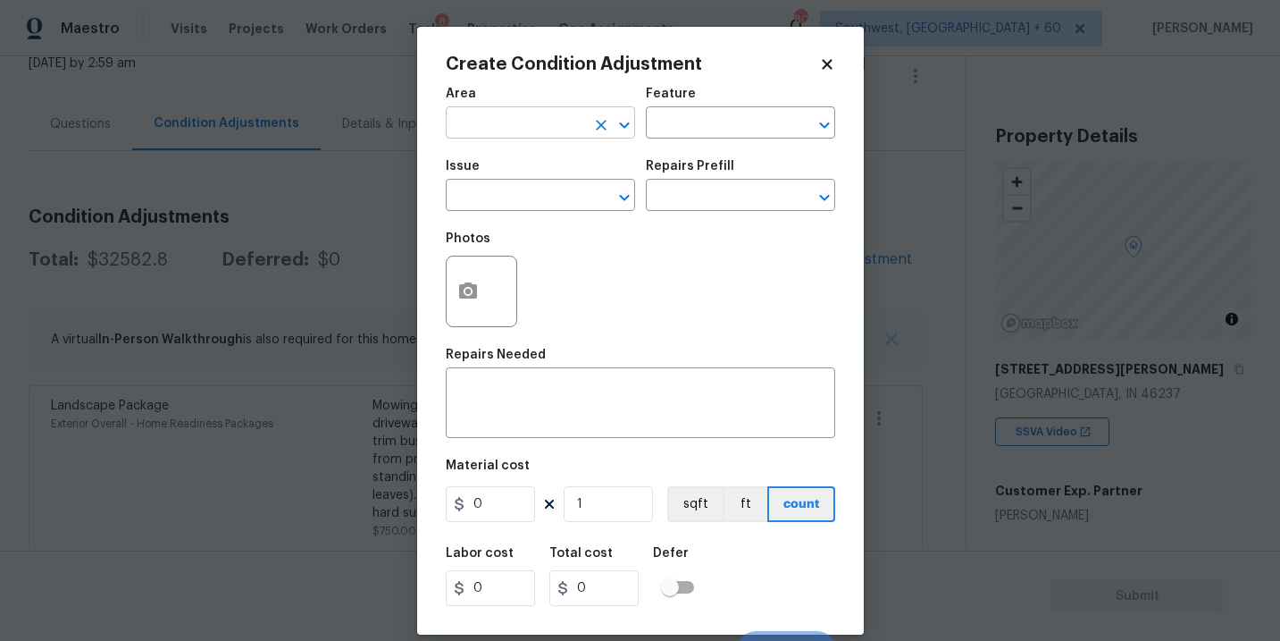
click at [540, 123] on input "text" at bounding box center [515, 125] width 139 height 28
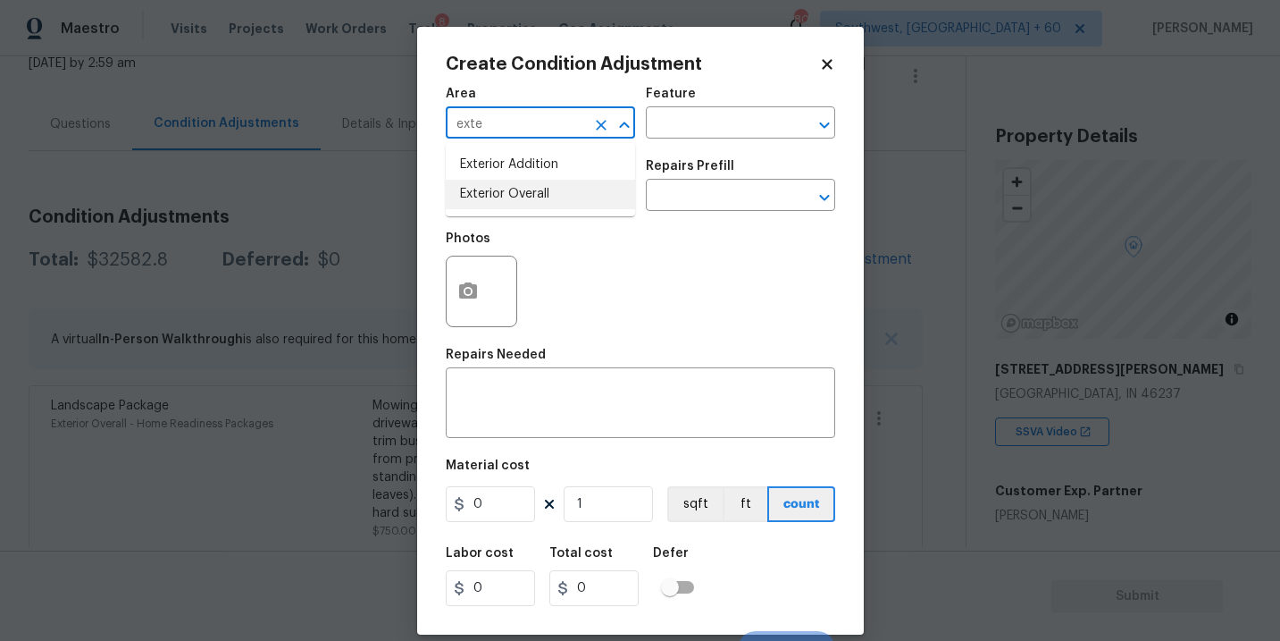
click at [540, 191] on li "Exterior Overall" at bounding box center [540, 194] width 189 height 29
type input "Exterior Overall"
click at [540, 191] on input "text" at bounding box center [515, 197] width 139 height 28
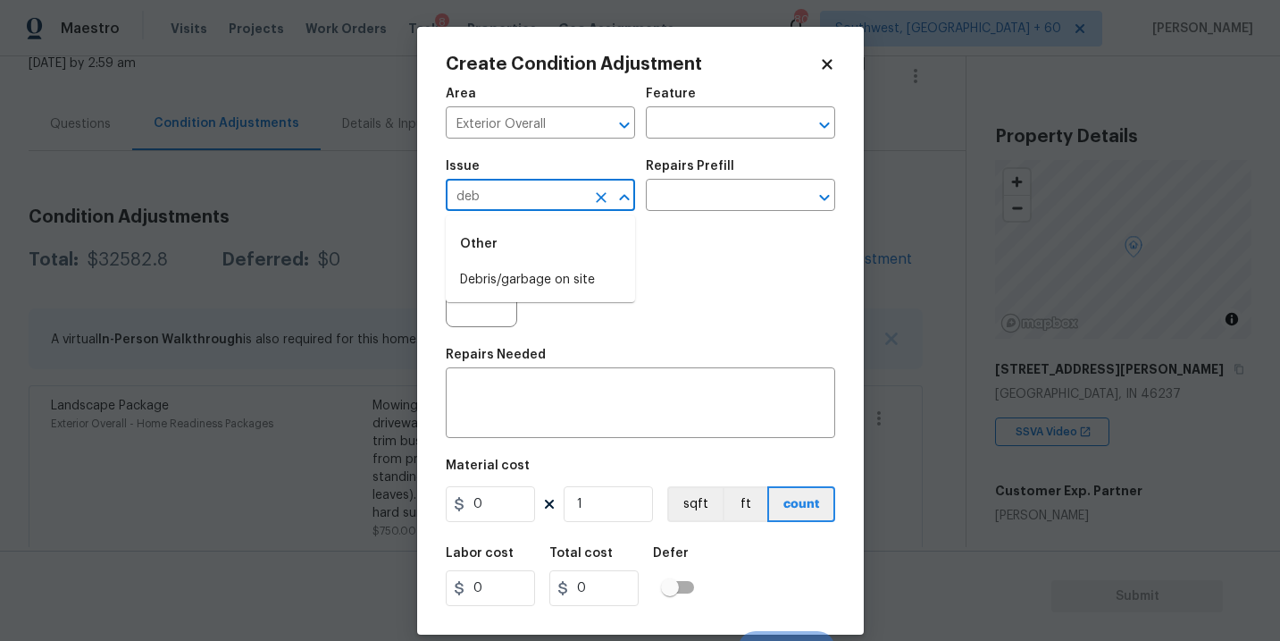
click at [563, 273] on li "Debris/garbage on site" at bounding box center [540, 279] width 189 height 29
type input "Debris/garbage on site"
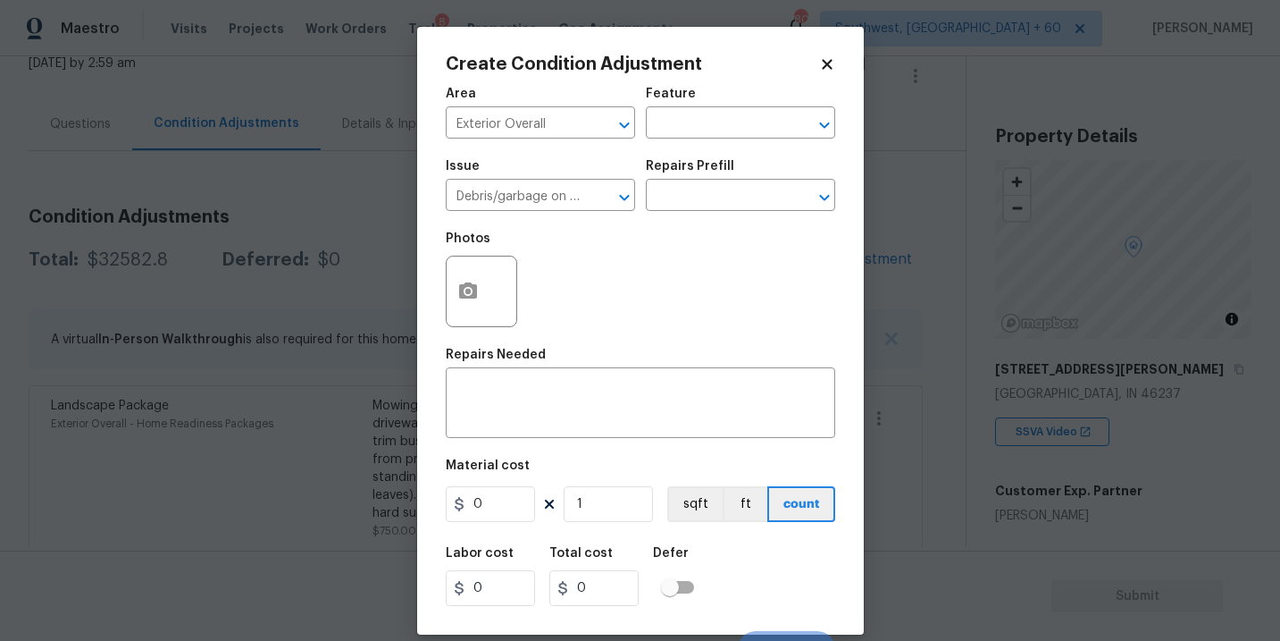
click at [716, 212] on div "Issue Debris/garbage on site ​ Repairs Prefill ​" at bounding box center [640, 185] width 389 height 72
click at [724, 207] on input "text" at bounding box center [715, 197] width 139 height 28
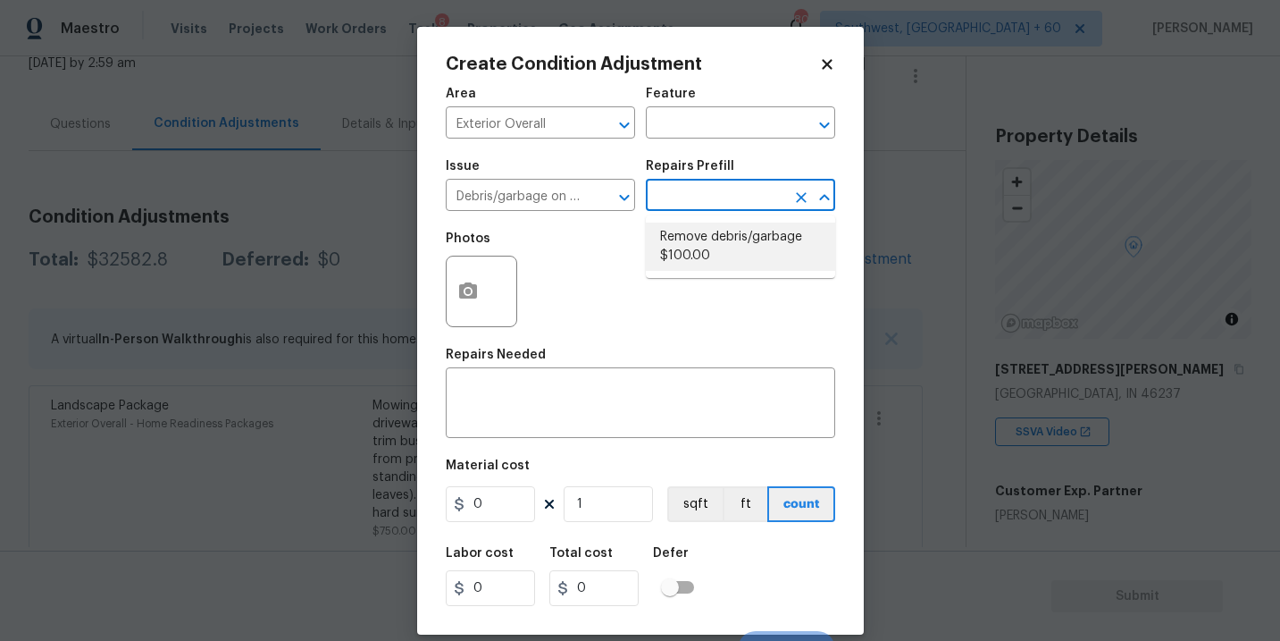
click at [725, 253] on li "Remove debris/garbage $100.00" at bounding box center [740, 246] width 189 height 48
type textarea "Remove, haul off, and properly dispose of any debris left by seller to offsite …"
type input "100"
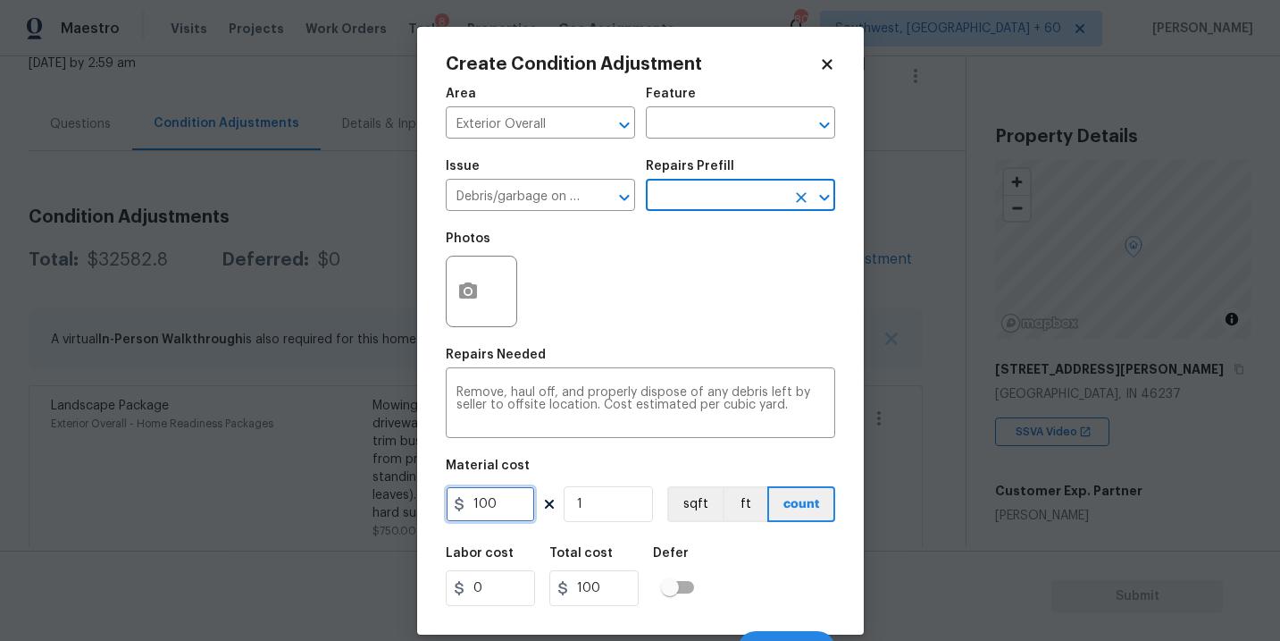
drag, startPoint x: 513, startPoint y: 503, endPoint x: 378, endPoint y: 526, distance: 136.9
click at [378, 526] on div "Create Condition Adjustment Area Exterior Overall ​ Feature ​ Issue Debris/garb…" at bounding box center [640, 320] width 1280 height 641
type input "1500"
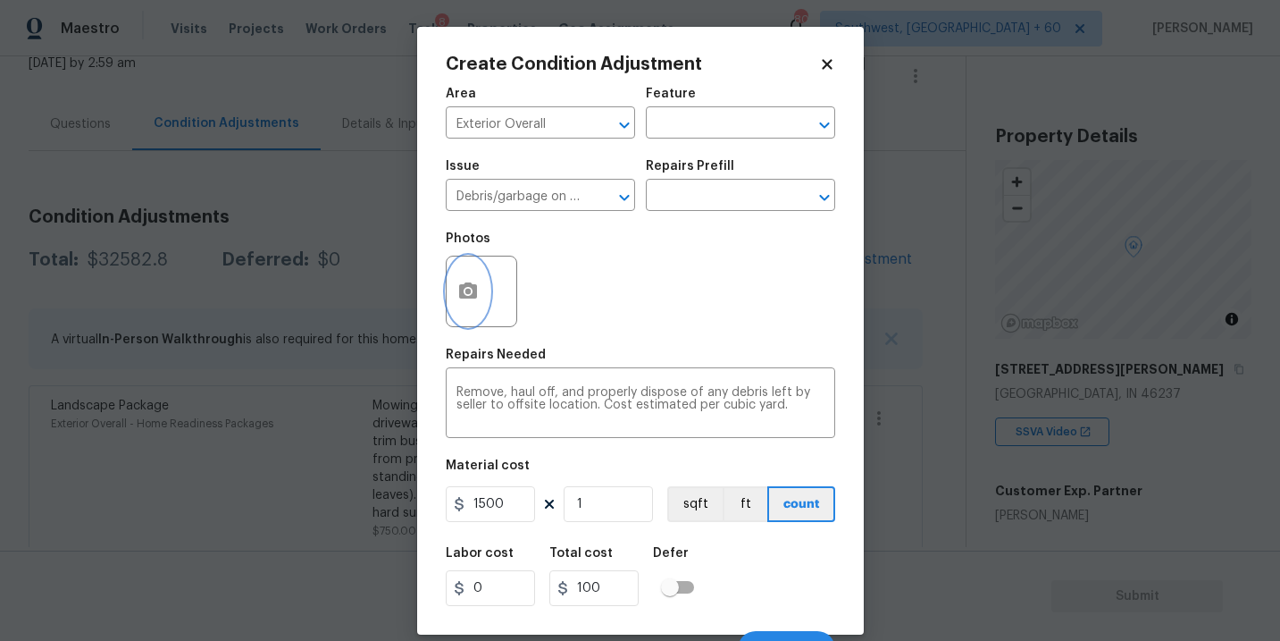
type input "1500"
click at [472, 310] on button "button" at bounding box center [468, 291] width 43 height 70
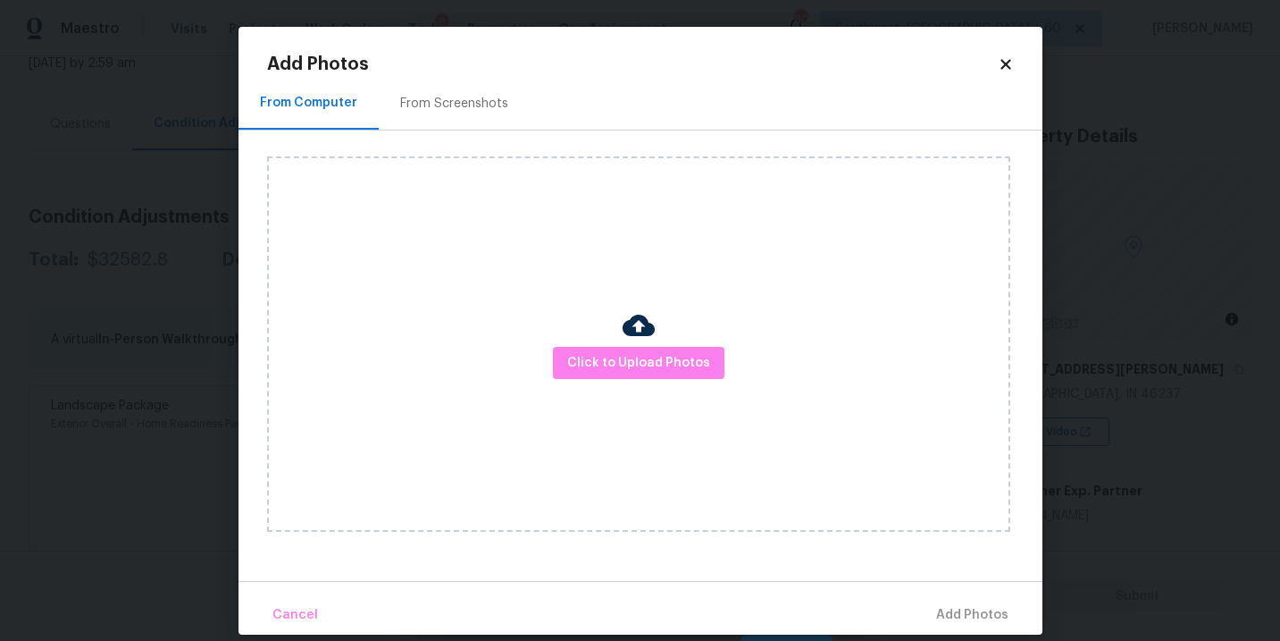
click at [546, 345] on div "Click to Upload Photos" at bounding box center [638, 343] width 743 height 375
click at [607, 356] on span "Click to Upload Photos" at bounding box center [638, 363] width 143 height 22
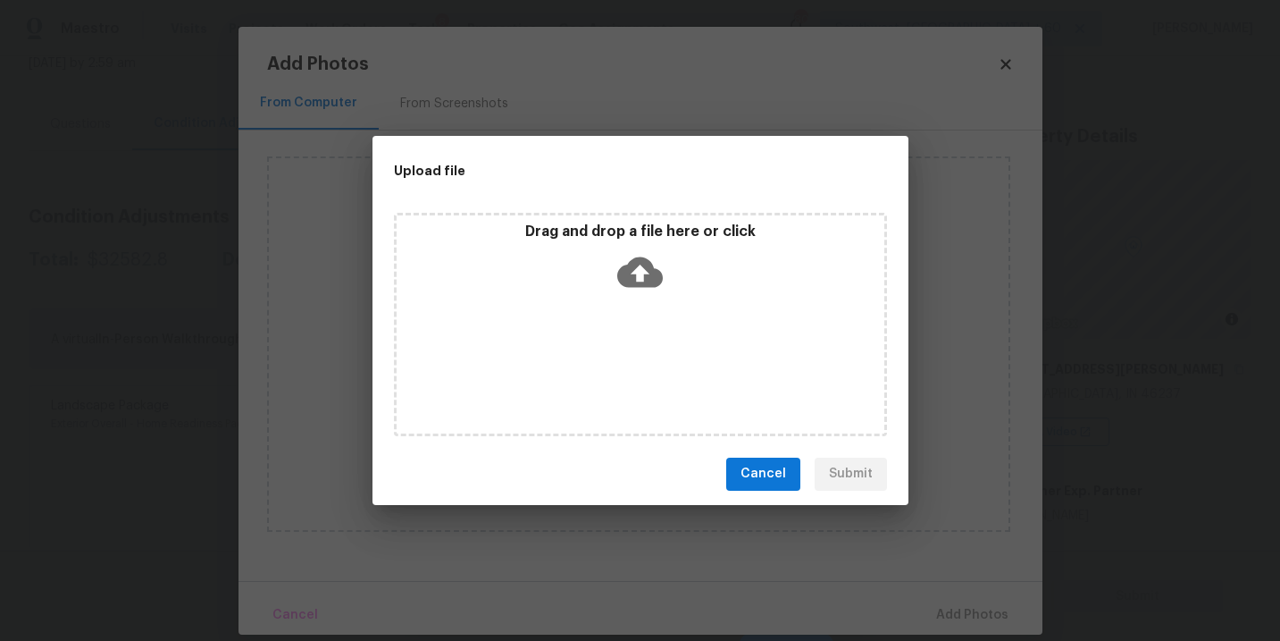
click at [609, 284] on div "Drag and drop a file here or click" at bounding box center [641, 260] width 488 height 77
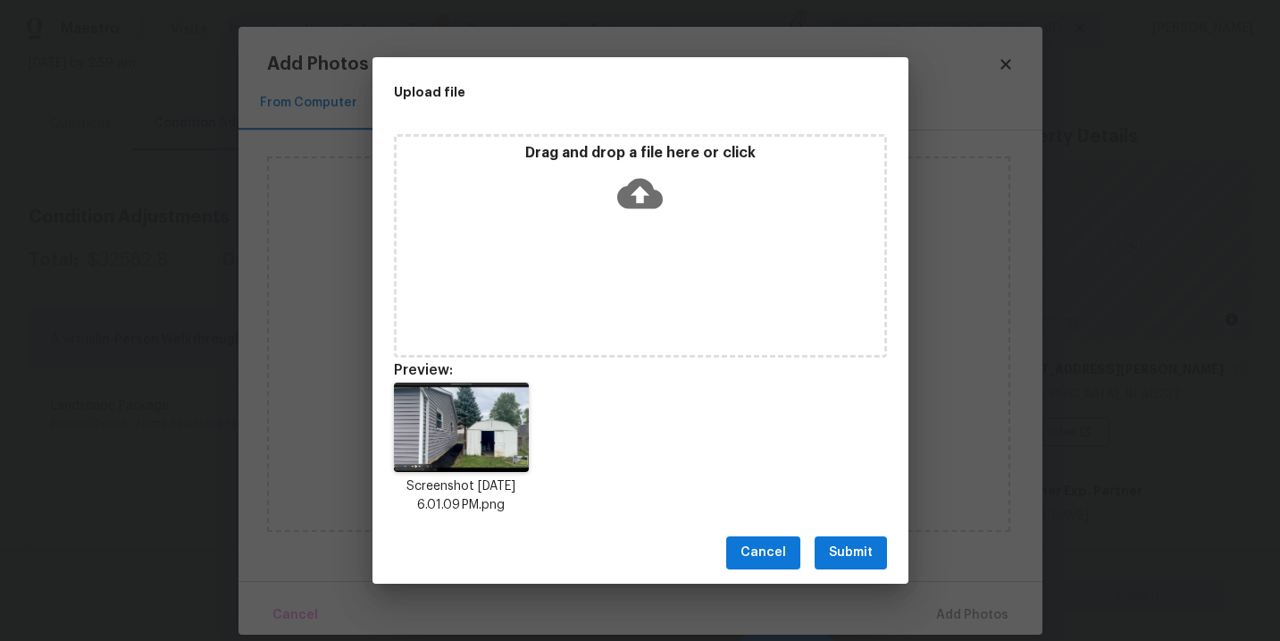
click at [840, 557] on span "Submit" at bounding box center [851, 552] width 44 height 22
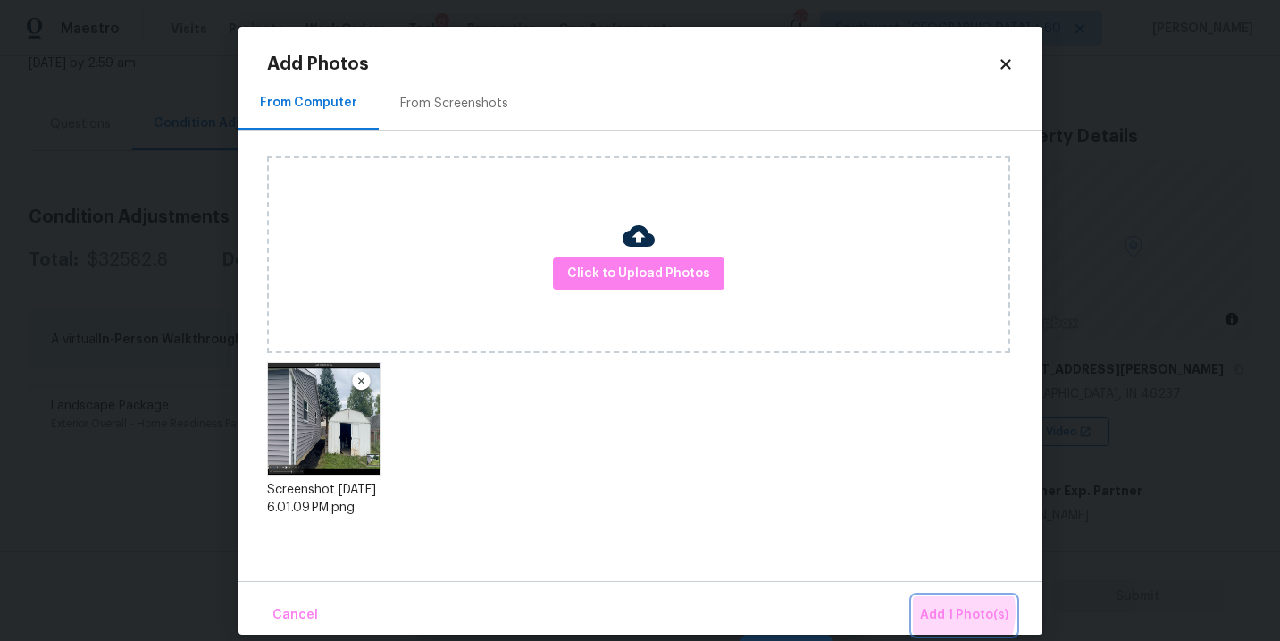
click at [935, 611] on span "Add 1 Photo(s)" at bounding box center [964, 615] width 88 height 22
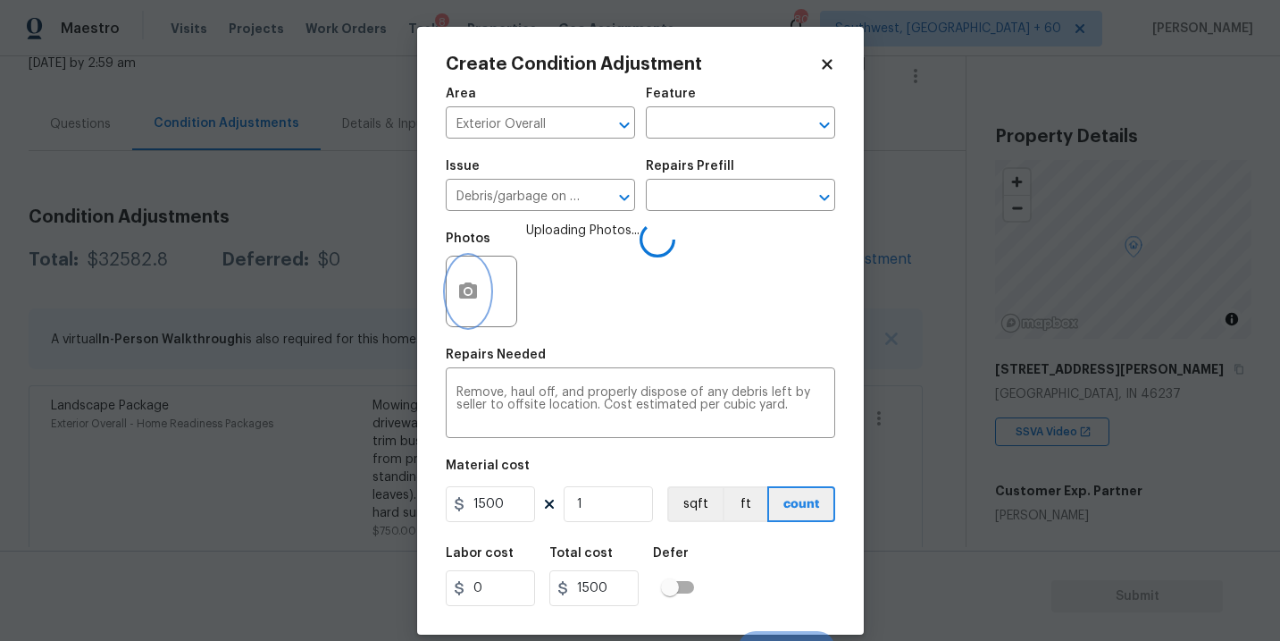
scroll to position [27, 0]
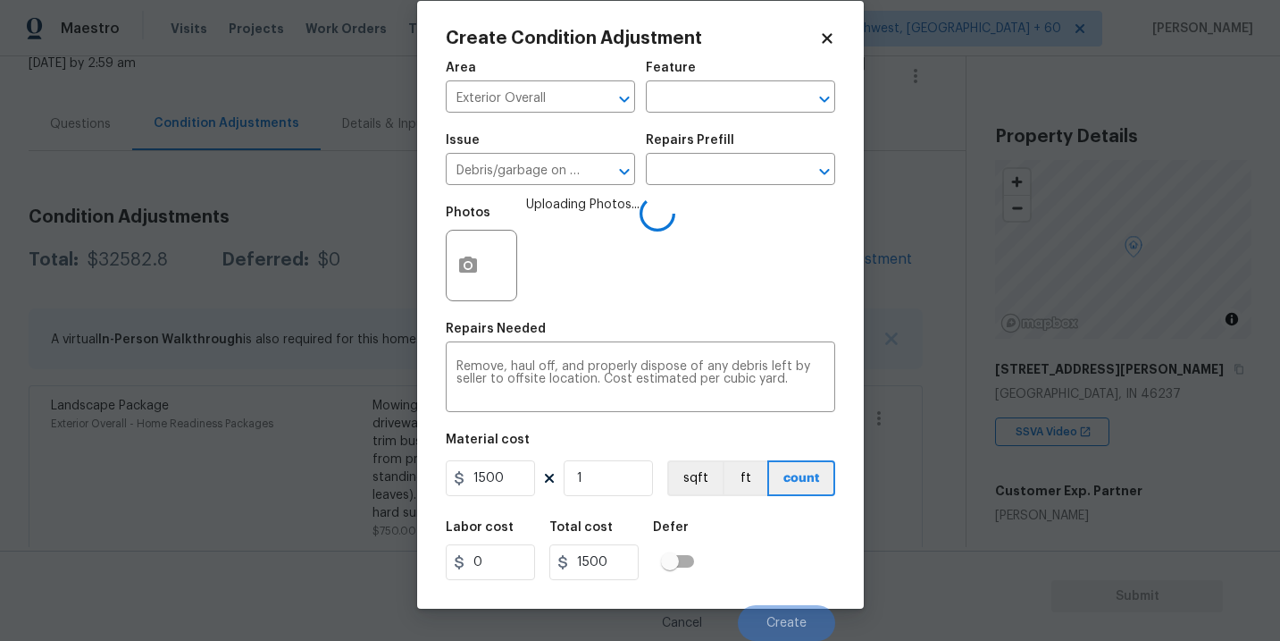
click at [778, 543] on div "Labor cost 0 Total cost 1500 Defer" at bounding box center [640, 550] width 389 height 80
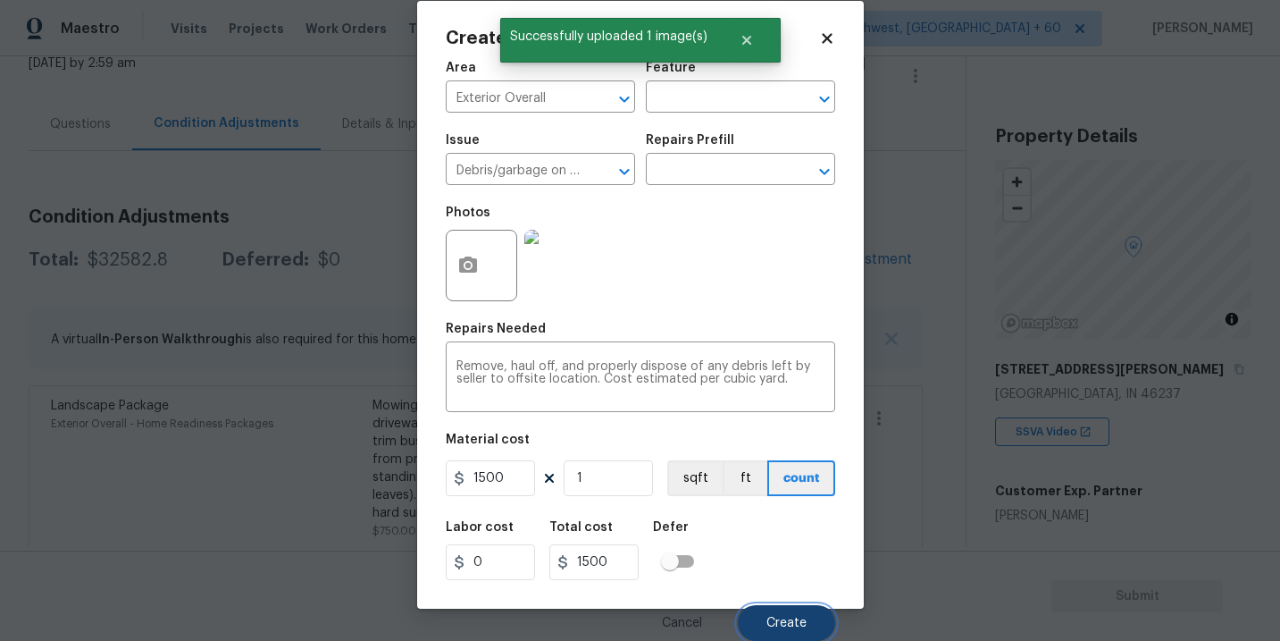
click at [781, 614] on button "Create" at bounding box center [786, 623] width 97 height 36
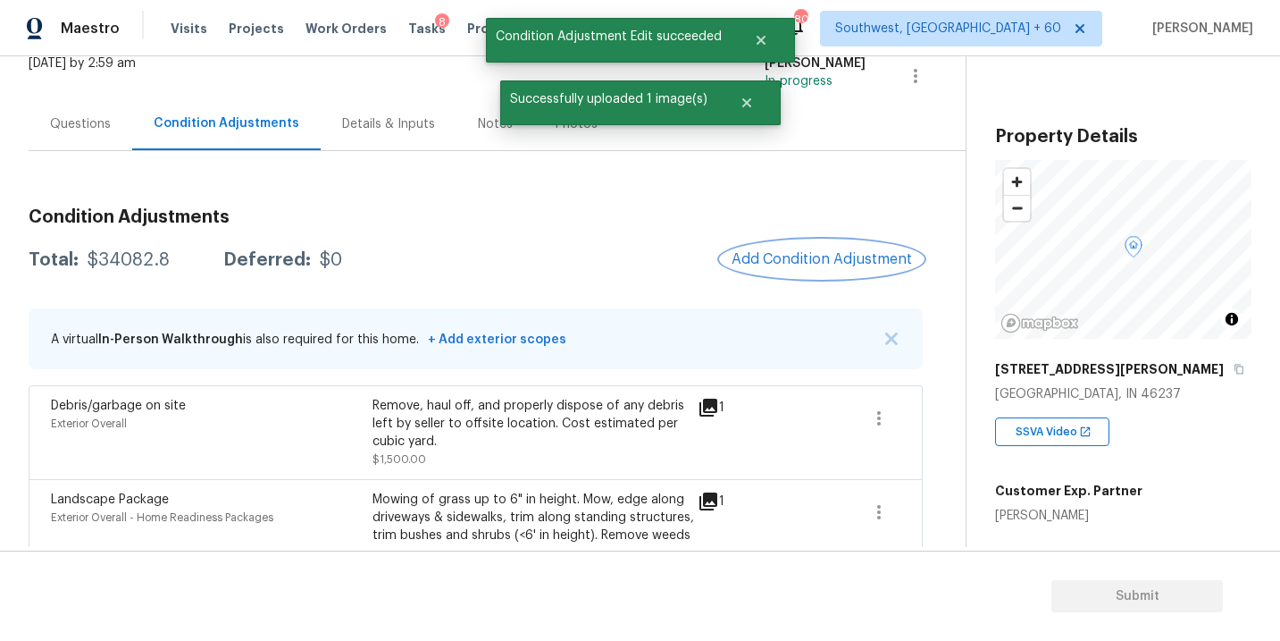
scroll to position [130, 0]
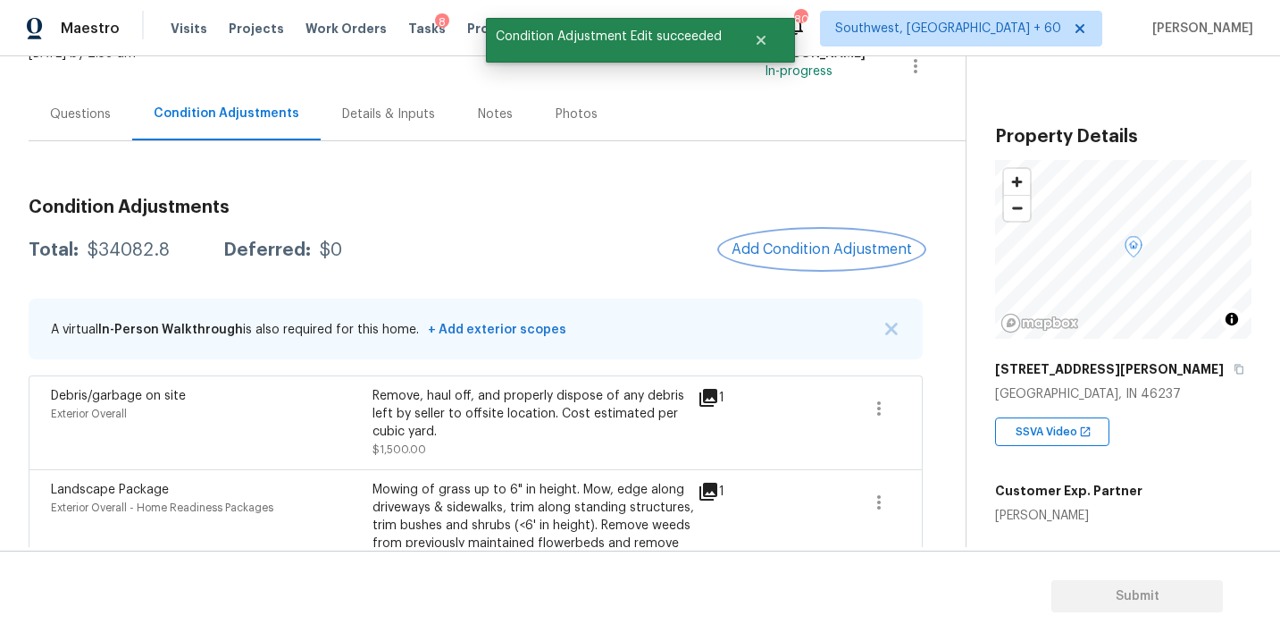
click at [797, 254] on span "Add Condition Adjustment" at bounding box center [822, 249] width 180 height 16
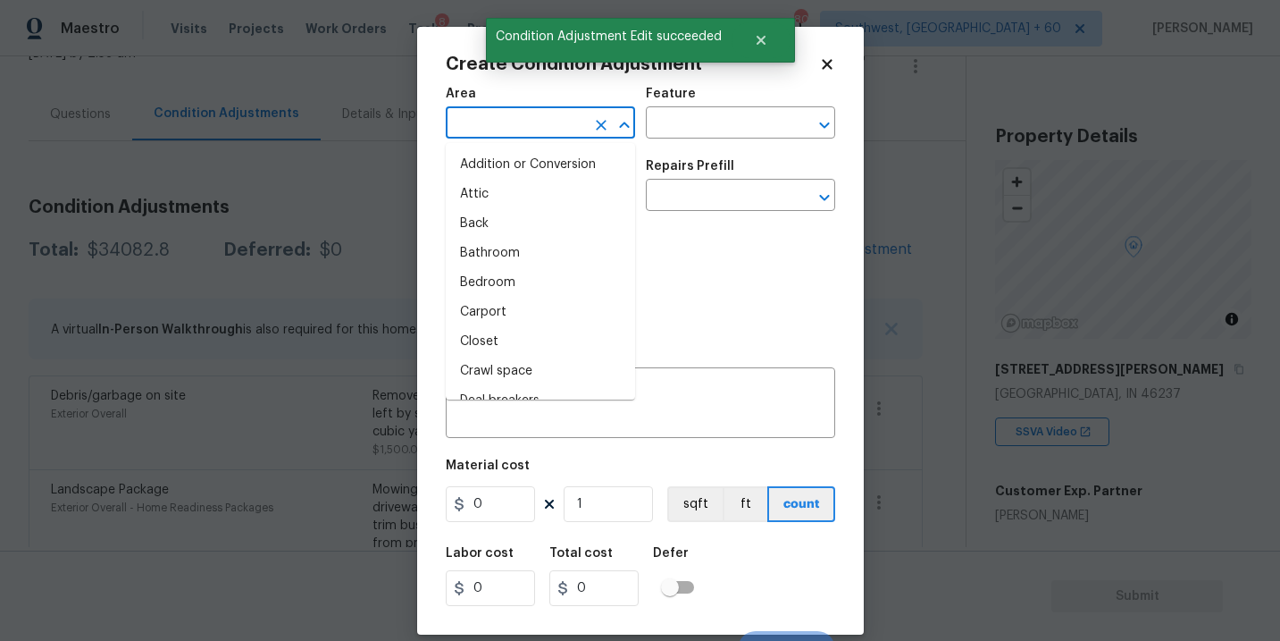
click at [546, 131] on input "text" at bounding box center [515, 125] width 139 height 28
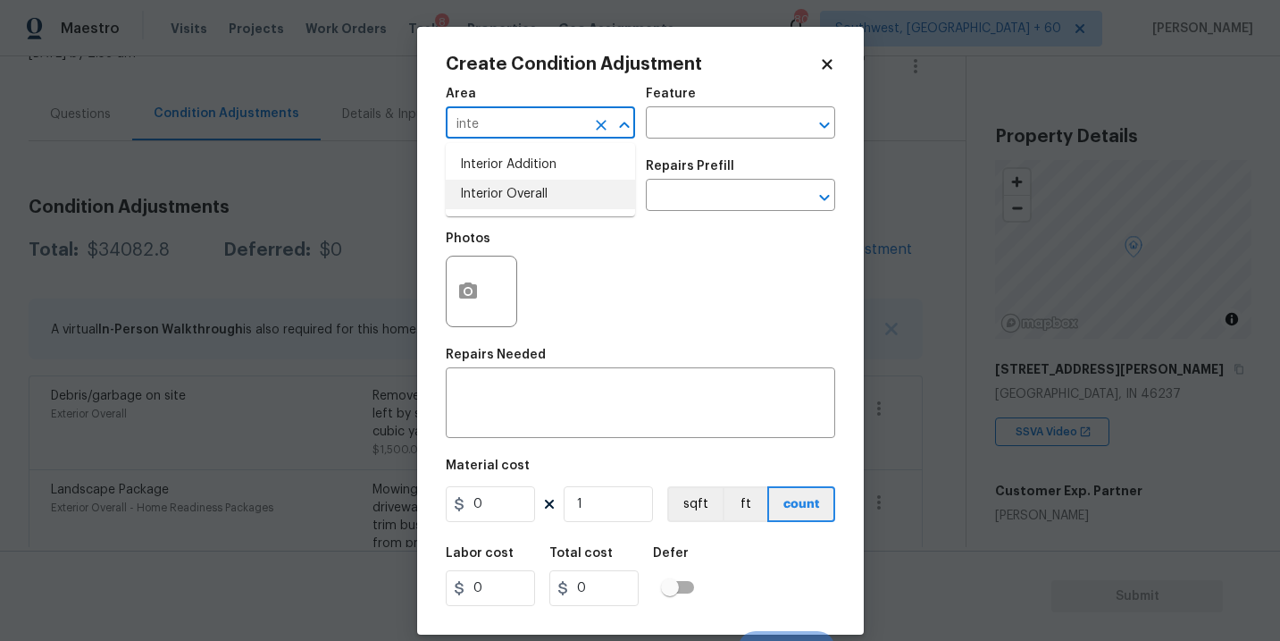
click at [549, 194] on li "Interior Overall" at bounding box center [540, 194] width 189 height 29
type input "Interior Overall"
click at [698, 139] on div "Area Interior Overall ​ Feature ​" at bounding box center [640, 113] width 389 height 72
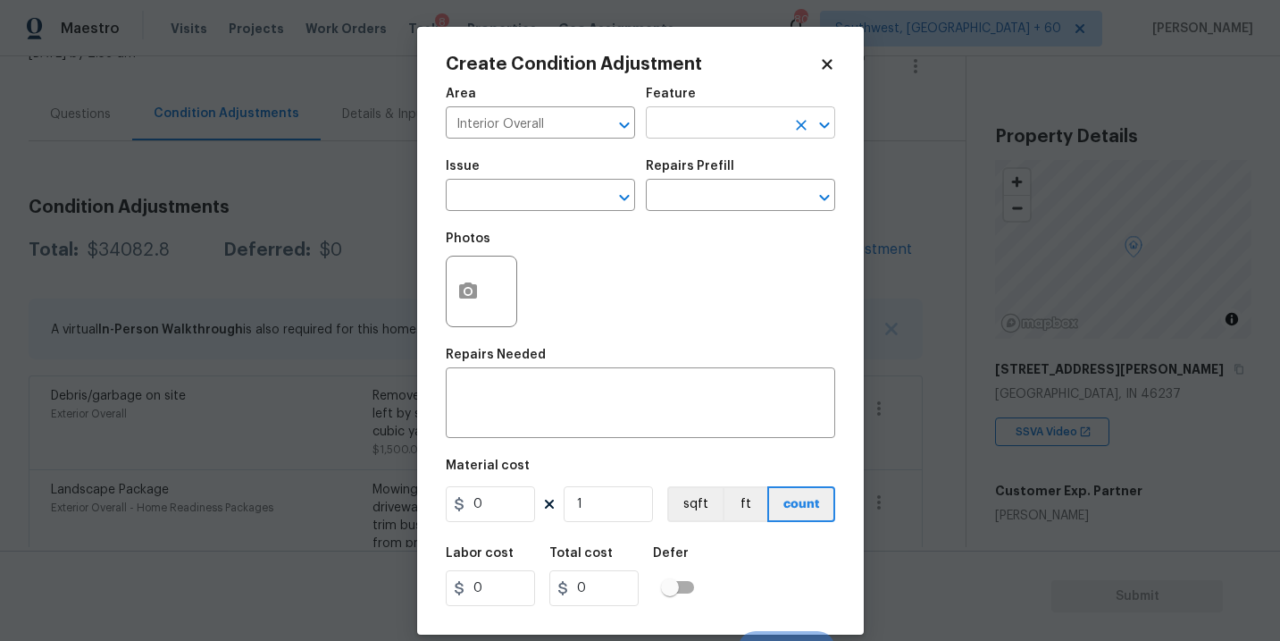
click at [711, 131] on input "text" at bounding box center [715, 125] width 139 height 28
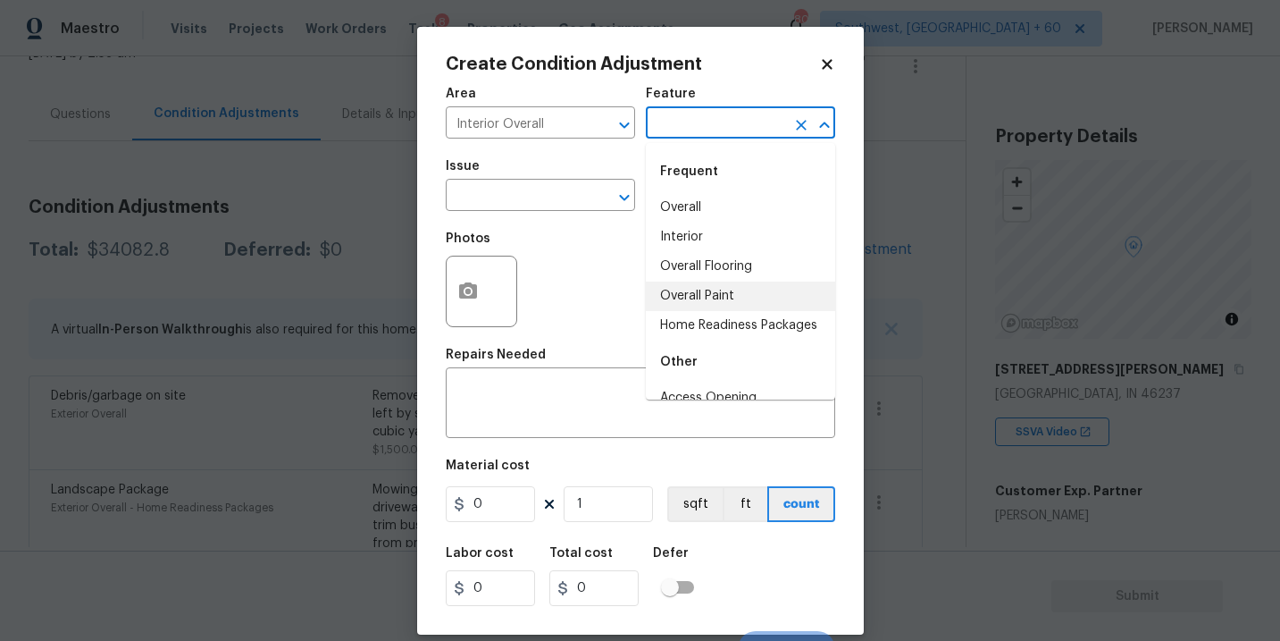
click at [714, 300] on li "Overall Paint" at bounding box center [740, 295] width 189 height 29
type input "Overall Paint"
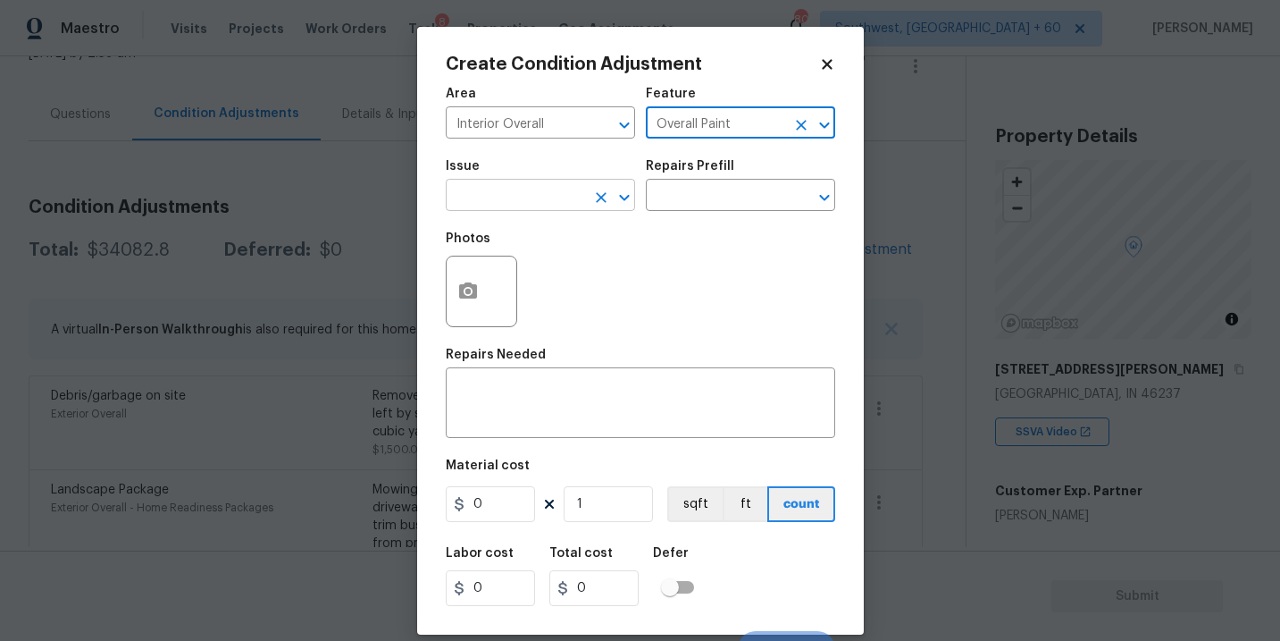
click at [533, 196] on input "text" at bounding box center [515, 197] width 139 height 28
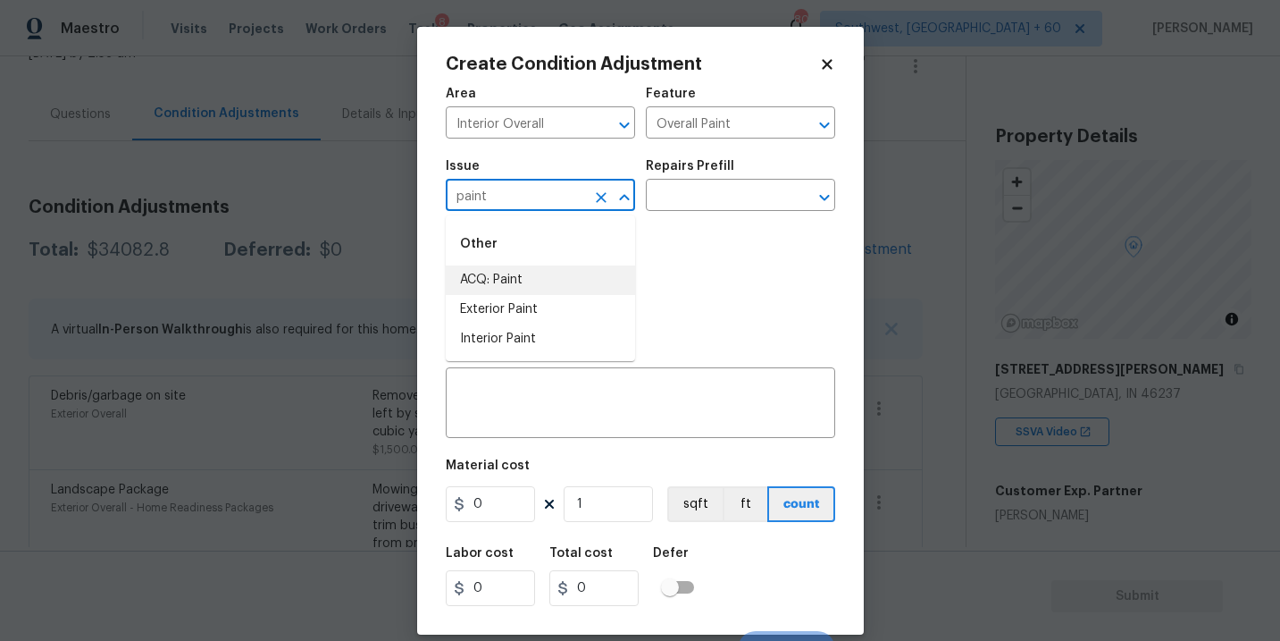
click at [524, 280] on li "ACQ: Paint" at bounding box center [540, 279] width 189 height 29
type input "ACQ: Paint"
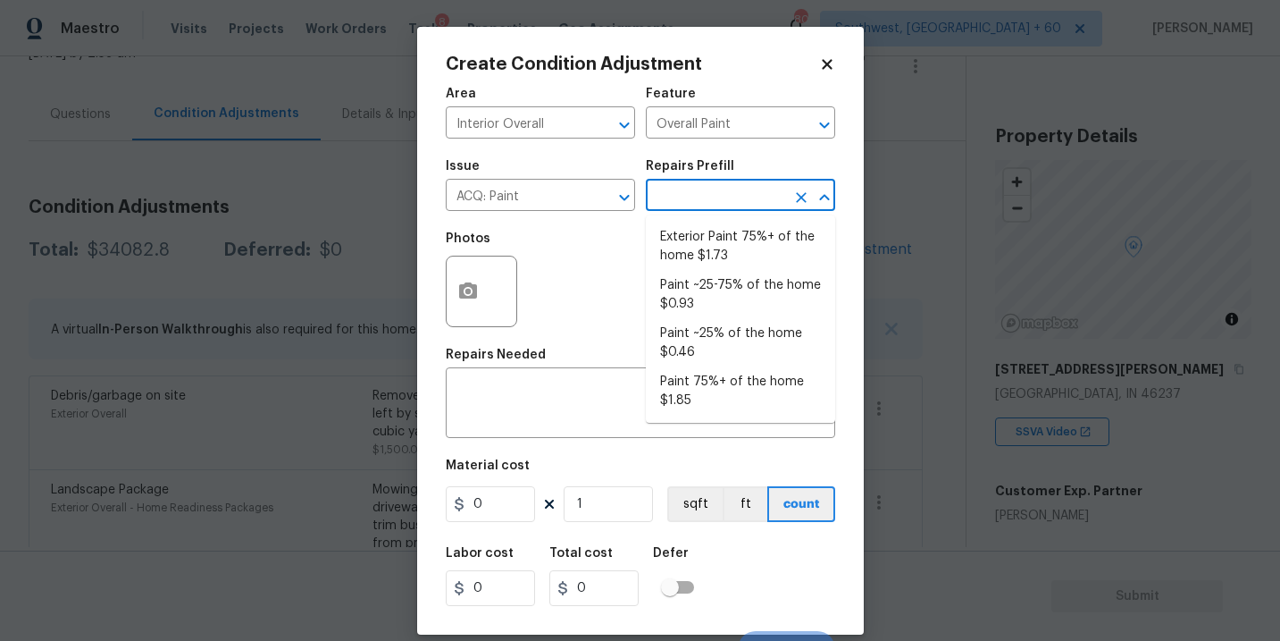
click at [741, 203] on input "text" at bounding box center [715, 197] width 139 height 28
click at [744, 284] on li "Paint ~25-75% of the home $0.93" at bounding box center [740, 295] width 189 height 48
type input "Acquisition"
type textarea "Acquisition Scope: ~25 - 75% of the home needs interior paint"
type input "0.93"
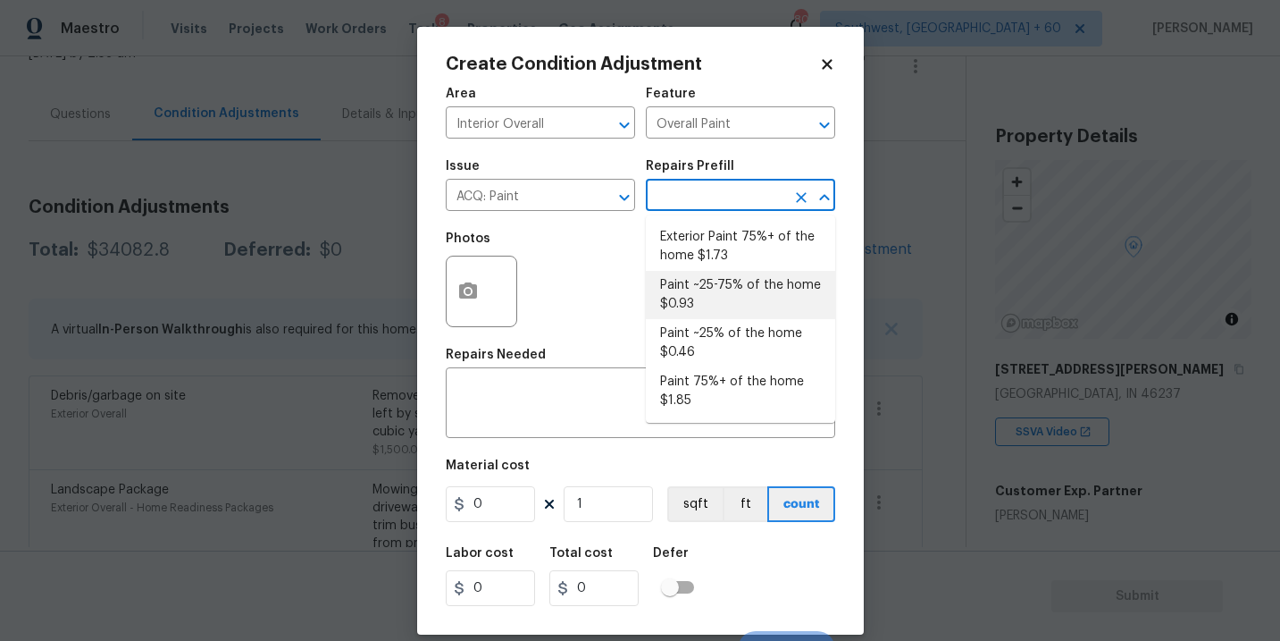
type input "0.93"
click at [473, 303] on button "button" at bounding box center [468, 291] width 43 height 70
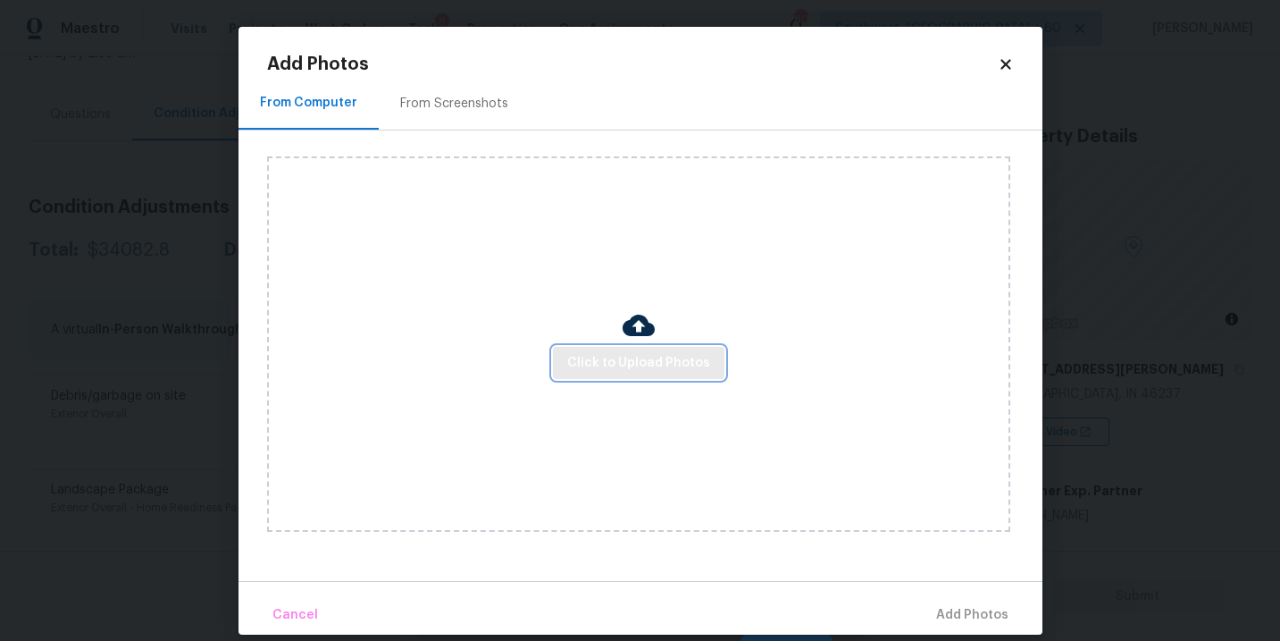
click at [642, 357] on span "Click to Upload Photos" at bounding box center [638, 363] width 143 height 22
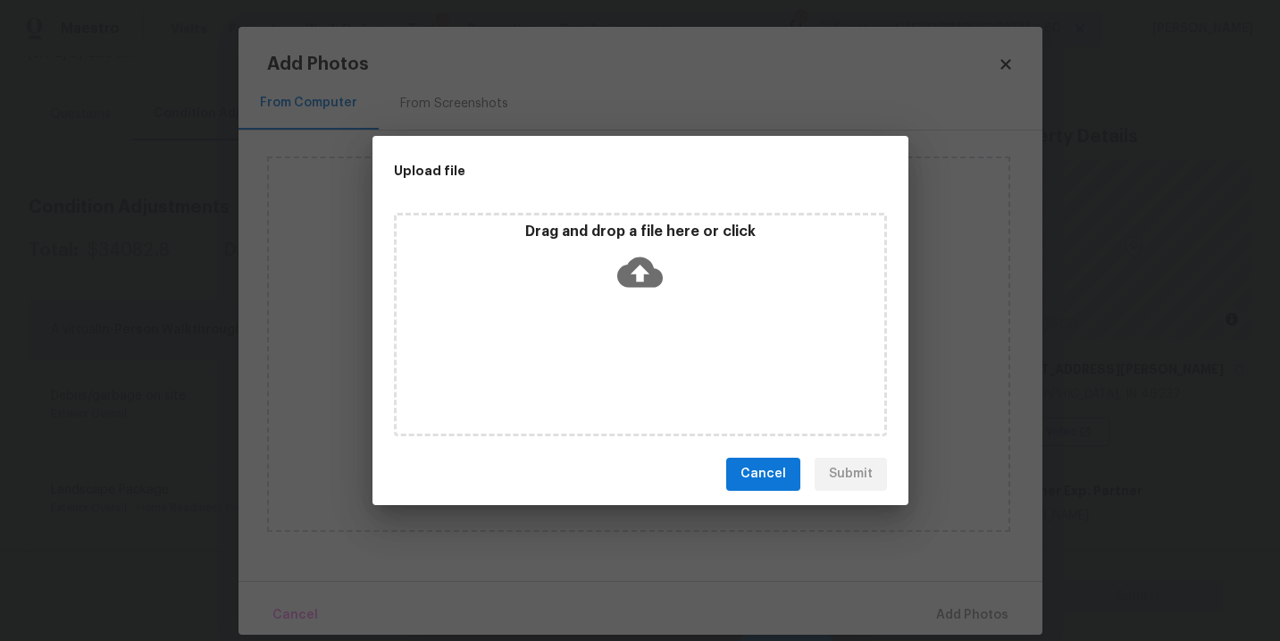
click at [642, 328] on div "Drag and drop a file here or click" at bounding box center [640, 324] width 493 height 223
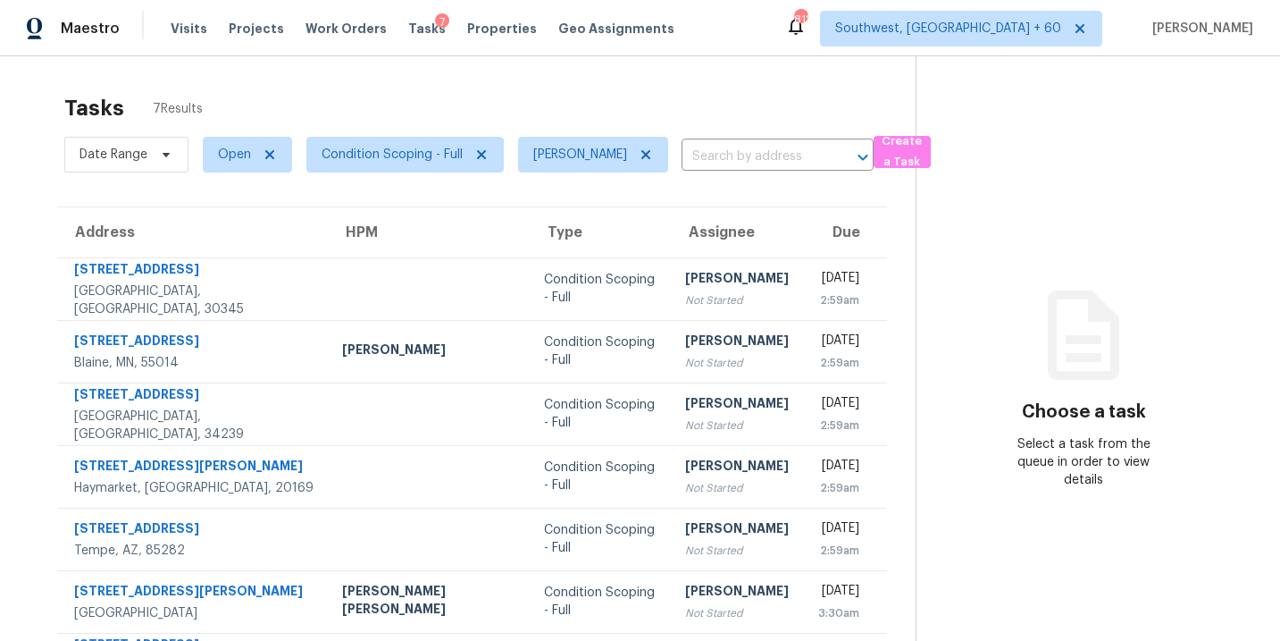
scroll to position [69, 0]
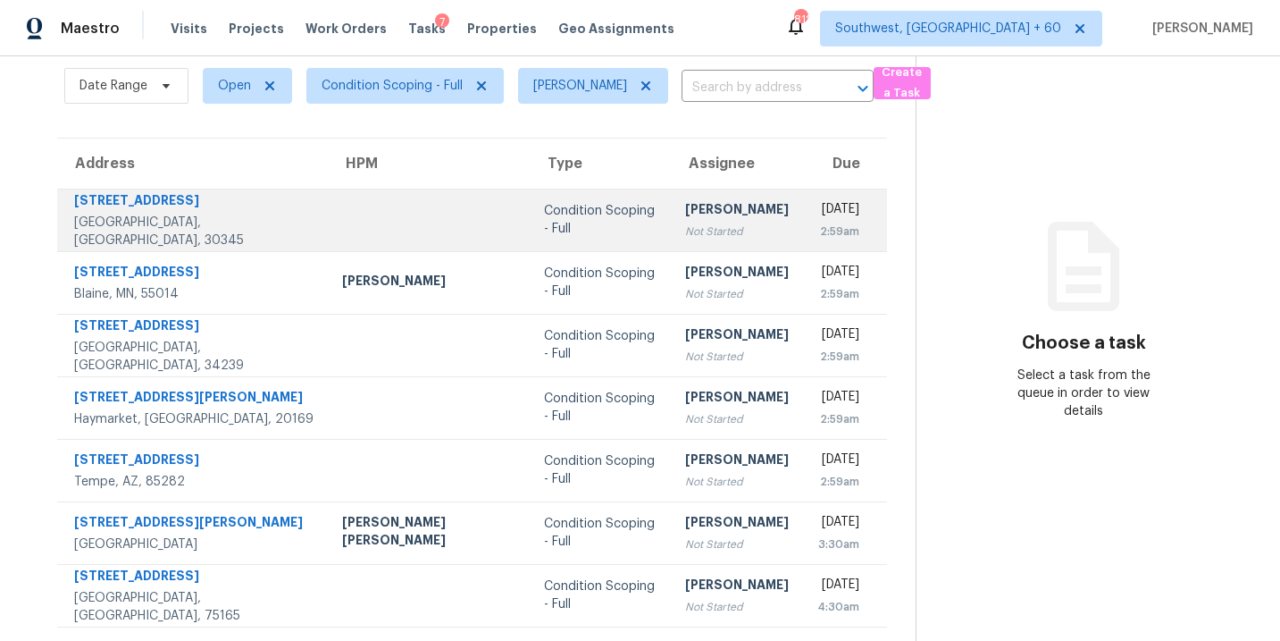
click at [685, 215] on div "[PERSON_NAME]" at bounding box center [737, 211] width 104 height 22
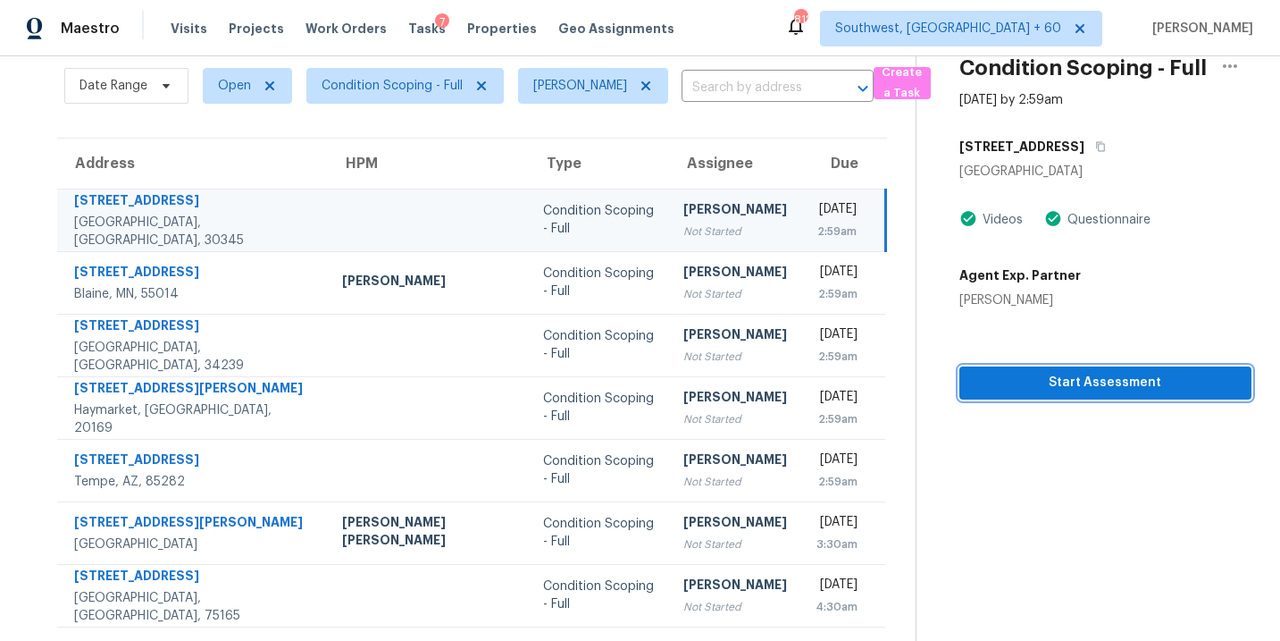
click at [1093, 389] on span "Start Assessment" at bounding box center [1106, 383] width 264 height 22
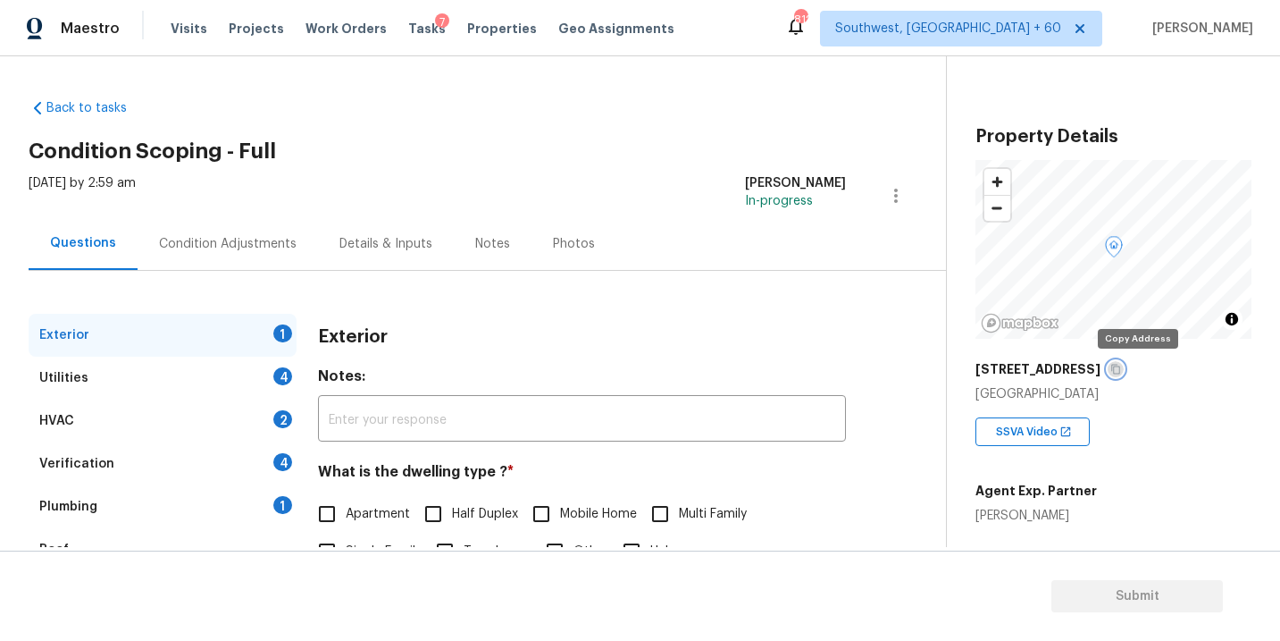
click at [1124, 366] on button "button" at bounding box center [1116, 369] width 16 height 16
click at [1121, 372] on icon "button" at bounding box center [1115, 369] width 11 height 11
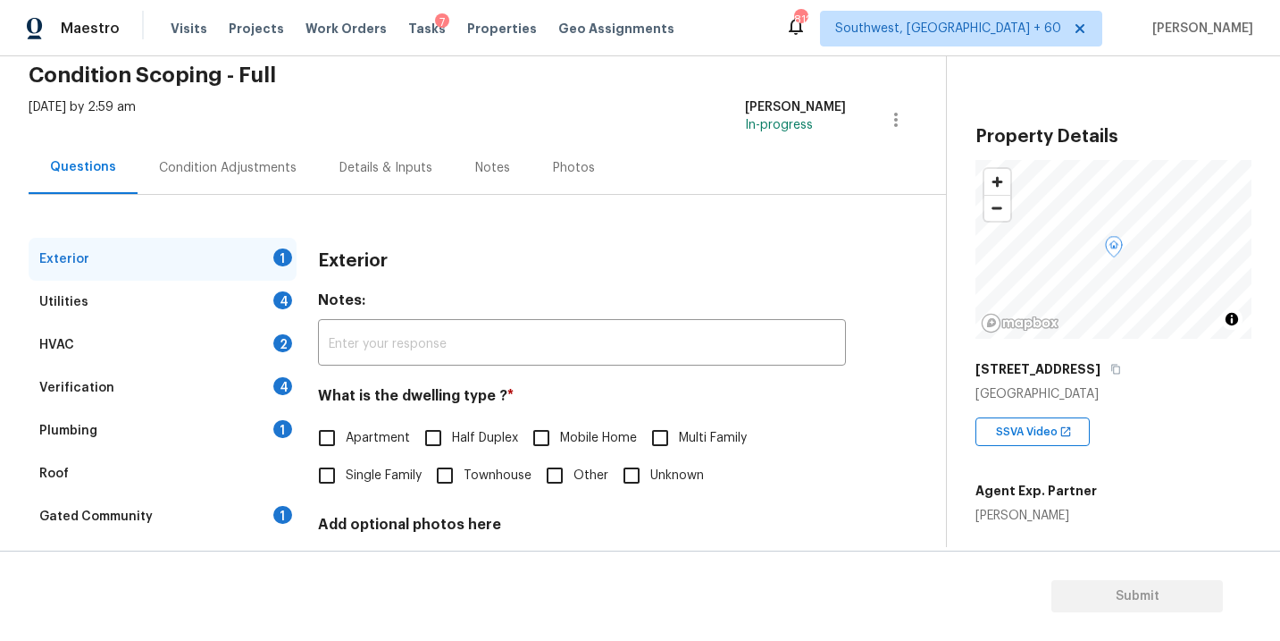
click at [379, 449] on label "Apartment" at bounding box center [359, 438] width 102 height 38
click at [346, 449] on input "Apartment" at bounding box center [327, 438] width 38 height 38
checkbox input "true"
click at [231, 308] on div "Utilities 4" at bounding box center [163, 301] width 268 height 43
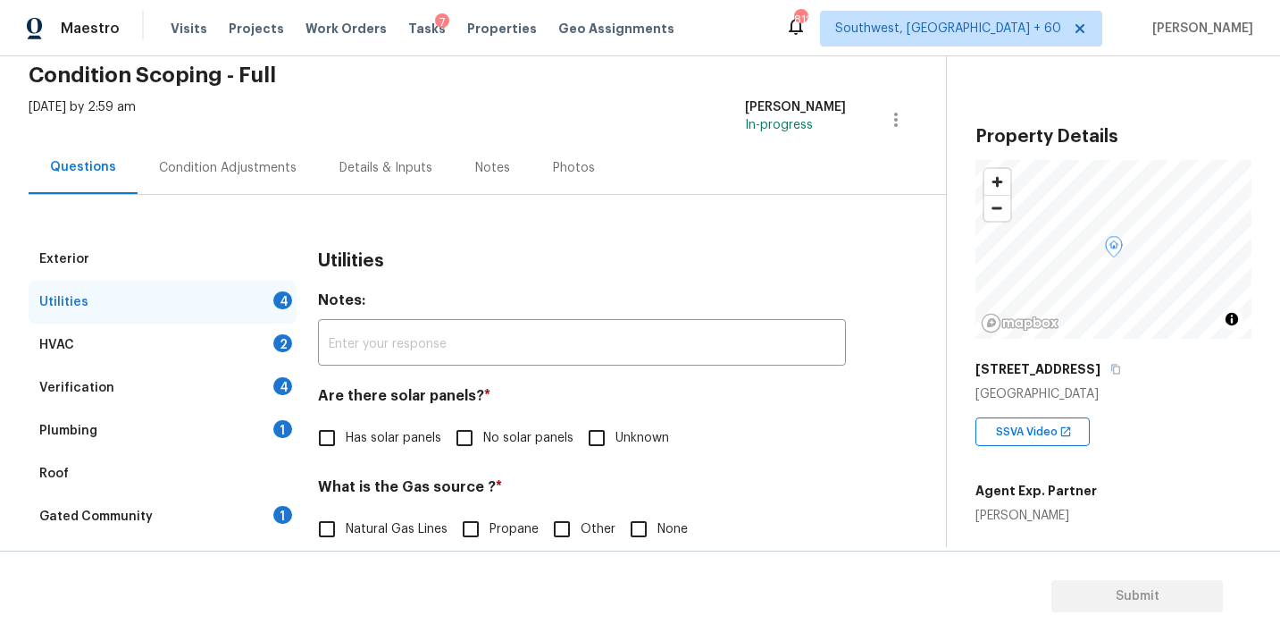
click at [486, 428] on label "No solar panels" at bounding box center [510, 438] width 128 height 38
click at [483, 428] on input "No solar panels" at bounding box center [465, 438] width 38 height 38
checkbox input "true"
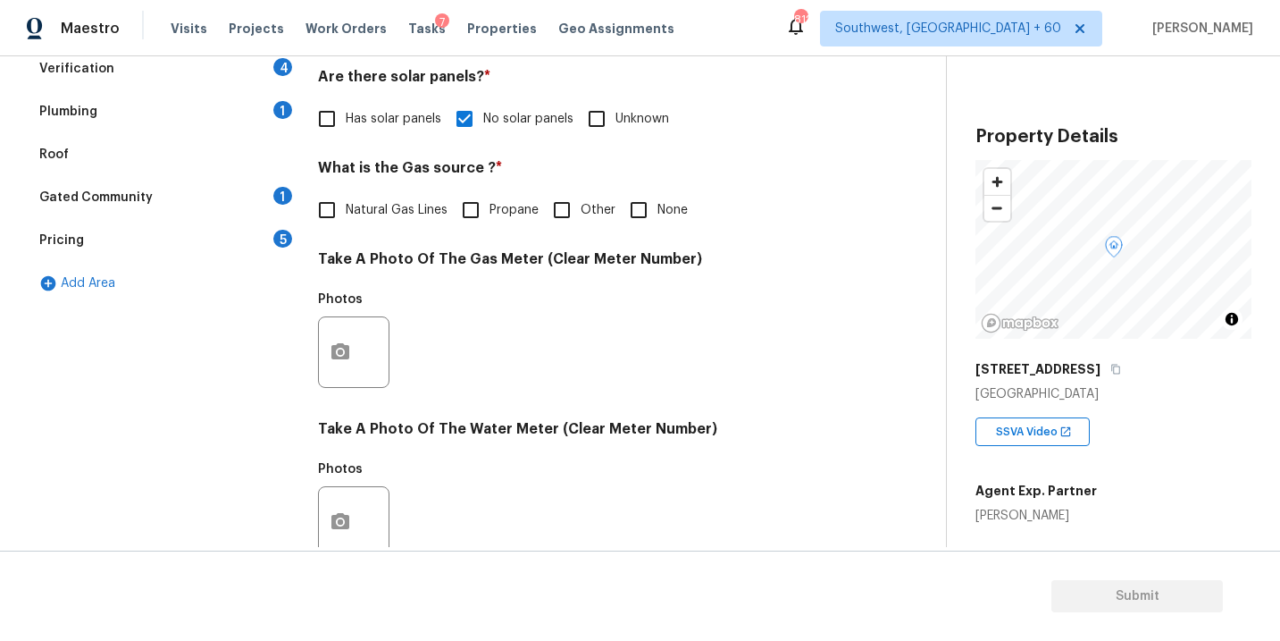
scroll to position [704, 0]
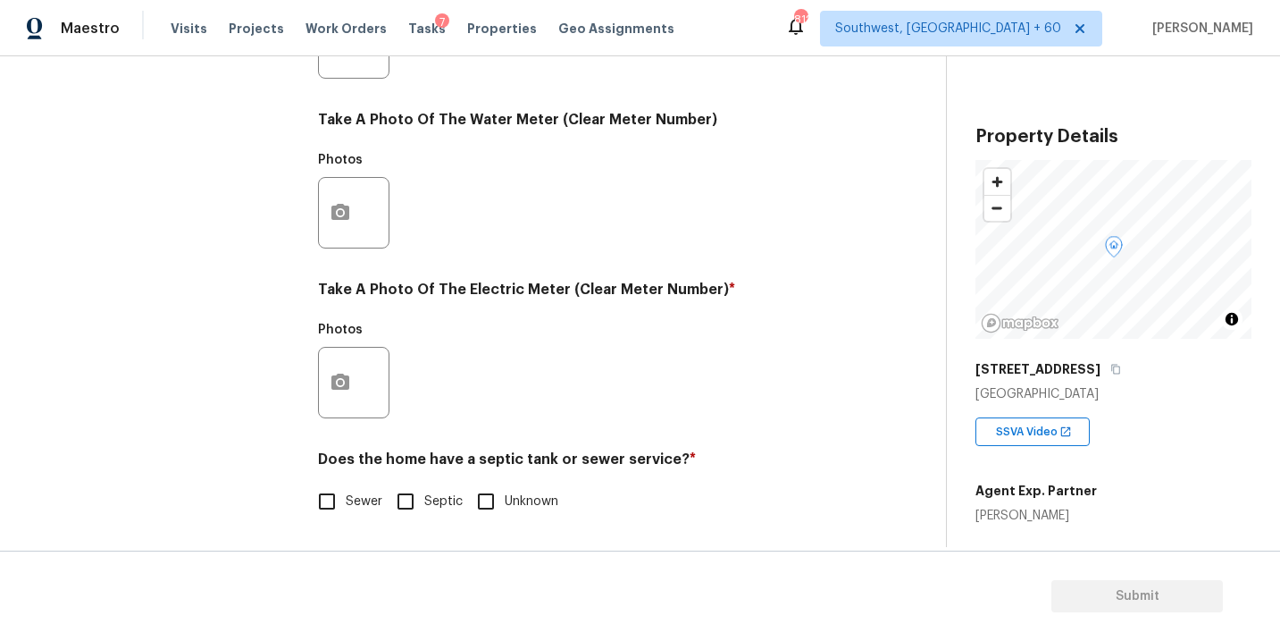
click at [366, 503] on span "Sewer" at bounding box center [364, 501] width 37 height 19
click at [346, 503] on input "Sewer" at bounding box center [327, 501] width 38 height 38
checkbox input "true"
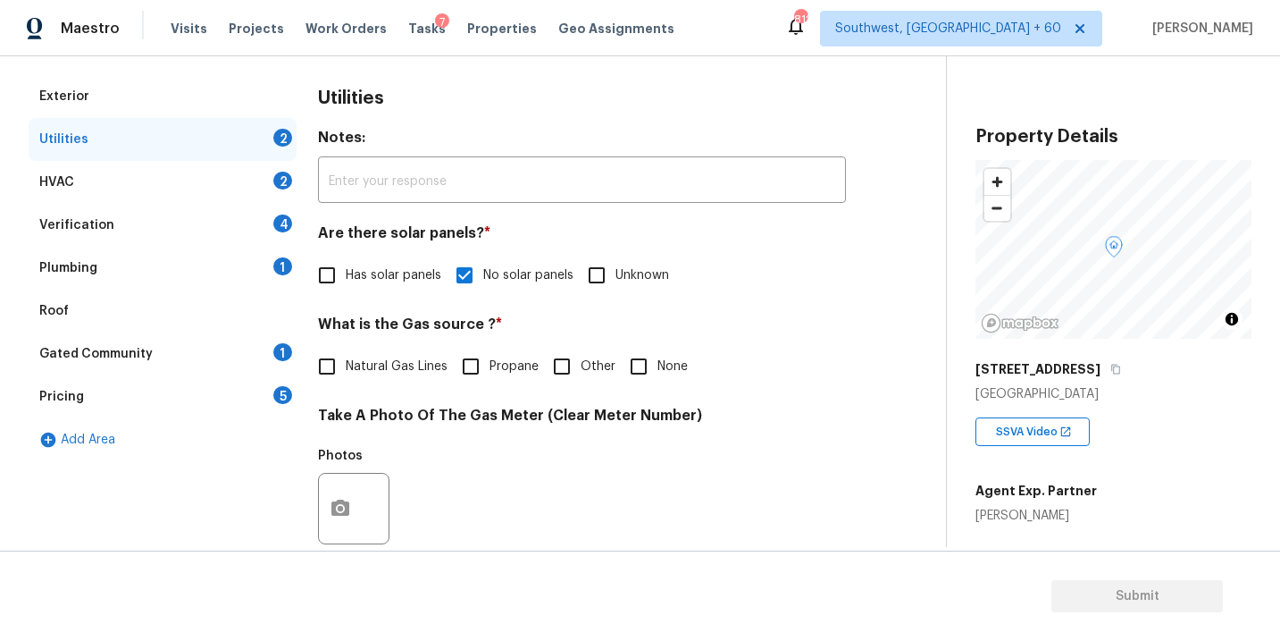
scroll to position [195, 0]
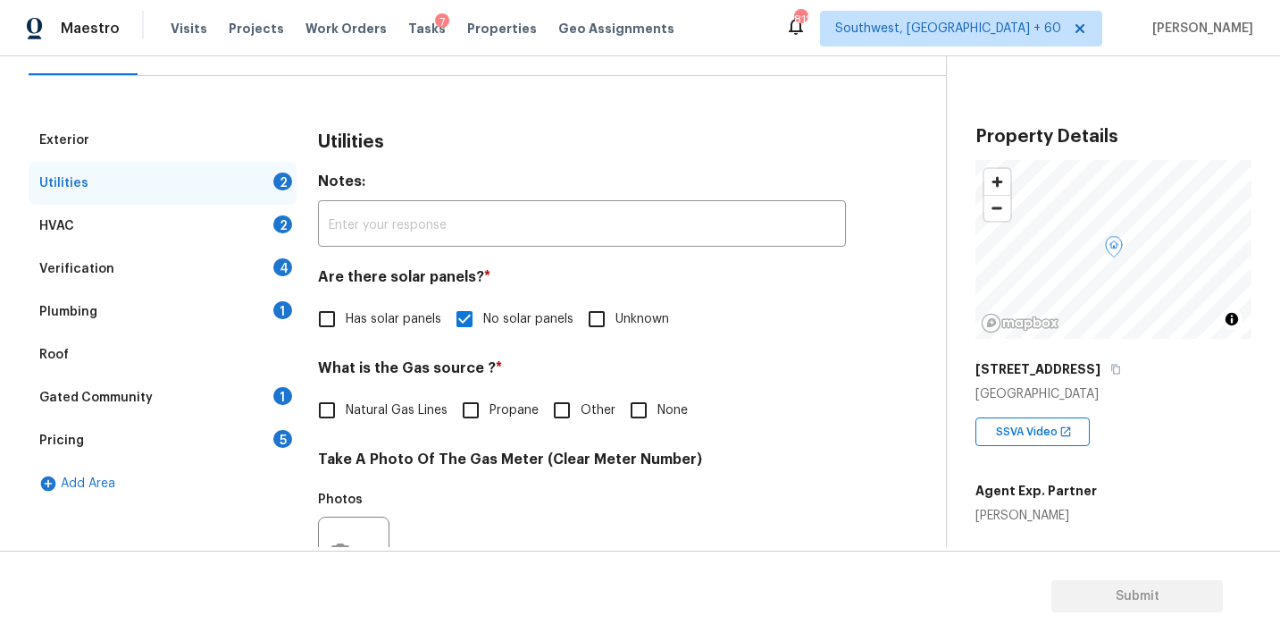
click at [201, 299] on div "Plumbing 1" at bounding box center [163, 311] width 268 height 43
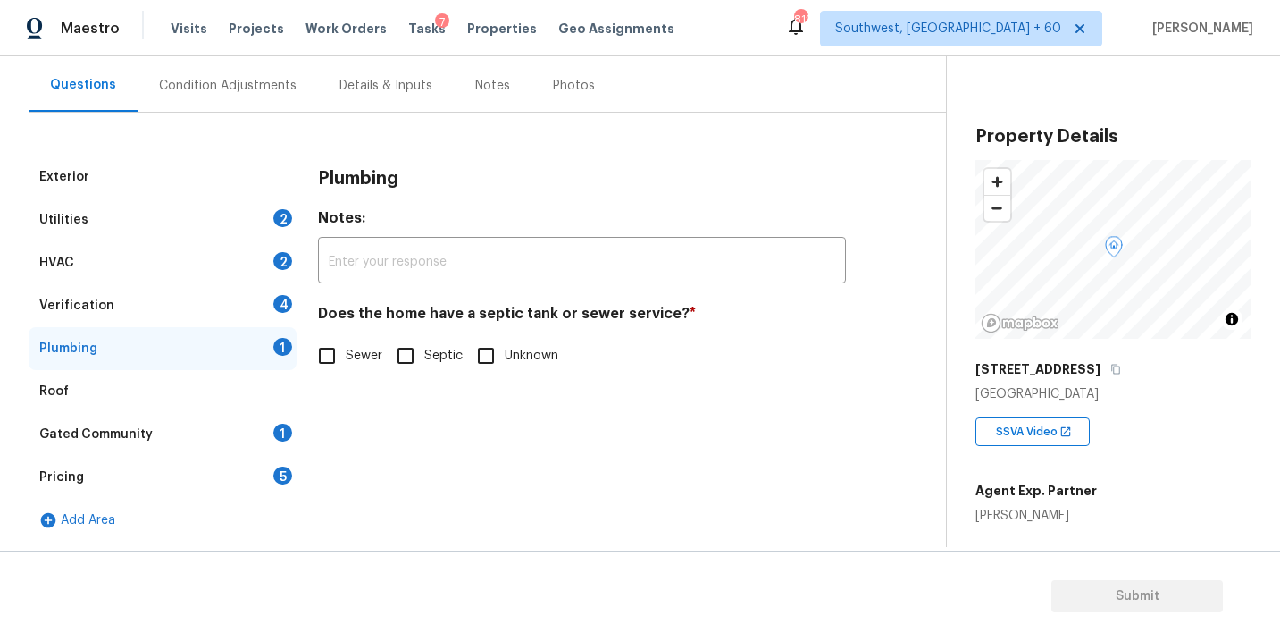
scroll to position [158, 0]
click at [363, 358] on span "Sewer" at bounding box center [364, 356] width 37 height 19
click at [346, 358] on input "Sewer" at bounding box center [327, 356] width 38 height 38
checkbox input "true"
click at [228, 436] on div "Gated Community 1" at bounding box center [163, 434] width 268 height 43
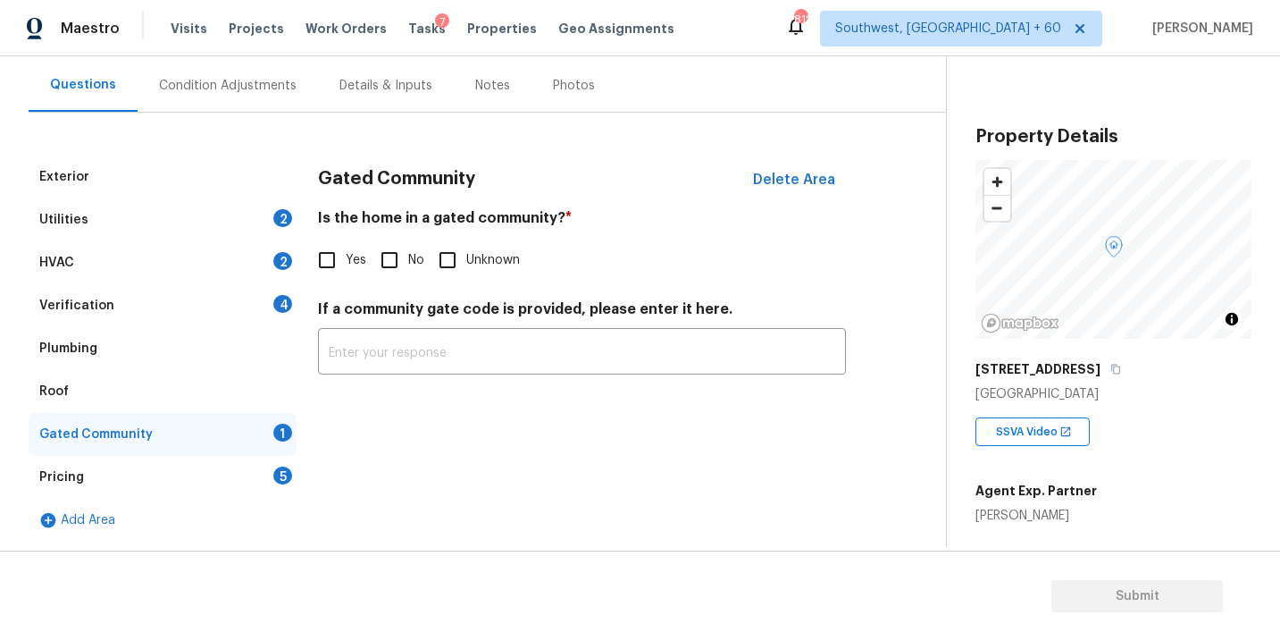
click at [409, 272] on label "No" at bounding box center [398, 260] width 54 height 38
click at [408, 272] on input "No" at bounding box center [390, 260] width 38 height 38
checkbox input "true"
click at [269, 99] on div "Condition Adjustments" at bounding box center [228, 85] width 180 height 53
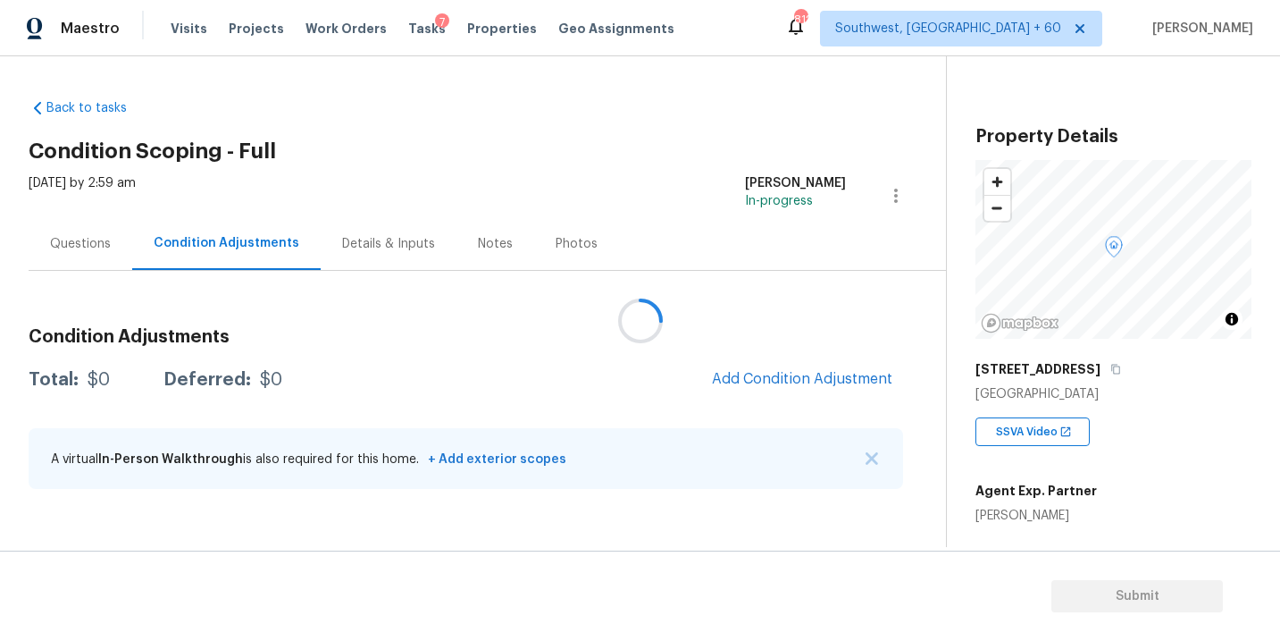
click at [607, 113] on div at bounding box center [640, 320] width 1280 height 641
click at [683, 152] on div at bounding box center [640, 320] width 1280 height 641
click at [704, 256] on div "Questions Condition Adjustments Details & Inputs Notes Photos" at bounding box center [487, 244] width 917 height 54
click at [766, 357] on div "Condition Adjustments Total: $0 Deferred: $0 Add Condition Adjustment A virtual…" at bounding box center [466, 409] width 875 height 191
click at [765, 379] on span "Add Condition Adjustment" at bounding box center [802, 379] width 180 height 16
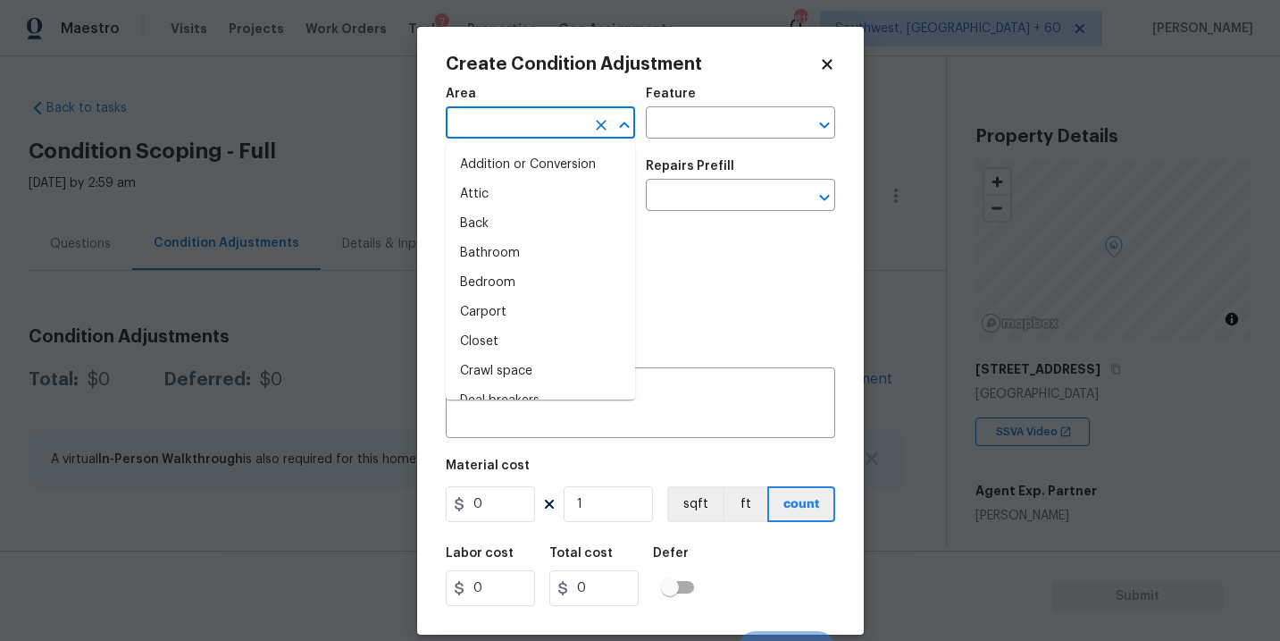
click at [534, 130] on input "text" at bounding box center [515, 125] width 139 height 28
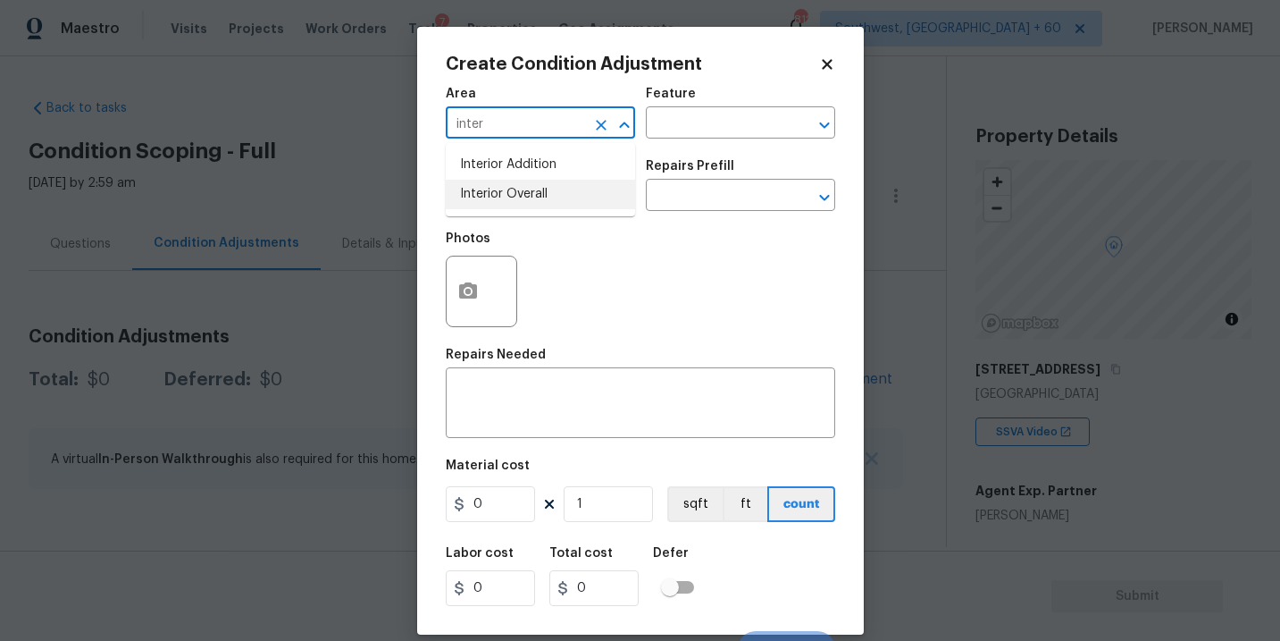
click at [538, 206] on li "Interior Overall" at bounding box center [540, 194] width 189 height 29
type input "Interior Overall"
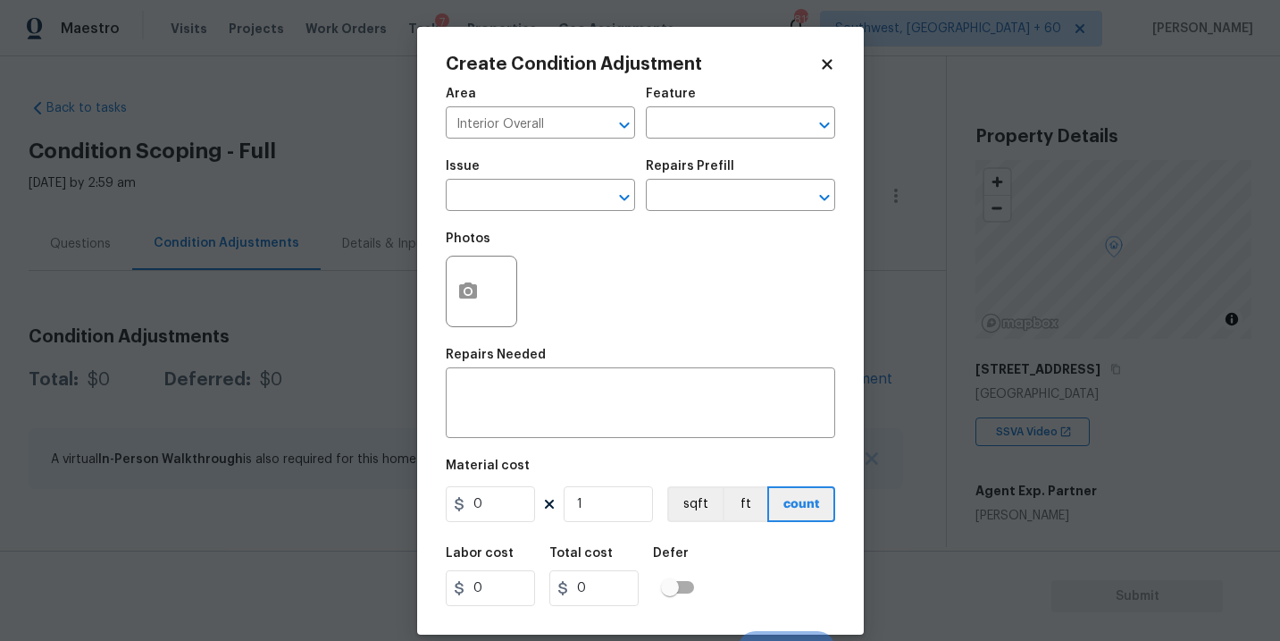
click at [686, 106] on div "Feature" at bounding box center [740, 99] width 189 height 23
click at [668, 143] on div "Area Interior Overall ​ Feature ​" at bounding box center [640, 113] width 389 height 72
click at [692, 125] on input "text" at bounding box center [715, 125] width 139 height 28
click at [683, 213] on li "Odor" at bounding box center [740, 207] width 189 height 29
type input "Odor"
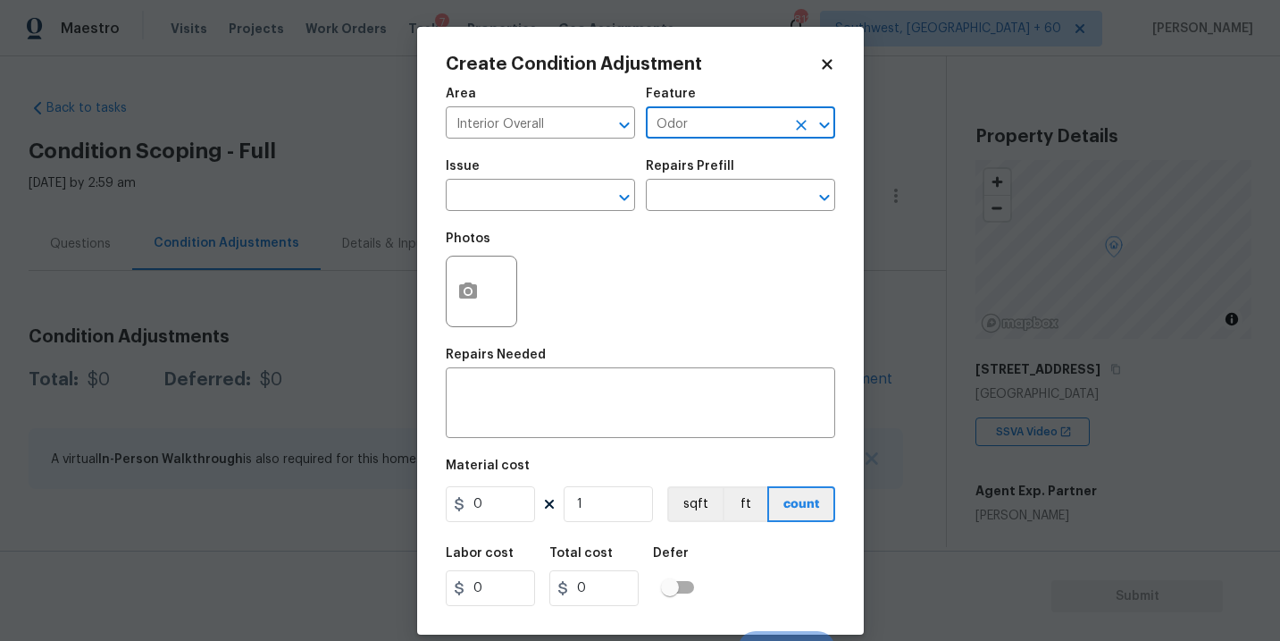
click at [537, 212] on span "Issue ​" at bounding box center [540, 185] width 189 height 72
click at [542, 197] on input "text" at bounding box center [515, 197] width 139 height 28
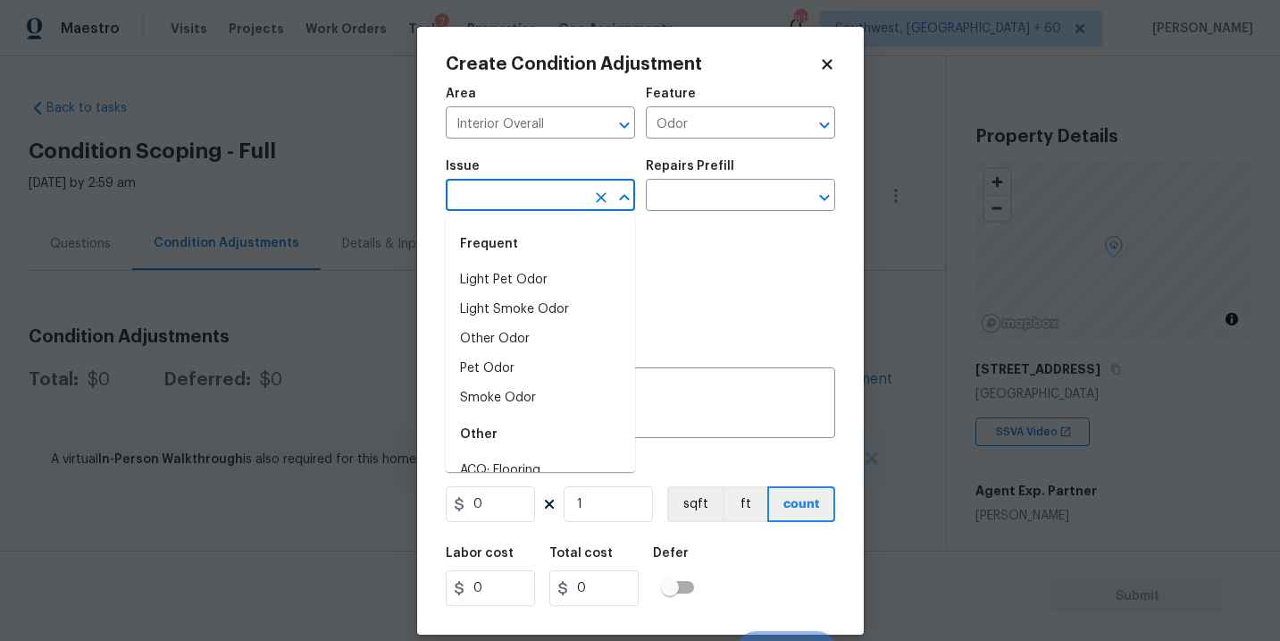
click at [541, 272] on li "Light Pet Odor" at bounding box center [540, 279] width 189 height 29
type input "Light Pet Odor"
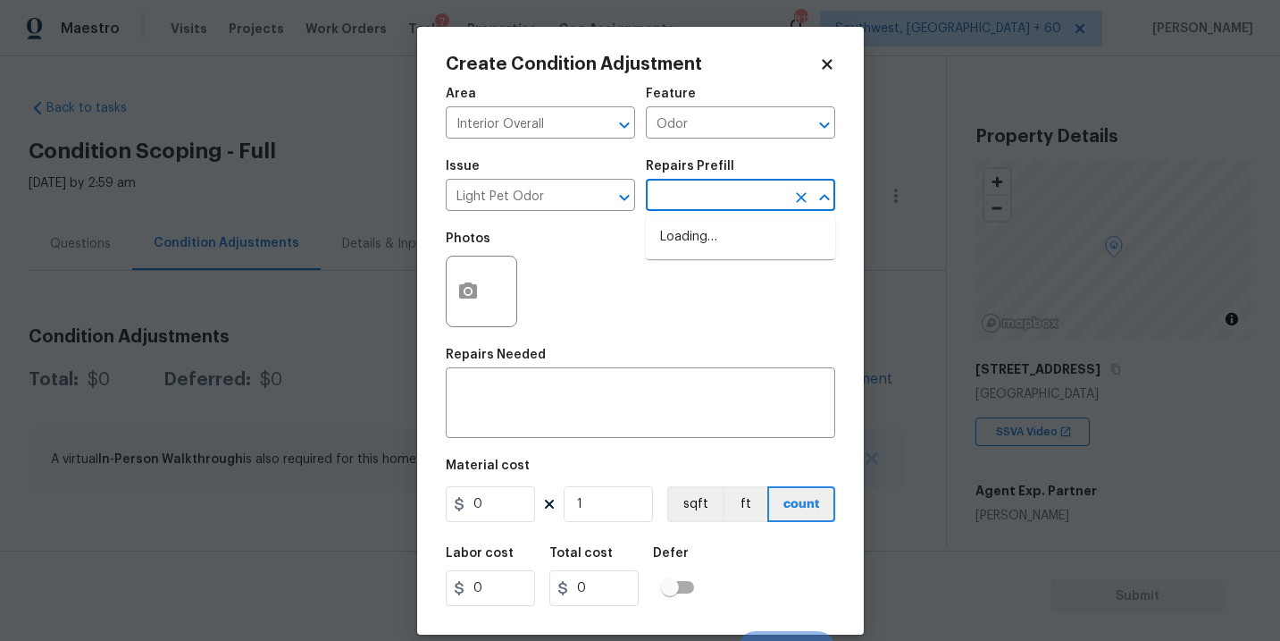
click at [713, 195] on input "text" at bounding box center [715, 197] width 139 height 28
click at [713, 234] on li "Acquisition Scope: 1-2 pets present $575.00" at bounding box center [740, 246] width 189 height 48
type textarea "Acquisition Scope: 1-2 pets present"
type input "575"
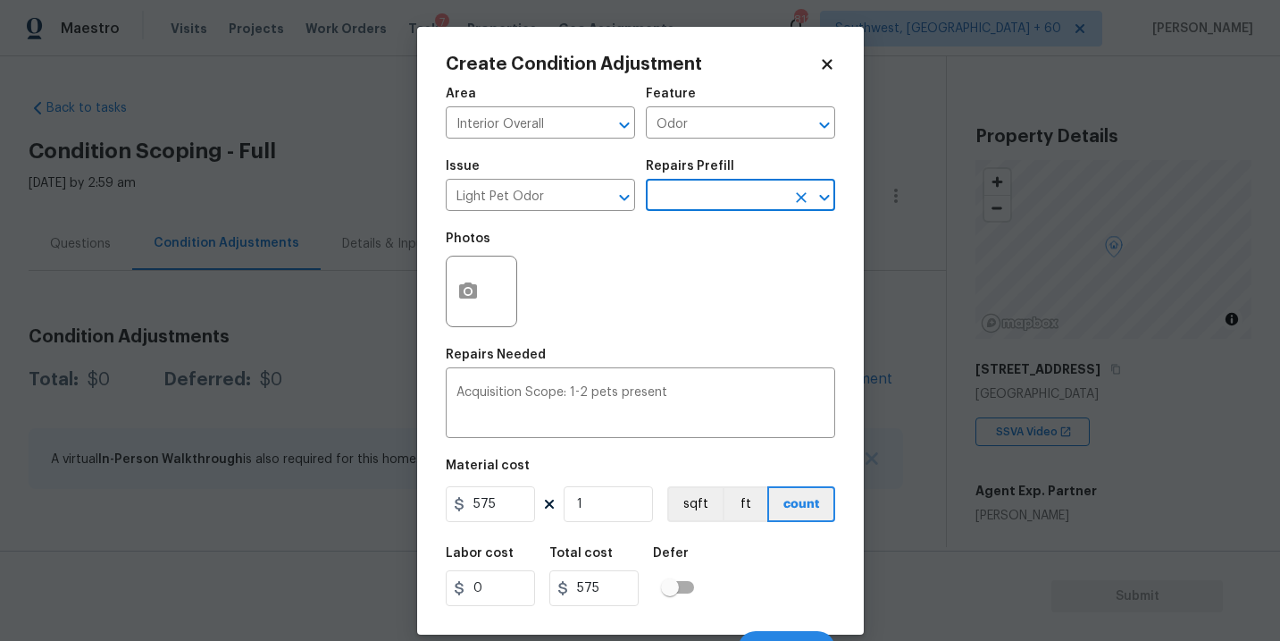
scroll to position [27, 0]
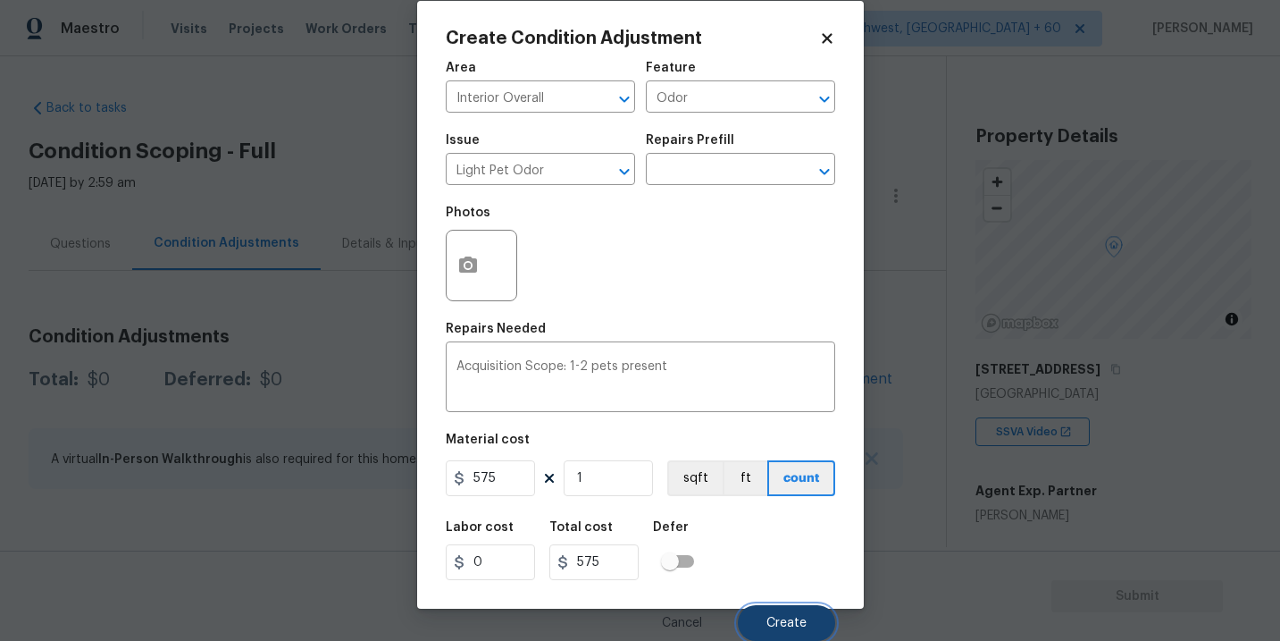
click at [796, 620] on span "Create" at bounding box center [786, 622] width 40 height 13
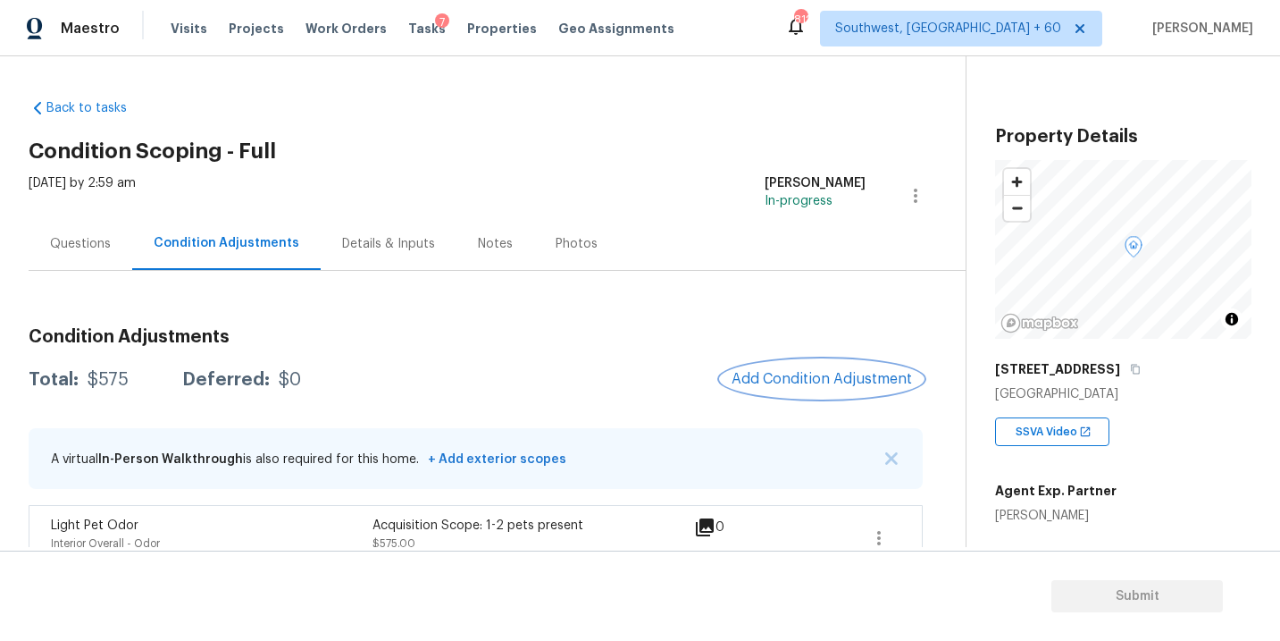
scroll to position [29, 0]
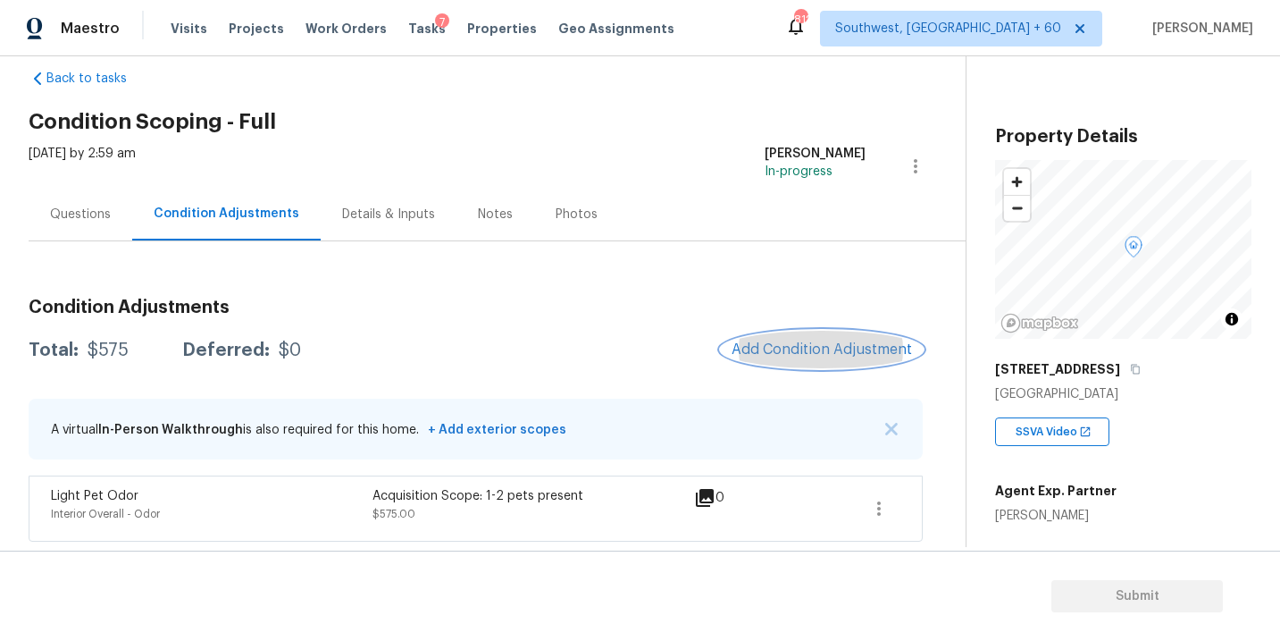
click at [787, 346] on span "Add Condition Adjustment" at bounding box center [822, 349] width 180 height 16
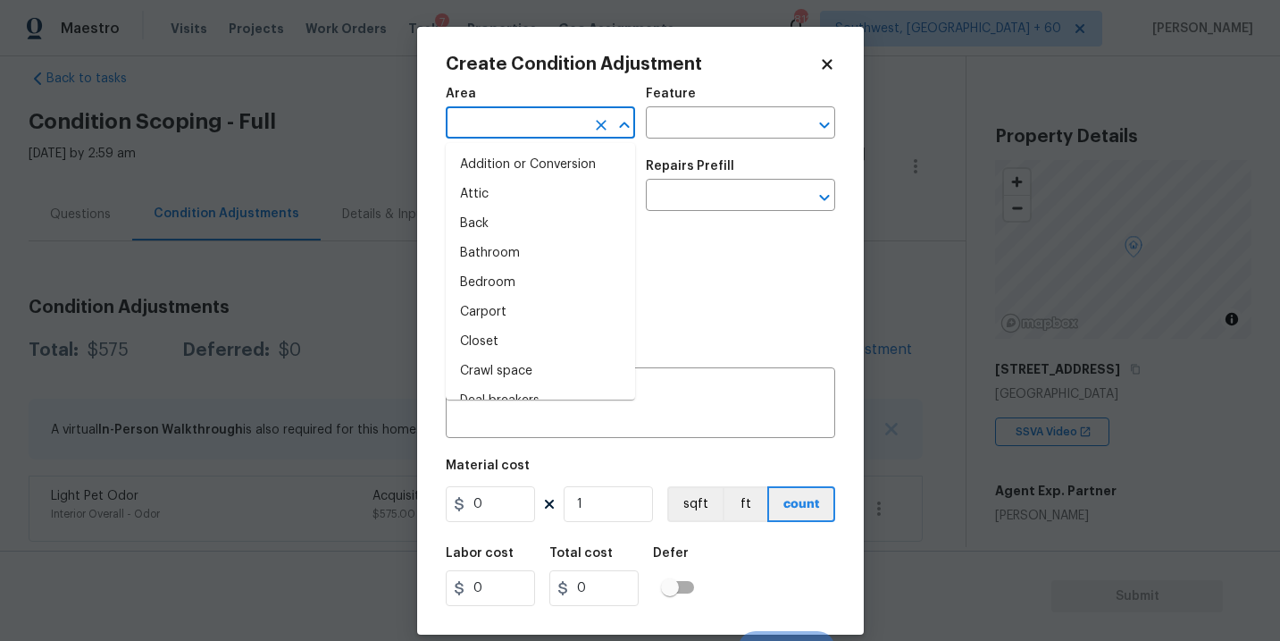
click at [532, 131] on input "text" at bounding box center [515, 125] width 139 height 28
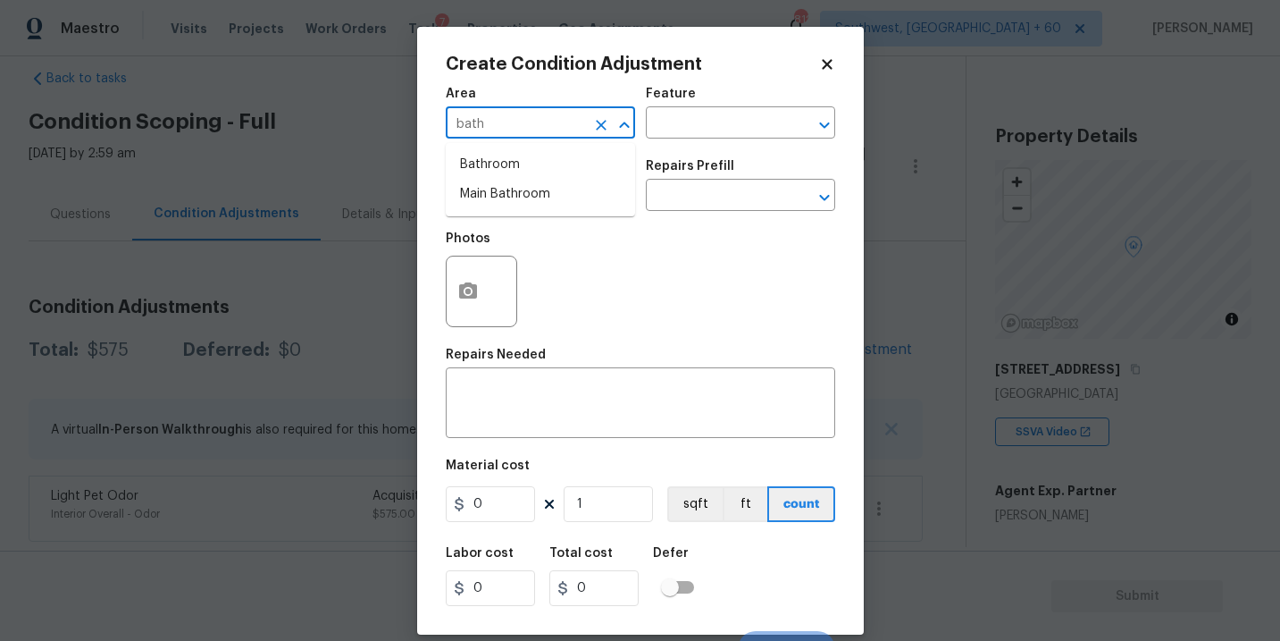
click at [535, 147] on ul "Bathroom Main Bathroom" at bounding box center [540, 179] width 189 height 73
click at [534, 154] on li "Bathroom" at bounding box center [540, 164] width 189 height 29
type input "Bathroom"
click at [683, 114] on input "text" at bounding box center [715, 125] width 139 height 28
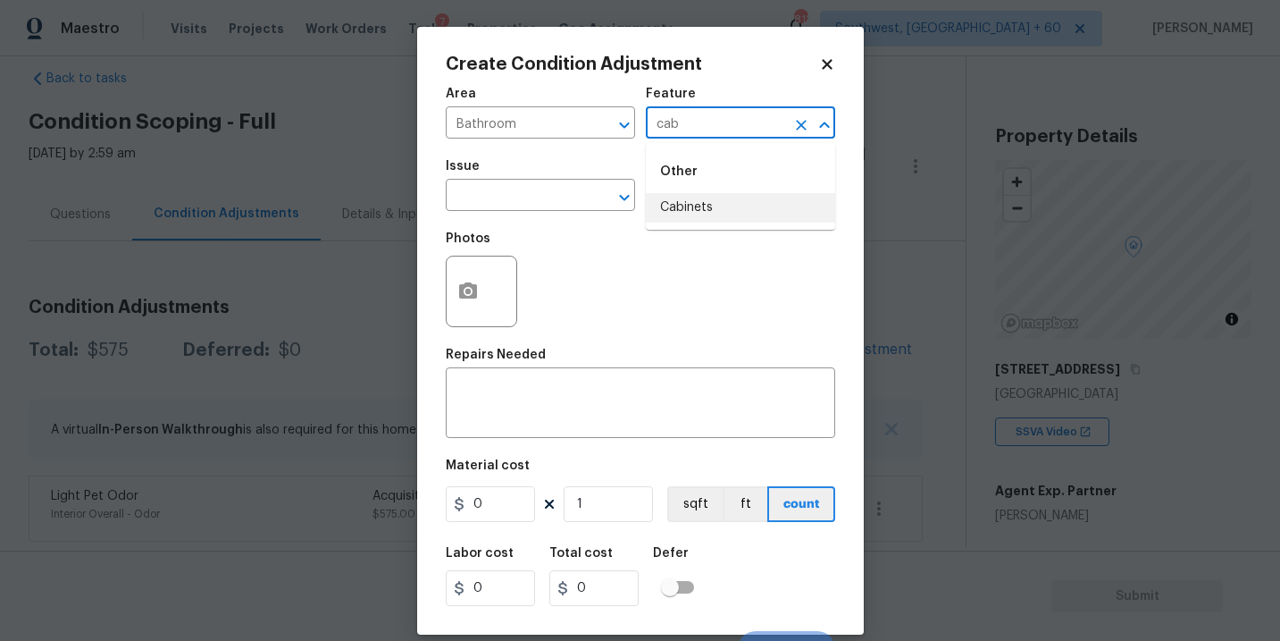
click at [711, 223] on ul "Other Cabinets" at bounding box center [740, 186] width 189 height 87
click at [712, 214] on li "Cabinets" at bounding box center [740, 207] width 189 height 29
type input "Cabinets"
click at [523, 195] on input "text" at bounding box center [515, 197] width 139 height 28
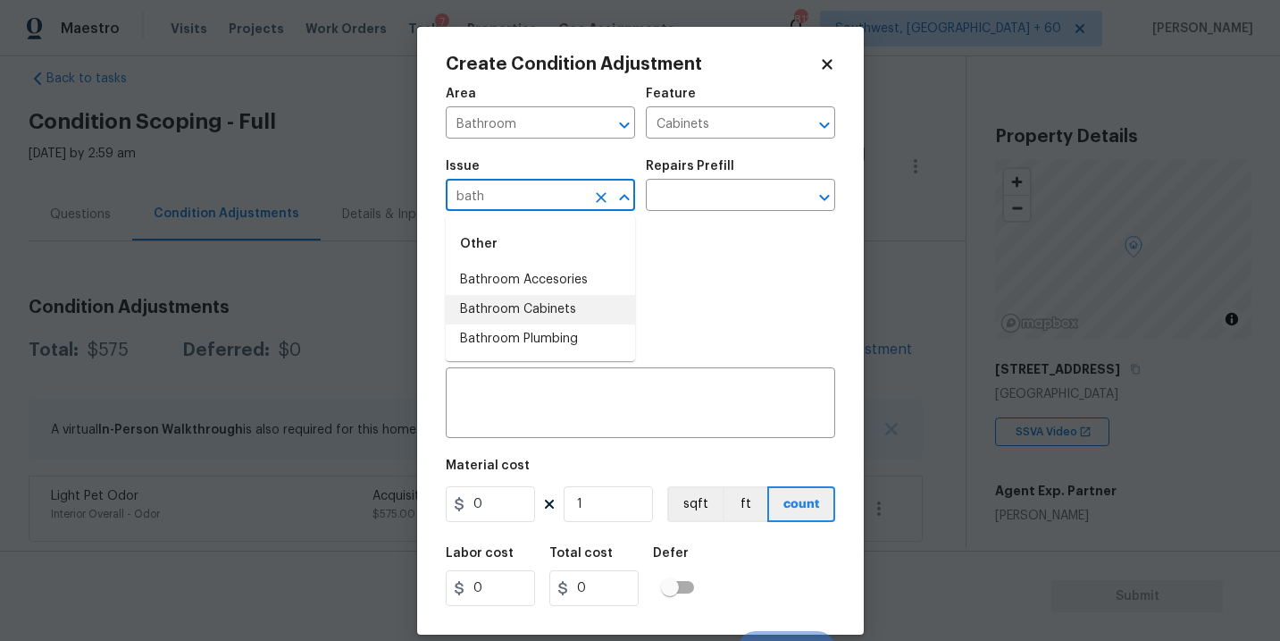
click at [538, 305] on li "Bathroom Cabinets" at bounding box center [540, 309] width 189 height 29
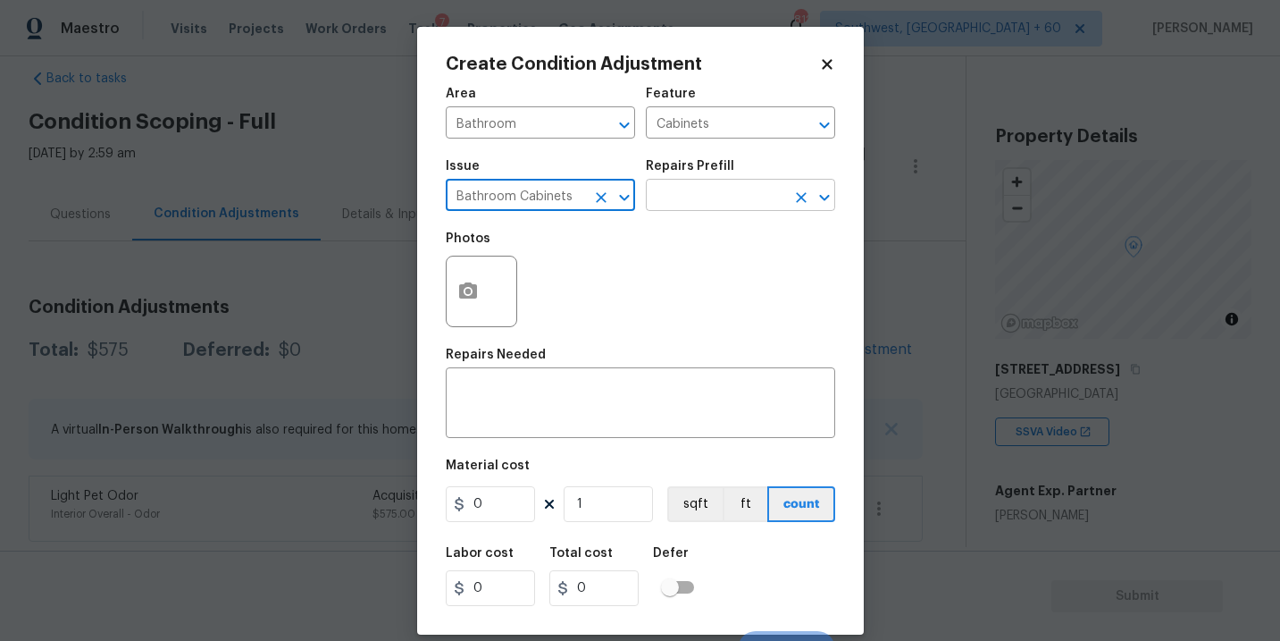
type input "Bathroom Cabinets"
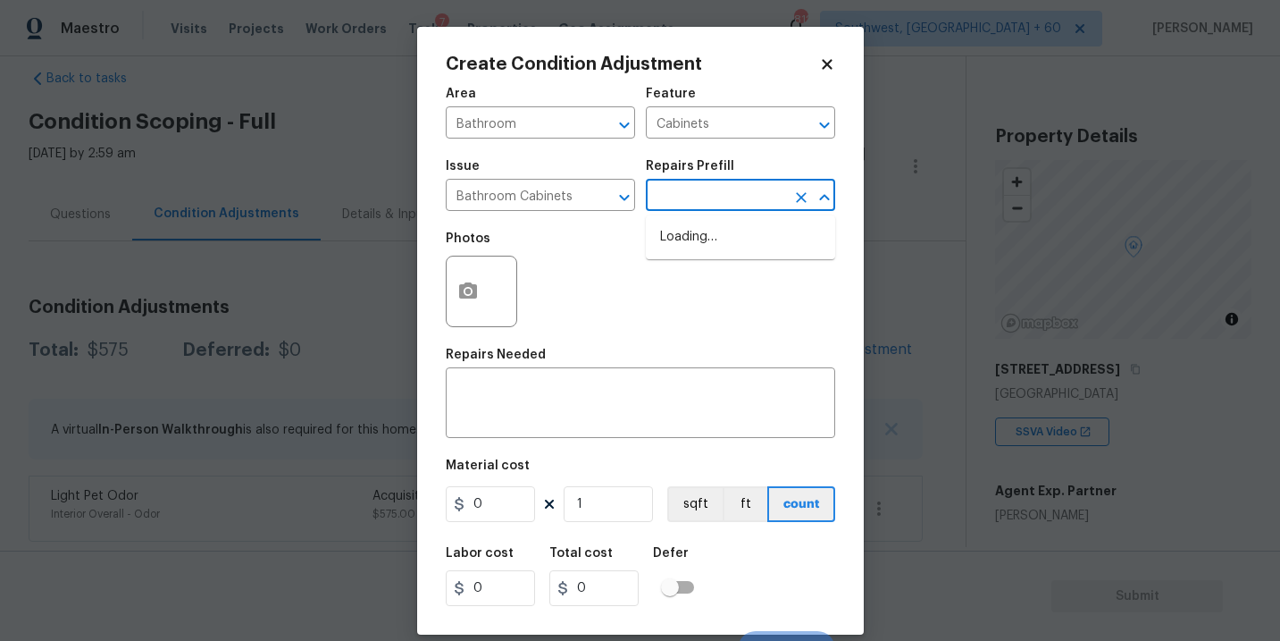
click at [699, 190] on input "text" at bounding box center [715, 197] width 139 height 28
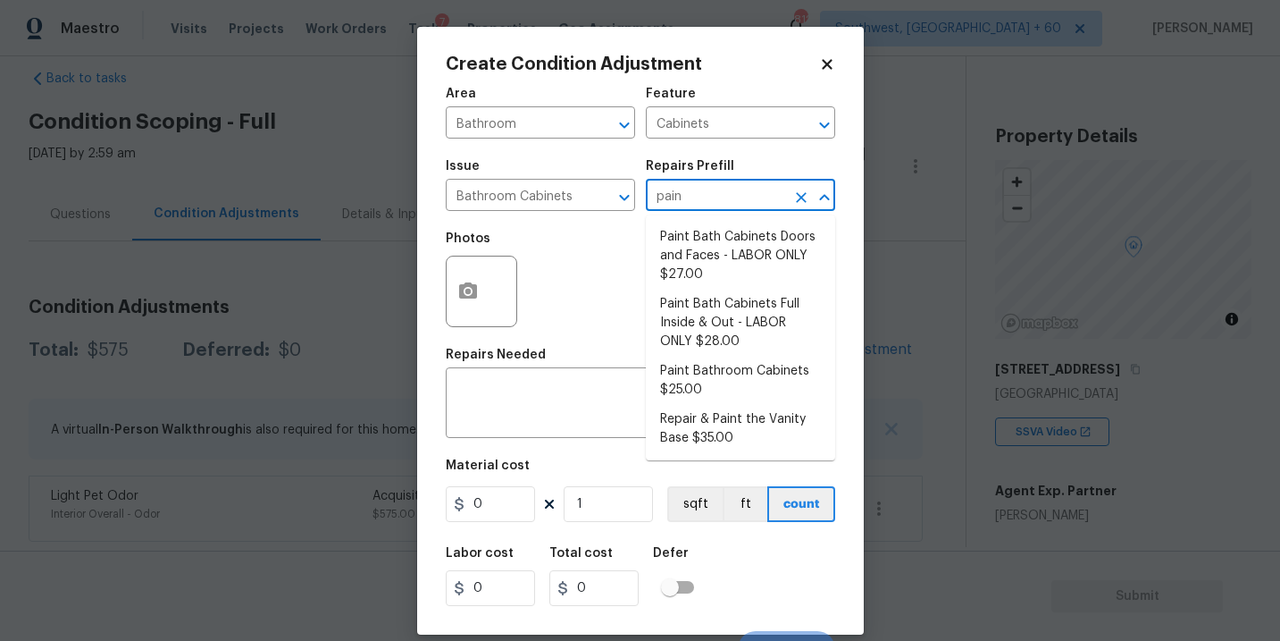
type input "paint"
click at [724, 377] on li "Paint Bathroom Cabinets $25.00" at bounding box center [740, 380] width 189 height 48
type textarea "Prep, sand, mask and apply 2 coats of paint to the bathroom cabinet doors, inte…"
type input "25"
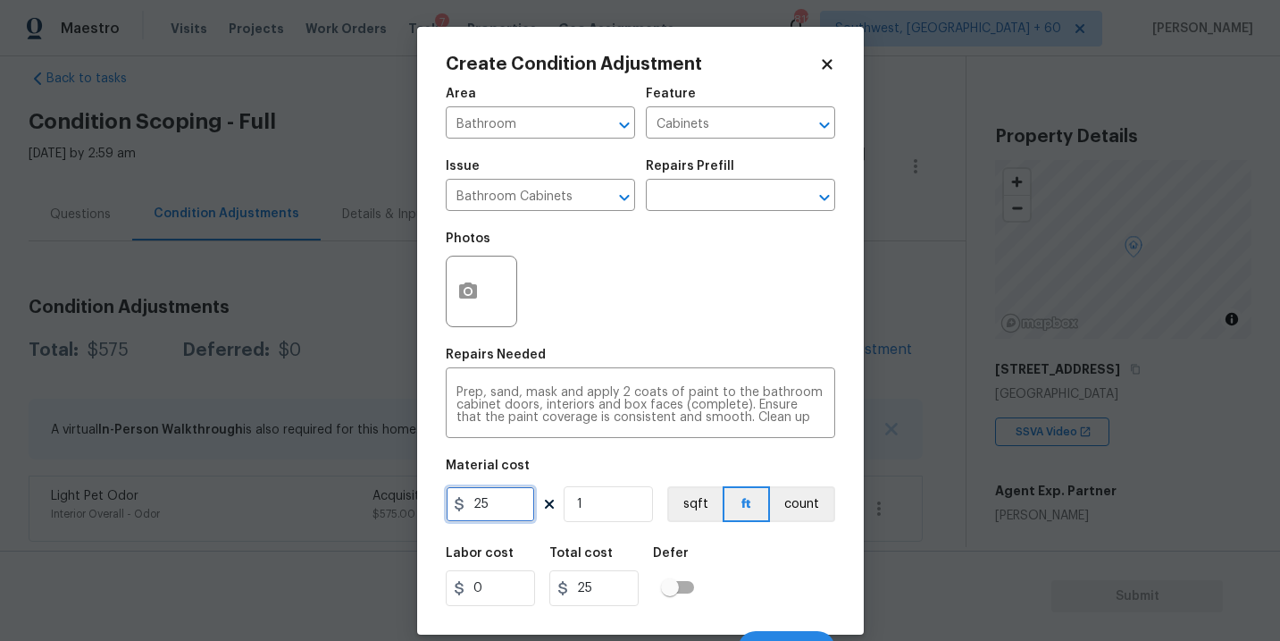
drag, startPoint x: 519, startPoint y: 515, endPoint x: 339, endPoint y: 510, distance: 179.6
click at [339, 510] on div "Create Condition Adjustment Area Bathroom ​ Feature Cabinets ​ Issue Bathroom C…" at bounding box center [640, 320] width 1280 height 641
type input "1000"
click at [782, 500] on button "count" at bounding box center [802, 504] width 65 height 36
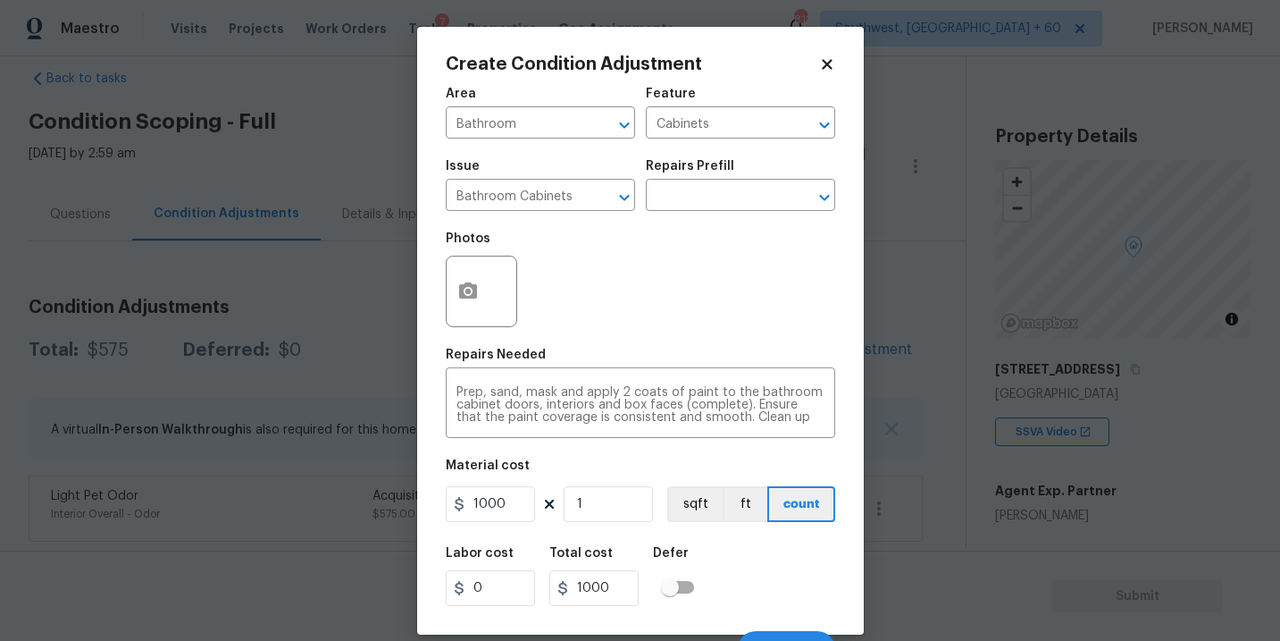
click at [490, 308] on div at bounding box center [481, 290] width 71 height 71
click at [470, 291] on circle "button" at bounding box center [467, 291] width 5 height 5
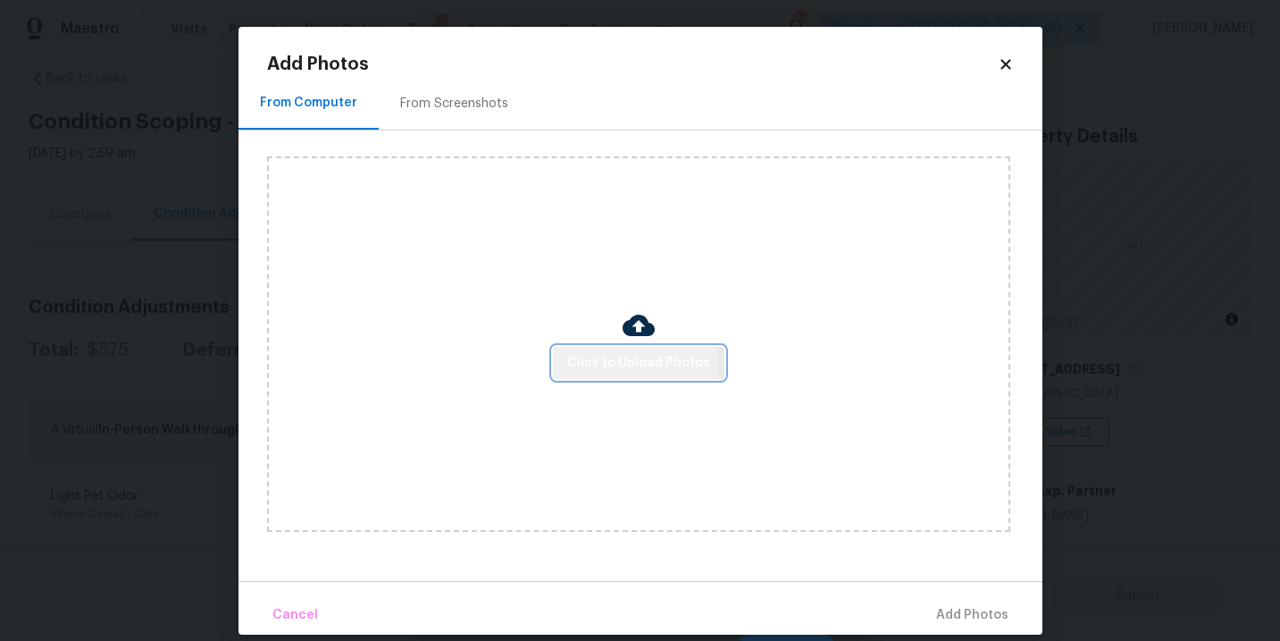
click at [597, 365] on span "Click to Upload Photos" at bounding box center [638, 363] width 143 height 22
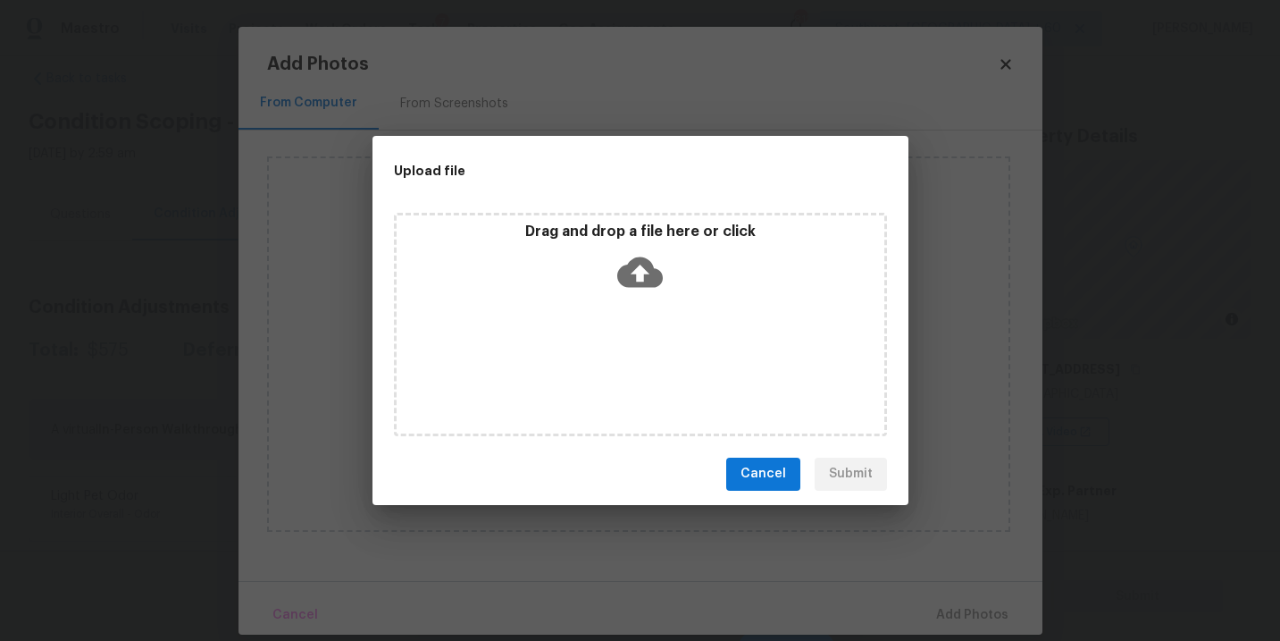
click at [646, 306] on div "Drag and drop a file here or click" at bounding box center [640, 324] width 493 height 223
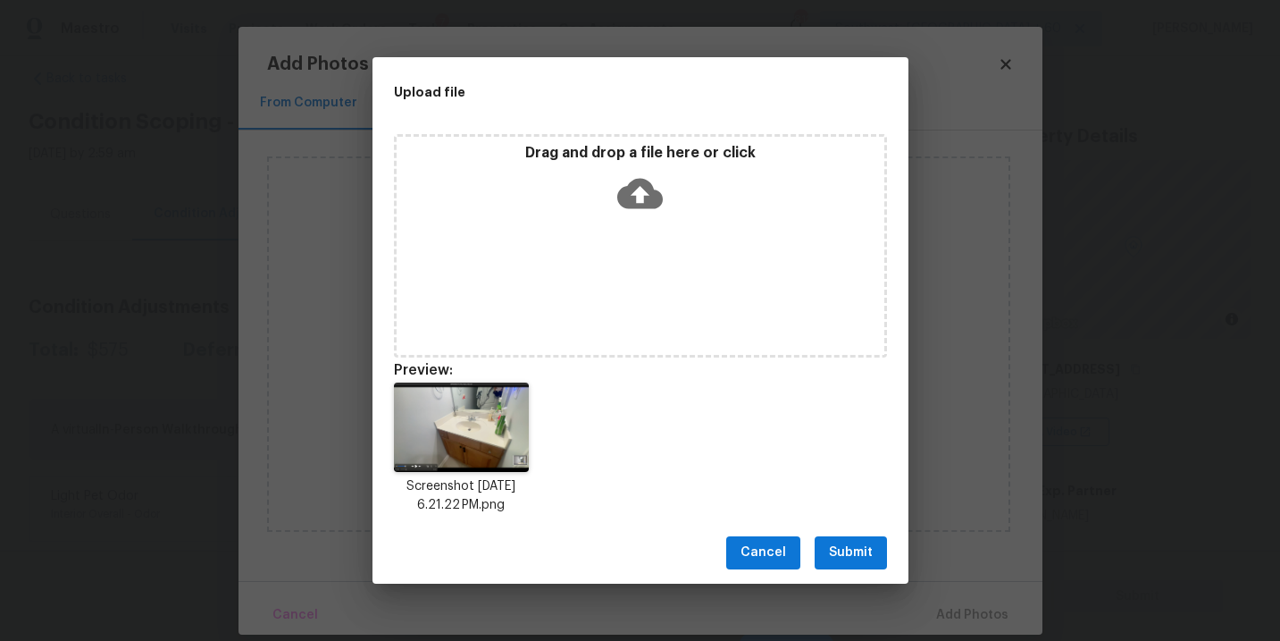
click at [864, 562] on span "Submit" at bounding box center [851, 552] width 44 height 22
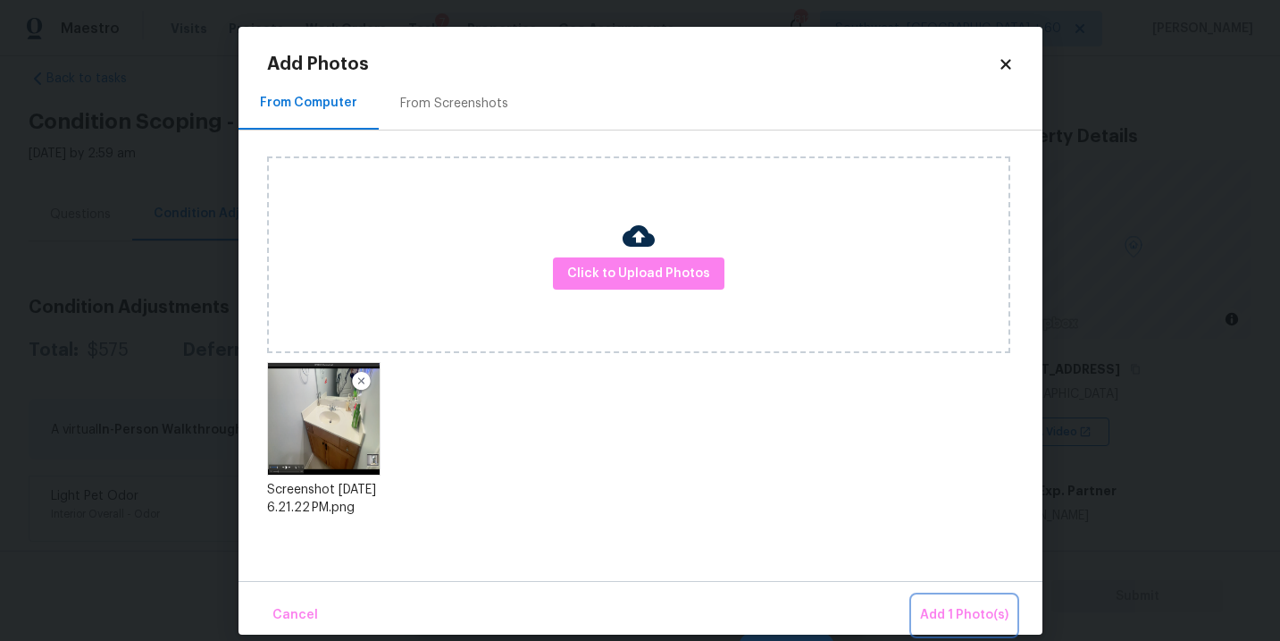
click at [934, 608] on span "Add 1 Photo(s)" at bounding box center [964, 615] width 88 height 22
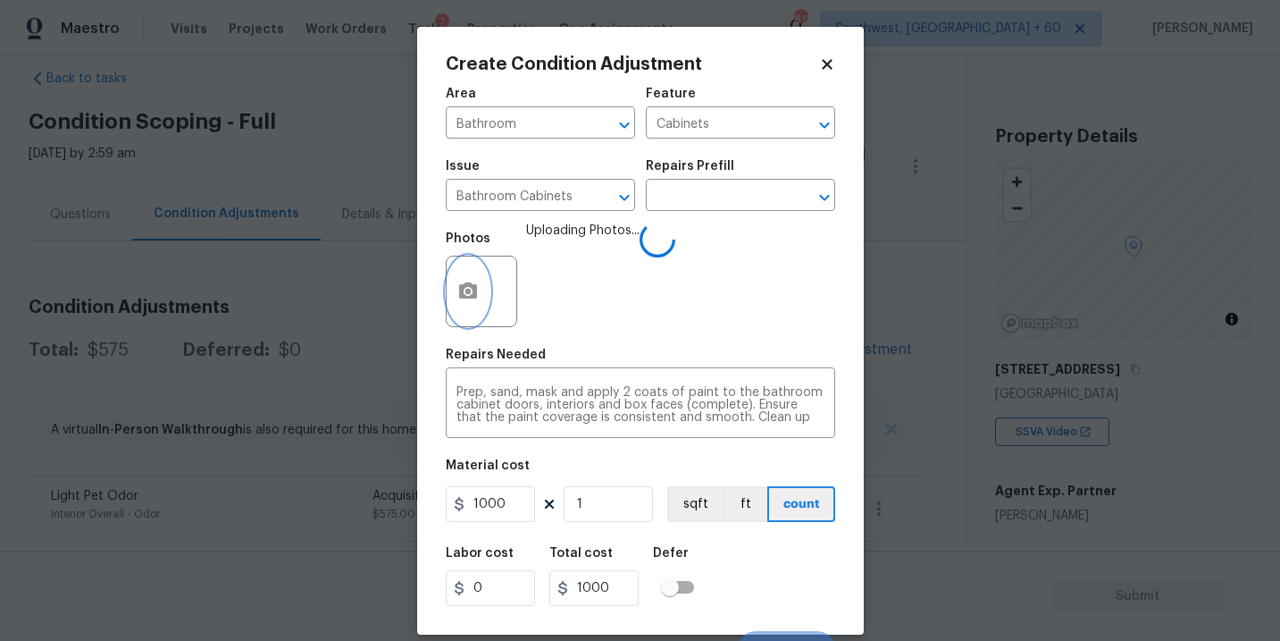
scroll to position [27, 0]
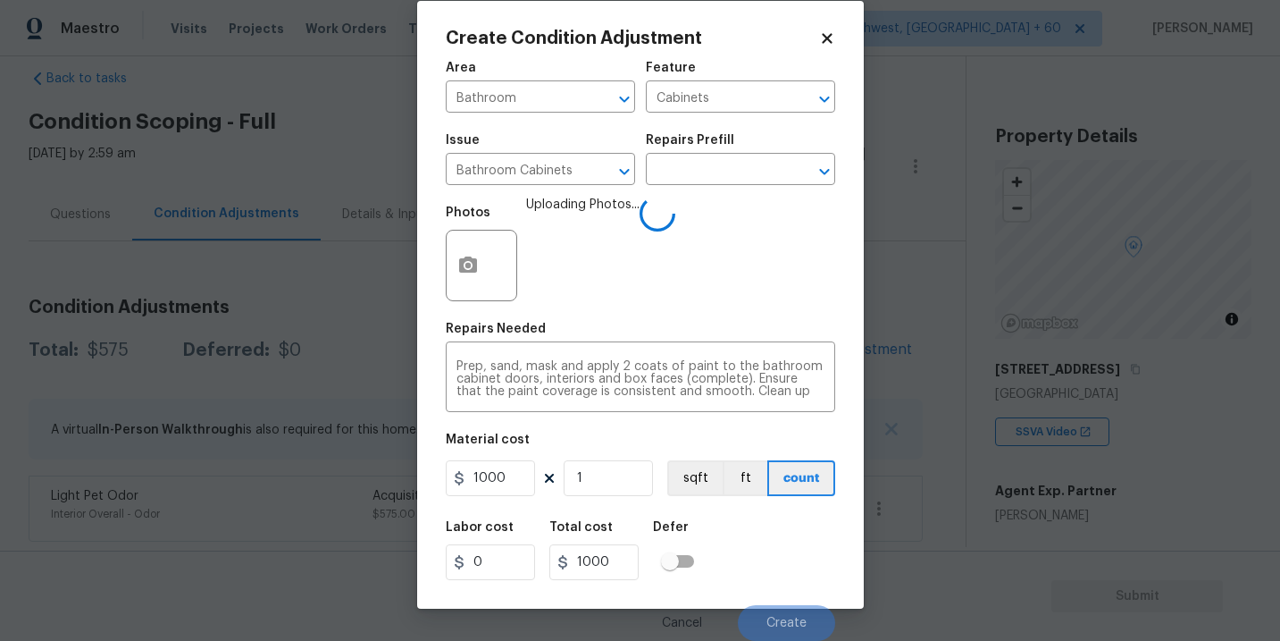
click at [818, 552] on div "Labor cost 0 Total cost 1000 Defer" at bounding box center [640, 550] width 389 height 80
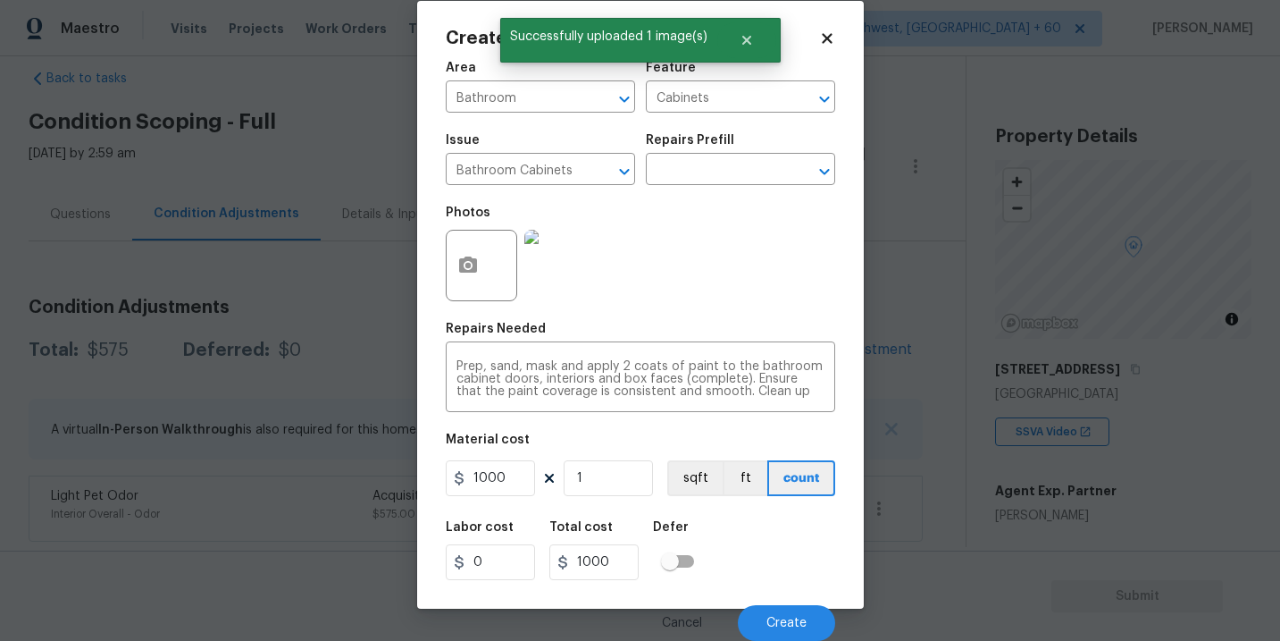
click at [818, 552] on div "Labor cost 0 Total cost 1000 Defer" at bounding box center [640, 550] width 389 height 80
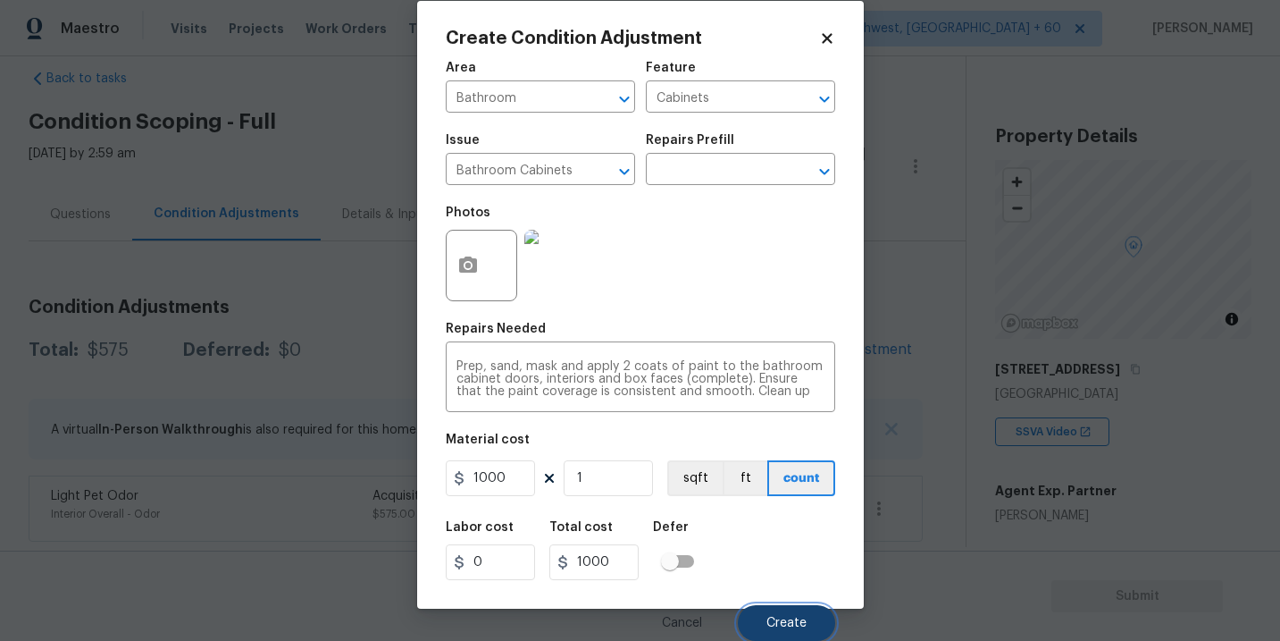
click at [797, 606] on button "Create" at bounding box center [786, 623] width 97 height 36
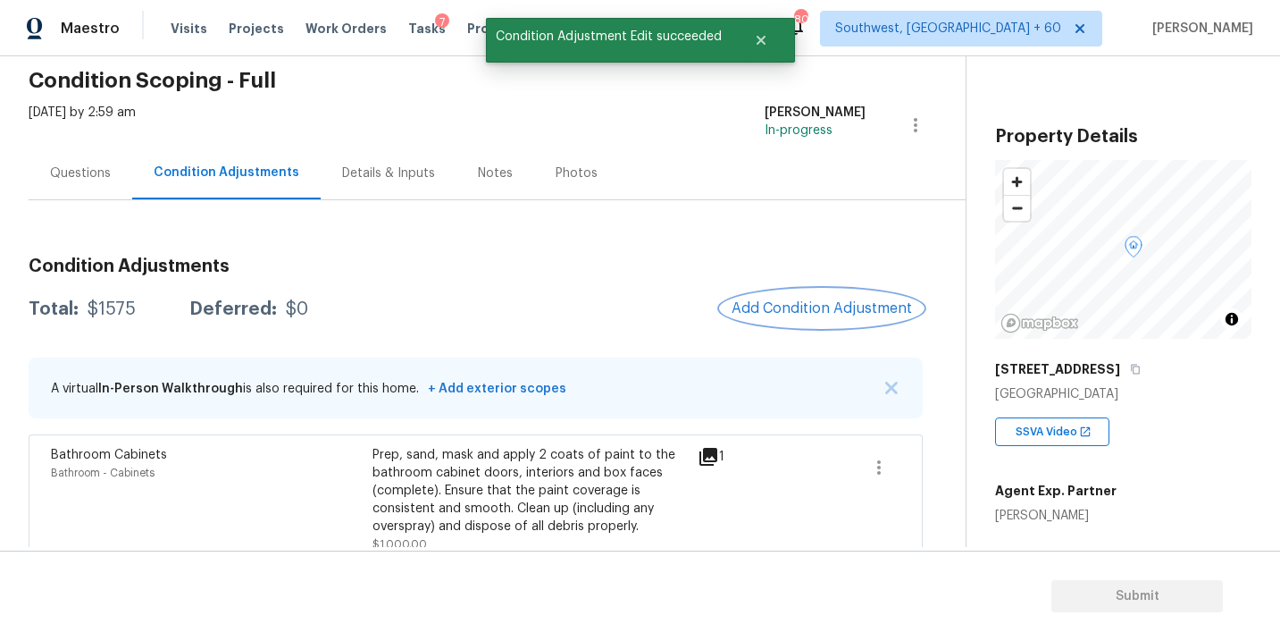
scroll to position [102, 0]
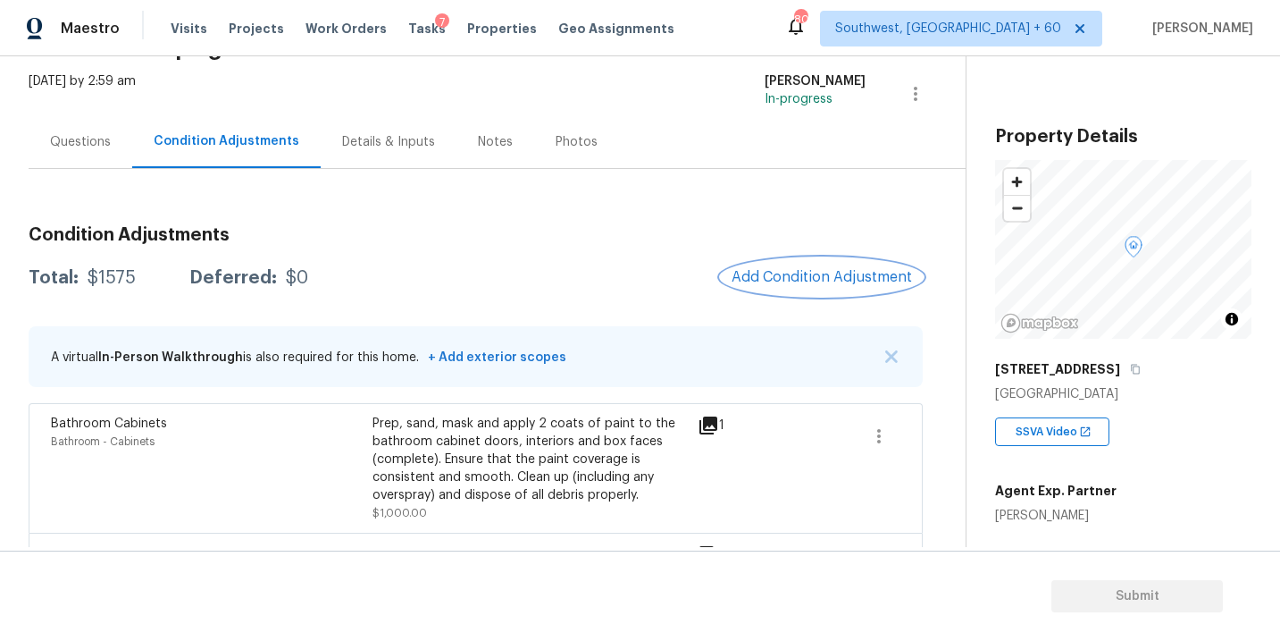
click at [822, 279] on span "Add Condition Adjustment" at bounding box center [822, 277] width 180 height 16
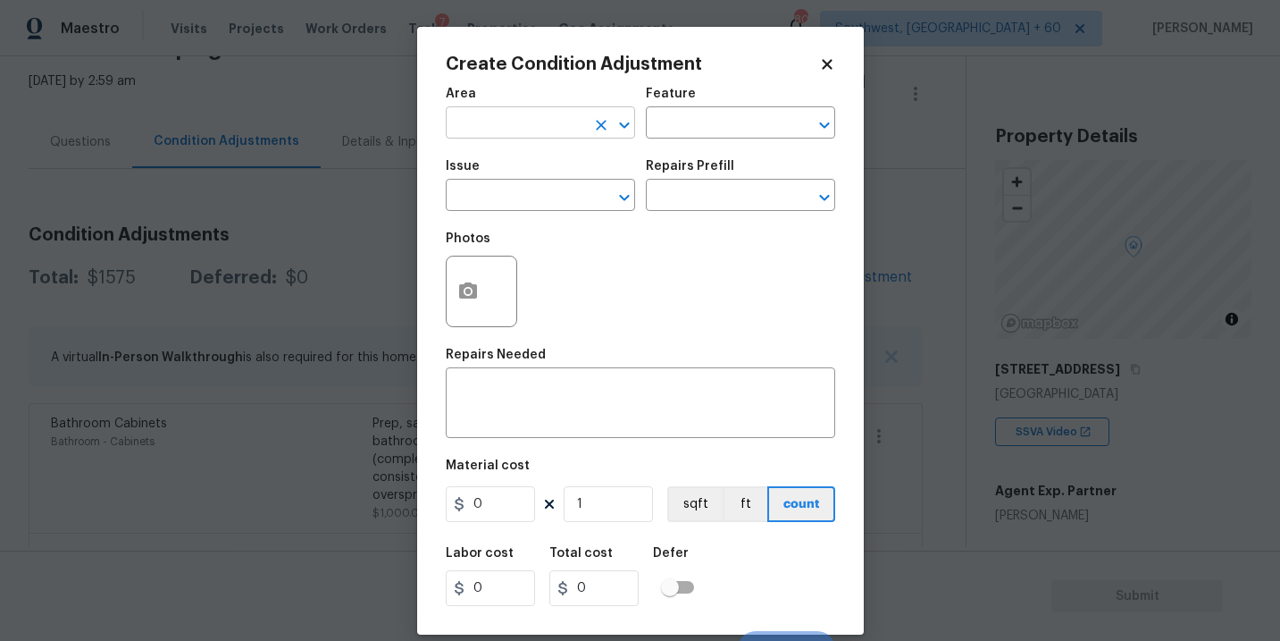
click at [533, 133] on input "text" at bounding box center [515, 125] width 139 height 28
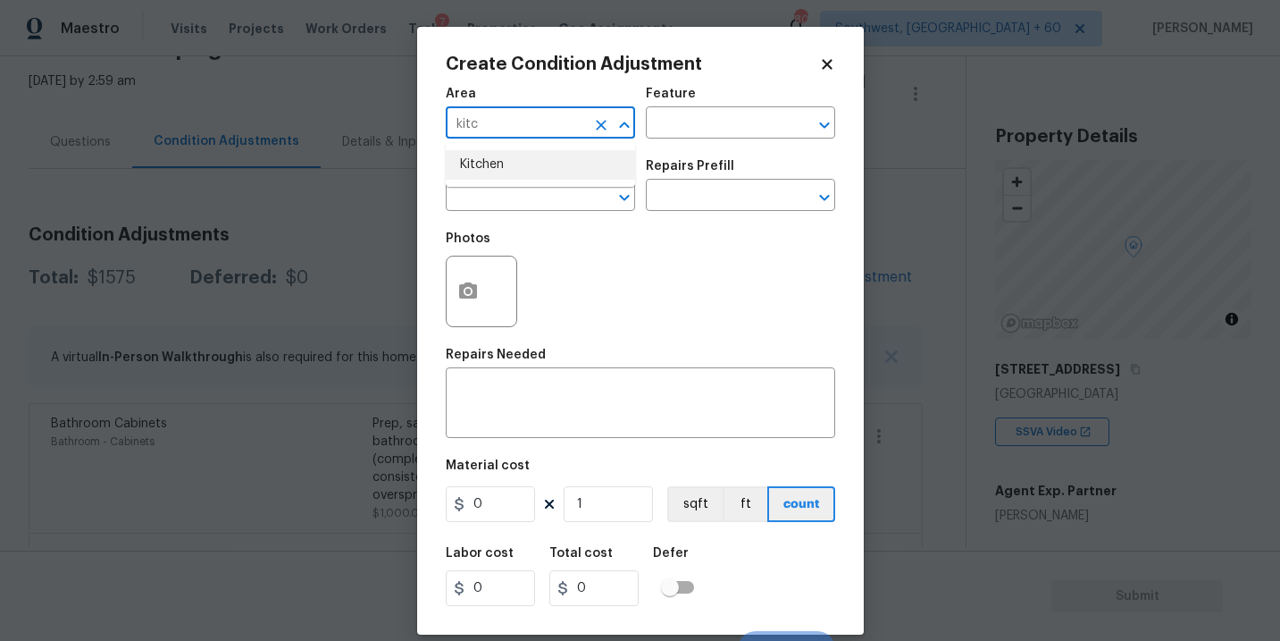
click at [532, 168] on li "Kitchen" at bounding box center [540, 164] width 189 height 29
type input "Kitchen"
click at [682, 131] on input "text" at bounding box center [715, 125] width 139 height 28
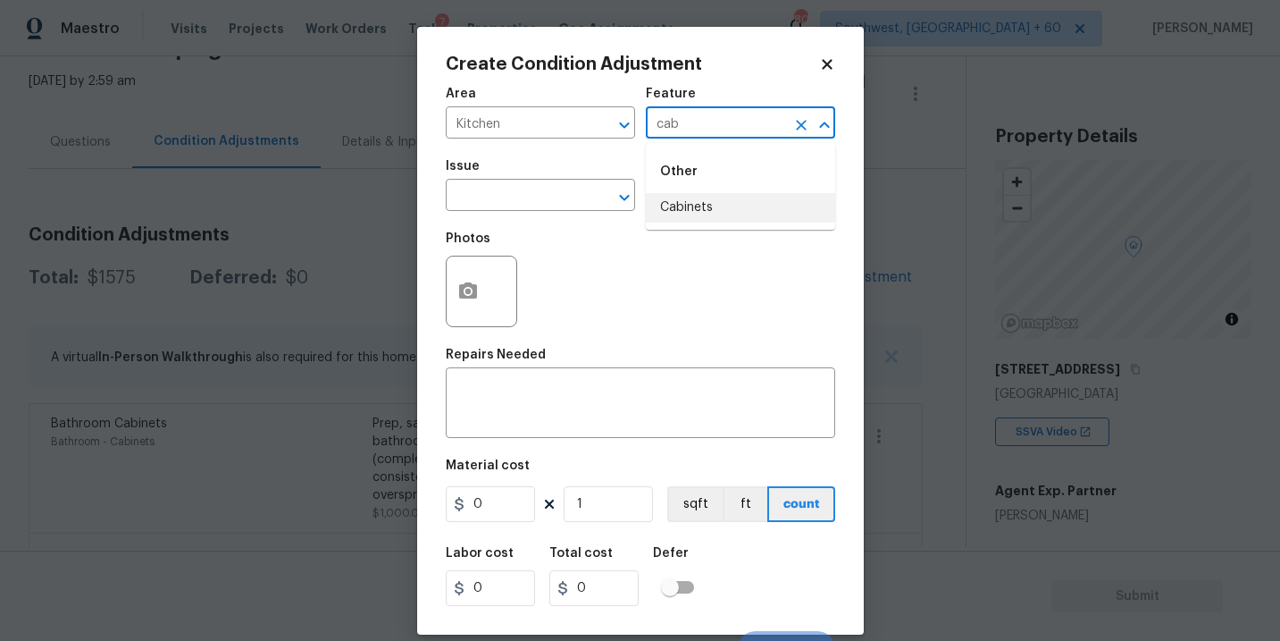
click at [693, 209] on li "Cabinets" at bounding box center [740, 207] width 189 height 29
type input "Cabinets"
click at [554, 203] on input "text" at bounding box center [515, 197] width 139 height 28
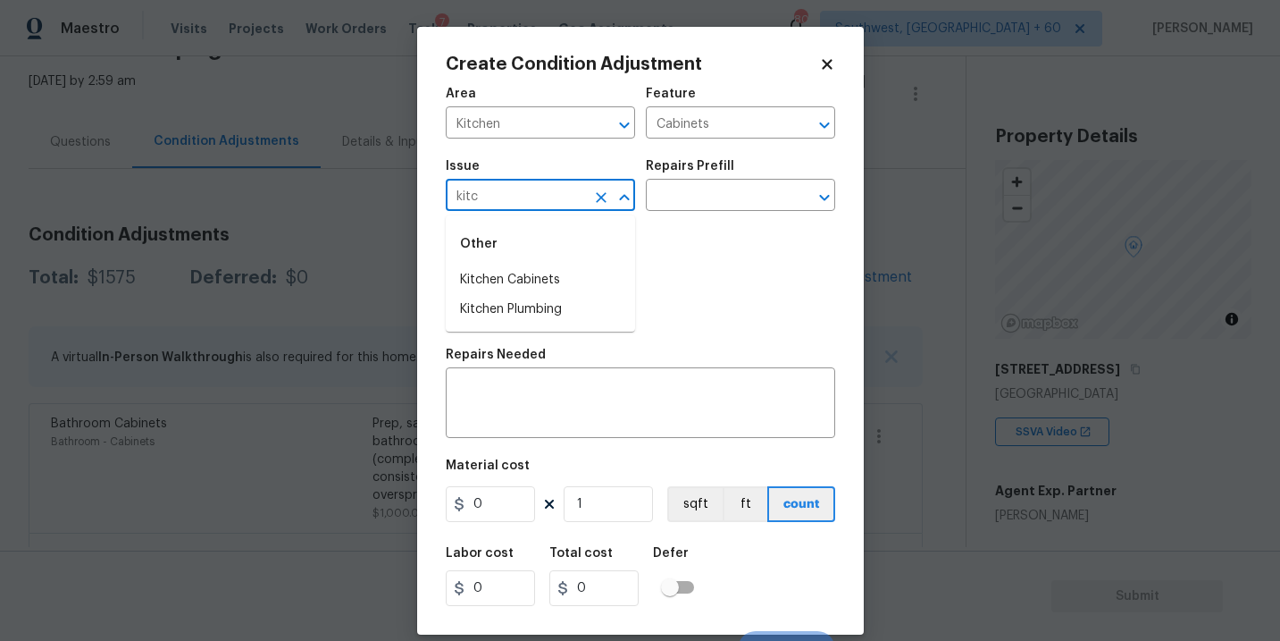
click at [559, 255] on div "Other" at bounding box center [540, 243] width 189 height 43
click at [558, 273] on li "Kitchen Cabinets" at bounding box center [540, 279] width 189 height 29
type input "Kitchen Cabinets"
click at [706, 207] on input "text" at bounding box center [715, 197] width 139 height 28
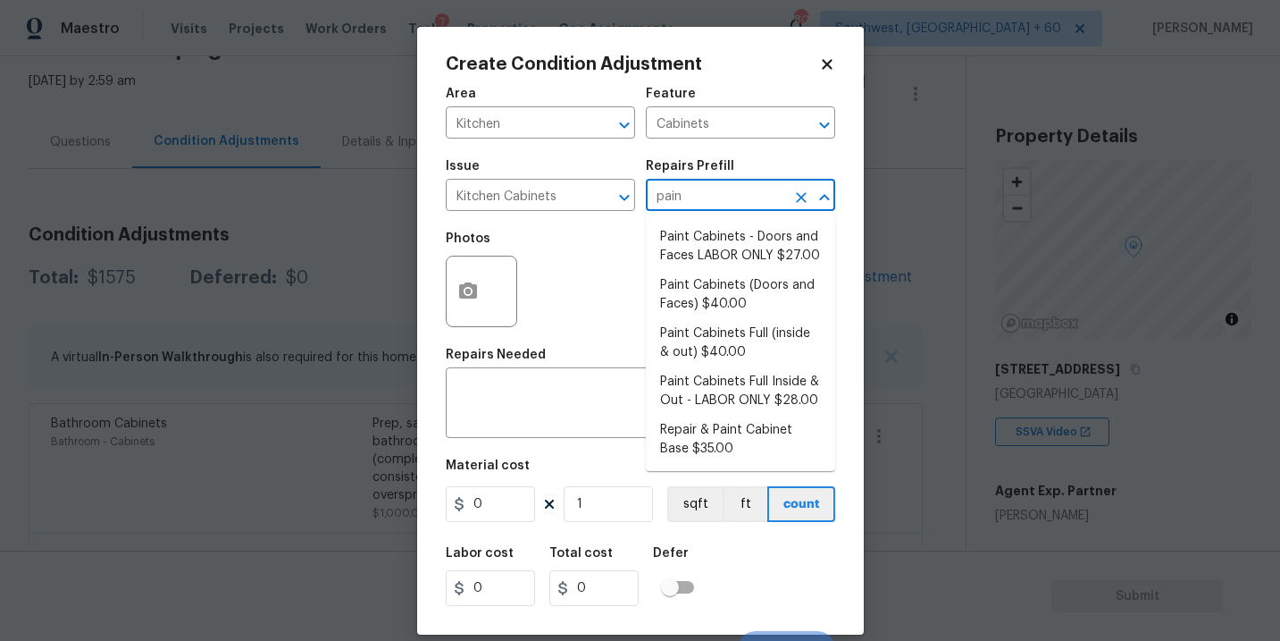
type input "paint"
click at [722, 355] on li "Paint Cabinets Full (inside & out) $40.00" at bounding box center [740, 343] width 189 height 48
type textarea "Prep, sand, mask and apply 2 coats of paint to the kitchen cabinet doors, inter…"
type input "40"
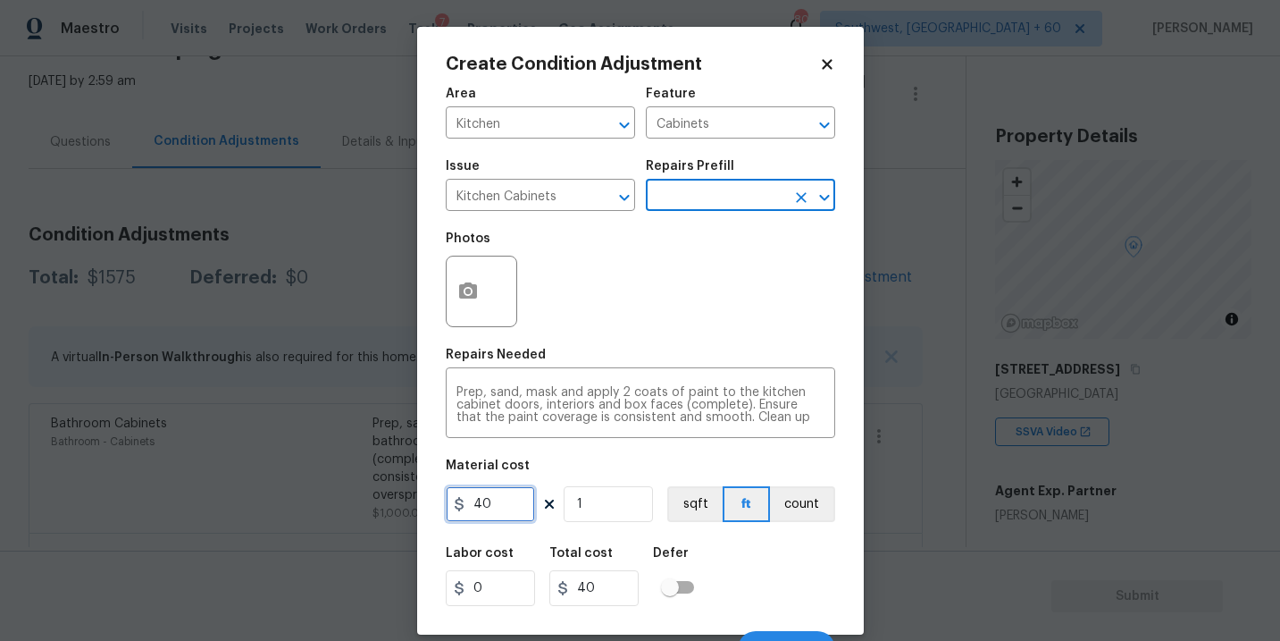
drag, startPoint x: 500, startPoint y: 499, endPoint x: 393, endPoint y: 500, distance: 107.2
click at [393, 500] on div "Create Condition Adjustment Area Kitchen ​ Feature Cabinets ​ Issue Kitchen Cab…" at bounding box center [640, 320] width 1280 height 641
type input "1200"
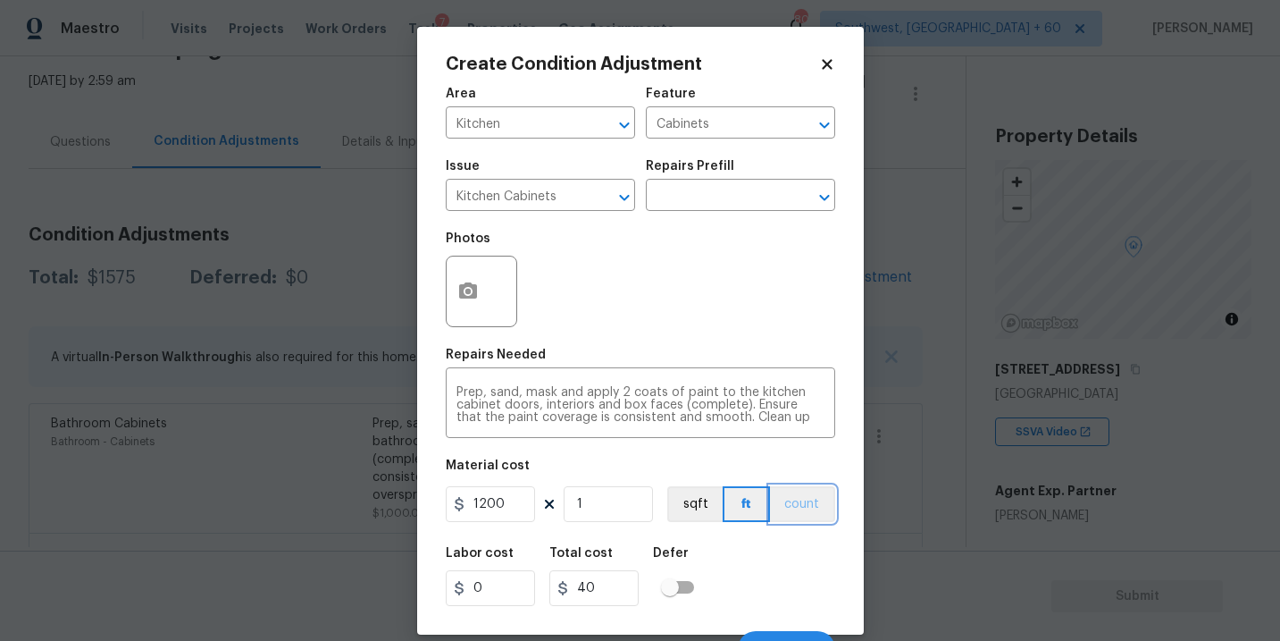
type input "1200"
click at [798, 516] on button "count" at bounding box center [802, 504] width 65 height 36
click at [468, 306] on button "button" at bounding box center [468, 291] width 43 height 70
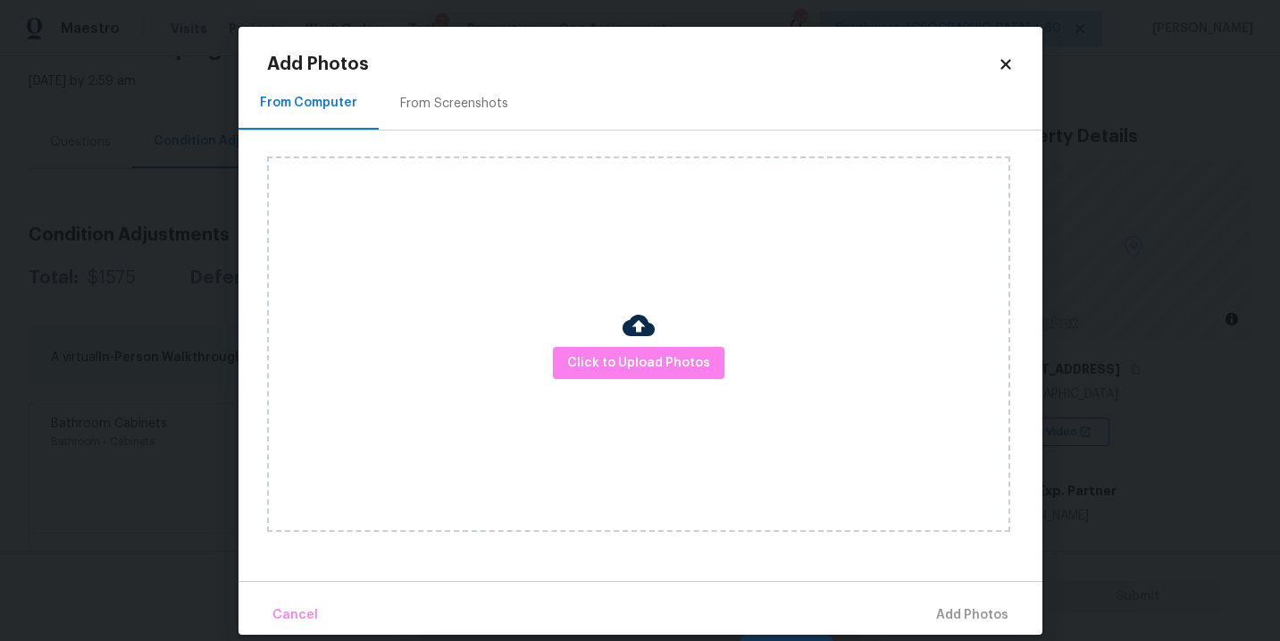
click at [619, 339] on div "Click to Upload Photos" at bounding box center [638, 343] width 743 height 375
click at [626, 347] on button "Click to Upload Photos" at bounding box center [639, 363] width 172 height 33
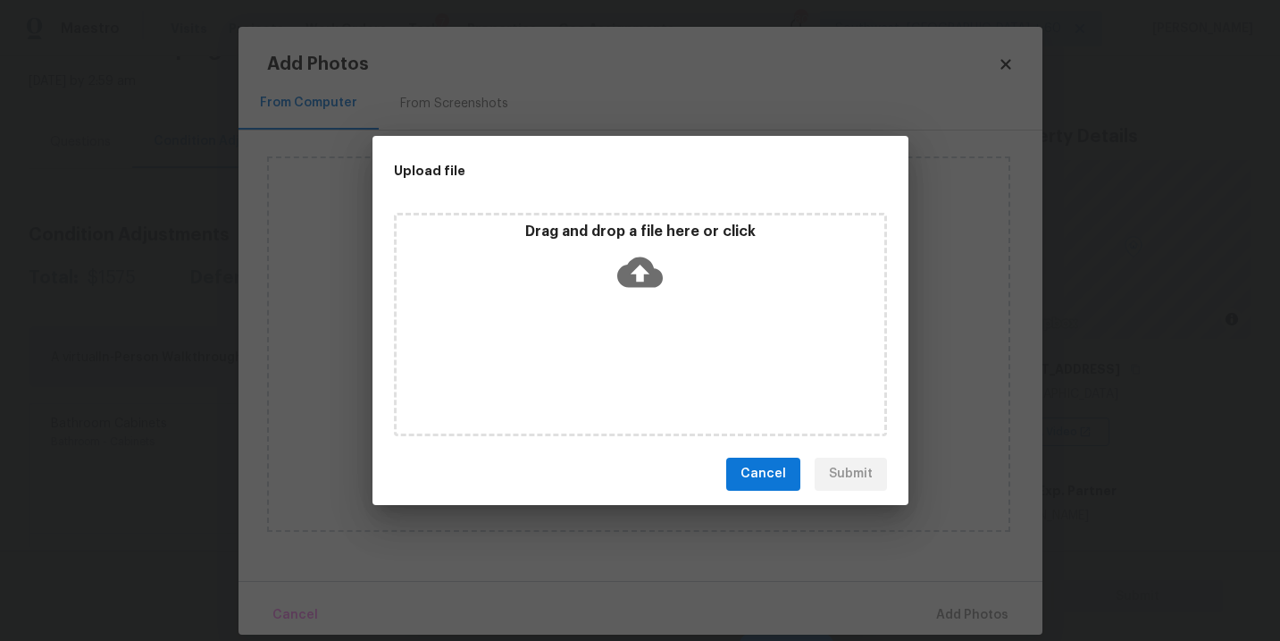
click at [639, 304] on div "Drag and drop a file here or click" at bounding box center [640, 324] width 493 height 223
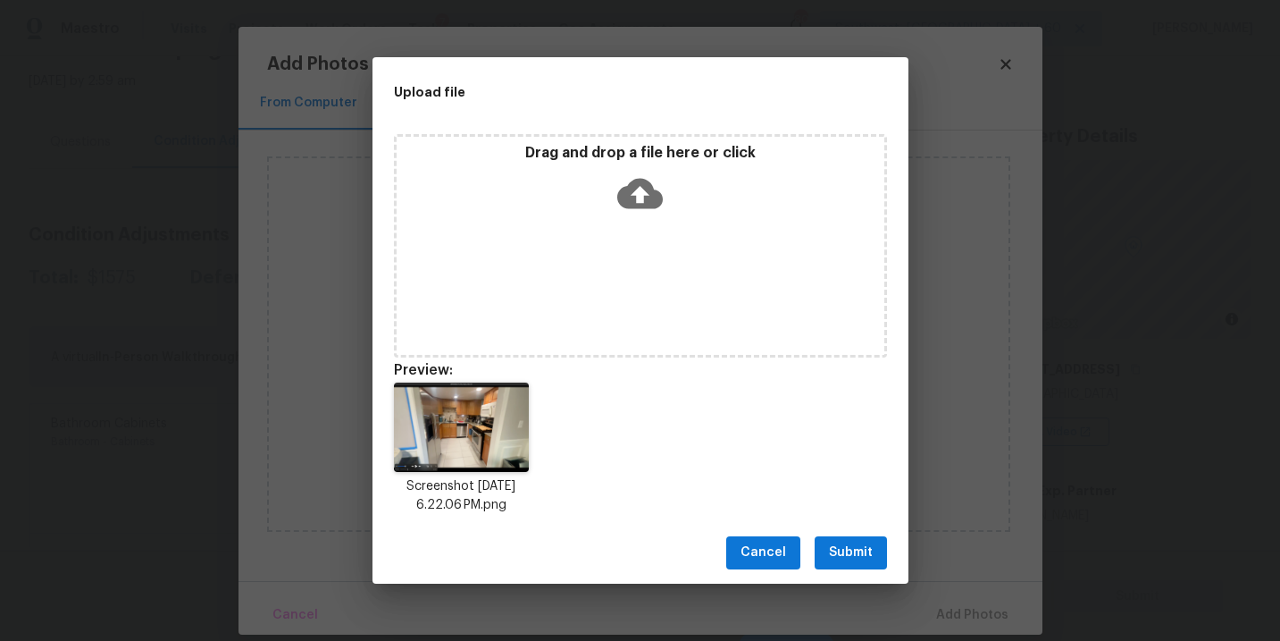
click at [855, 557] on span "Submit" at bounding box center [851, 552] width 44 height 22
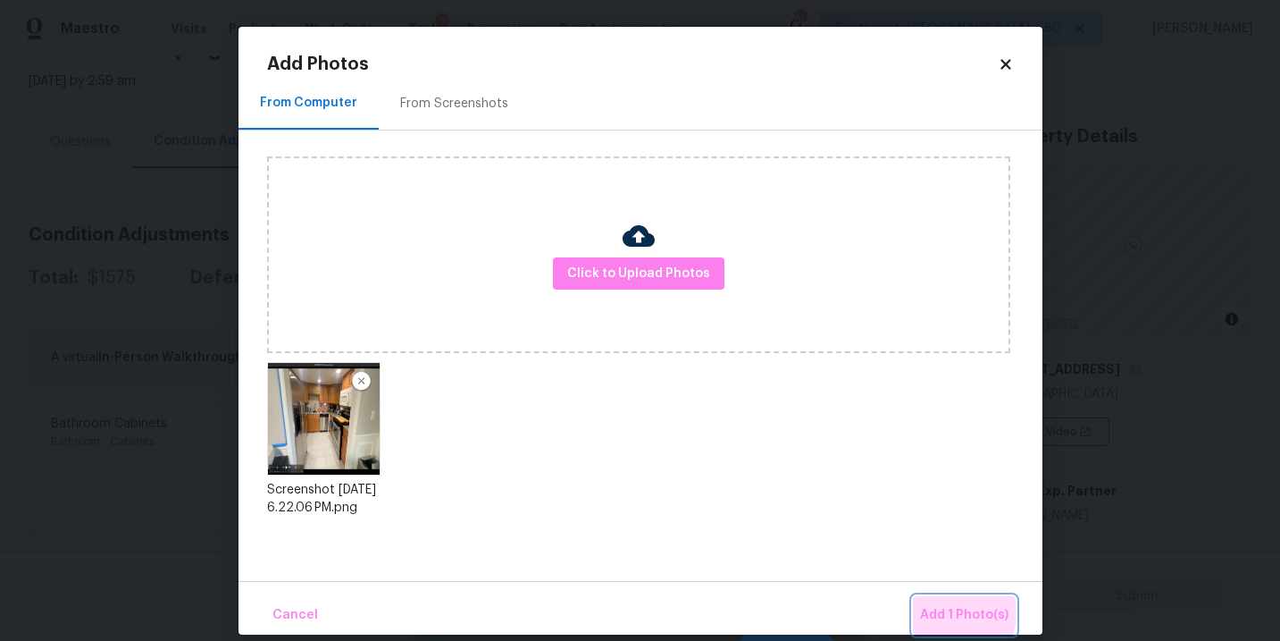
click at [950, 613] on span "Add 1 Photo(s)" at bounding box center [964, 615] width 88 height 22
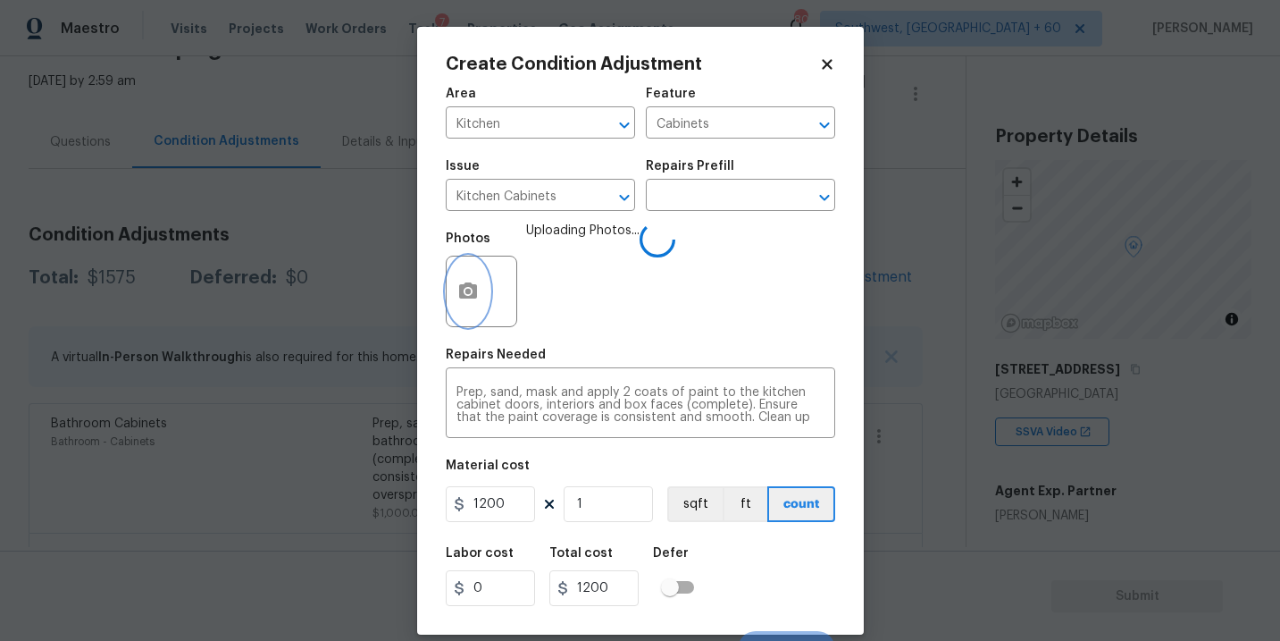
scroll to position [27, 0]
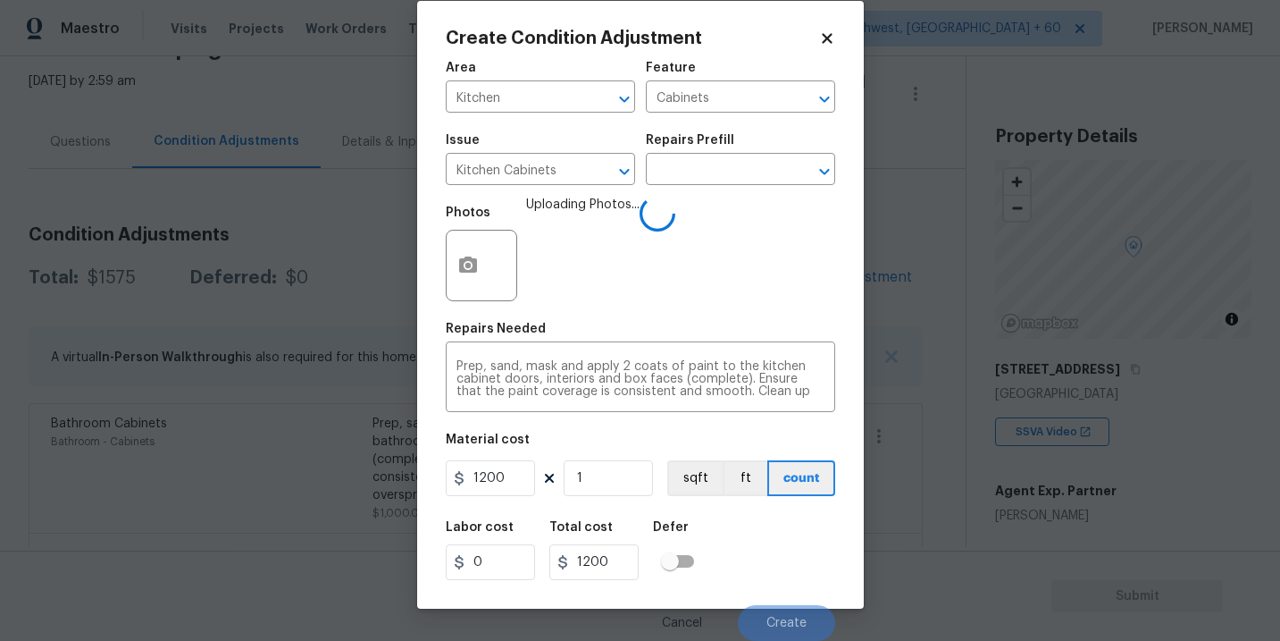
click at [816, 565] on div "Labor cost 0 Total cost 1200 Defer" at bounding box center [640, 550] width 389 height 80
click at [791, 636] on button "Create" at bounding box center [786, 623] width 97 height 36
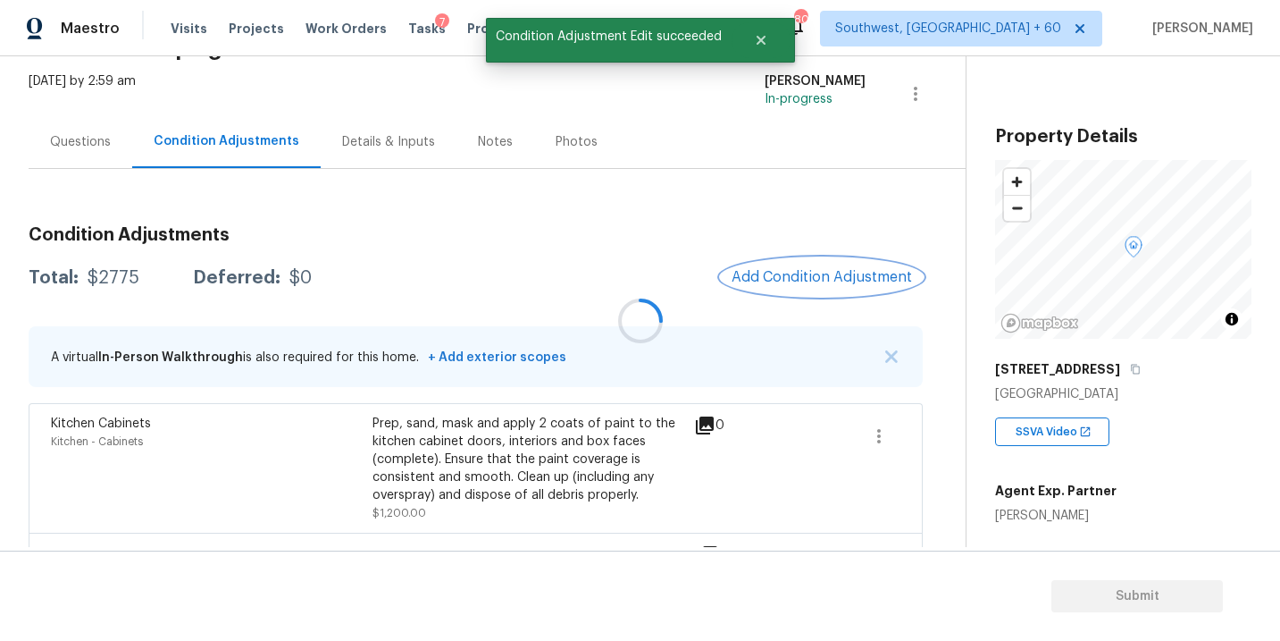
scroll to position [0, 0]
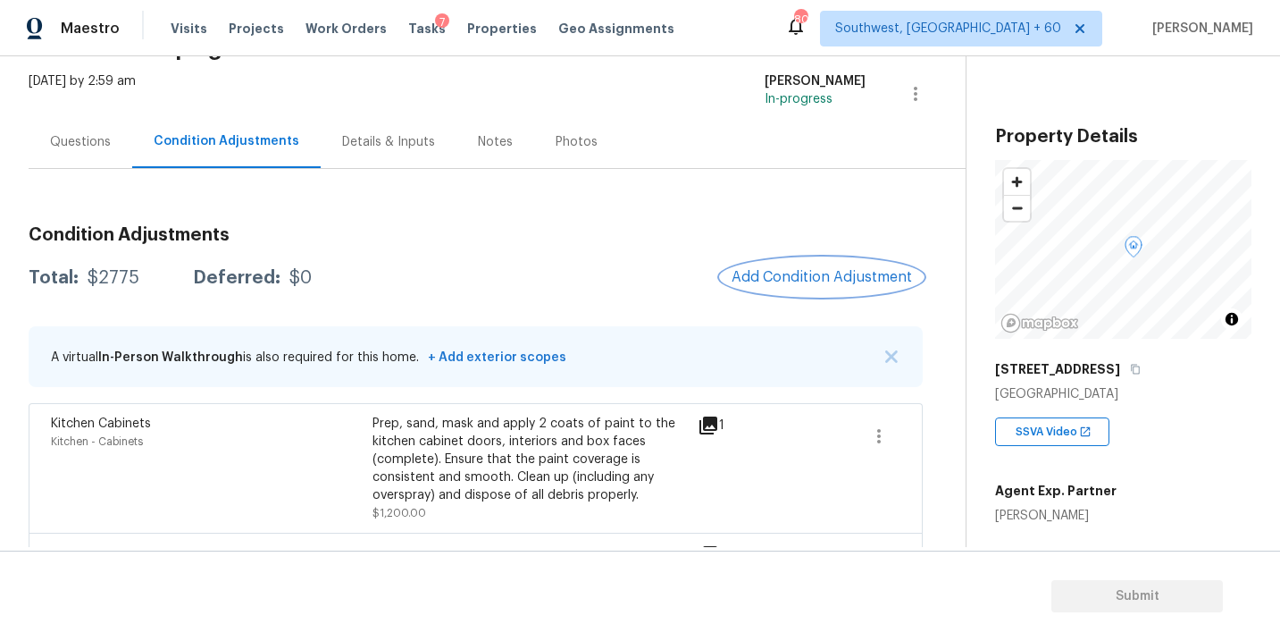
click at [765, 286] on button "Add Condition Adjustment" at bounding box center [822, 277] width 202 height 38
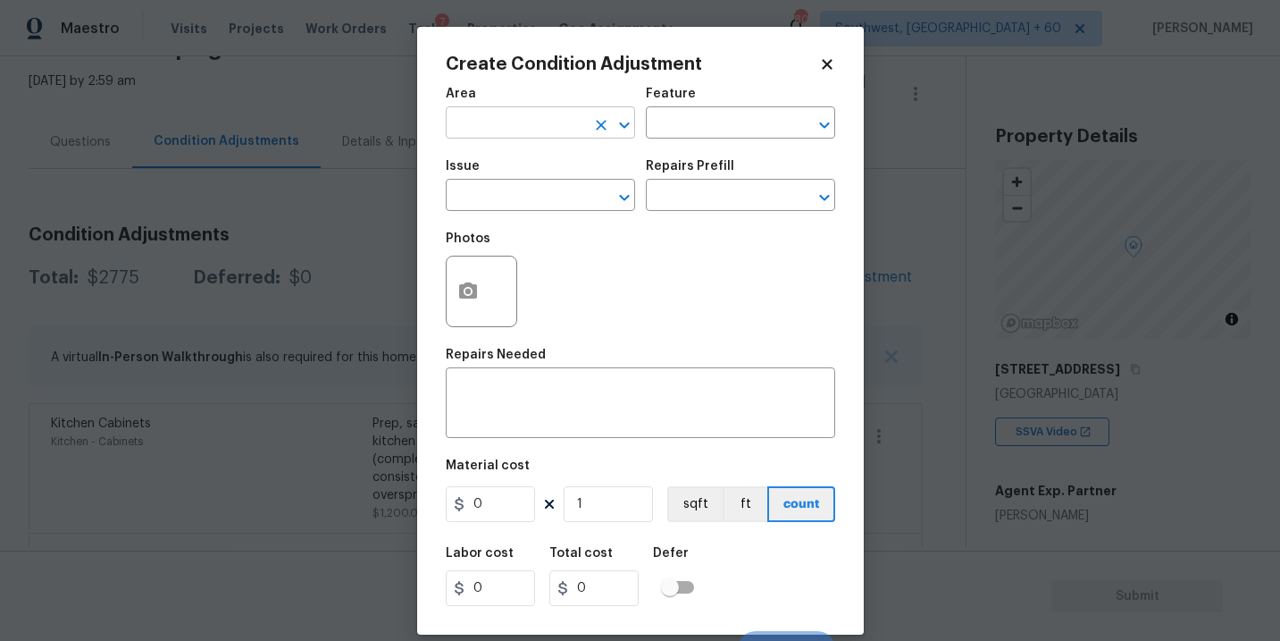
click at [548, 138] on input "text" at bounding box center [515, 125] width 139 height 28
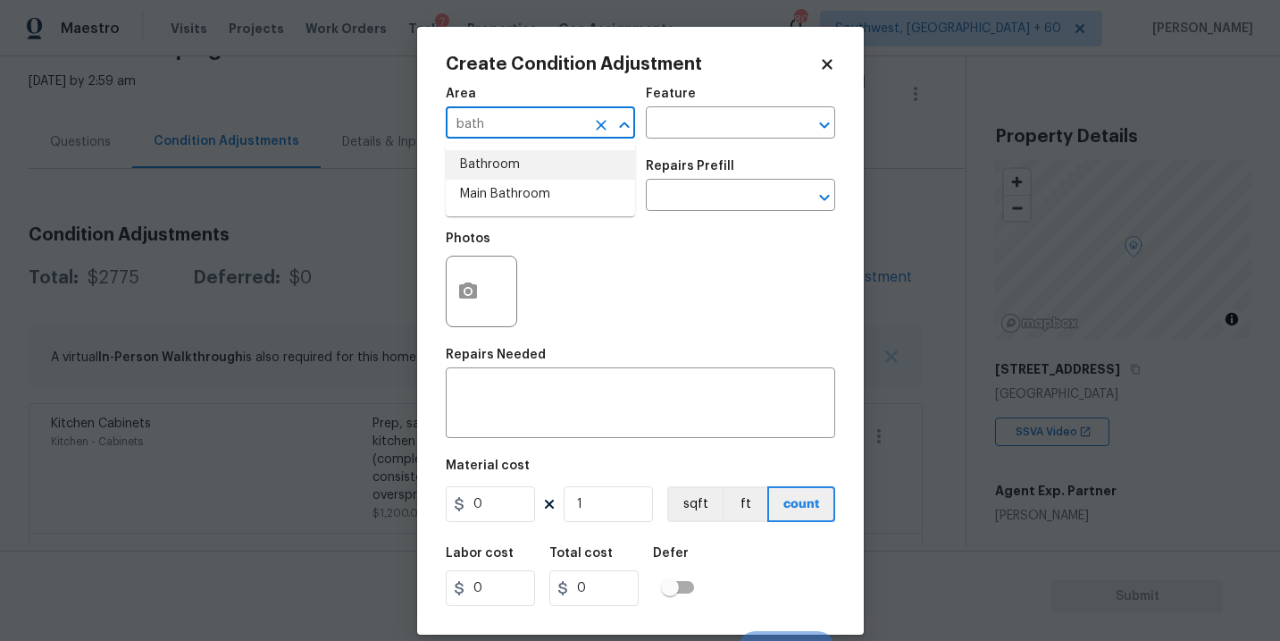
click at [594, 172] on li "Bathroom" at bounding box center [540, 164] width 189 height 29
type input "Bathroom"
click at [683, 138] on input "text" at bounding box center [715, 125] width 139 height 28
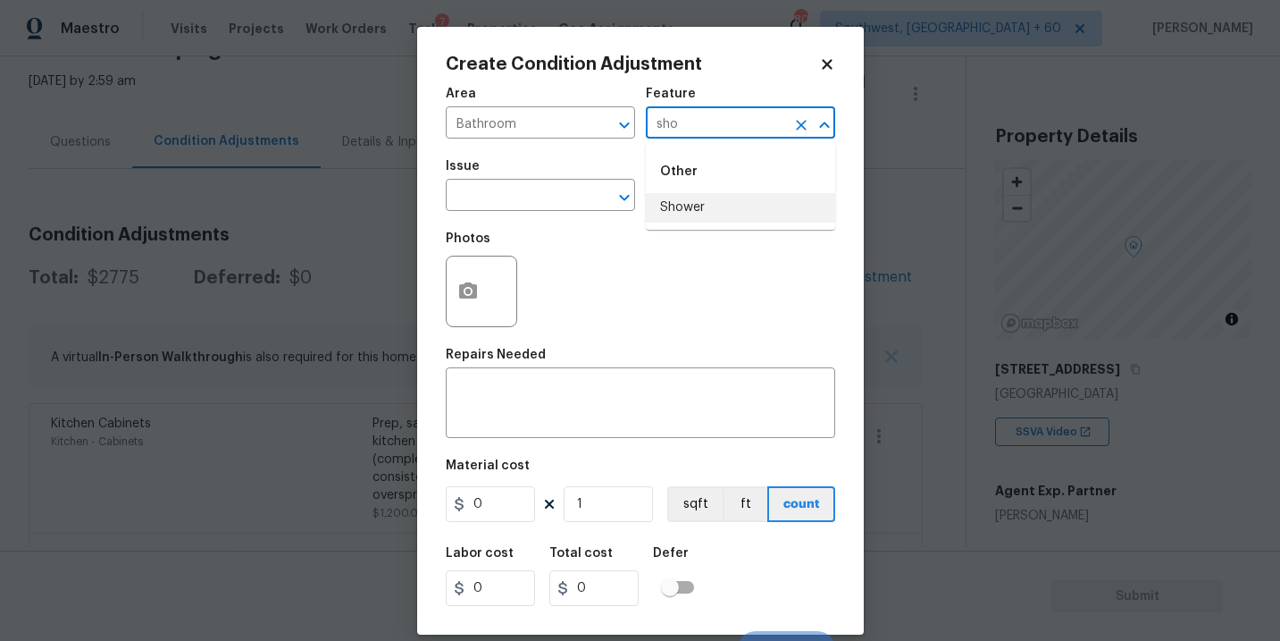
click at [721, 199] on li "Shower" at bounding box center [740, 207] width 189 height 29
type input "Shower"
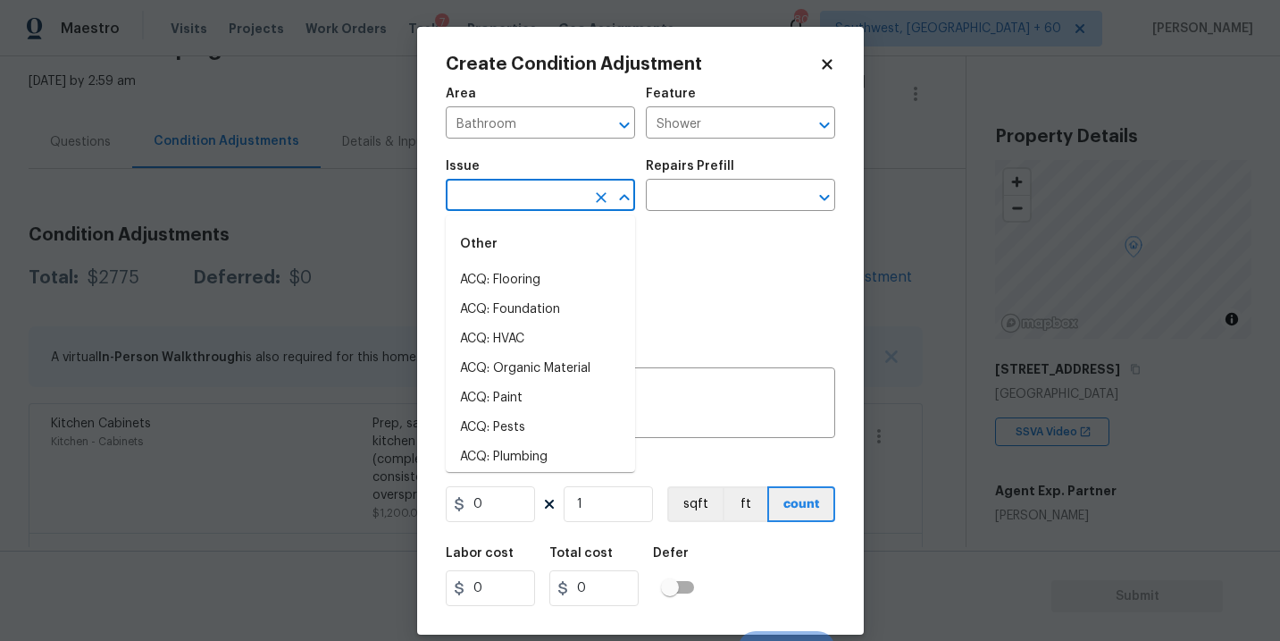
click at [522, 188] on input "text" at bounding box center [515, 197] width 139 height 28
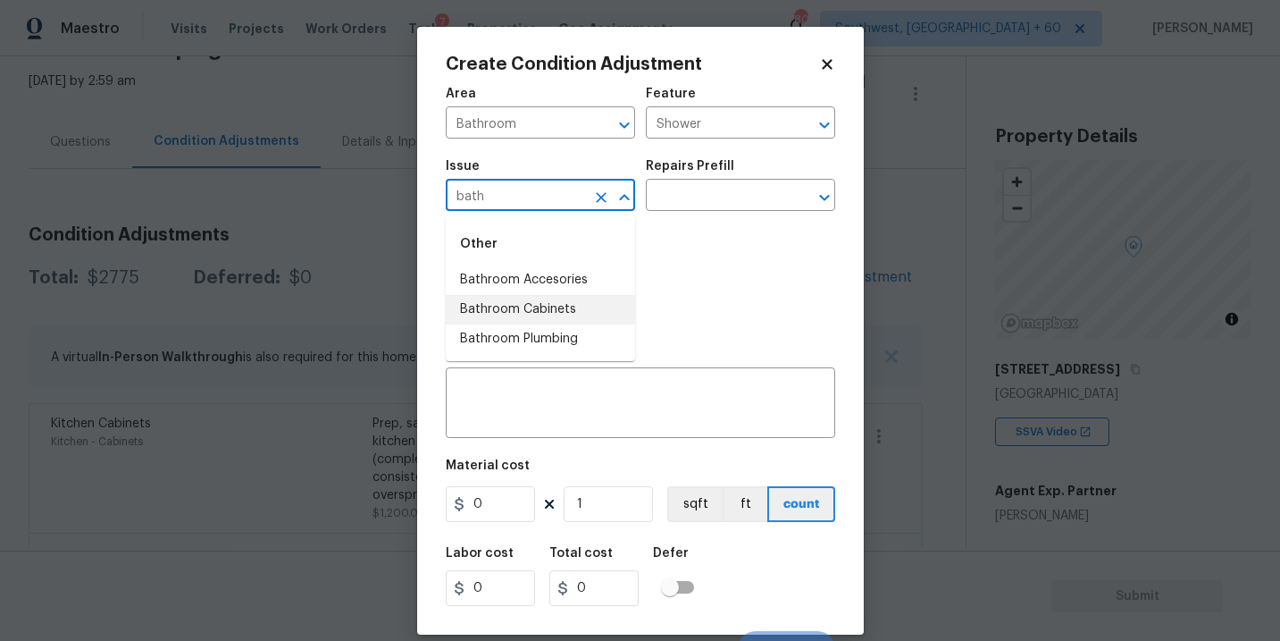
click at [541, 338] on li "Bathroom Plumbing" at bounding box center [540, 338] width 189 height 29
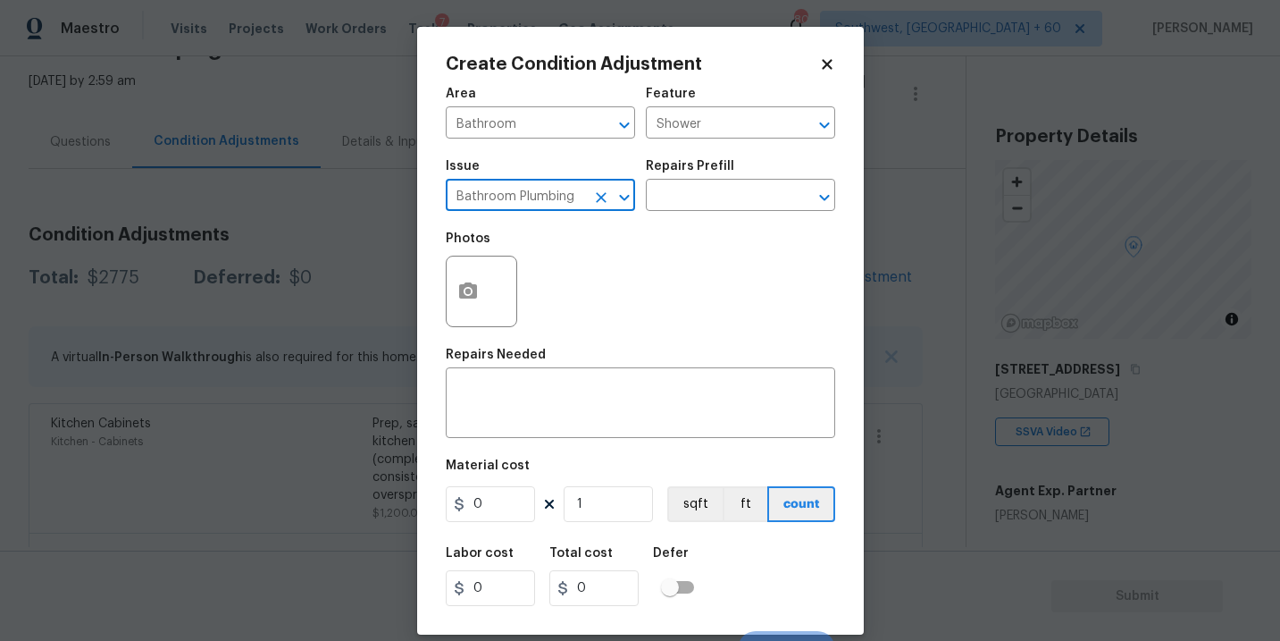
type input "Bathroom Plumbing"
click at [667, 248] on div "Photos" at bounding box center [640, 280] width 389 height 116
click at [692, 210] on input "text" at bounding box center [715, 197] width 139 height 28
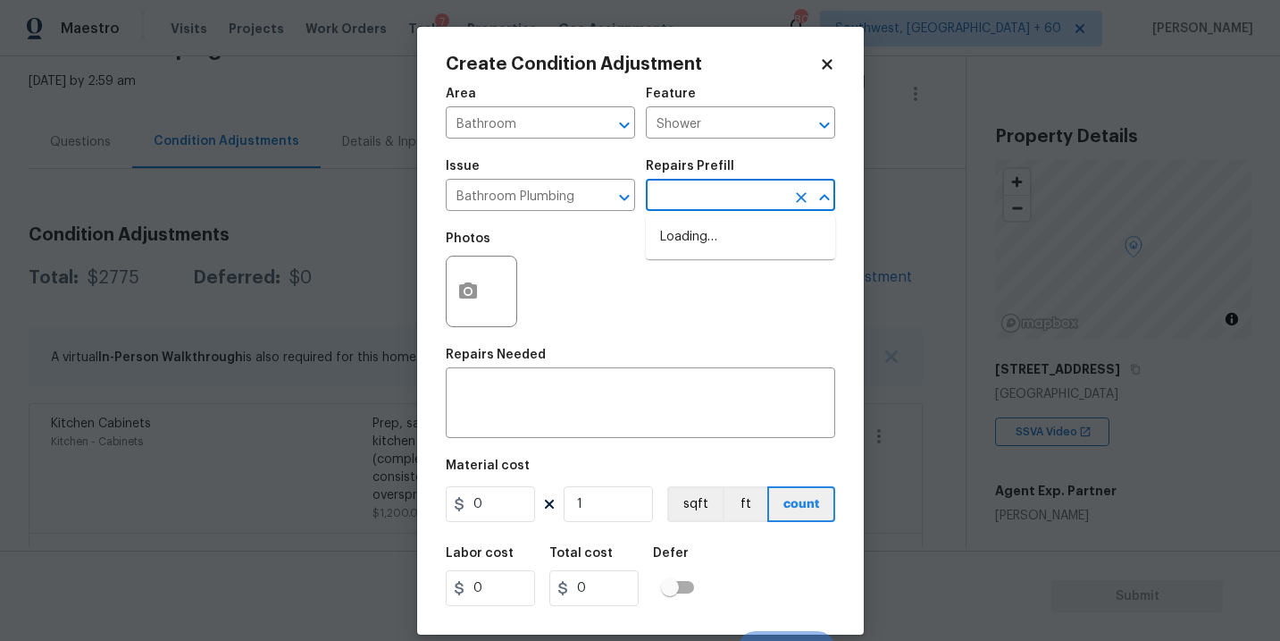
type input "r"
type input "ef"
click at [698, 234] on li "Tub/Shower Surround Refinish $6.42" at bounding box center [740, 246] width 189 height 48
type input "Plumbing"
type textarea "Prep, mask, clean and refinish the tub/shower tile surround both all sides ensu…"
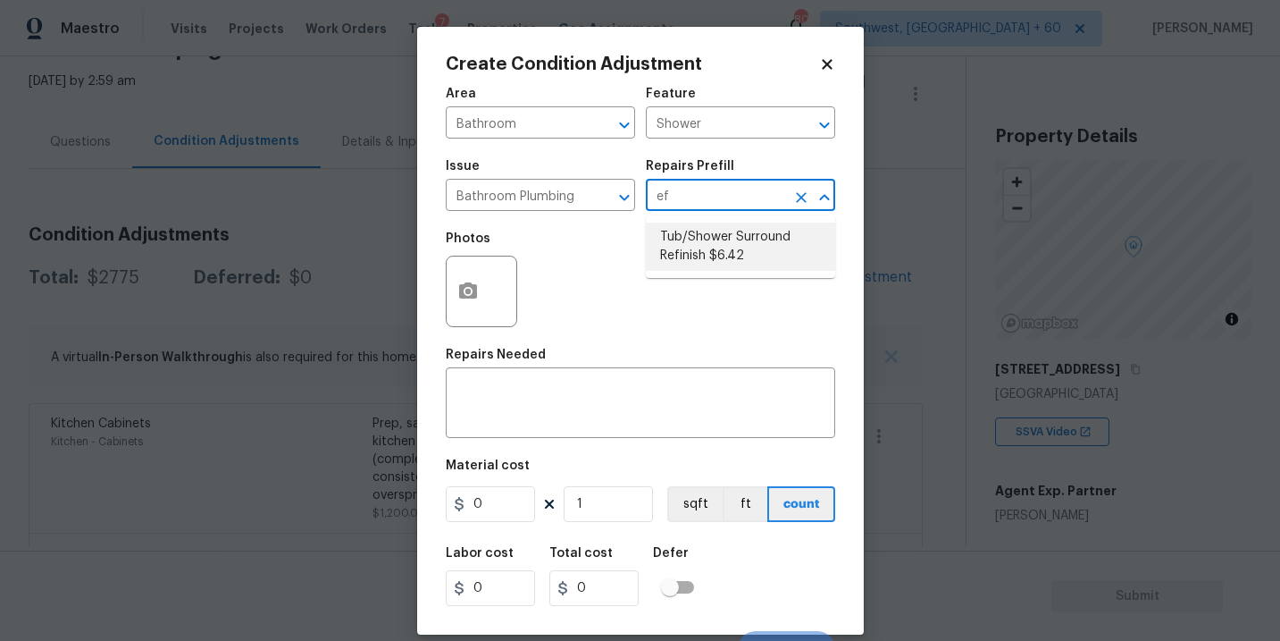
type input "6.42"
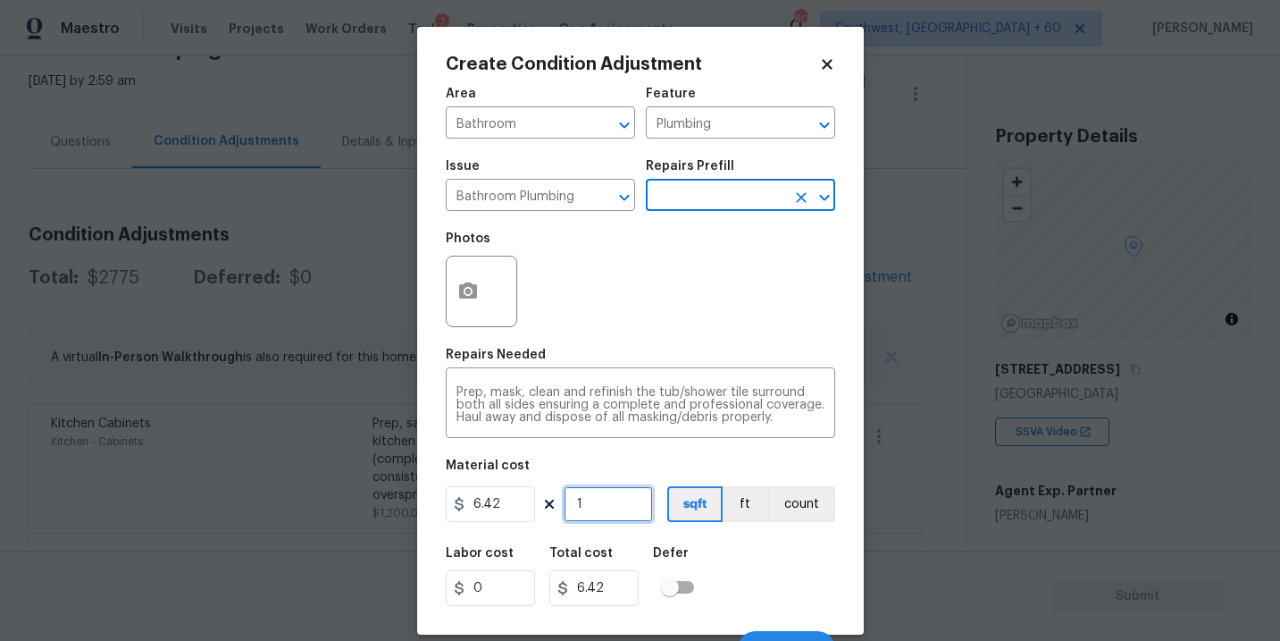
click at [631, 521] on input "1" at bounding box center [608, 504] width 89 height 36
type input "0"
type input "5"
type input "32.1"
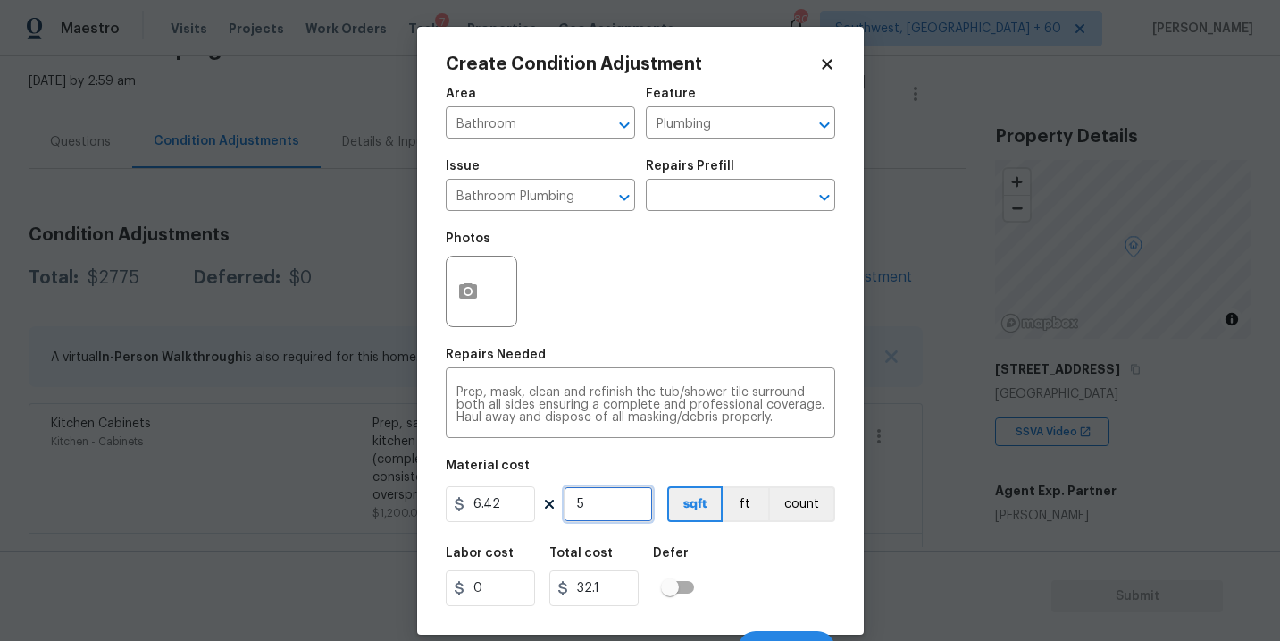
type input "56"
type input "359.52"
type input "56"
click at [472, 329] on div "Photos" at bounding box center [483, 280] width 75 height 116
click at [470, 297] on icon "button" at bounding box center [468, 290] width 18 height 16
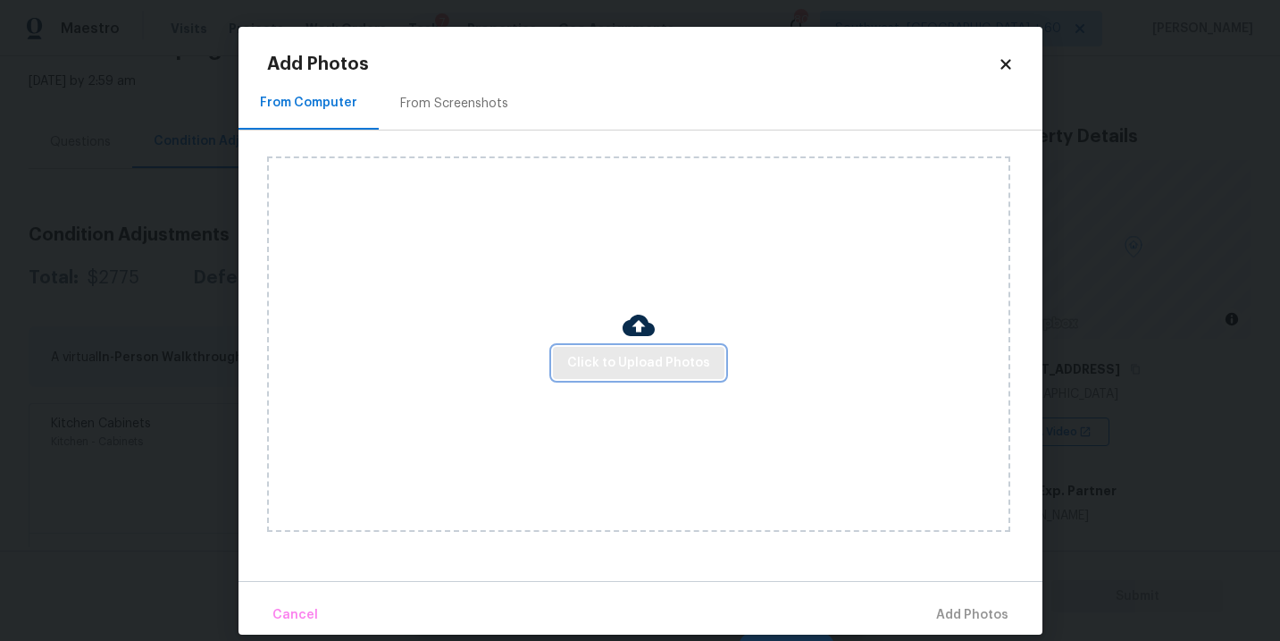
click at [641, 360] on span "Click to Upload Photos" at bounding box center [638, 363] width 143 height 22
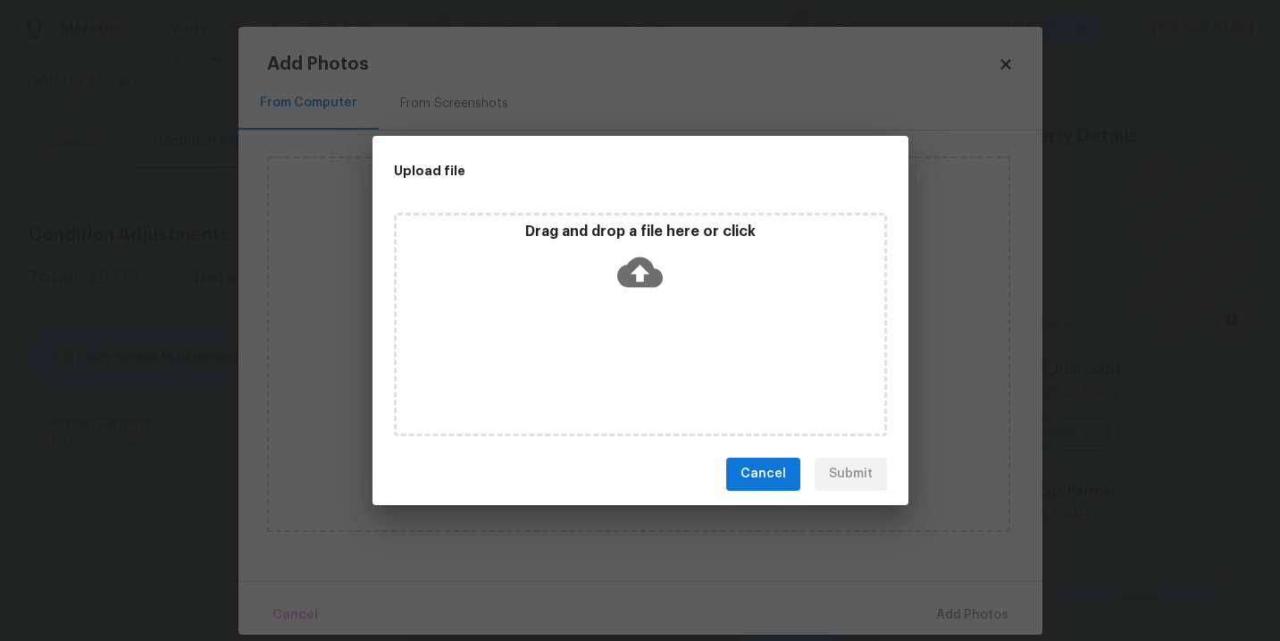
click at [641, 335] on div "Drag and drop a file here or click" at bounding box center [640, 324] width 493 height 223
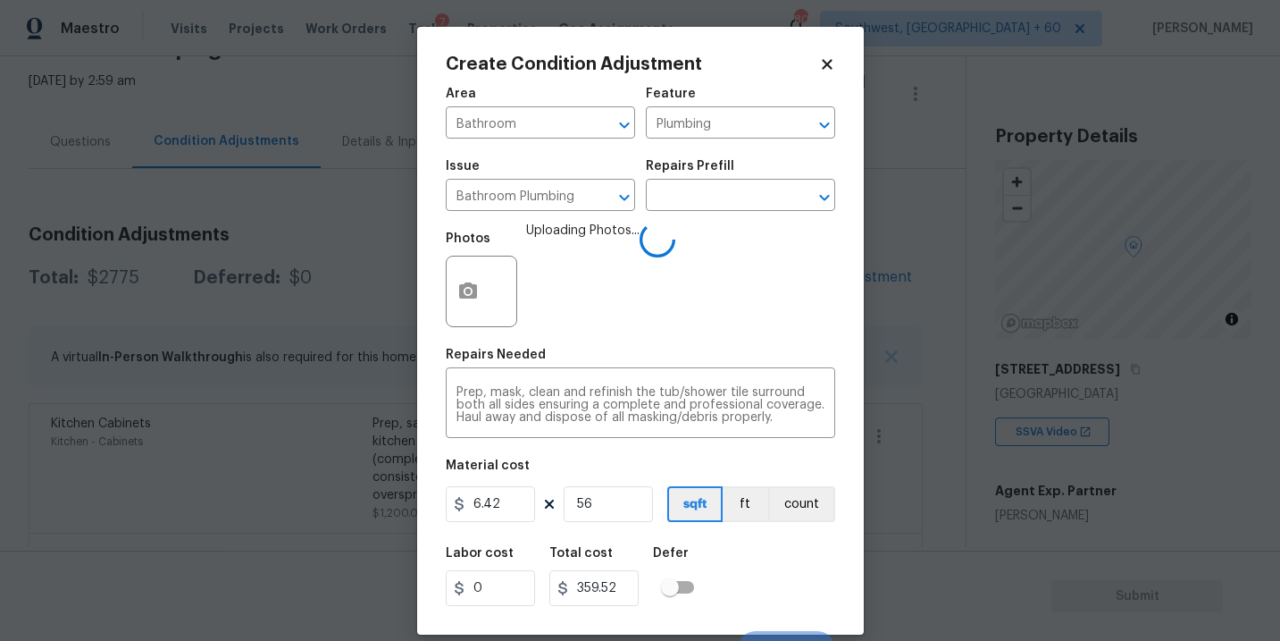
scroll to position [27, 0]
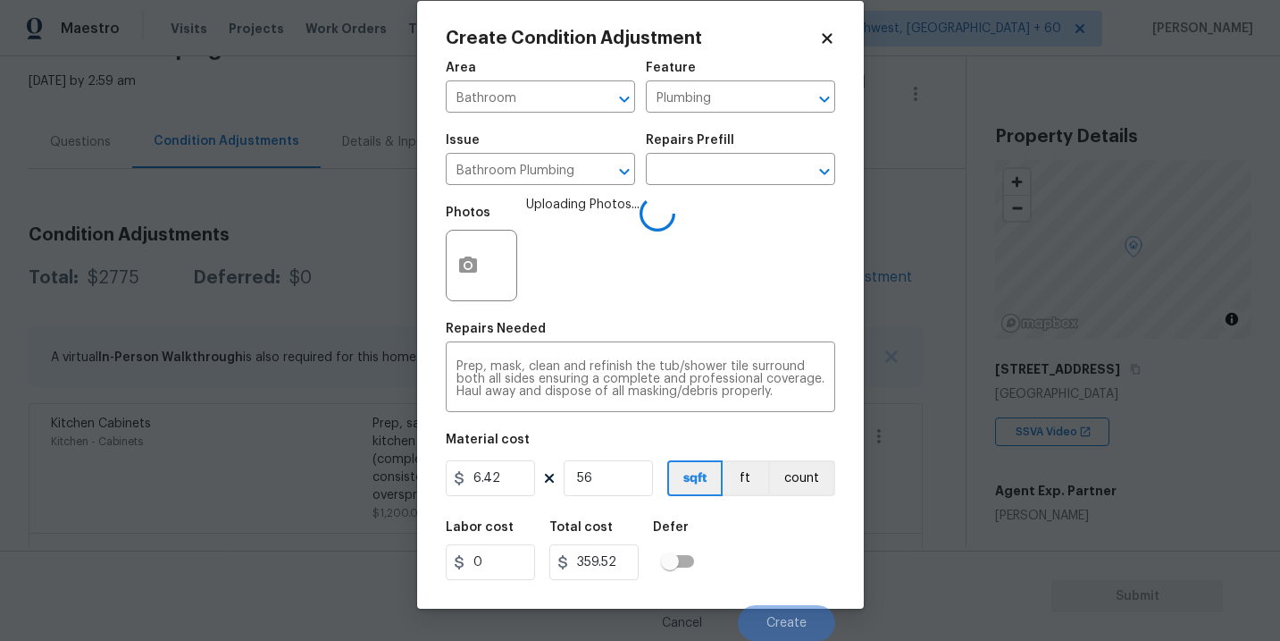
click at [797, 547] on div "Labor cost 0 Total cost 359.52 Defer" at bounding box center [640, 550] width 389 height 80
click at [805, 573] on div "Labor cost 0 Total cost 359.52 Defer" at bounding box center [640, 550] width 389 height 80
click at [805, 575] on div "Labor cost 0 Total cost 359.52 Defer" at bounding box center [640, 550] width 389 height 80
click at [798, 570] on div "Labor cost 0 Total cost 359.52 Defer" at bounding box center [640, 550] width 389 height 80
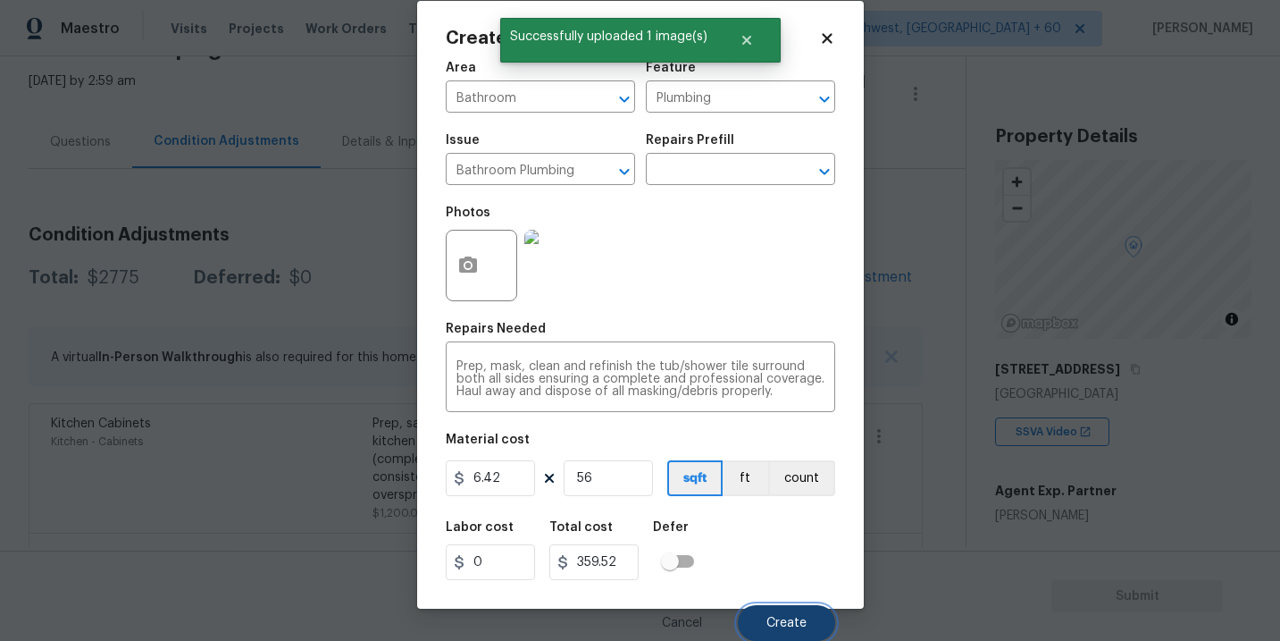
click at [804, 624] on span "Create" at bounding box center [786, 622] width 40 height 13
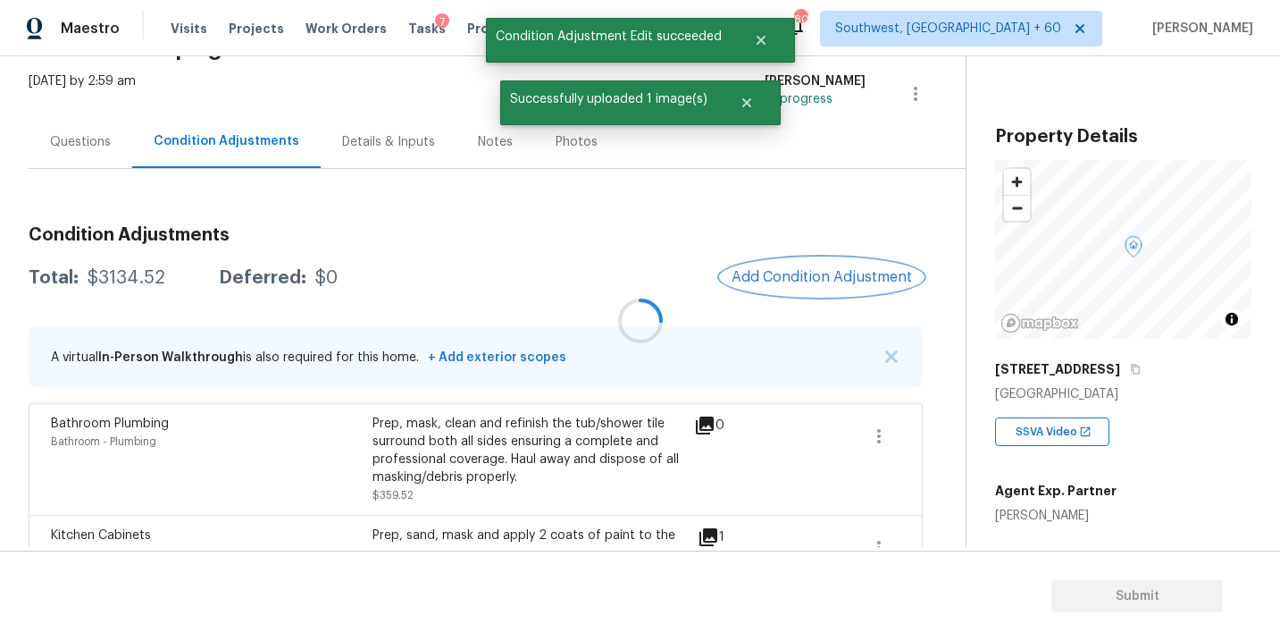
scroll to position [0, 0]
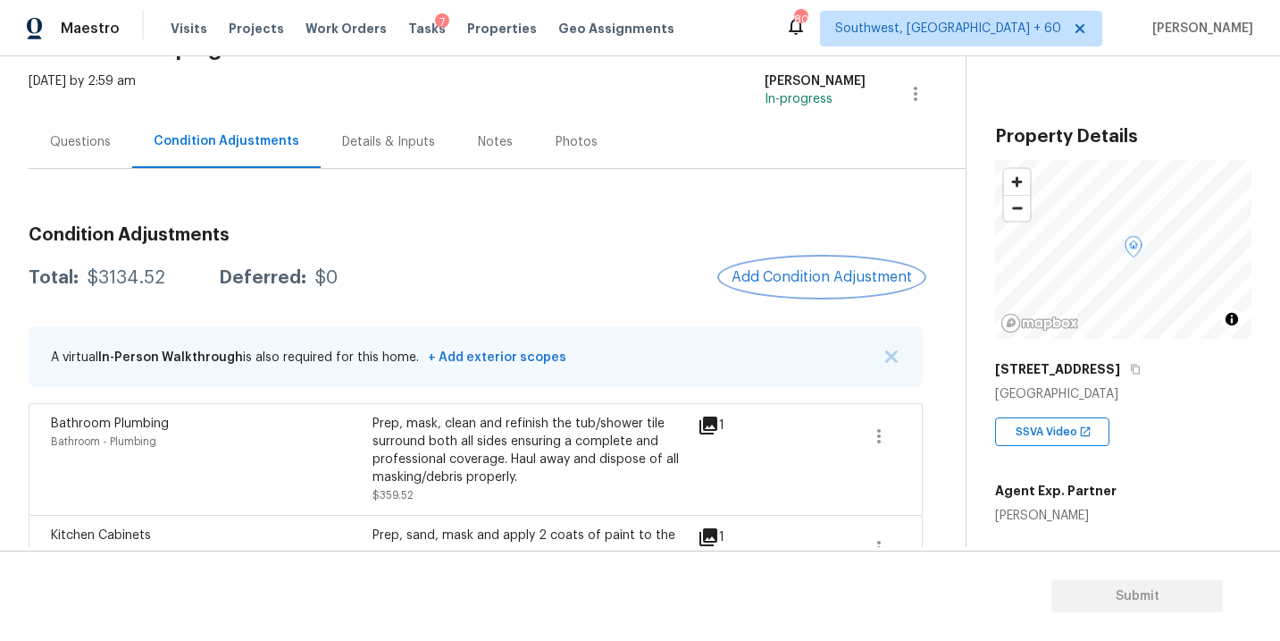
click at [777, 261] on button "Add Condition Adjustment" at bounding box center [822, 277] width 202 height 38
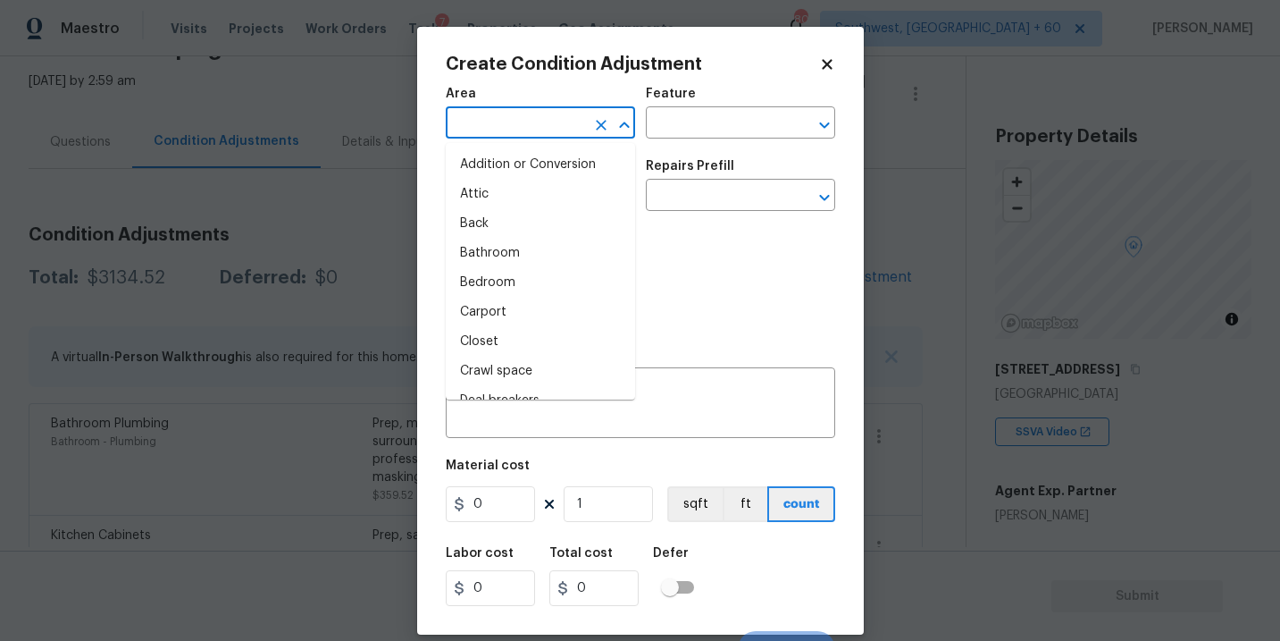
click at [485, 119] on input "text" at bounding box center [515, 125] width 139 height 28
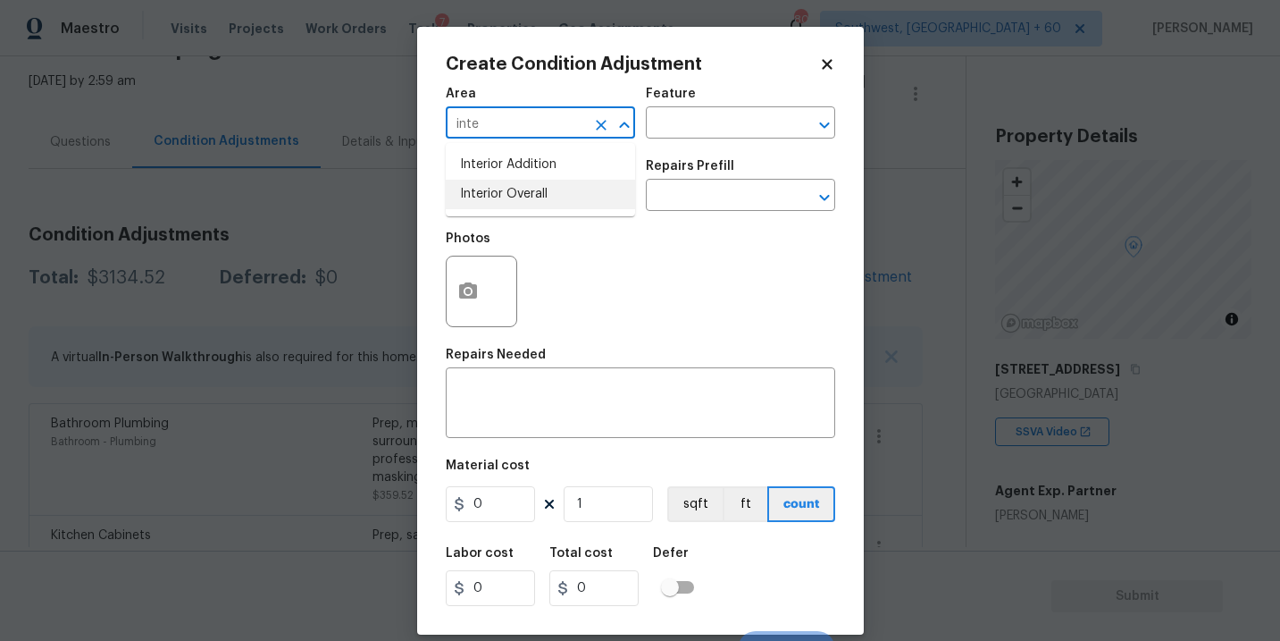
click at [492, 187] on li "Interior Overall" at bounding box center [540, 194] width 189 height 29
type input "Interior Overall"
click at [732, 122] on input "text" at bounding box center [715, 125] width 139 height 28
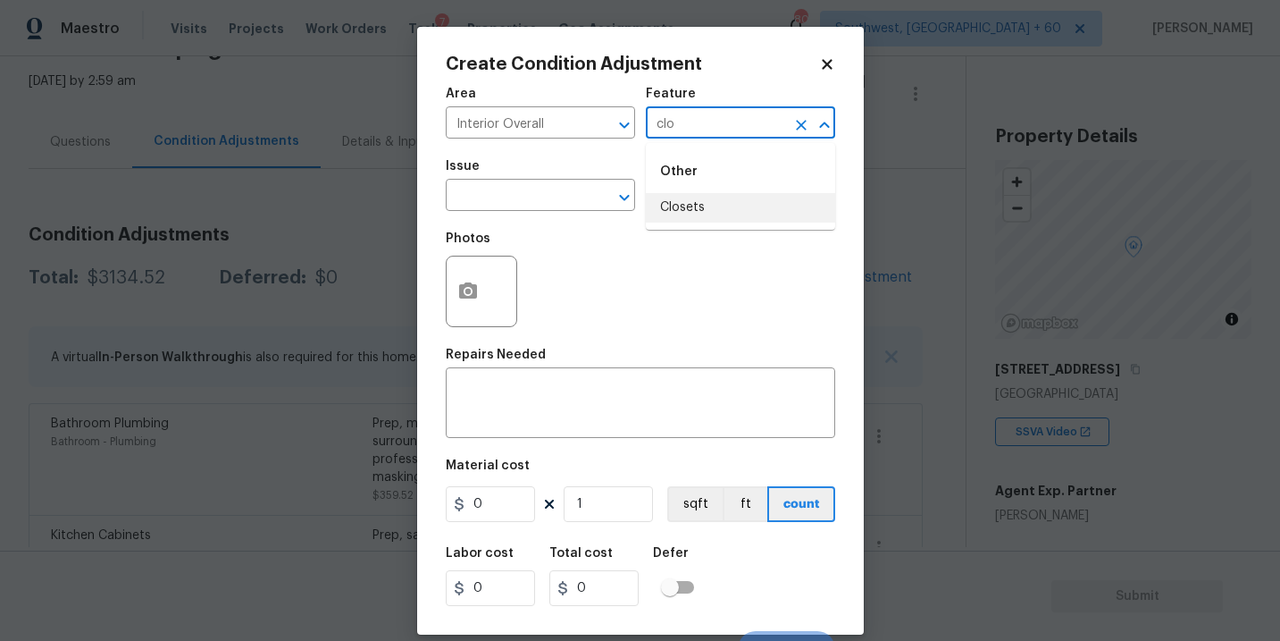
click at [696, 205] on li "Closets" at bounding box center [740, 207] width 189 height 29
type input "Closets"
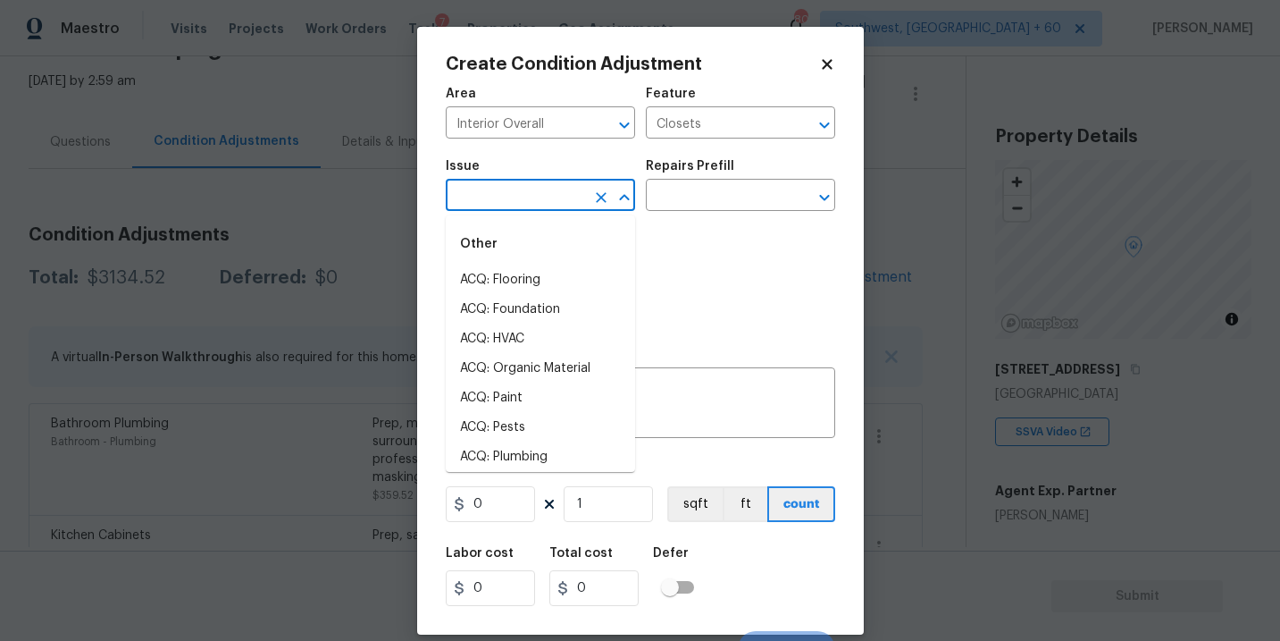
click at [523, 197] on input "text" at bounding box center [515, 197] width 139 height 28
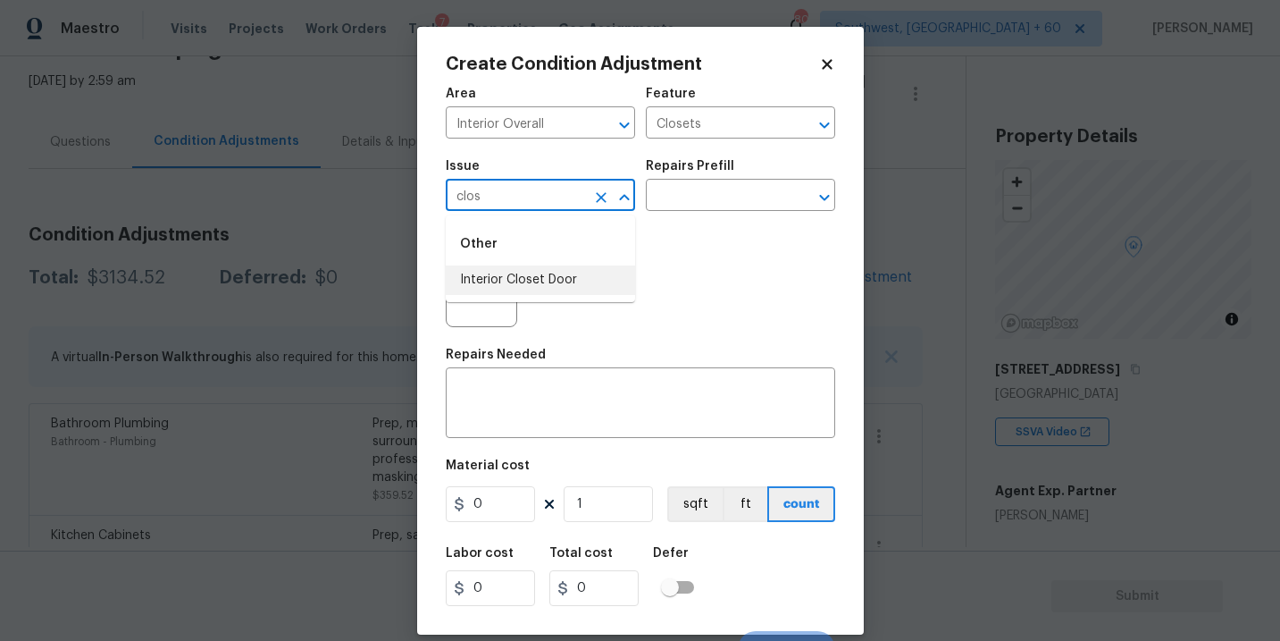
click at [532, 271] on li "Interior Closet Door" at bounding box center [540, 279] width 189 height 29
type input "Interior Closet Door"
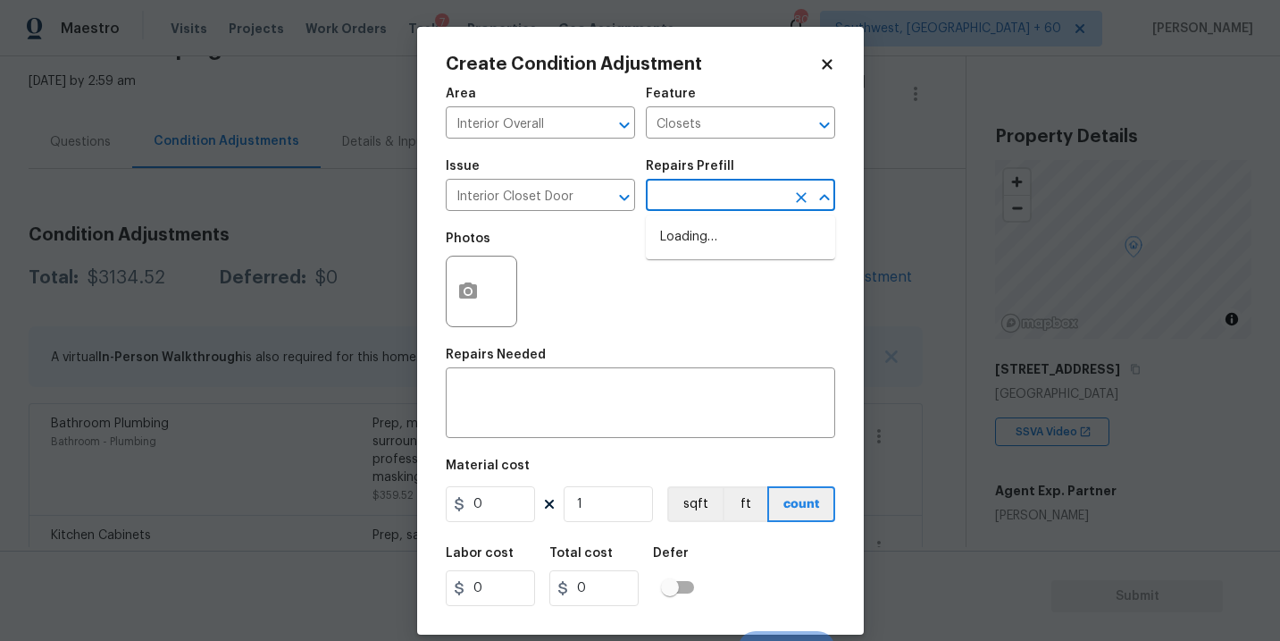
click at [709, 186] on input "text" at bounding box center [715, 197] width 139 height 28
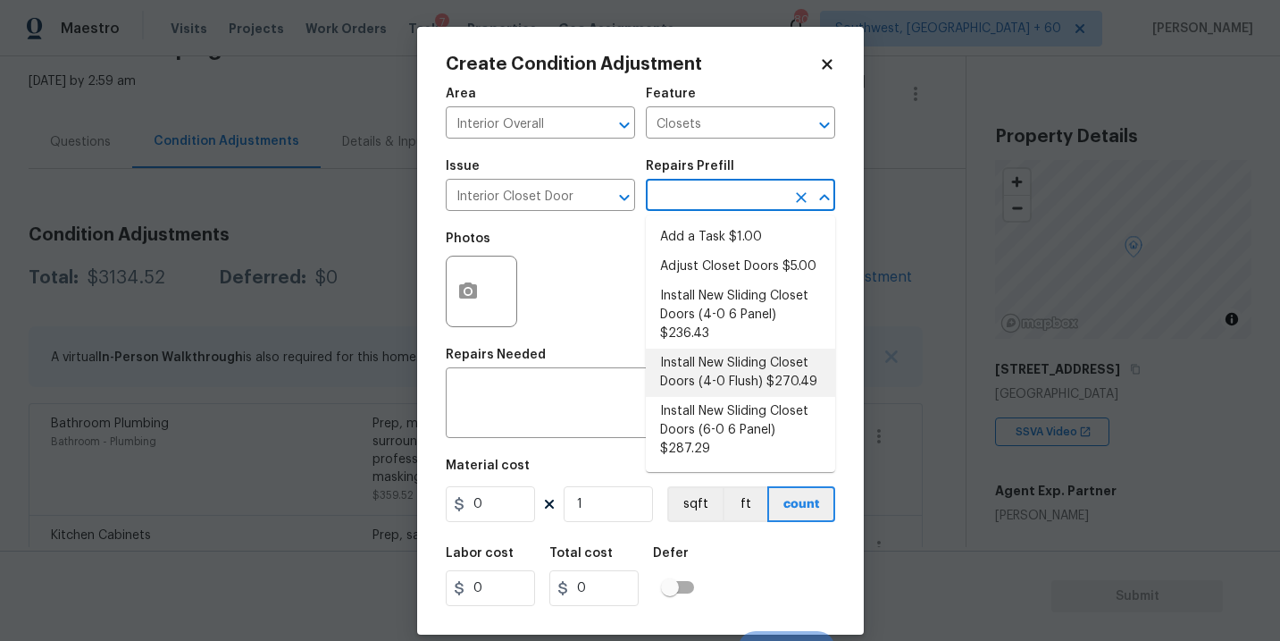
click at [726, 372] on li "Install New Sliding Closet Doors (4-0 Flush) $270.49" at bounding box center [740, 372] width 189 height 48
type input "Interior Door"
type textarea "Remove the existing door (if present). Install a new 4-0 bi-fold flush panel in…"
type input "270.49"
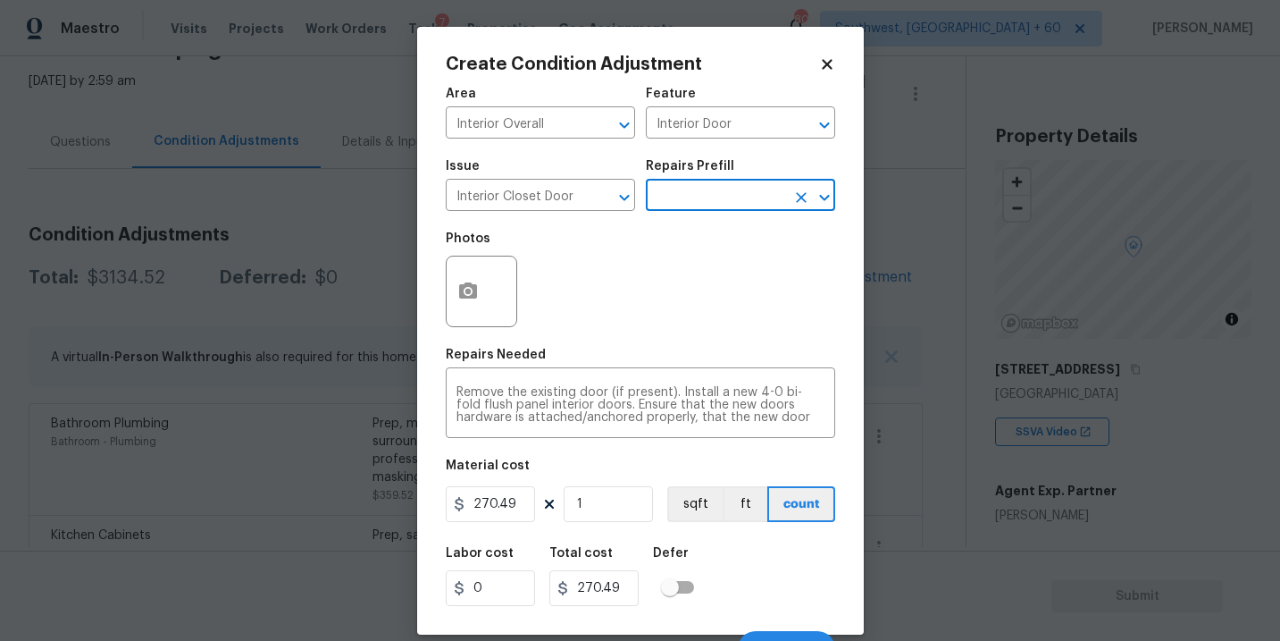
click at [725, 204] on input "text" at bounding box center [715, 197] width 139 height 28
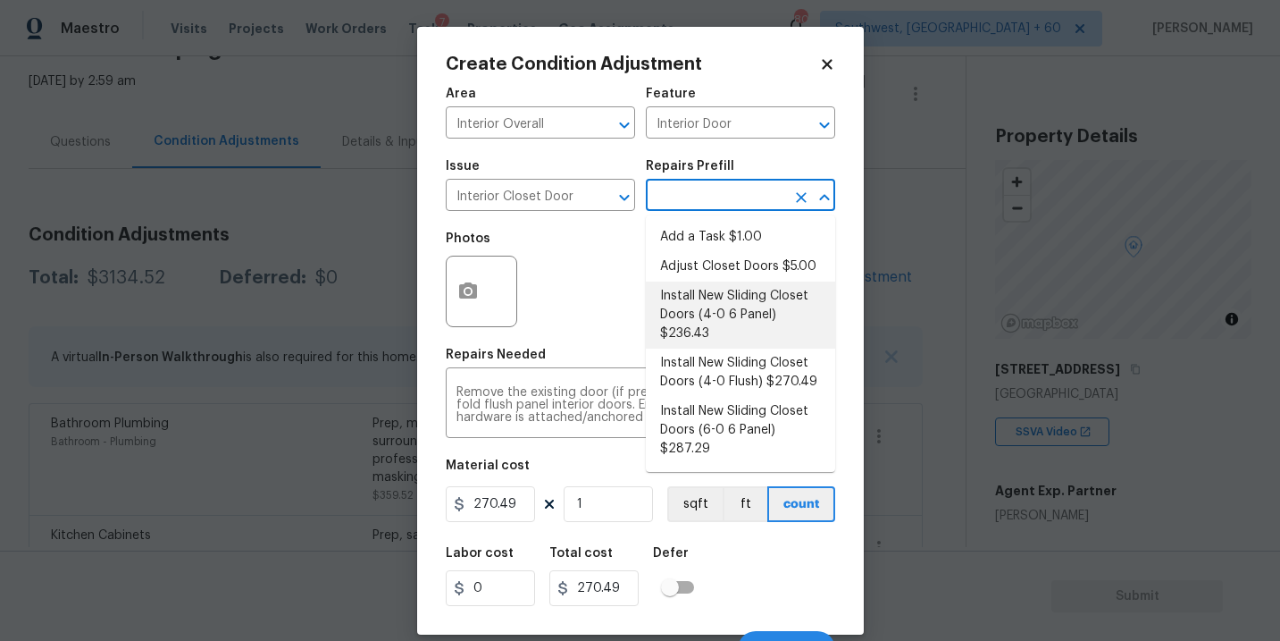
click at [719, 309] on li "Install New Sliding Closet Doors (4-0 6 Panel) $236.43" at bounding box center [740, 314] width 189 height 67
type textarea "Remove the existing door (if present). Install a new 4-0 bi-fold 6 panel interi…"
type input "236.43"
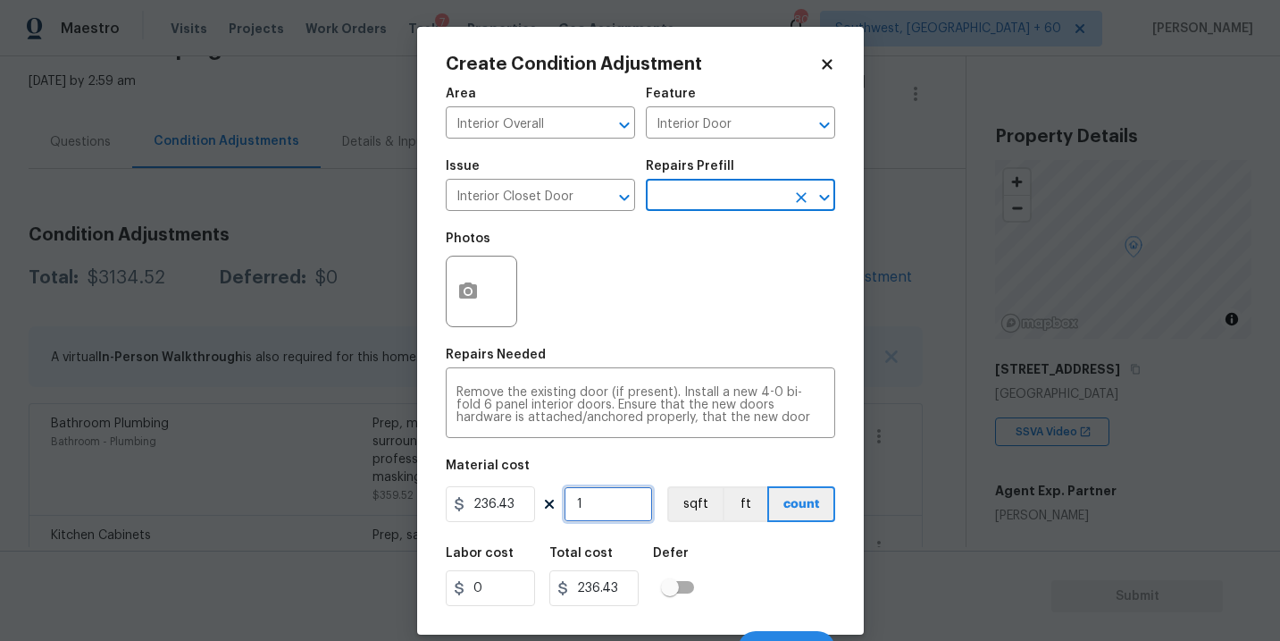
click at [599, 507] on input "1" at bounding box center [608, 504] width 89 height 36
type input "0"
type input "2"
type input "472.86"
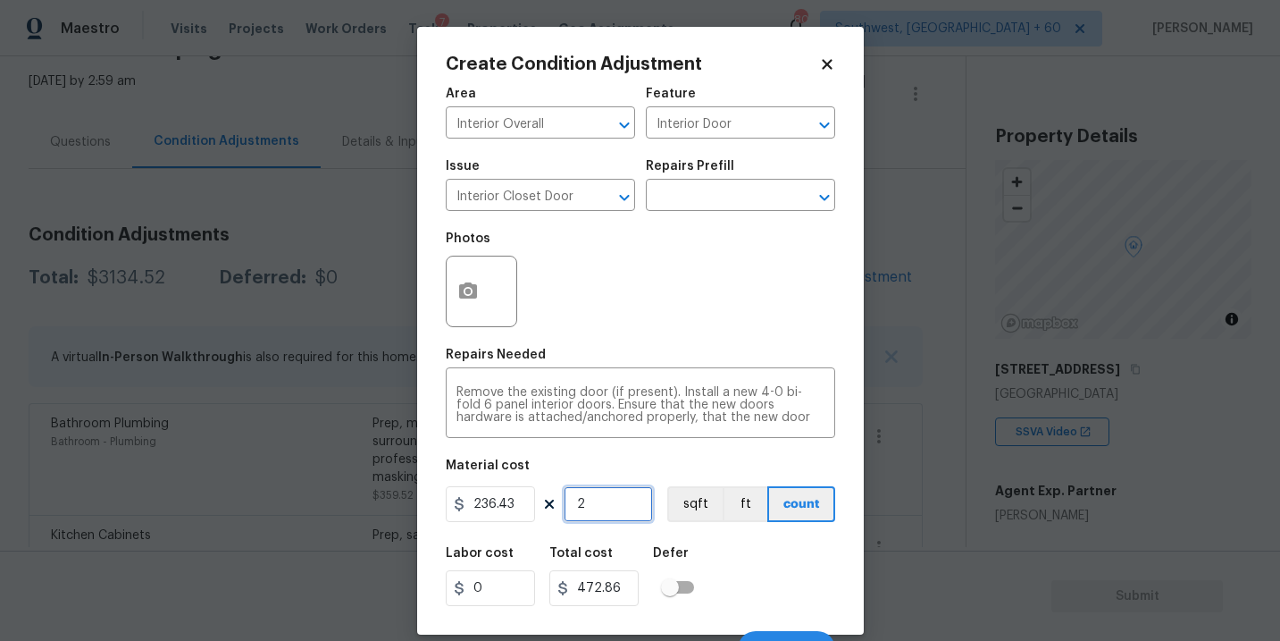
type input "2"
click at [468, 301] on icon "button" at bounding box center [467, 290] width 21 height 21
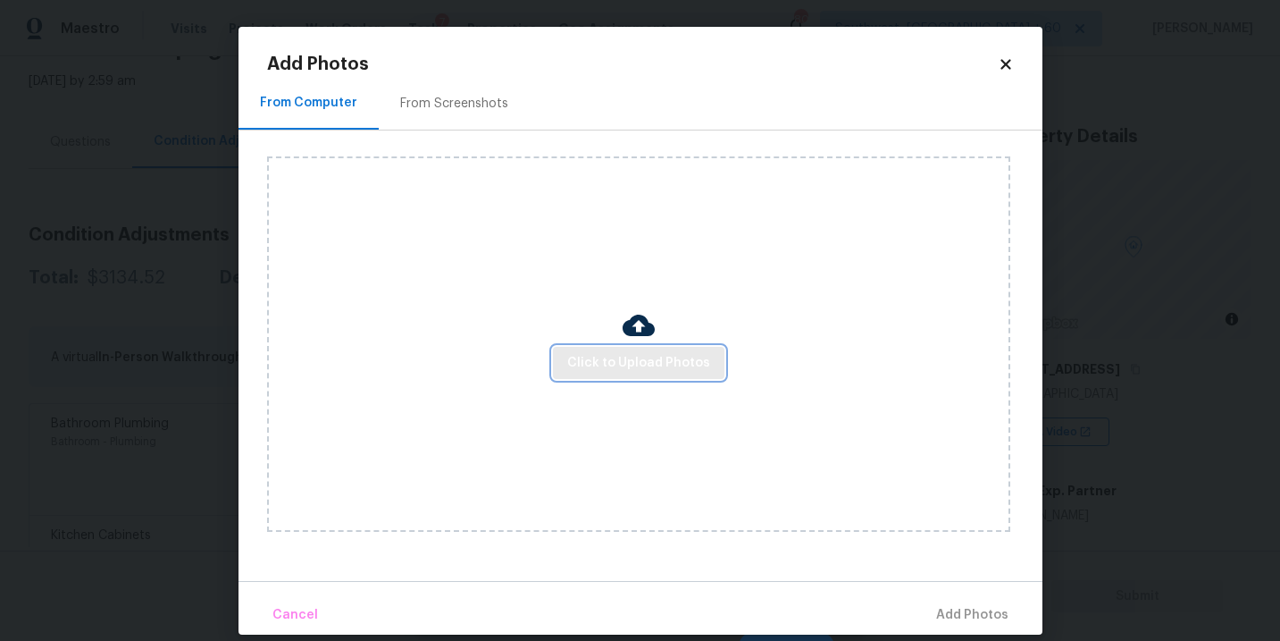
click at [643, 360] on span "Click to Upload Photos" at bounding box center [638, 363] width 143 height 22
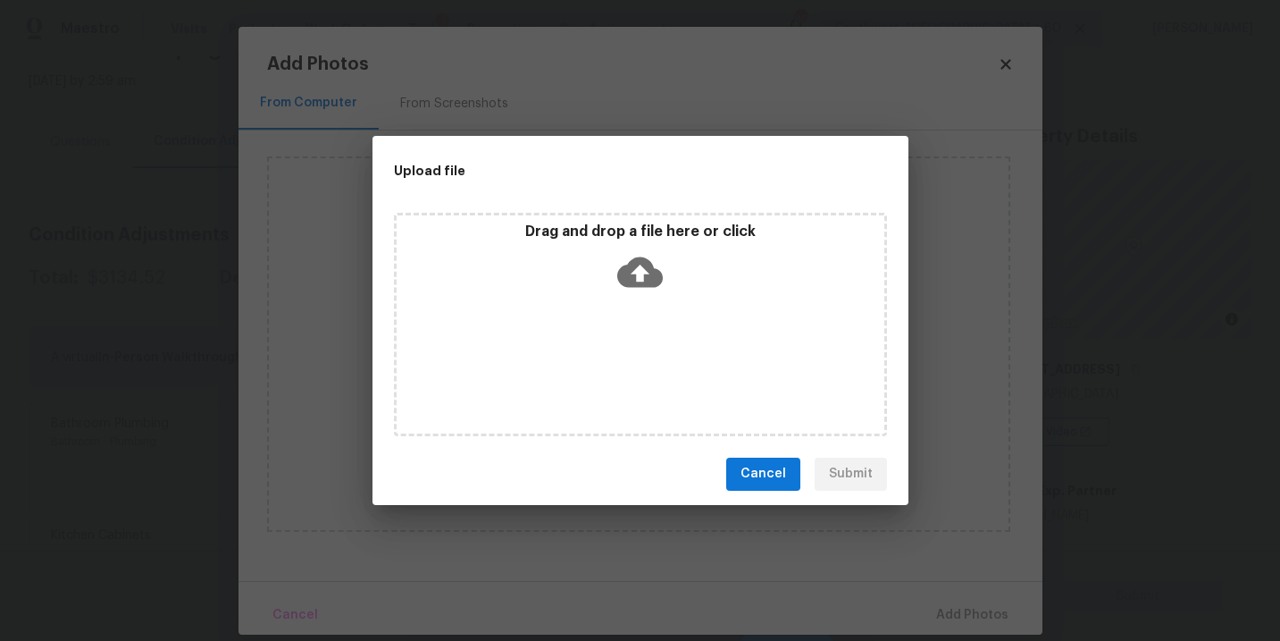
click at [663, 295] on div "Drag and drop a file here or click" at bounding box center [641, 260] width 488 height 77
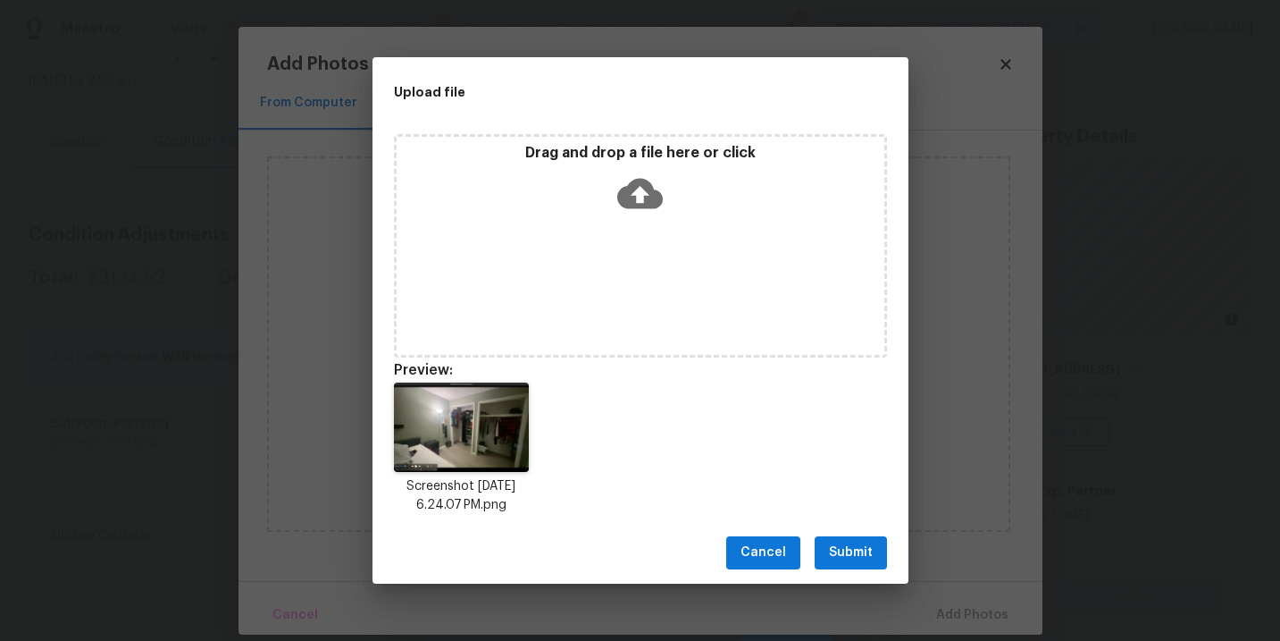
click at [853, 542] on span "Submit" at bounding box center [851, 552] width 44 height 22
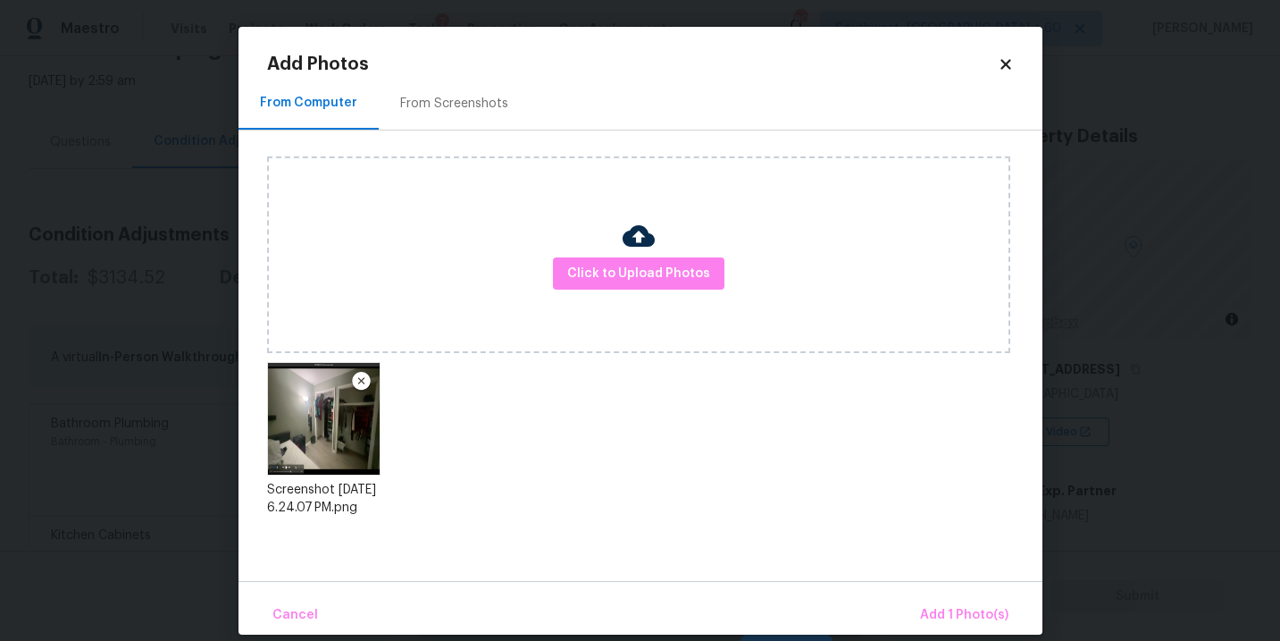
click at [935, 594] on div "Cancel Add 1 Photo(s)" at bounding box center [641, 608] width 804 height 54
click at [936, 608] on span "Add 1 Photo(s)" at bounding box center [964, 615] width 88 height 22
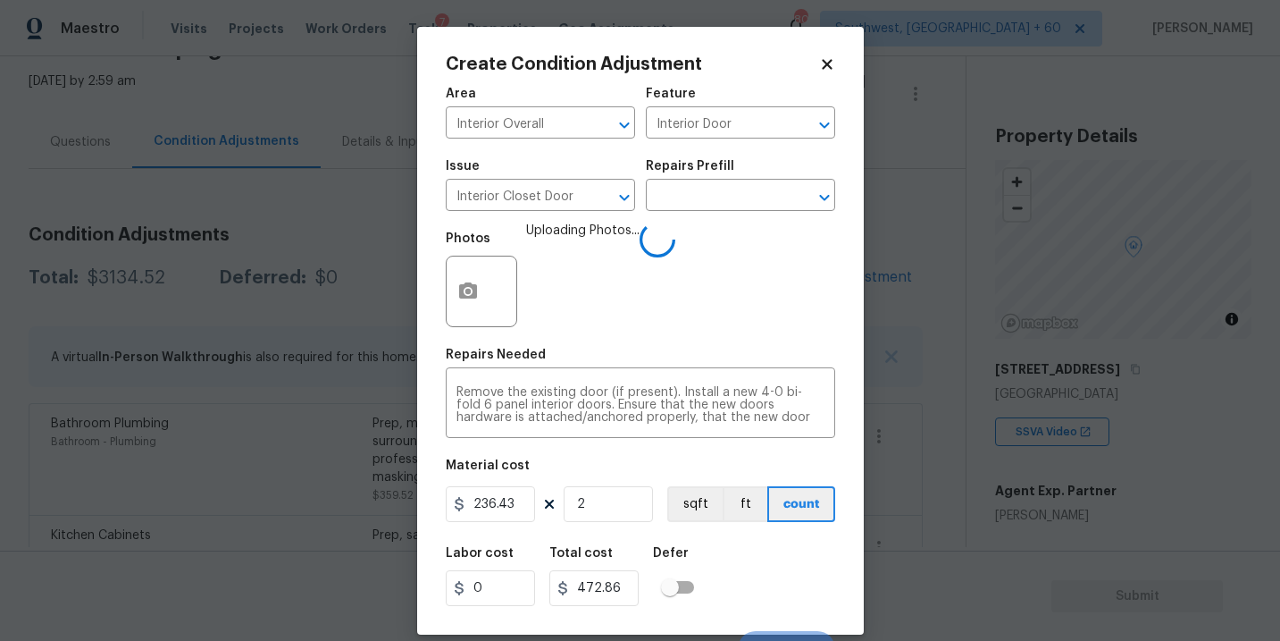
click at [779, 580] on div "Labor cost 0 Total cost 472.86 Defer" at bounding box center [640, 576] width 389 height 80
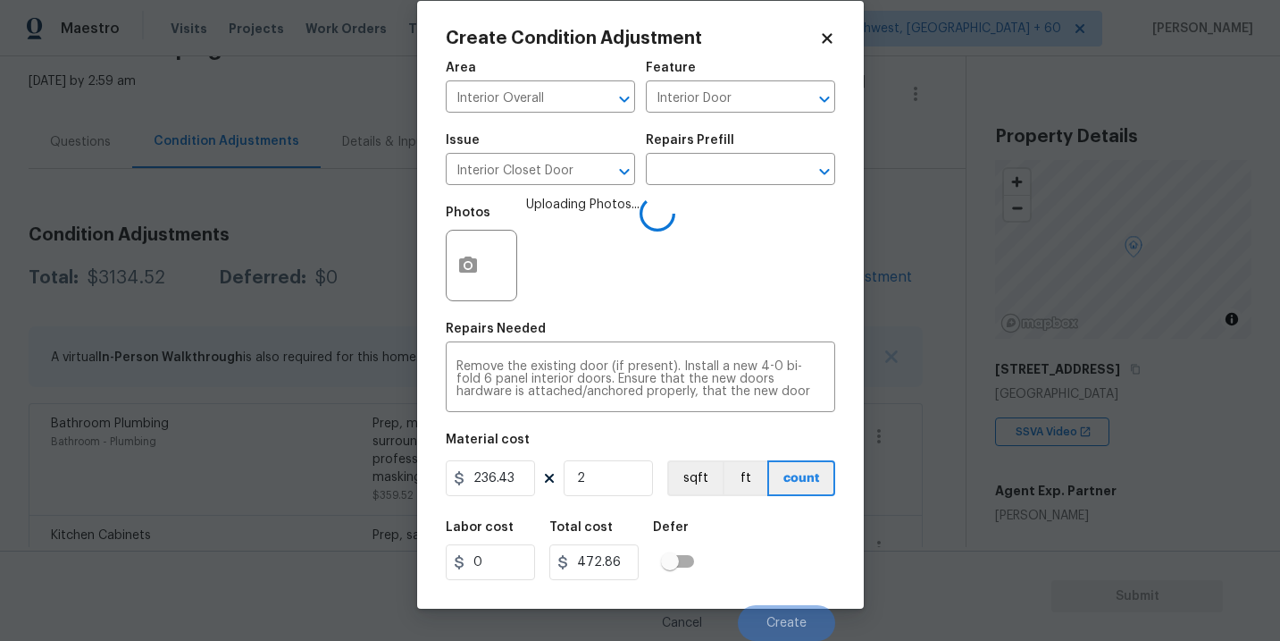
click at [779, 580] on div "Labor cost 0 Total cost 472.86 Defer" at bounding box center [640, 550] width 389 height 80
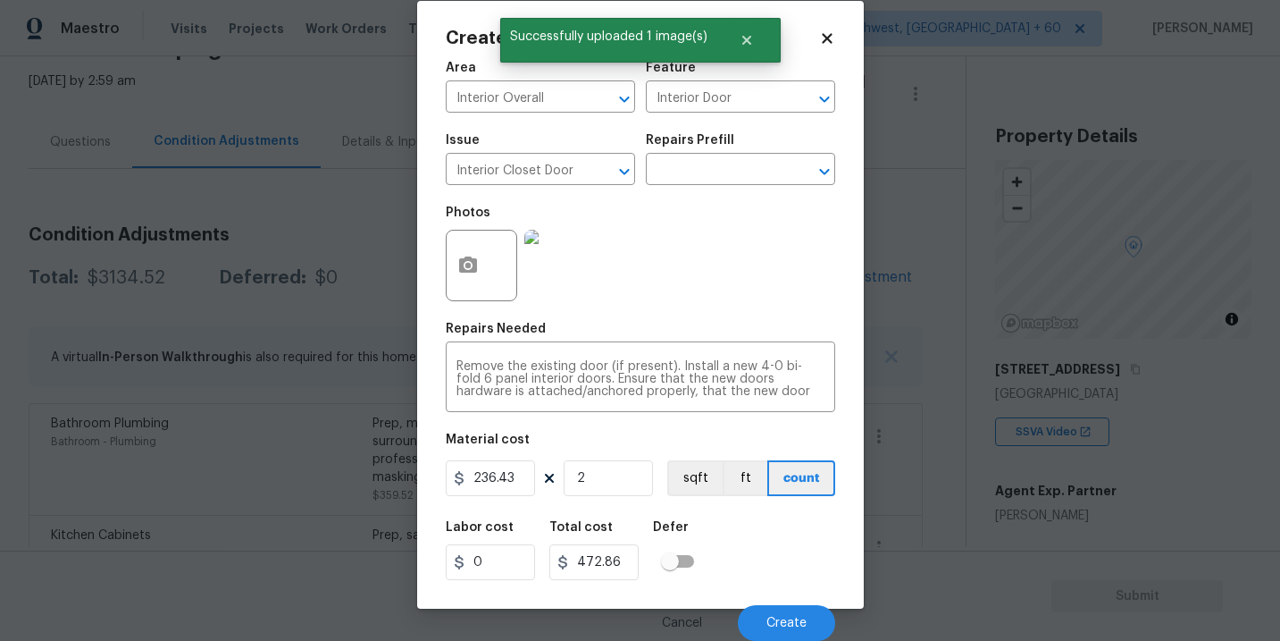
click at [779, 580] on div "Labor cost 0 Total cost 472.86 Defer" at bounding box center [640, 550] width 389 height 80
click at [783, 616] on span "Create" at bounding box center [786, 622] width 40 height 13
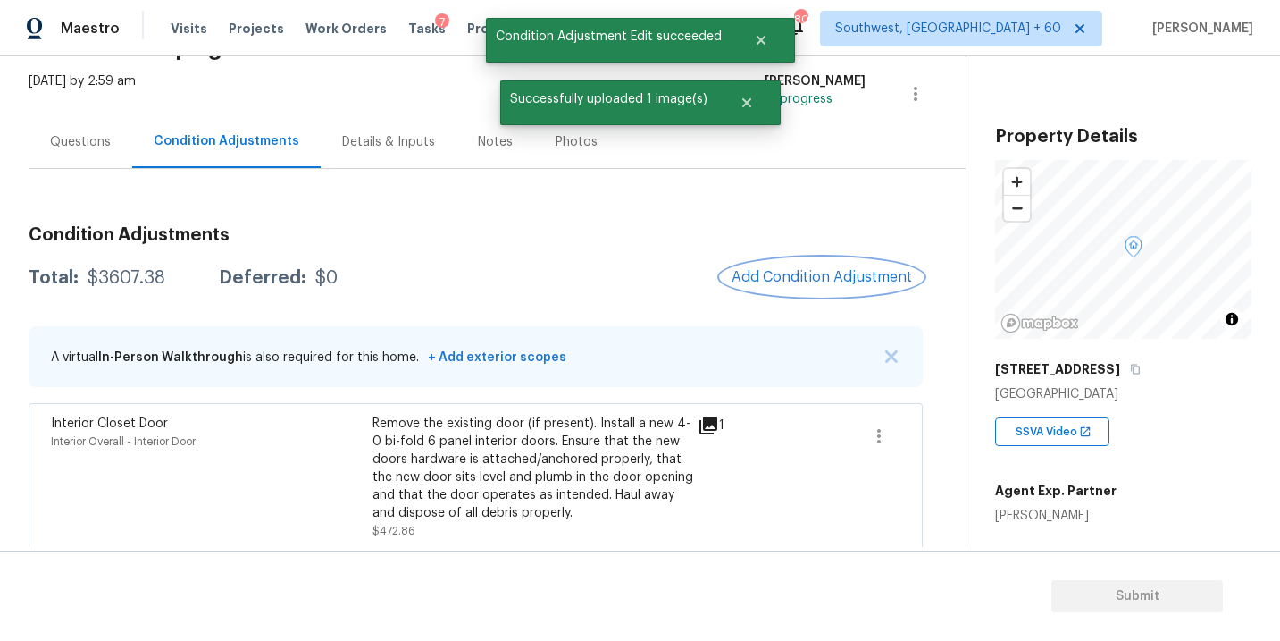
scroll to position [0, 0]
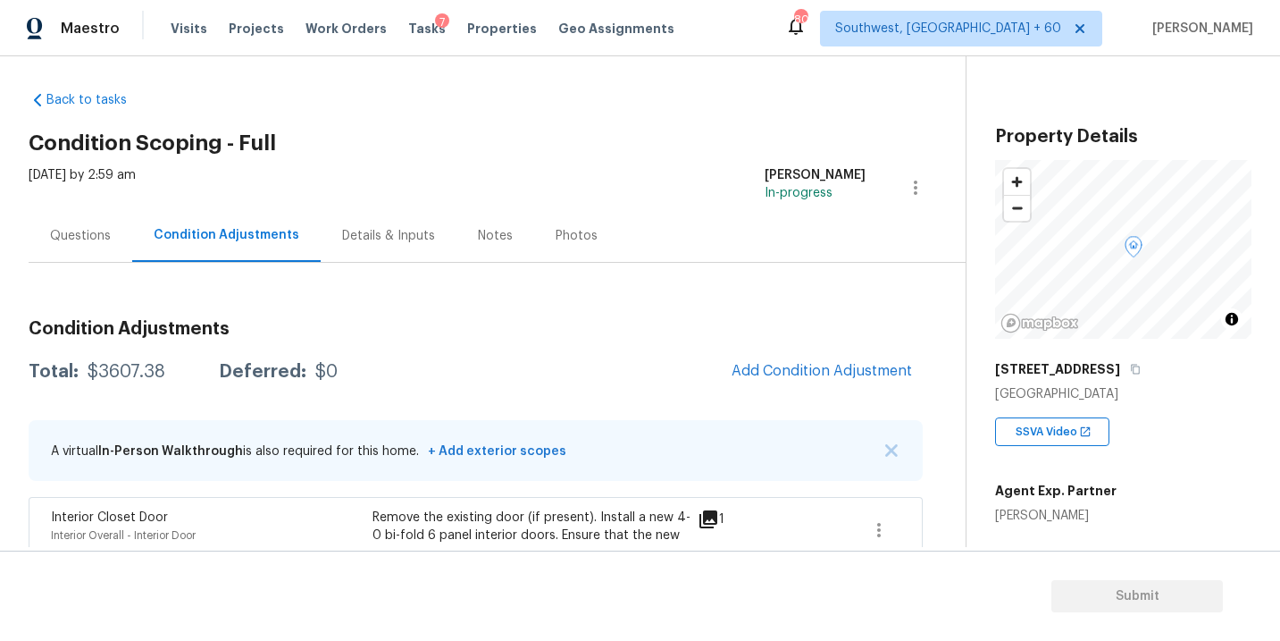
click at [83, 232] on div "Questions" at bounding box center [80, 236] width 61 height 18
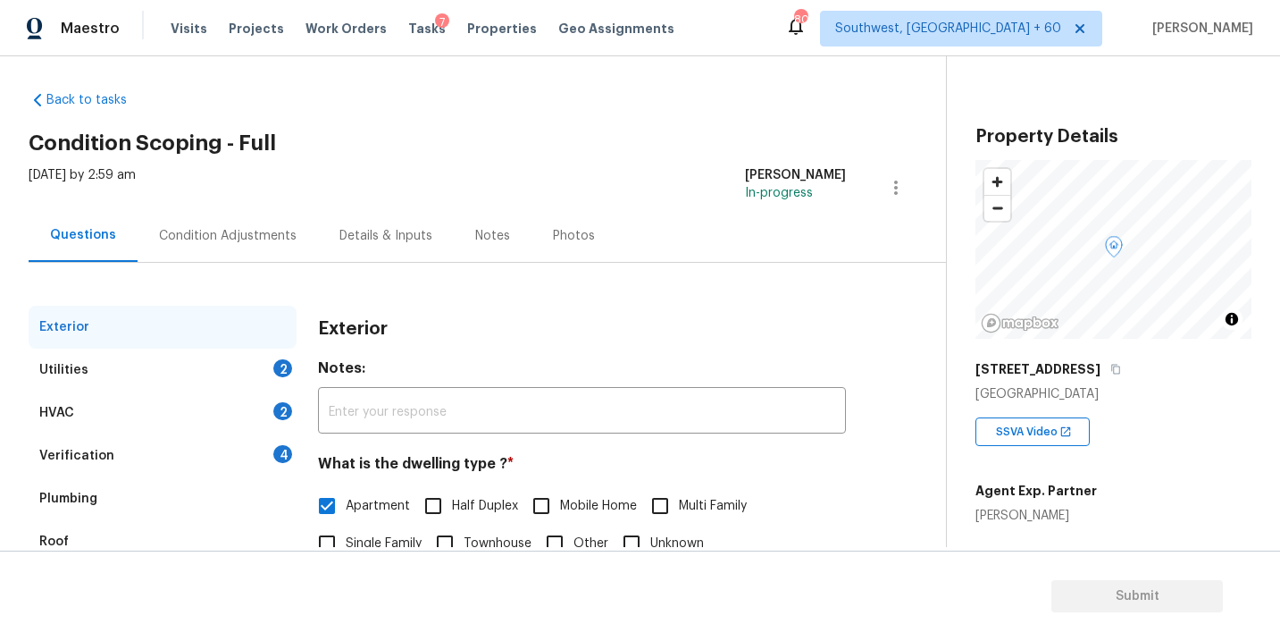
scroll to position [96, 0]
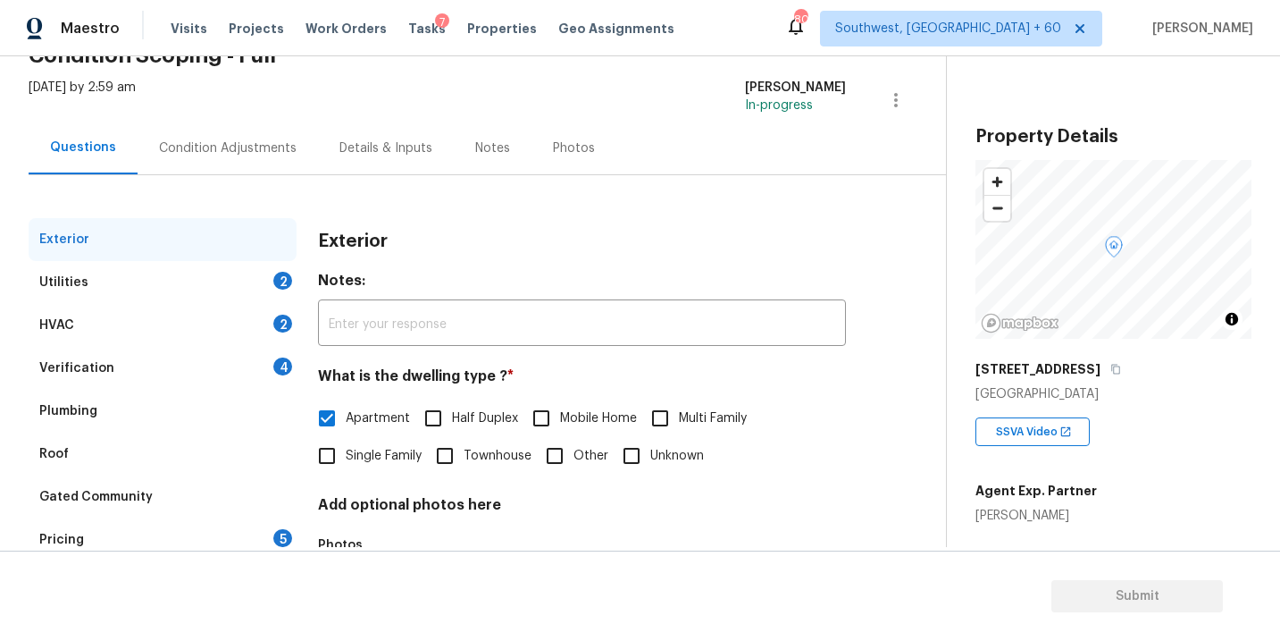
click at [180, 367] on div "Verification 4" at bounding box center [163, 368] width 268 height 43
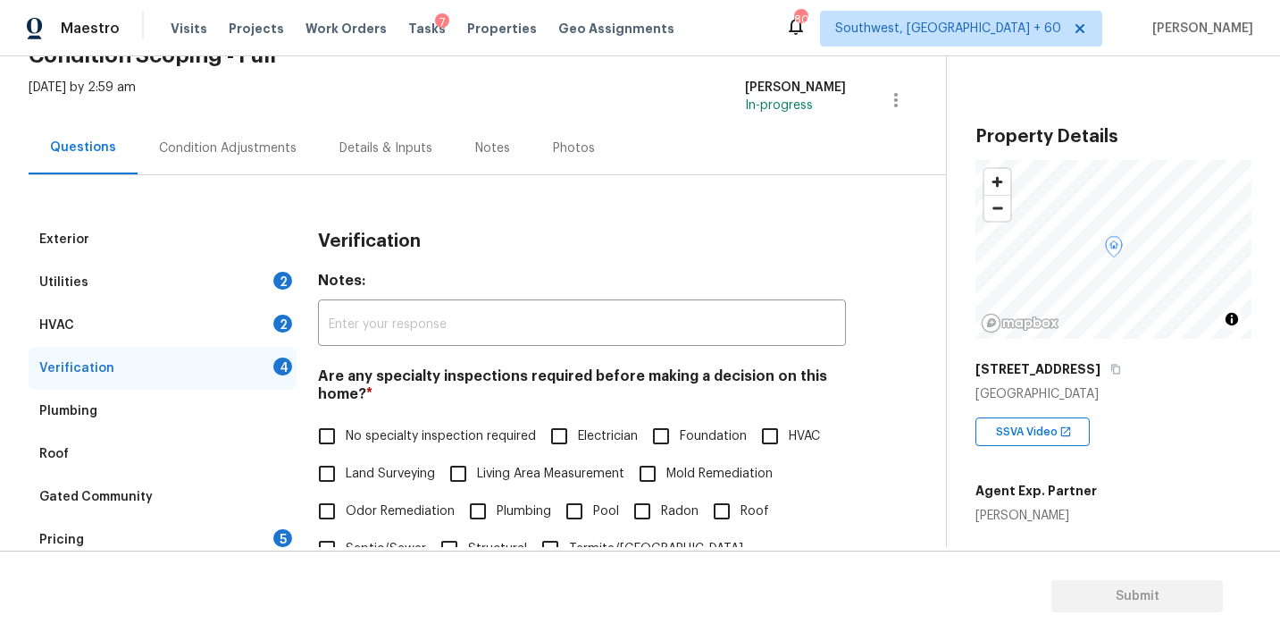
click at [653, 438] on input "Foundation" at bounding box center [661, 436] width 38 height 38
checkbox input "true"
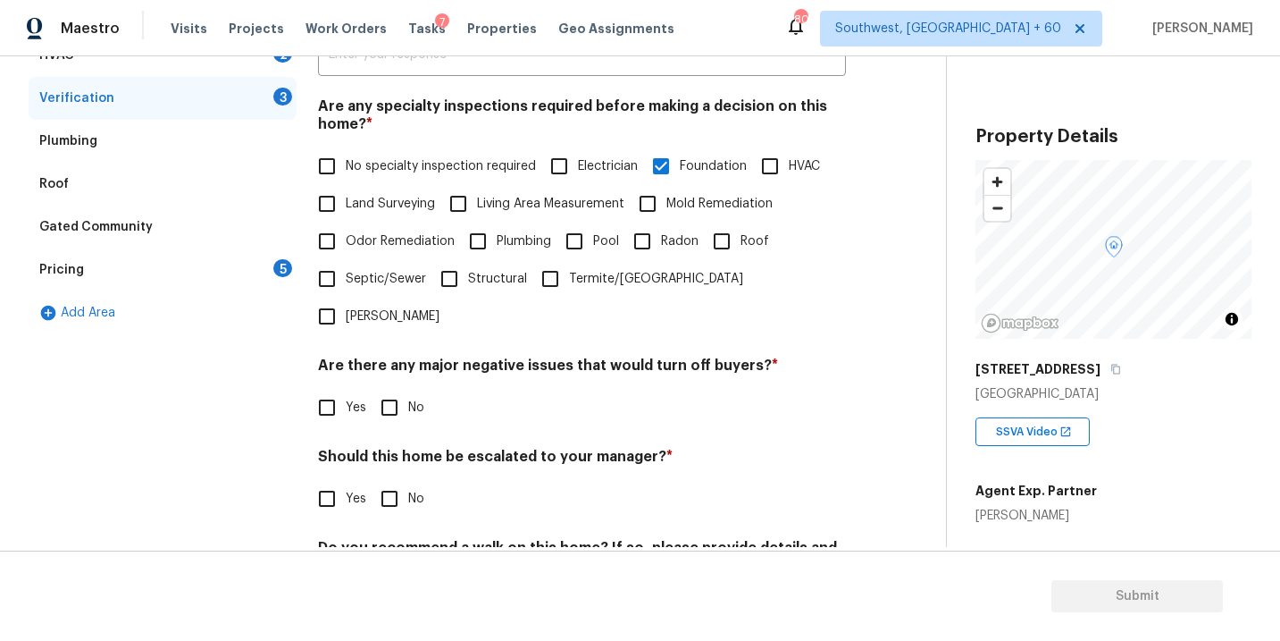
click at [403, 356] on div "Are there any major negative issues that would turn off buyers? * Yes No" at bounding box center [582, 391] width 528 height 70
click at [402, 389] on input "No" at bounding box center [390, 408] width 38 height 38
checkbox input "true"
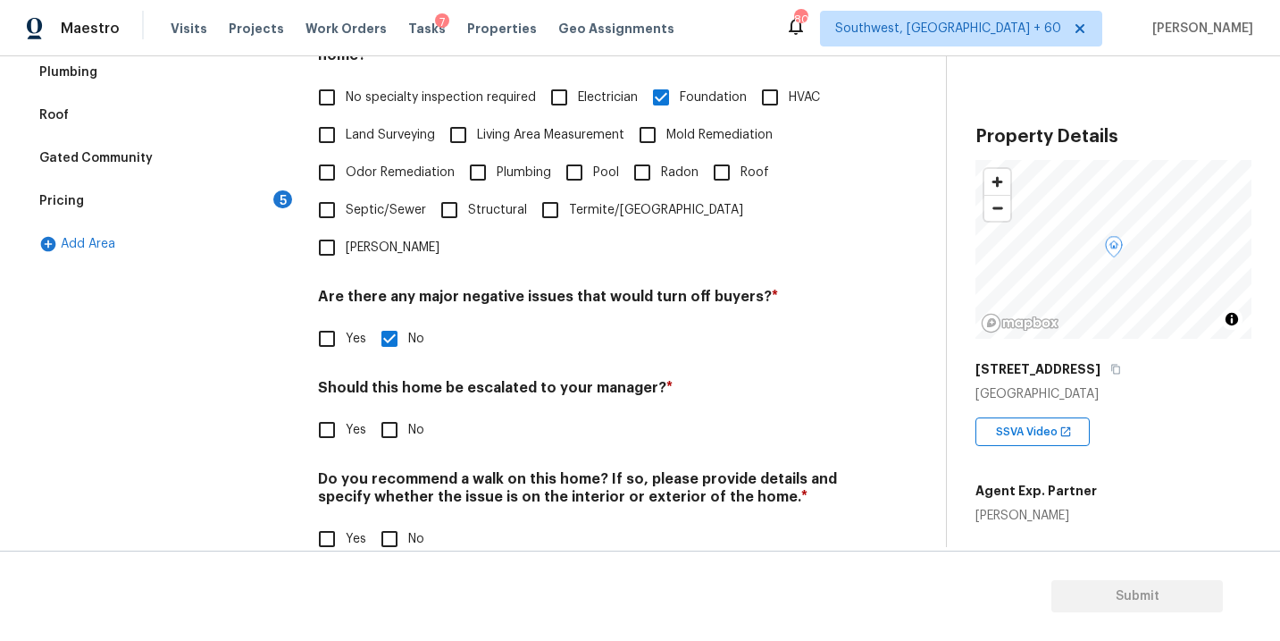
click at [387, 481] on div "Do you recommend a walk on this home? If so, please provide details and specify…" at bounding box center [582, 514] width 528 height 88
click at [387, 520] on input "No" at bounding box center [390, 539] width 38 height 38
checkbox input "true"
click at [346, 411] on label "Yes" at bounding box center [337, 430] width 58 height 38
click at [346, 411] on input "Yes" at bounding box center [327, 430] width 38 height 38
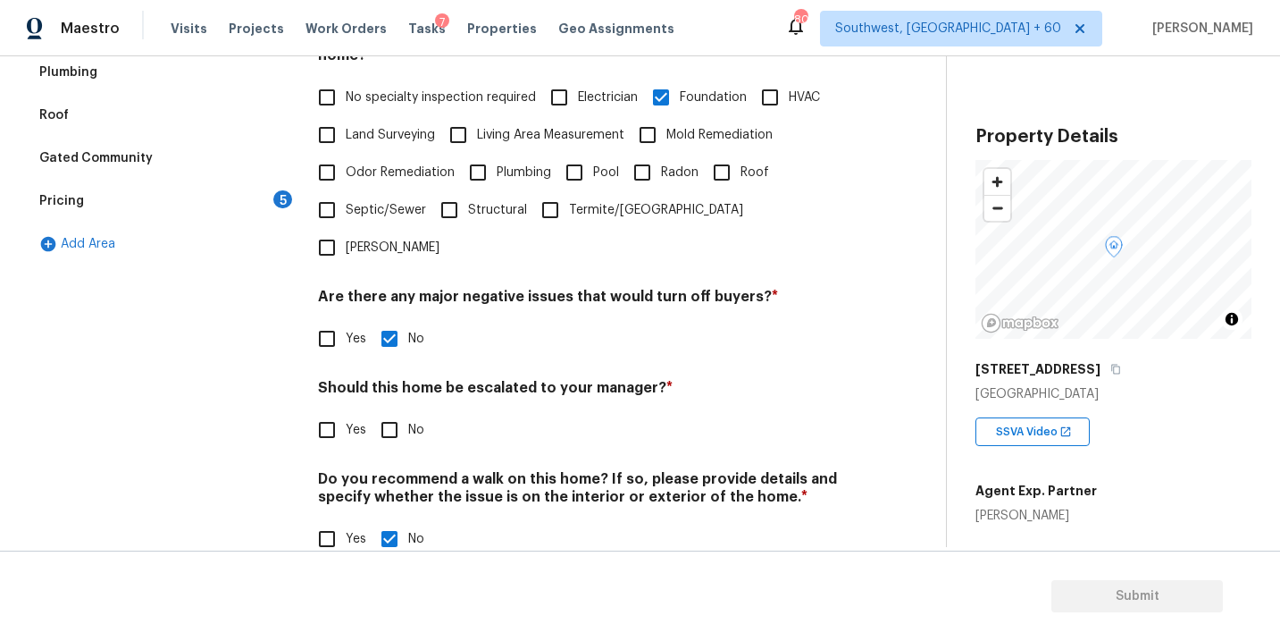
checkbox input "true"
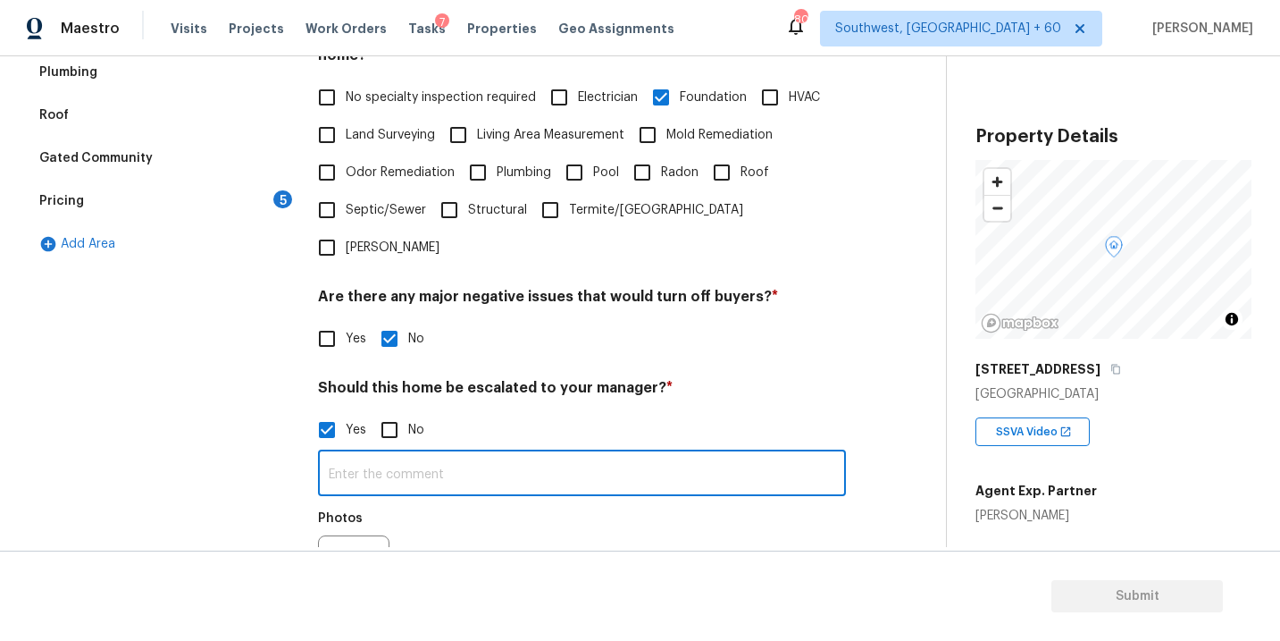
click at [388, 454] on input "text" at bounding box center [582, 475] width 528 height 42
click at [379, 535] on div at bounding box center [353, 570] width 71 height 71
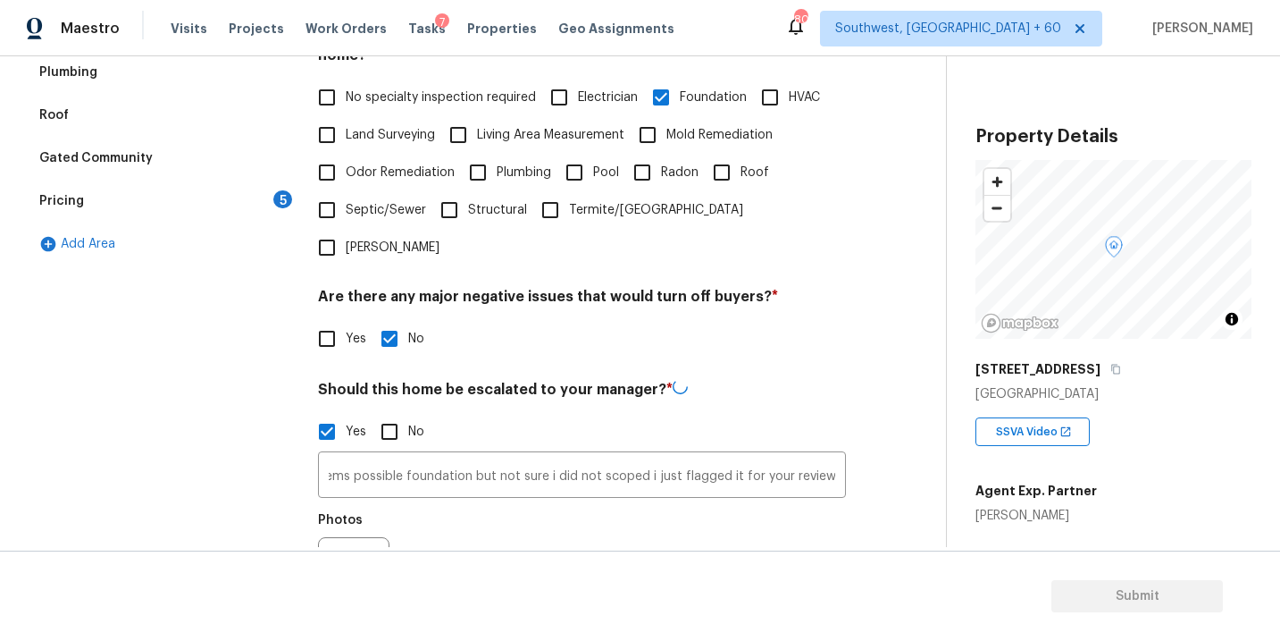
scroll to position [0, 0]
click at [341, 562] on icon "button" at bounding box center [340, 572] width 21 height 21
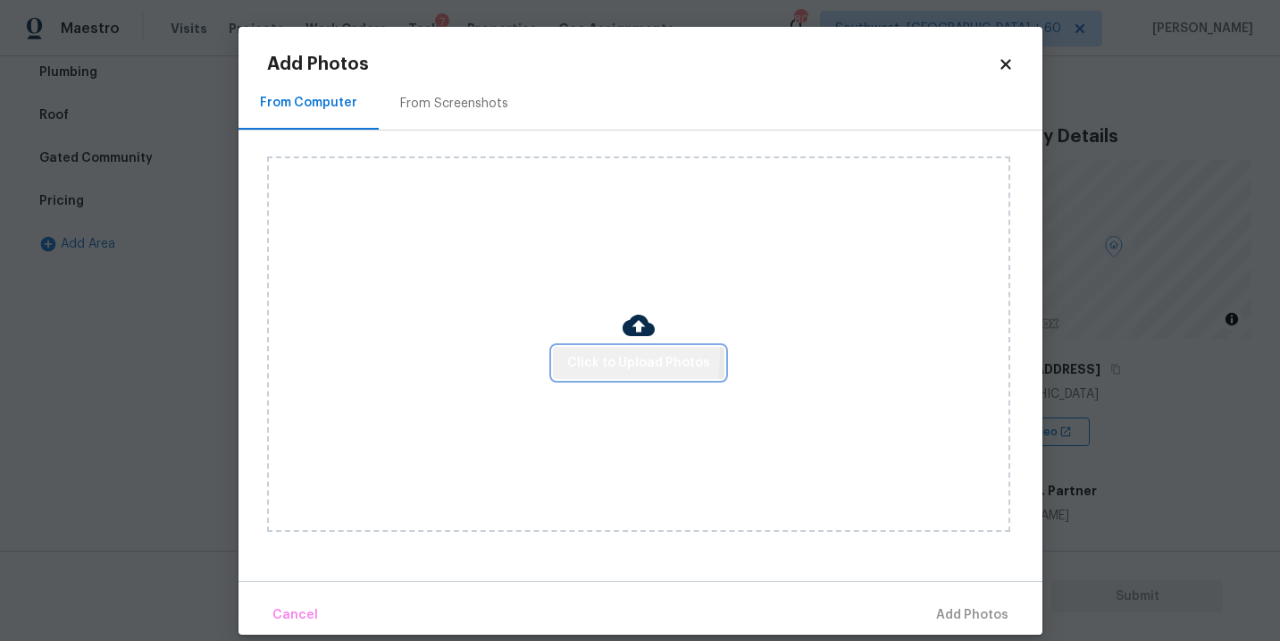
click at [613, 356] on span "Click to Upload Photos" at bounding box center [638, 363] width 143 height 22
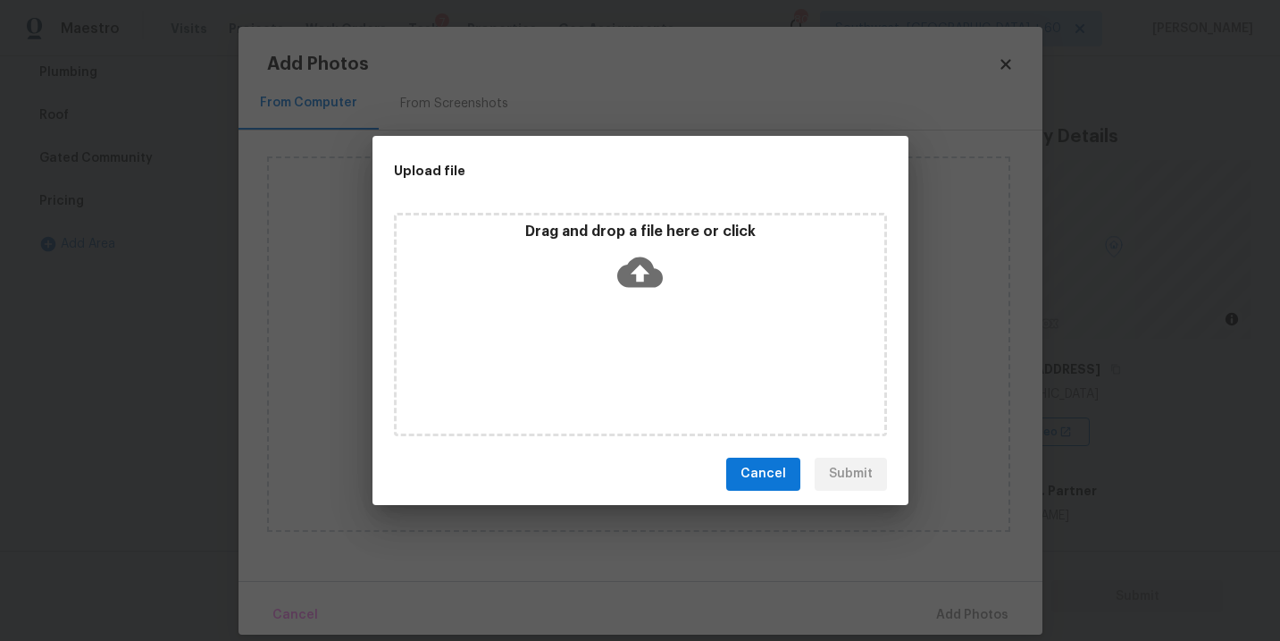
click at [658, 290] on icon at bounding box center [640, 272] width 46 height 46
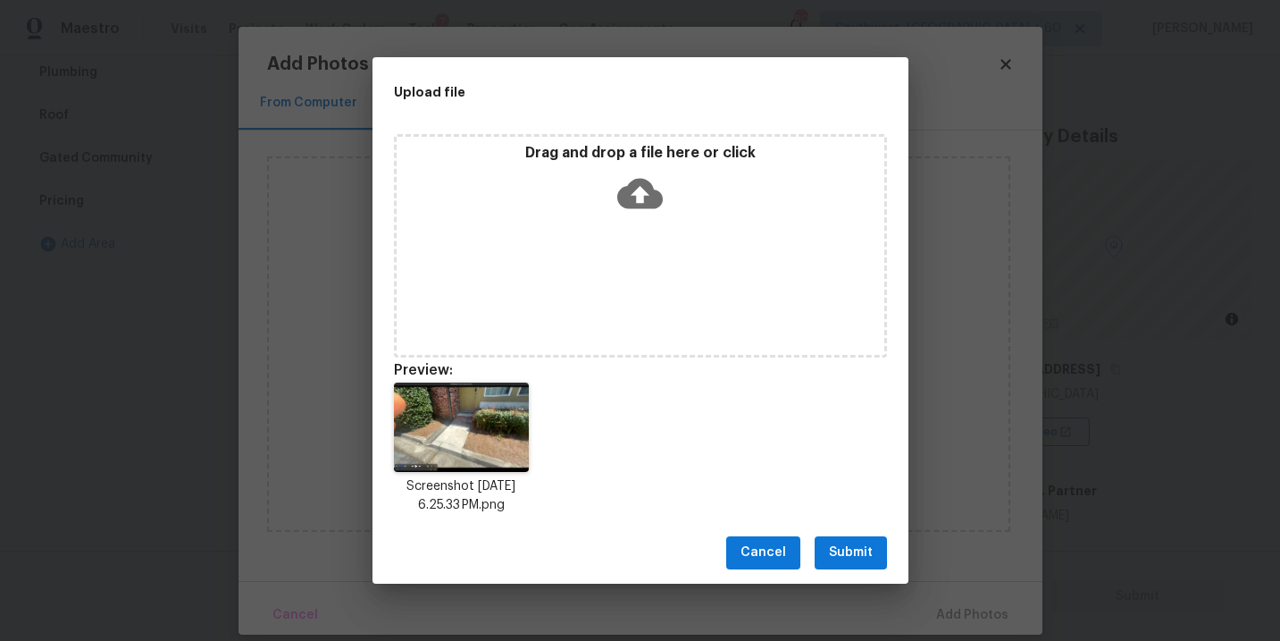
click at [861, 550] on span "Submit" at bounding box center [851, 552] width 44 height 22
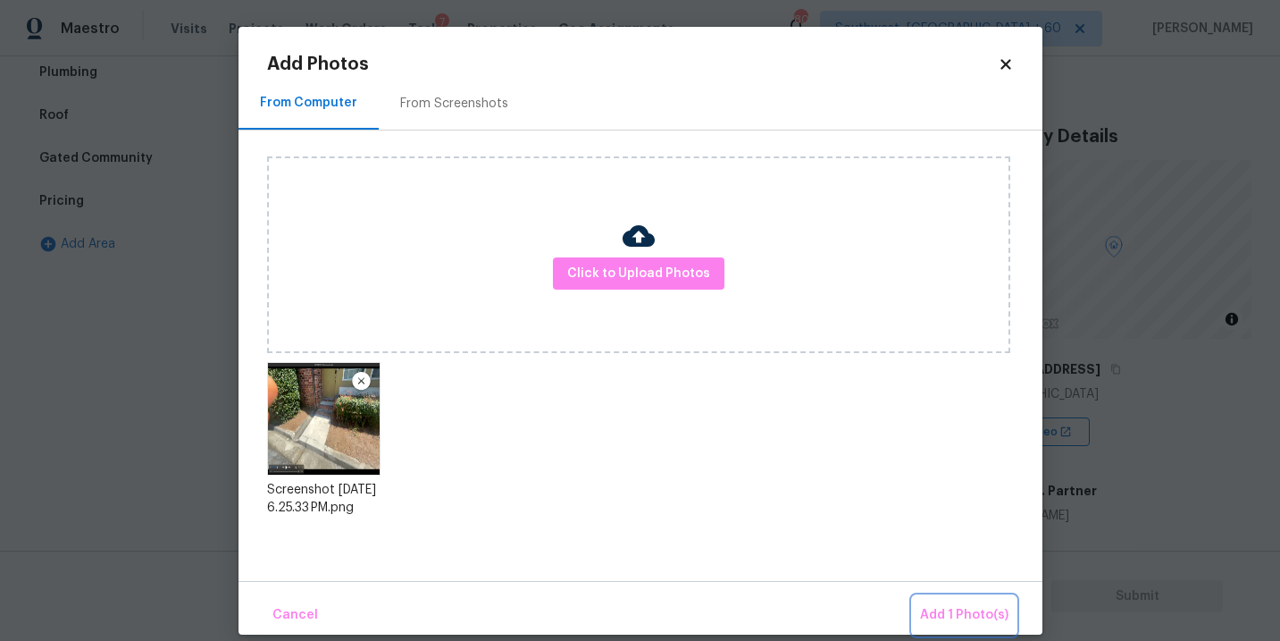
click at [940, 596] on button "Add 1 Photo(s)" at bounding box center [964, 615] width 103 height 38
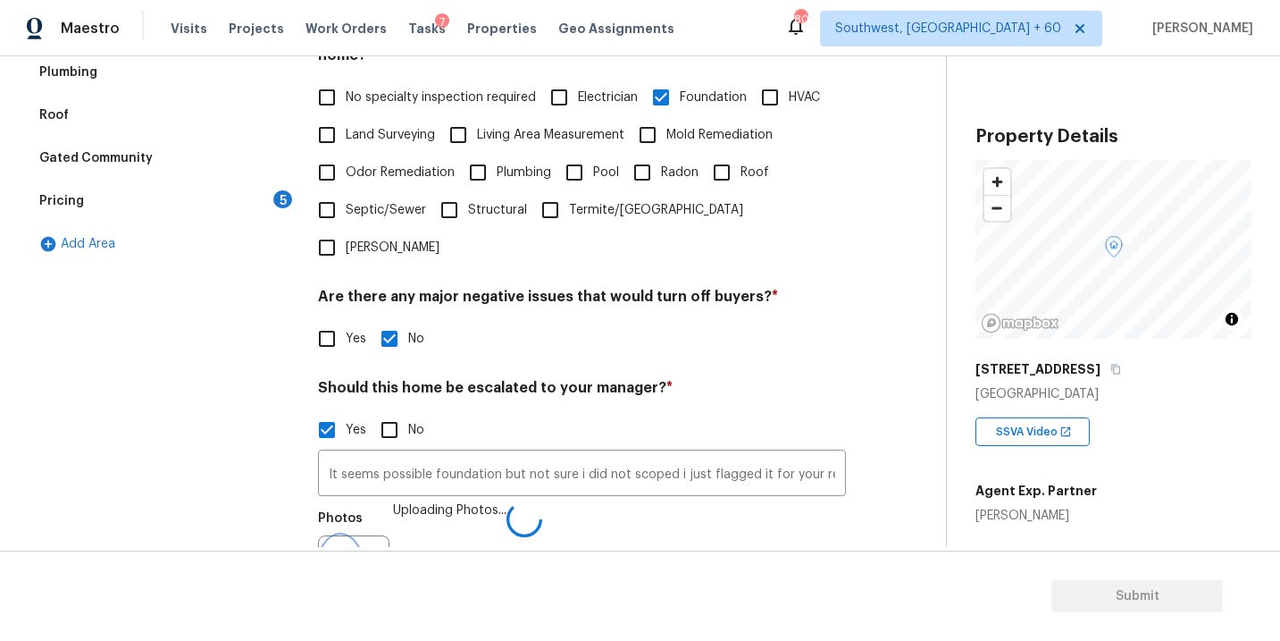
scroll to position [456, 0]
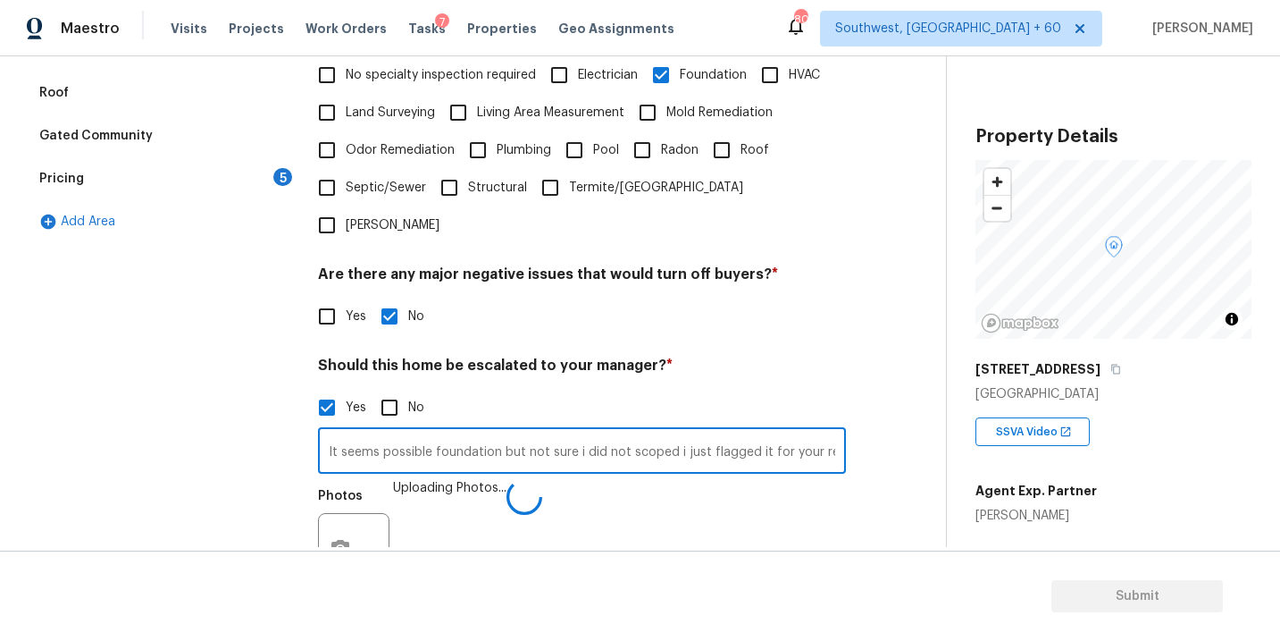
click at [808, 431] on input "It seems possible foundation but not sure i did not scoped i just flagged it fo…" at bounding box center [582, 452] width 528 height 42
type input "It seems possible foundation but not sure i did not scoped i just flagged it fo…"
click at [825, 481] on div "Photos" at bounding box center [582, 539] width 528 height 116
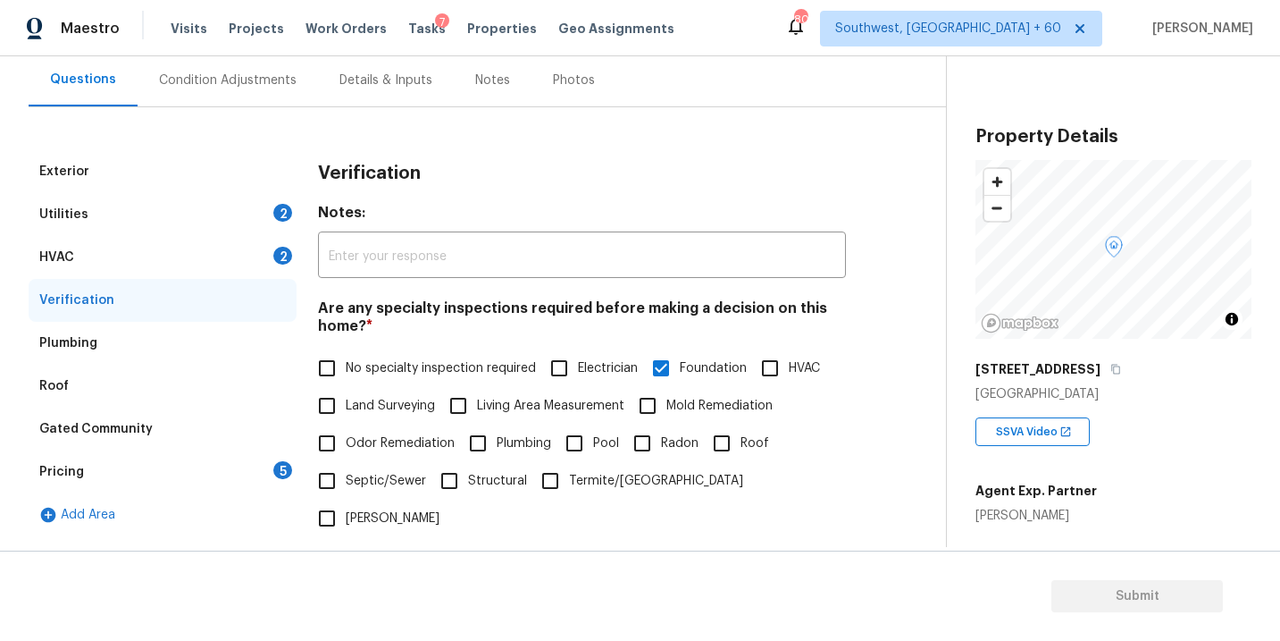
scroll to position [155, 0]
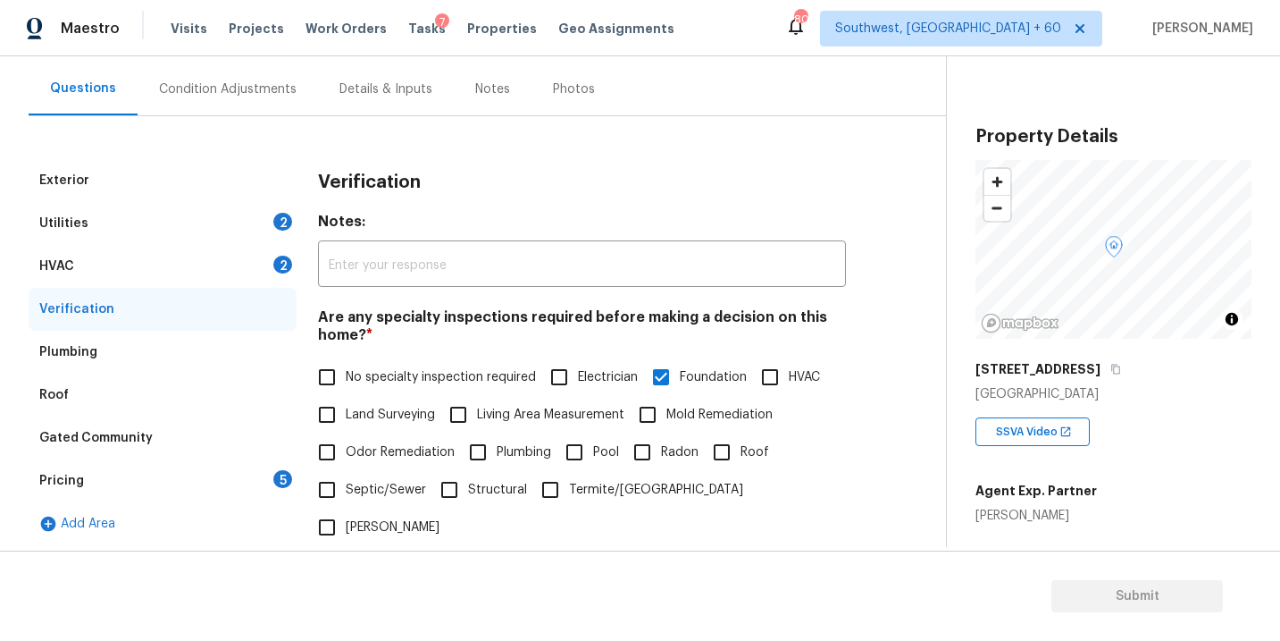
click at [259, 102] on div "Condition Adjustments" at bounding box center [228, 89] width 180 height 53
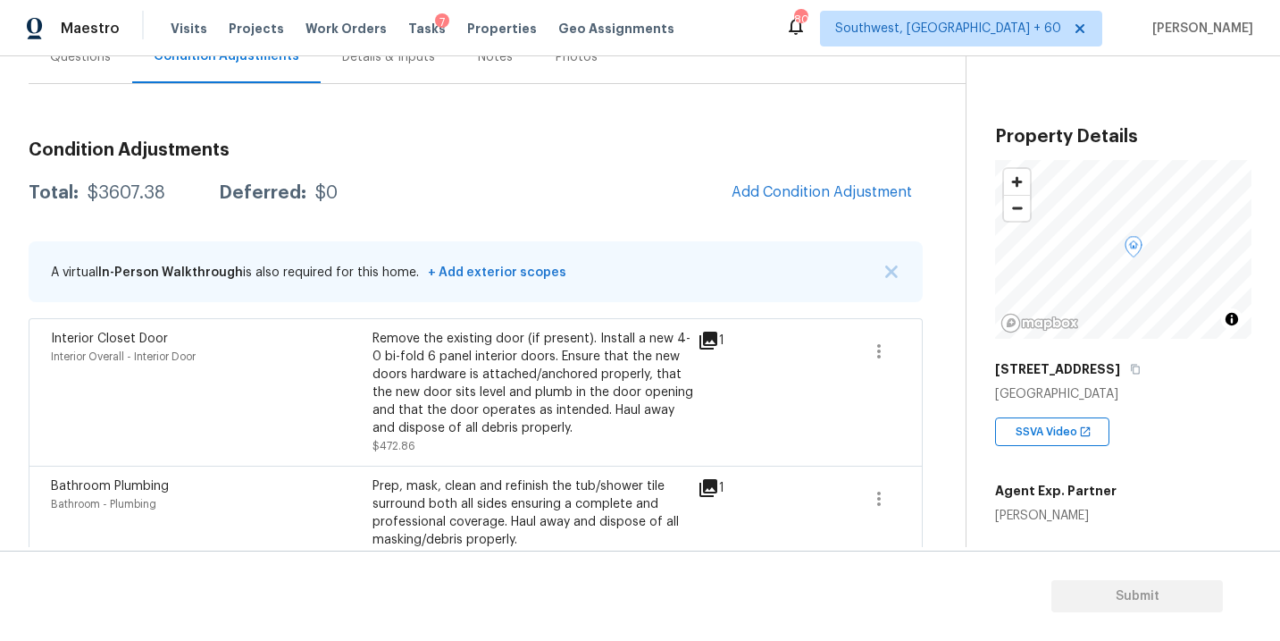
scroll to position [152, 0]
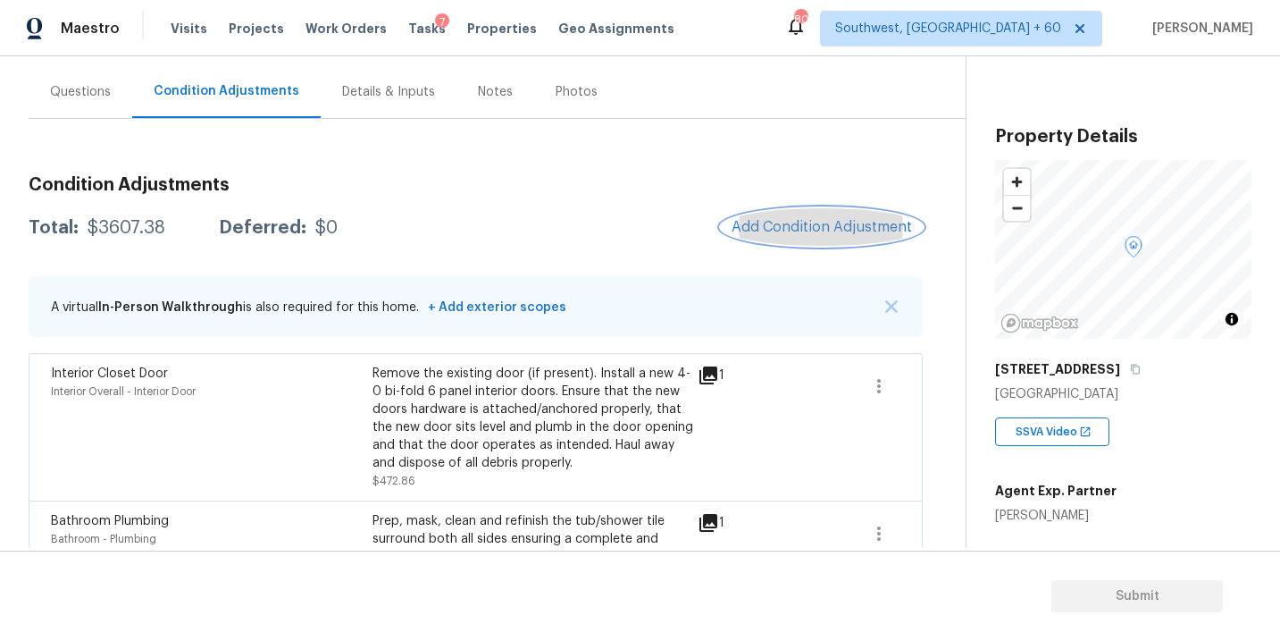
click at [761, 239] on button "Add Condition Adjustment" at bounding box center [822, 227] width 202 height 38
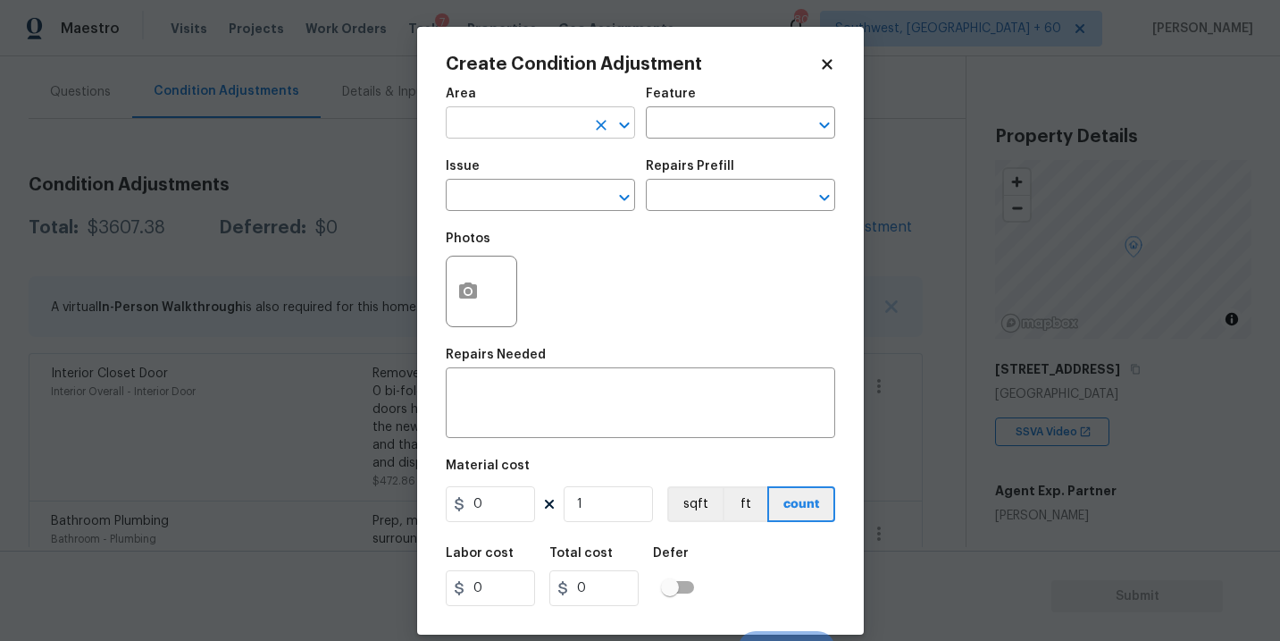
click at [570, 128] on input "text" at bounding box center [515, 125] width 139 height 28
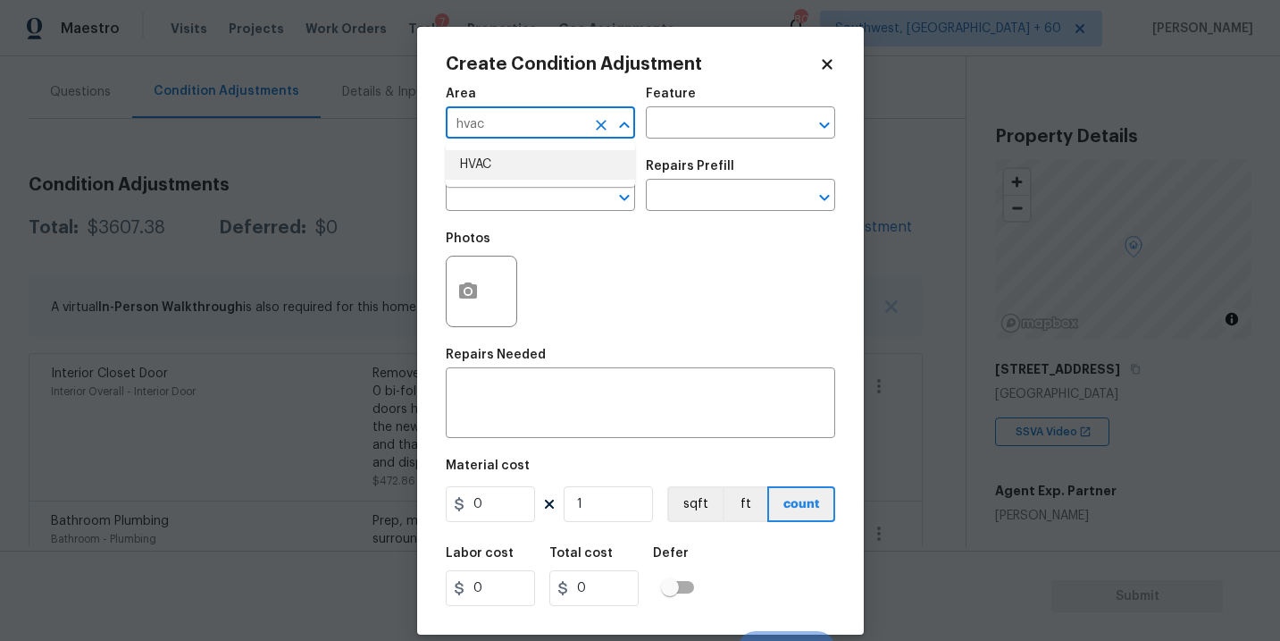
click at [568, 165] on li "HVAC" at bounding box center [540, 164] width 189 height 29
type input "HVAC"
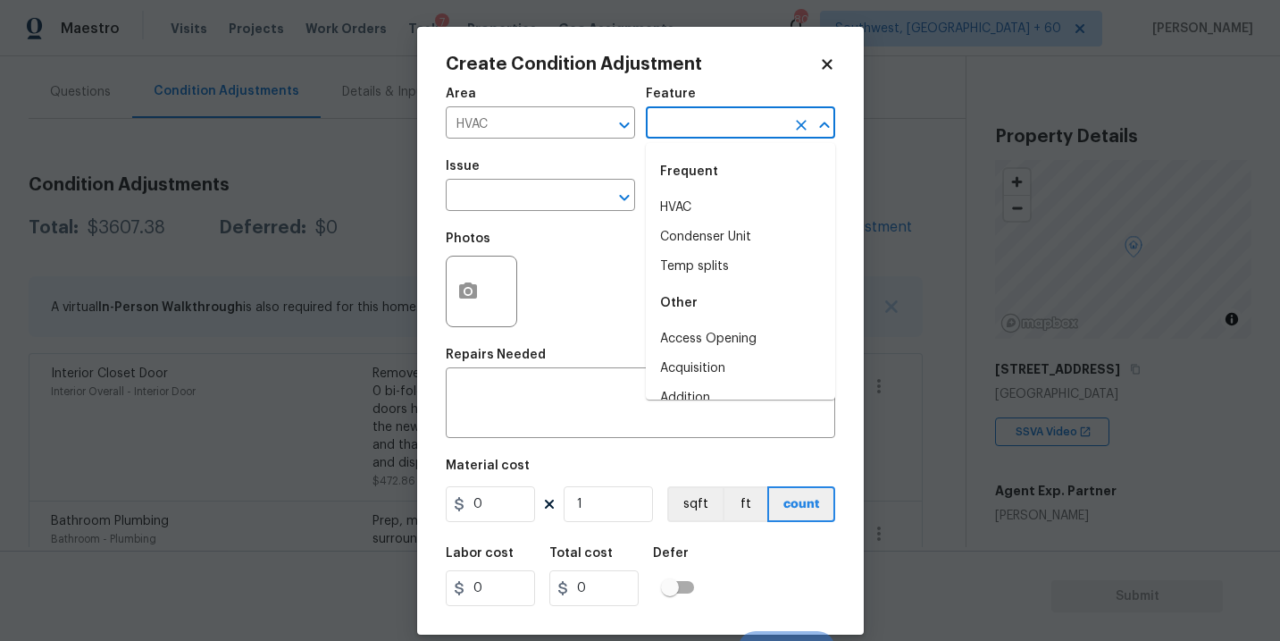
click at [689, 138] on input "text" at bounding box center [715, 125] width 139 height 28
click at [676, 191] on div "Frequent" at bounding box center [740, 171] width 189 height 43
click at [626, 193] on icon "Open" at bounding box center [624, 197] width 21 height 21
type input "hvac"
click at [702, 133] on input "text" at bounding box center [715, 125] width 139 height 28
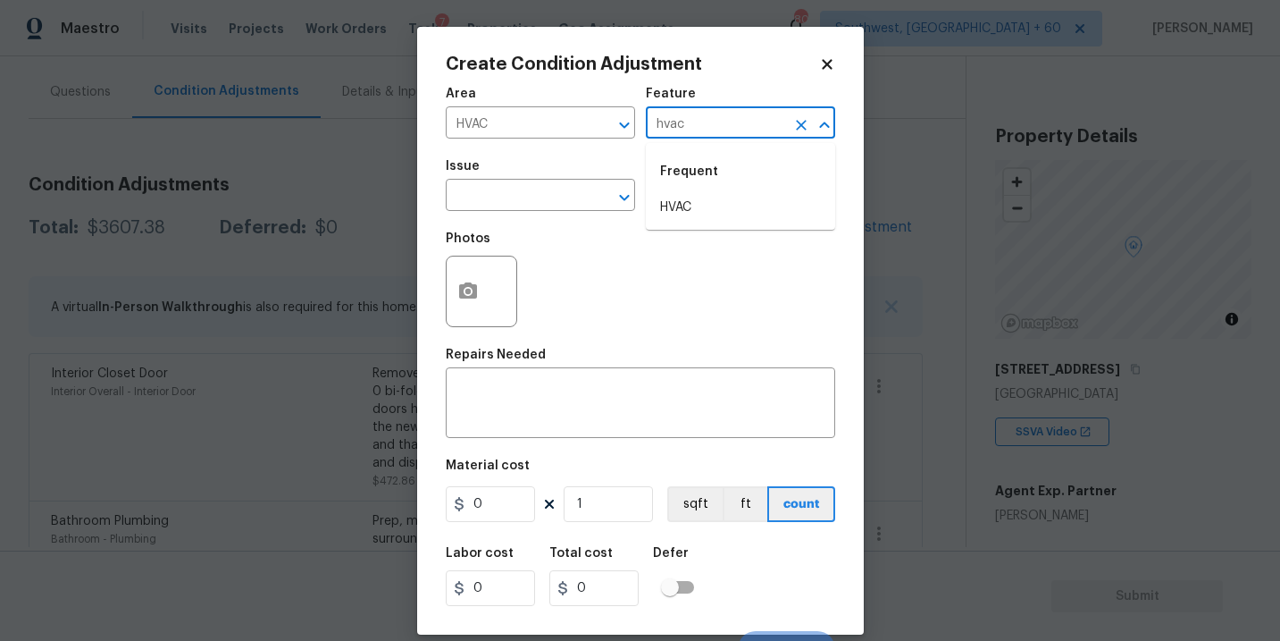
click at [694, 180] on div "Frequent" at bounding box center [740, 171] width 189 height 43
click at [681, 205] on li "HVAC" at bounding box center [740, 207] width 189 height 29
click at [582, 198] on div "​" at bounding box center [540, 197] width 189 height 28
type input "HVAC"
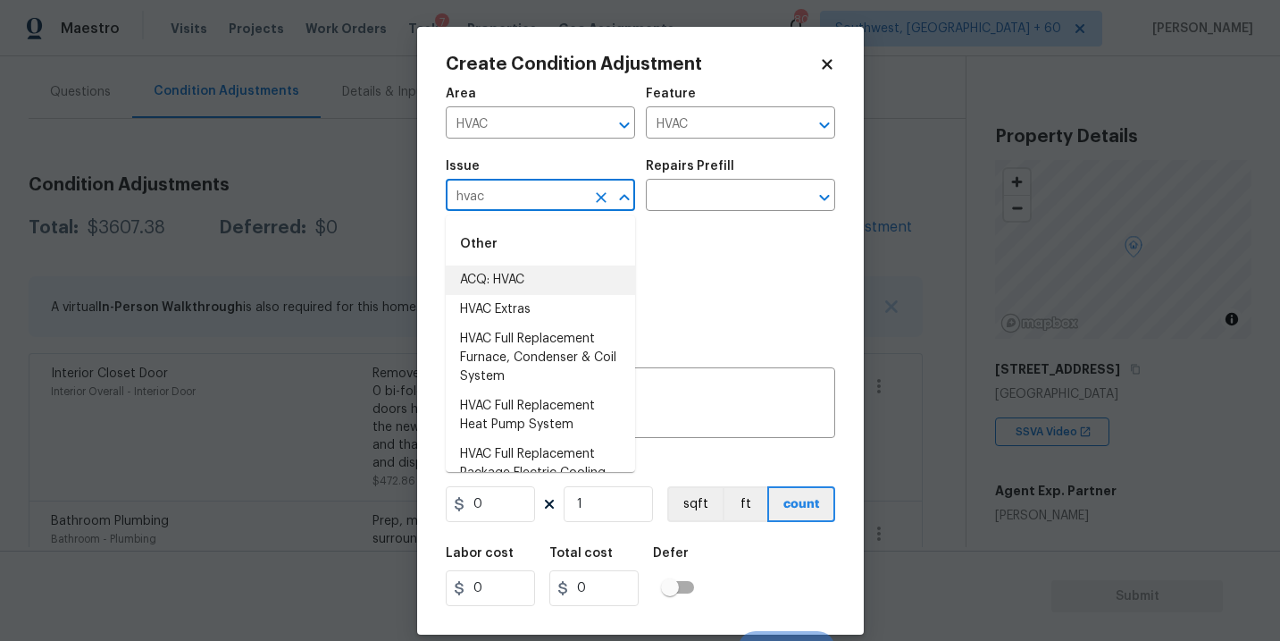
click at [603, 282] on li "ACQ: HVAC" at bounding box center [540, 279] width 189 height 29
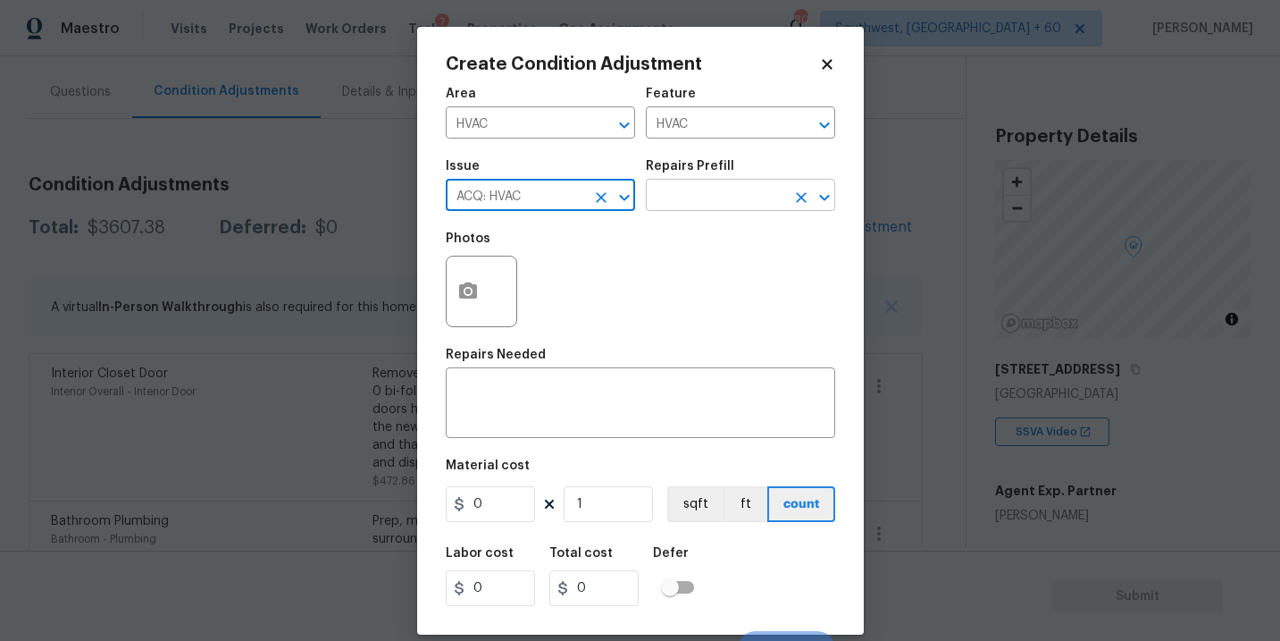
type input "ACQ: HVAC"
click at [722, 196] on input "text" at bounding box center [715, 197] width 139 height 28
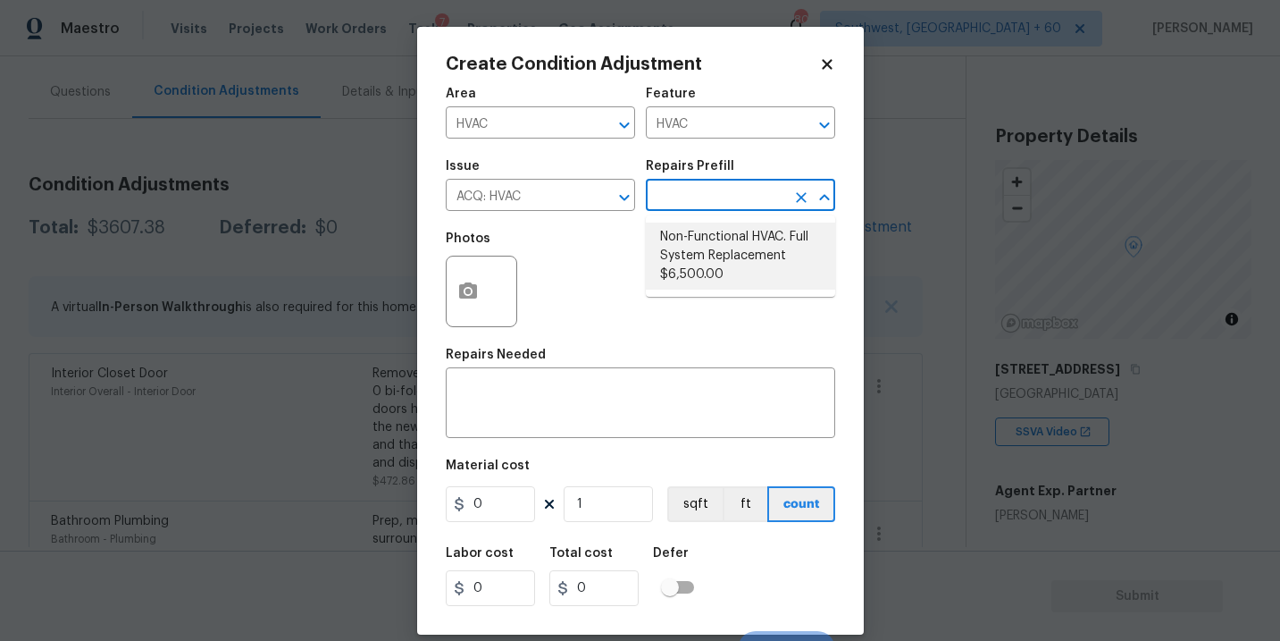
click at [751, 261] on li "Non-Functional HVAC. Full System Replacement $6,500.00" at bounding box center [740, 255] width 189 height 67
type input "Acquisition"
type textarea "Acquisition Scope: Full System Replacement"
type input "6500"
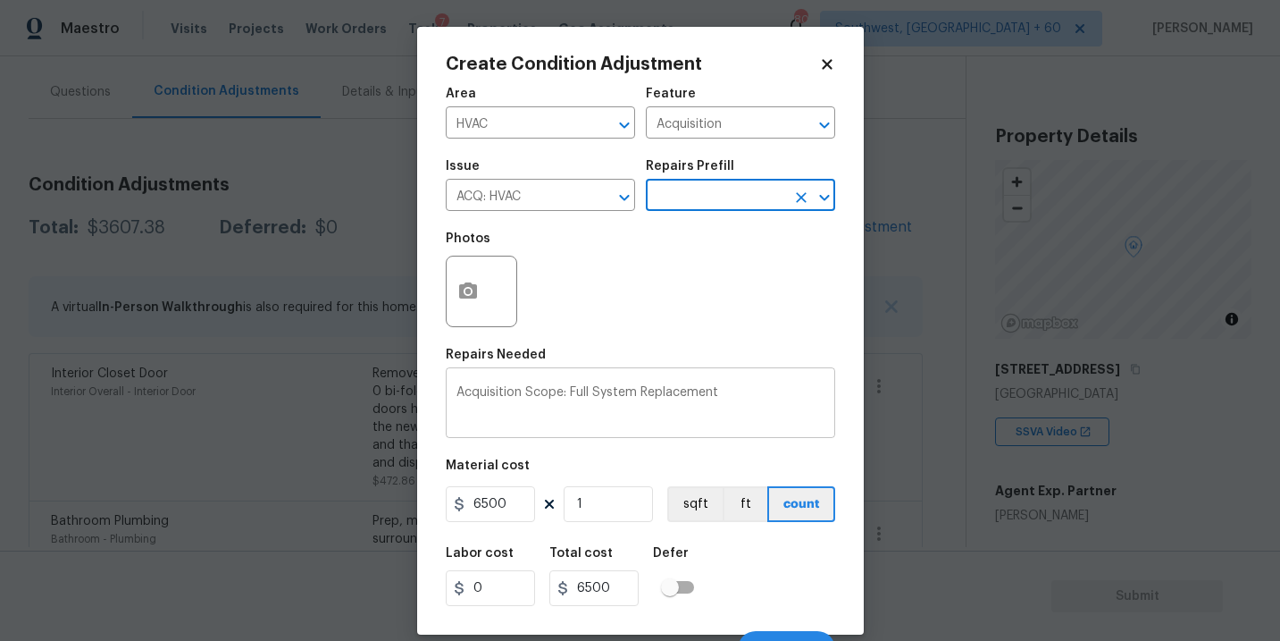
scroll to position [27, 0]
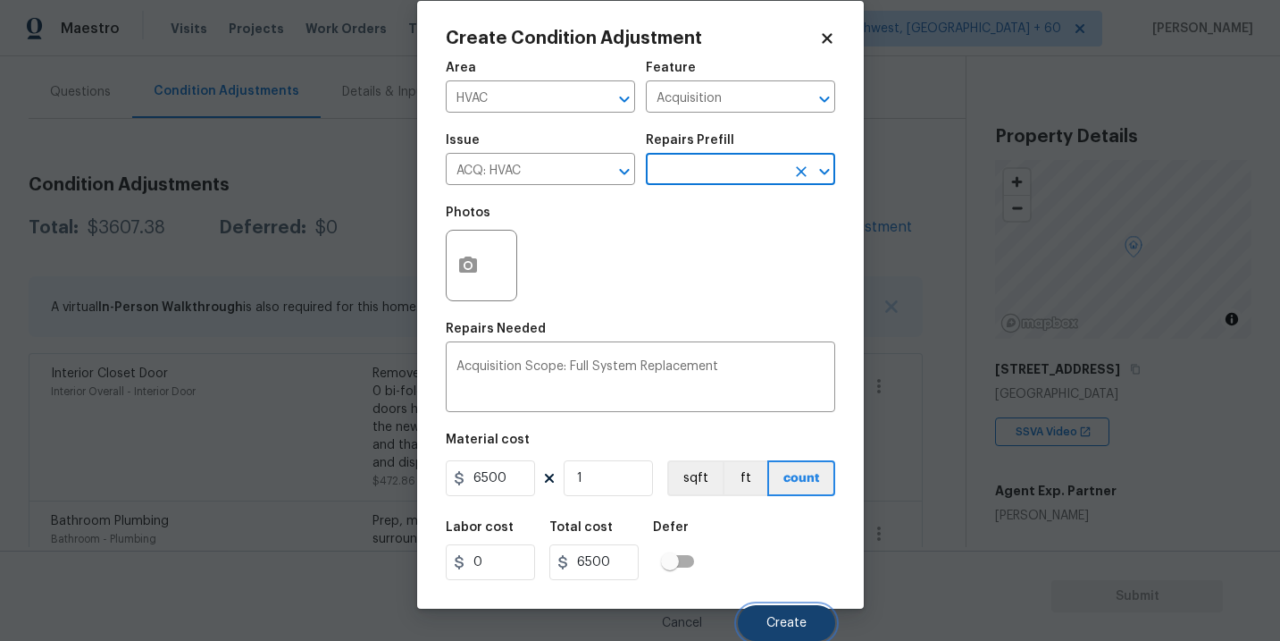
click at [807, 624] on button "Create" at bounding box center [786, 623] width 97 height 36
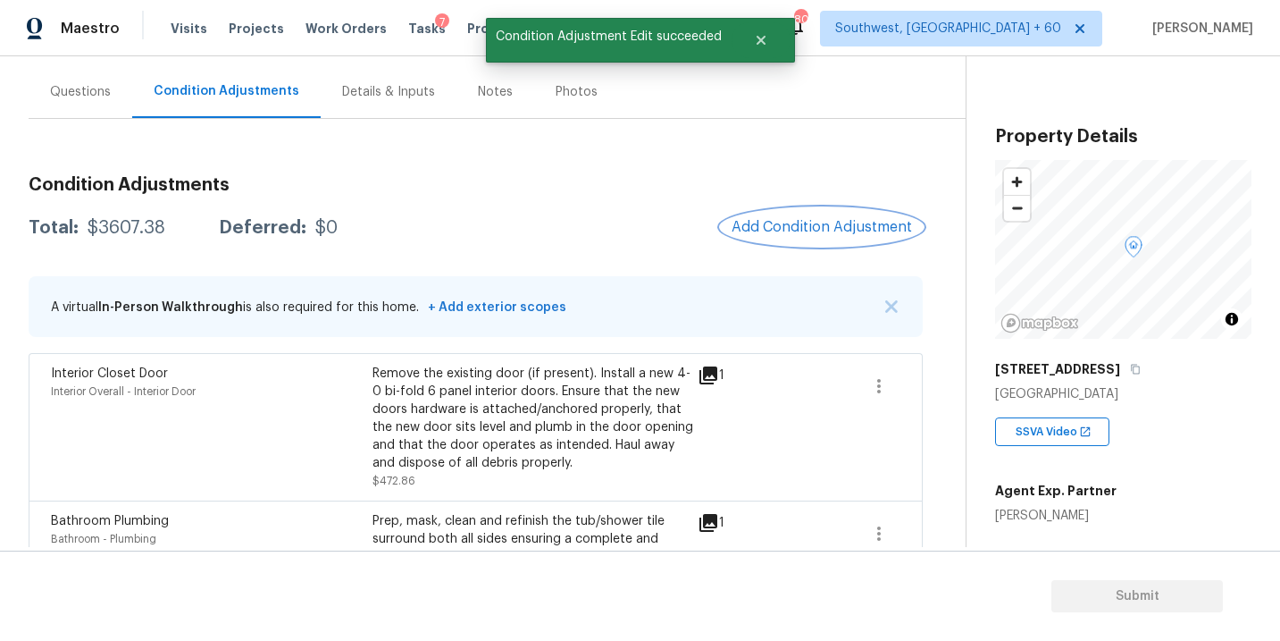
scroll to position [0, 0]
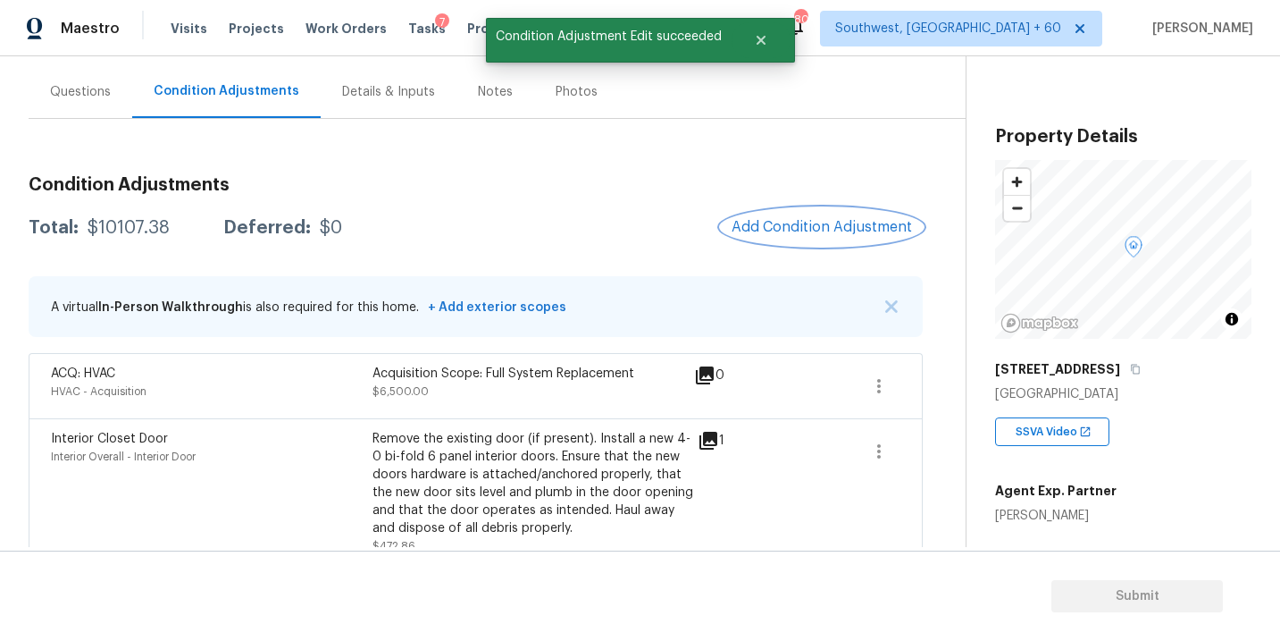
click at [814, 214] on button "Add Condition Adjustment" at bounding box center [822, 227] width 202 height 38
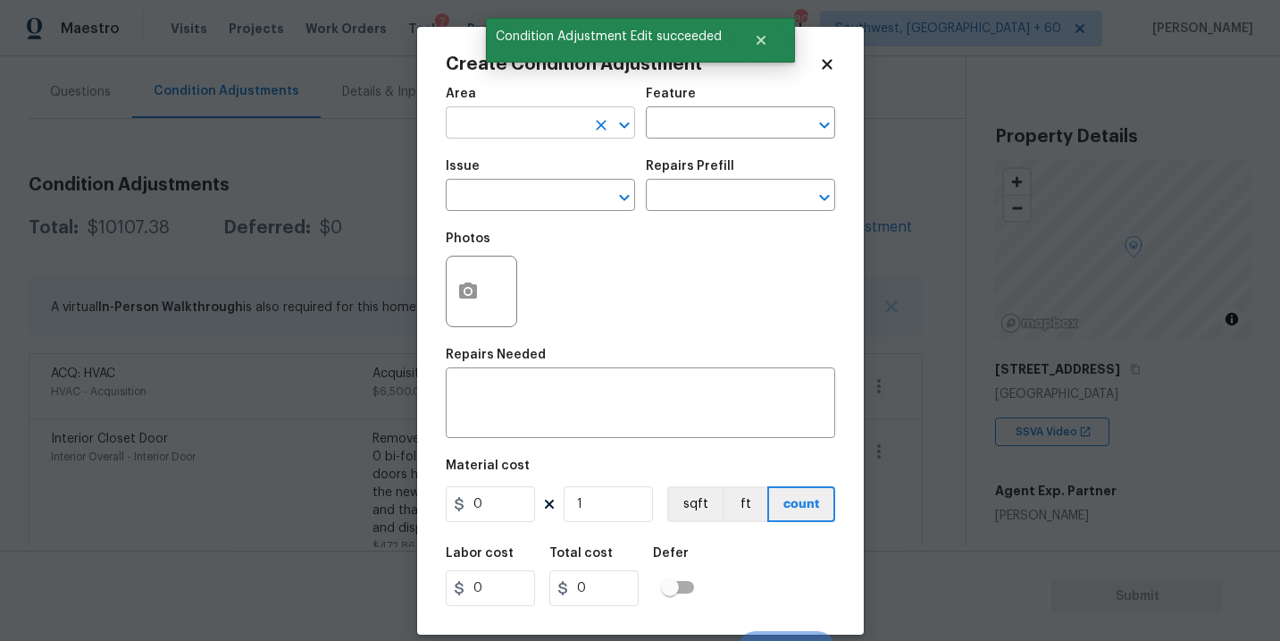
click at [512, 131] on input "text" at bounding box center [515, 125] width 139 height 28
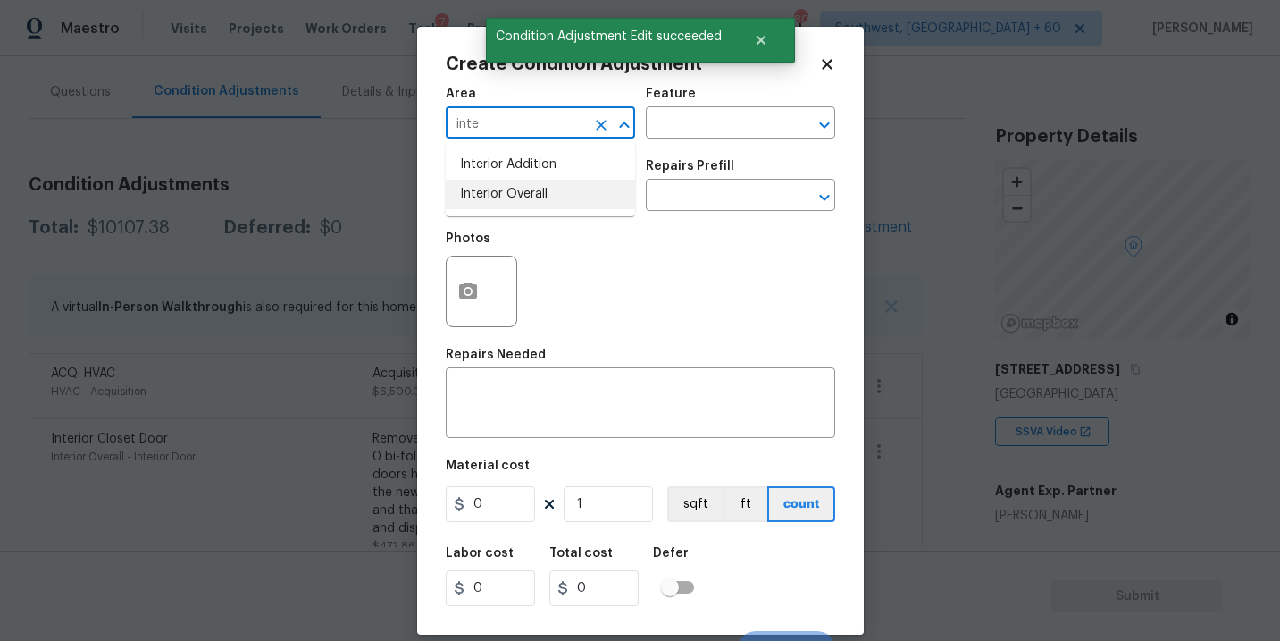
click at [527, 181] on li "Interior Overall" at bounding box center [540, 194] width 189 height 29
type input "Interior Overall"
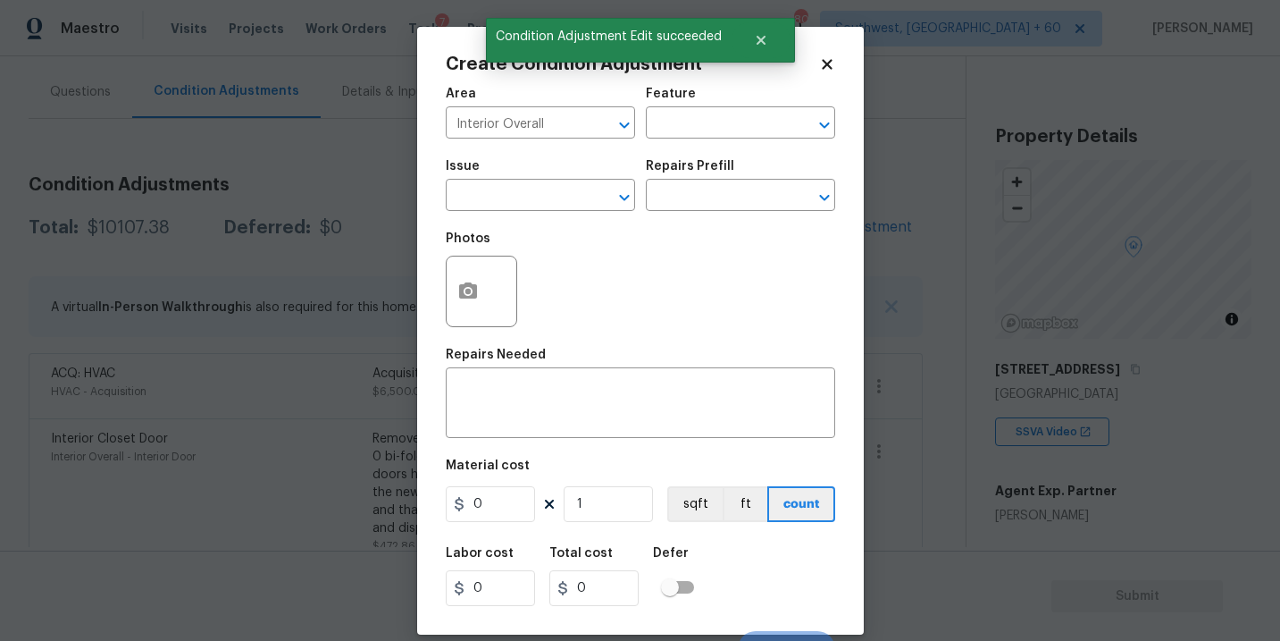
click at [710, 107] on div "Feature" at bounding box center [740, 99] width 189 height 23
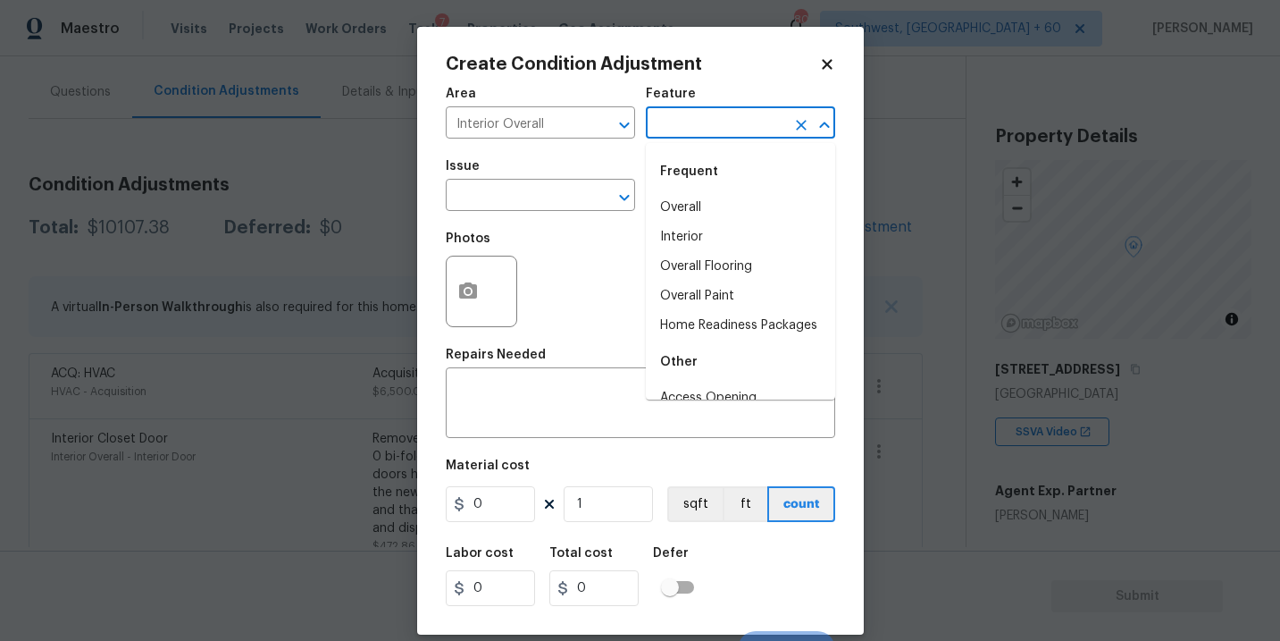
click at [718, 131] on input "text" at bounding box center [715, 125] width 139 height 28
click at [717, 296] on li "Overall Paint" at bounding box center [740, 295] width 189 height 29
type input "Overall Paint"
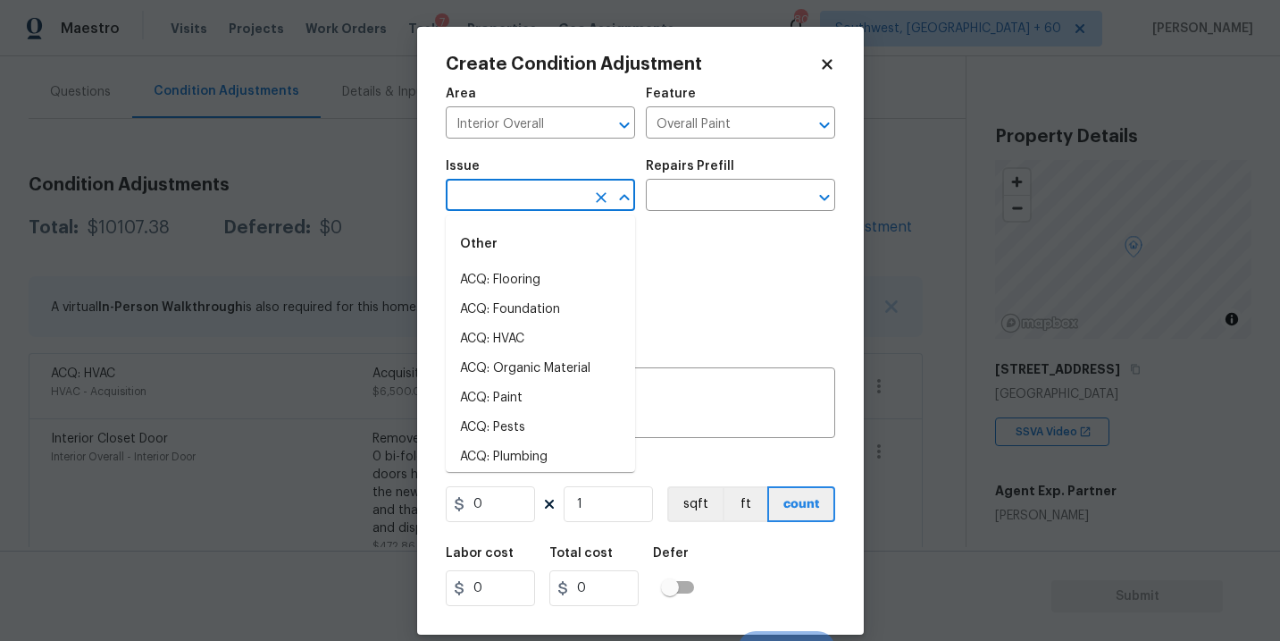
click at [539, 187] on input "text" at bounding box center [515, 197] width 139 height 28
click at [531, 276] on li "ACQ: Paint" at bounding box center [540, 279] width 189 height 29
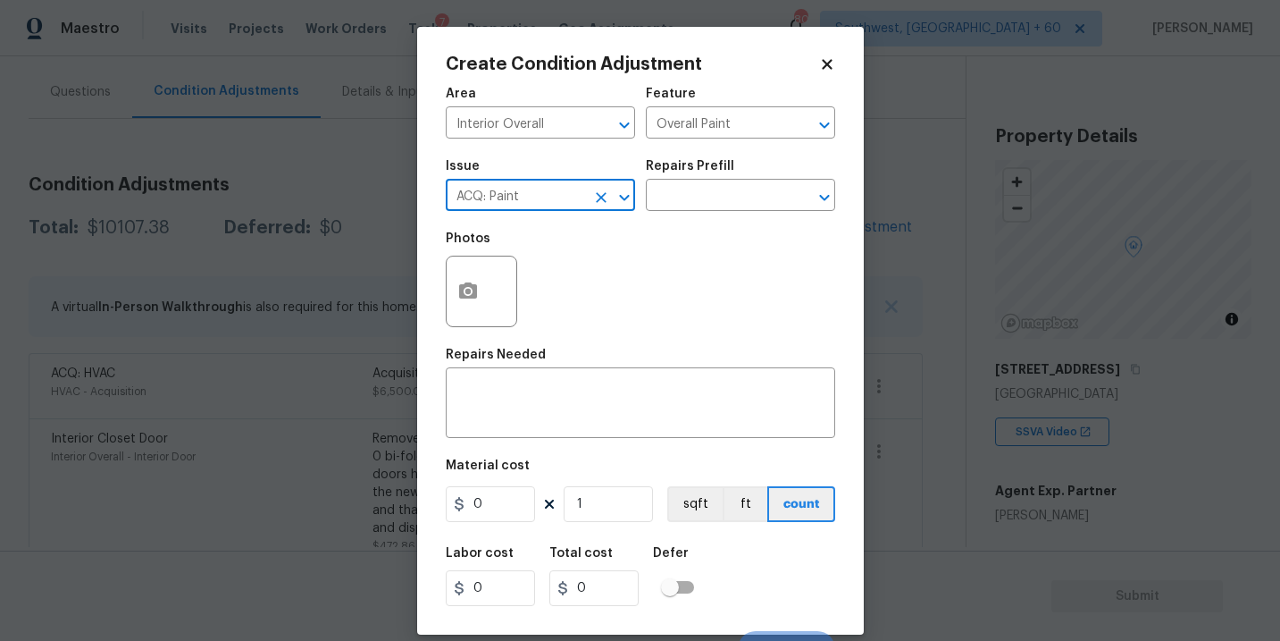
type input "ACQ: Paint"
click at [716, 214] on div "Issue ACQ: Paint ​ Repairs Prefill ​" at bounding box center [640, 185] width 389 height 72
click at [731, 208] on input "text" at bounding box center [715, 197] width 139 height 28
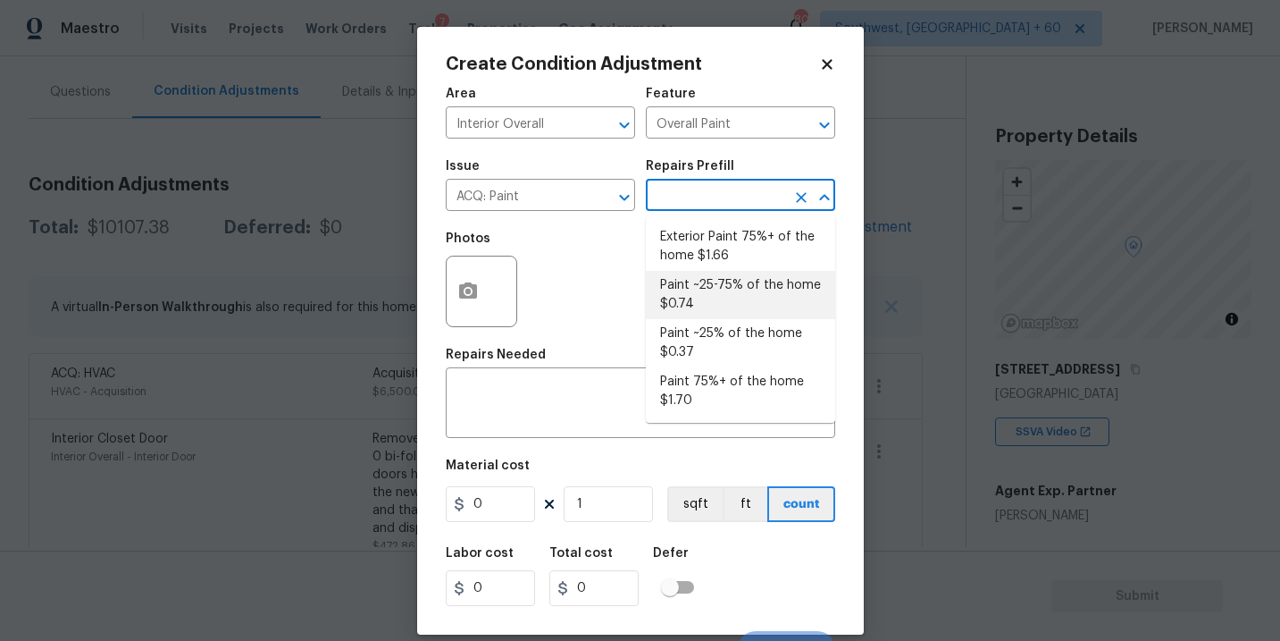
click at [732, 300] on li "Paint ~25-75% of the home $0.74" at bounding box center [740, 295] width 189 height 48
type input "Acquisition"
type textarea "Acquisition Scope: ~25 - 75% of the home needs interior paint"
type input "0.74"
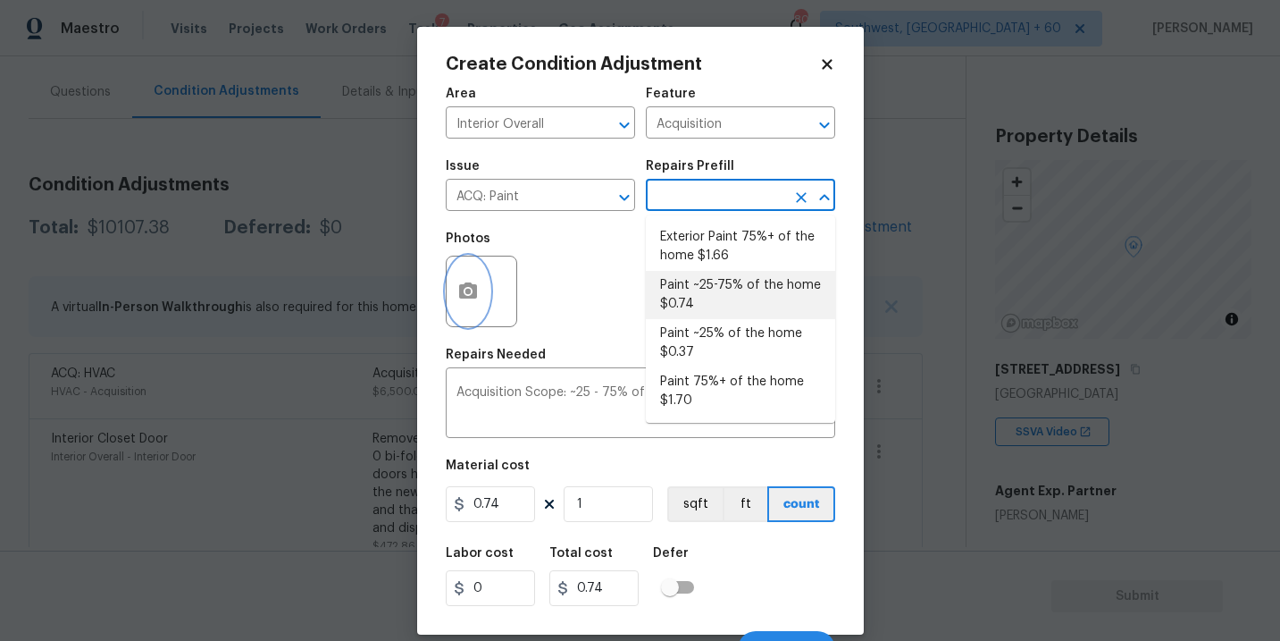
click at [481, 308] on button "button" at bounding box center [468, 291] width 43 height 70
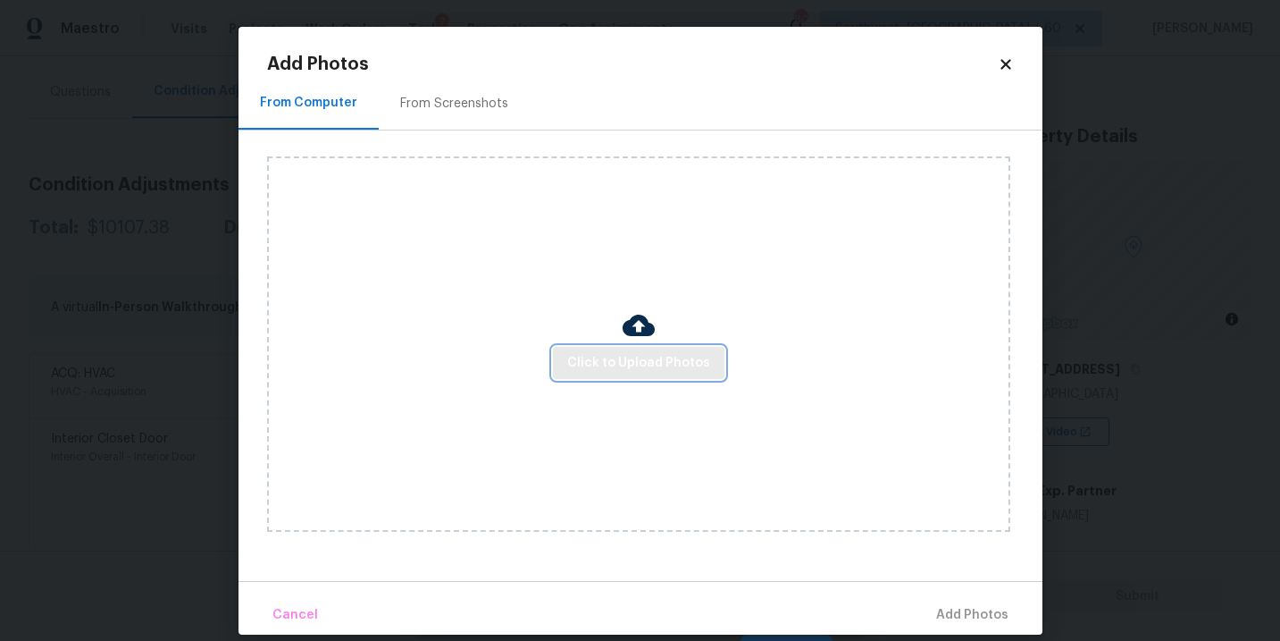
click at [630, 352] on span "Click to Upload Photos" at bounding box center [638, 363] width 143 height 22
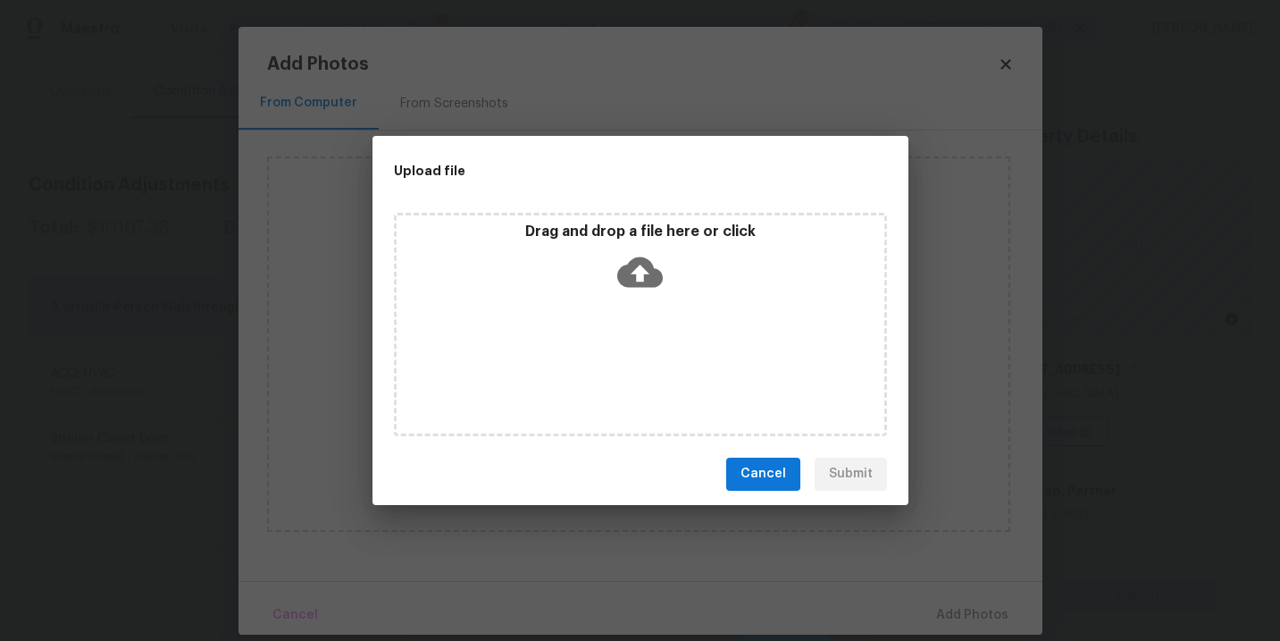
click at [642, 285] on icon at bounding box center [640, 271] width 46 height 30
